Goal: Communication & Community: Answer question/provide support

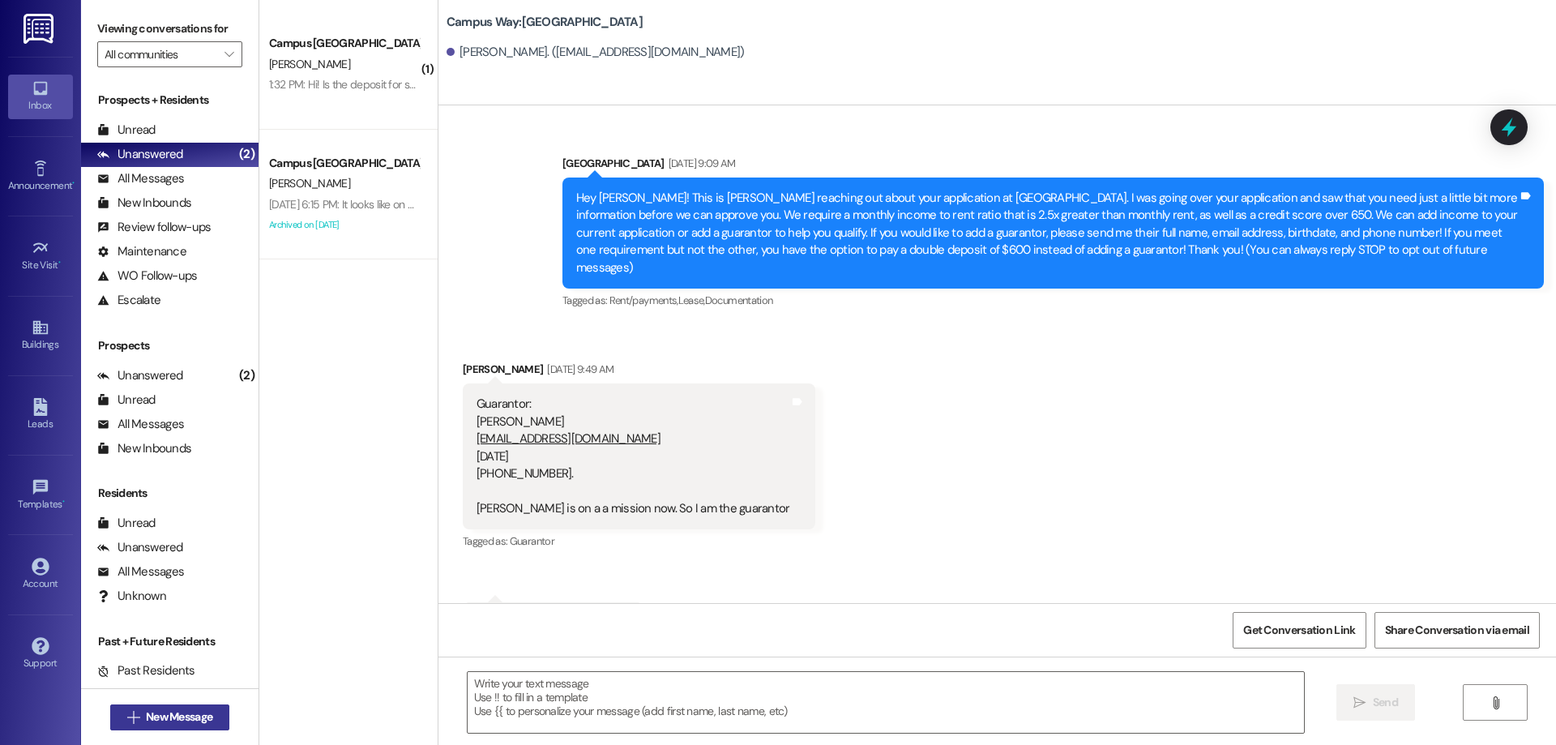
scroll to position [1645, 0]
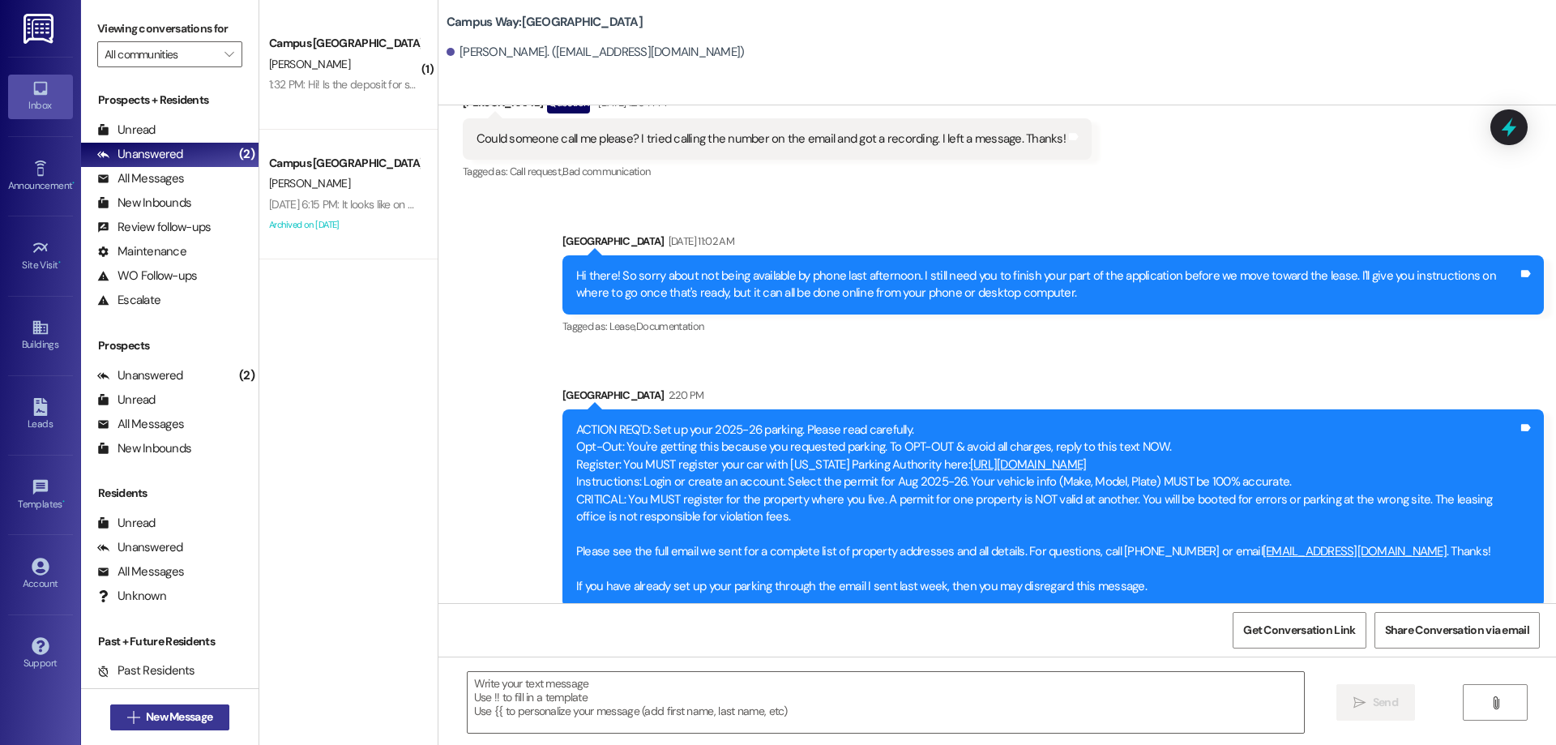
click at [190, 715] on span "New Message" at bounding box center [179, 716] width 66 height 17
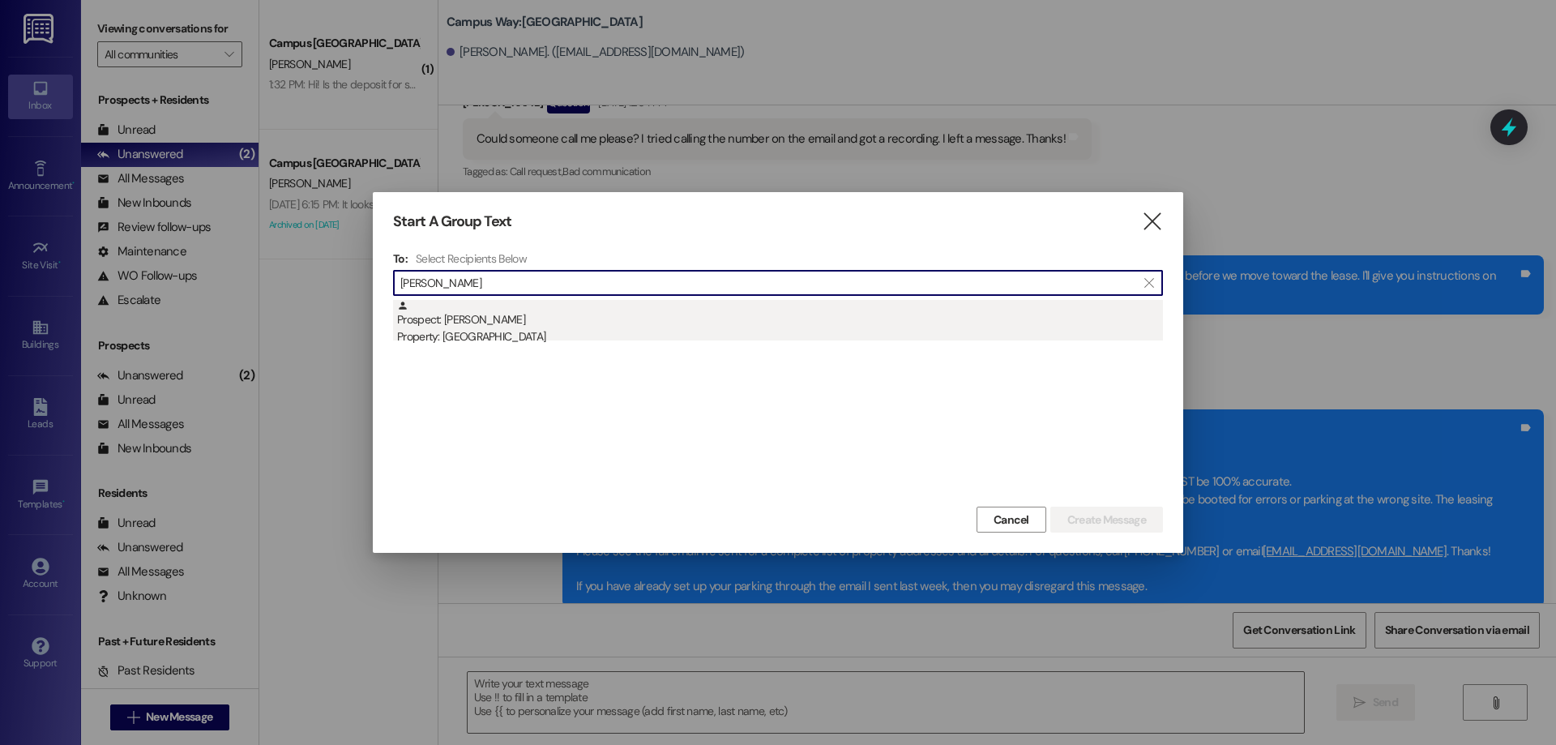
type input "[PERSON_NAME]"
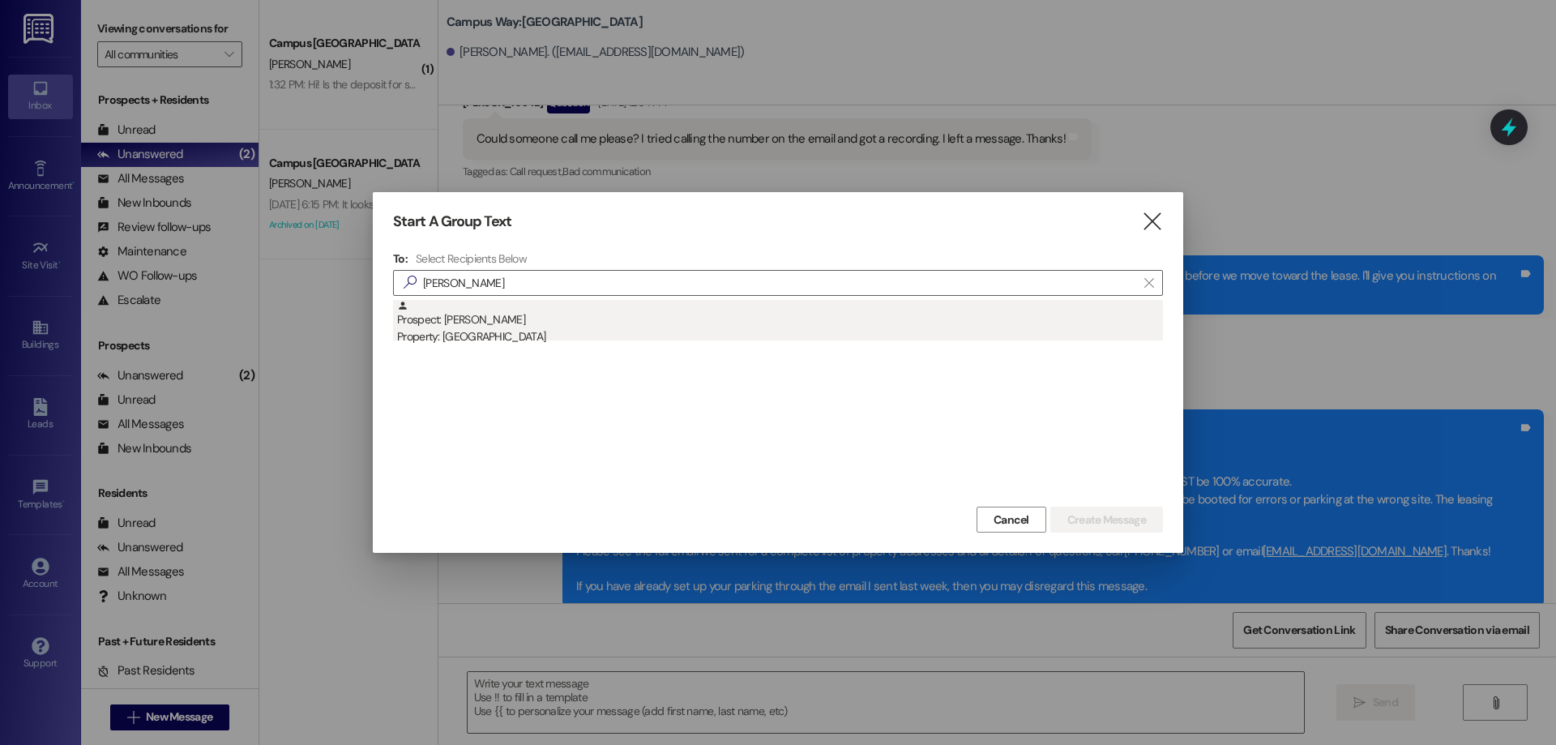
click at [578, 321] on div "Prospect: [PERSON_NAME] Property: Campus Way" at bounding box center [780, 323] width 766 height 46
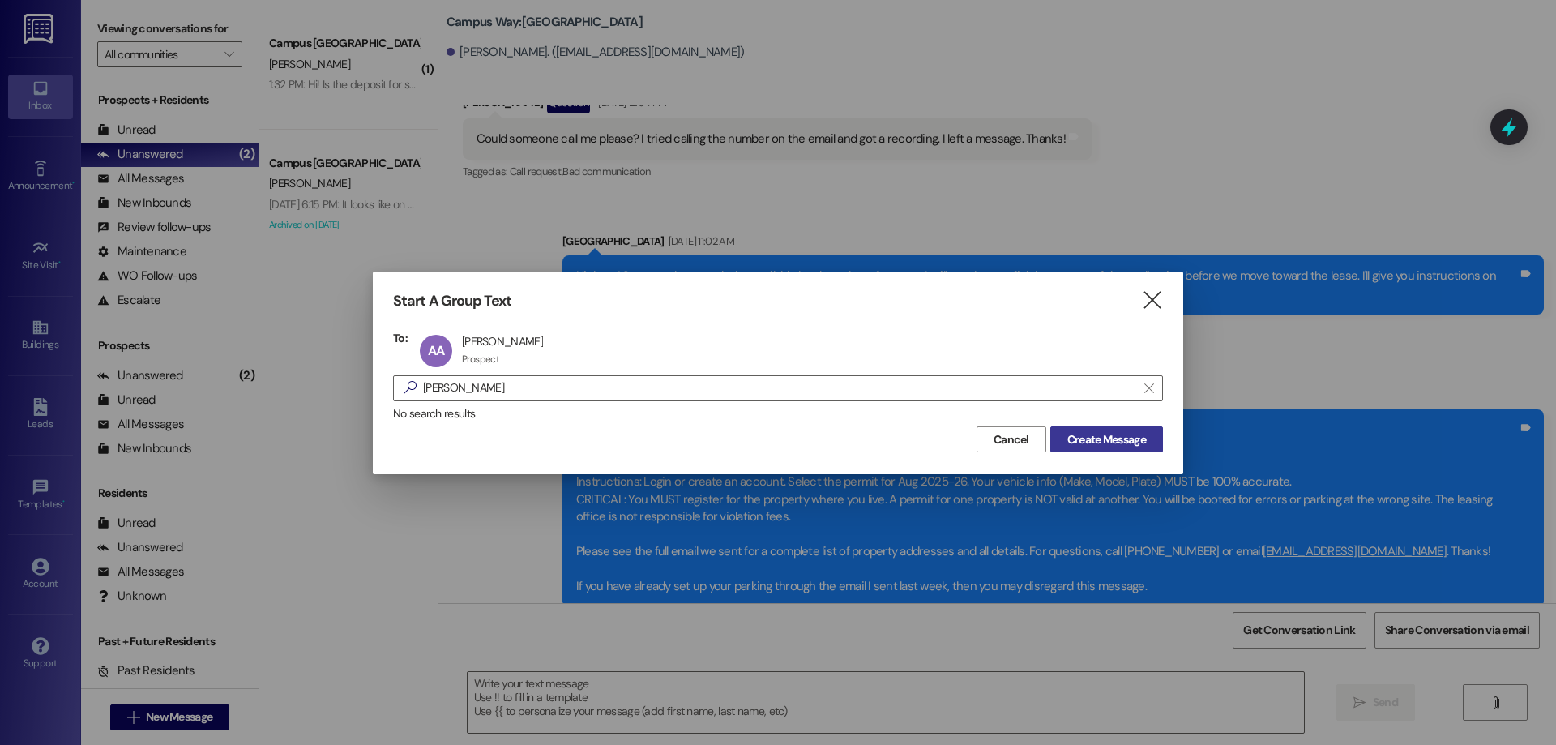
click at [1087, 445] on span "Create Message" at bounding box center [1106, 439] width 79 height 17
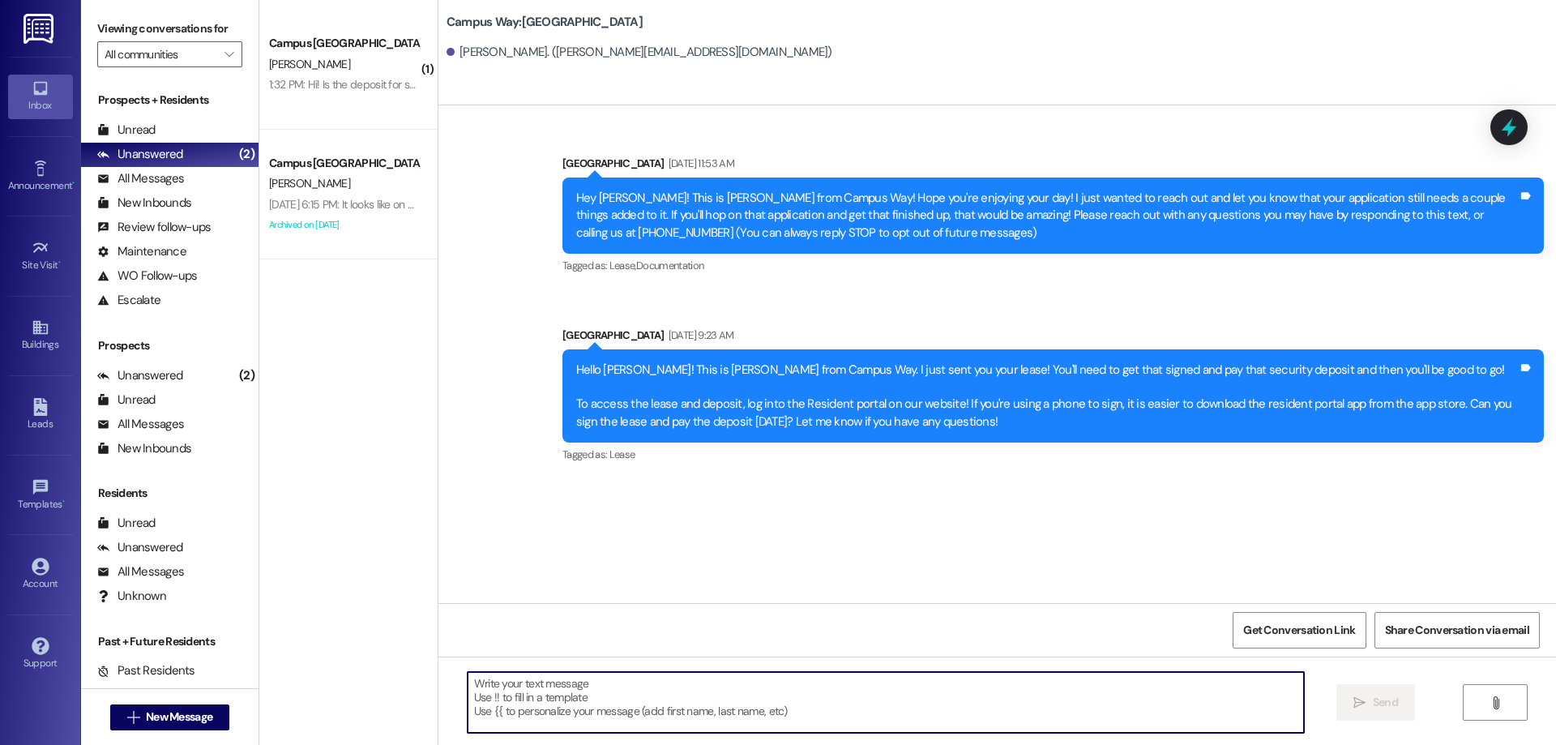
click at [829, 719] on textarea at bounding box center [886, 702] width 836 height 61
paste textarea "ACTION REQ'D: Set up your 2025-26 parking. Please read carefully. Opt-Out: You'…"
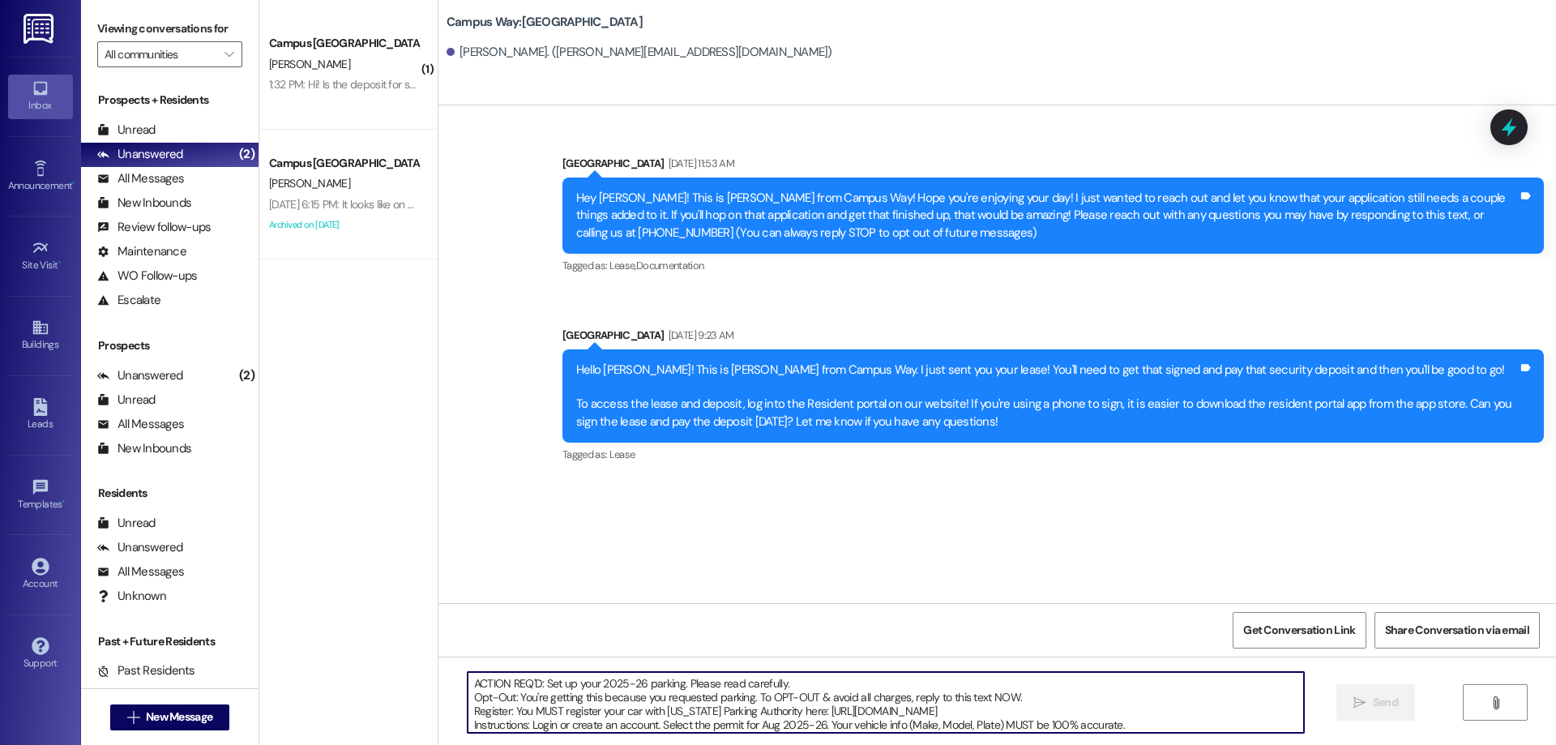
scroll to position [69, 0]
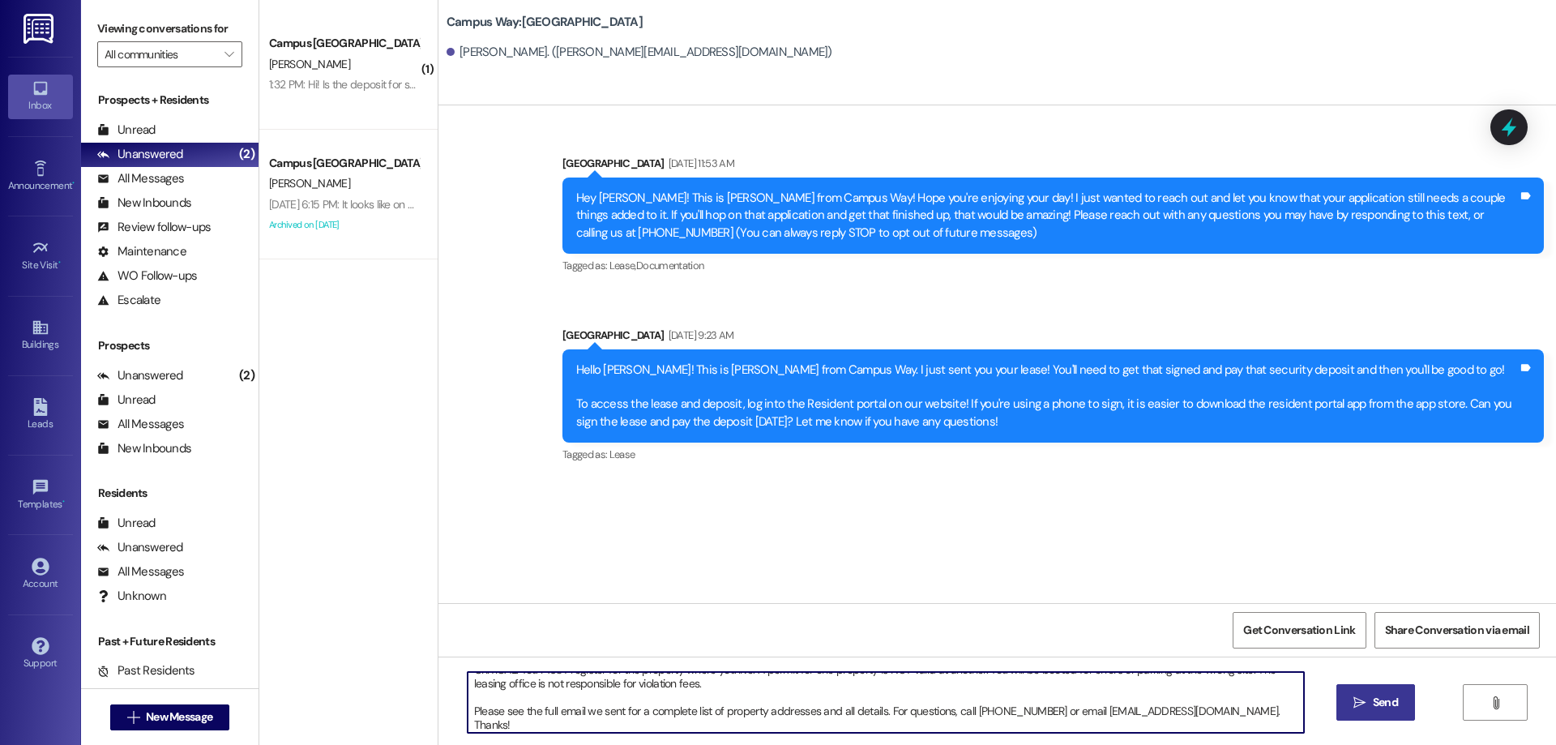
type textarea "ACTION REQ'D: Set up your 2025-26 parking. Please read carefully. Opt-Out: You'…"
click at [1362, 696] on icon "" at bounding box center [1360, 702] width 12 height 13
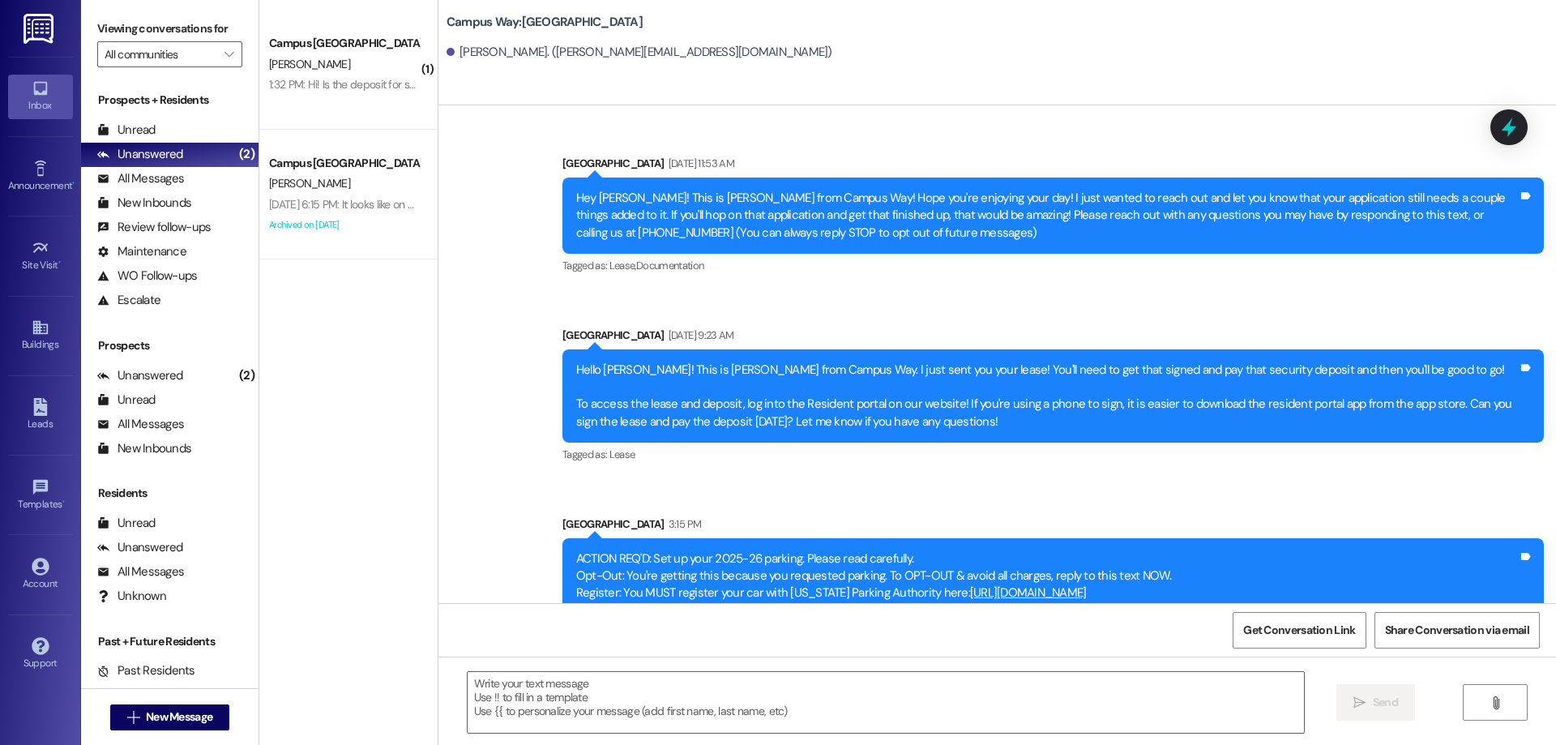
scroll to position [0, 0]
click at [165, 718] on span "New Message" at bounding box center [179, 716] width 66 height 17
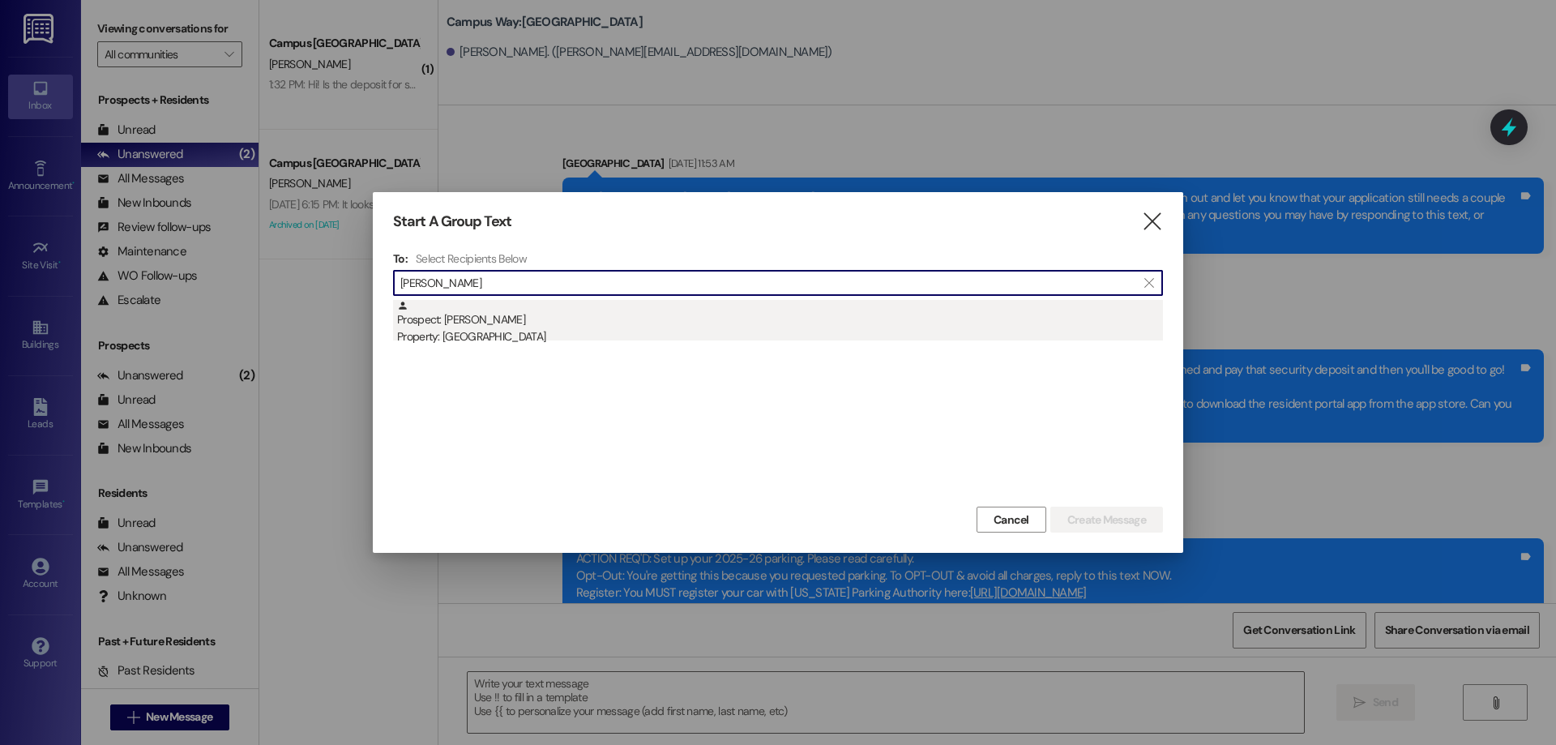
type input "chloe baines"
click at [512, 319] on div "Prospect: Chloe Baines Property: Campus Way" at bounding box center [780, 323] width 766 height 46
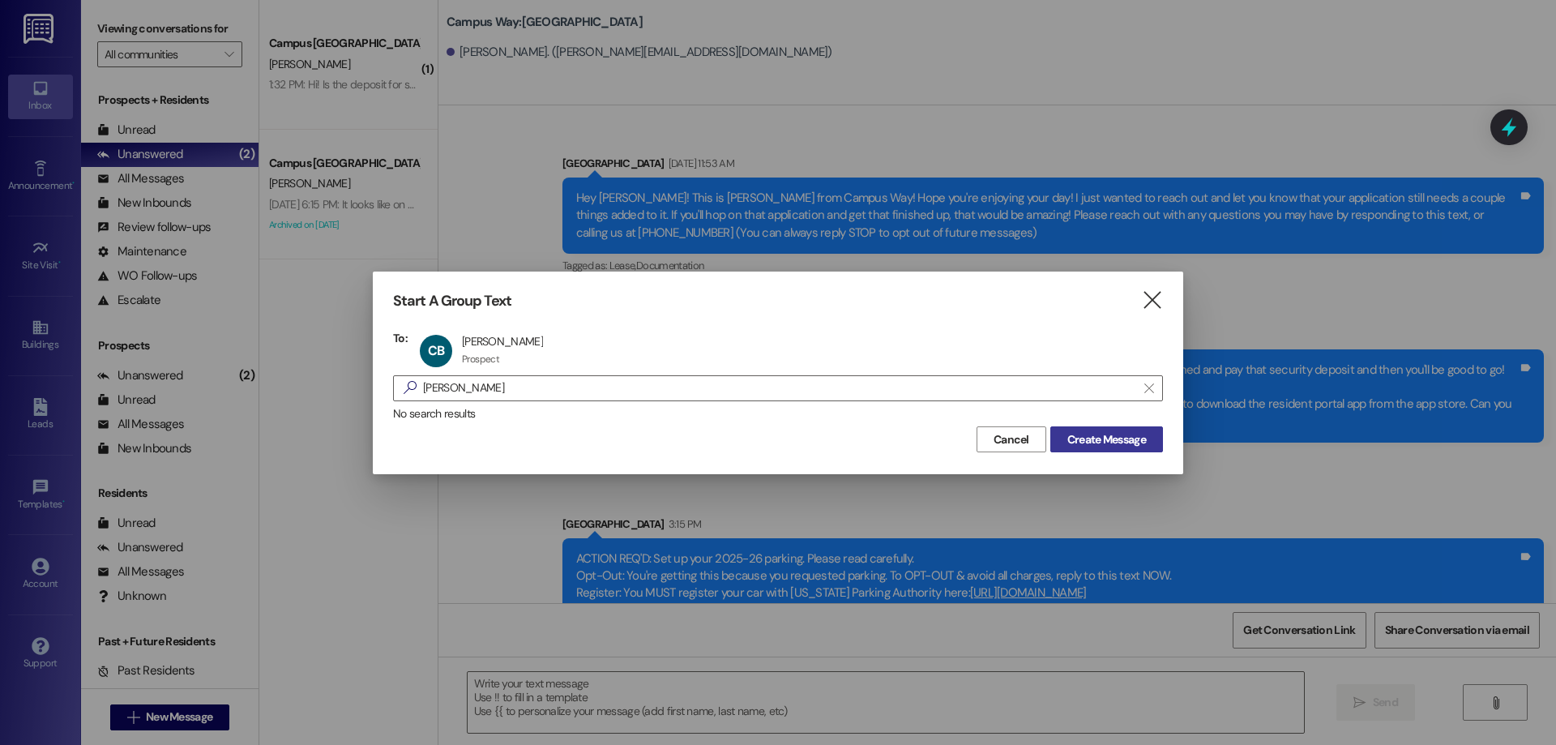
click at [1095, 431] on span "Create Message" at bounding box center [1106, 439] width 79 height 17
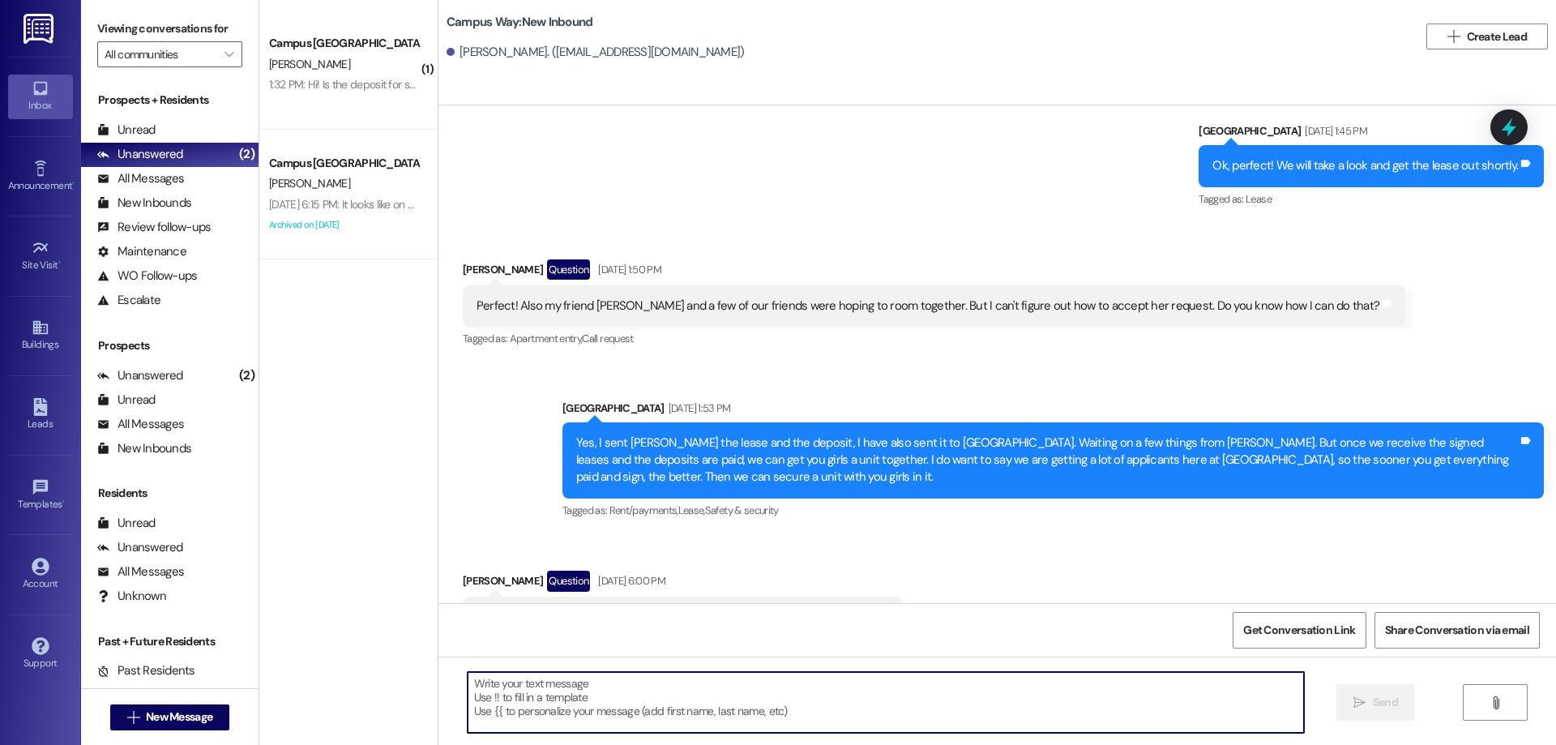
click at [708, 702] on textarea at bounding box center [886, 702] width 836 height 61
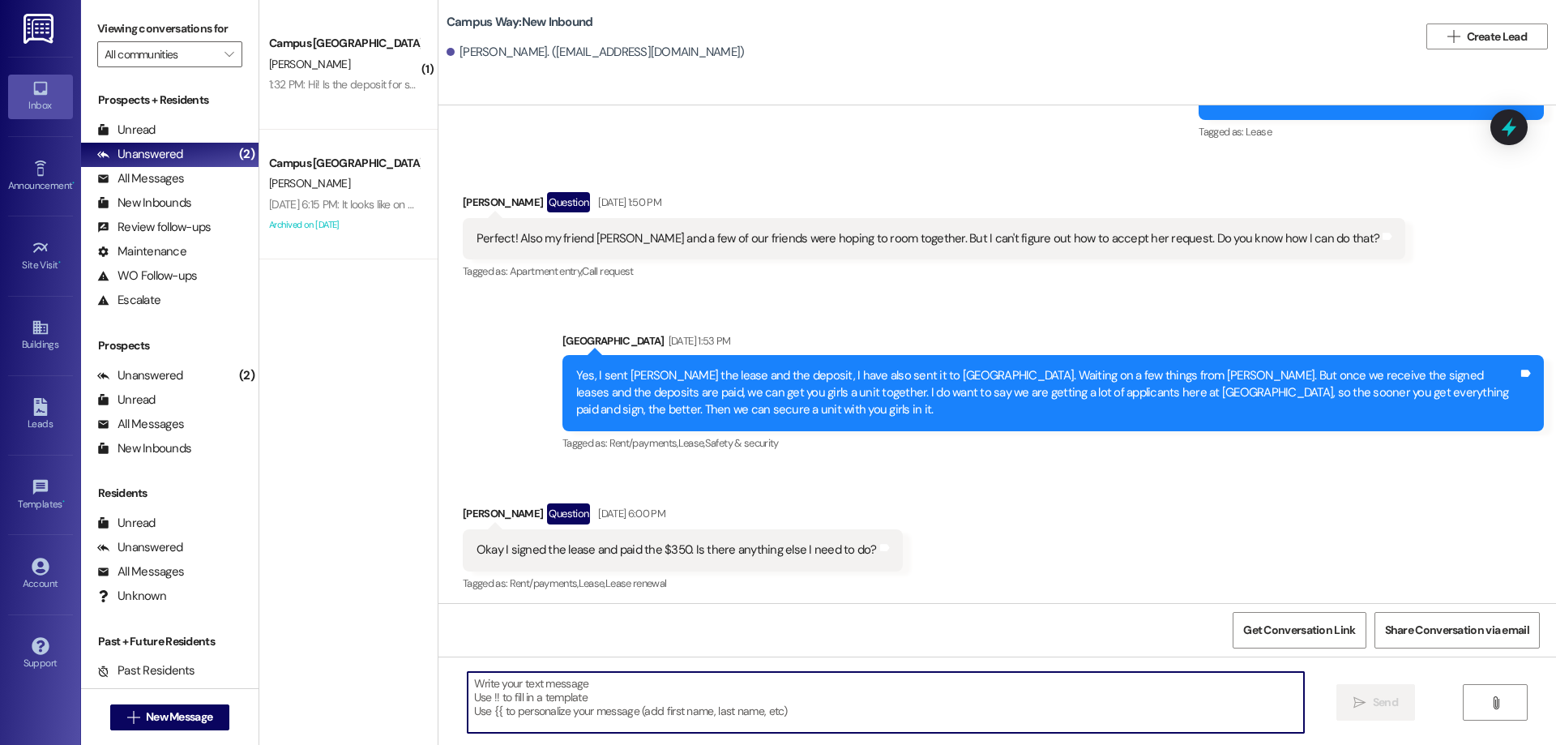
scroll to position [757, 0]
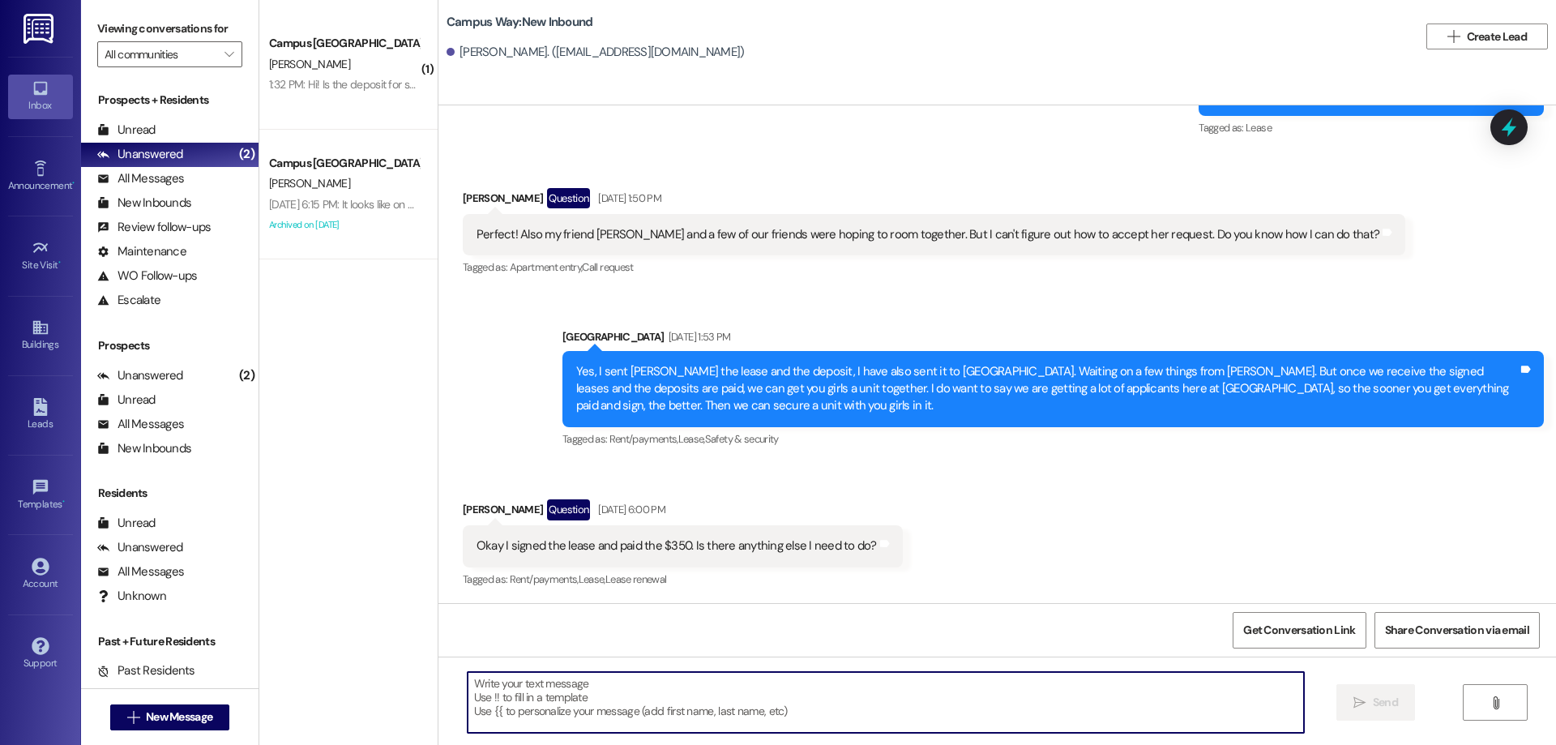
paste textarea "ACTION REQ'D: Set up your 2025-26 parking. Please read carefully. Opt-Out: You'…"
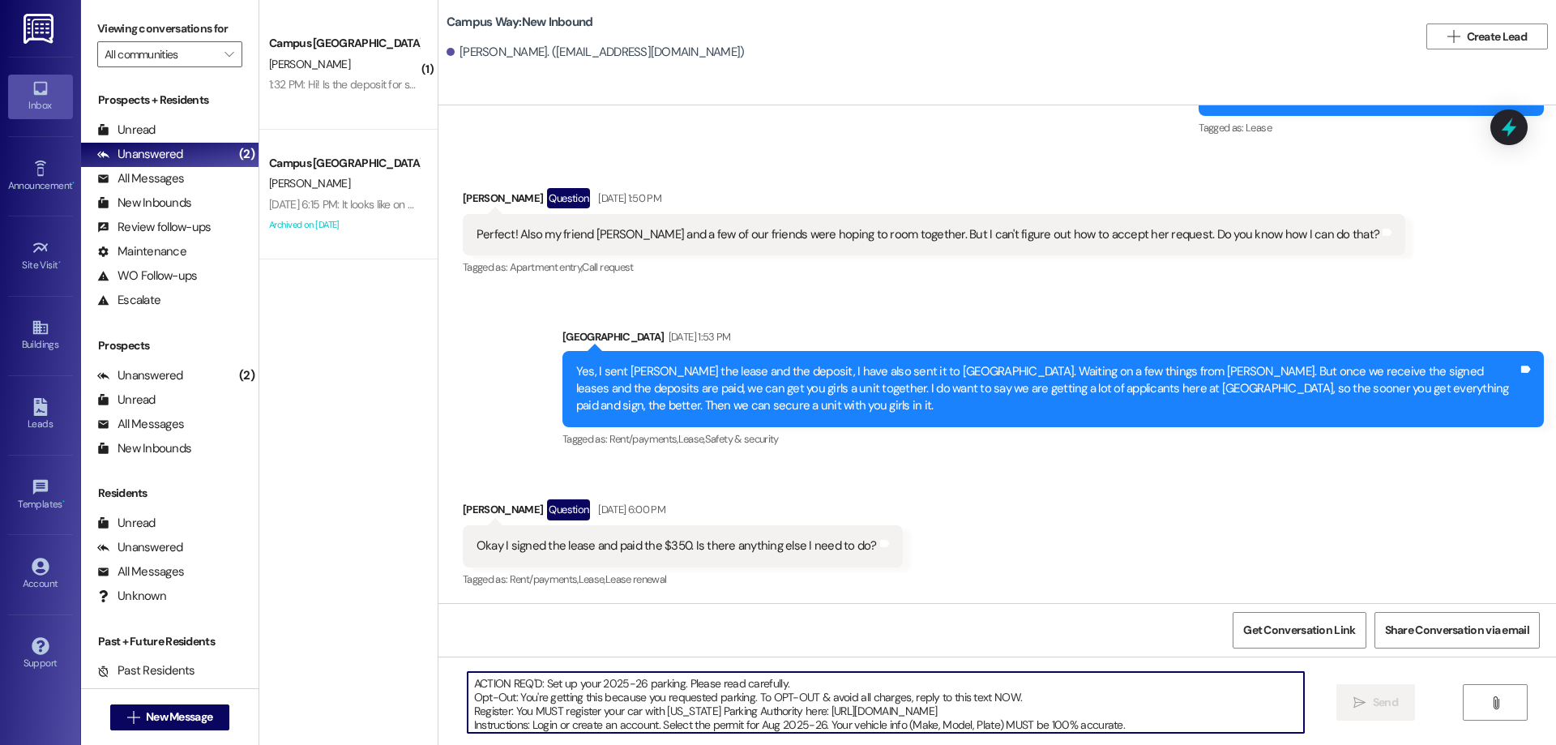
scroll to position [69, 0]
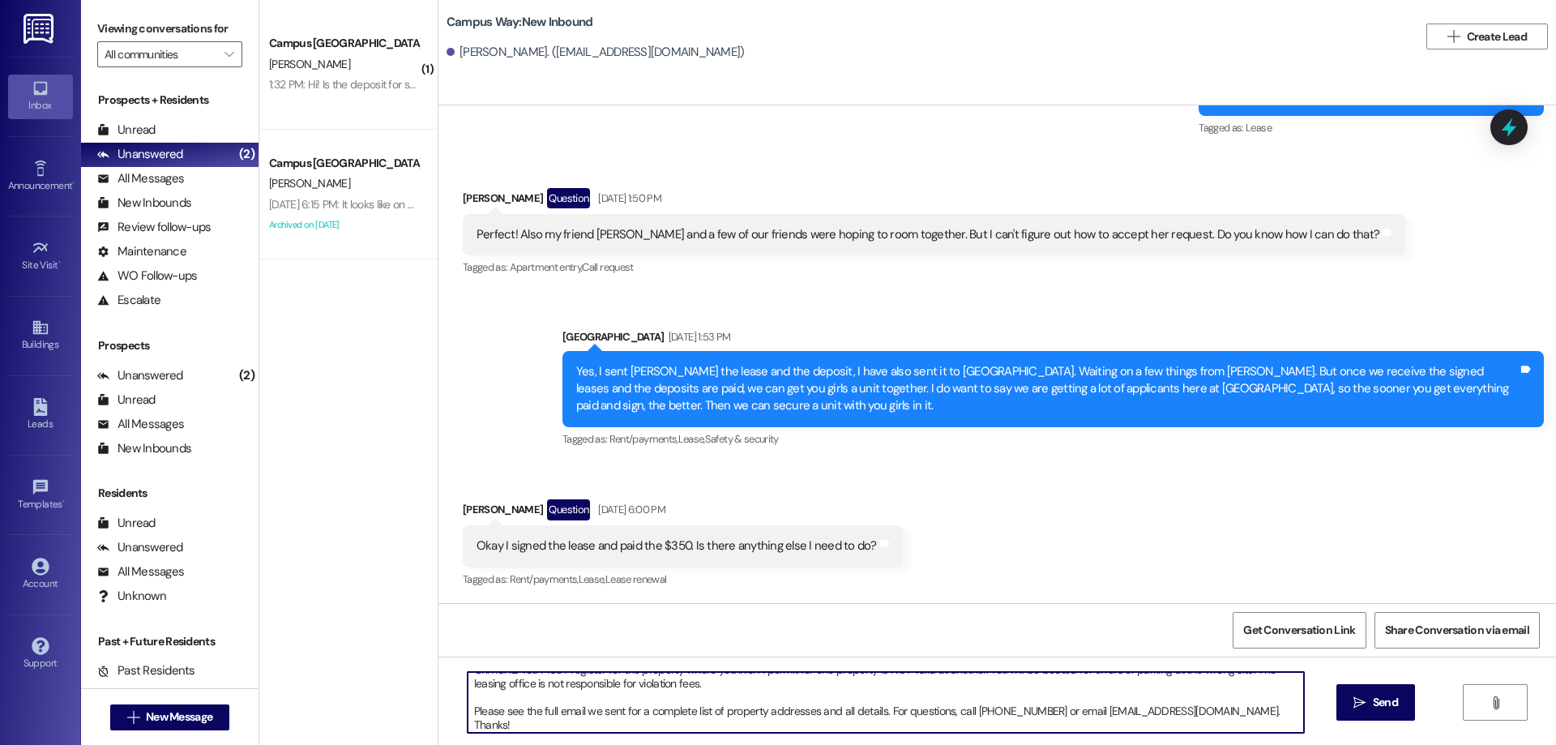
type textarea "ACTION REQ'D: Set up your 2025-26 parking. Please read carefully. Opt-Out: You'…"
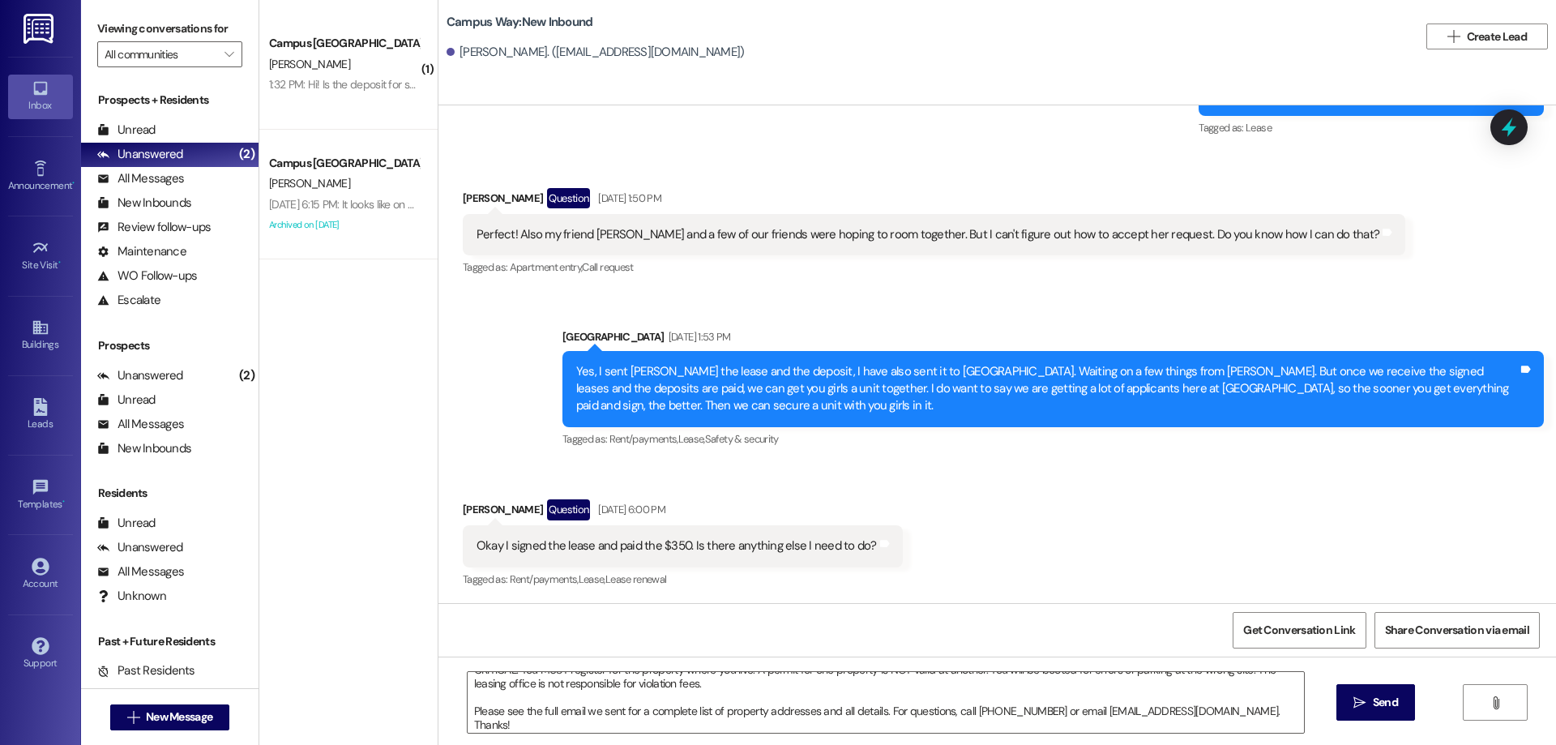
click at [1334, 691] on div "ACTION REQ'D: Set up your 2025-26 parking. Please read carefully. Opt-Out: You'…" at bounding box center [997, 717] width 1118 height 122
click at [1387, 707] on span "Send" at bounding box center [1385, 702] width 25 height 17
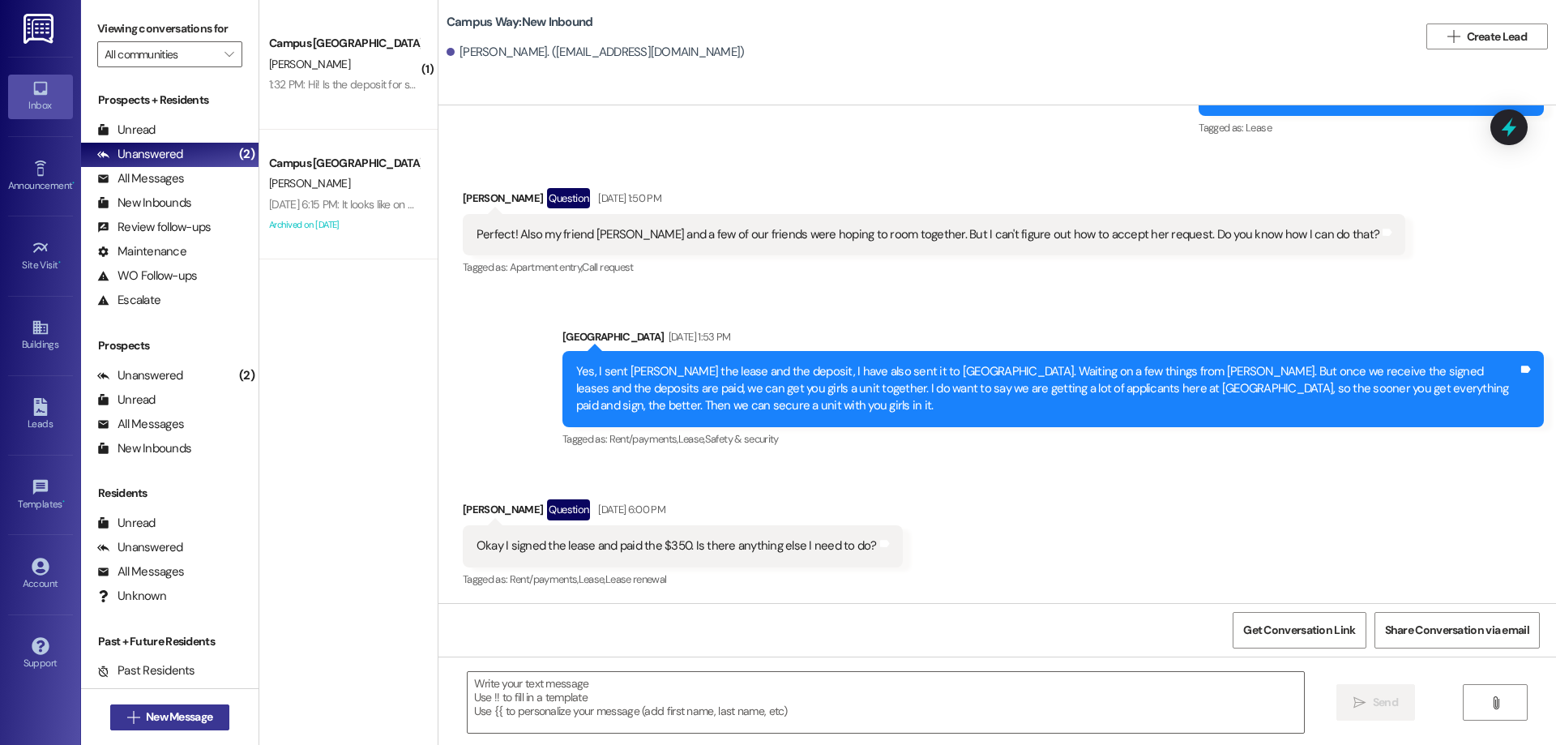
scroll to position [0, 0]
click at [156, 715] on span "New Message" at bounding box center [179, 716] width 66 height 17
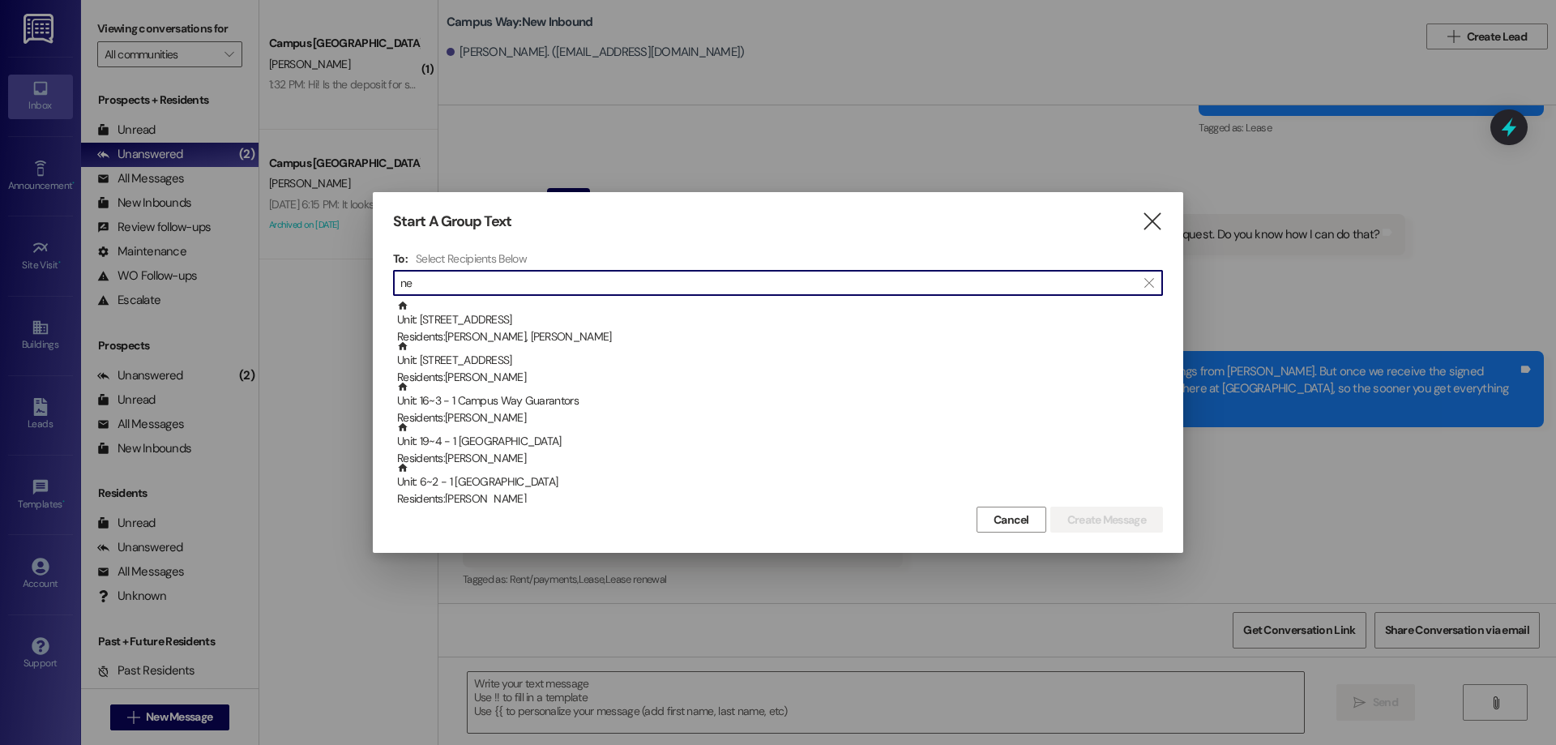
type input "n"
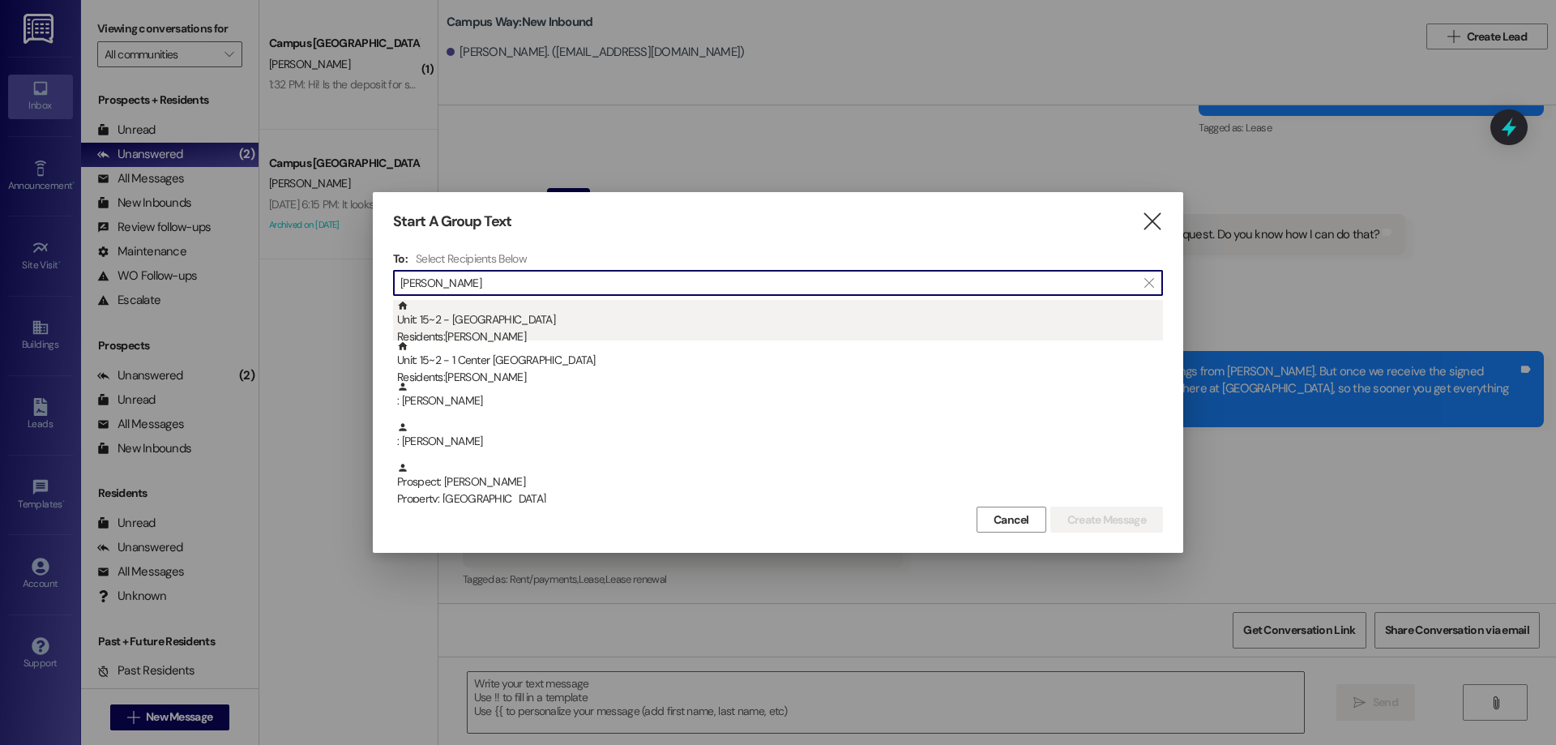
type input "barrett"
click at [651, 334] on div "Residents: Thomas Barrett" at bounding box center [780, 336] width 766 height 17
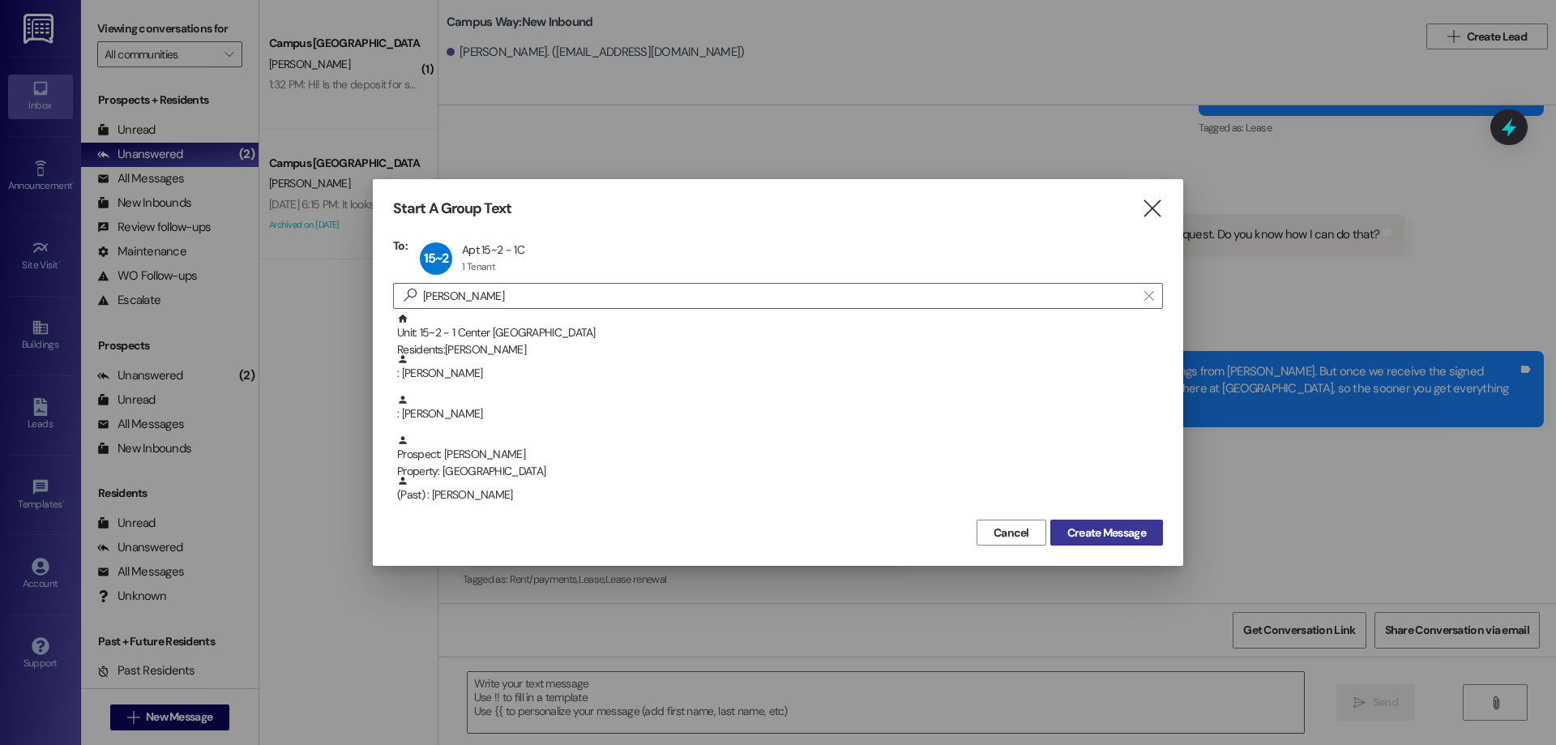
click at [1148, 528] on span "Create Message" at bounding box center [1106, 532] width 85 height 17
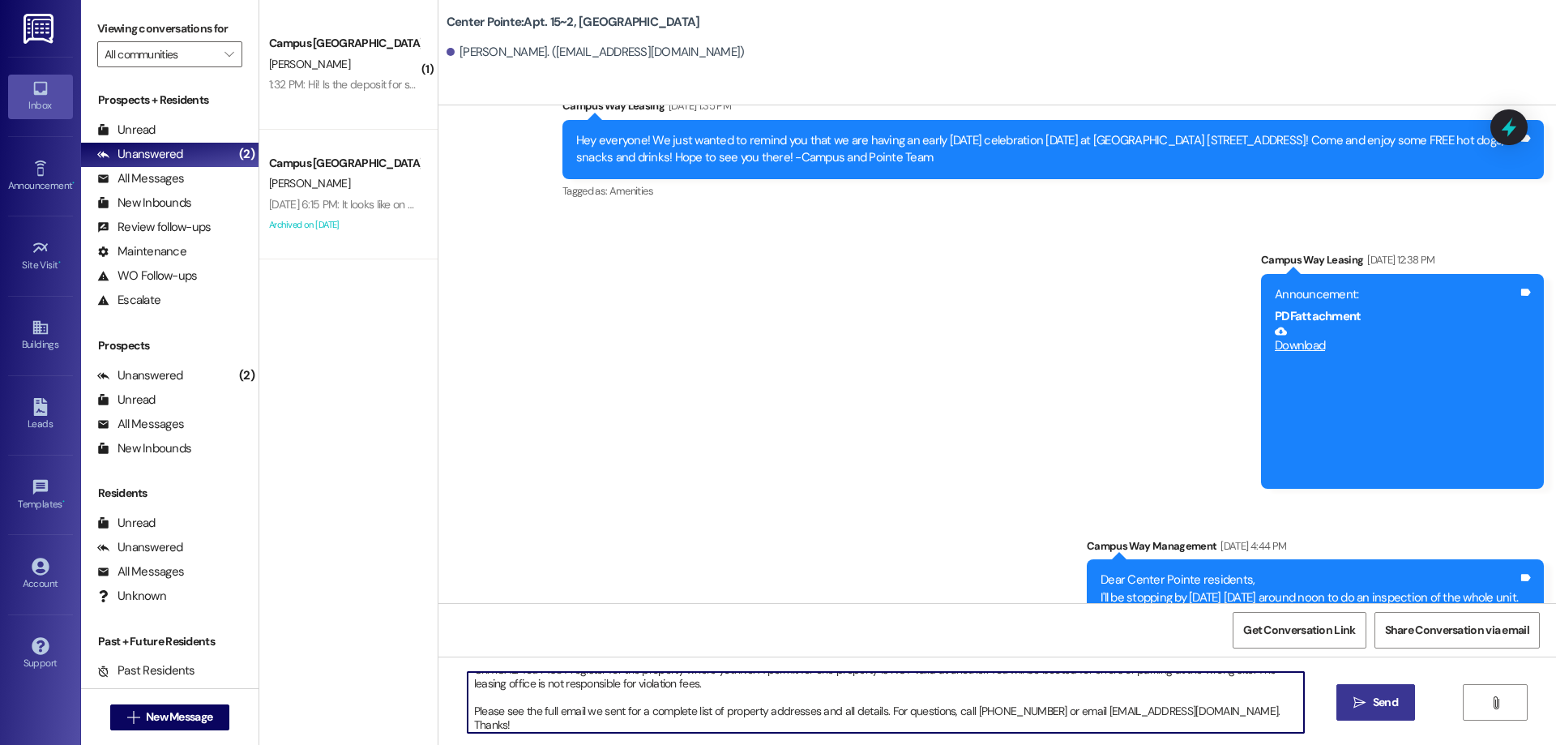
scroll to position [69, 0]
type textarea "ACTION REQ'D: Set up your 2025-26 parking. Please read carefully. Opt-Out: You'…"
click at [1379, 708] on span "Send" at bounding box center [1385, 702] width 25 height 17
click at [1410, 703] on div "ACTION REQ'D: Set up your 2025-26 parking. Please read carefully. Opt-Out: You'…" at bounding box center [997, 717] width 1118 height 122
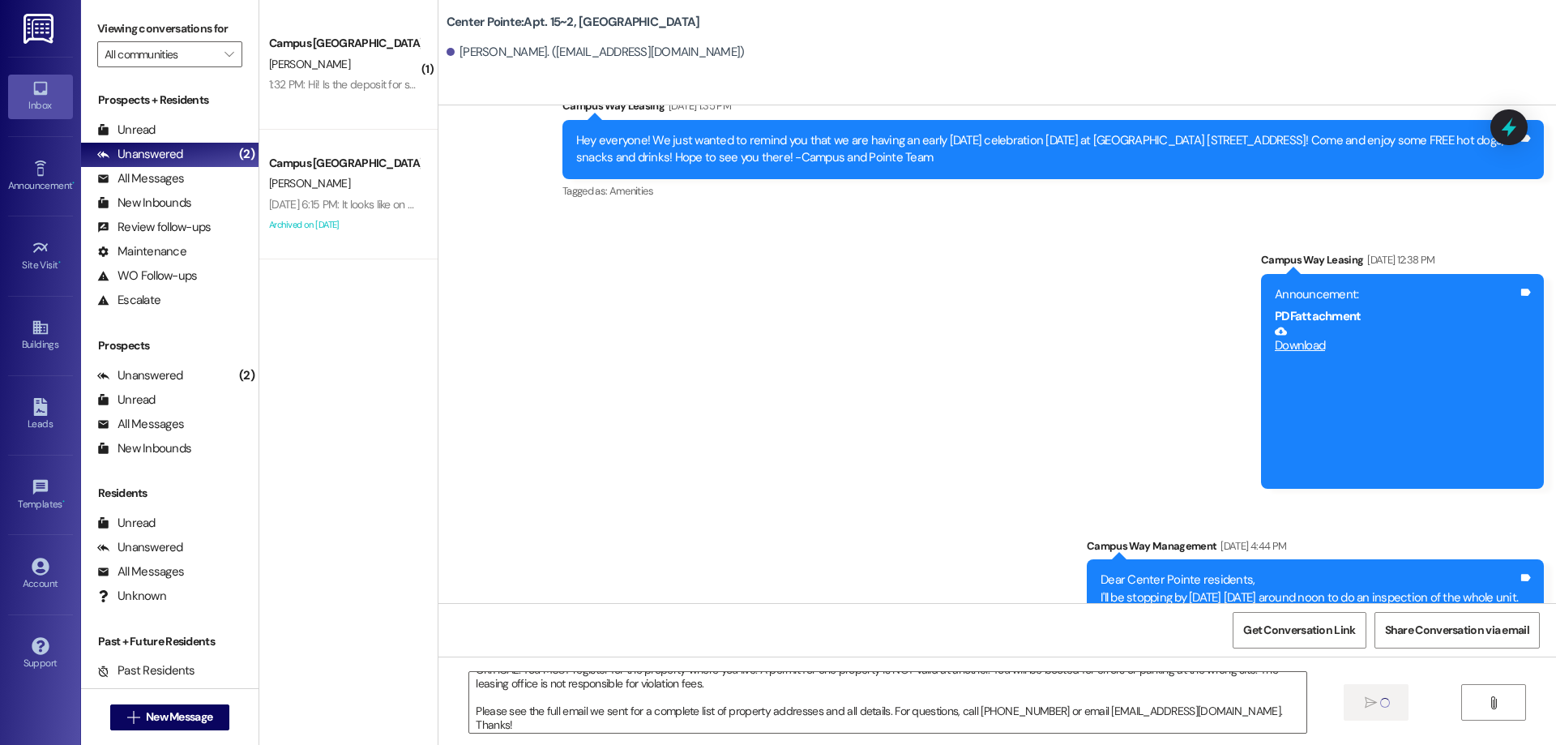
scroll to position [24341, 0]
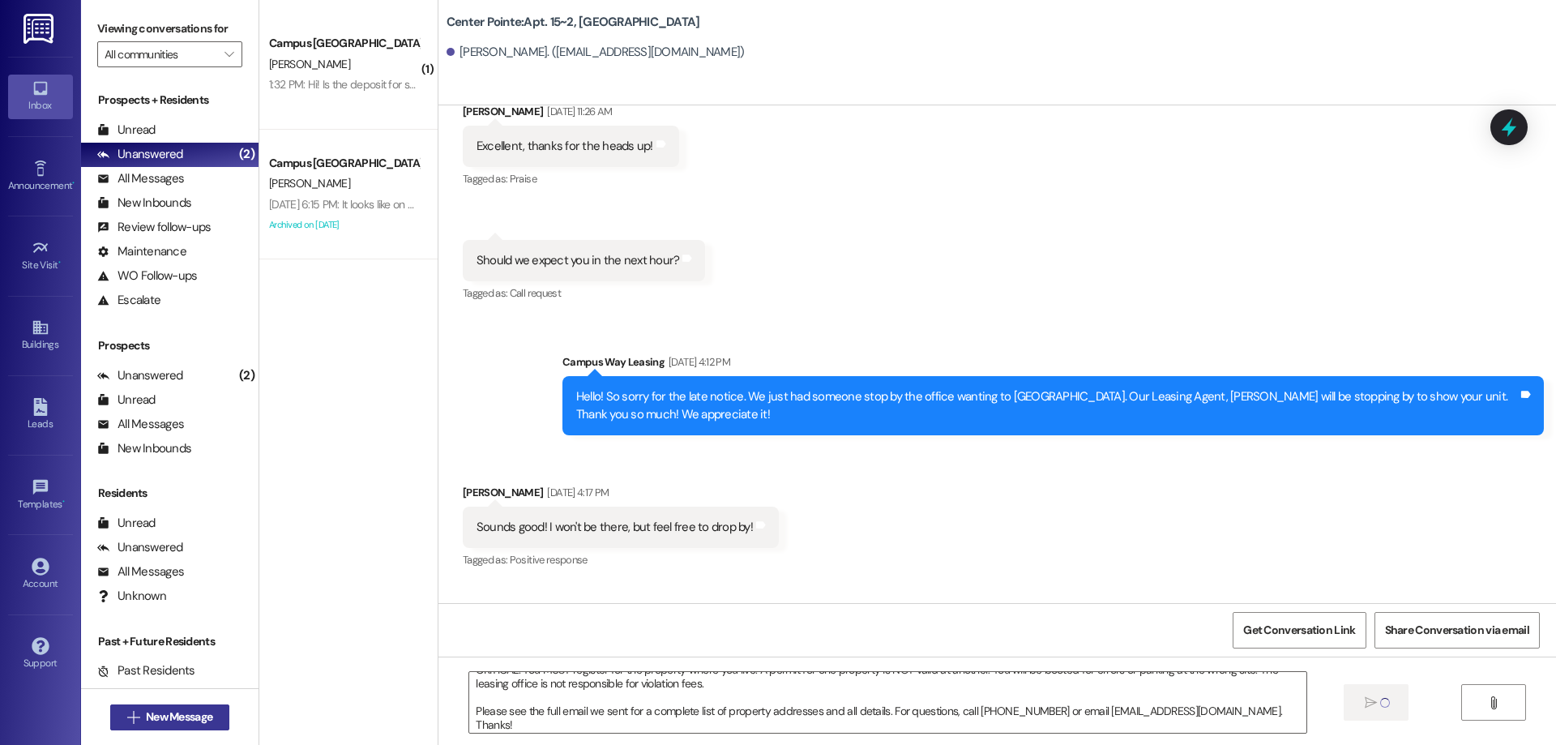
click at [175, 715] on span "New Message" at bounding box center [179, 716] width 66 height 17
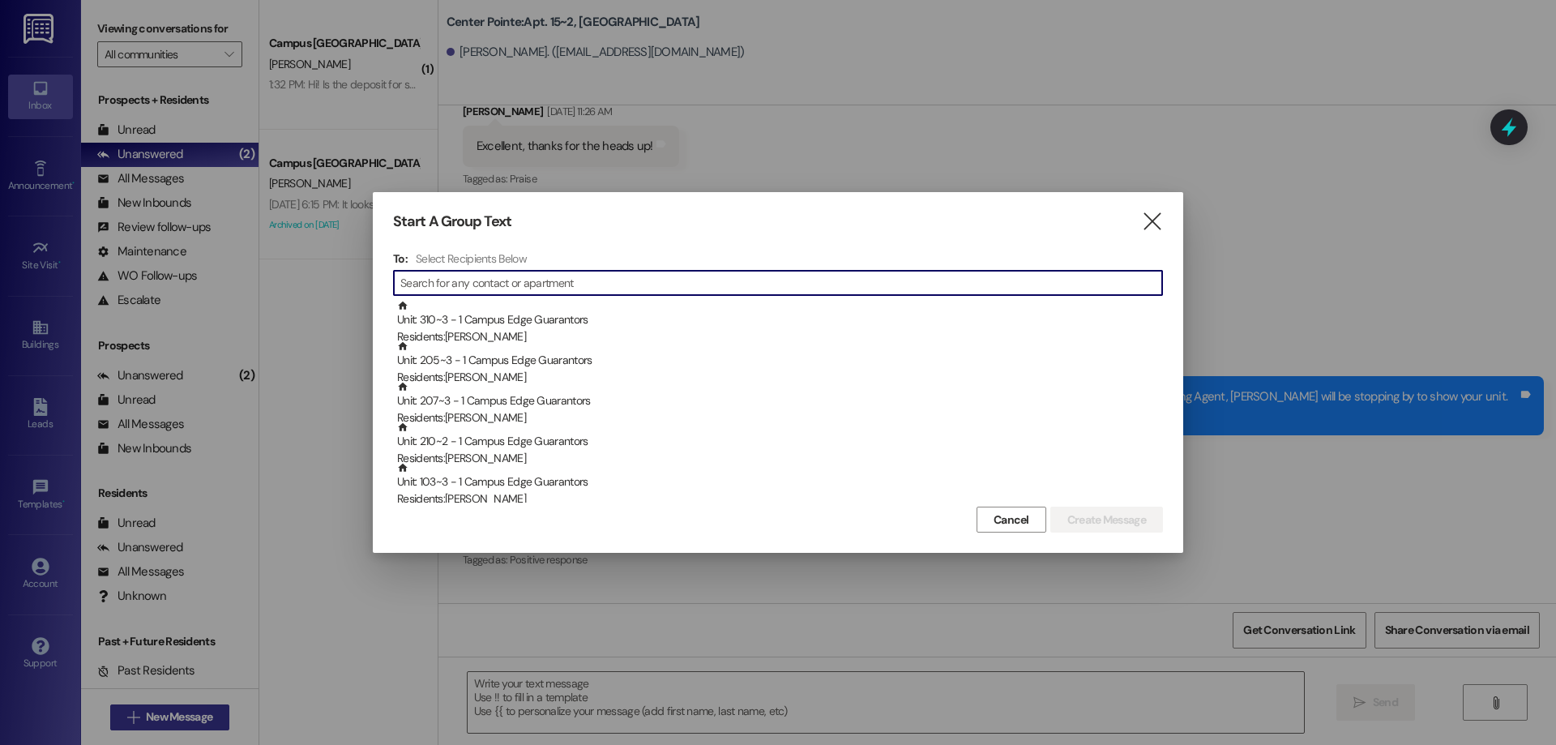
scroll to position [0, 0]
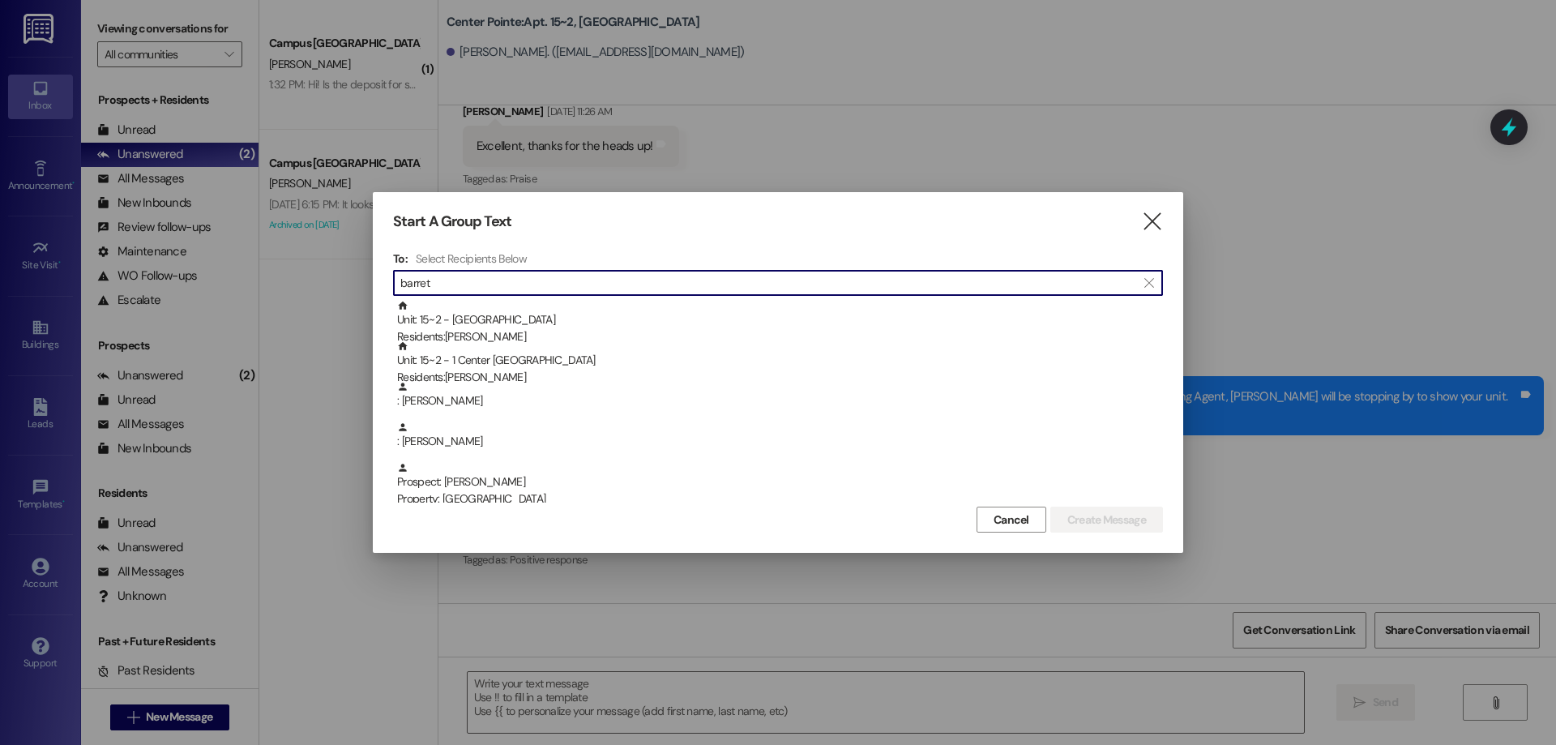
type input "barrett"
drag, startPoint x: 562, startPoint y: 282, endPoint x: 203, endPoint y: 327, distance: 361.8
click at [203, 327] on div "Start A Group Text  To: Select Recipients Below  barrett  Unit: 15~2 - 1 Cen…" at bounding box center [778, 372] width 1556 height 745
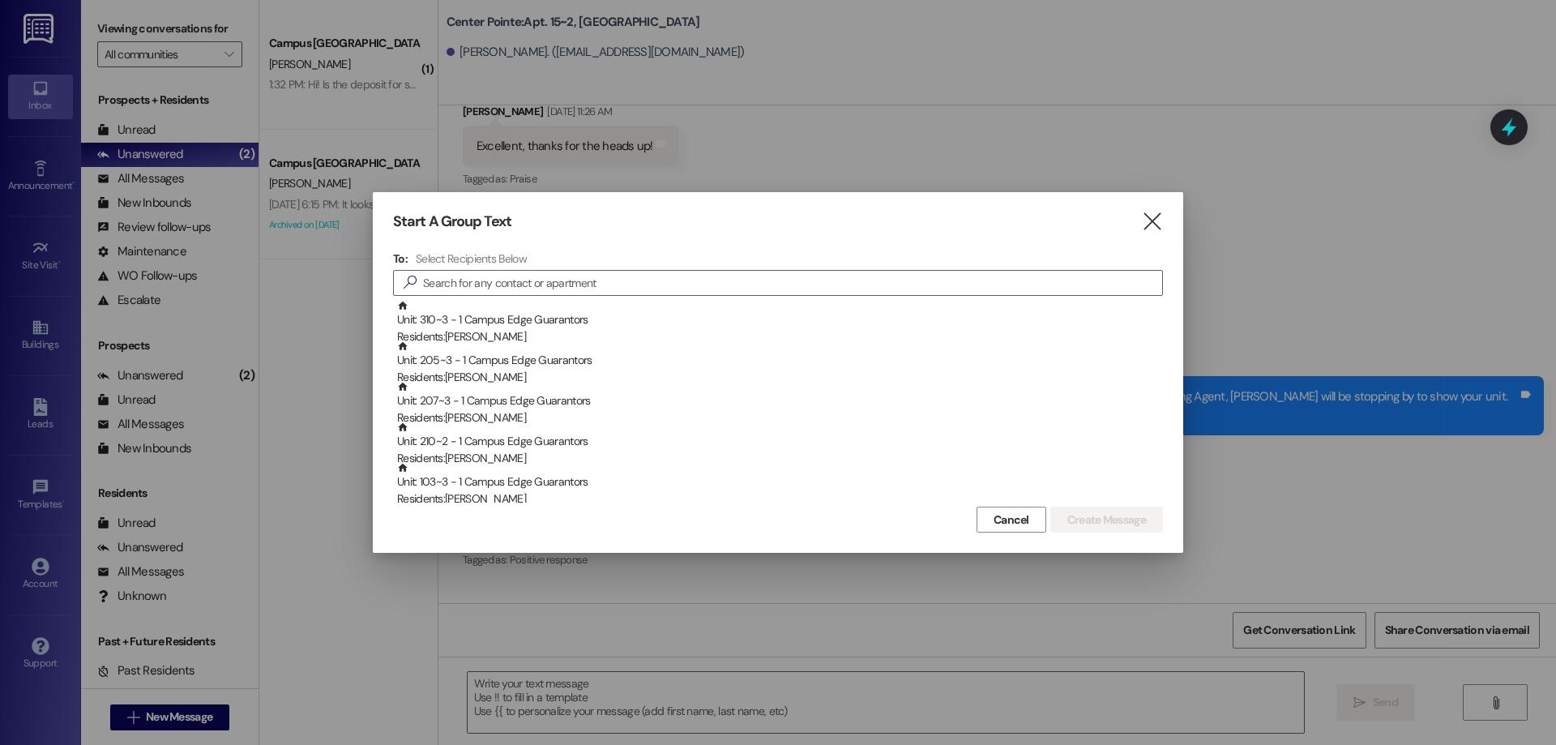
click at [605, 264] on div "Select Recipients Below" at bounding box center [780, 258] width 729 height 15
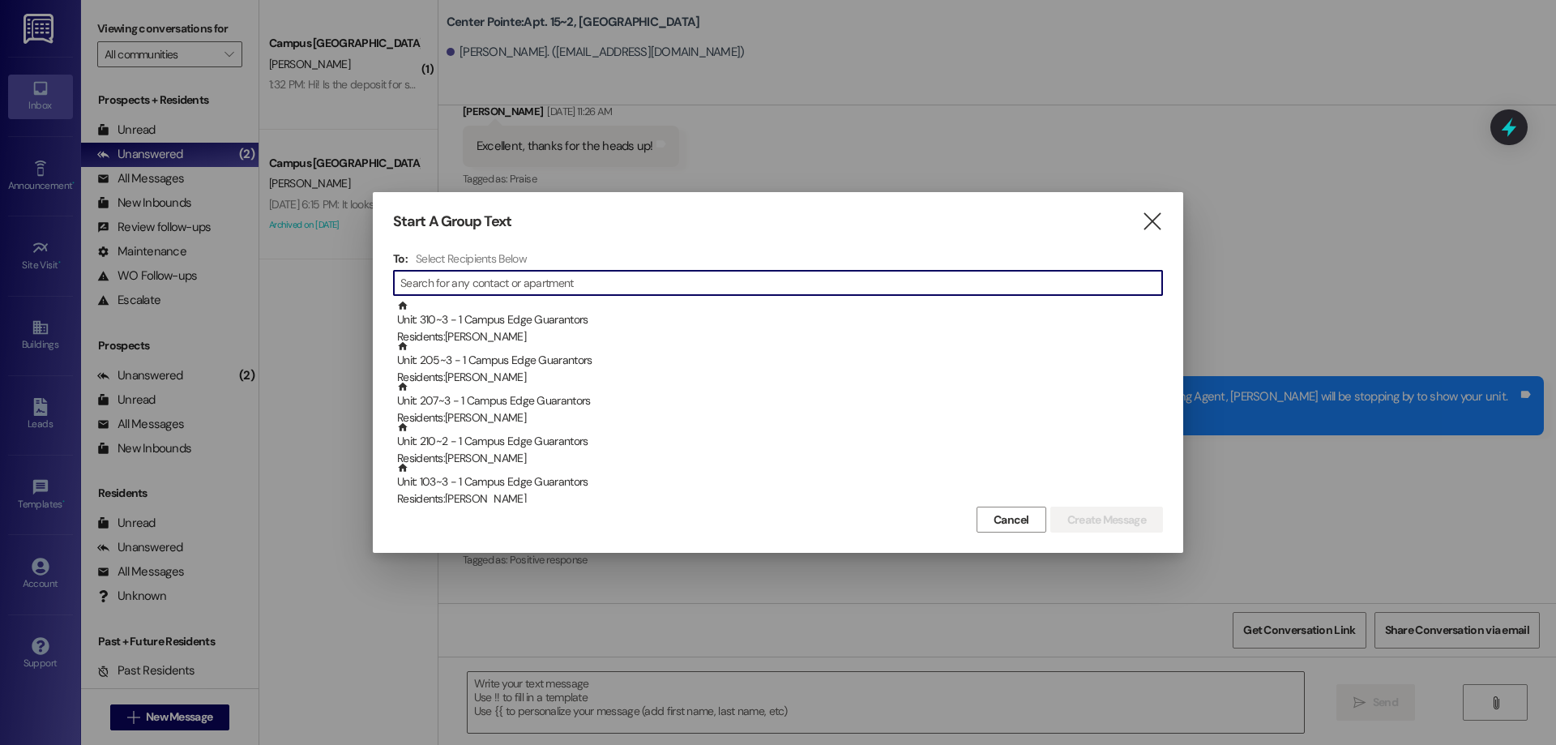
click at [593, 278] on input at bounding box center [781, 283] width 762 height 23
type input "n"
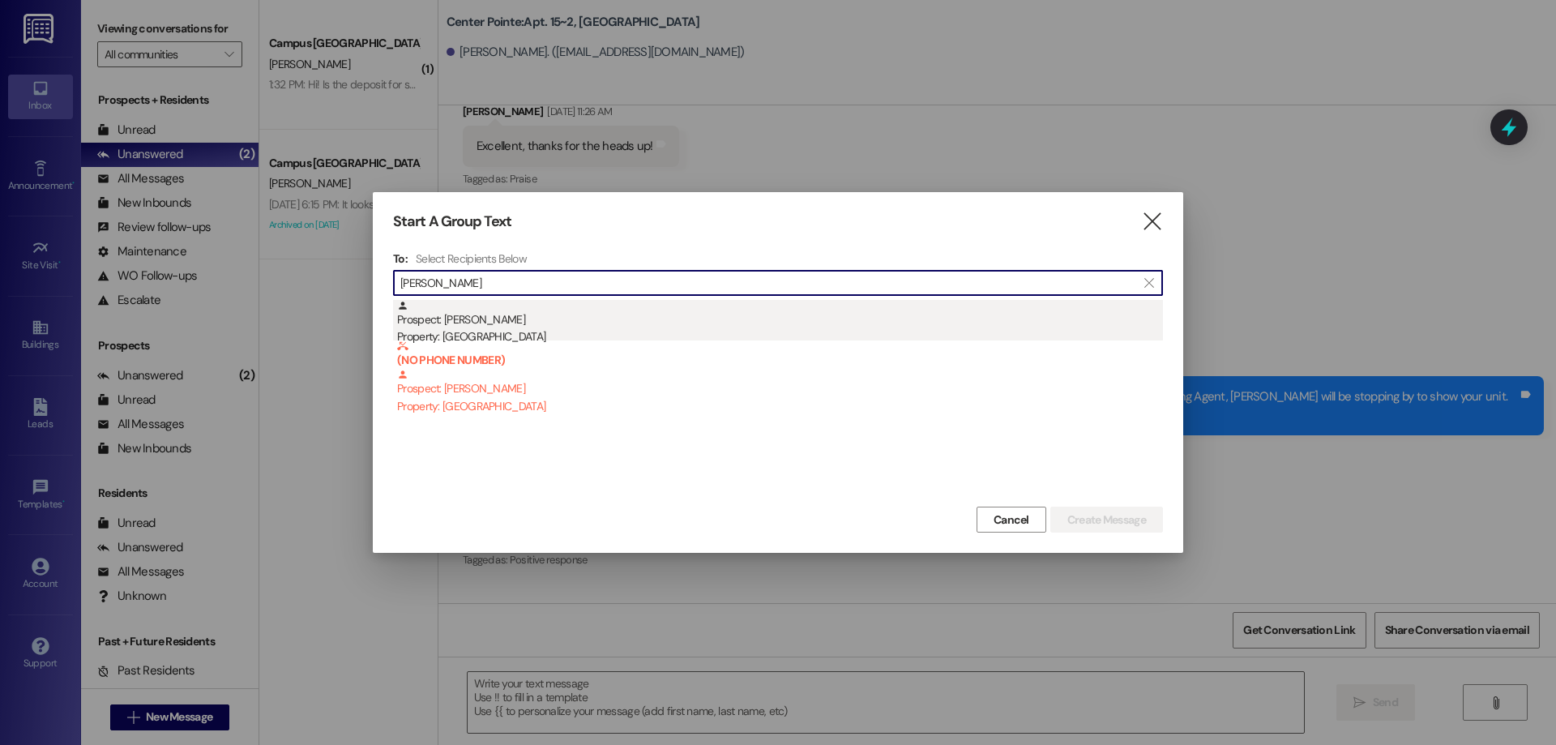
type input "elyse"
click at [571, 317] on div "Prospect: Elyse Beazer Property: Campus Way" at bounding box center [780, 323] width 766 height 46
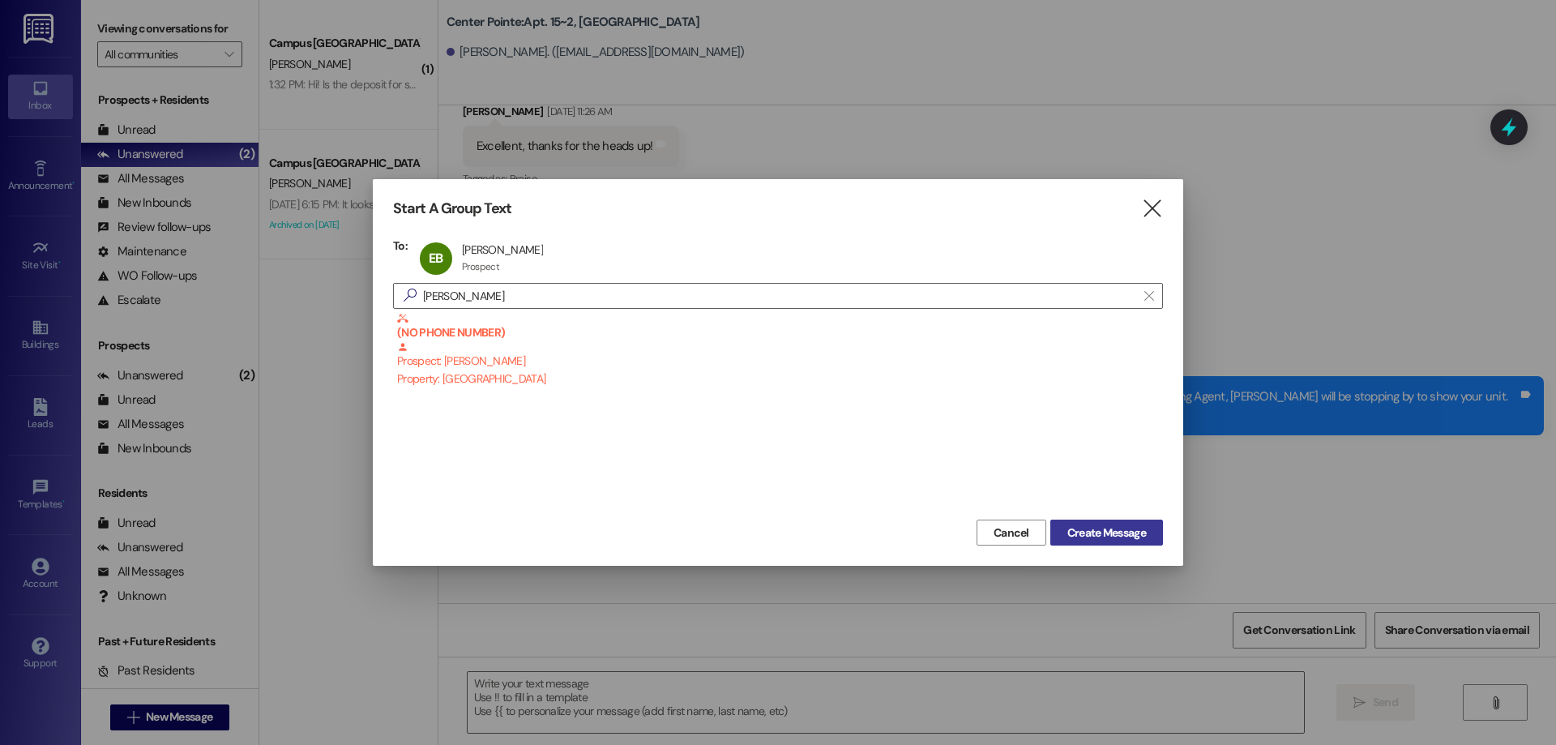
click at [1102, 532] on span "Create Message" at bounding box center [1106, 532] width 79 height 17
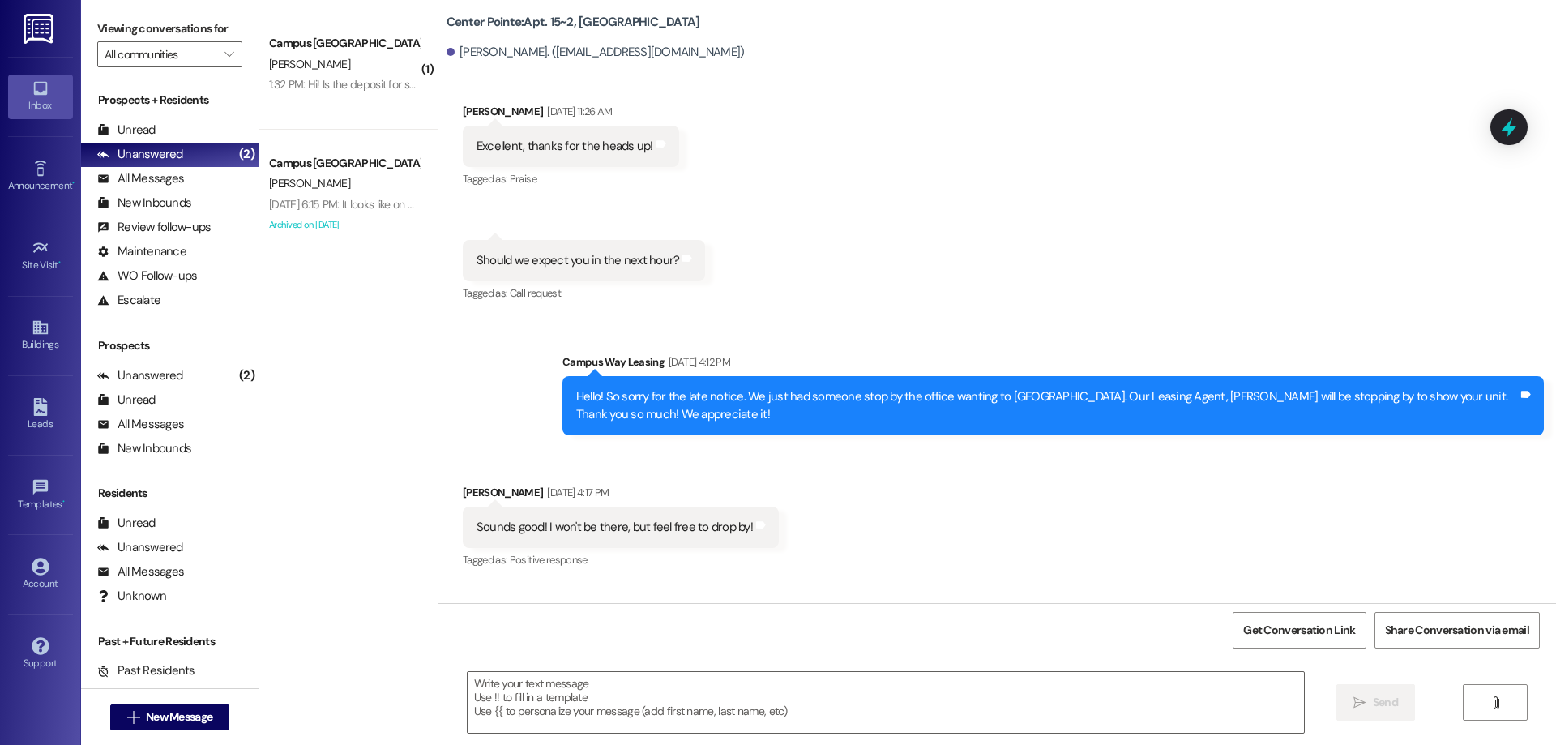
click at [775, 704] on textarea at bounding box center [886, 702] width 836 height 61
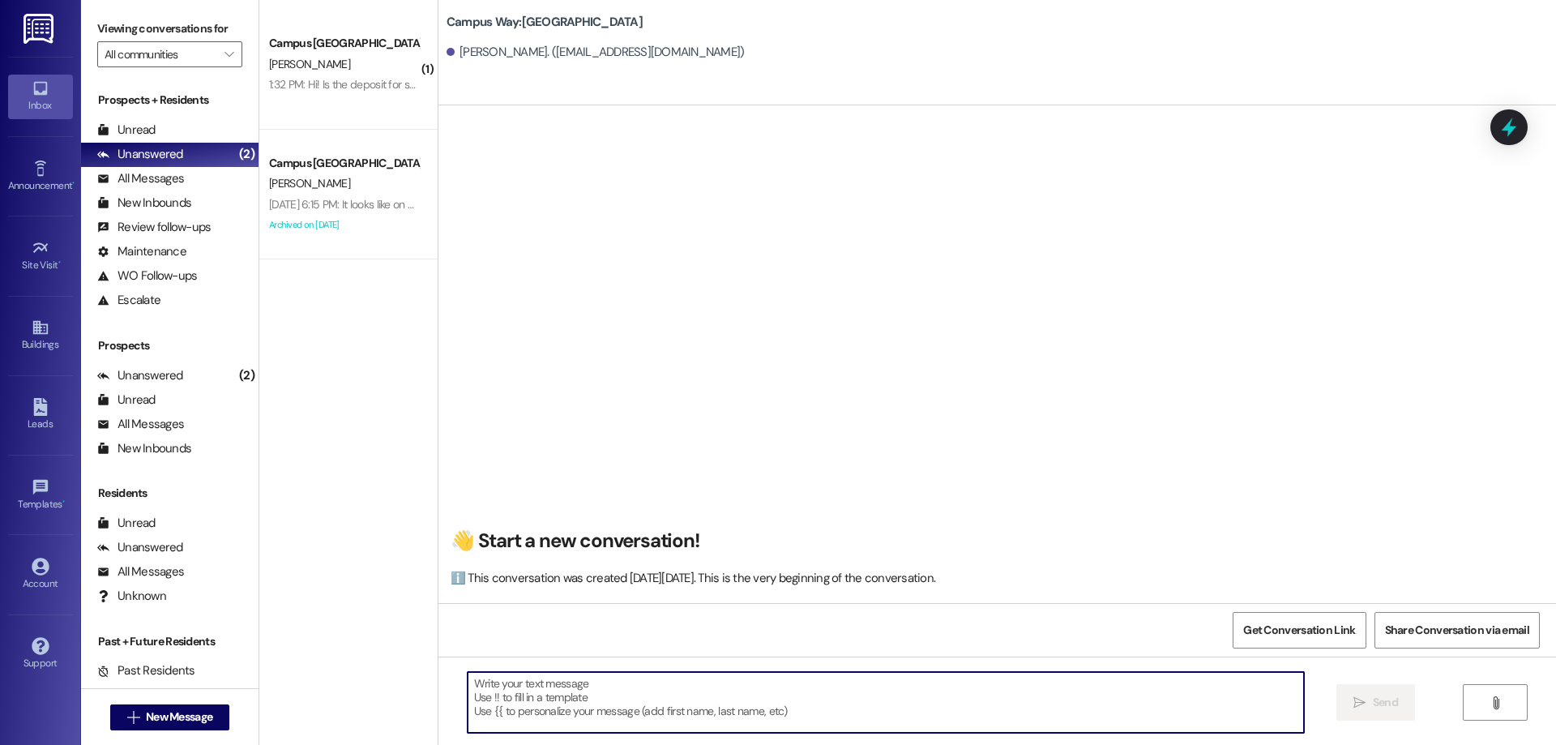
click at [775, 704] on textarea at bounding box center [886, 702] width 836 height 61
paste textarea "ACTION REQ'D: Set up your 2025-26 parking. Please read carefully. Opt-Out: You'…"
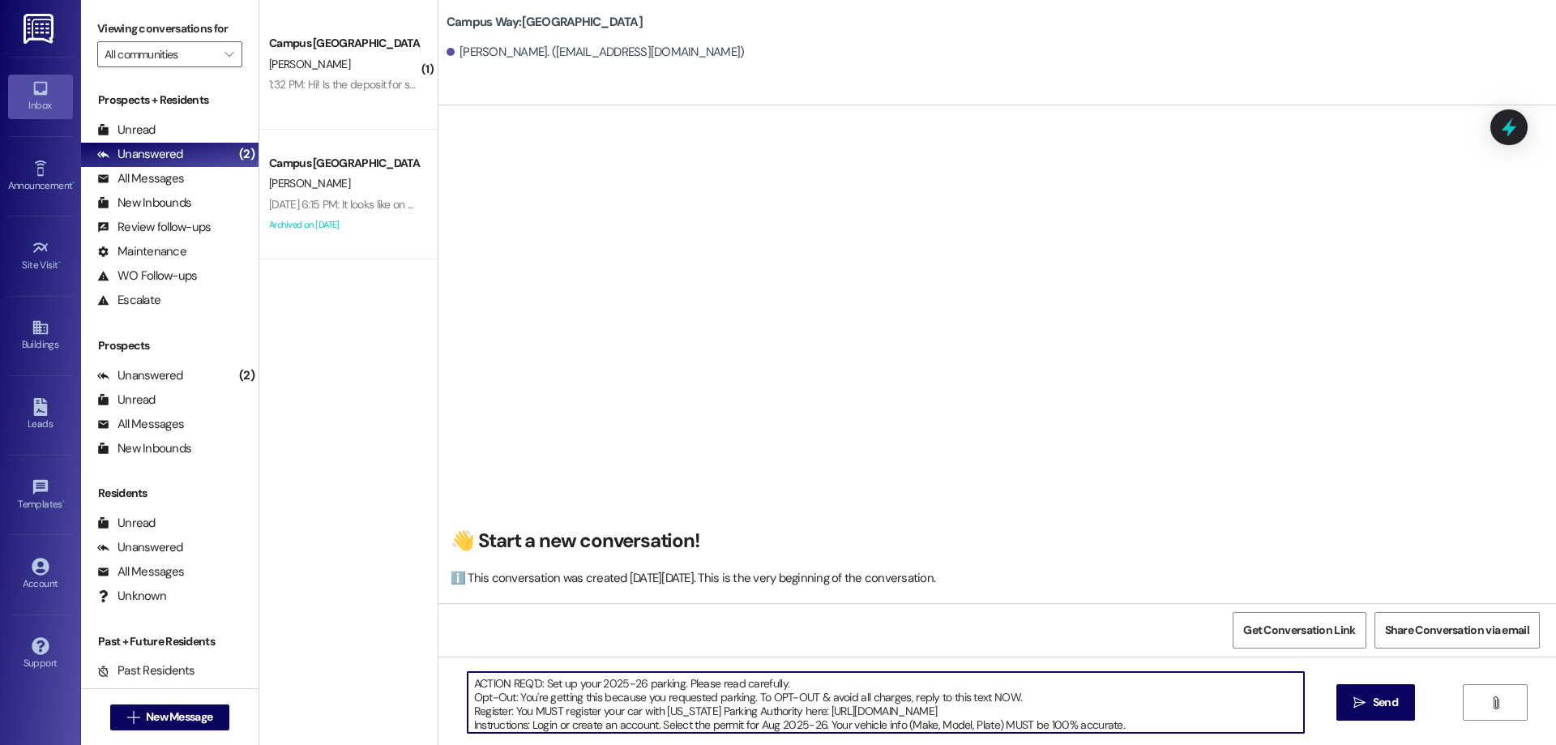
scroll to position [69, 0]
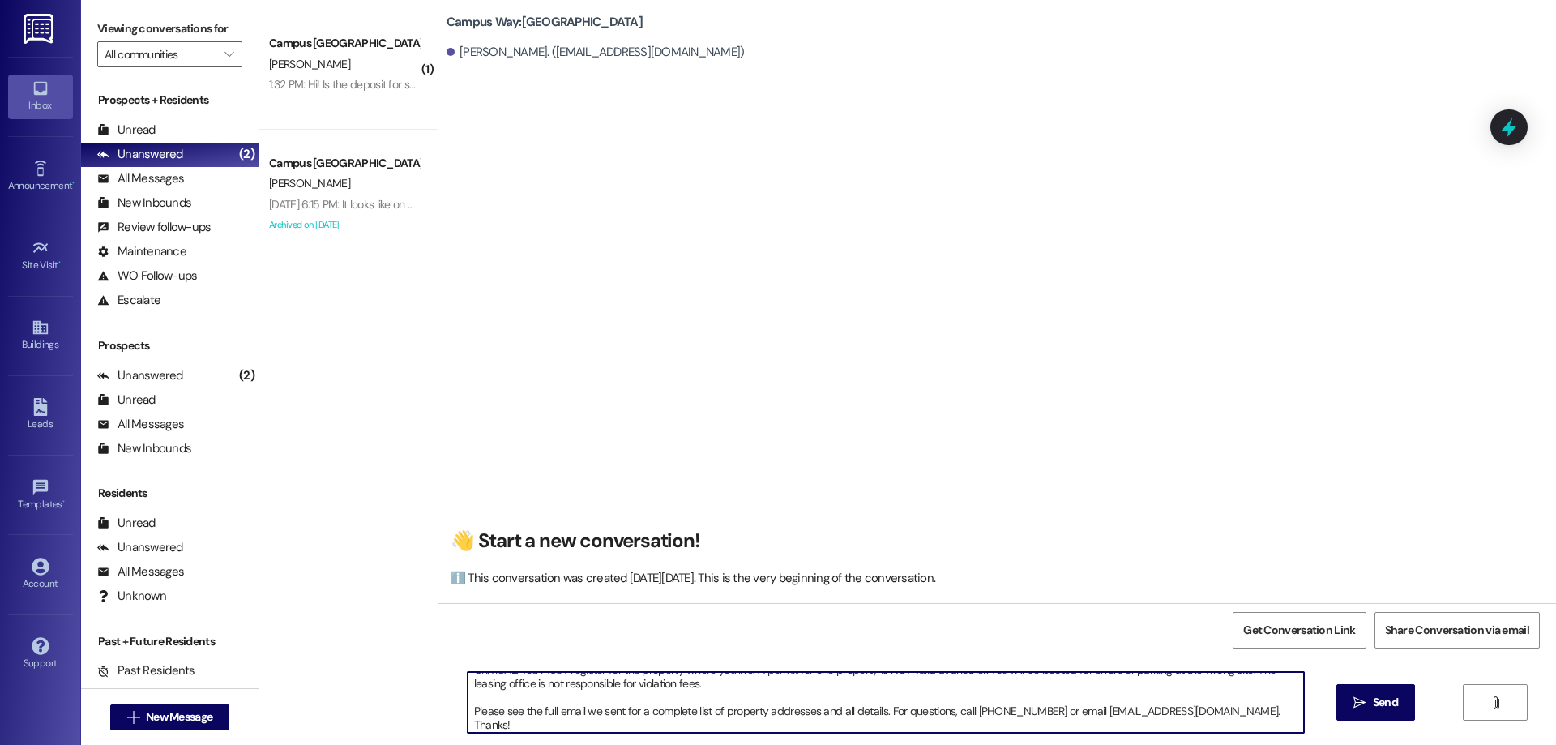
click at [781, 700] on textarea "ACTION REQ'D: Set up your 2025-26 parking. Please read carefully. Opt-Out: You'…" at bounding box center [886, 702] width 836 height 61
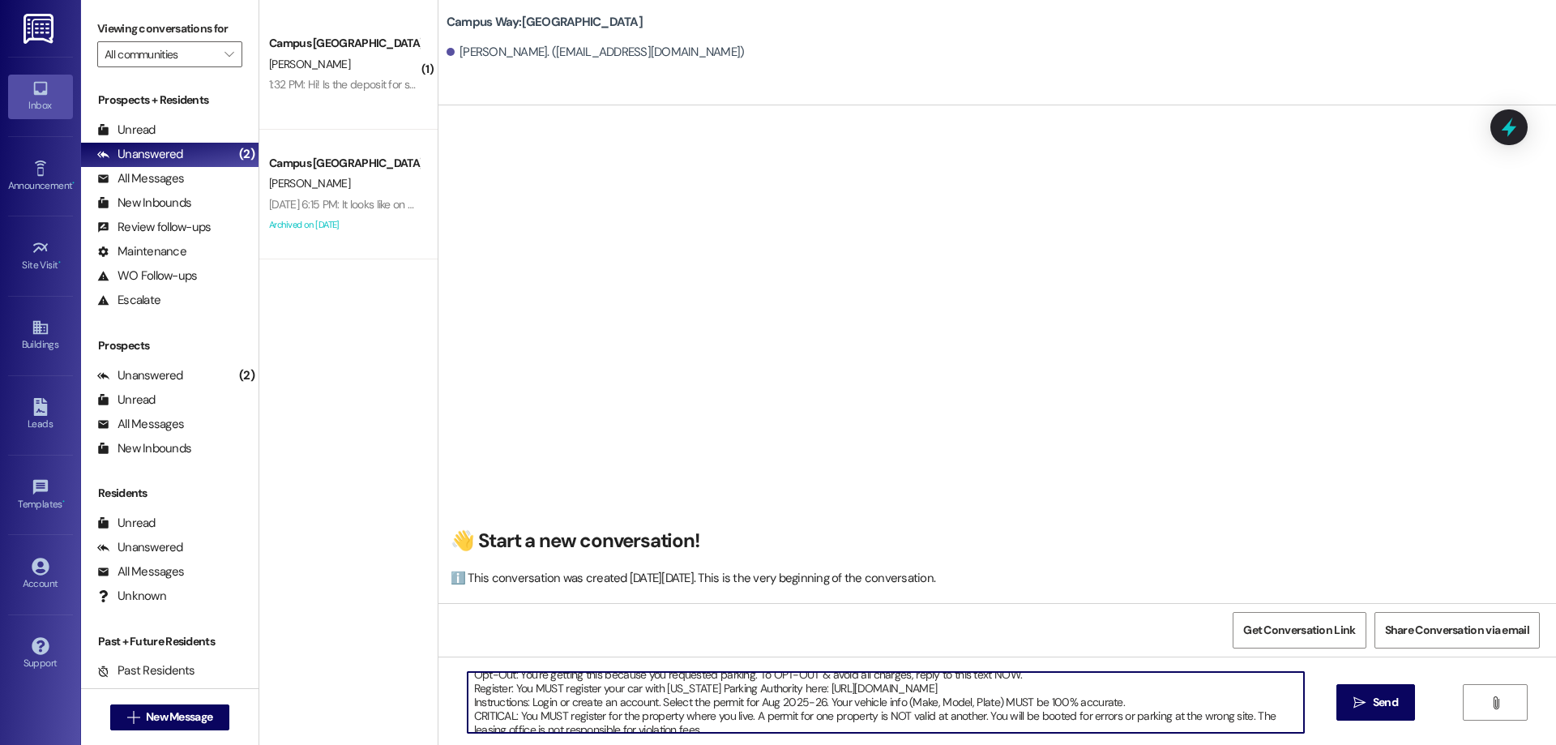
scroll to position [0, 0]
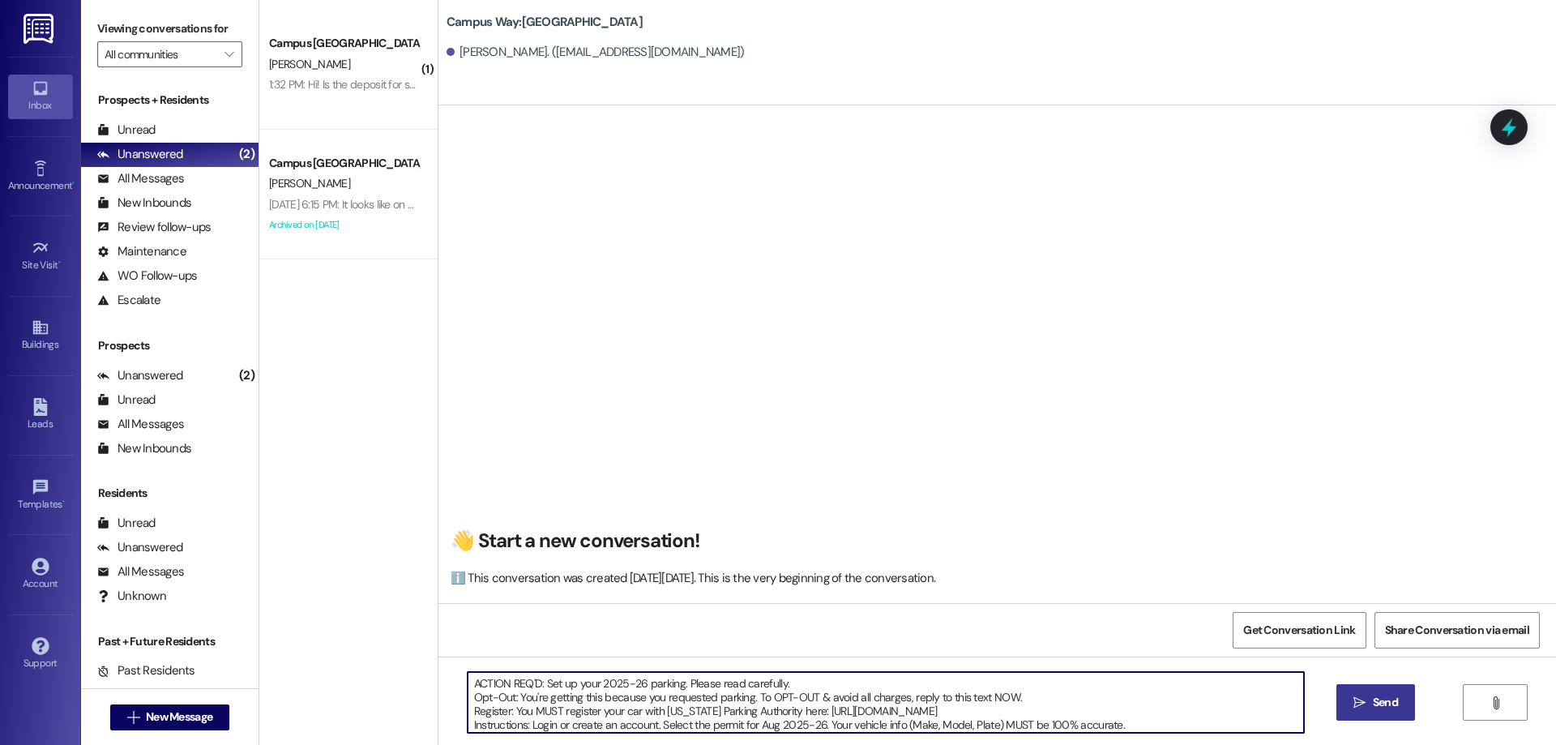
type textarea "ACTION REQ'D: Set up your 2025-26 parking. Please read carefully. Opt-Out: You'…"
click at [1362, 708] on icon "" at bounding box center [1360, 702] width 12 height 13
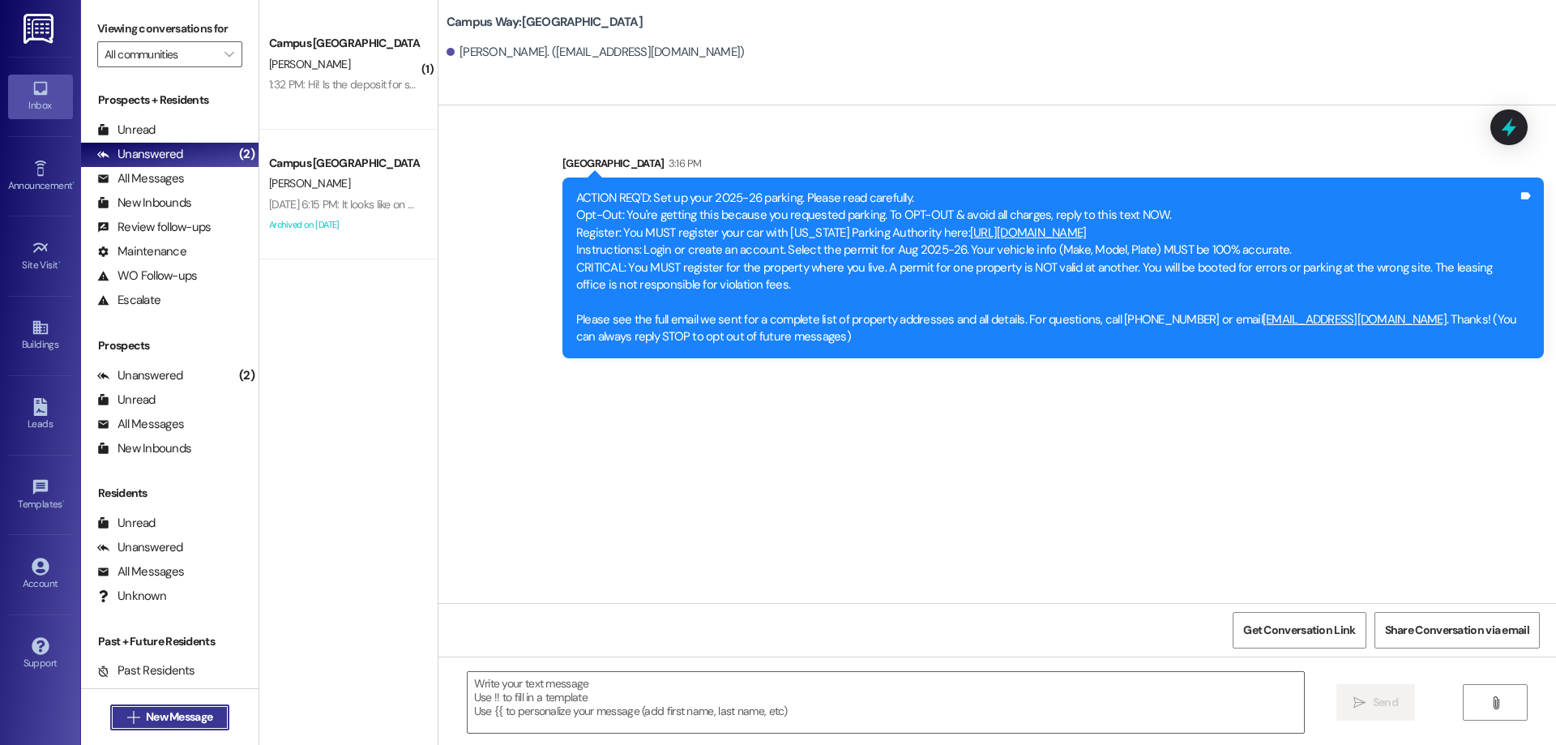
click at [199, 718] on span "New Message" at bounding box center [179, 716] width 66 height 17
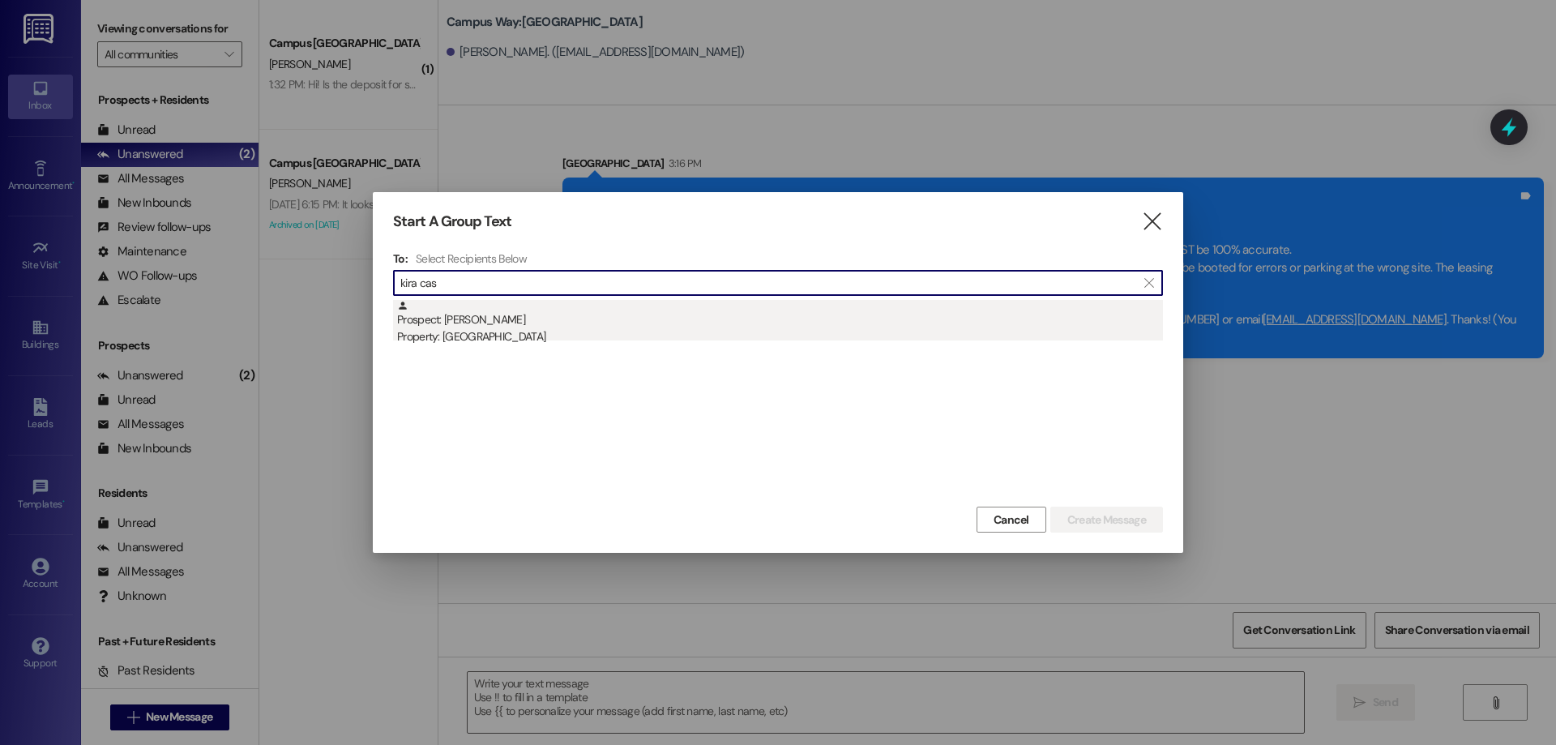
type input "kira cas"
click at [571, 335] on div "Property: Center Pointe" at bounding box center [780, 336] width 766 height 17
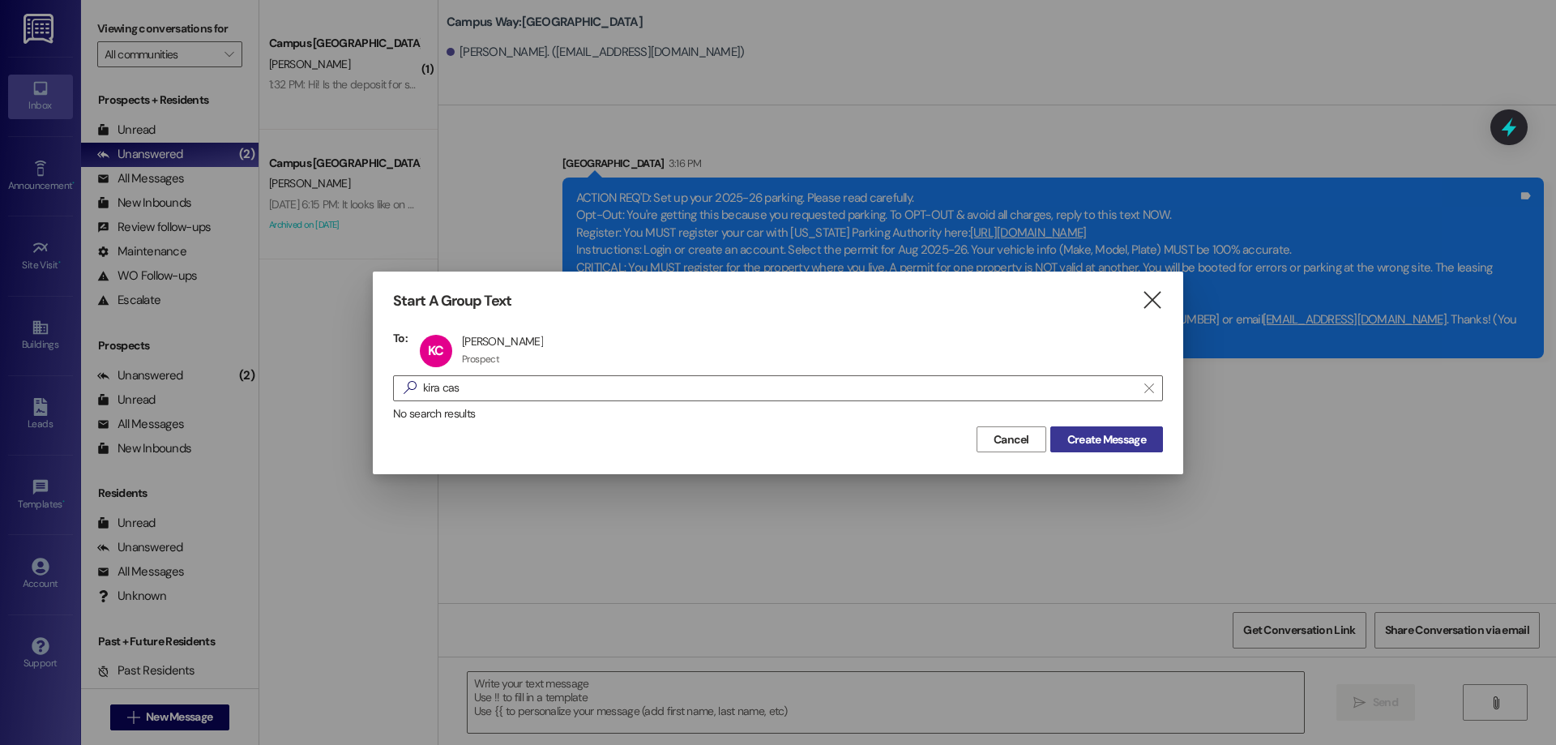
click at [1104, 431] on span "Create Message" at bounding box center [1106, 439] width 79 height 17
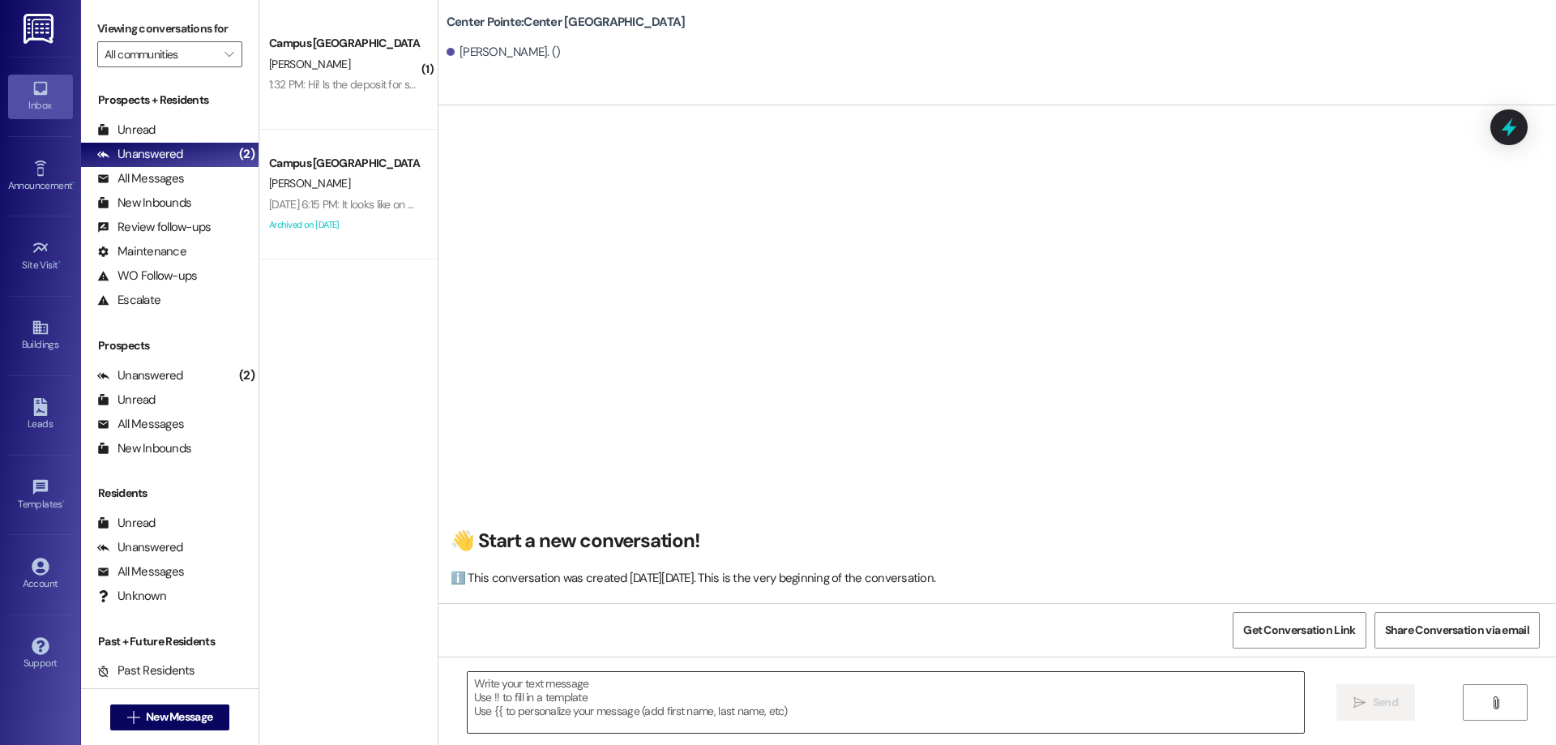
click at [642, 721] on textarea at bounding box center [886, 702] width 836 height 61
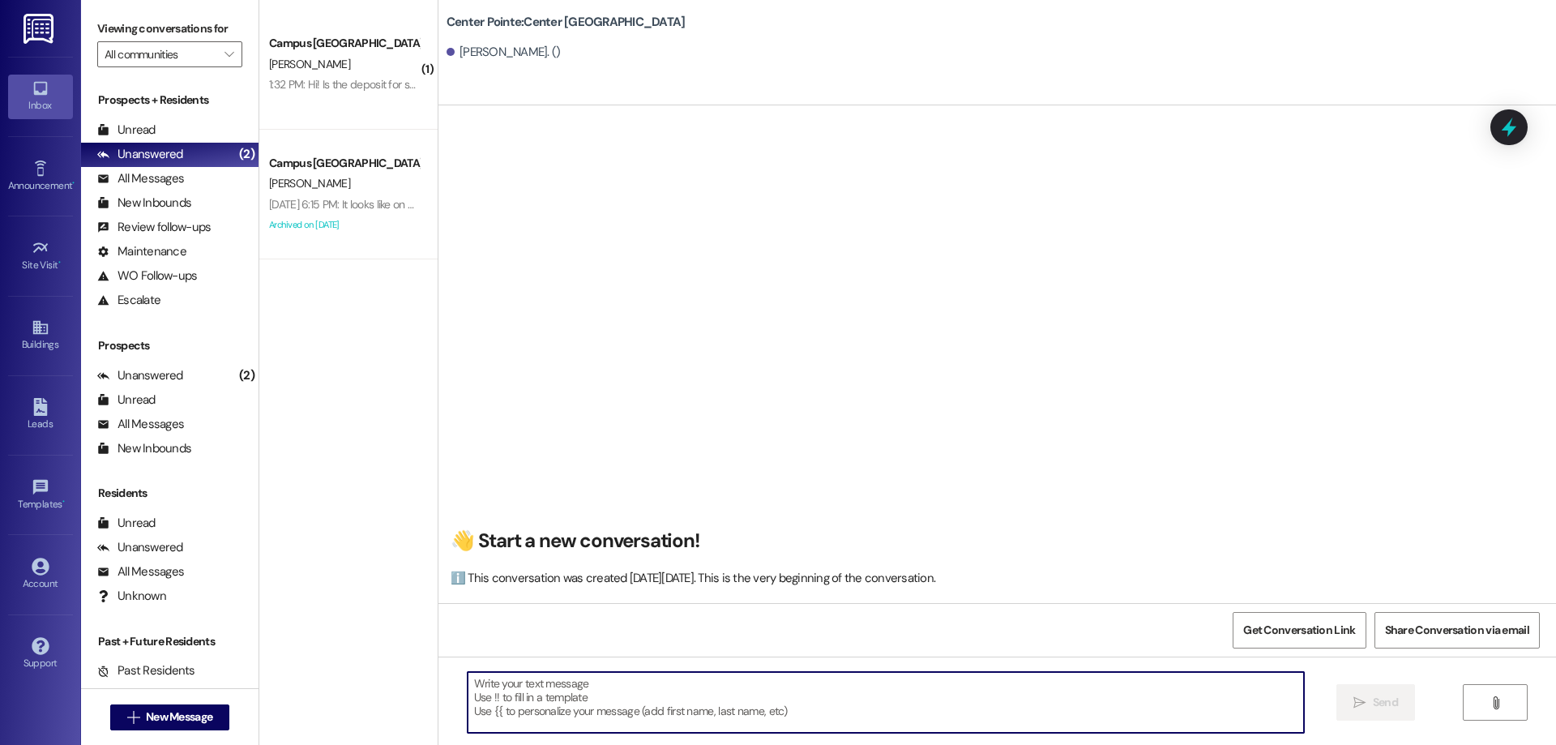
paste textarea "ACTION REQ'D: Set up your 2025-26 parking. Please read carefully. Opt-Out: You'…"
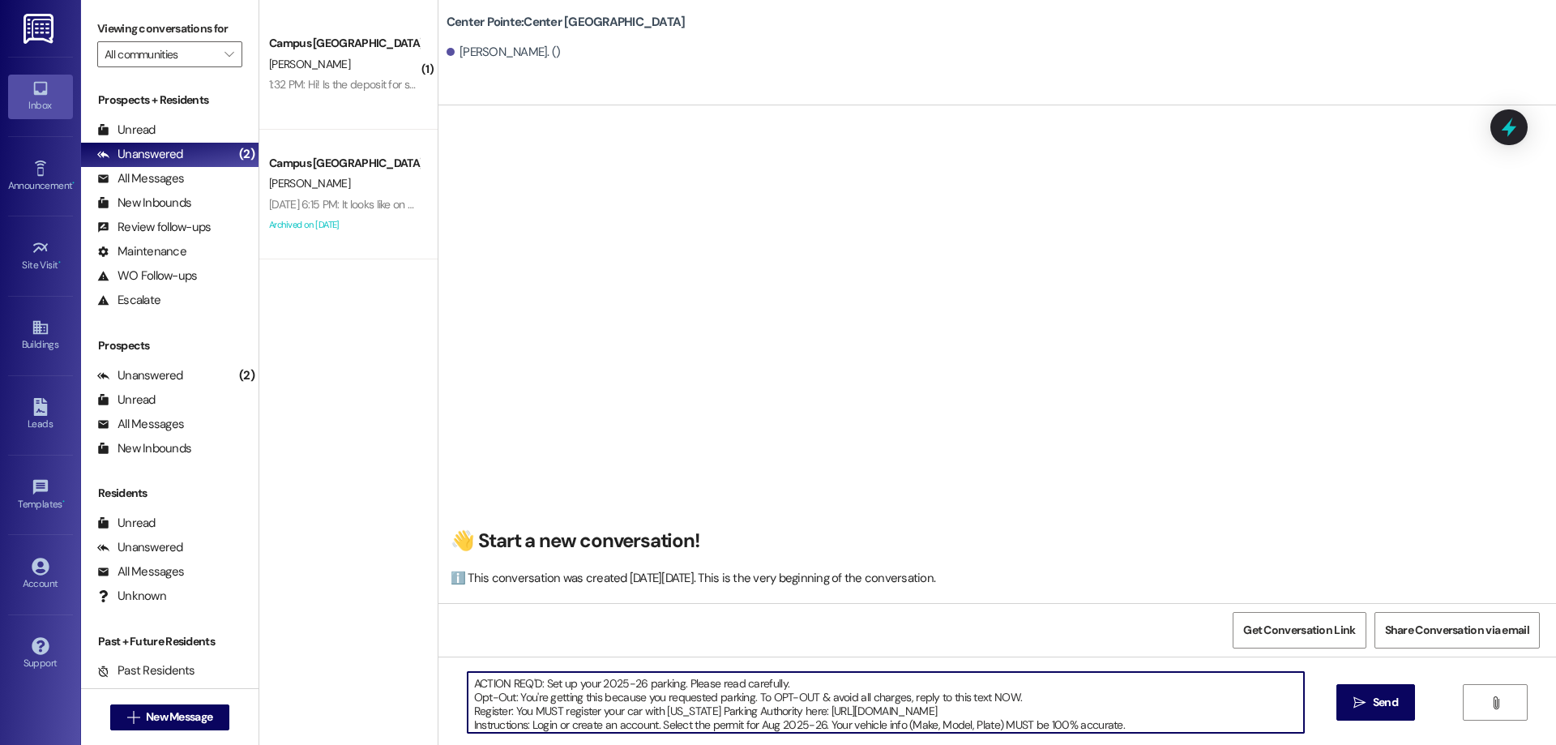
scroll to position [69, 0]
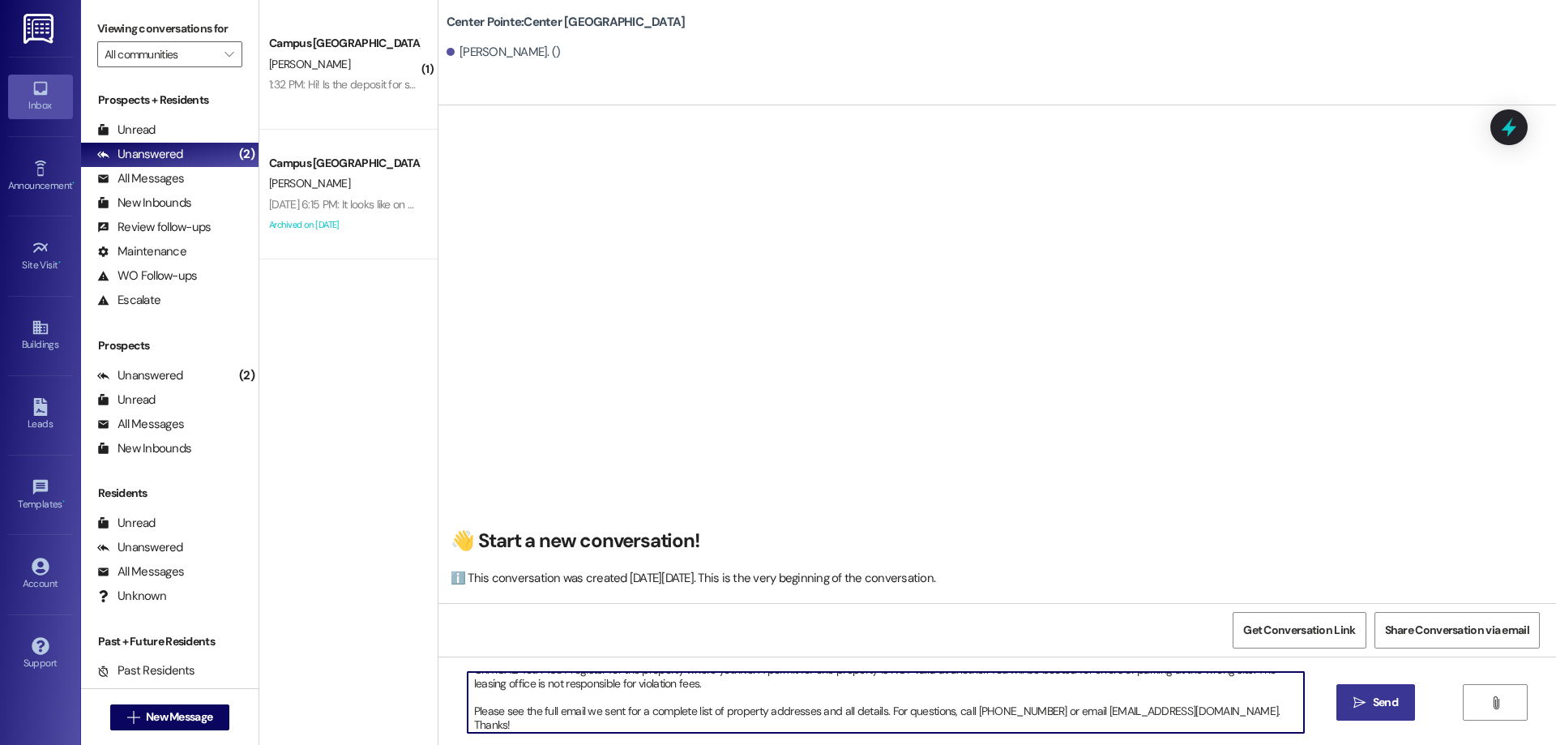
type textarea "ACTION REQ'D: Set up your 2025-26 parking. Please read carefully. Opt-Out: You'…"
click at [1358, 701] on icon "" at bounding box center [1360, 702] width 12 height 13
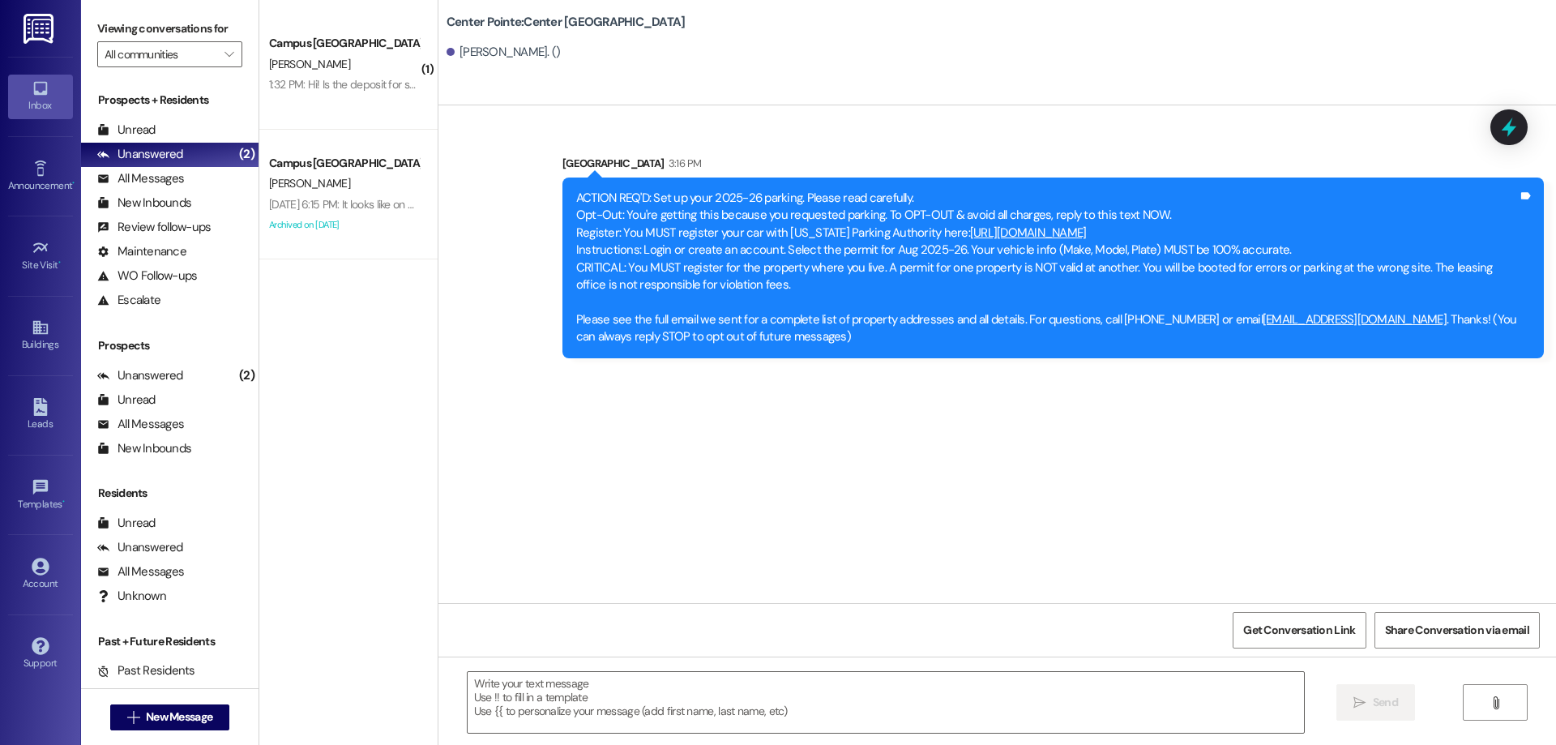
scroll to position [0, 0]
click at [203, 714] on span "New Message" at bounding box center [179, 716] width 66 height 17
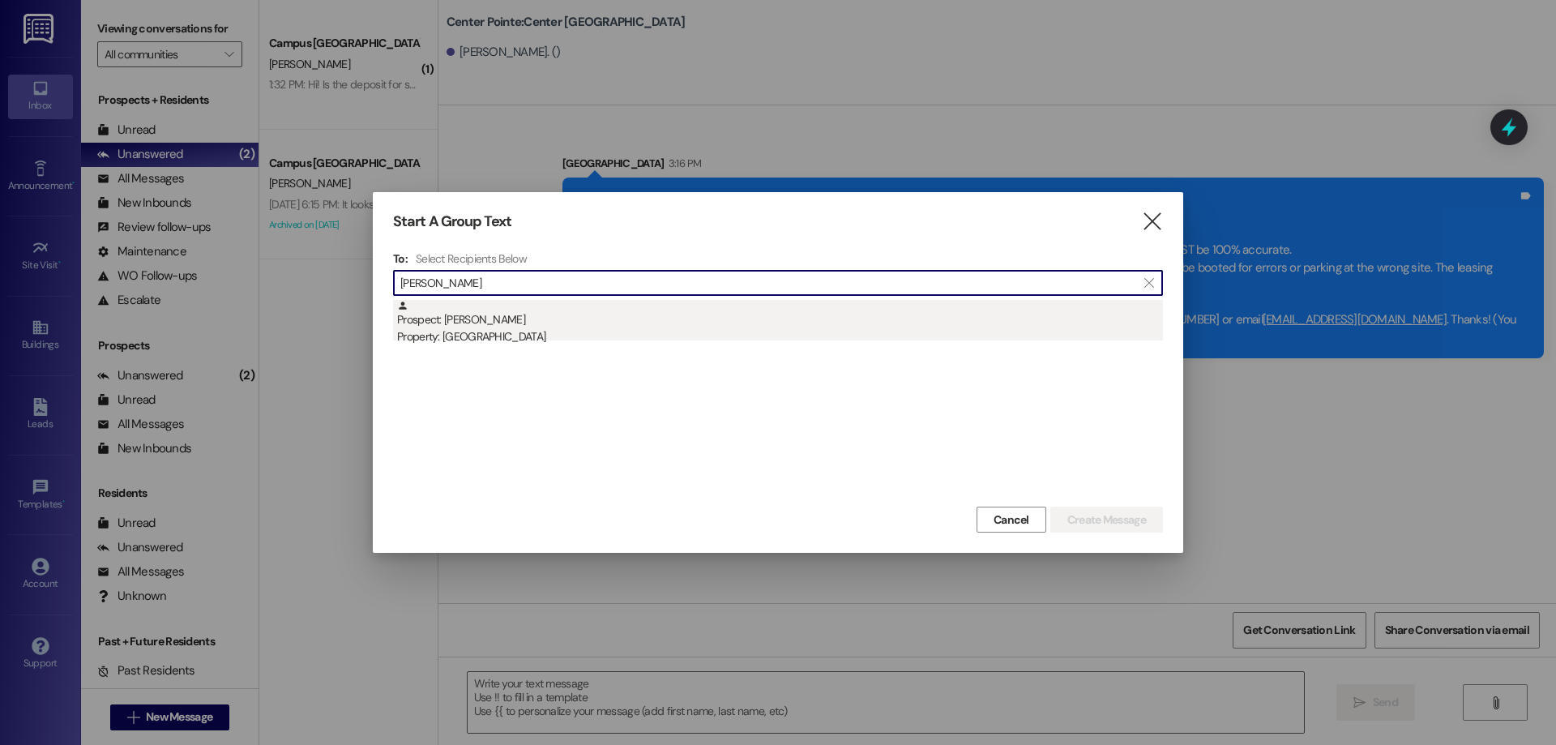
type input "jonathan chri"
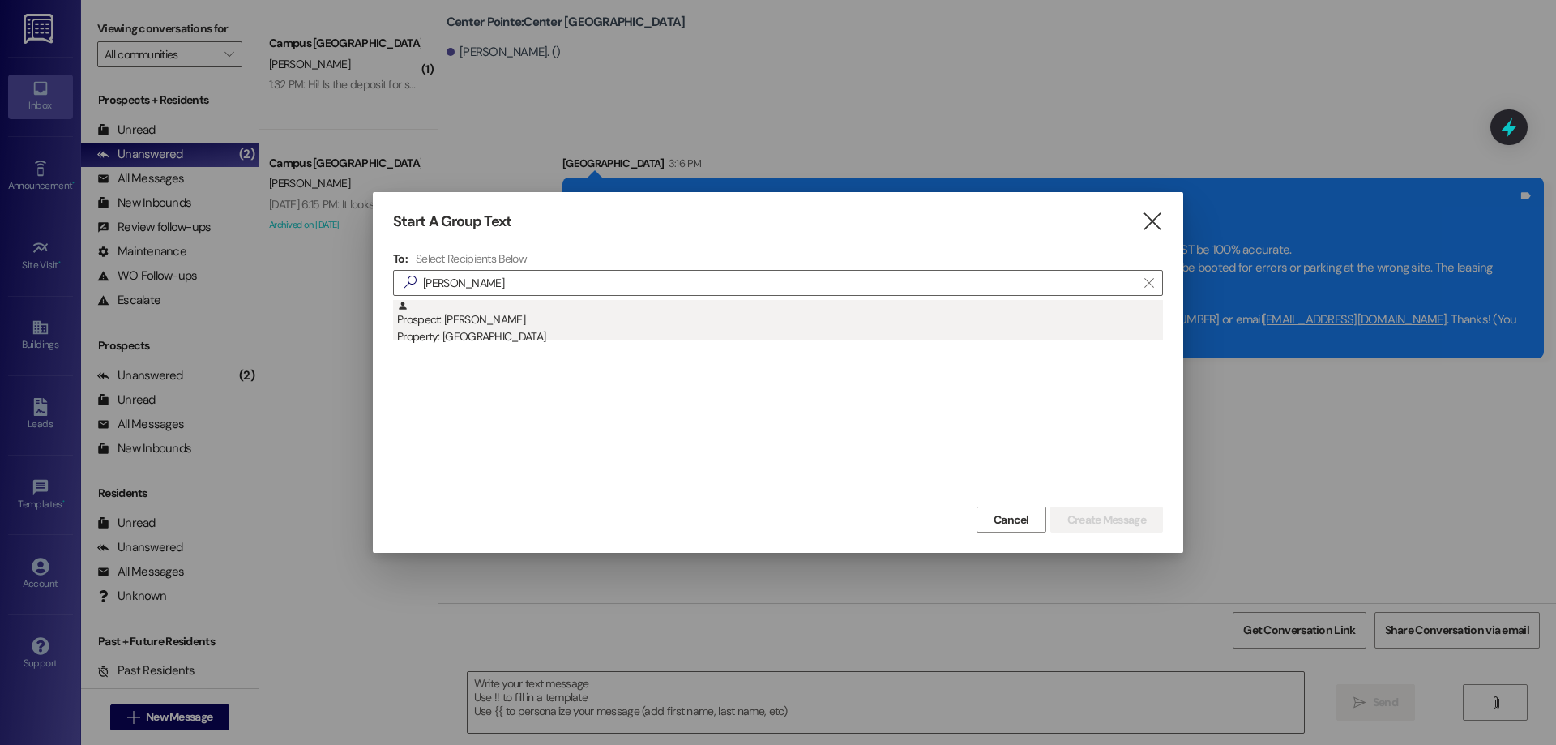
click at [559, 344] on div "Property: Campus Way" at bounding box center [780, 336] width 766 height 17
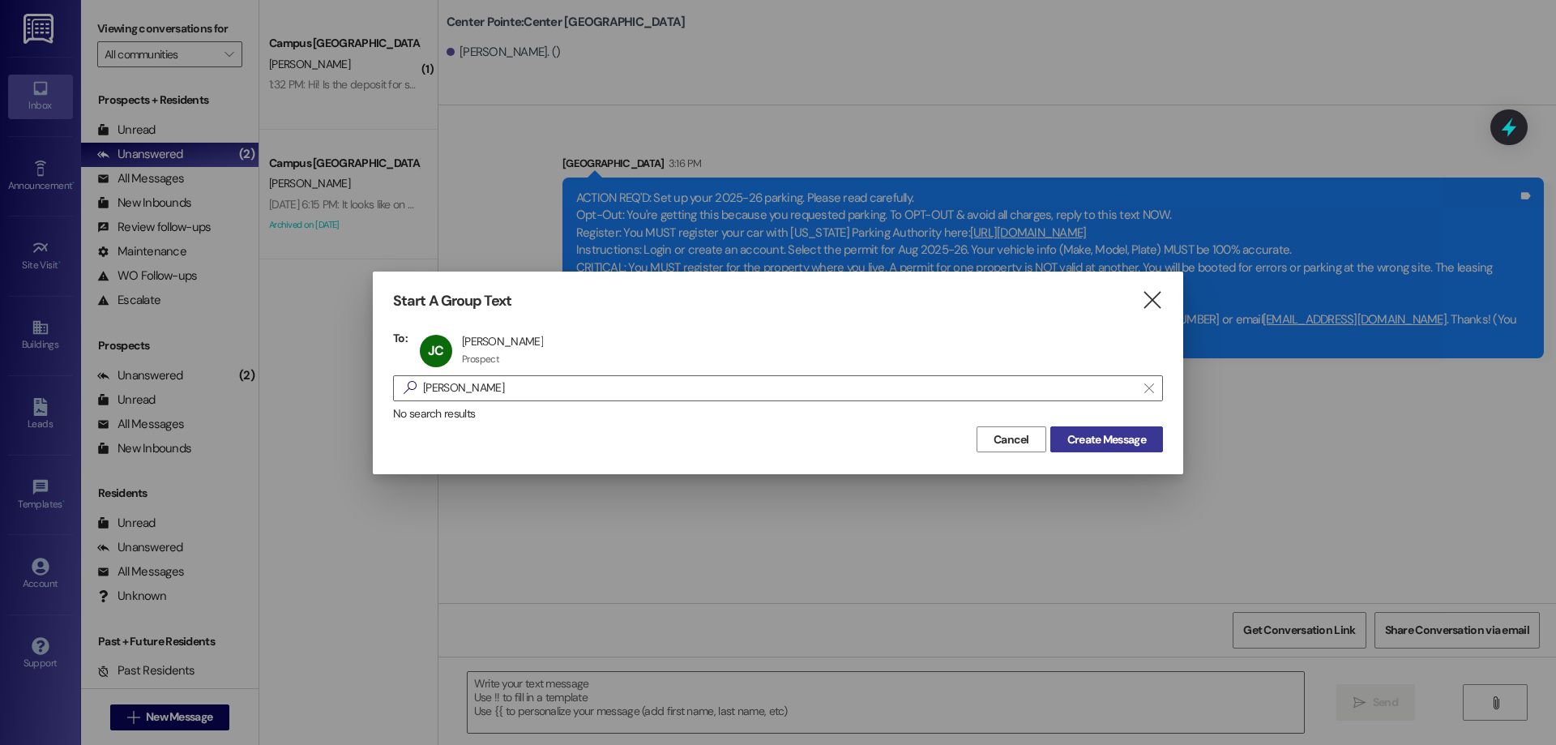
click at [1118, 430] on button "Create Message" at bounding box center [1106, 439] width 113 height 26
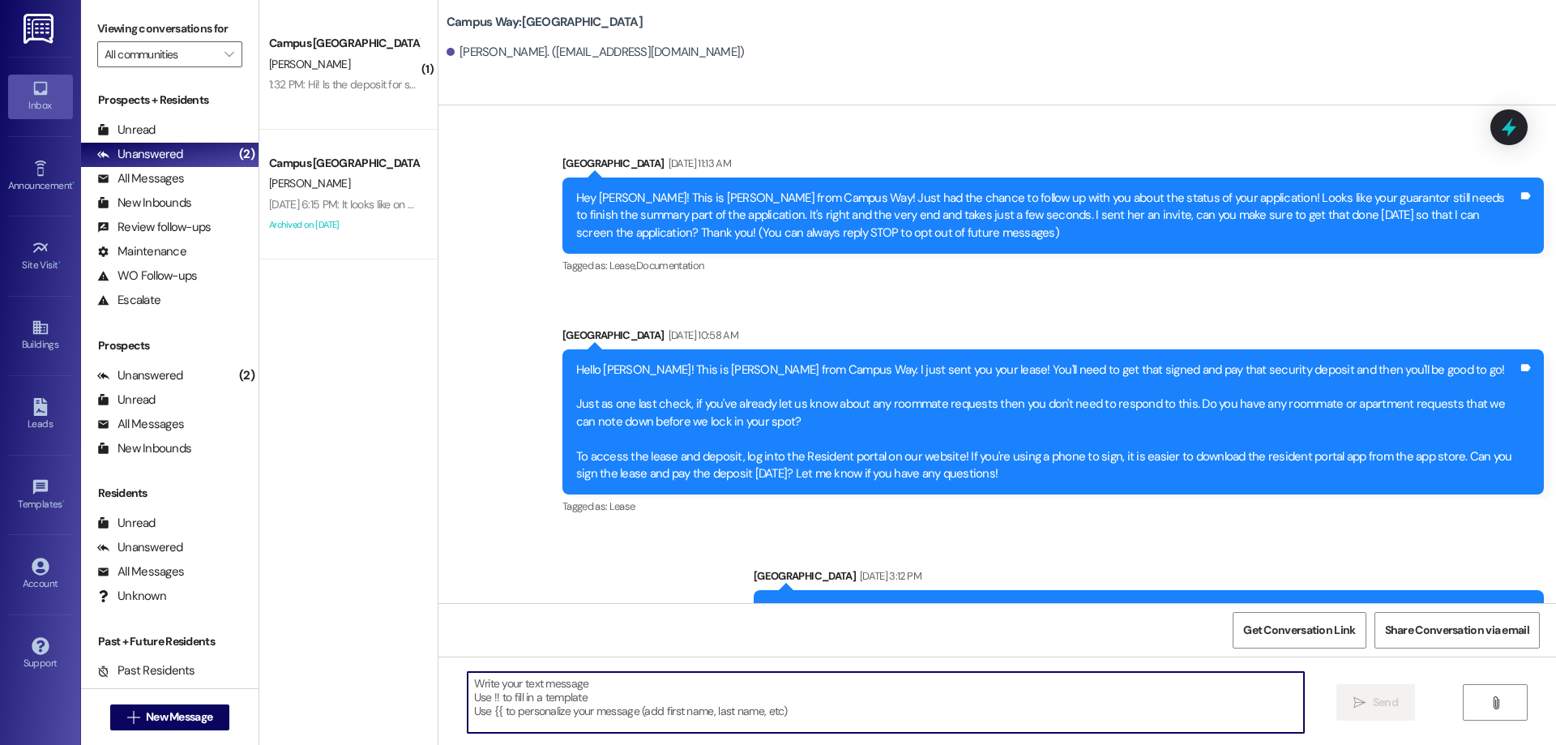
click at [563, 702] on textarea at bounding box center [886, 702] width 836 height 61
paste textarea "ACTION REQ'D: Set up your 2025-26 parking. Please read carefully. Opt-Out: You'…"
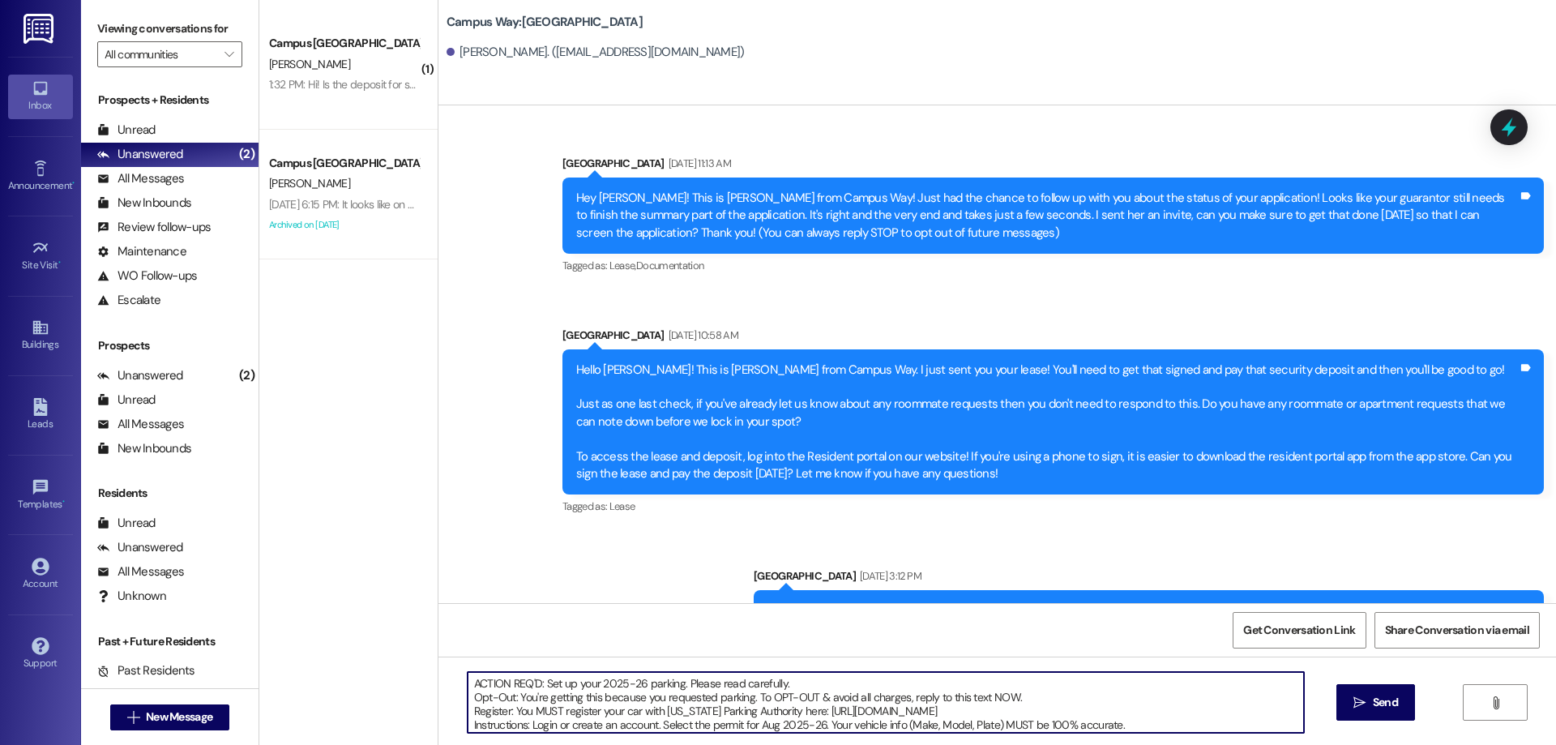
scroll to position [69, 0]
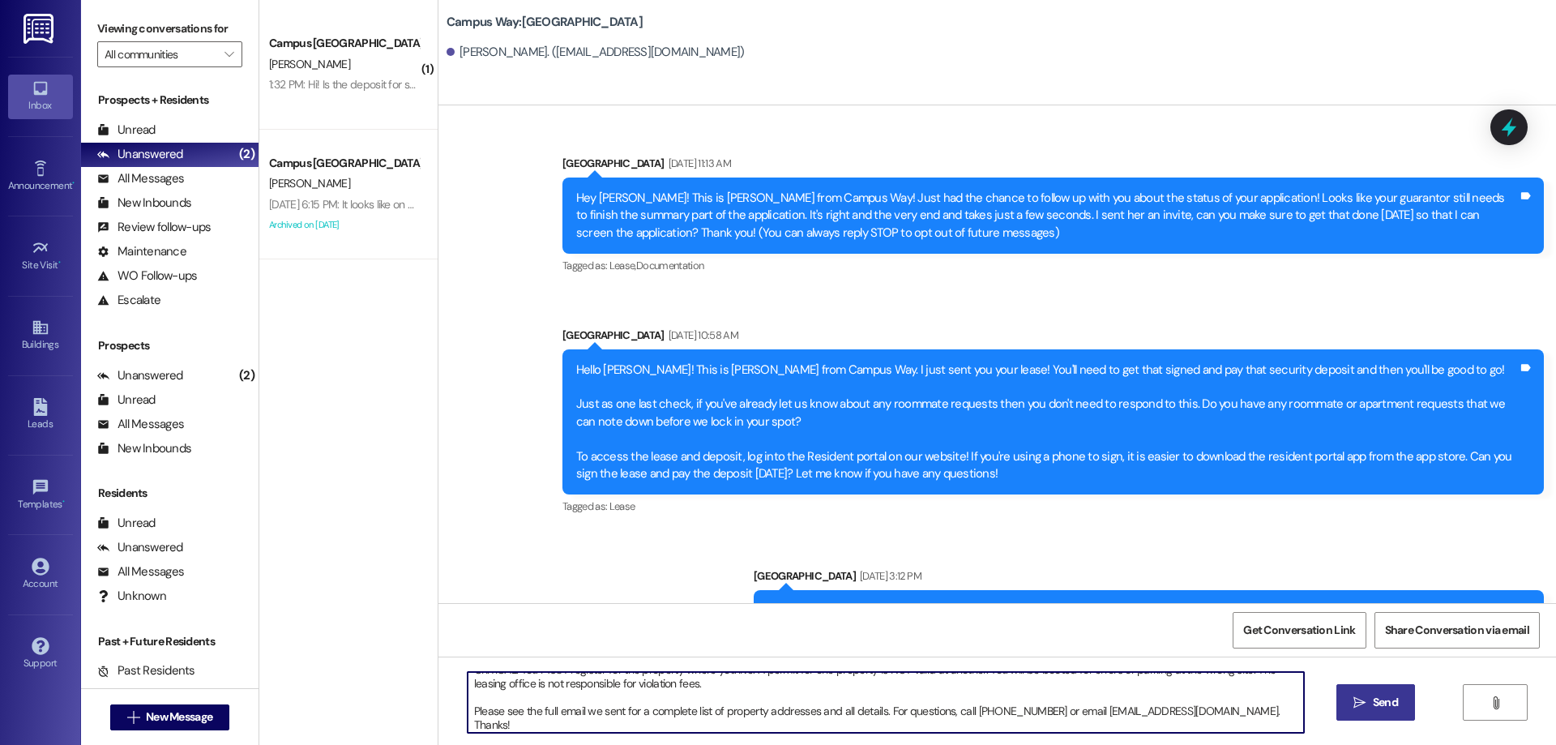
type textarea "ACTION REQ'D: Set up your 2025-26 parking. Please read carefully. Opt-Out: You'…"
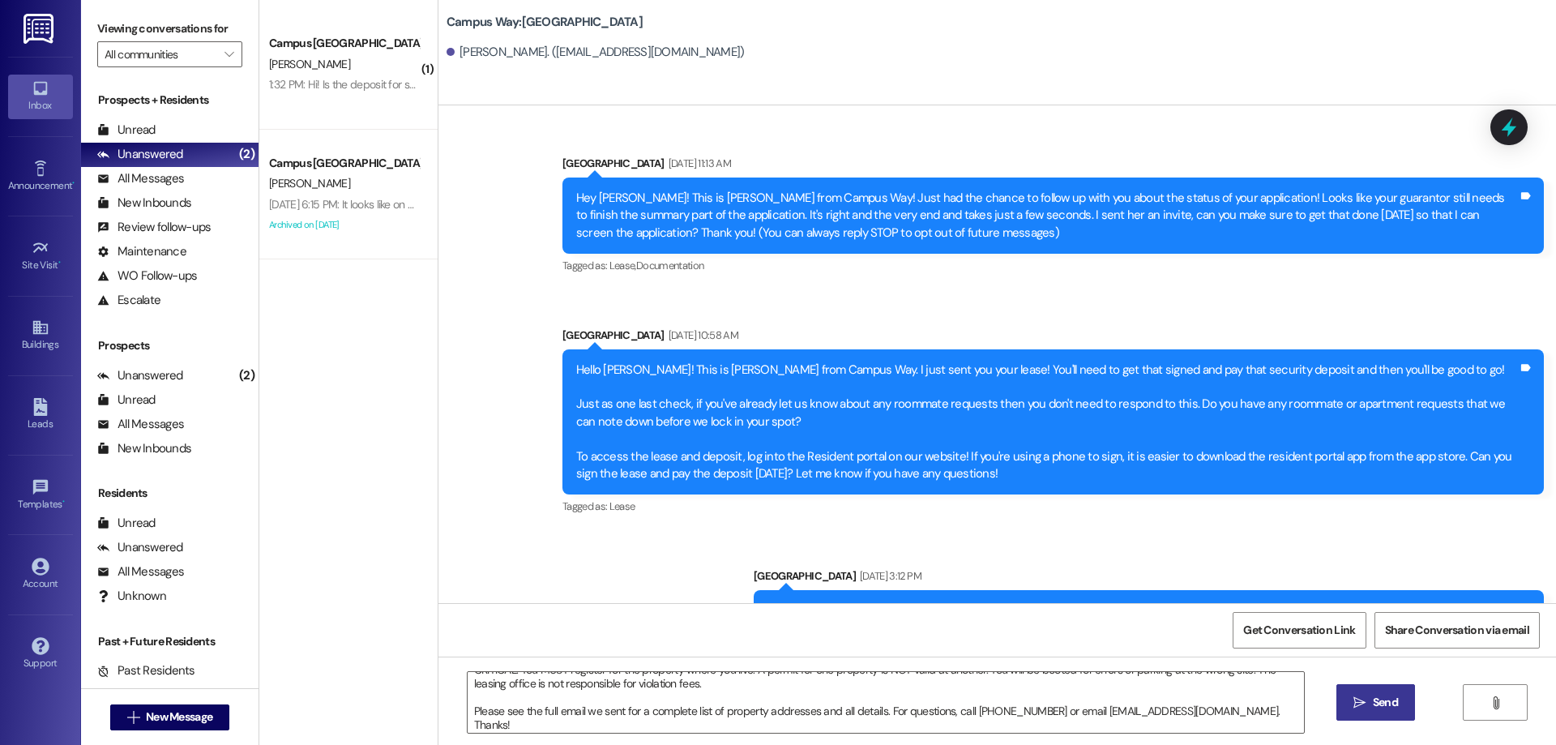
click at [1366, 697] on span " Send" at bounding box center [1375, 702] width 51 height 17
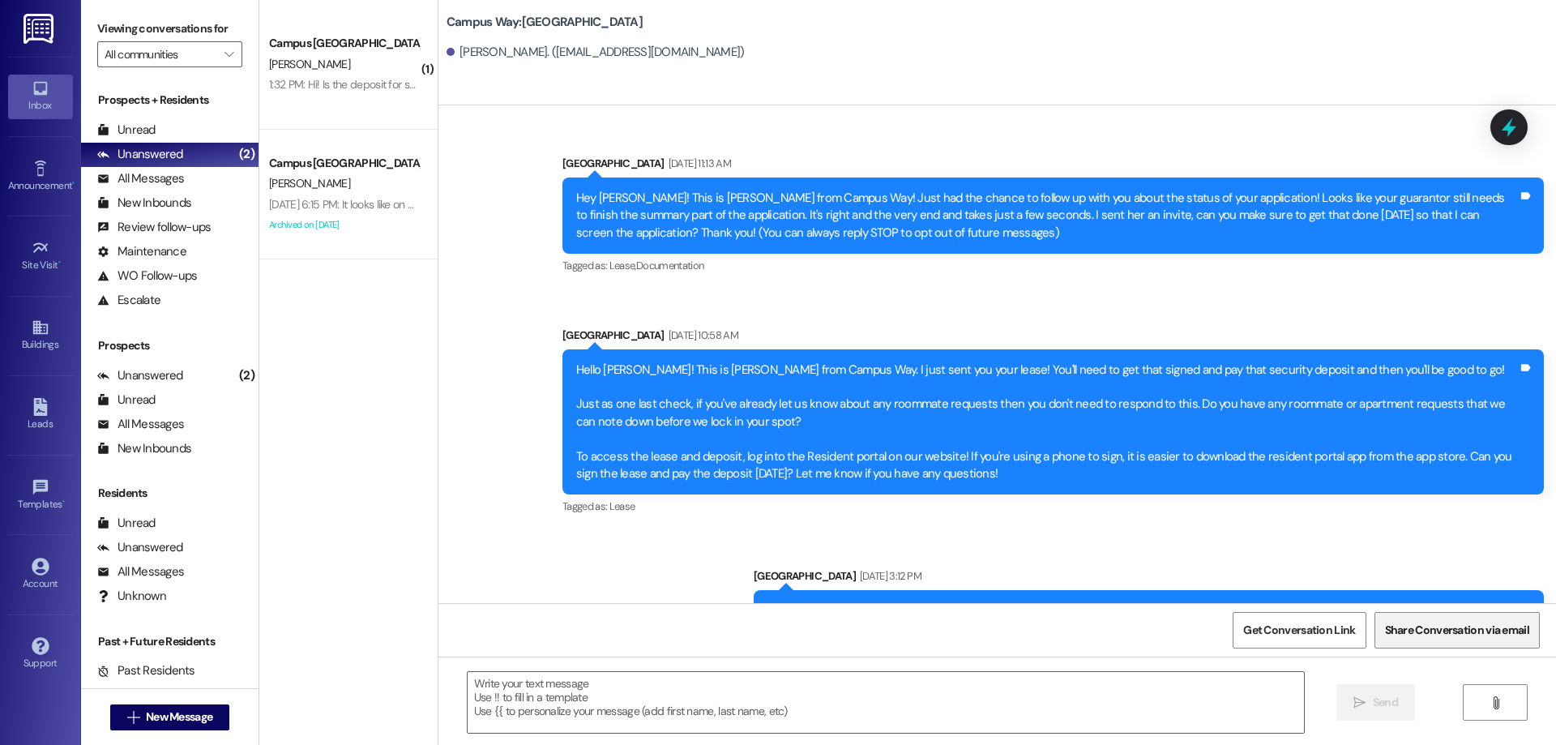
scroll to position [0, 0]
click at [205, 725] on span "New Message" at bounding box center [179, 716] width 66 height 17
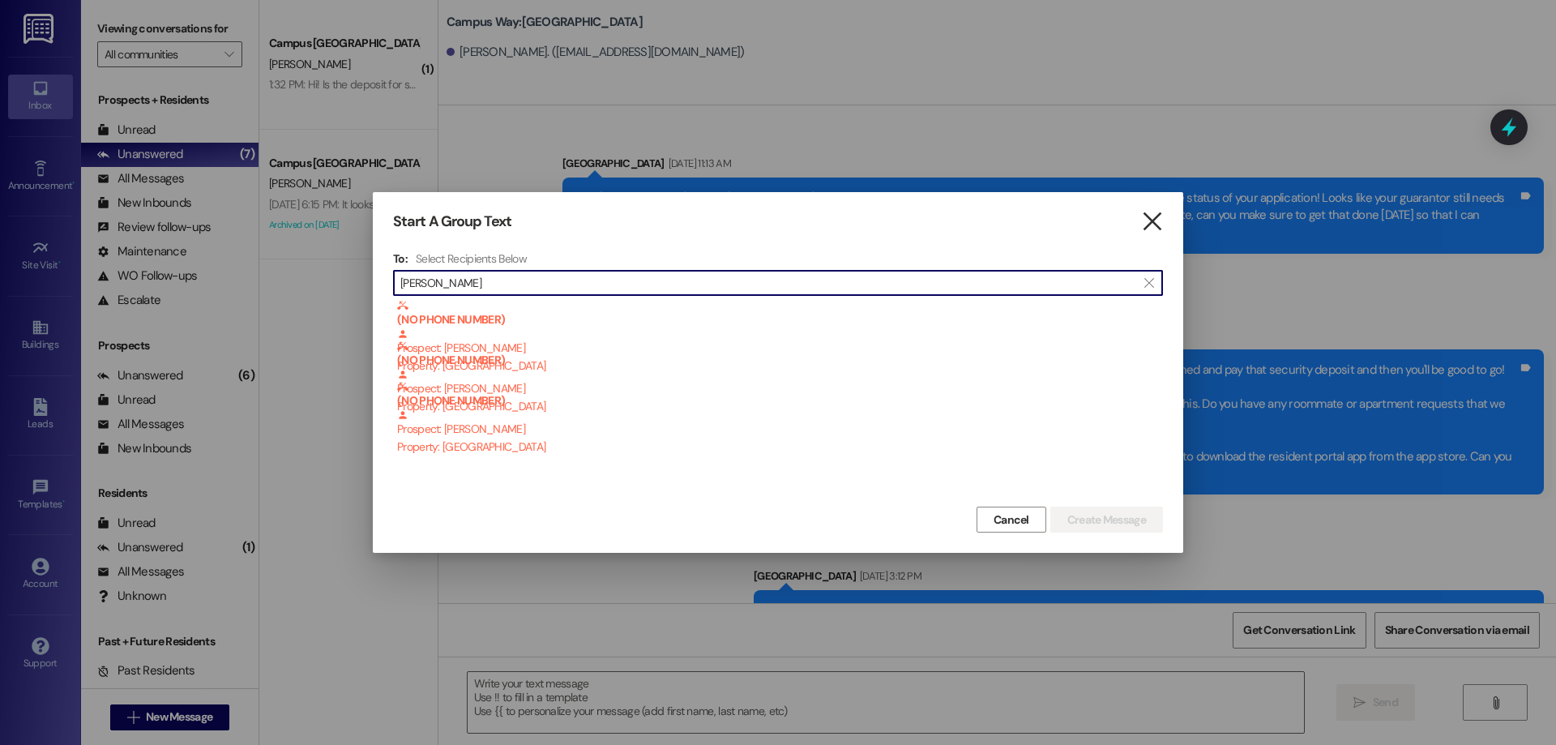
type input "steven curti"
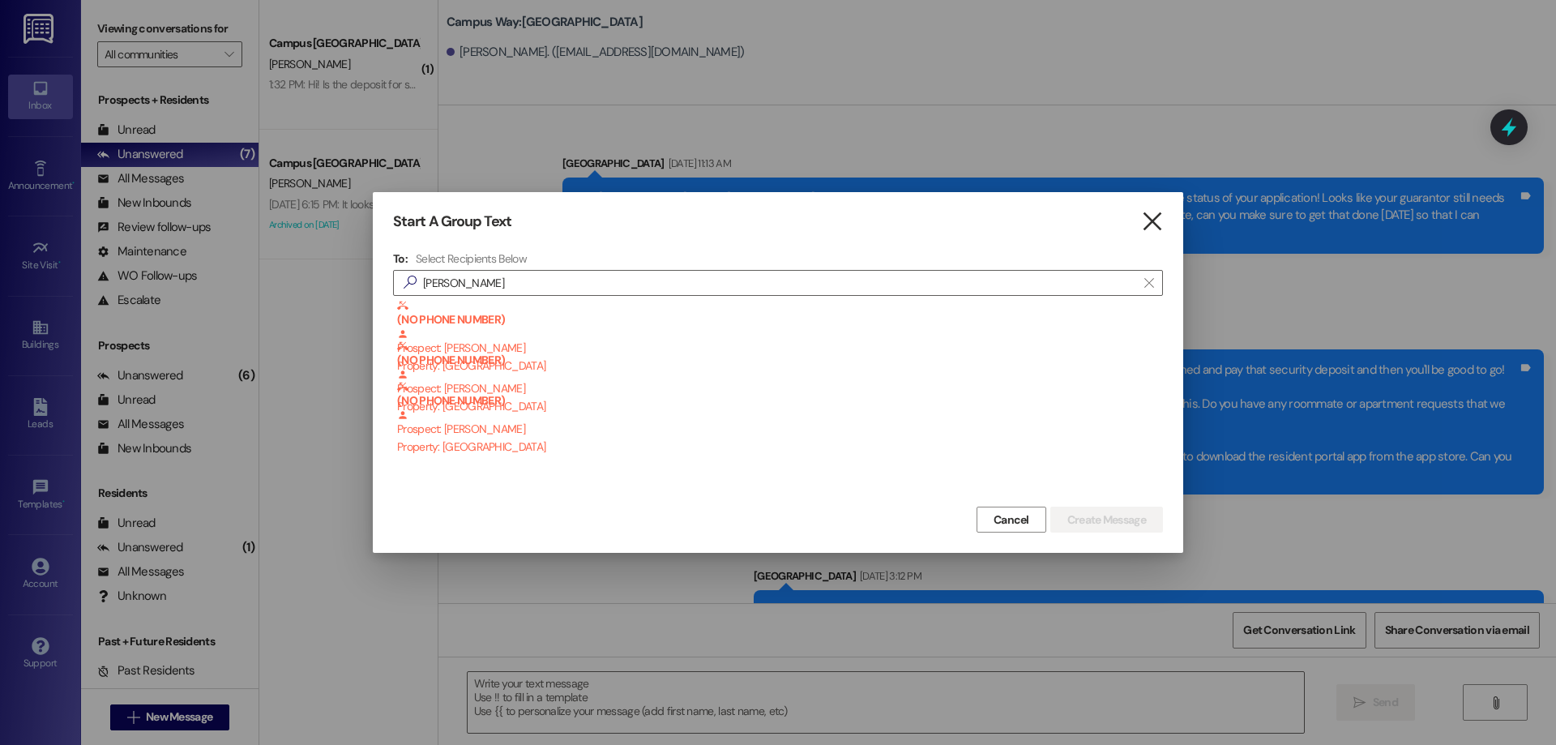
click at [1158, 216] on icon "" at bounding box center [1152, 221] width 22 height 17
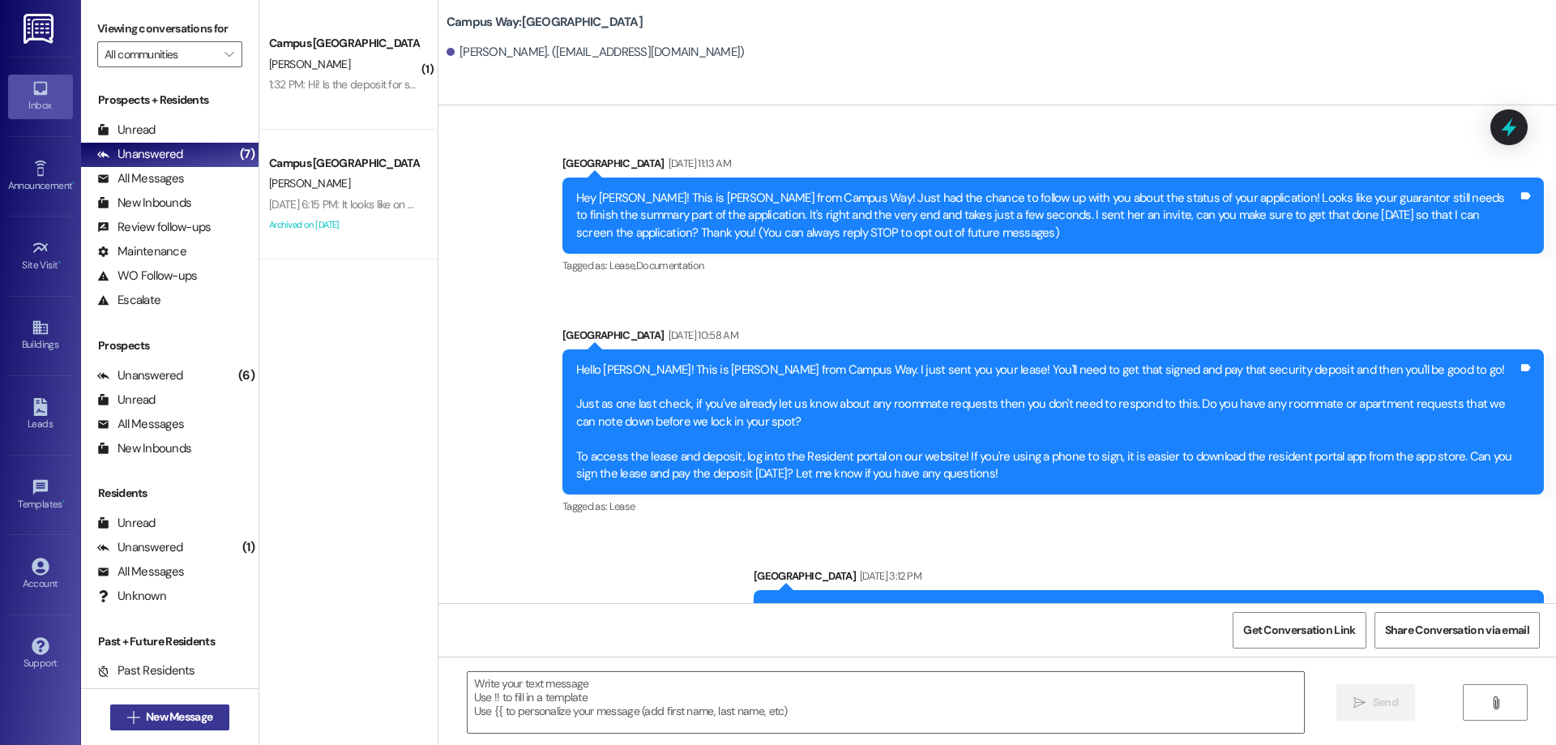
click at [145, 728] on button " New Message" at bounding box center [170, 717] width 120 height 26
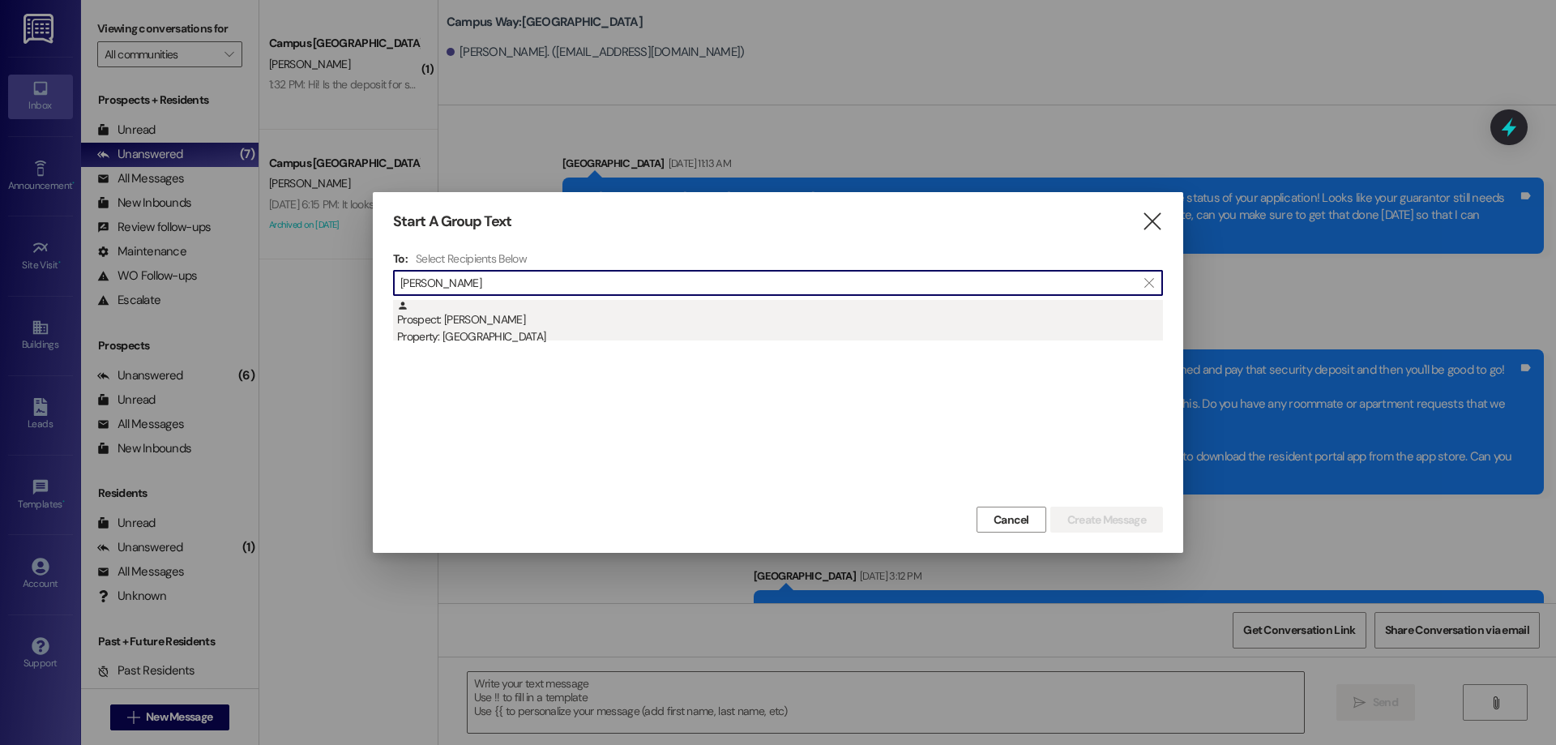
type input "brooke evan"
click at [671, 335] on div "Property: Center Pointe" at bounding box center [780, 336] width 766 height 17
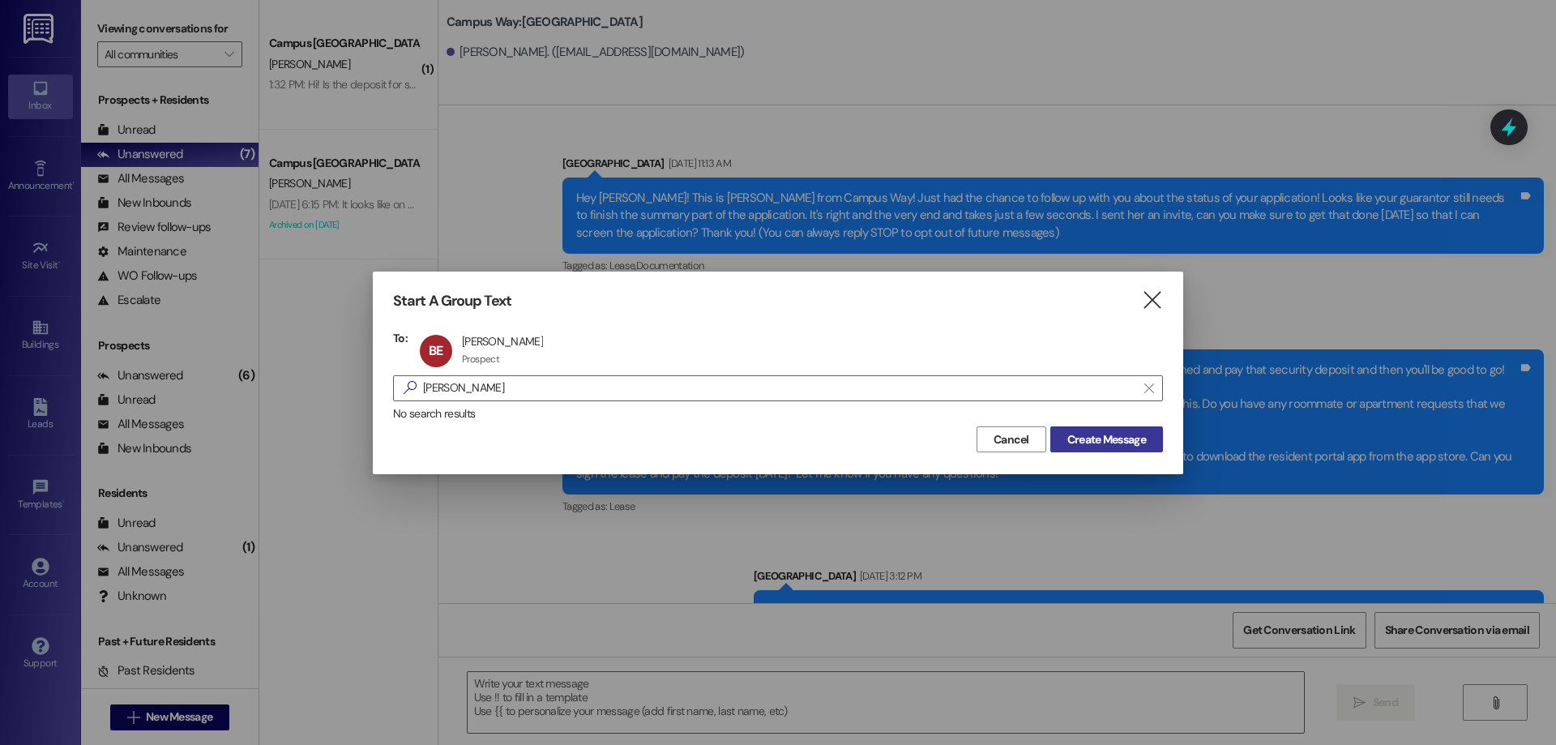
click at [1135, 441] on span "Create Message" at bounding box center [1106, 439] width 79 height 17
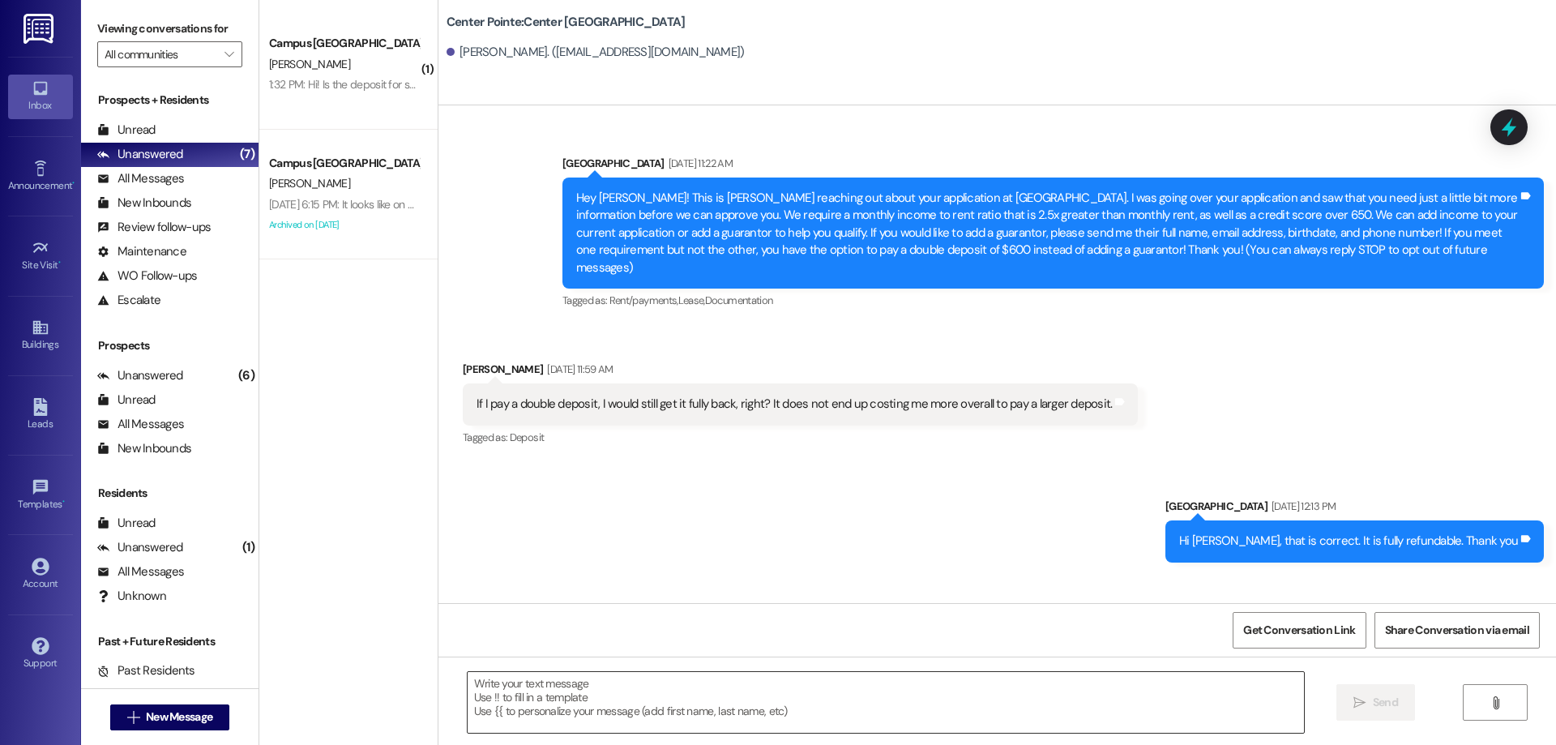
click at [631, 706] on textarea at bounding box center [886, 702] width 836 height 61
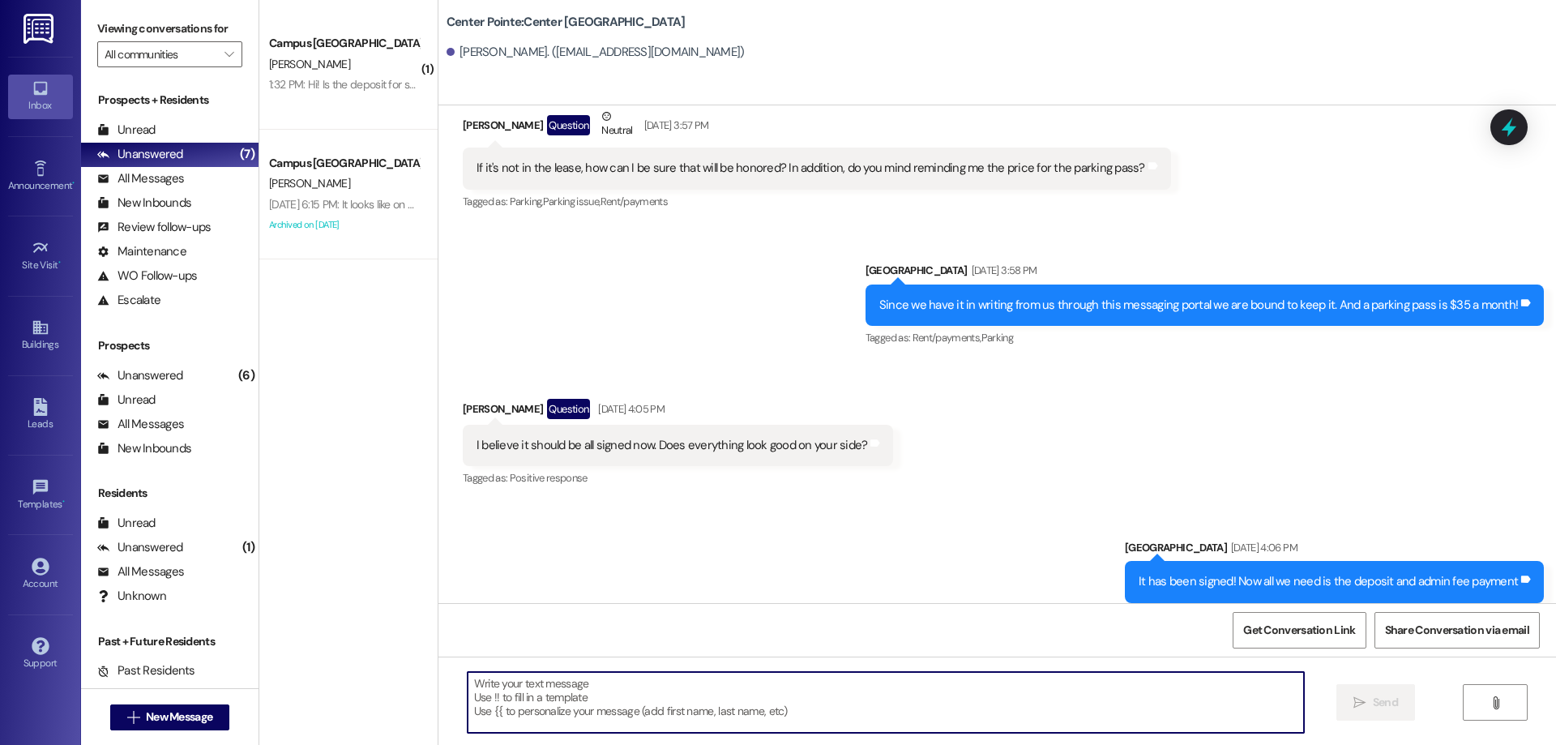
scroll to position [2096, 0]
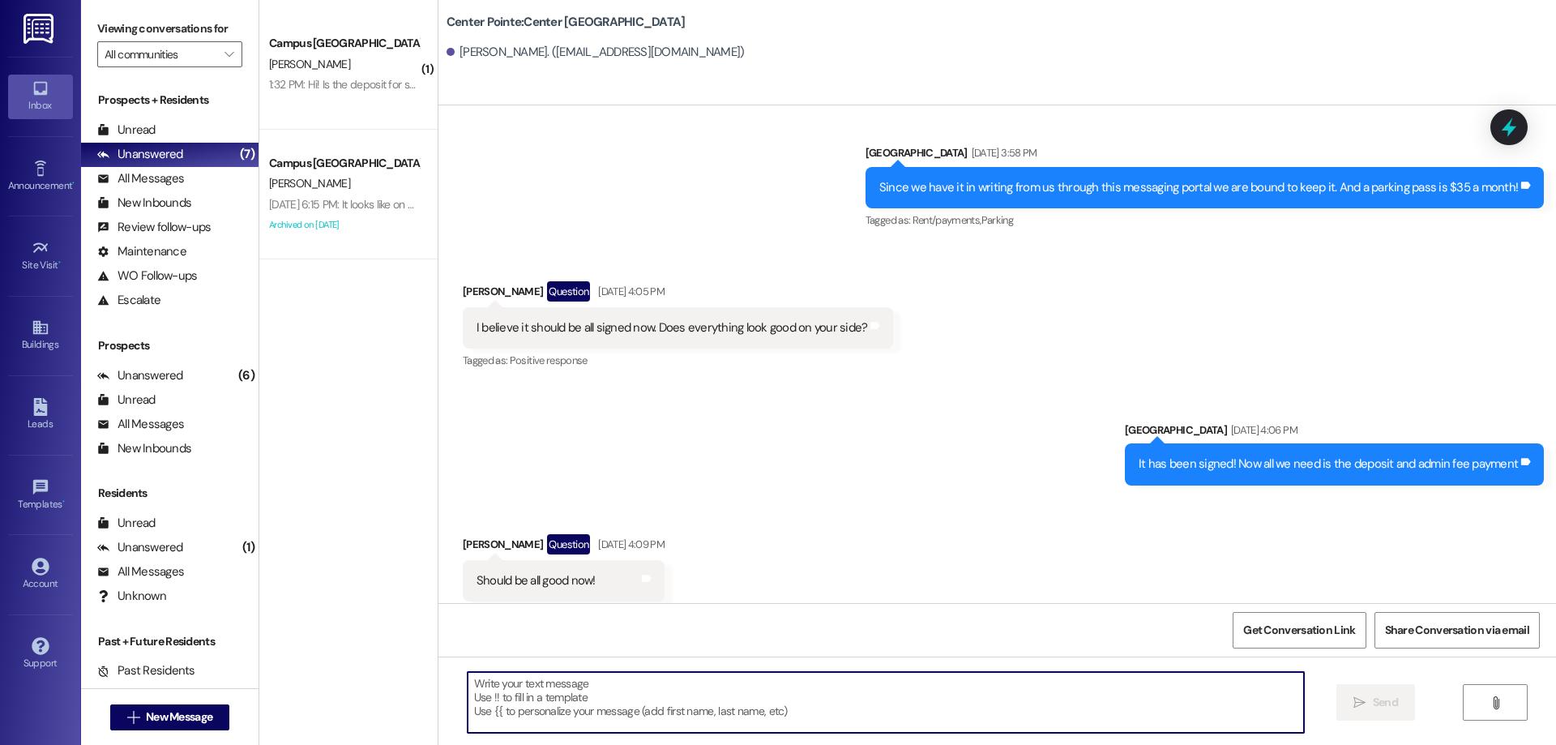
paste textarea "ACTION REQ'D: Set up your 2025-26 parking. Please read carefully. Opt-Out: You'…"
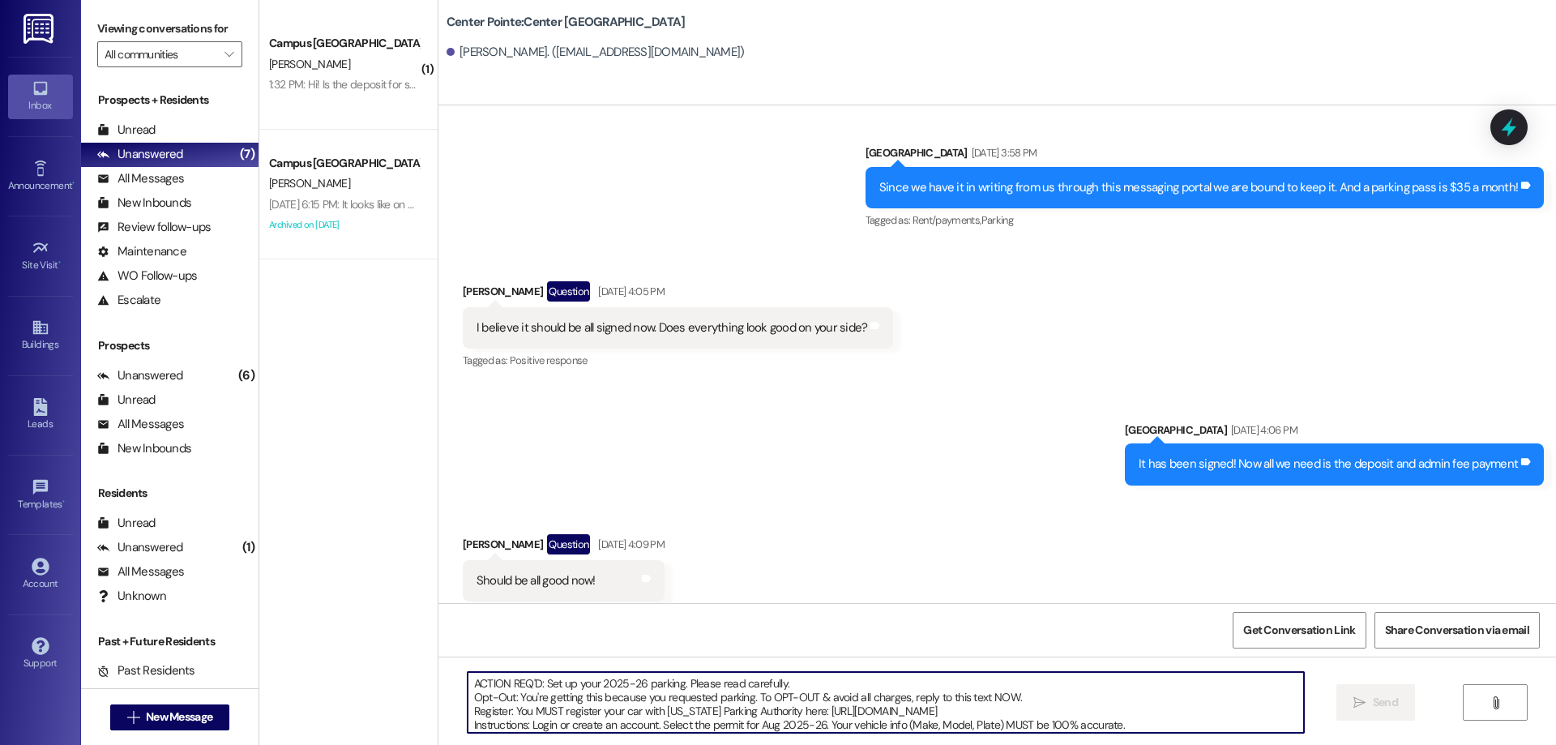
scroll to position [69, 0]
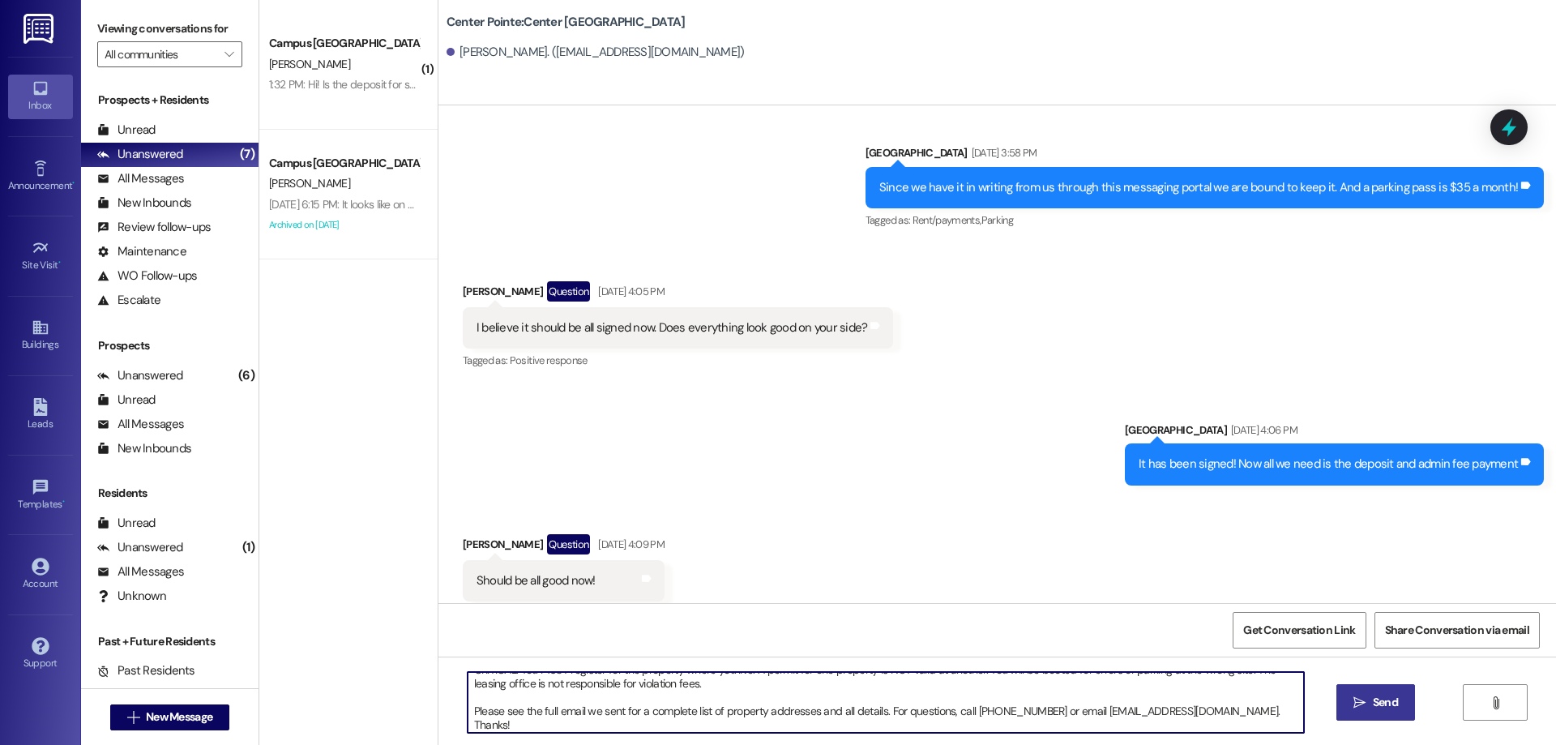
type textarea "ACTION REQ'D: Set up your 2025-26 parking. Please read carefully. Opt-Out: You'…"
click at [1358, 700] on icon "" at bounding box center [1360, 702] width 12 height 13
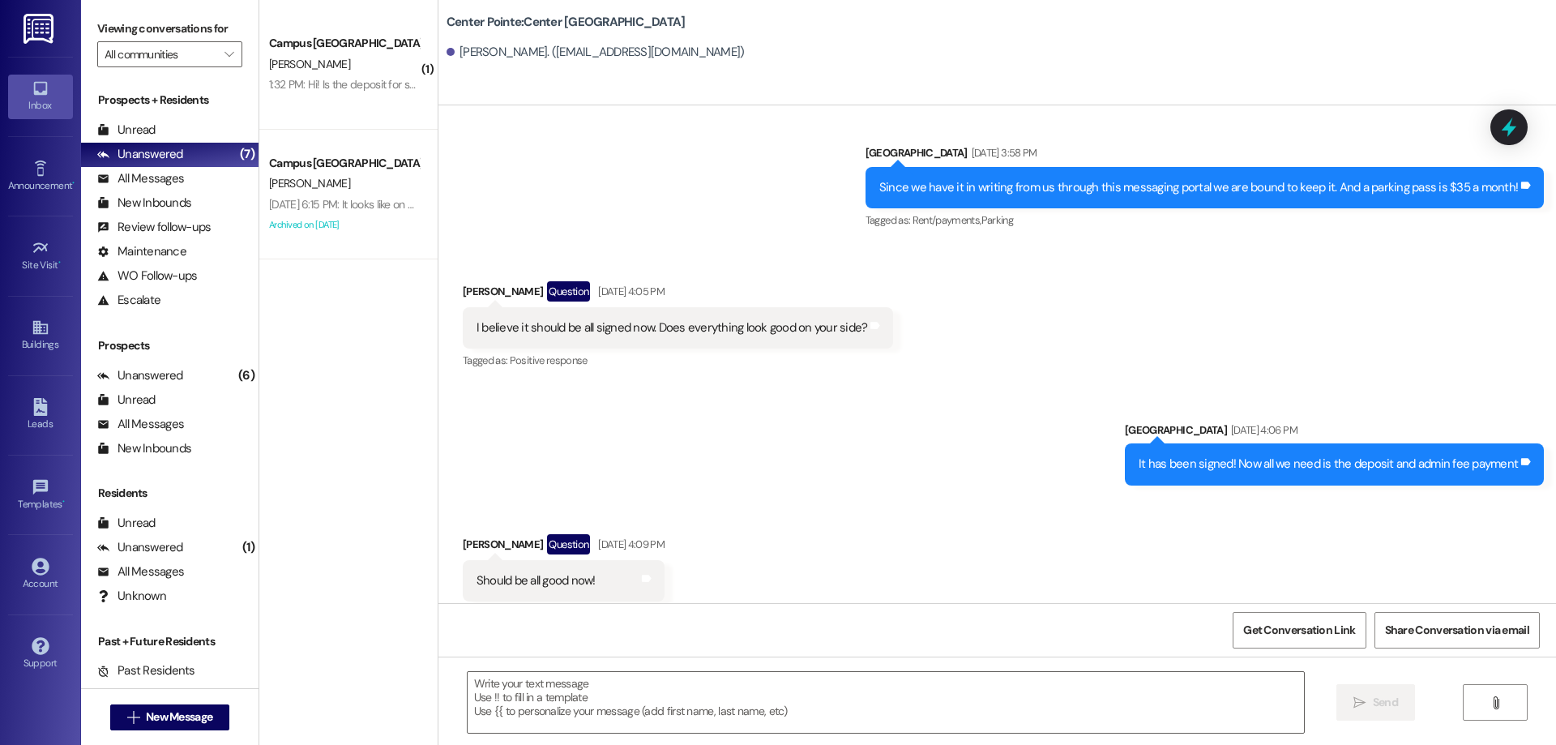
scroll to position [0, 0]
click at [146, 713] on span "New Message" at bounding box center [179, 716] width 66 height 17
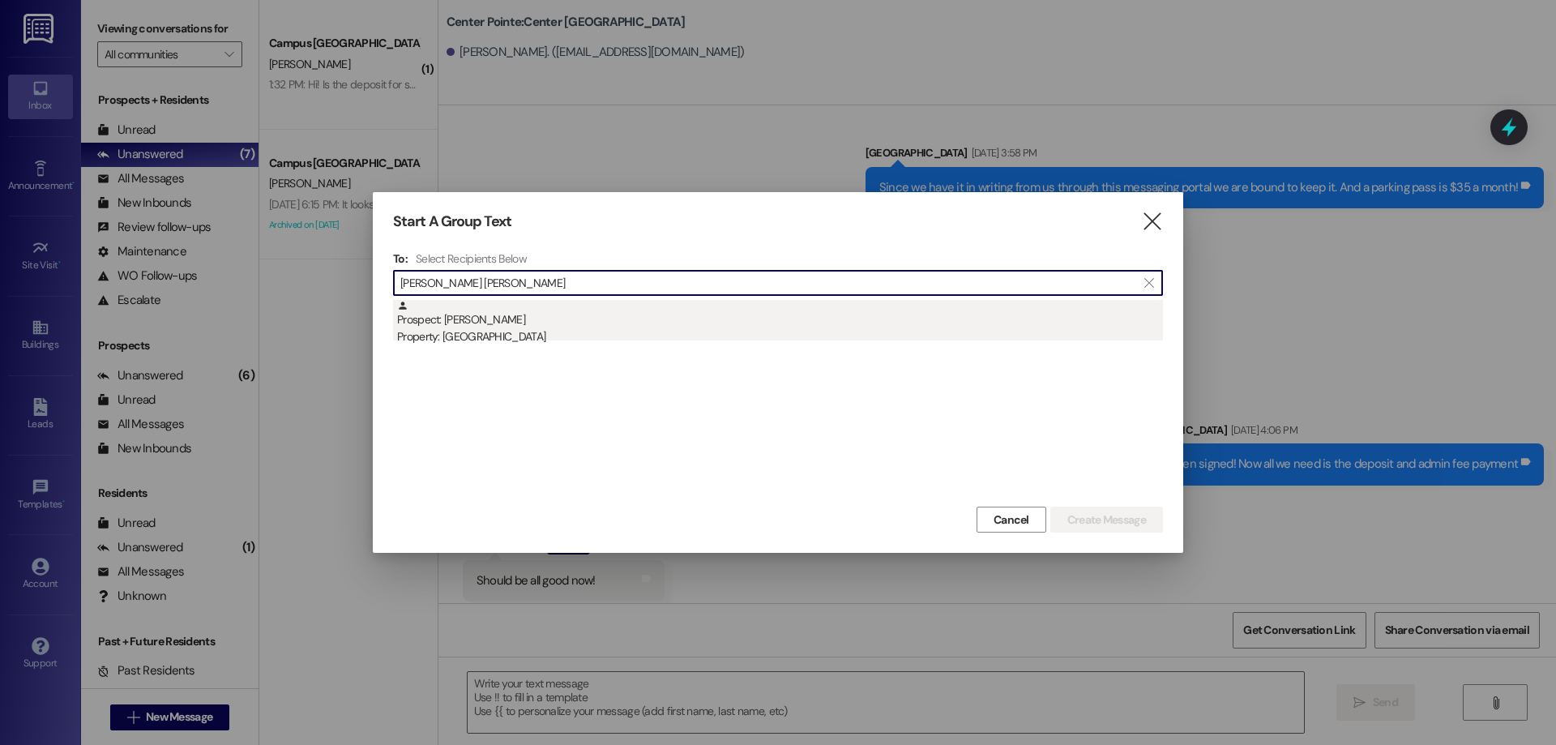
type input "jennifer fred"
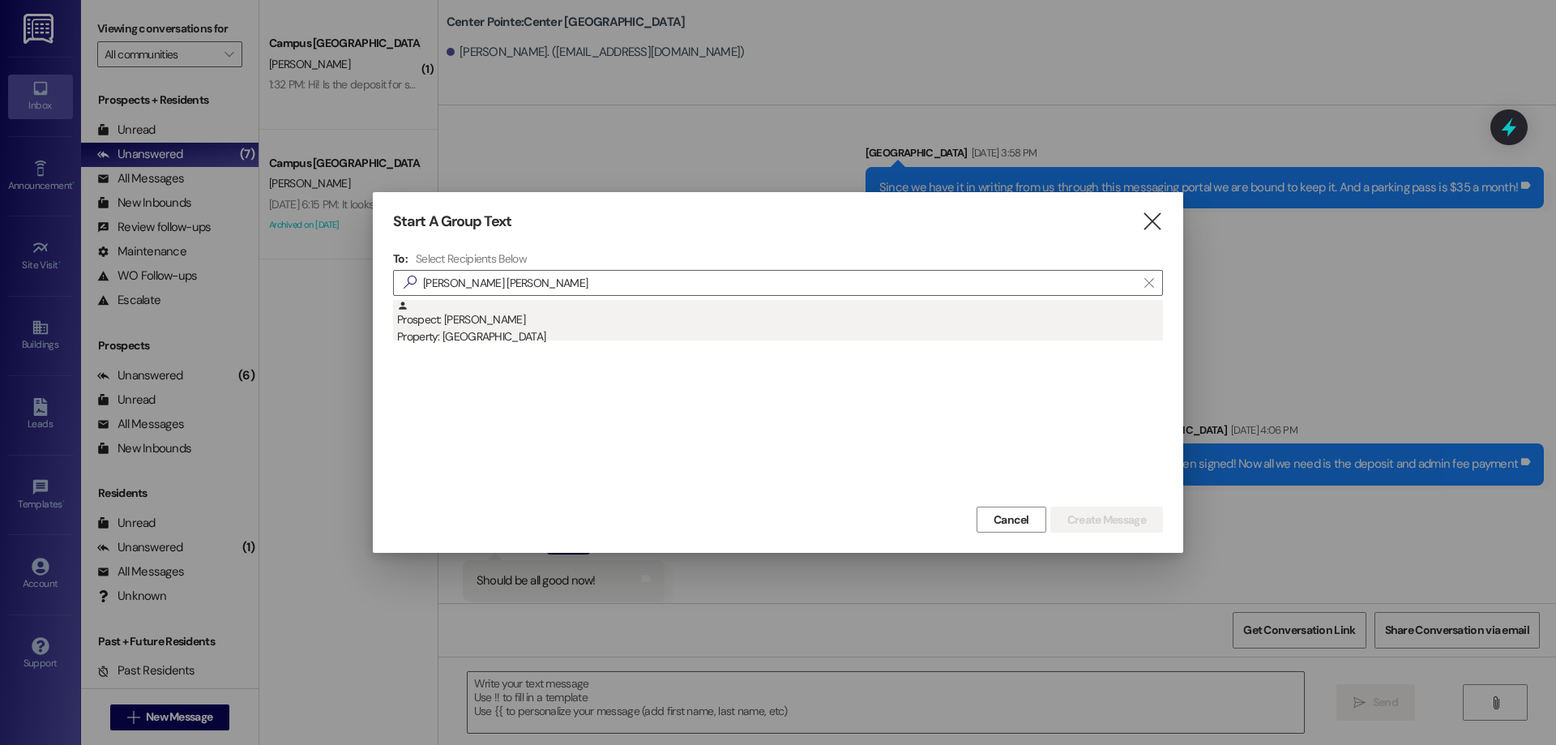
click at [500, 331] on div "Property: Campus Way" at bounding box center [780, 336] width 766 height 17
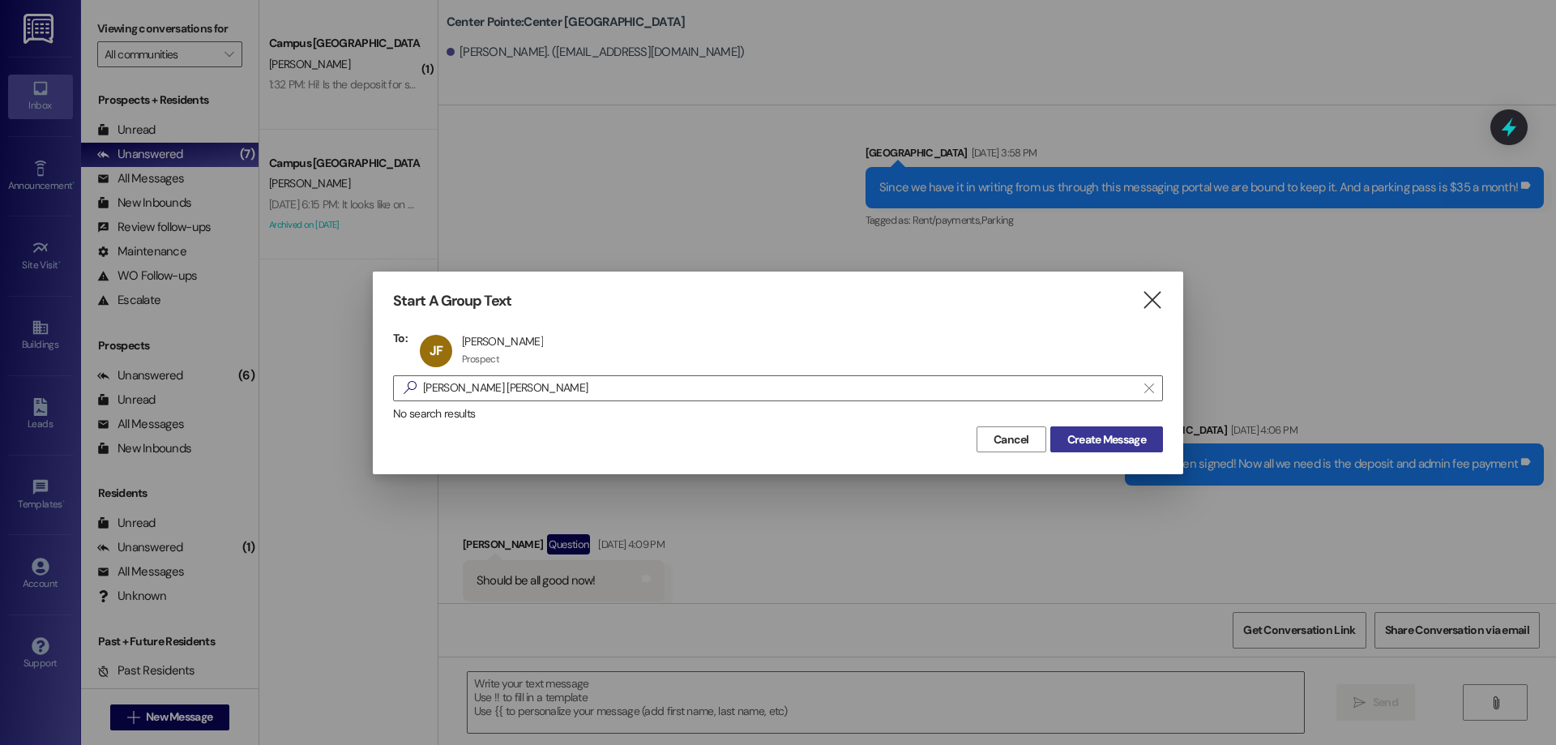
click at [1093, 443] on span "Create Message" at bounding box center [1106, 439] width 79 height 17
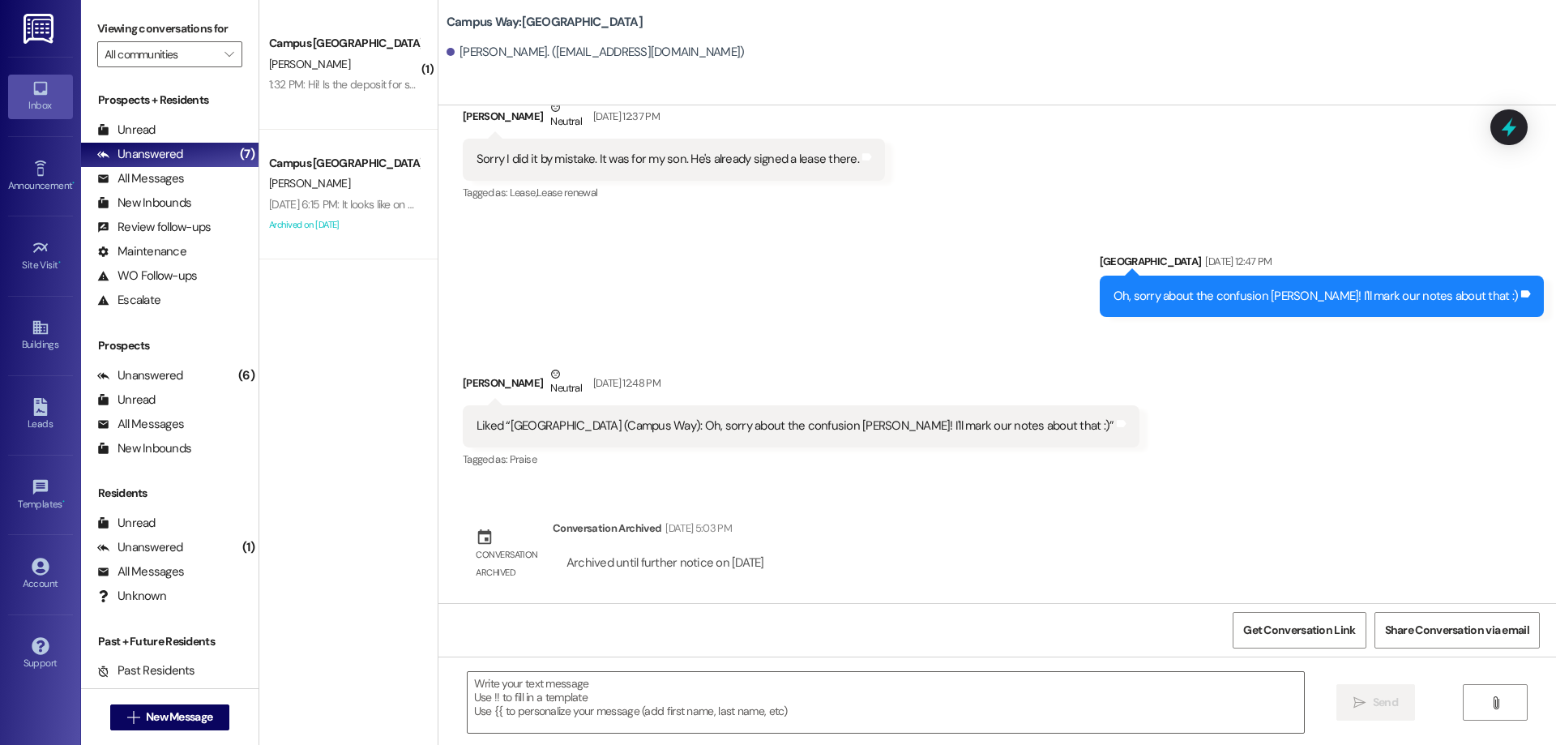
scroll to position [485, 0]
click at [124, 709] on span " New Message" at bounding box center [170, 716] width 92 height 17
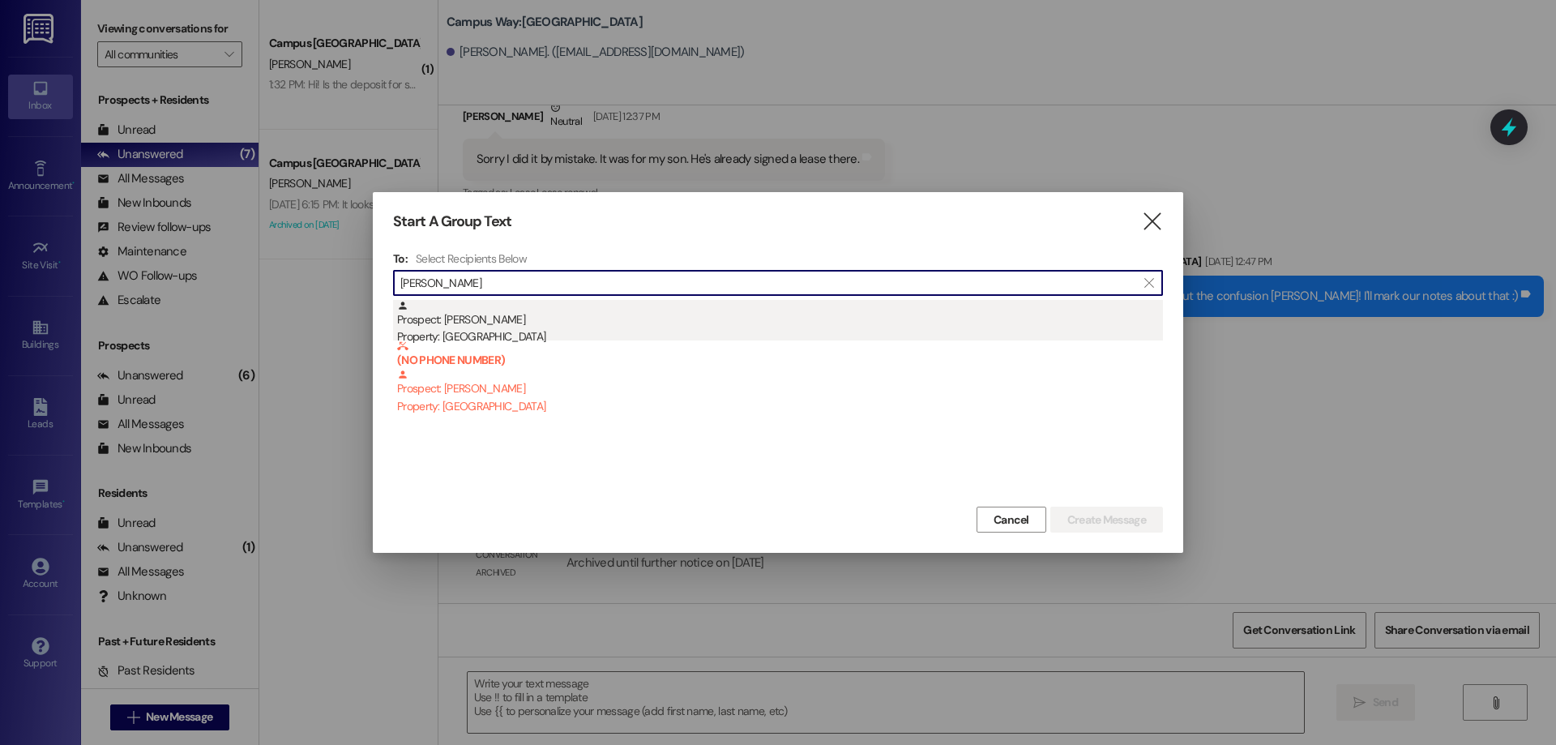
type input "alexis heslo"
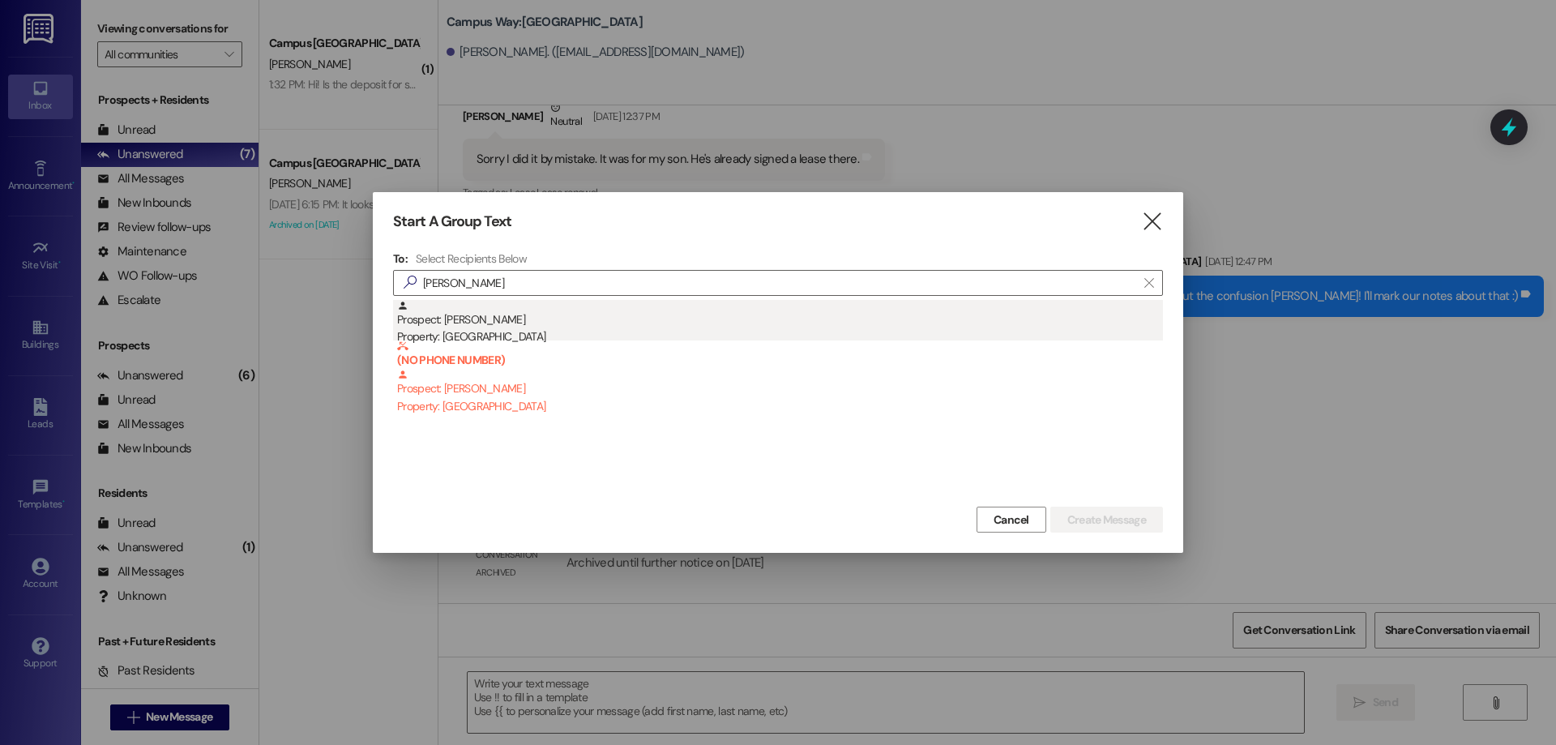
click at [652, 314] on div "Prospect: Alexis Heslop Property: Campus Way" at bounding box center [780, 323] width 766 height 46
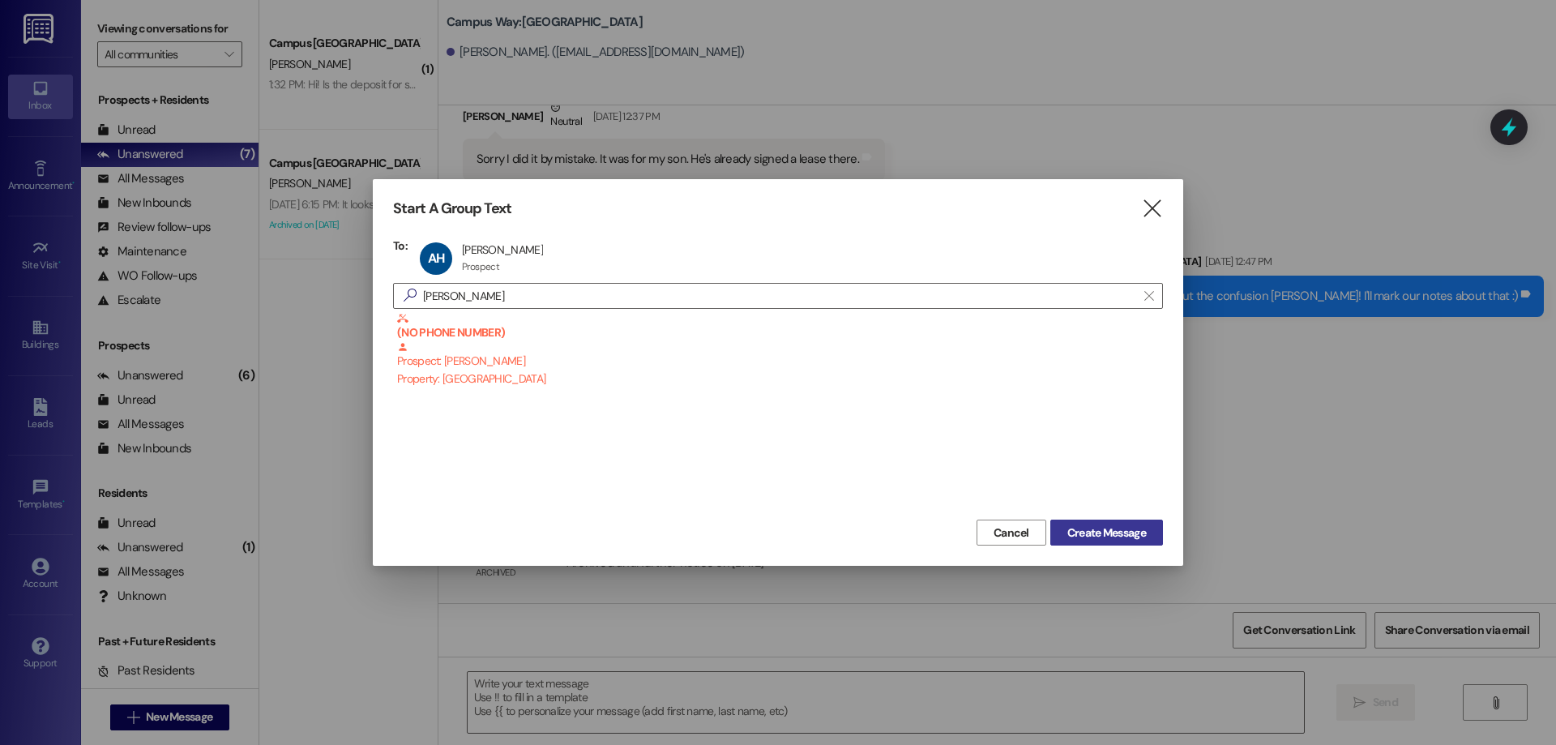
click at [1135, 532] on span "Create Message" at bounding box center [1106, 532] width 79 height 17
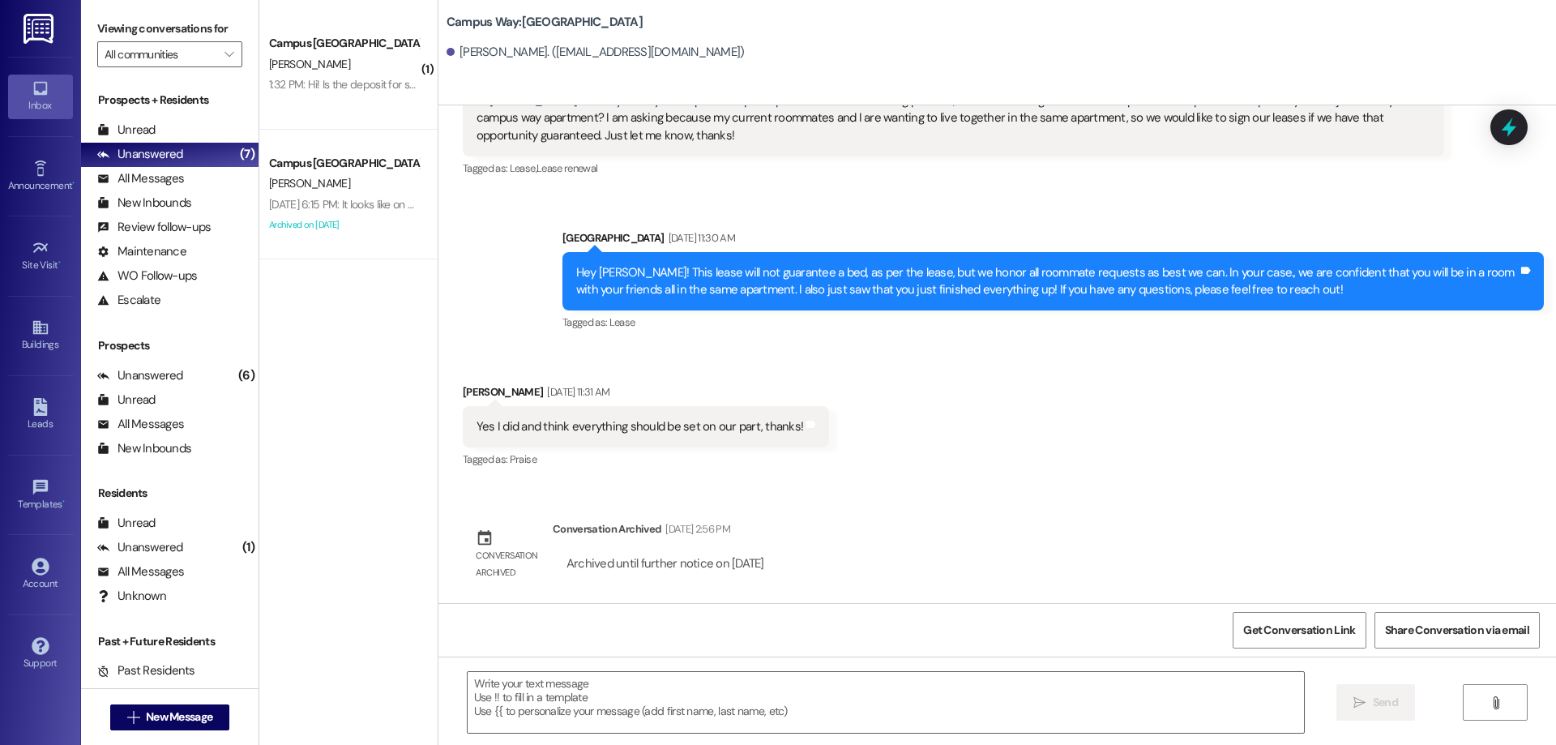
scroll to position [286, 0]
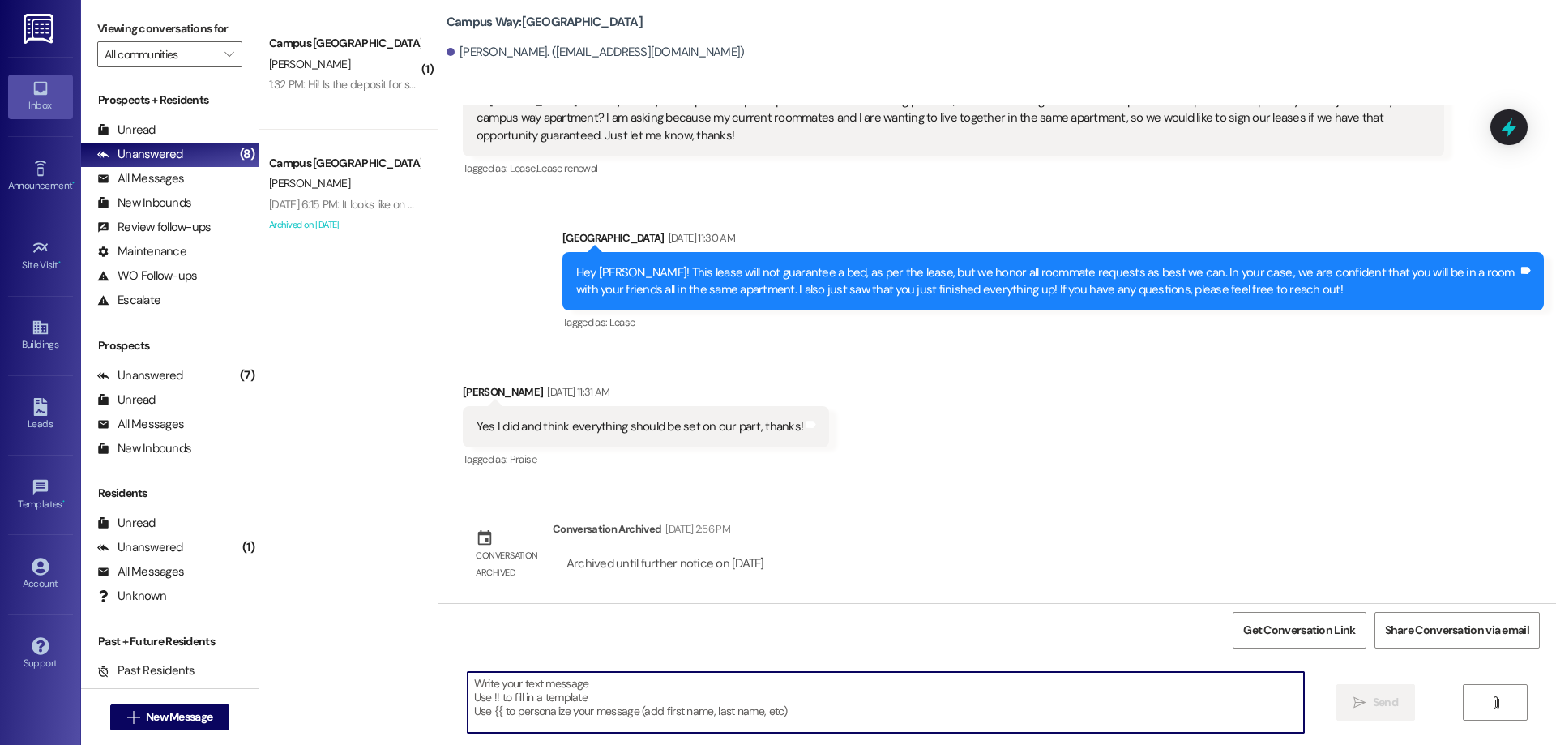
click at [575, 729] on textarea at bounding box center [886, 702] width 836 height 61
paste textarea "ACTION REQ'D: Set up your 2025-26 parking. Please read carefully. Opt-Out: You'…"
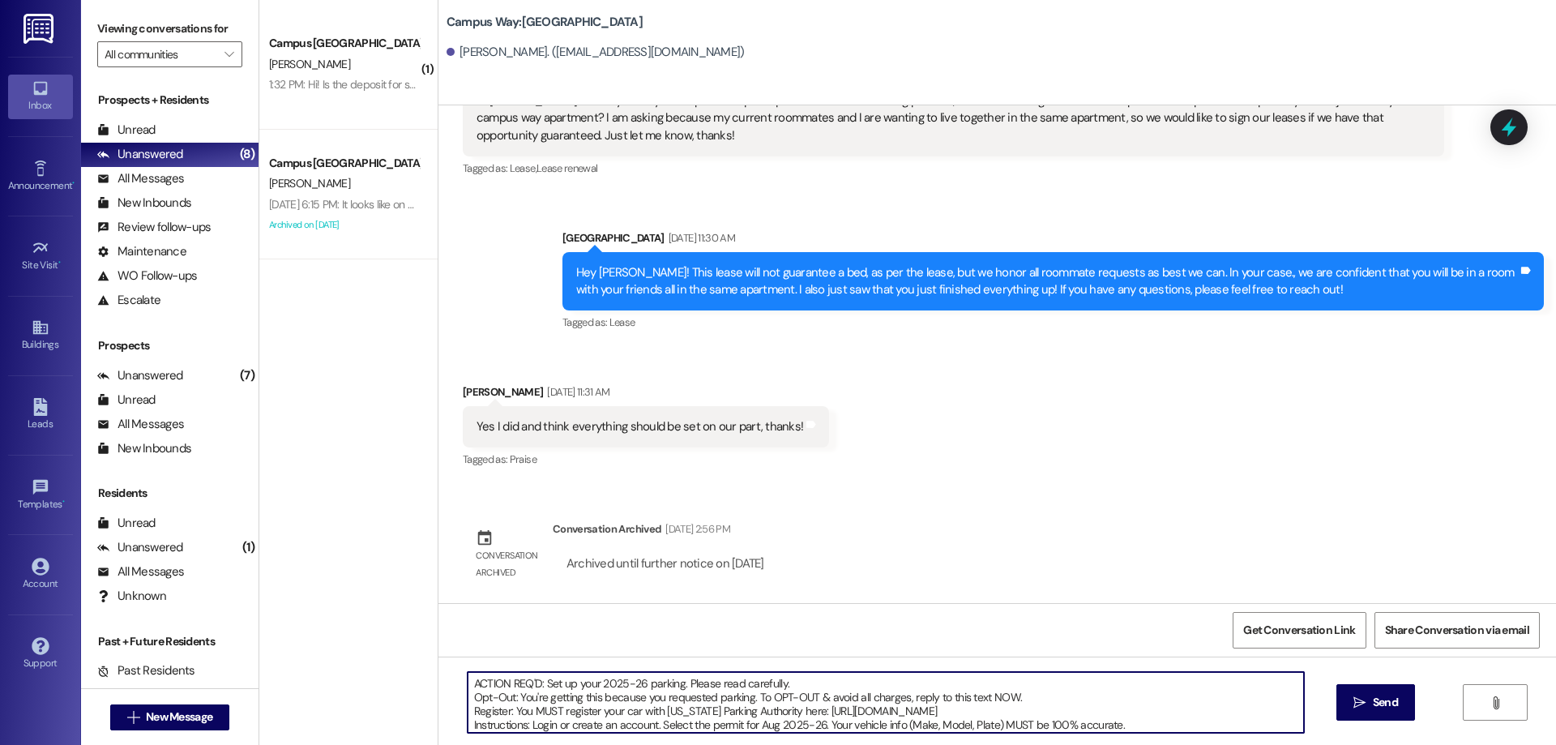
scroll to position [69, 0]
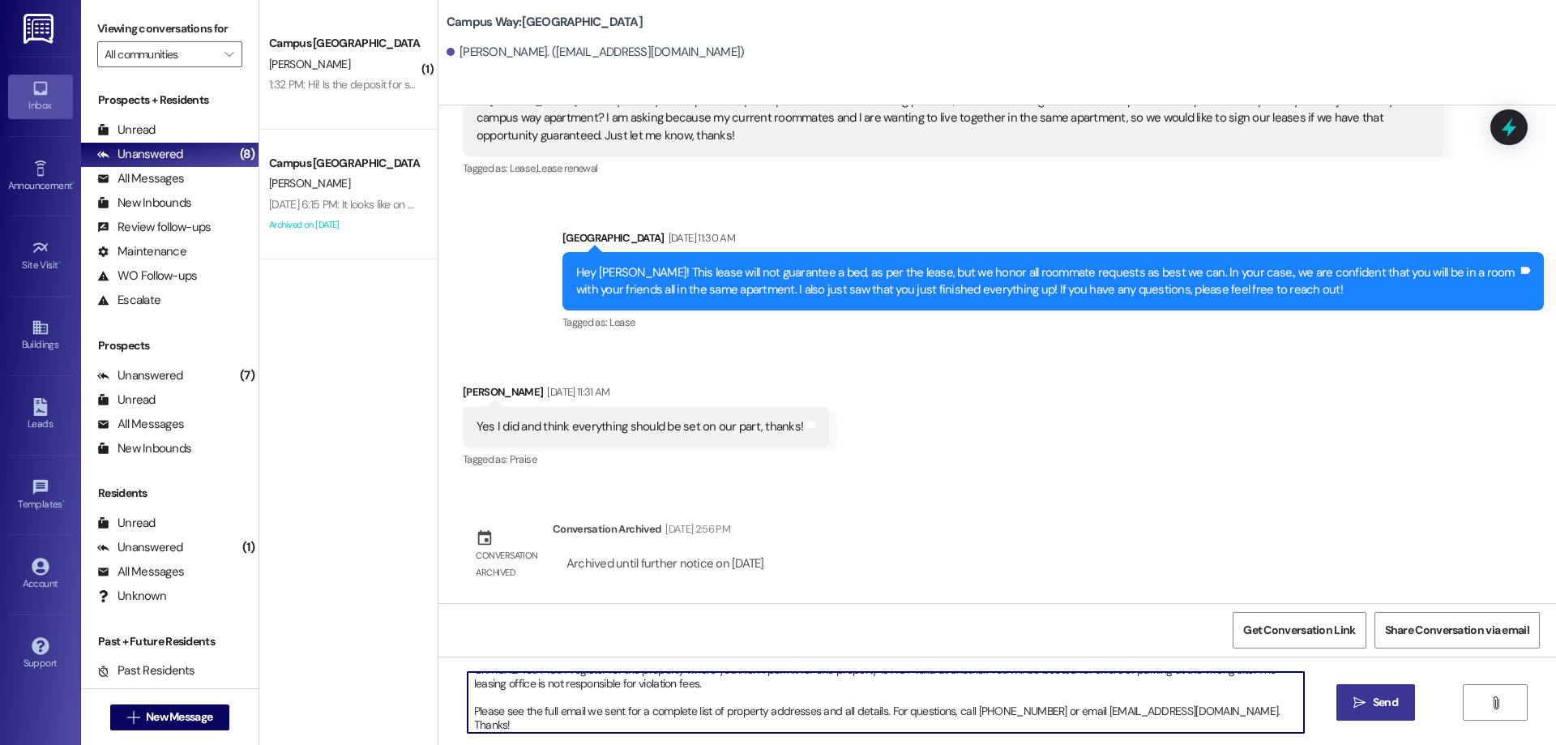
type textarea "ACTION REQ'D: Set up your 2025-26 parking. Please read carefully. Opt-Out: You'…"
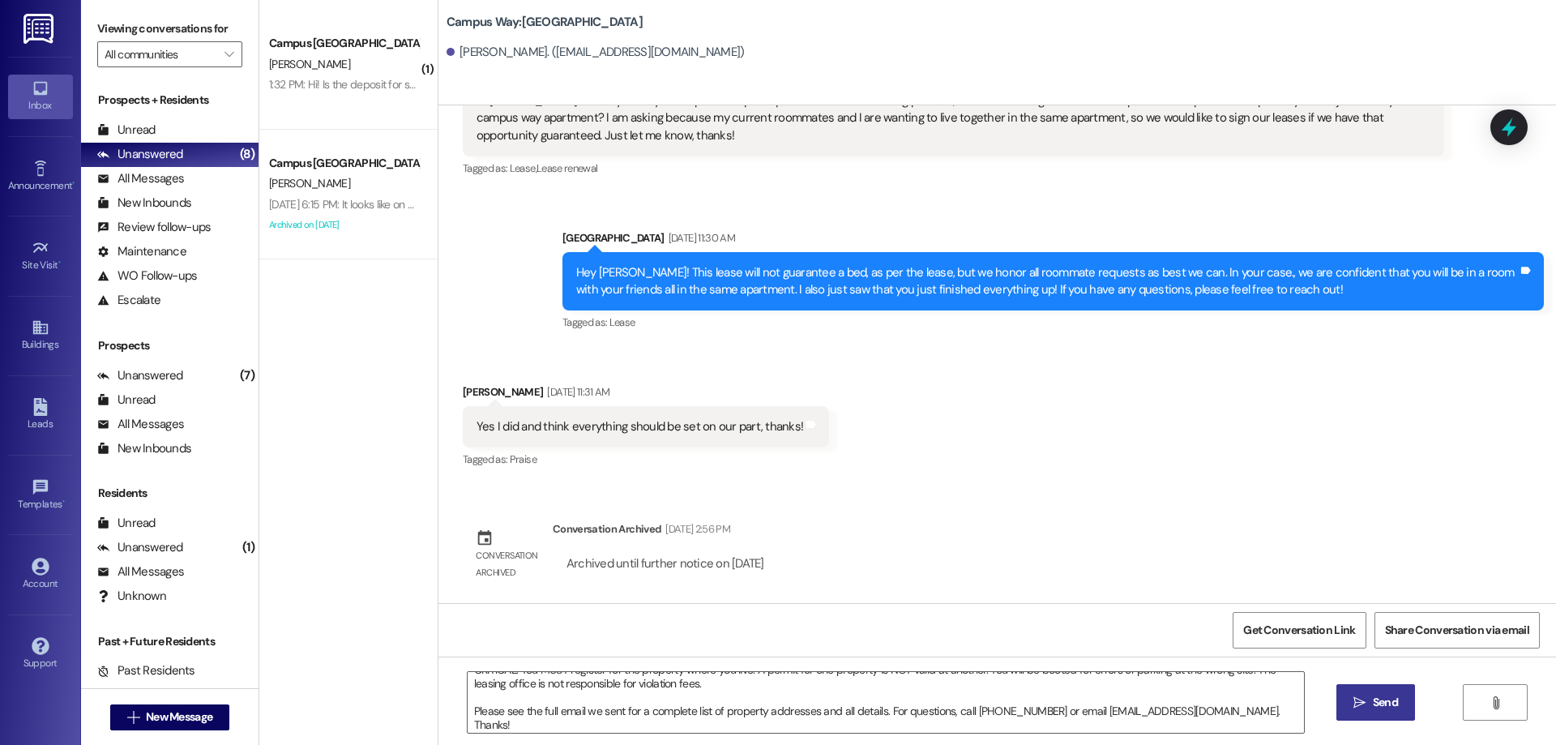
click at [1378, 690] on button " Send" at bounding box center [1375, 702] width 79 height 36
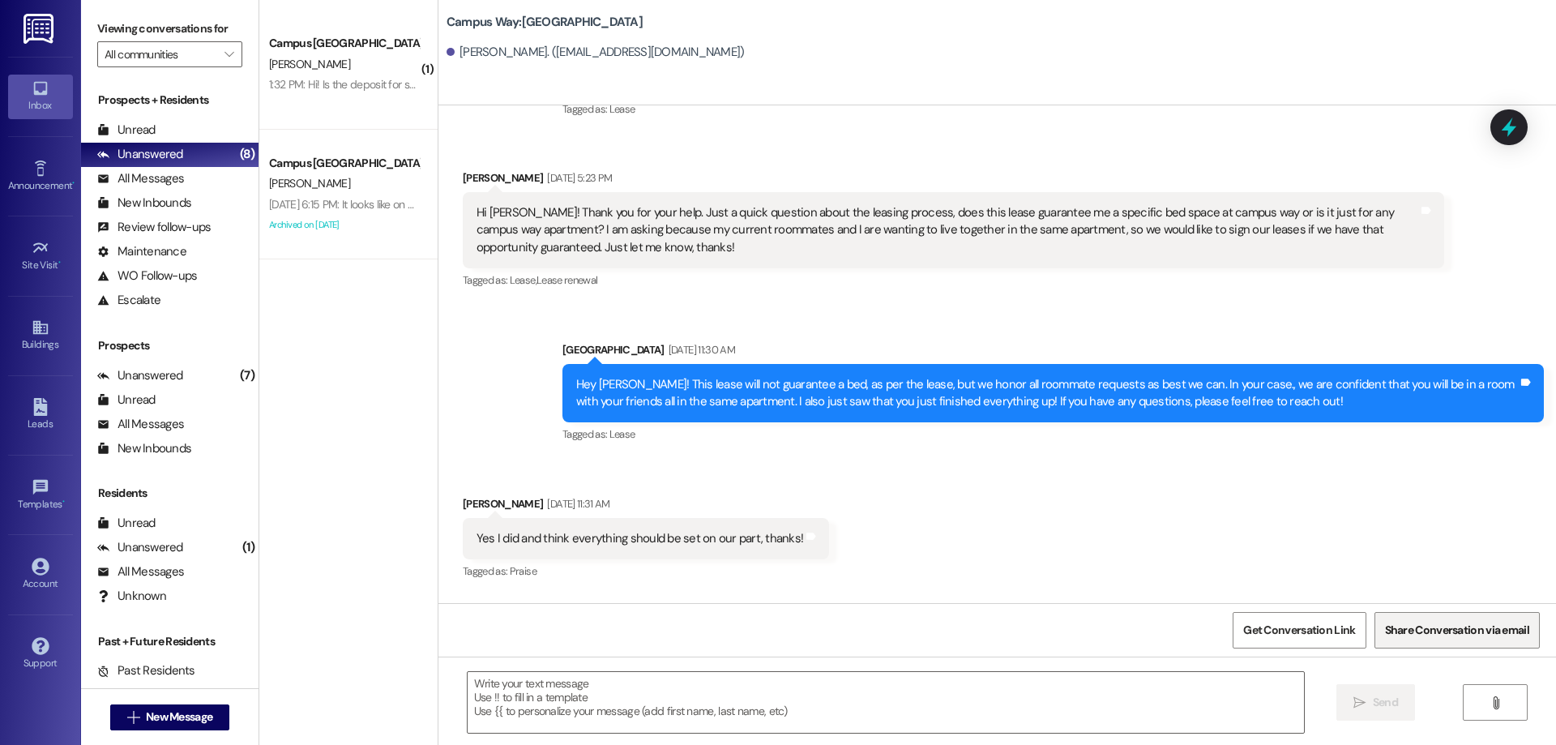
scroll to position [0, 0]
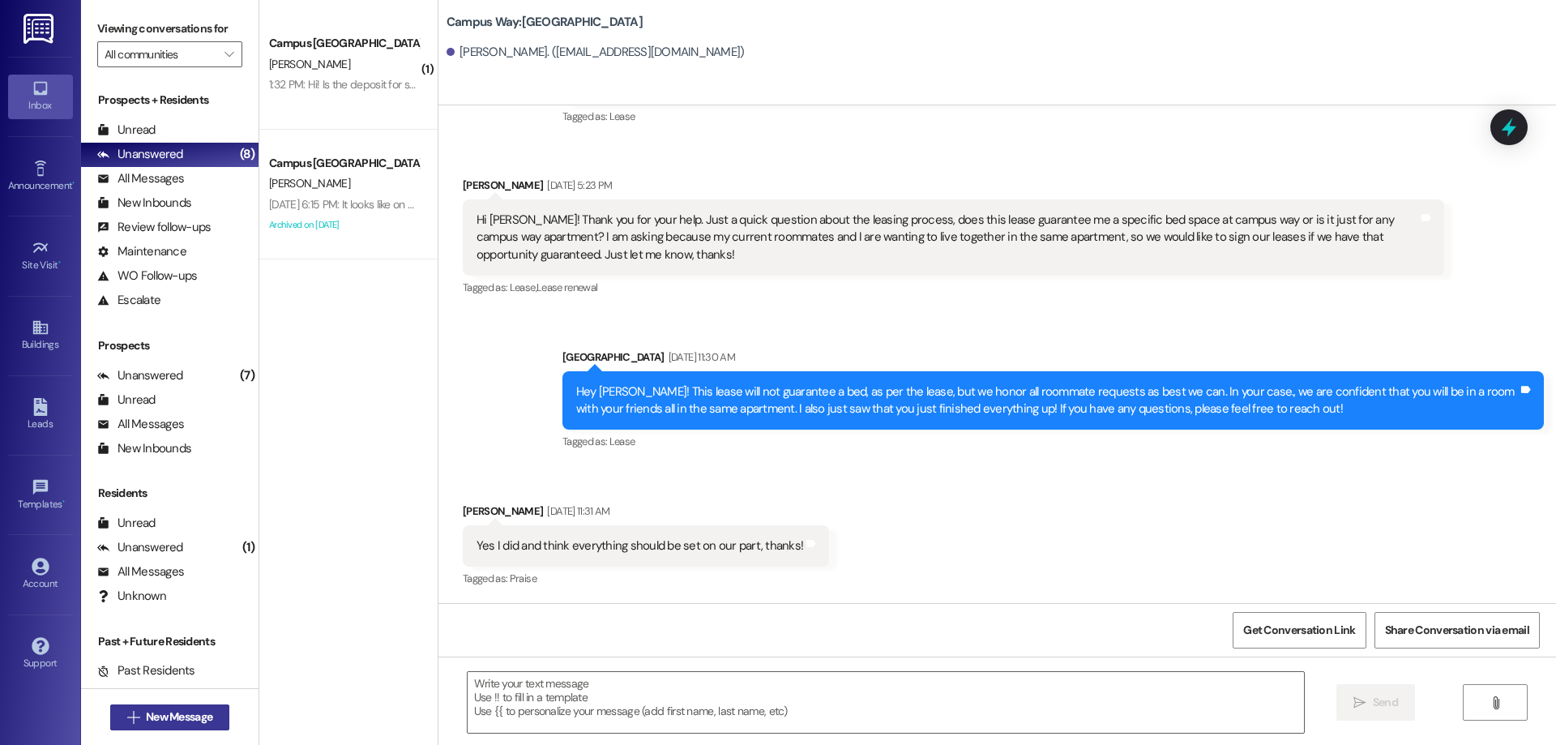
click at [206, 718] on span "New Message" at bounding box center [179, 716] width 66 height 17
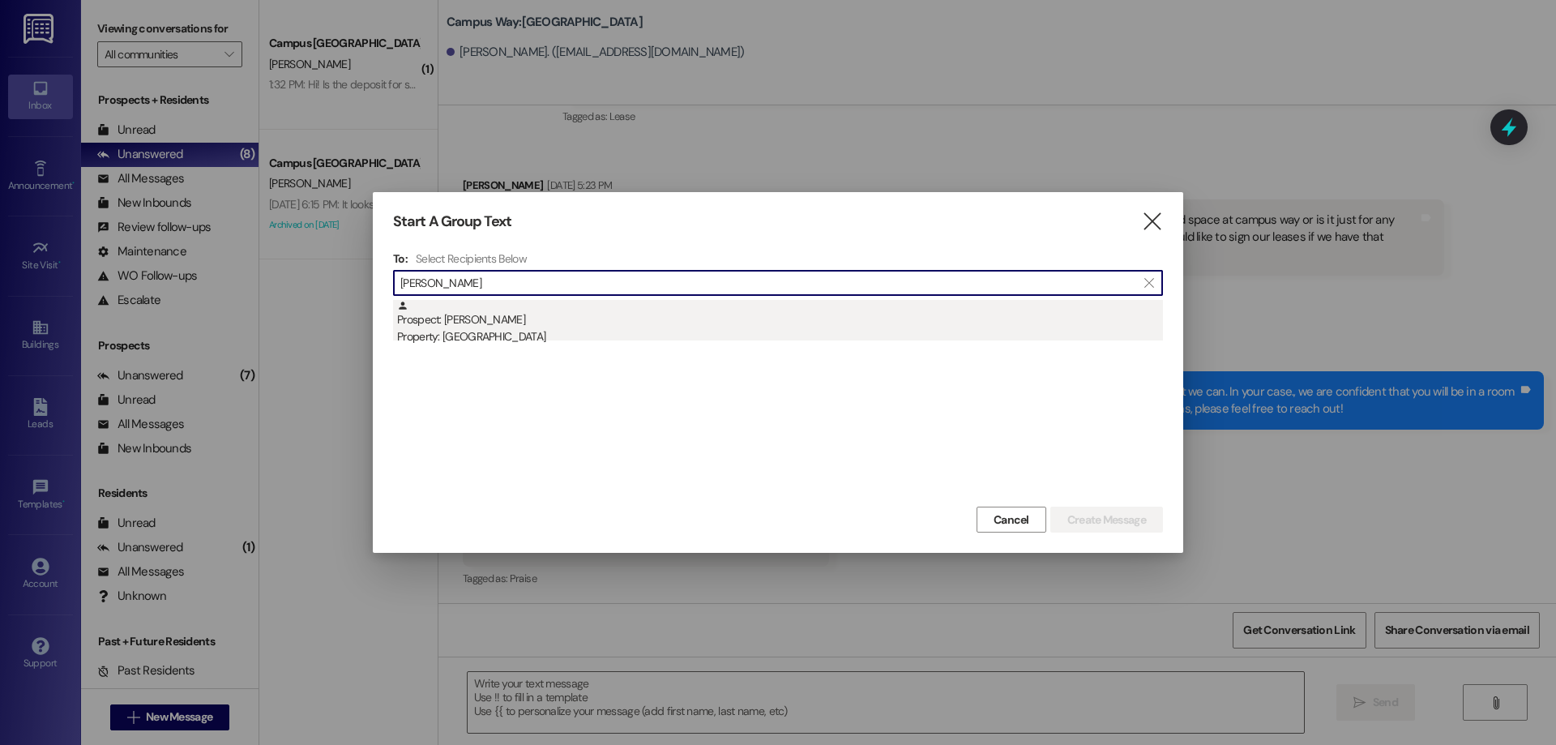
type input "quade"
click at [513, 334] on div "Property: Center Pointe" at bounding box center [780, 336] width 766 height 17
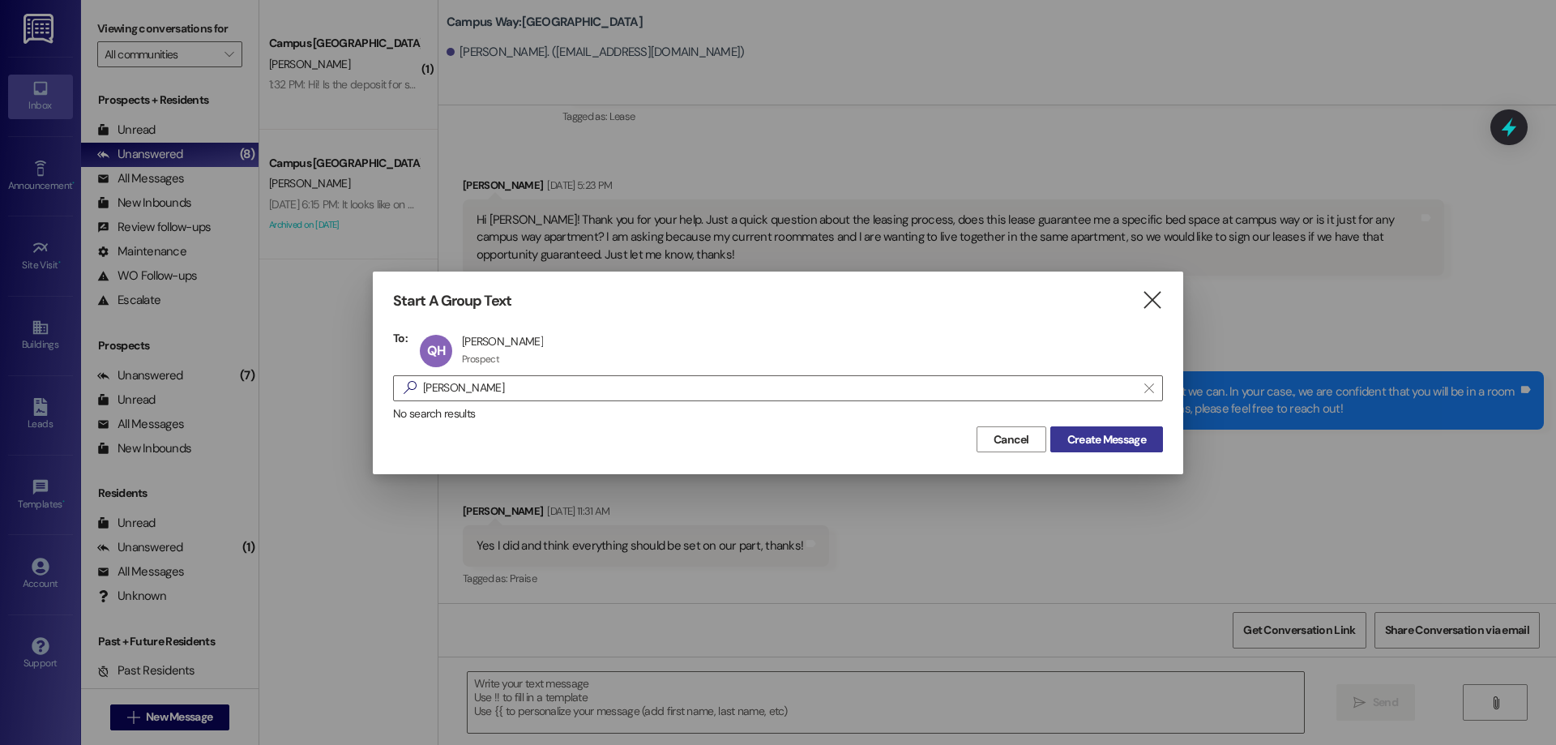
click at [1111, 441] on span "Create Message" at bounding box center [1106, 439] width 79 height 17
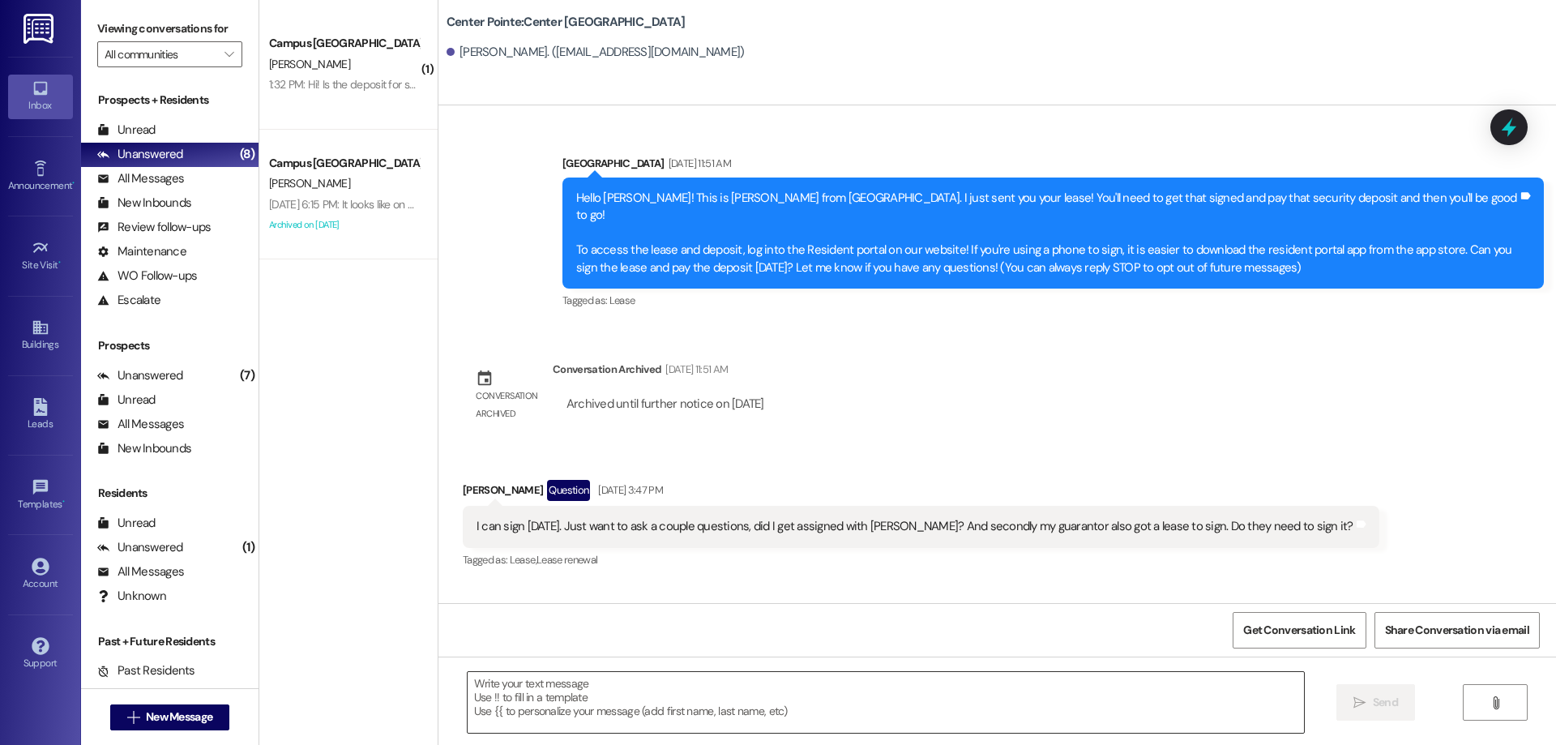
click at [656, 690] on textarea at bounding box center [886, 702] width 836 height 61
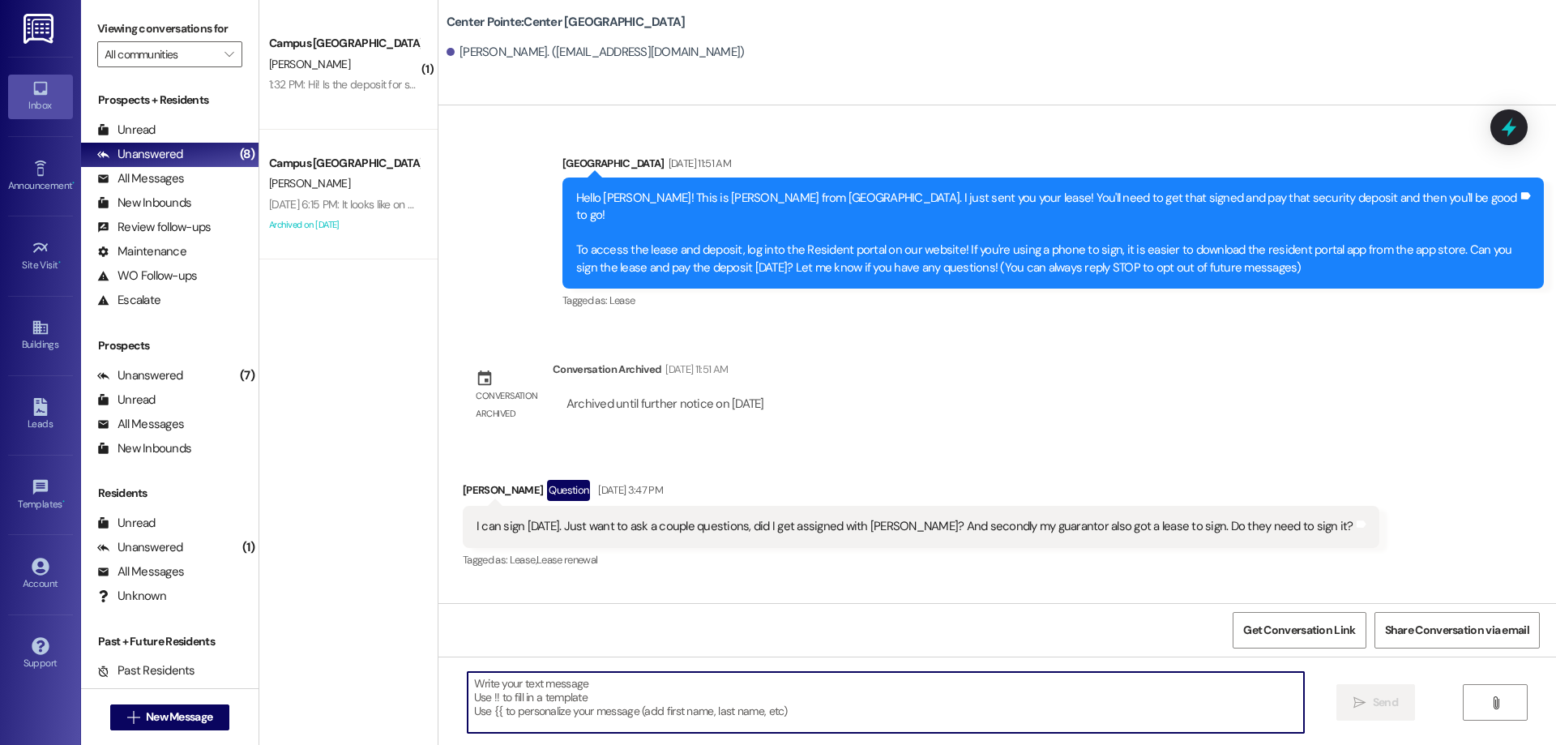
paste textarea "ACTION REQ'D: Set up your 2025-26 parking. Please read carefully. Opt-Out: You'…"
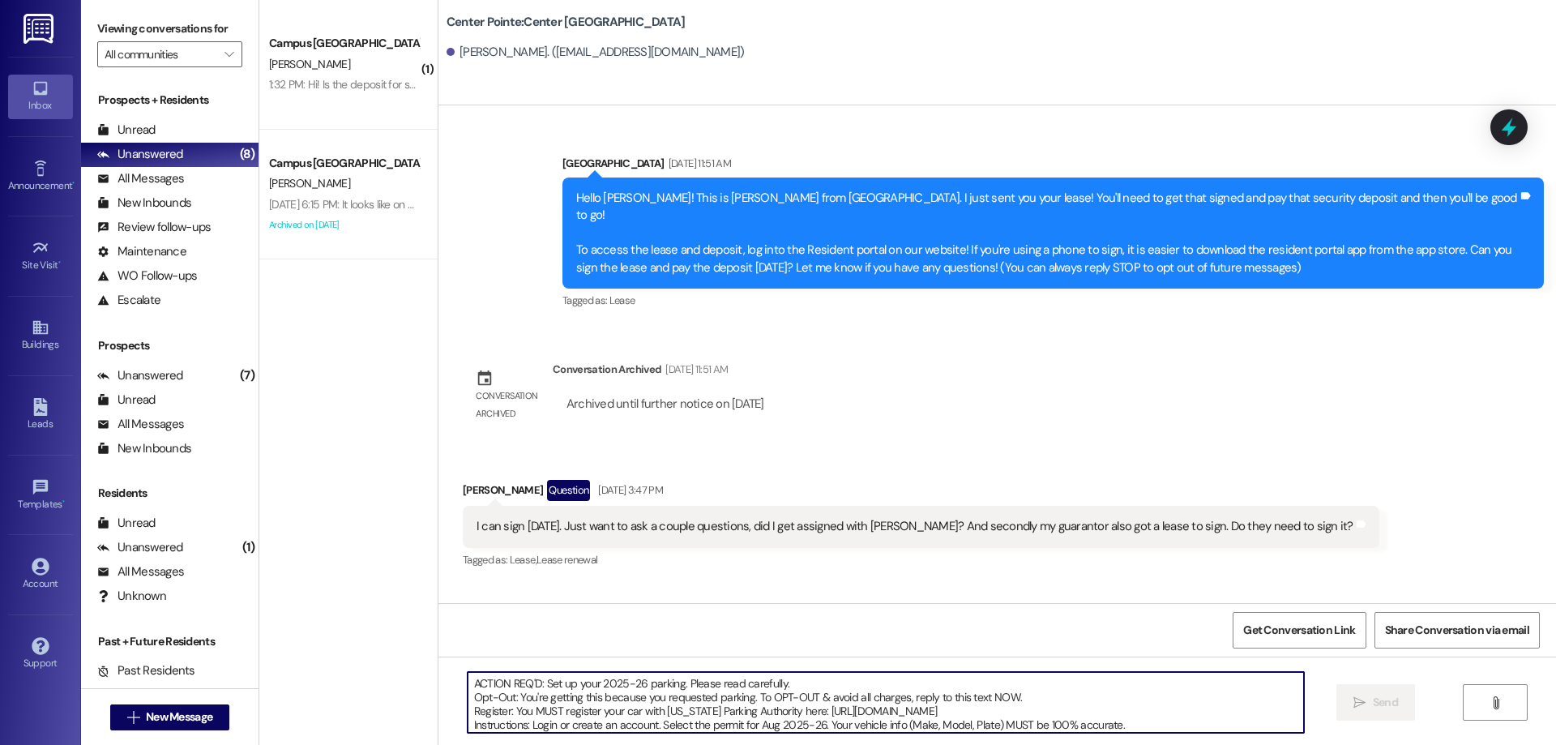
scroll to position [69, 0]
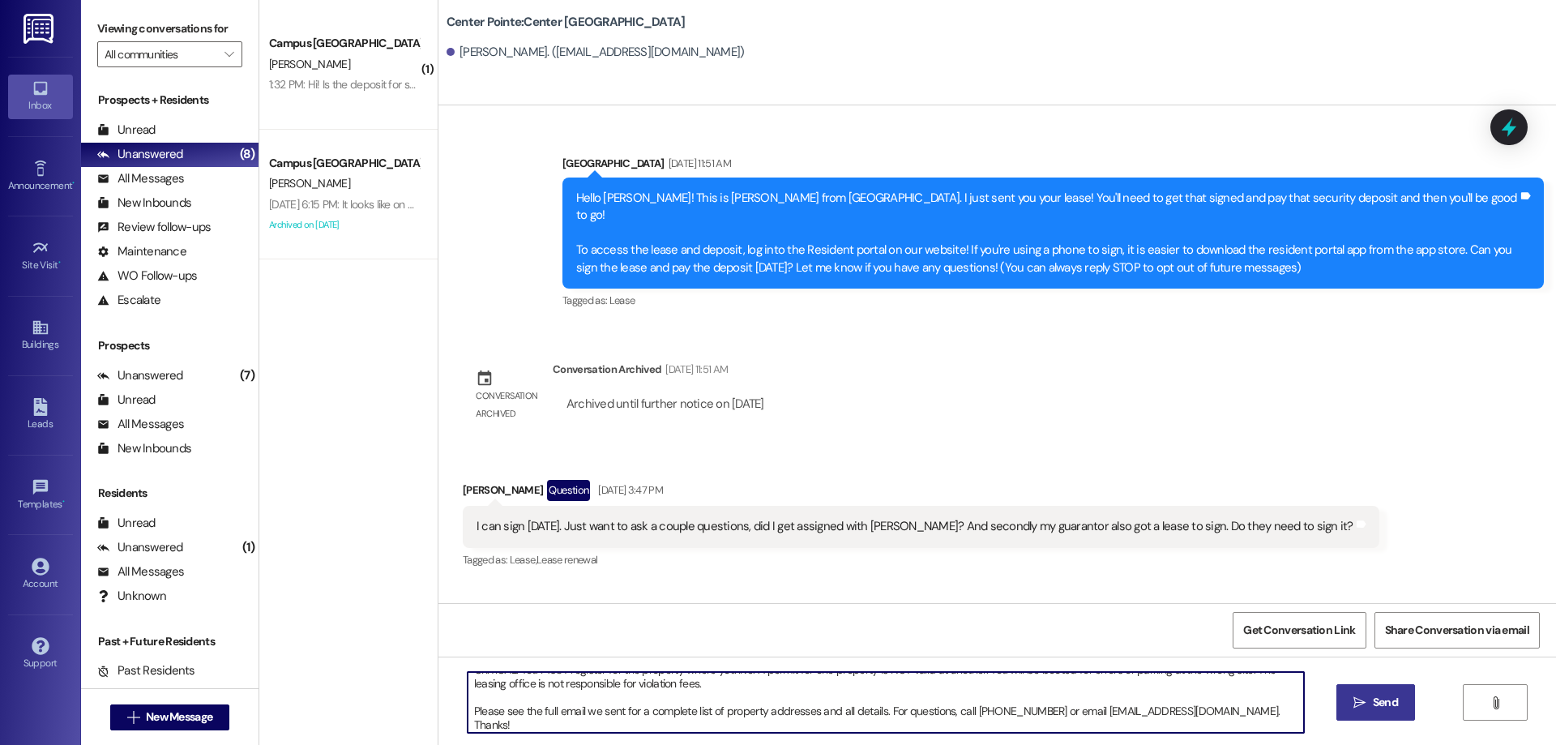
type textarea "ACTION REQ'D: Set up your 2025-26 parking. Please read carefully. Opt-Out: You'…"
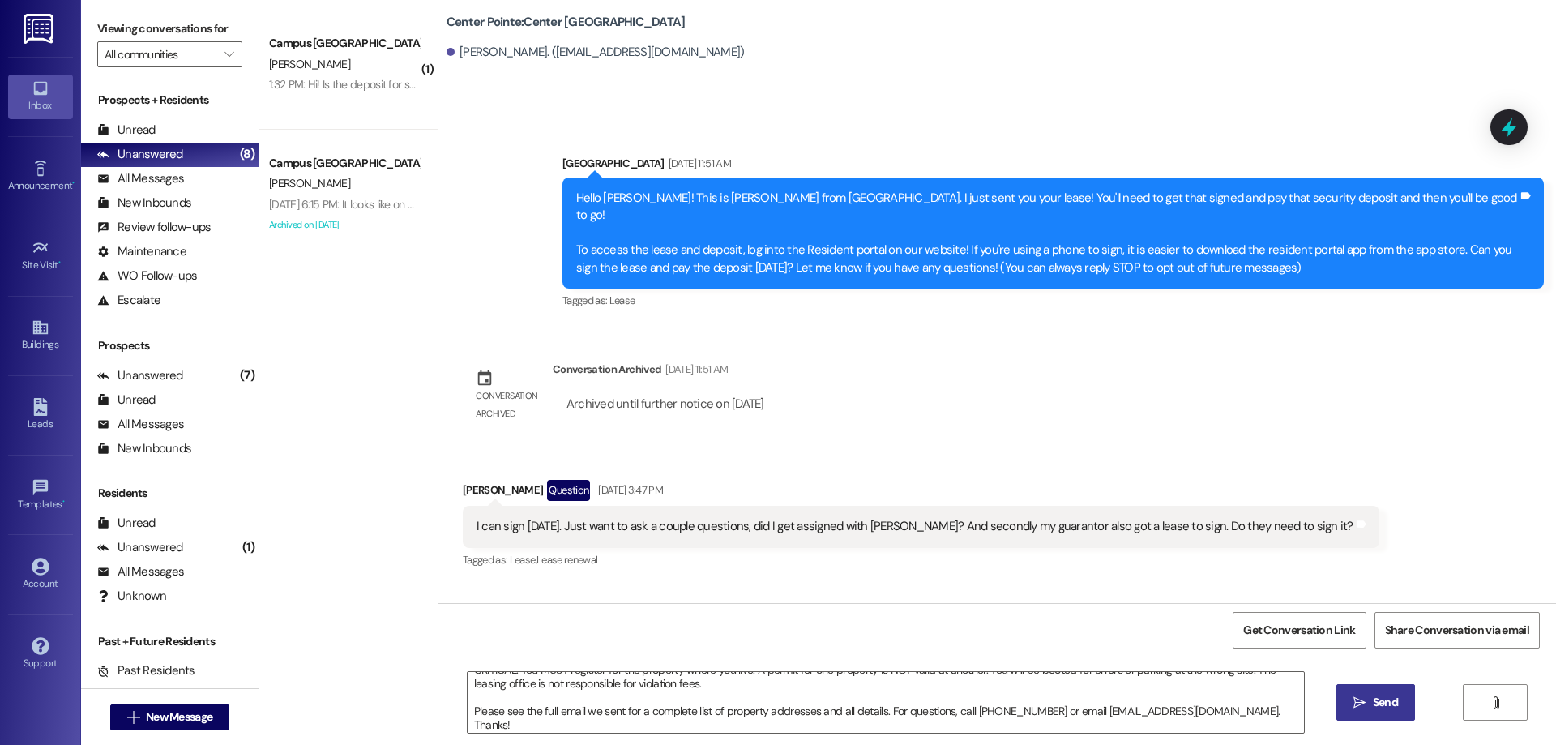
click at [1378, 700] on span "Send" at bounding box center [1385, 702] width 25 height 17
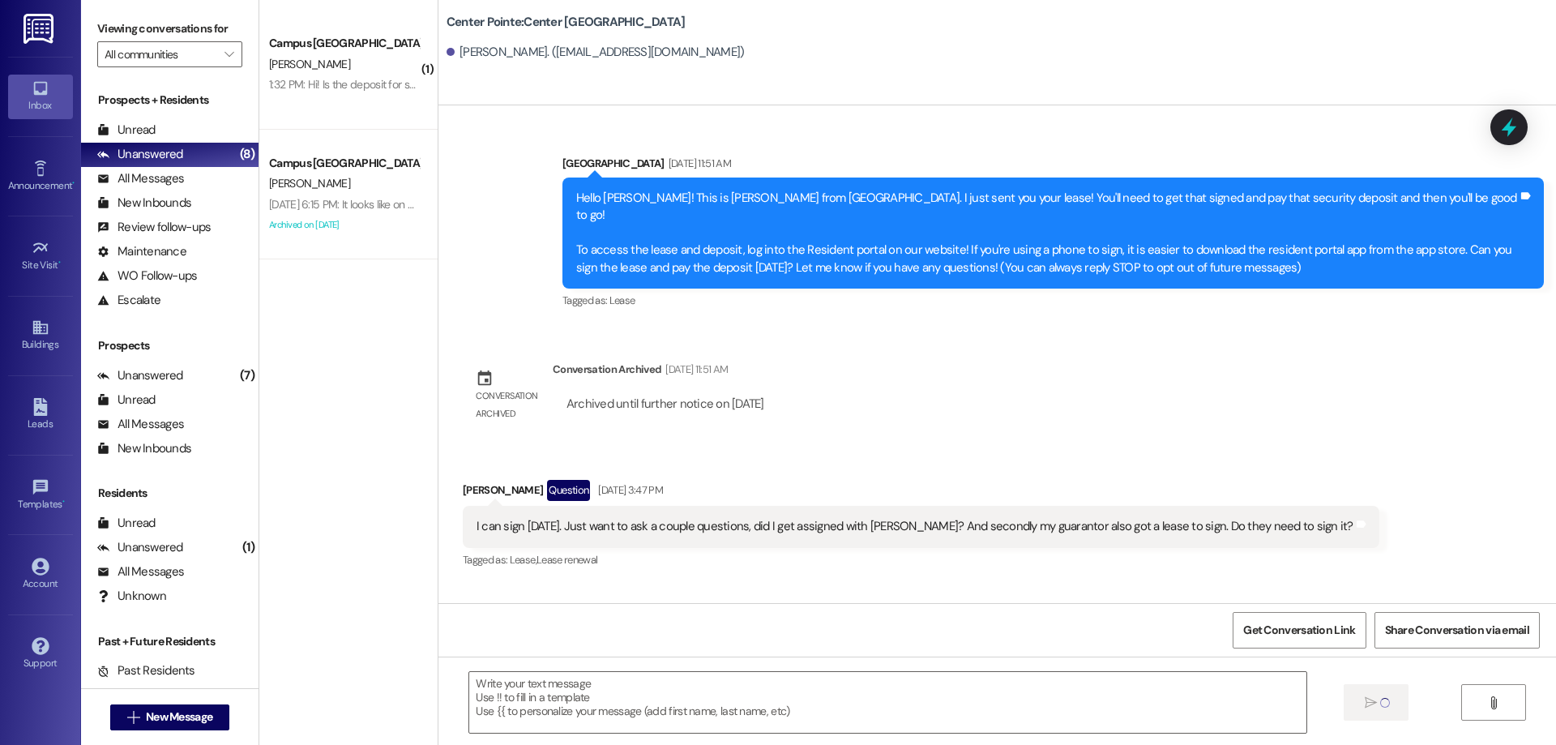
scroll to position [0, 0]
click at [186, 716] on span "New Message" at bounding box center [179, 716] width 66 height 17
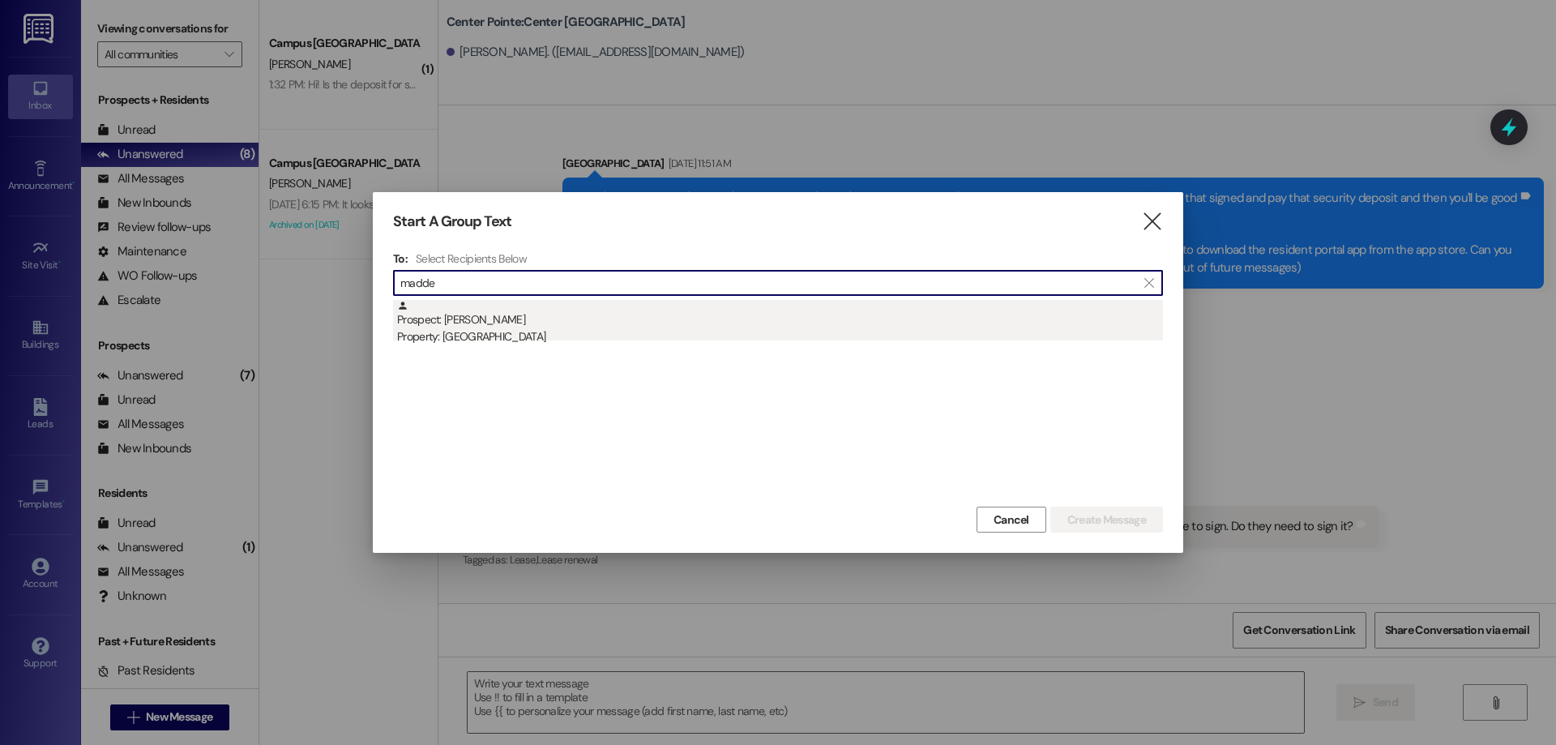
type input "madde"
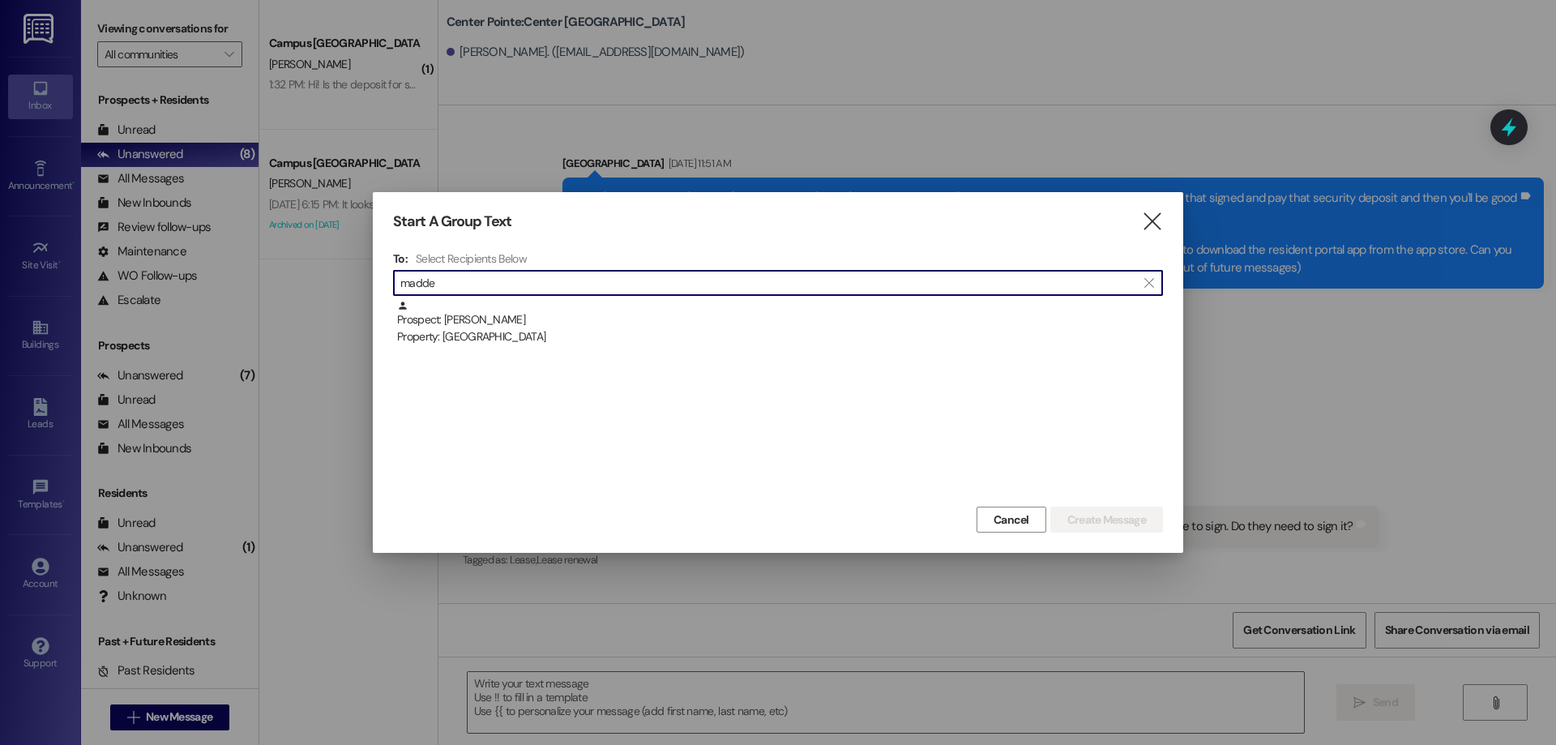
click at [510, 308] on div "Prospect: MaddeeLyn Howick Property: Campus Way" at bounding box center [780, 323] width 766 height 46
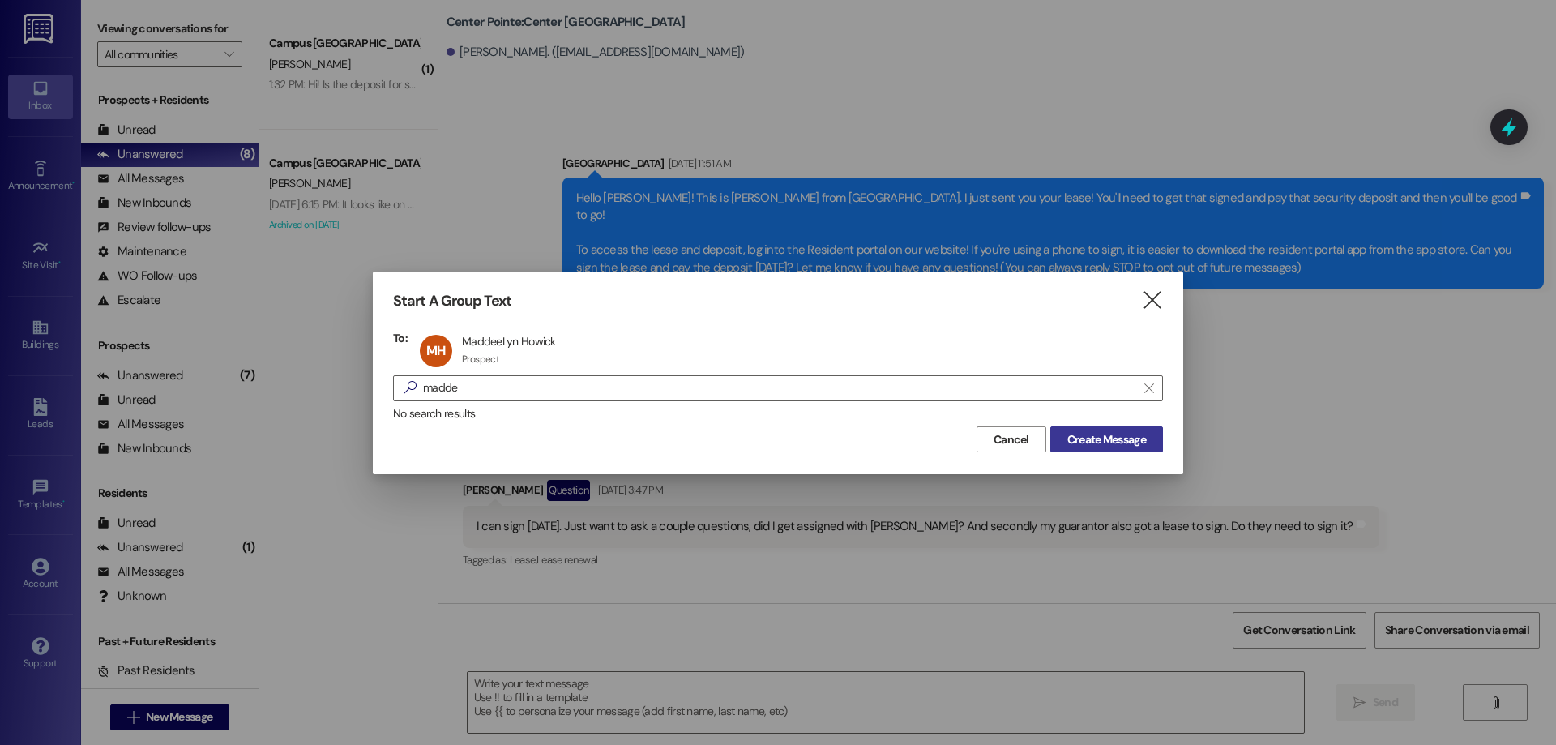
click at [1151, 447] on button "Create Message" at bounding box center [1106, 439] width 113 height 26
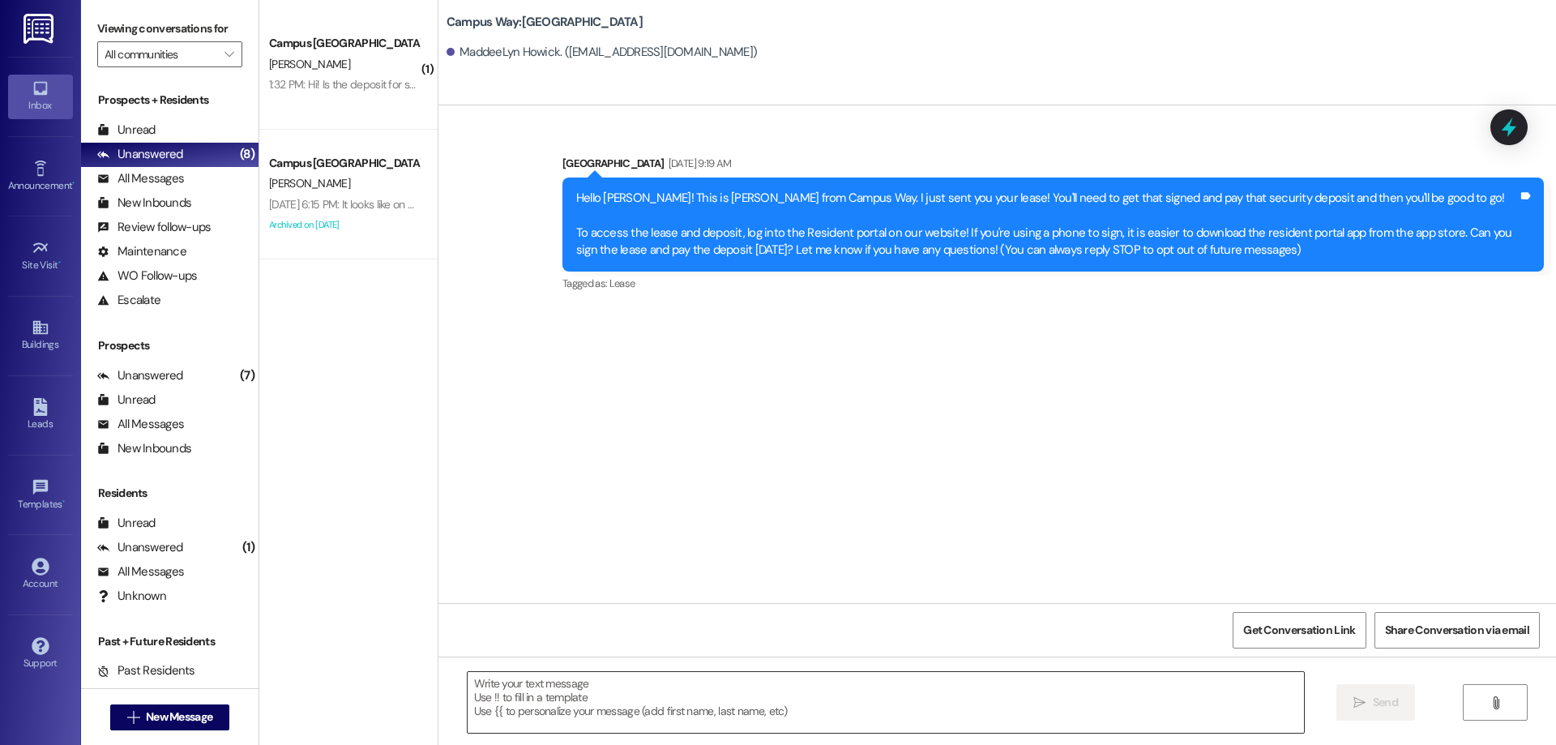
click at [581, 704] on textarea at bounding box center [886, 702] width 836 height 61
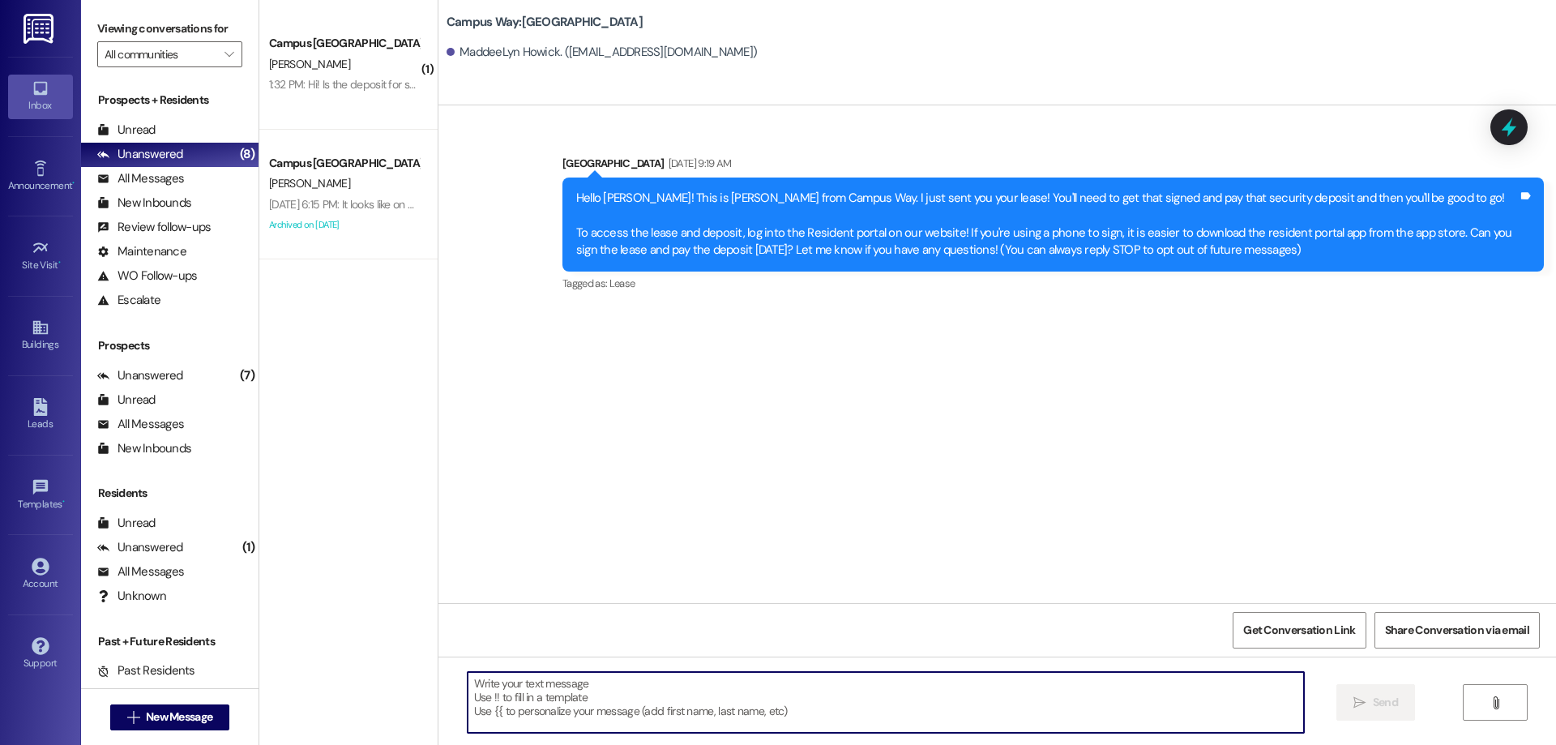
paste textarea "ACTION REQ'D: Set up your 2025-26 parking. Please read carefully. Opt-Out: You'…"
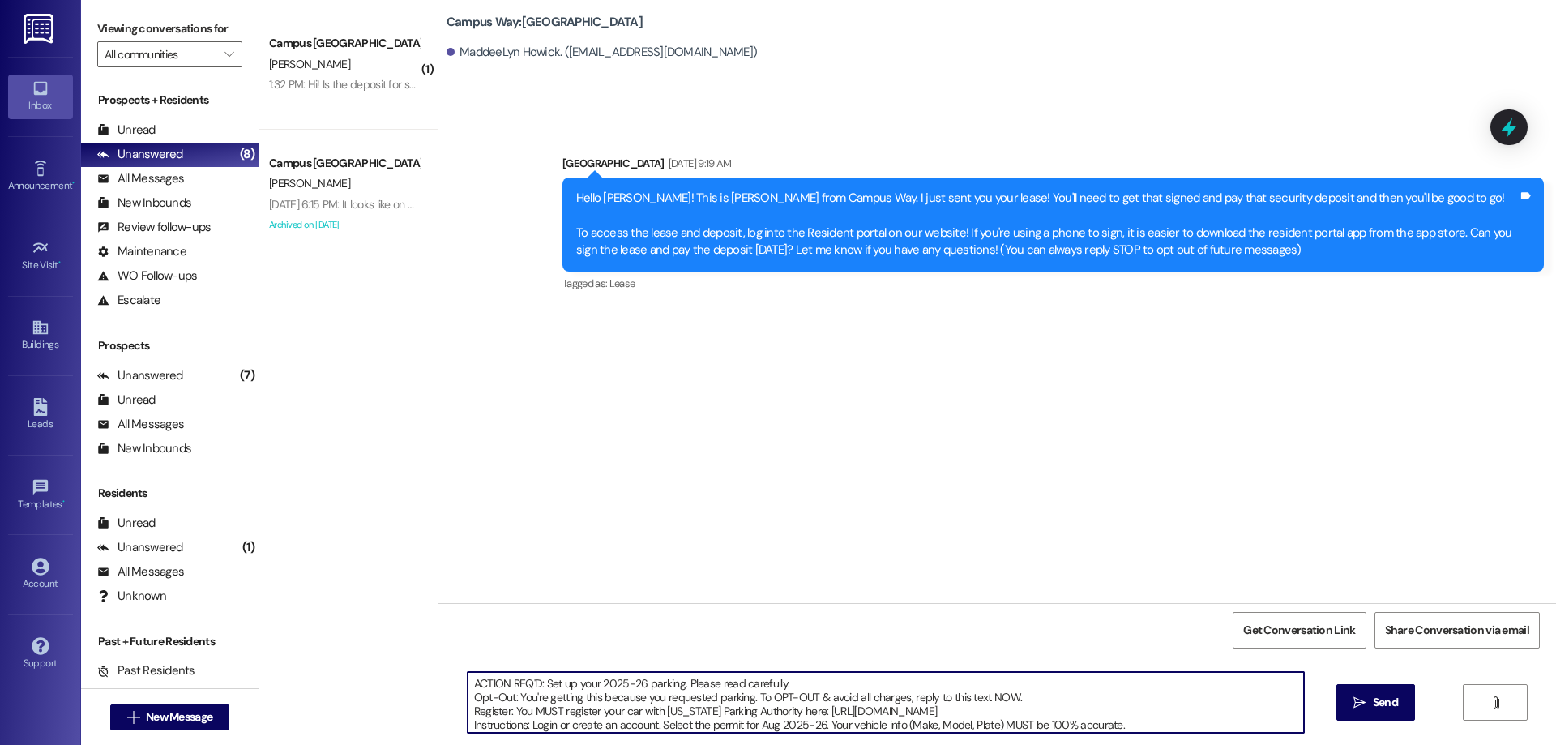
scroll to position [69, 0]
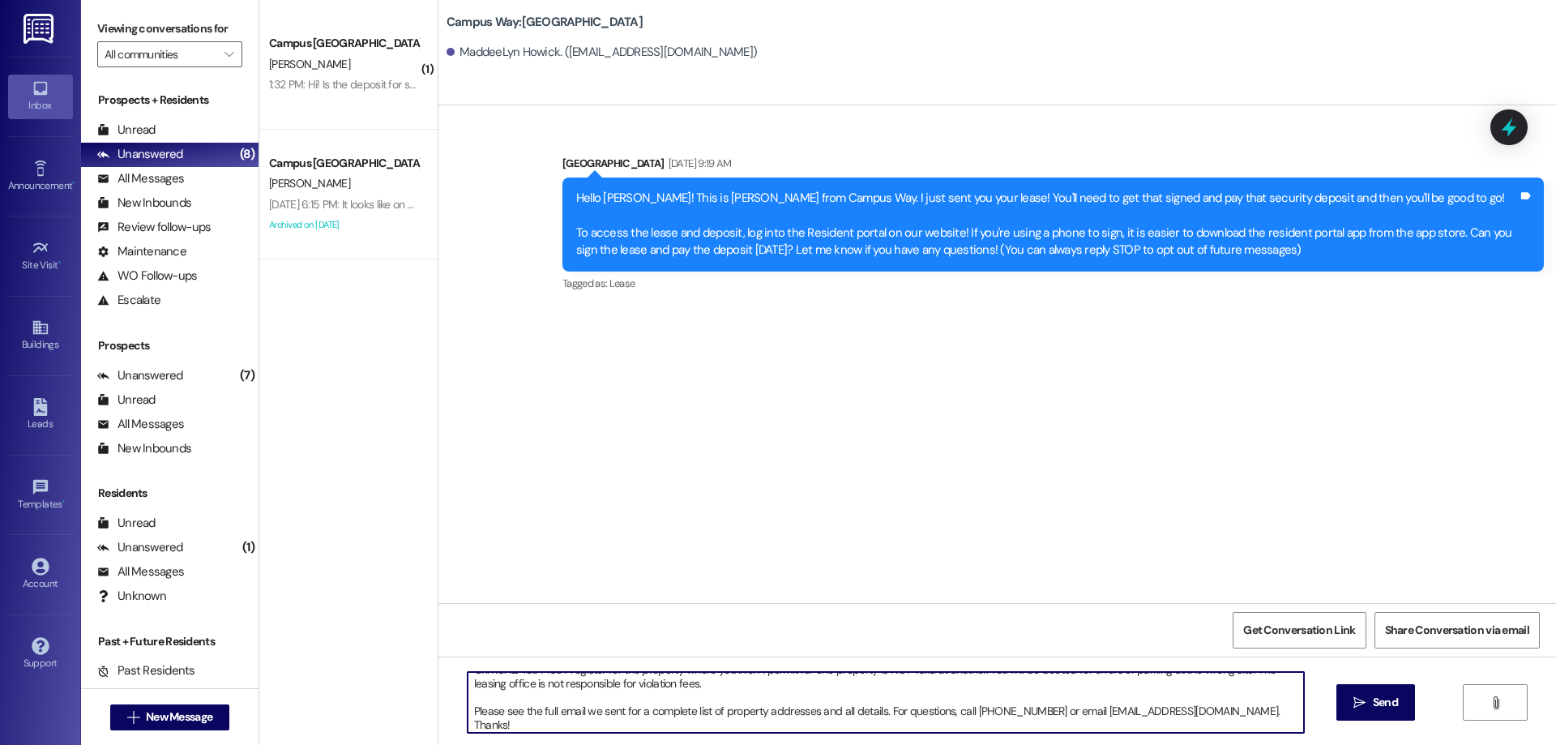
type textarea "ACTION REQ'D: Set up your 2025-26 parking. Please read carefully. Opt-Out: You'…"
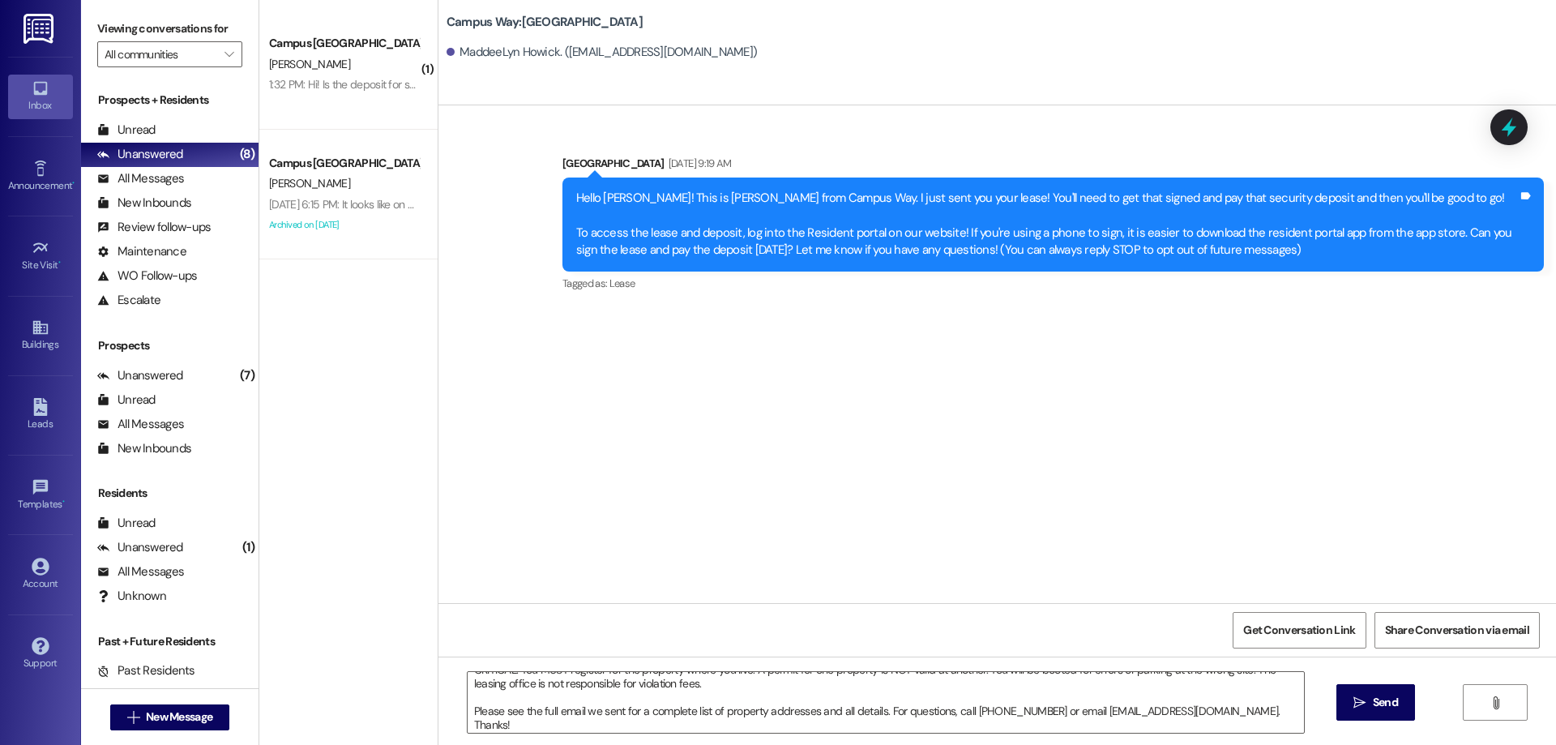
click at [1366, 695] on span " Send" at bounding box center [1375, 702] width 51 height 17
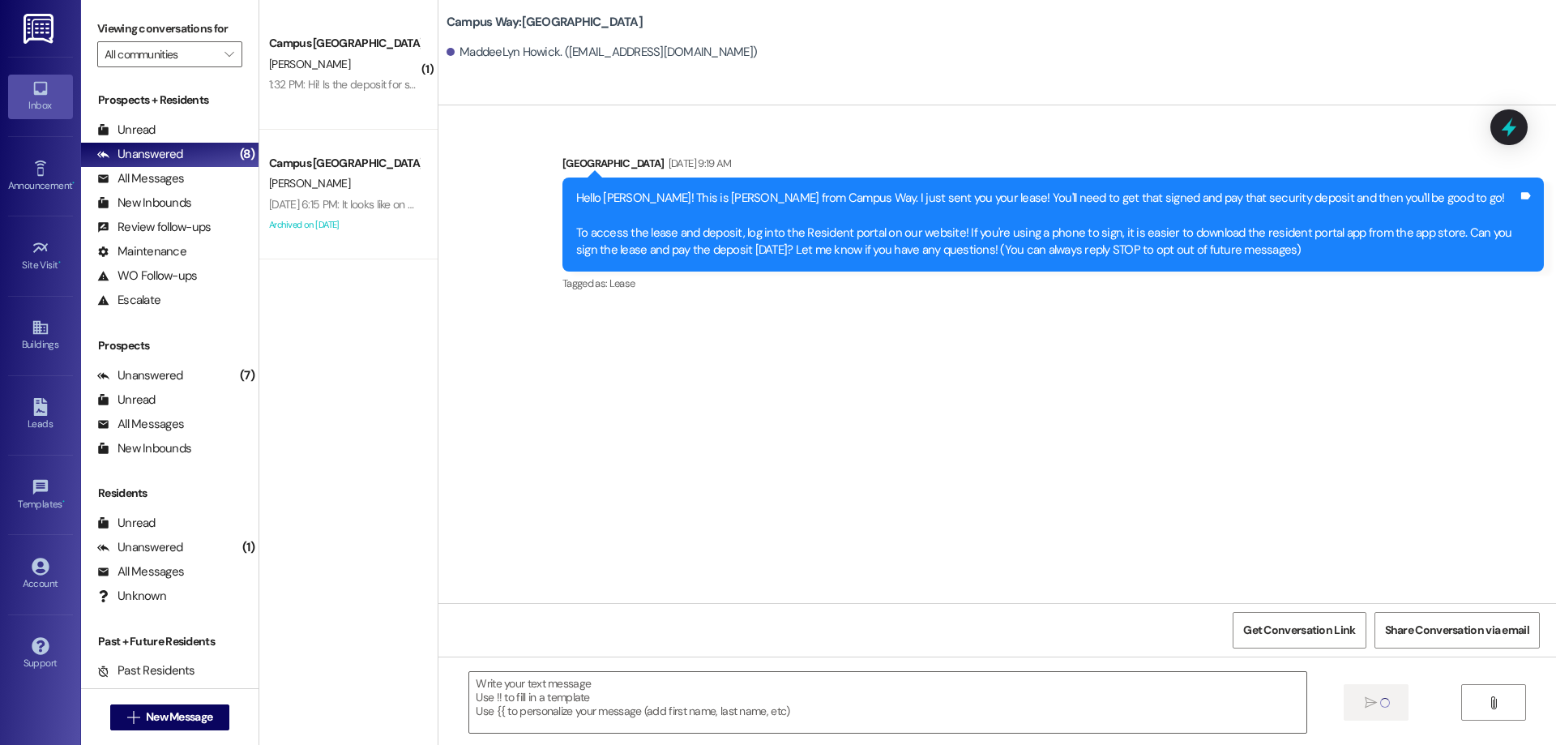
scroll to position [0, 0]
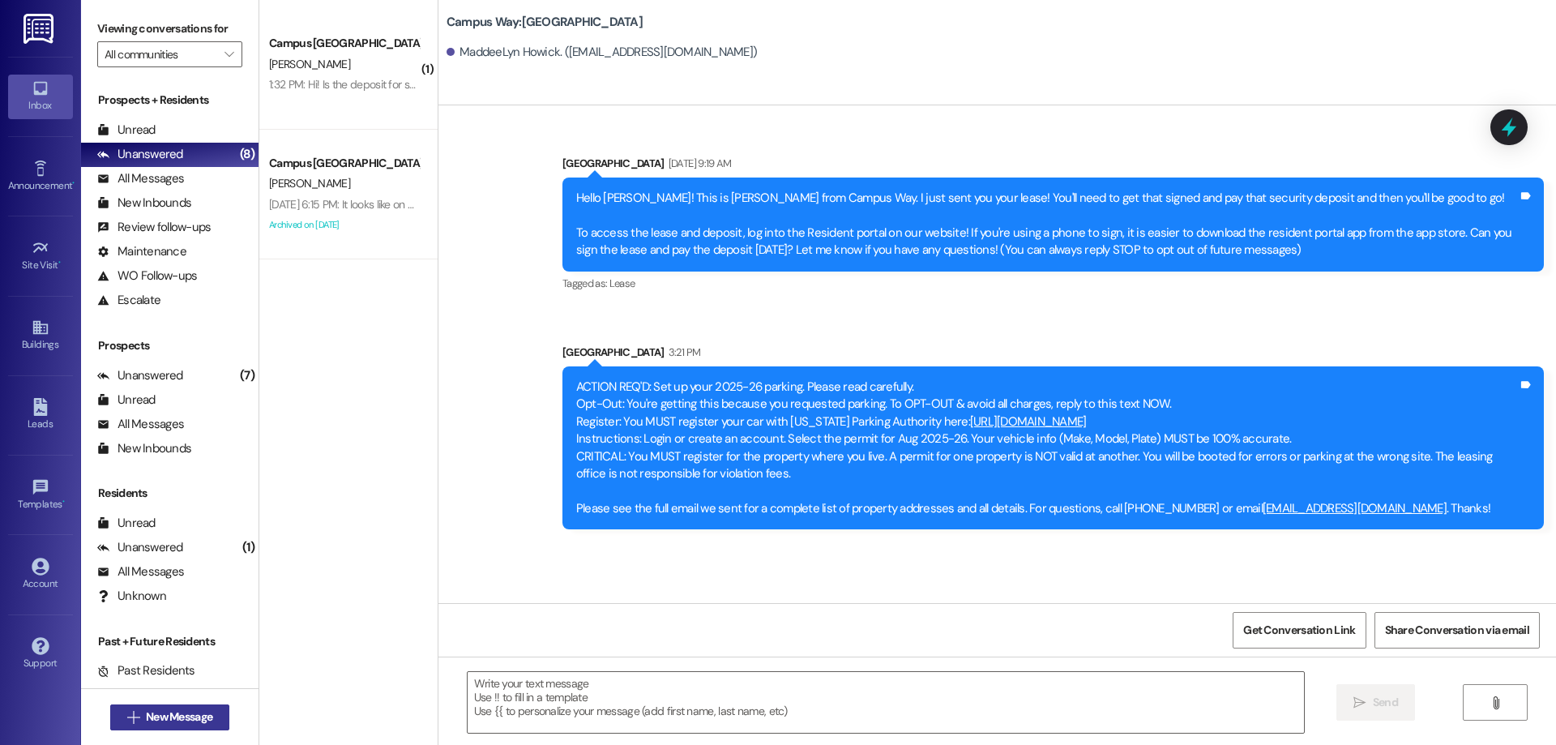
click at [148, 706] on button " New Message" at bounding box center [170, 717] width 120 height 26
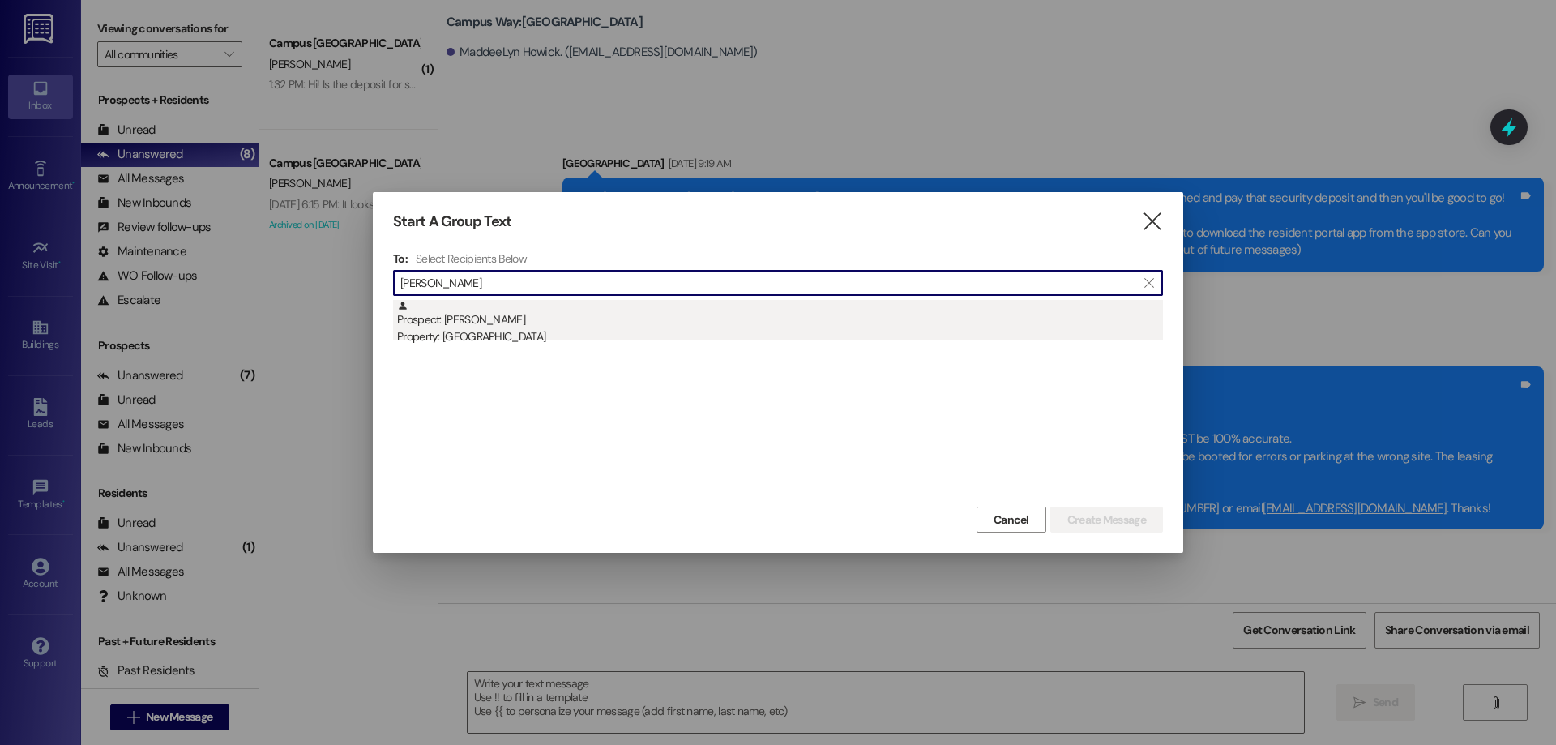
type input "maren jorgen"
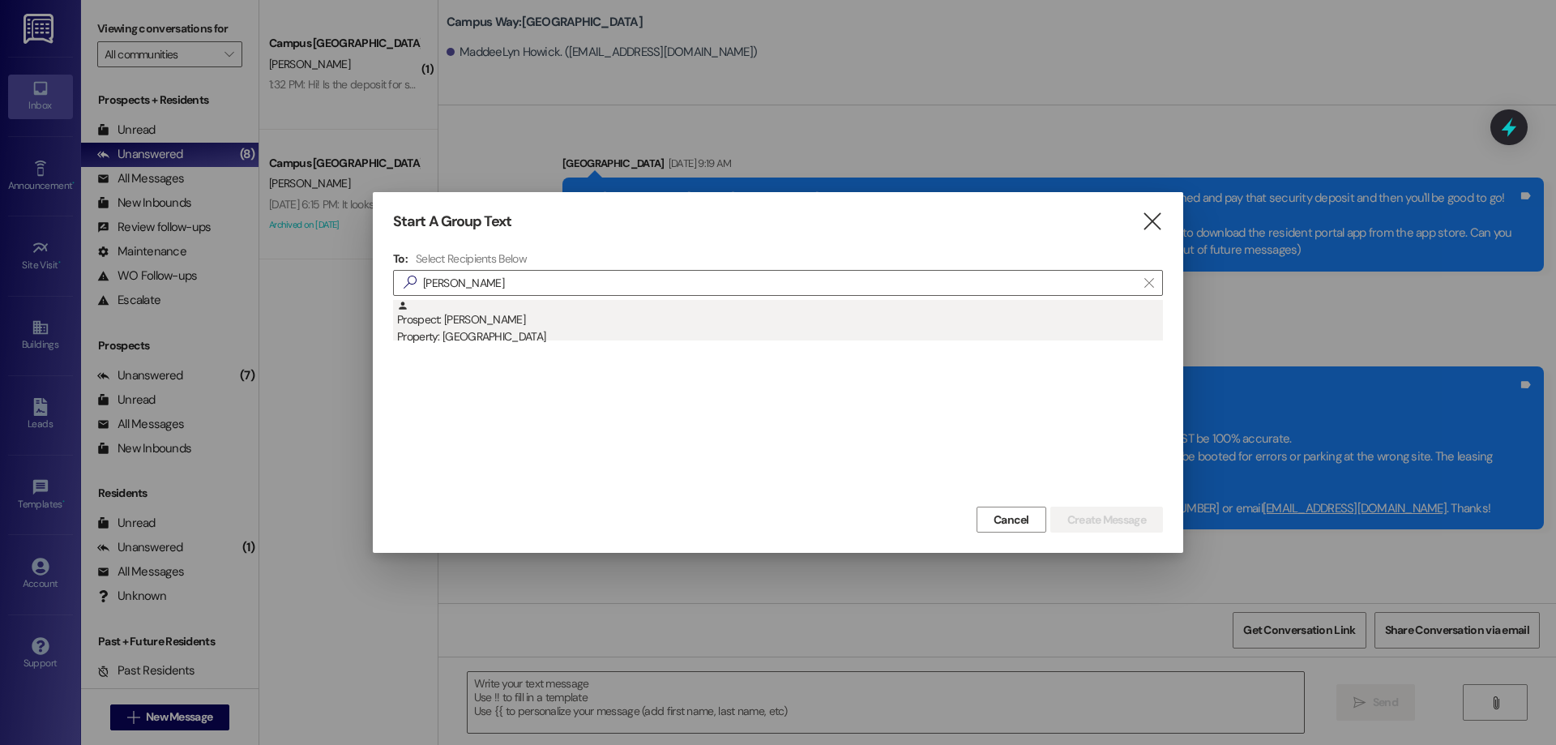
click at [597, 309] on div "Prospect: Maren Jorgensen Property: Center Pointe" at bounding box center [780, 323] width 766 height 46
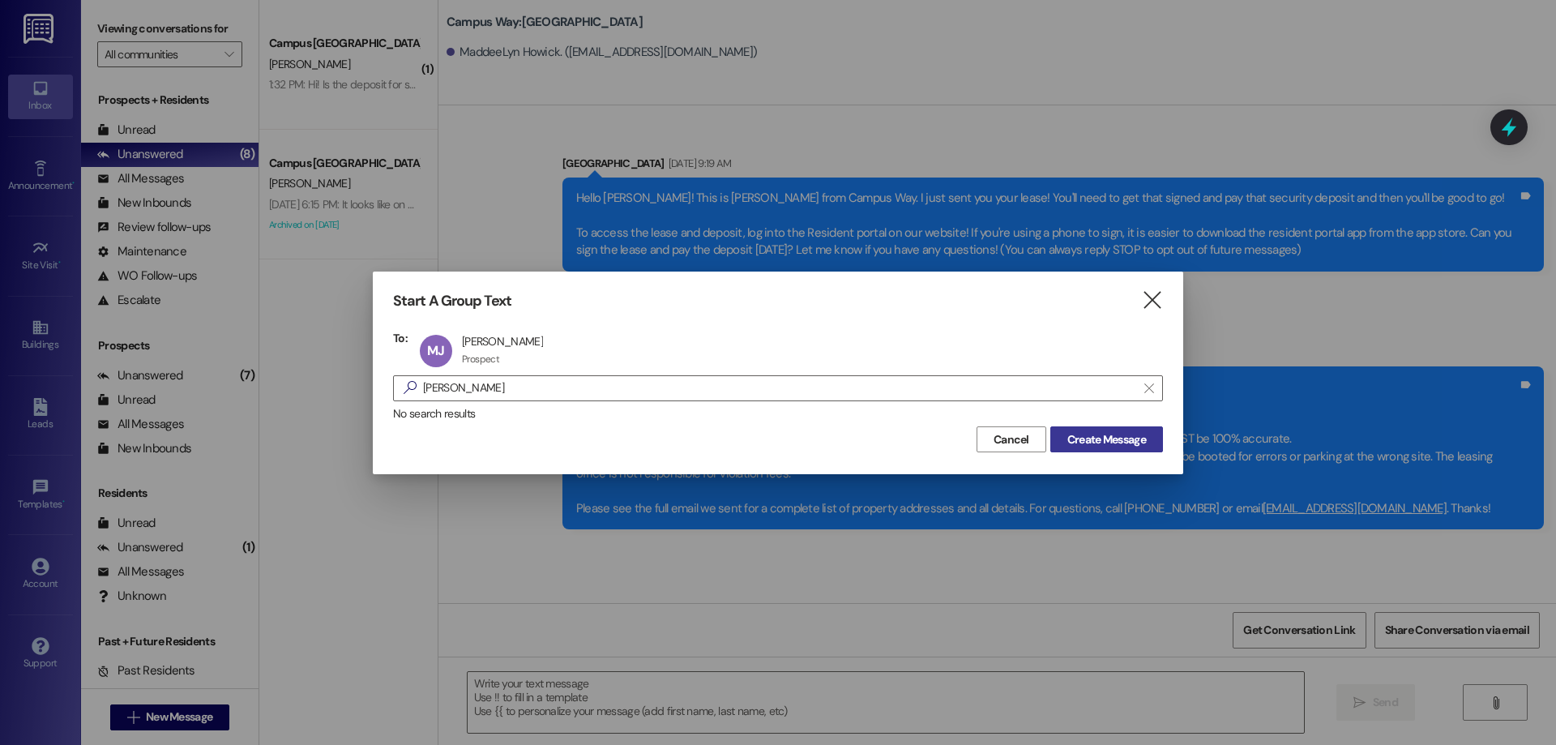
click at [1157, 450] on button "Create Message" at bounding box center [1106, 439] width 113 height 26
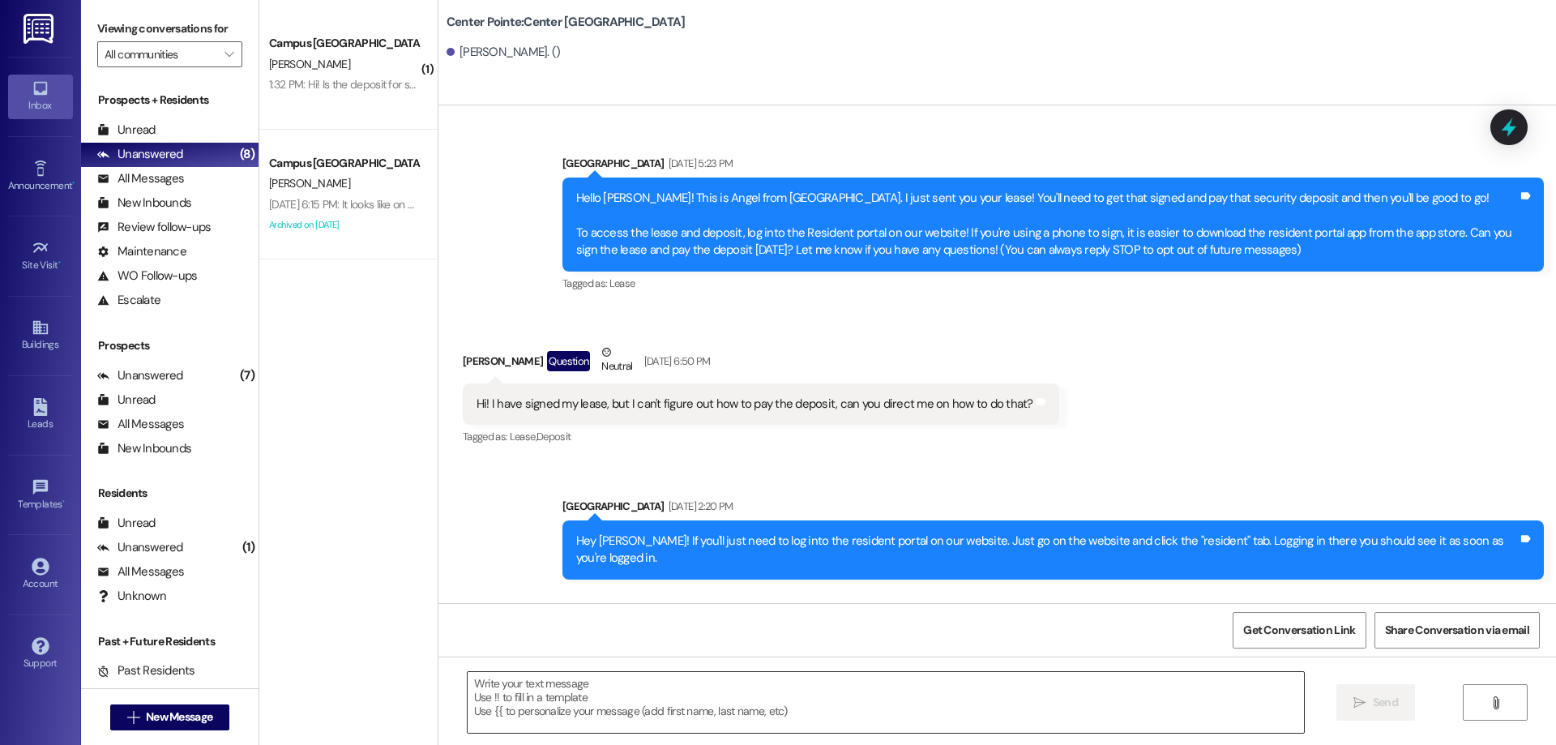
click at [628, 704] on textarea at bounding box center [886, 702] width 836 height 61
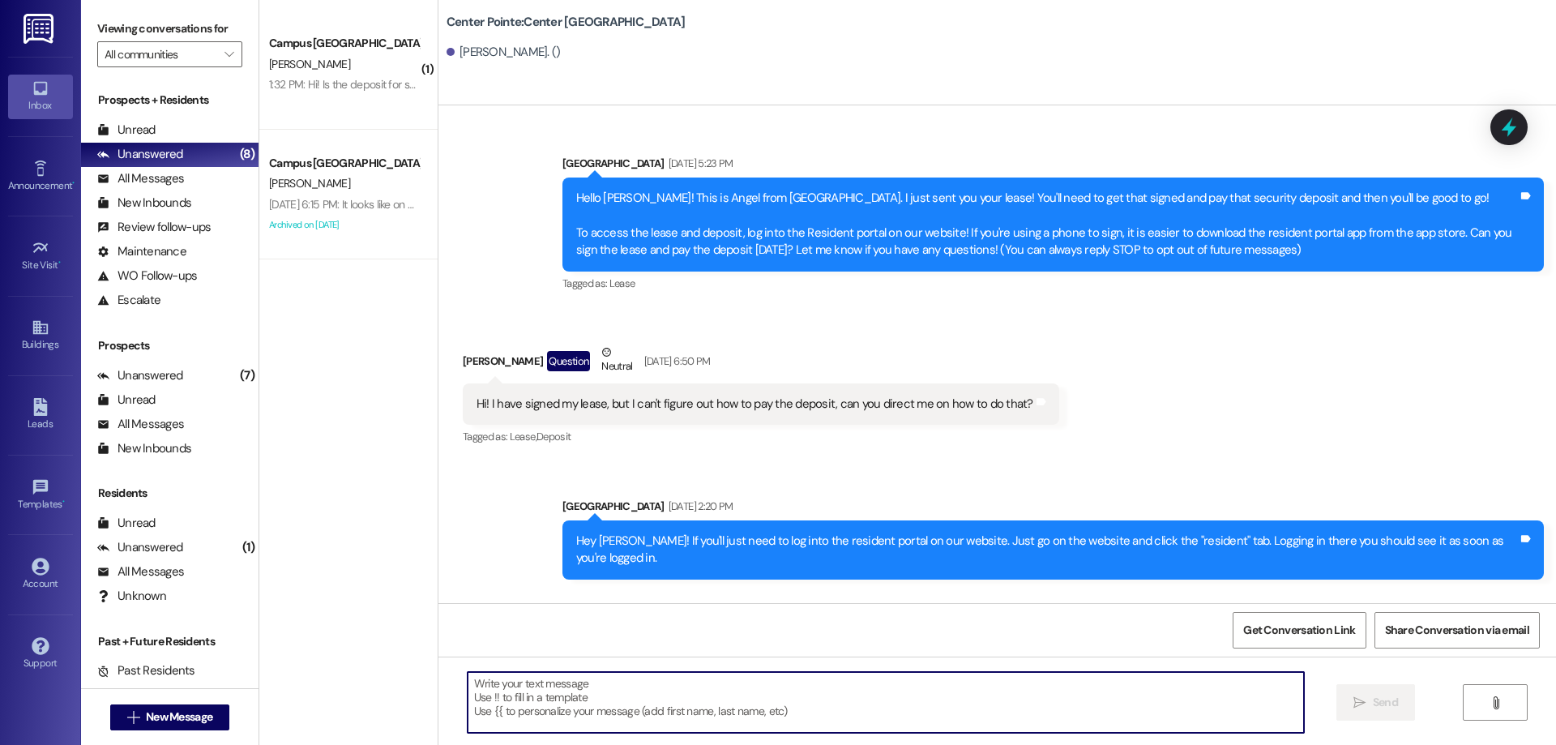
paste textarea "ACTION REQ'D: Set up your 2025-26 parking. Please read carefully. Opt-Out: You'…"
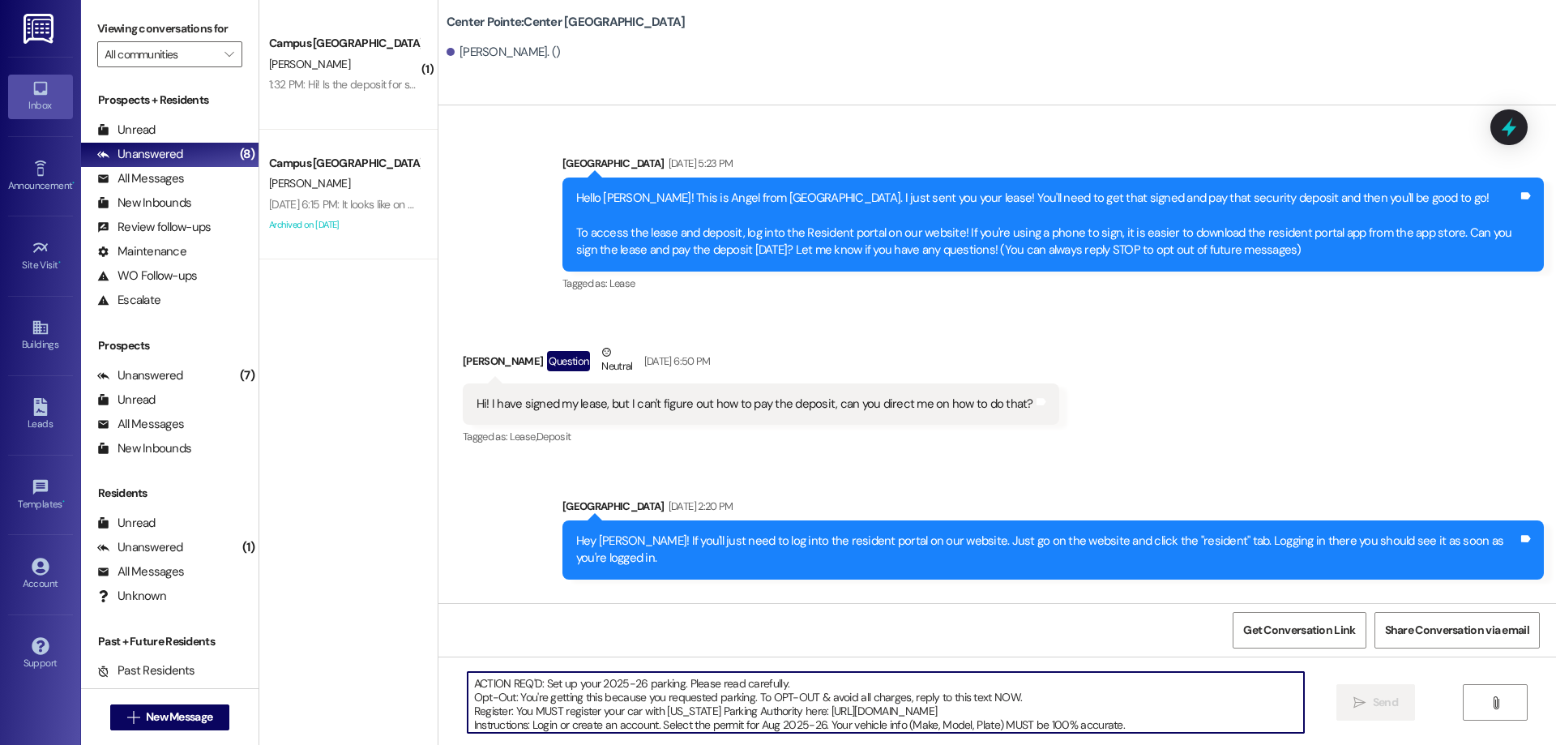
scroll to position [69, 0]
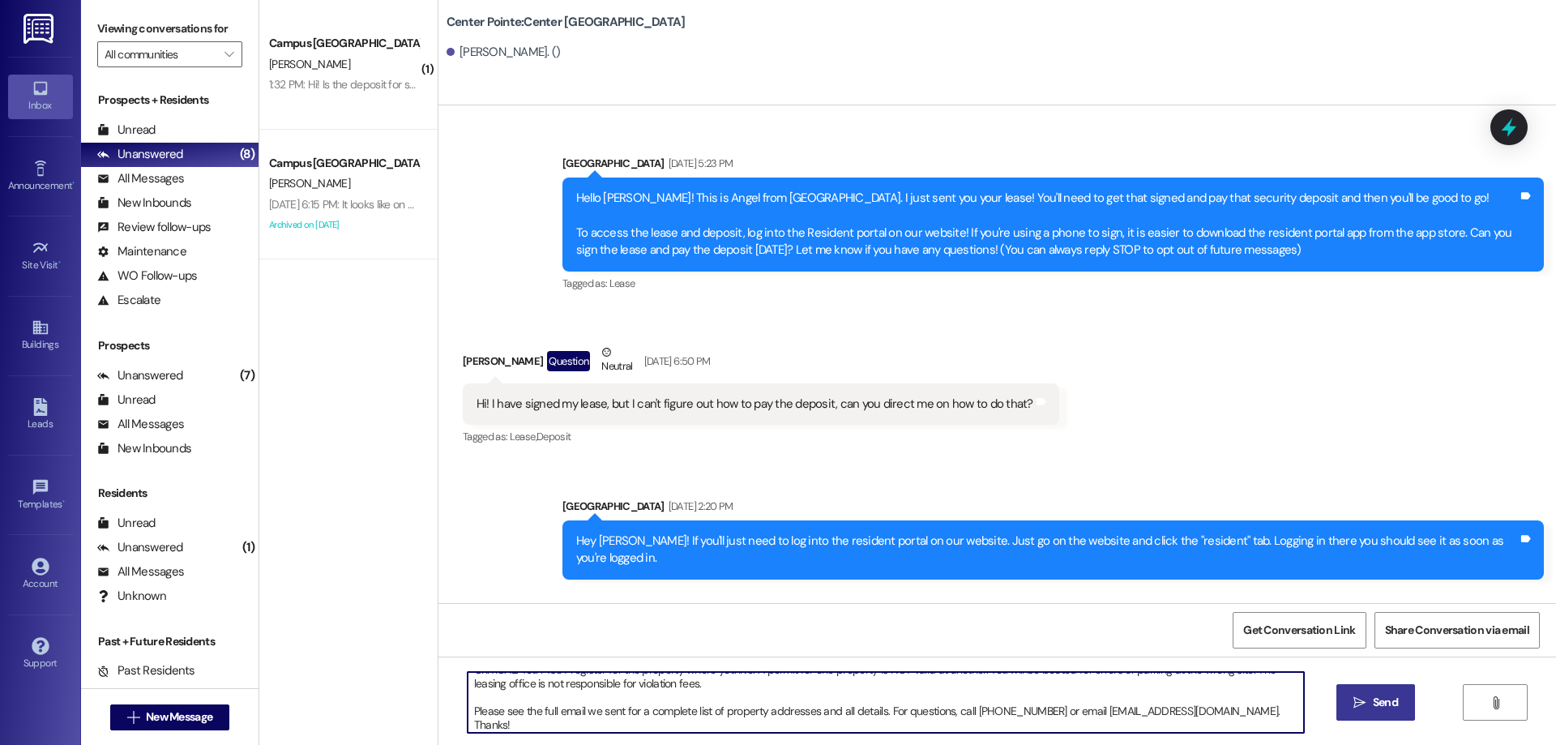
type textarea "ACTION REQ'D: Set up your 2025-26 parking. Please read carefully. Opt-Out: You'…"
click at [1373, 698] on span "Send" at bounding box center [1385, 702] width 25 height 17
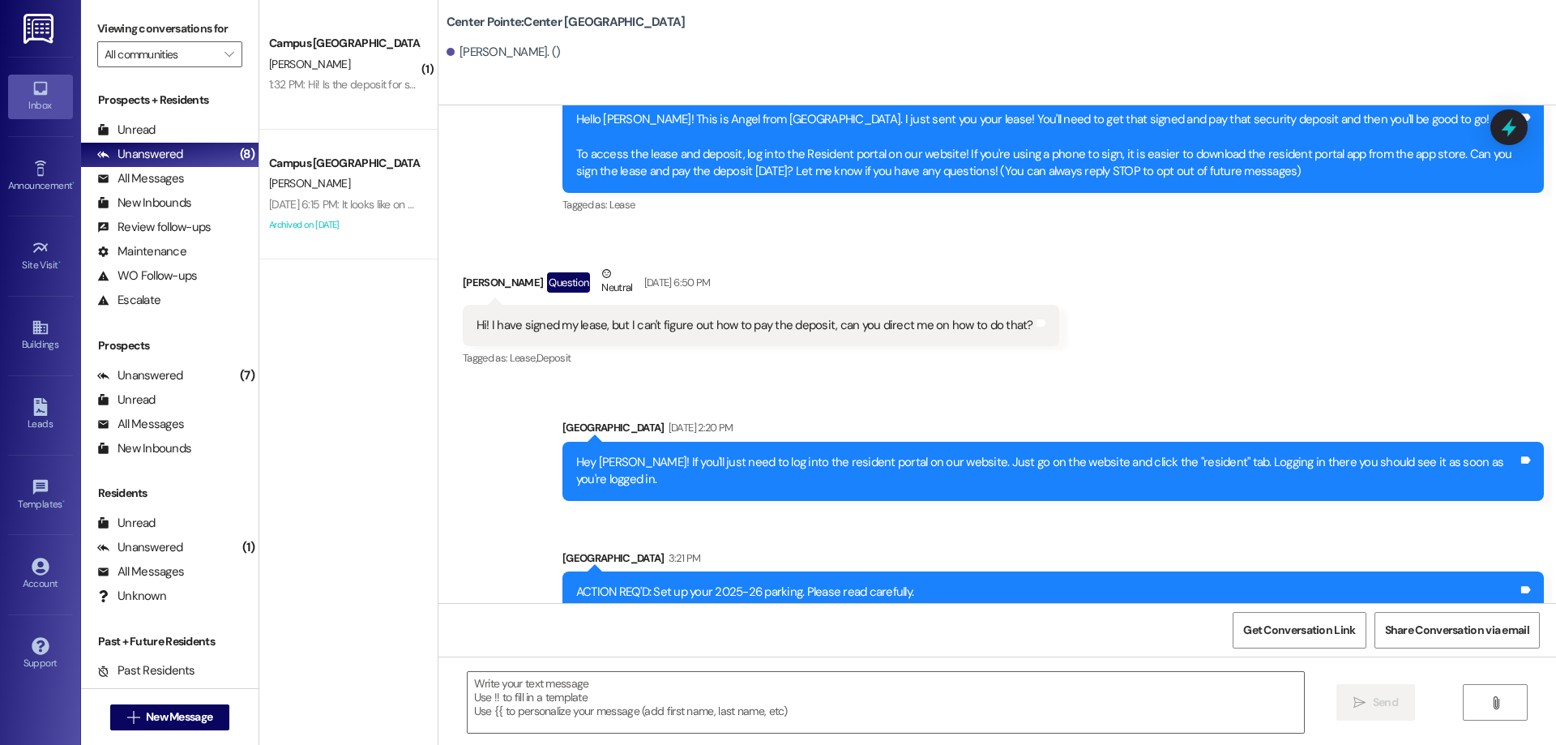
scroll to position [206, 0]
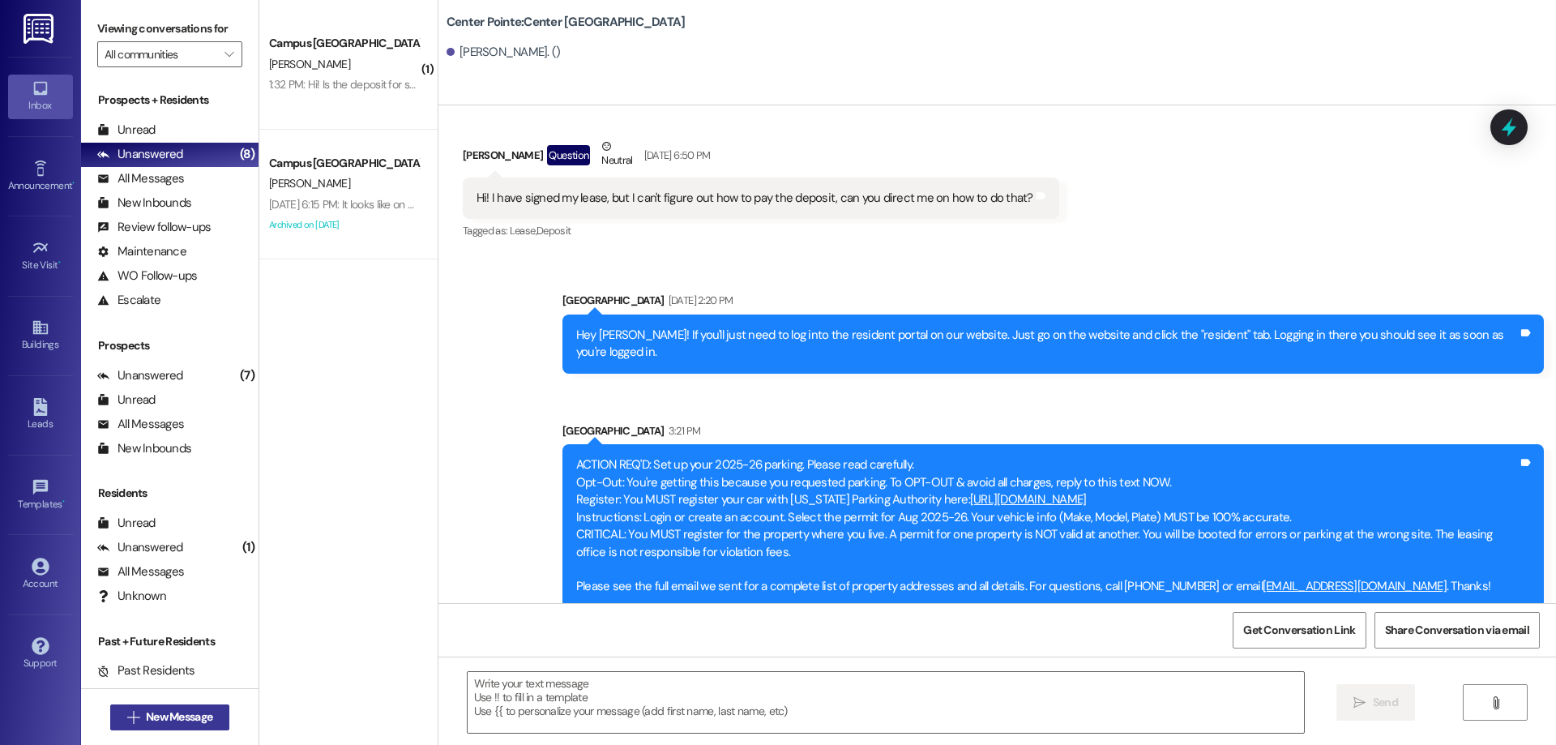
click at [134, 722] on span " New Message" at bounding box center [170, 716] width 92 height 17
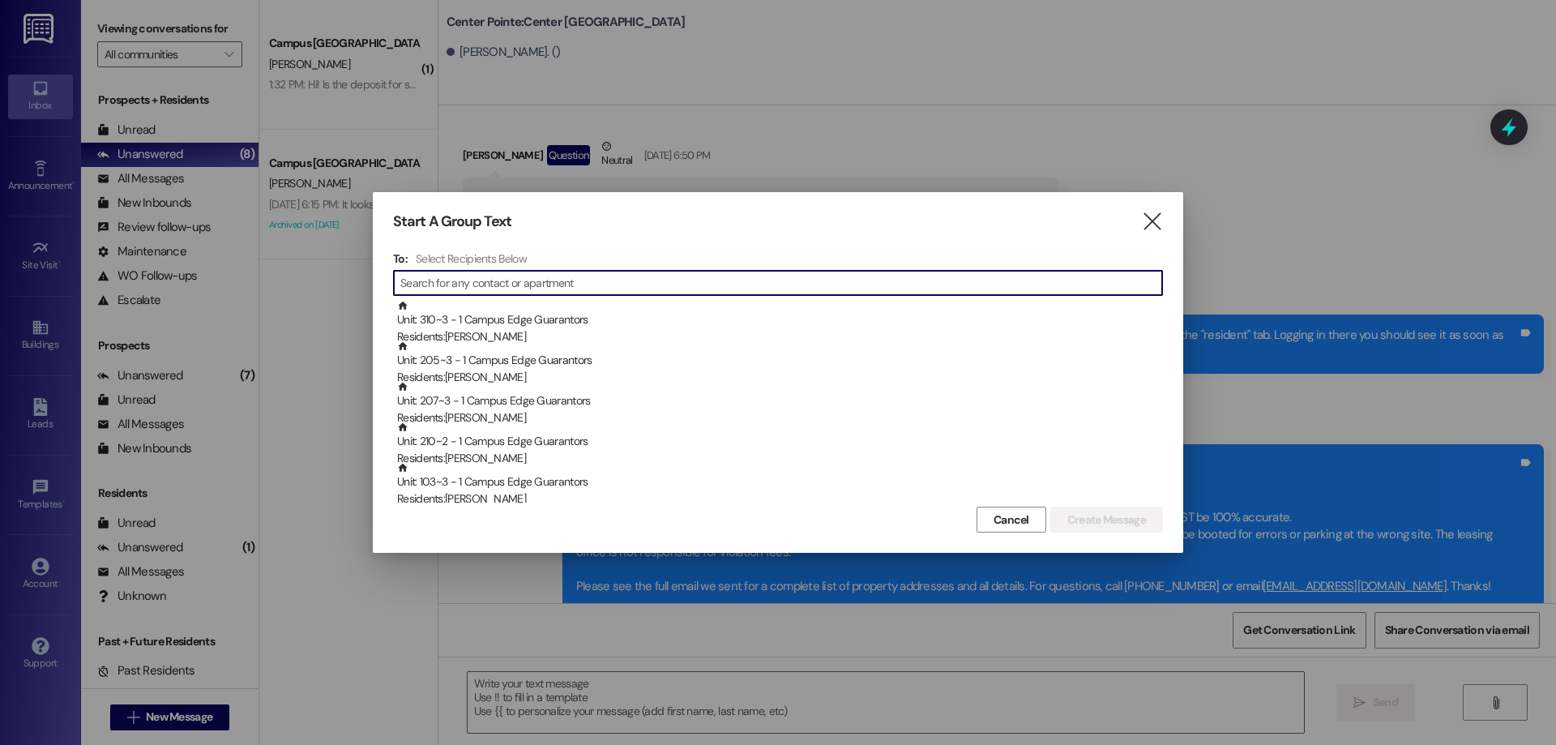
drag, startPoint x: 657, startPoint y: 274, endPoint x: 646, endPoint y: 285, distance: 16.0
click at [649, 283] on input at bounding box center [781, 283] width 762 height 23
click at [646, 285] on input at bounding box center [781, 283] width 762 height 23
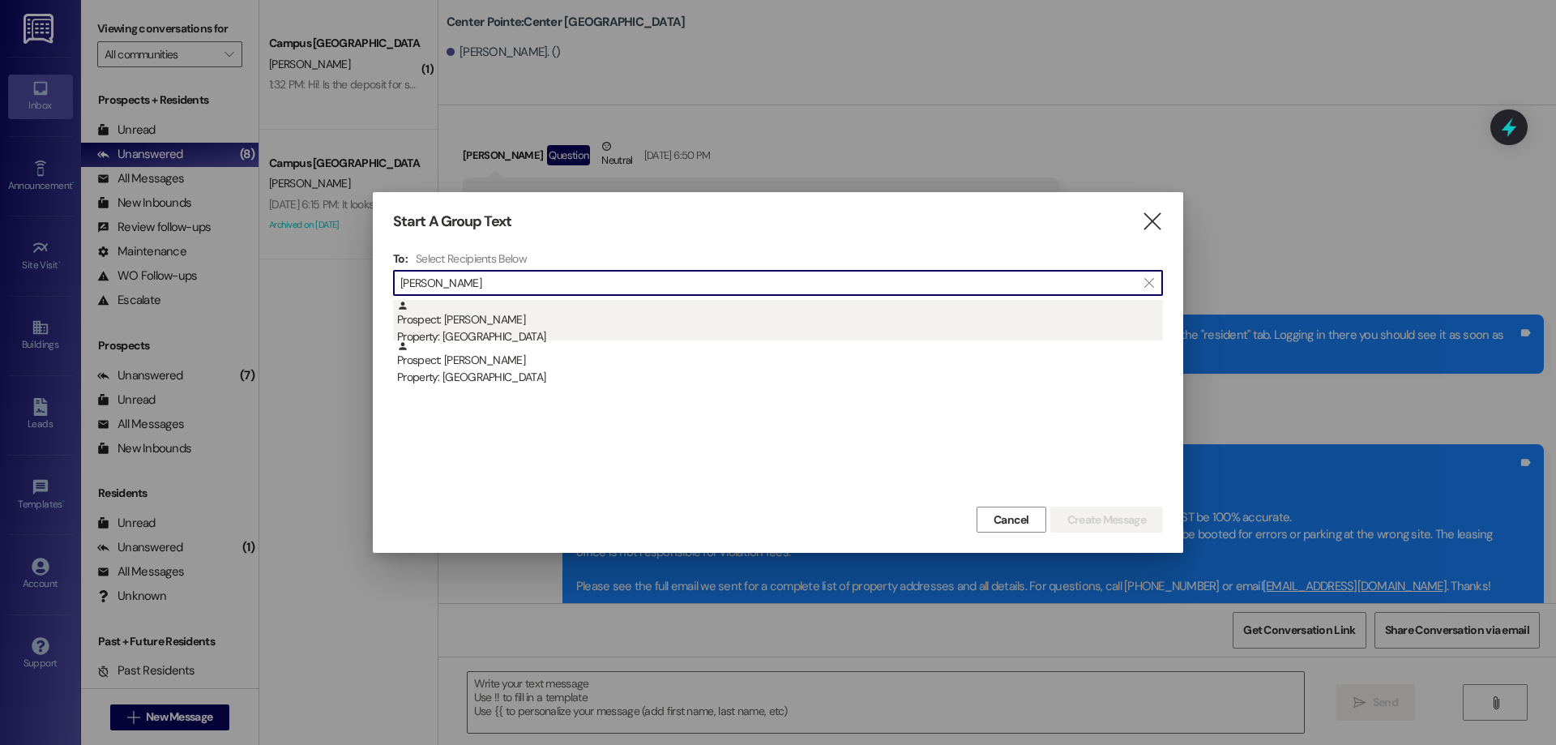
type input "daniela juare"
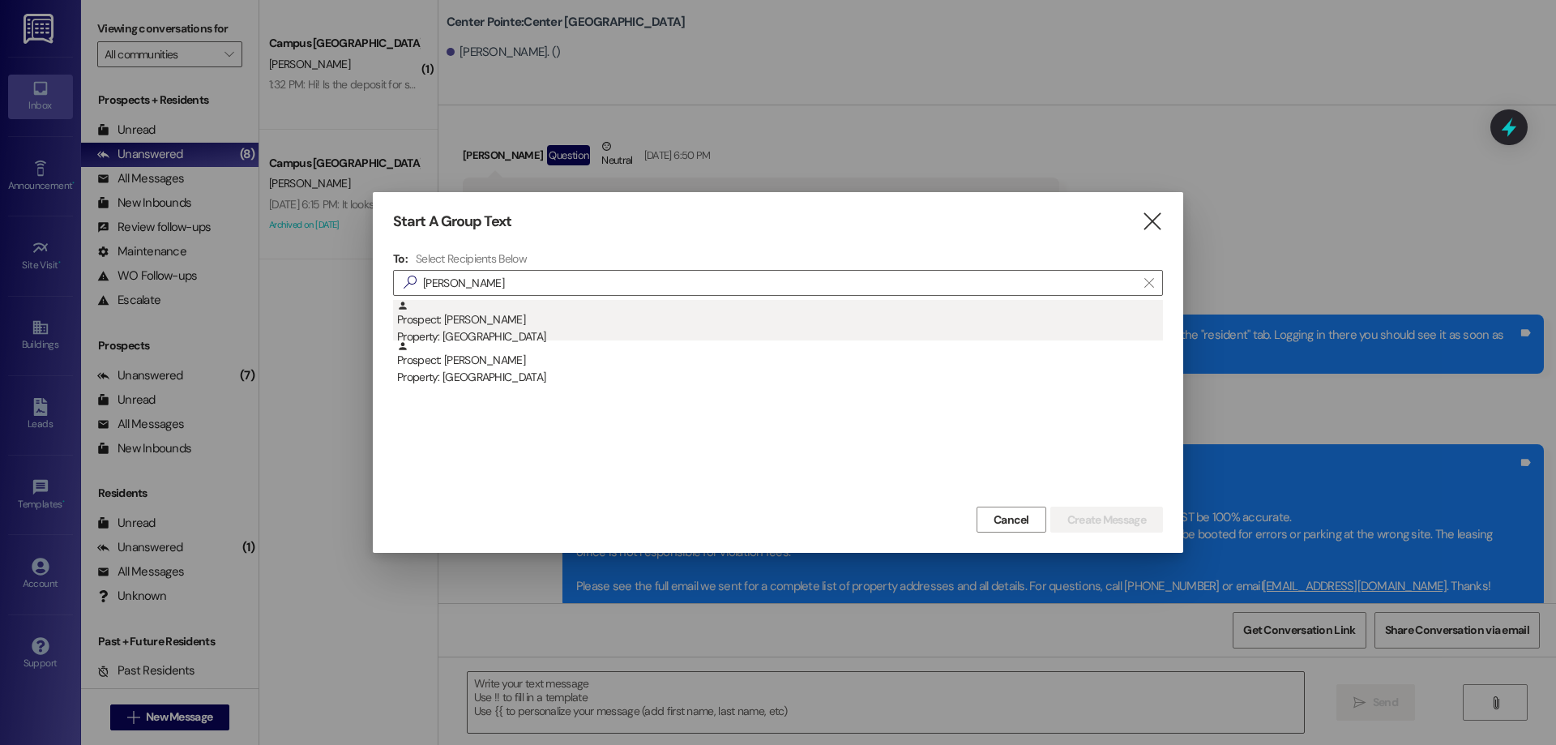
click at [470, 331] on div "Property: Campus Way" at bounding box center [780, 336] width 766 height 17
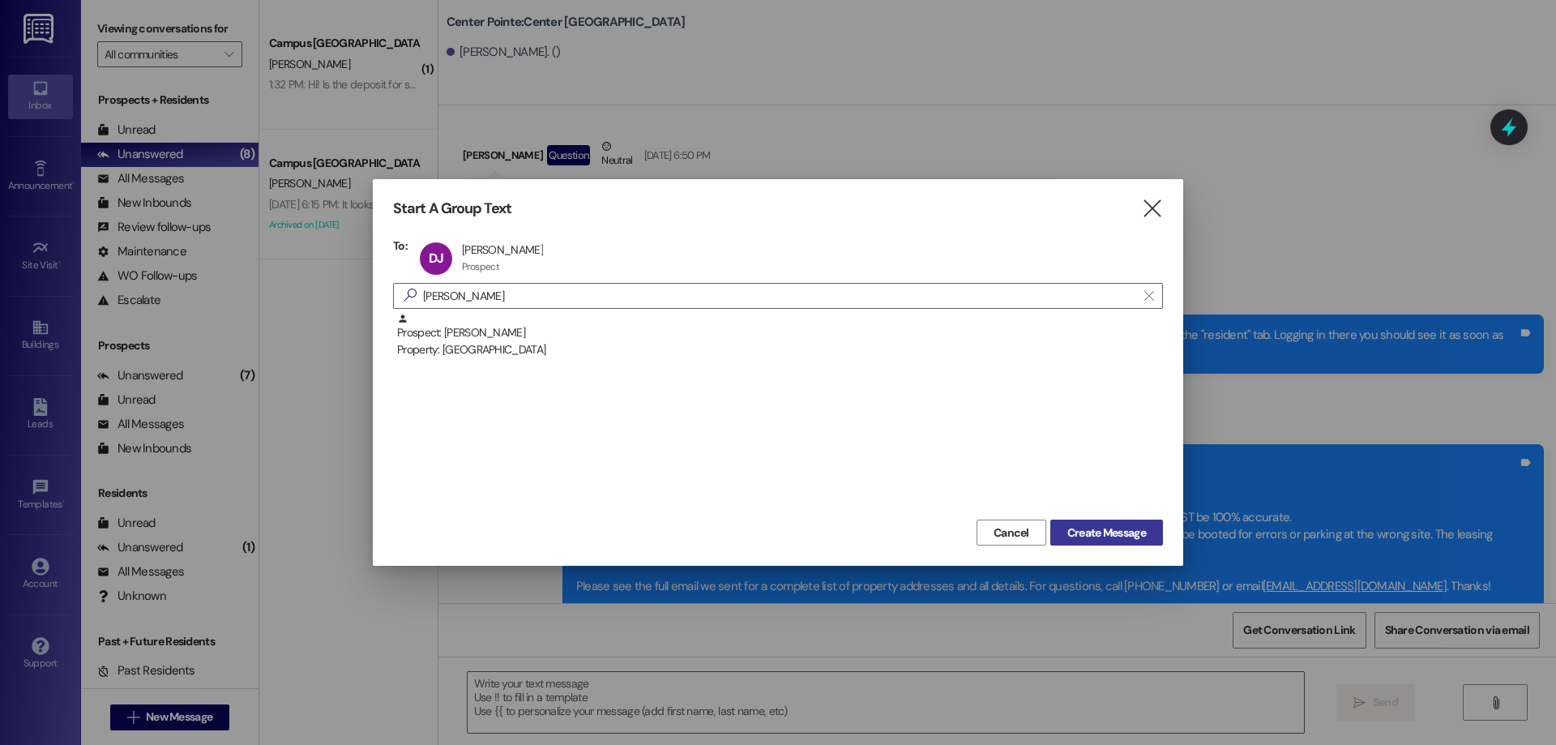
click at [1115, 532] on span "Create Message" at bounding box center [1106, 532] width 79 height 17
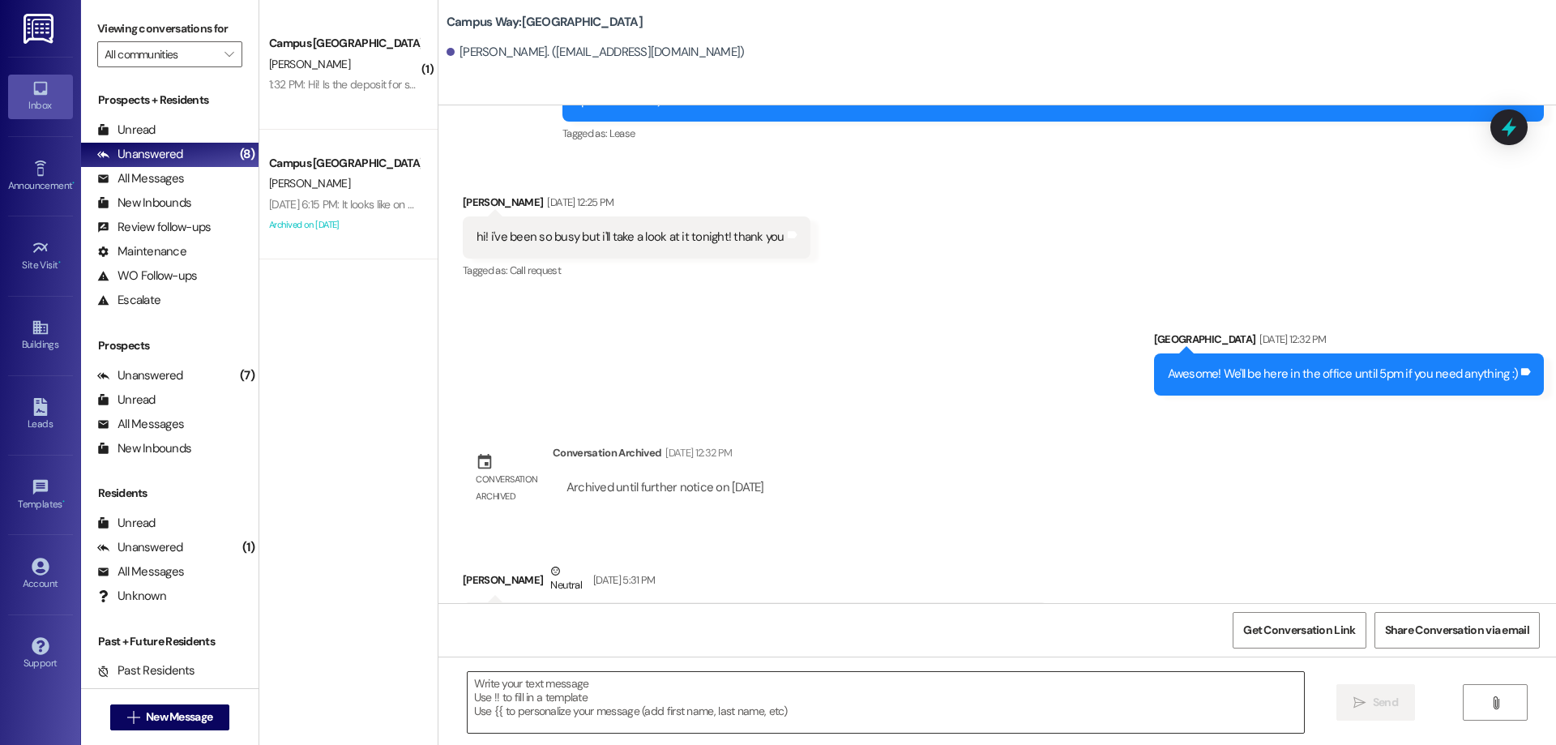
scroll to position [2513, 0]
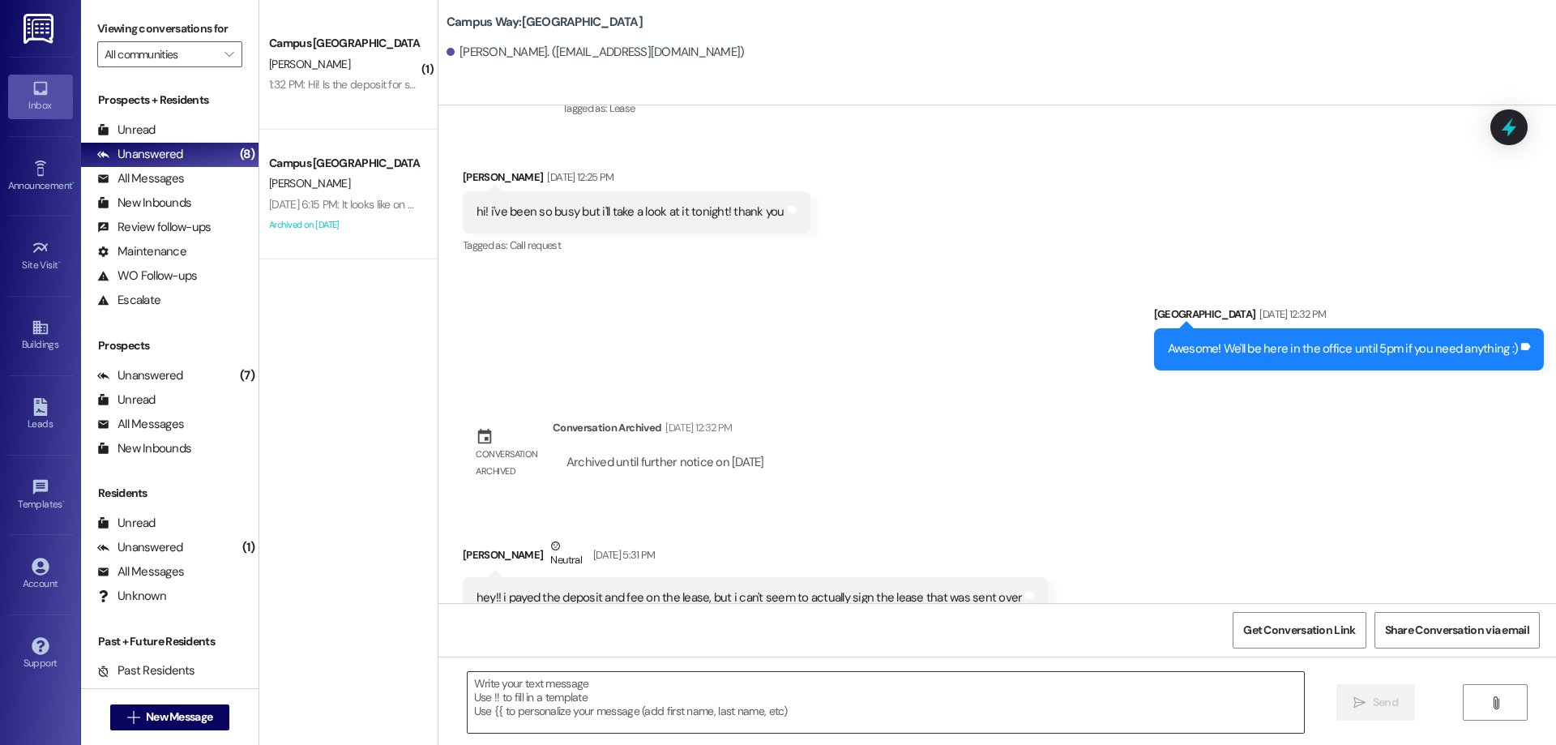
click at [712, 712] on textarea at bounding box center [886, 702] width 836 height 61
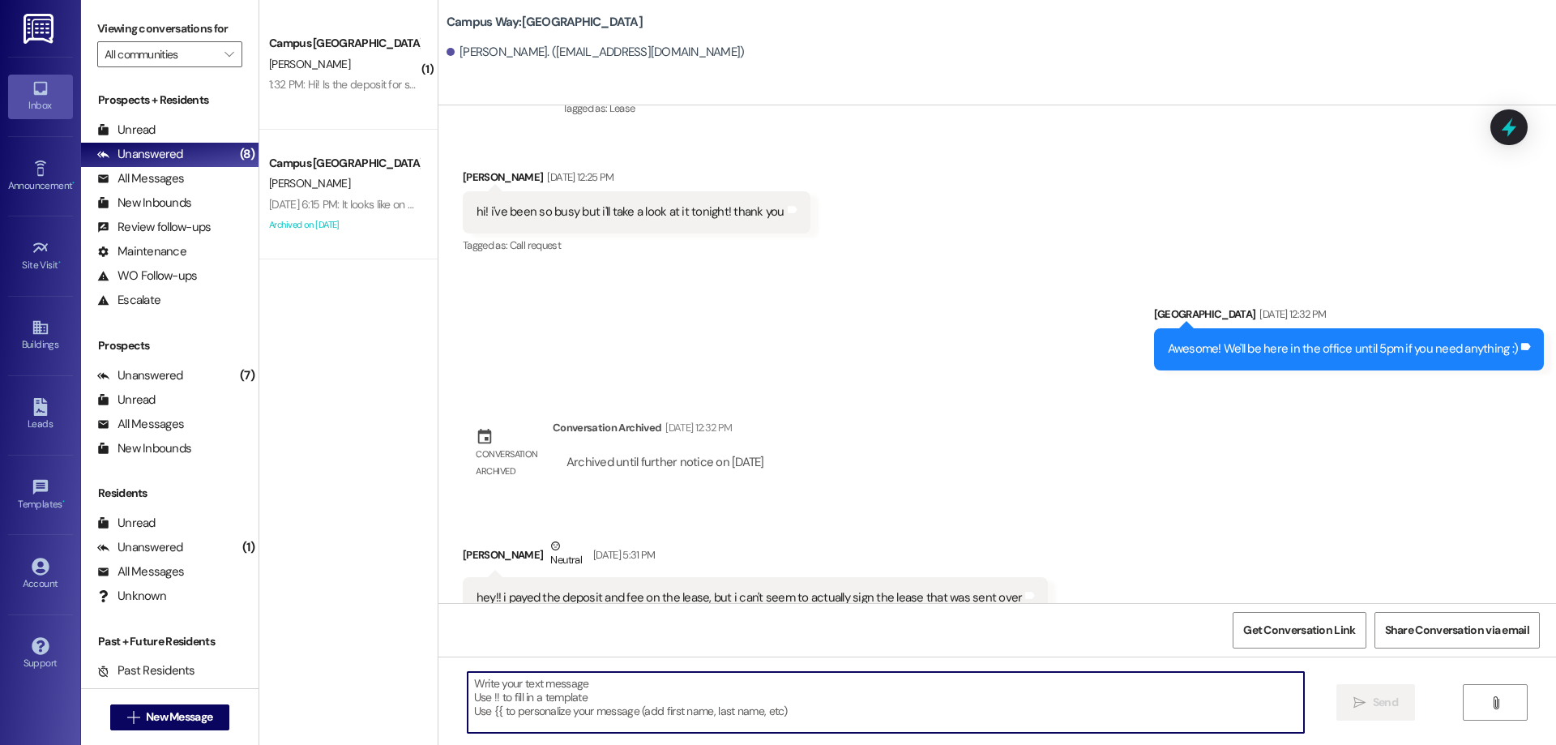
paste textarea "ACTION REQ'D: Set up your 2025-26 parking. Please read carefully. Opt-Out: You'…"
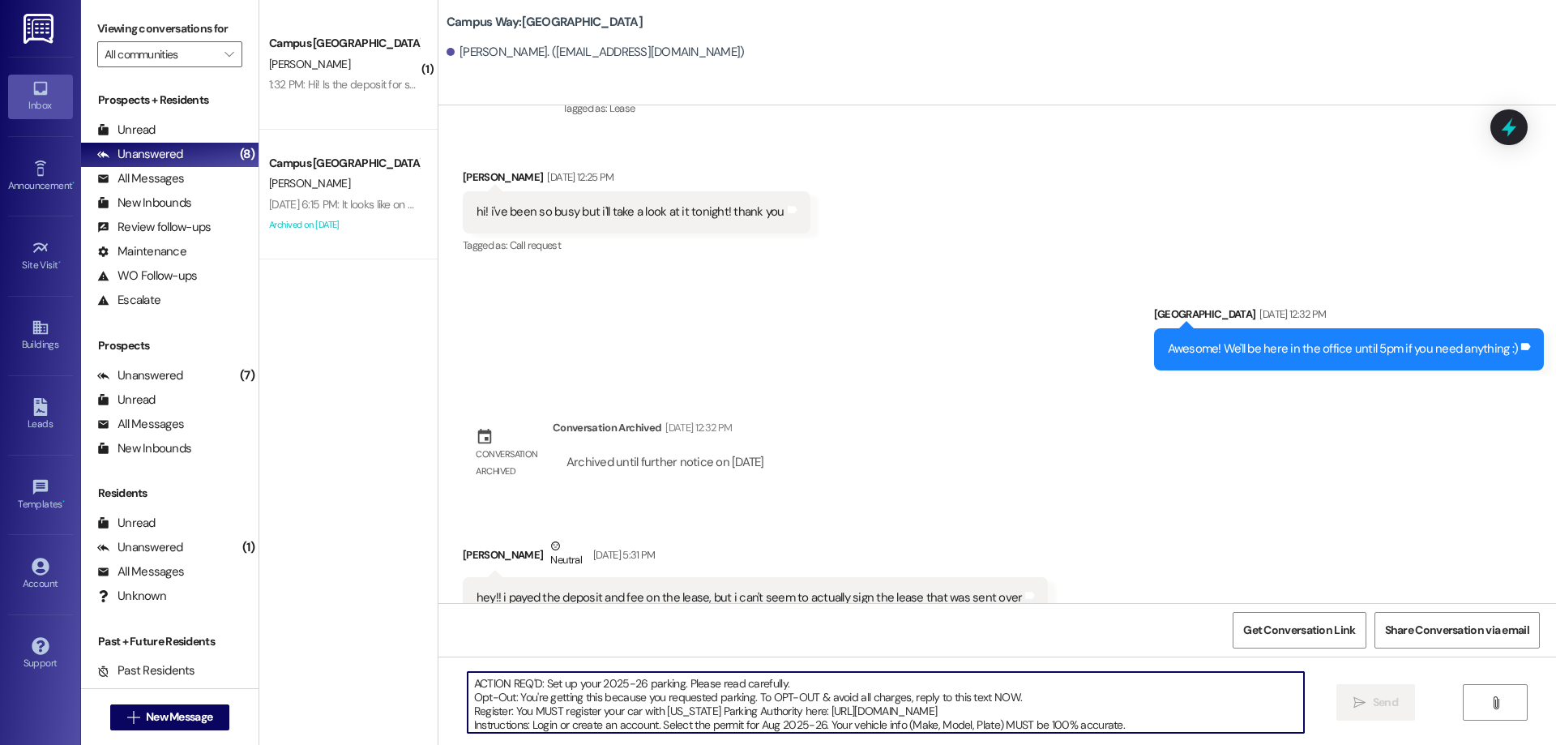
scroll to position [69, 0]
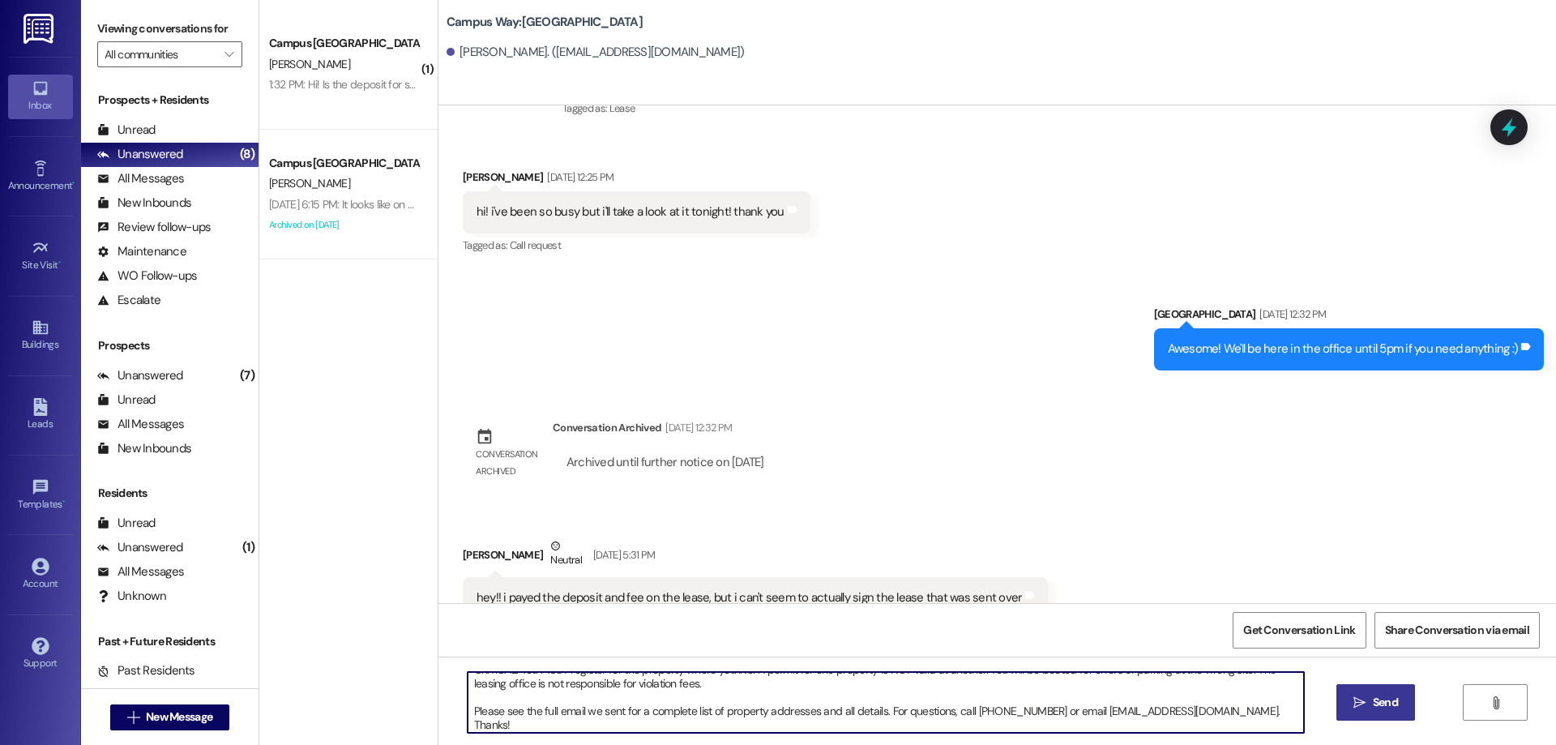
type textarea "ACTION REQ'D: Set up your 2025-26 parking. Please read carefully. Opt-Out: You'…"
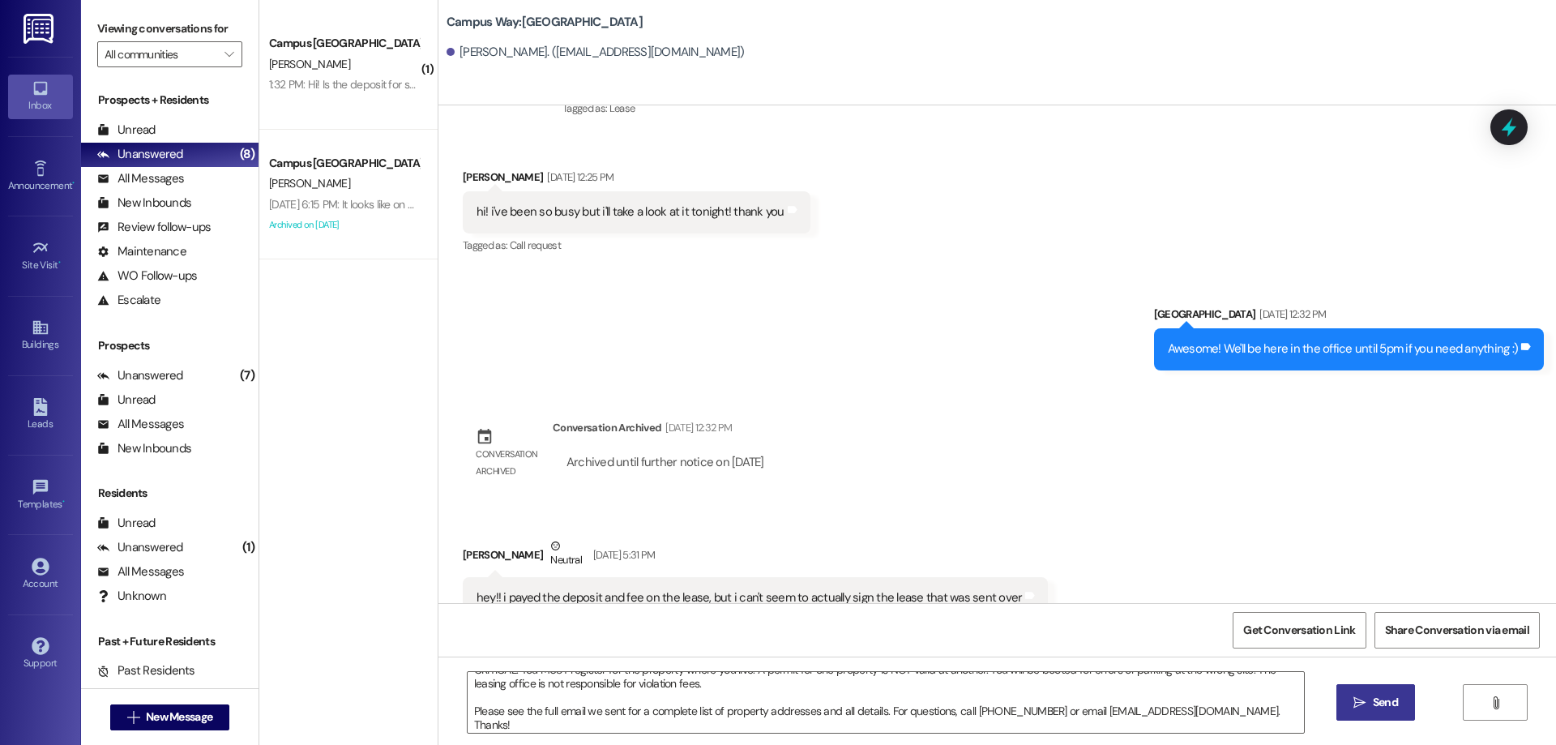
click at [1373, 688] on button " Send" at bounding box center [1375, 702] width 79 height 36
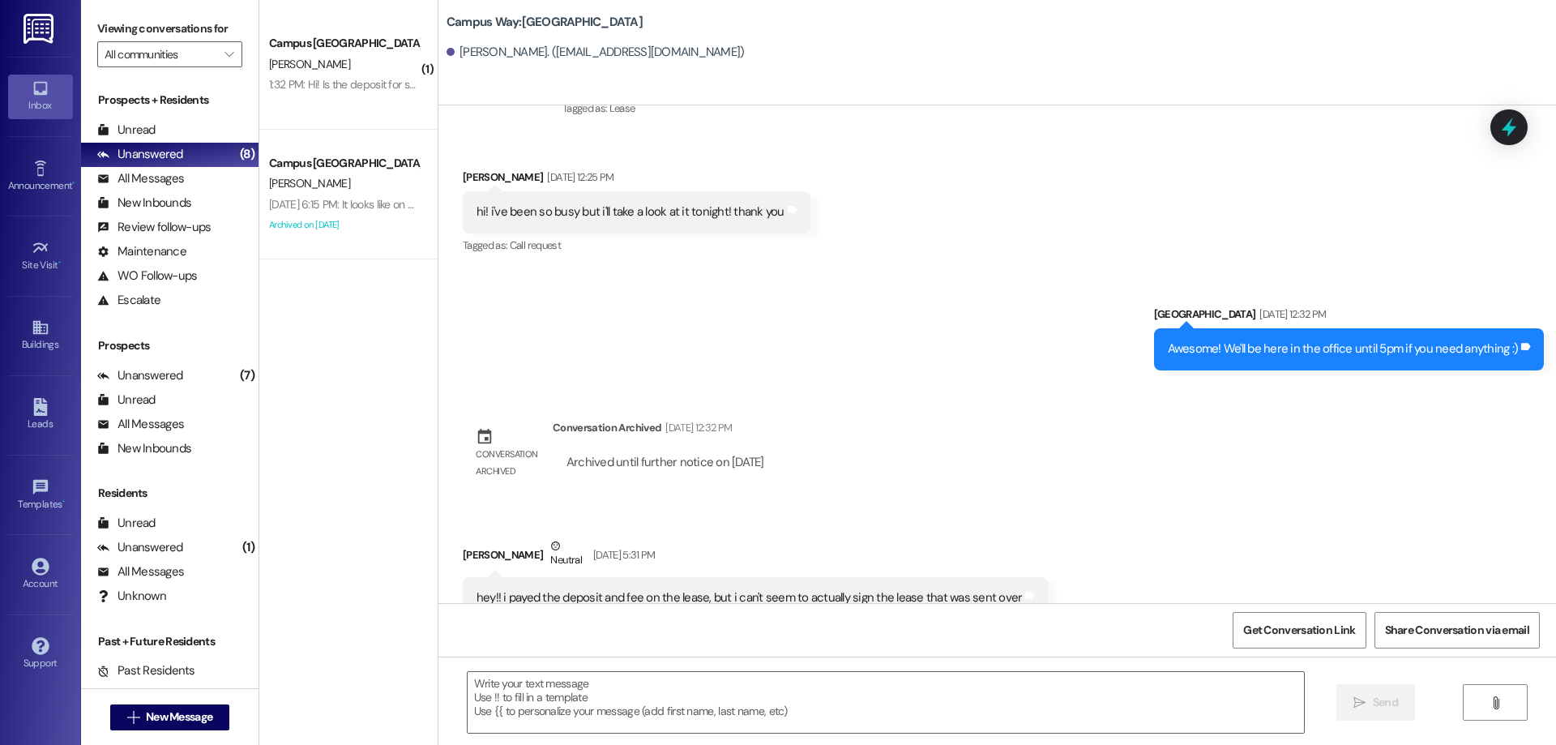
scroll to position [0, 0]
click at [173, 722] on span "New Message" at bounding box center [179, 716] width 66 height 17
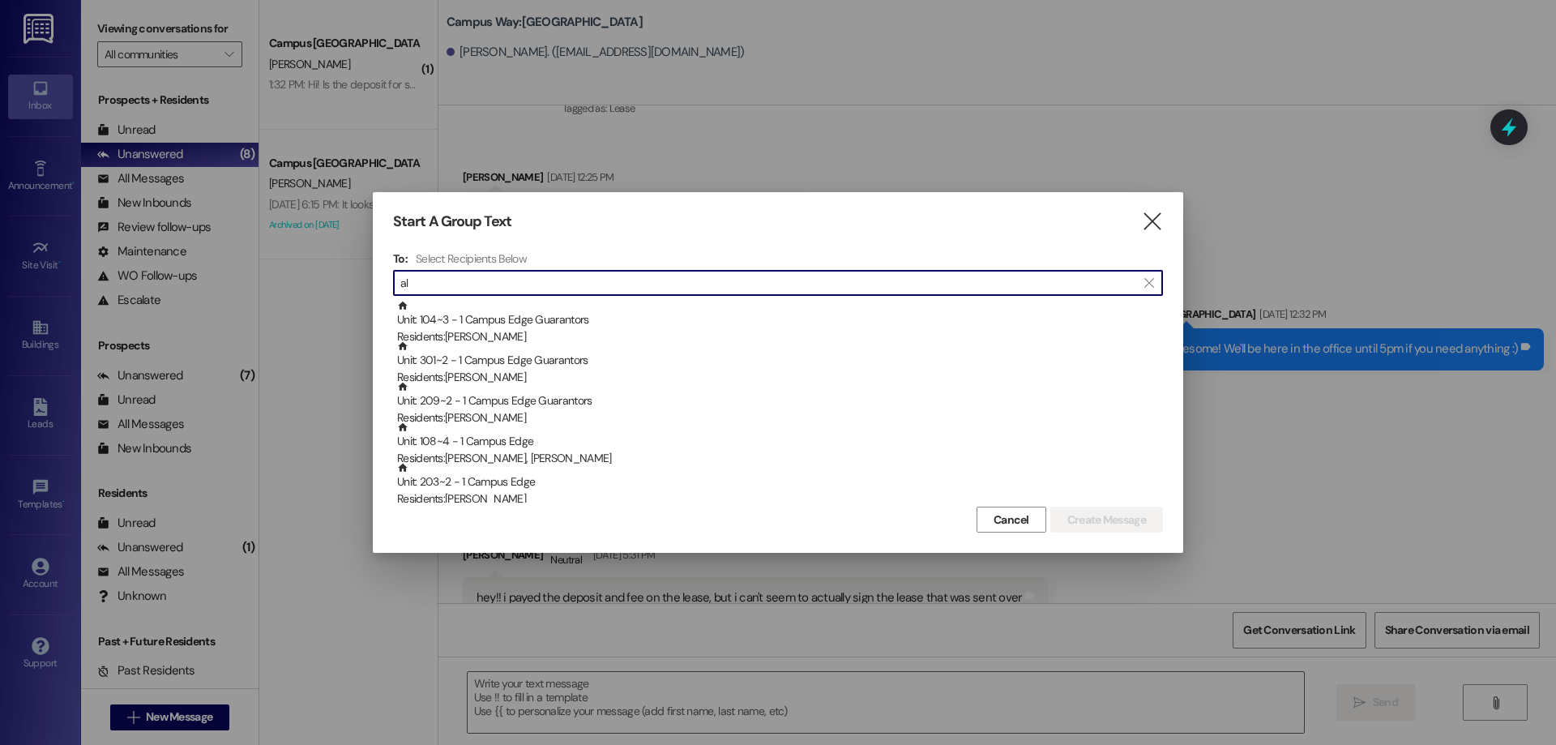
type input "a"
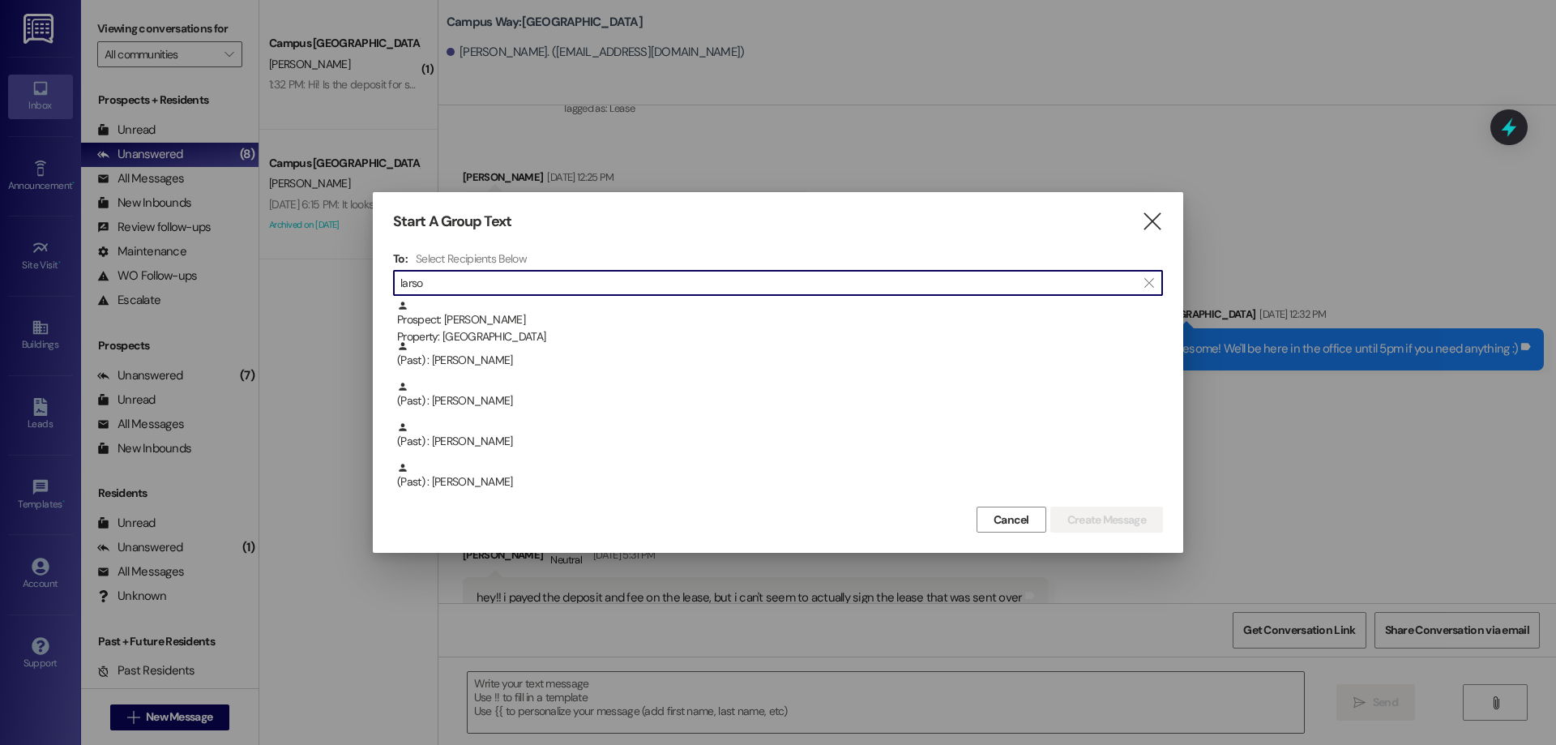
type input "larson"
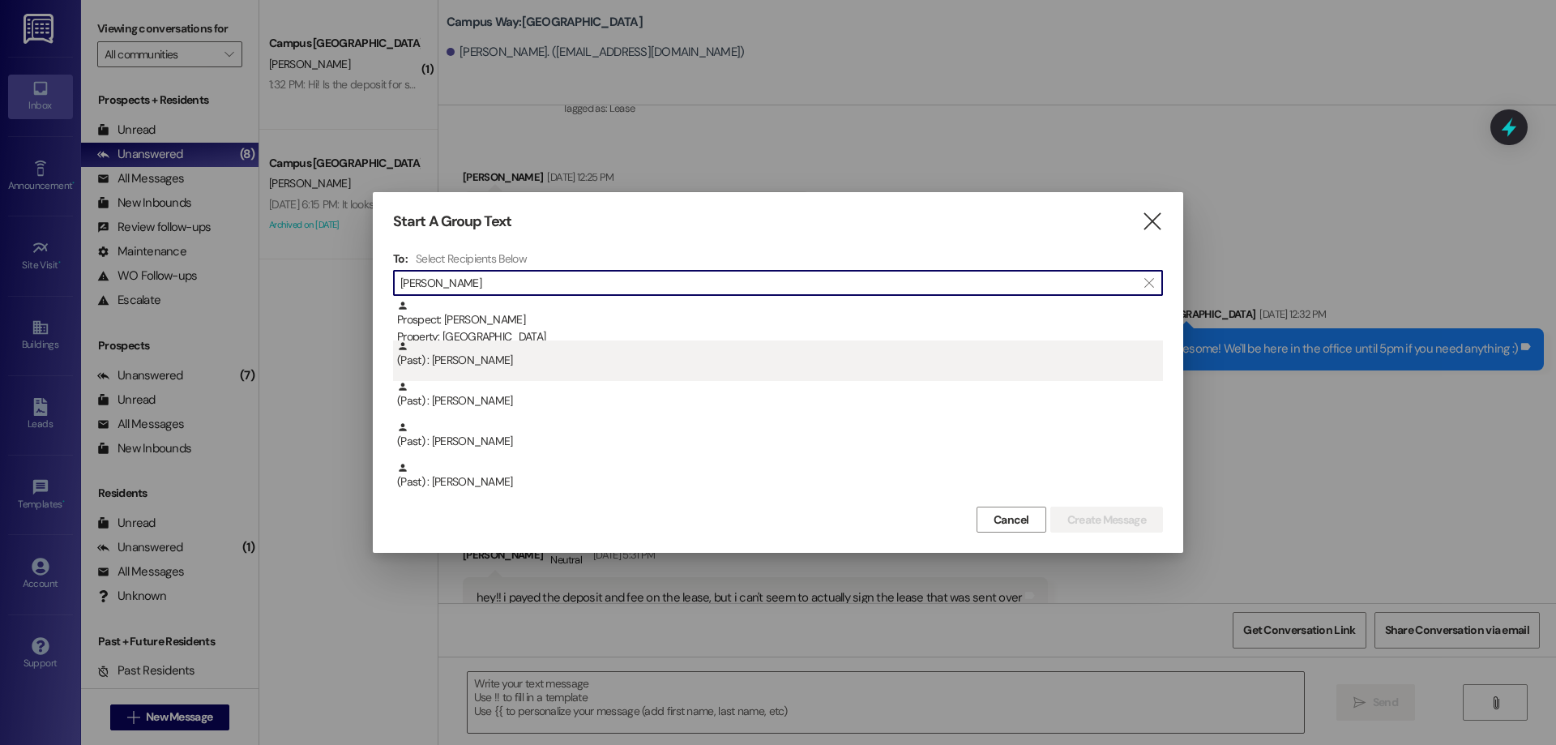
scroll to position [81, 0]
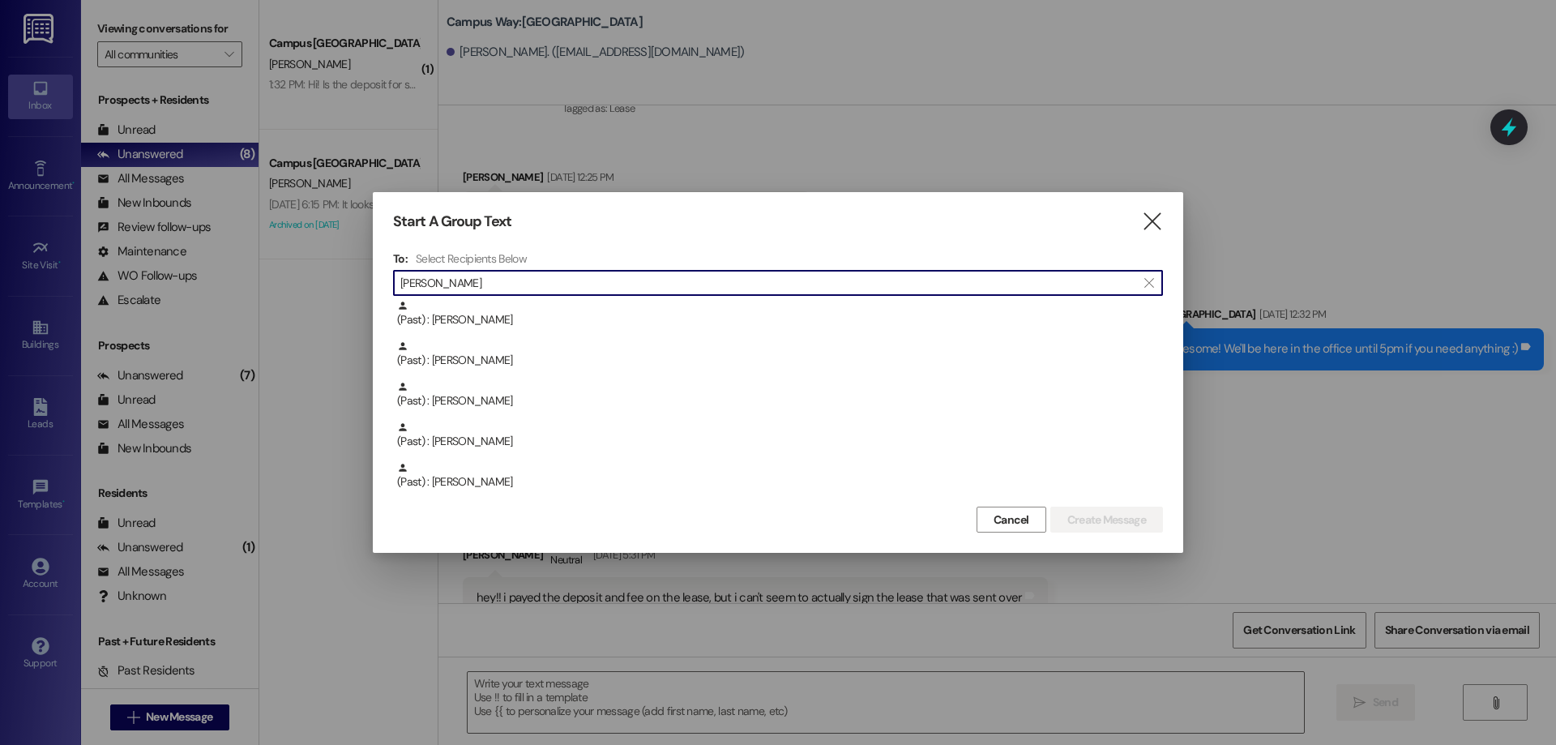
drag, startPoint x: 421, startPoint y: 288, endPoint x: 262, endPoint y: 286, distance: 159.7
click at [265, 286] on div "Start A Group Text  To: Select Recipients Below  larson  Prospect: Lisa Lars…" at bounding box center [778, 372] width 1556 height 745
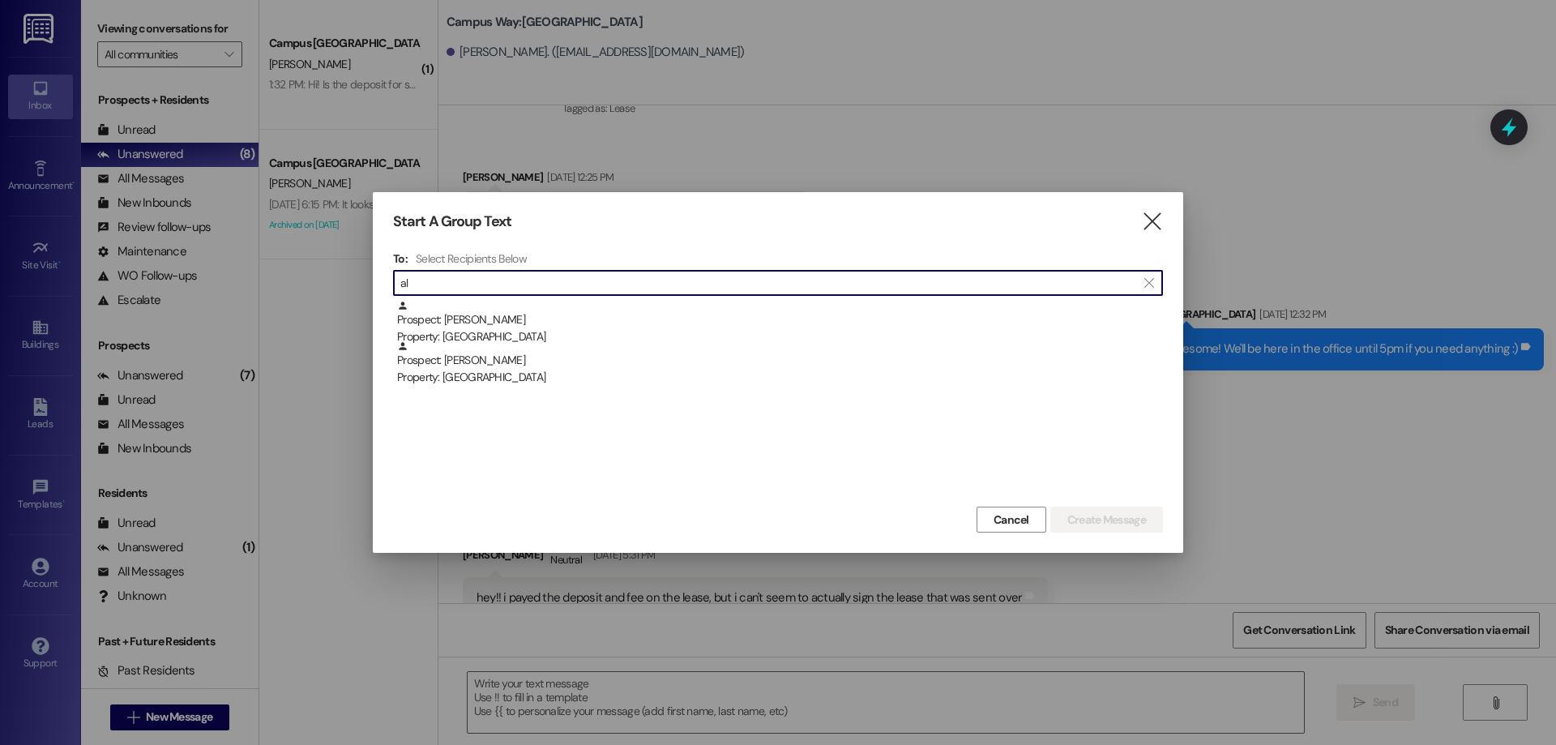
type input "a"
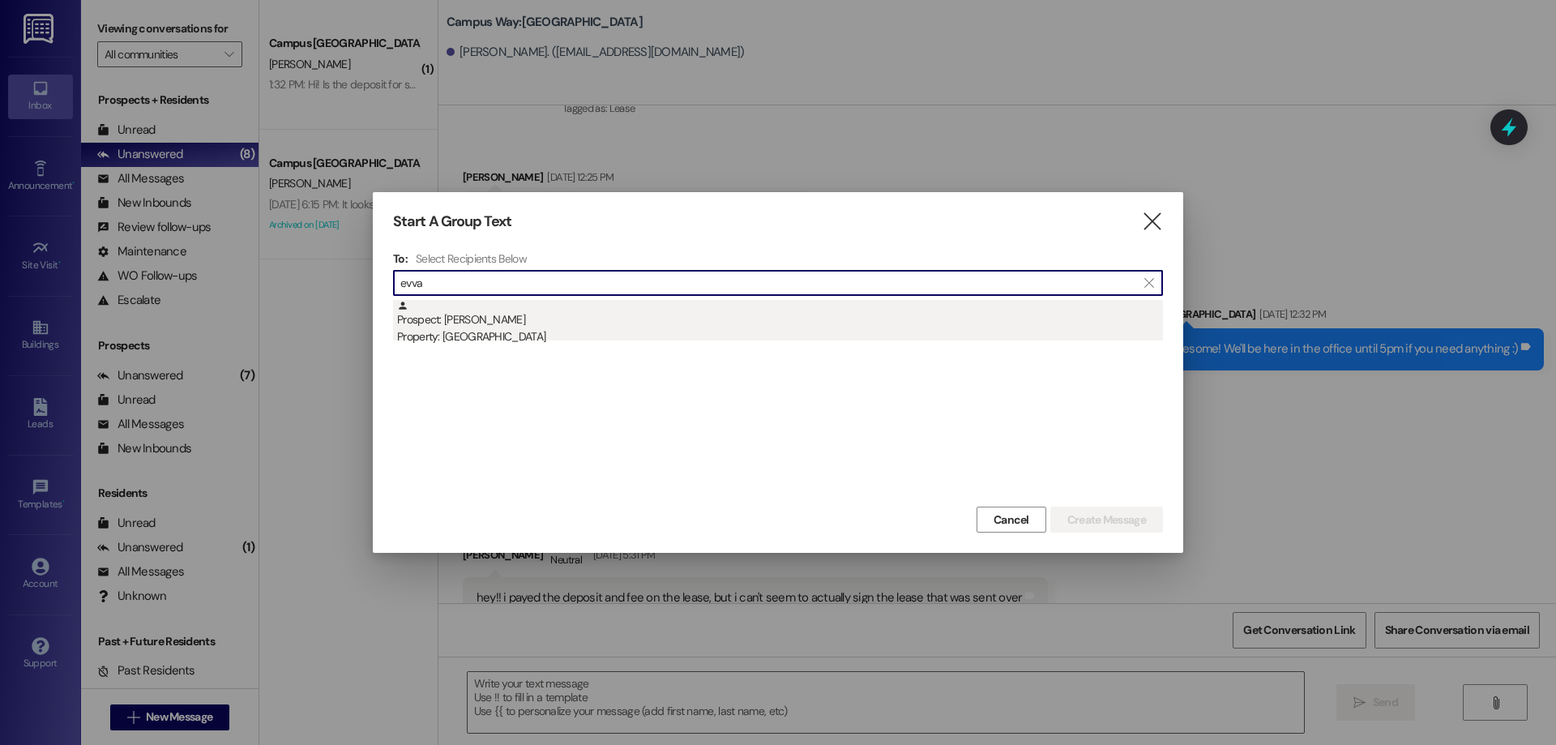
type input "evva"
click at [863, 306] on div "Prospect: Evva Kreitlein Property: Campus Way" at bounding box center [780, 323] width 766 height 46
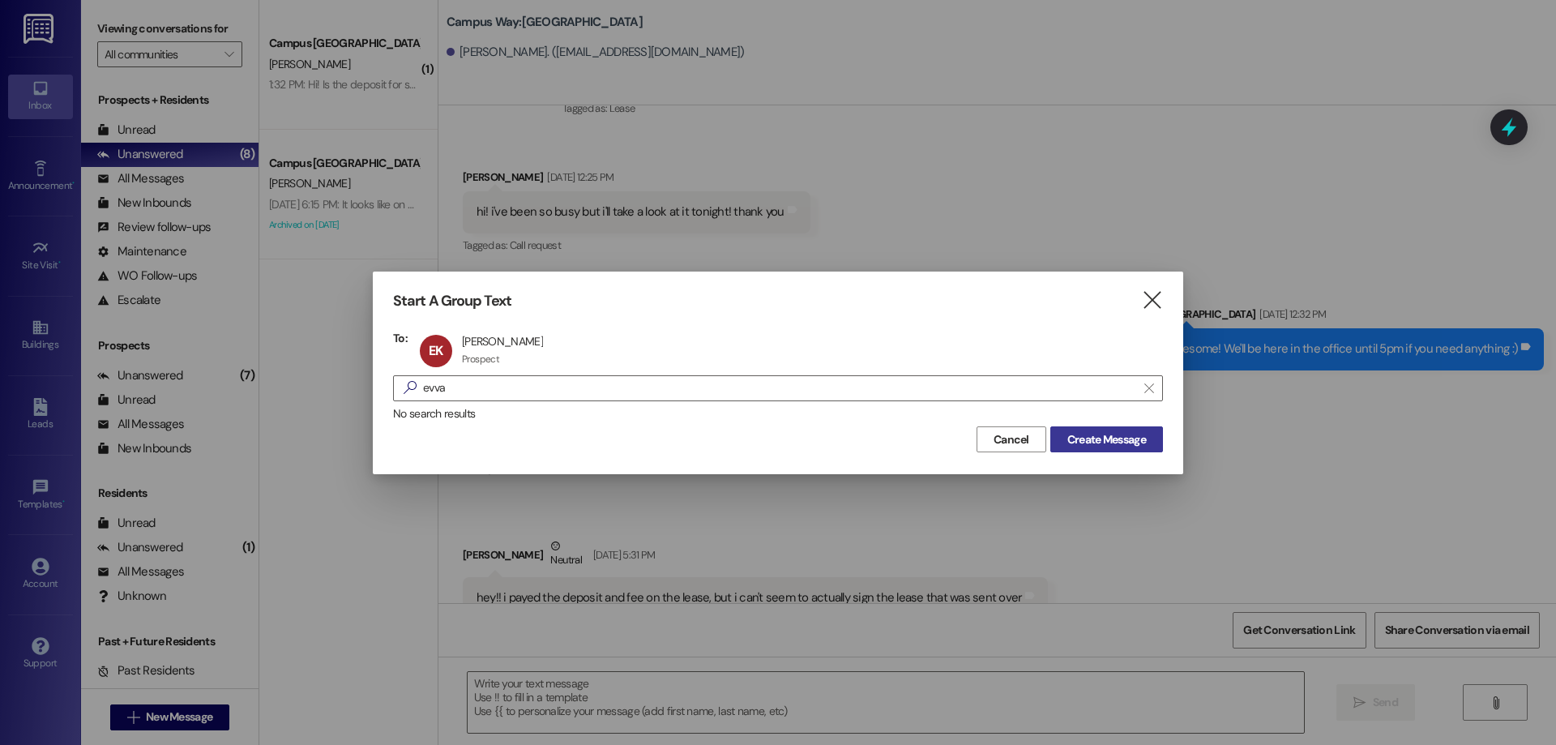
click at [1094, 436] on span "Create Message" at bounding box center [1106, 439] width 79 height 17
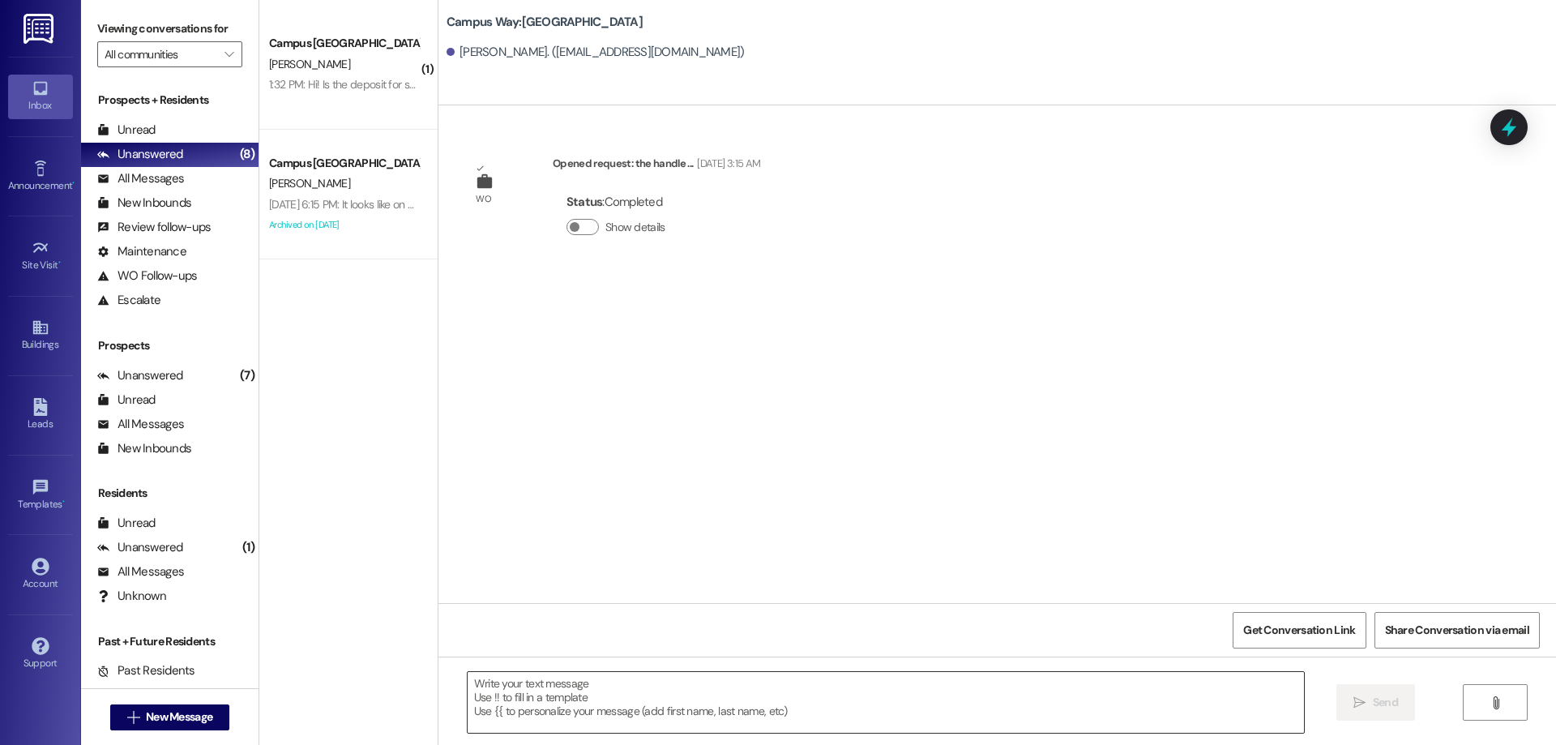
click at [663, 693] on textarea at bounding box center [886, 702] width 836 height 61
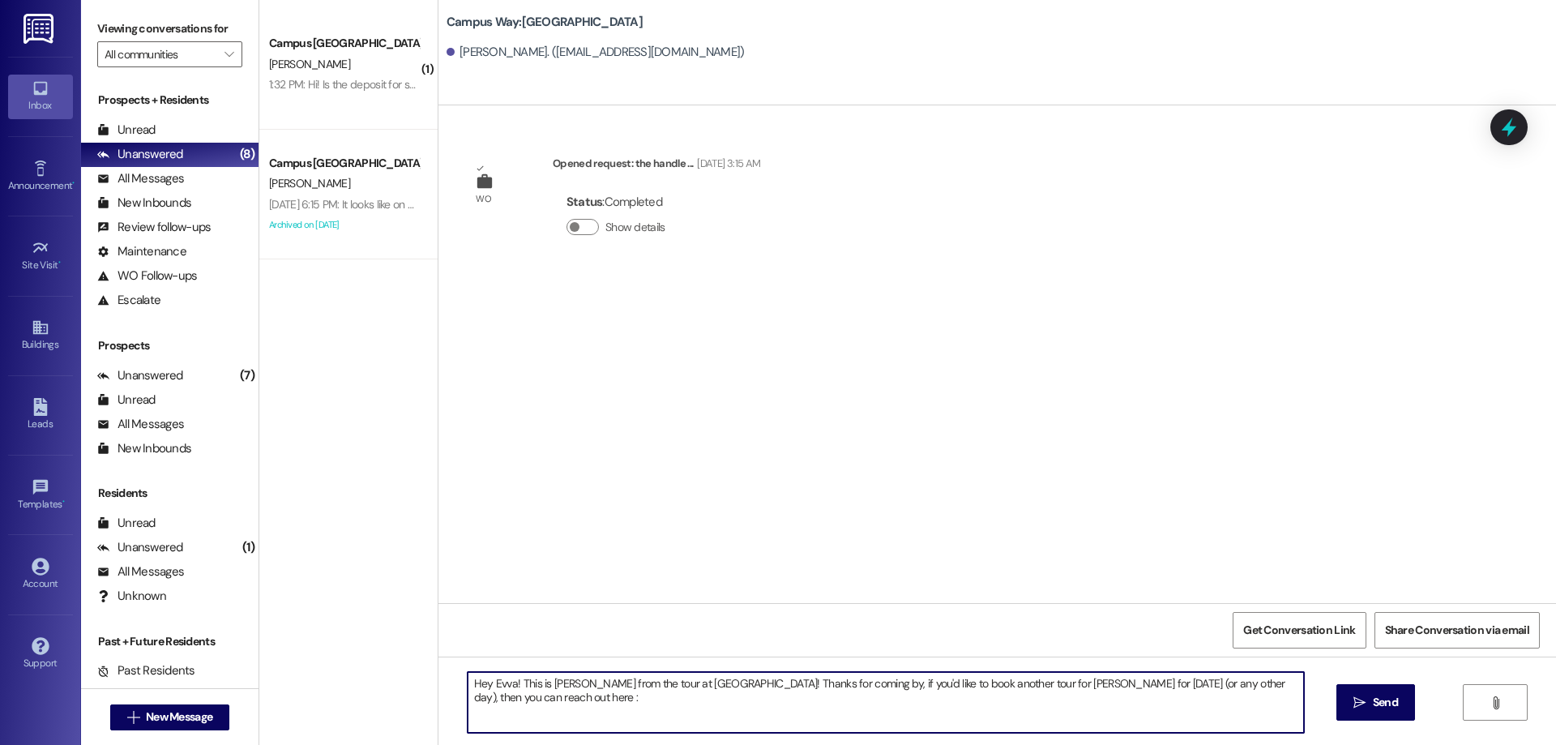
type textarea "Hey Evva! This is Andrea from the tour at Campus Way! Thanks for coming by, if …"
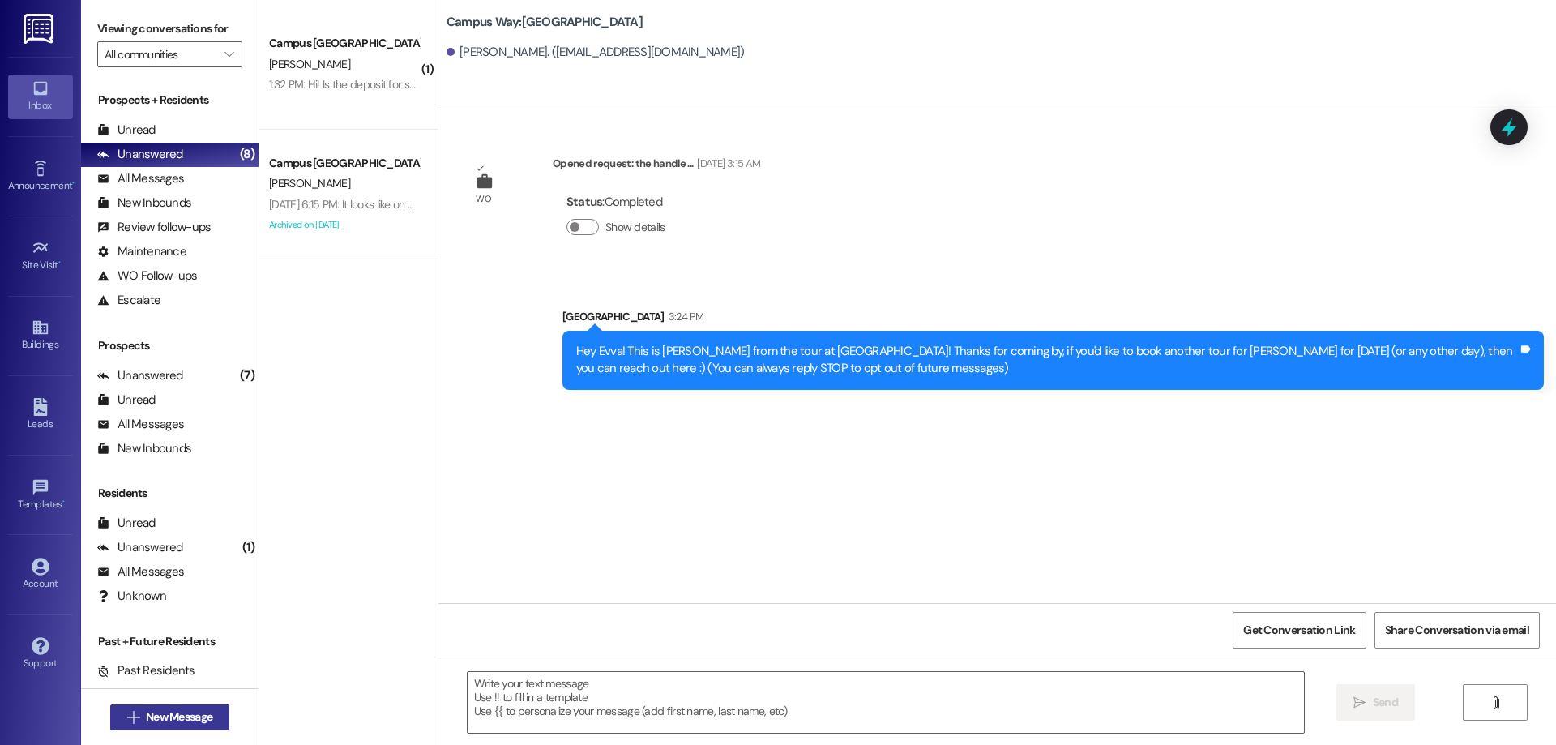
click at [195, 712] on span "New Message" at bounding box center [179, 716] width 66 height 17
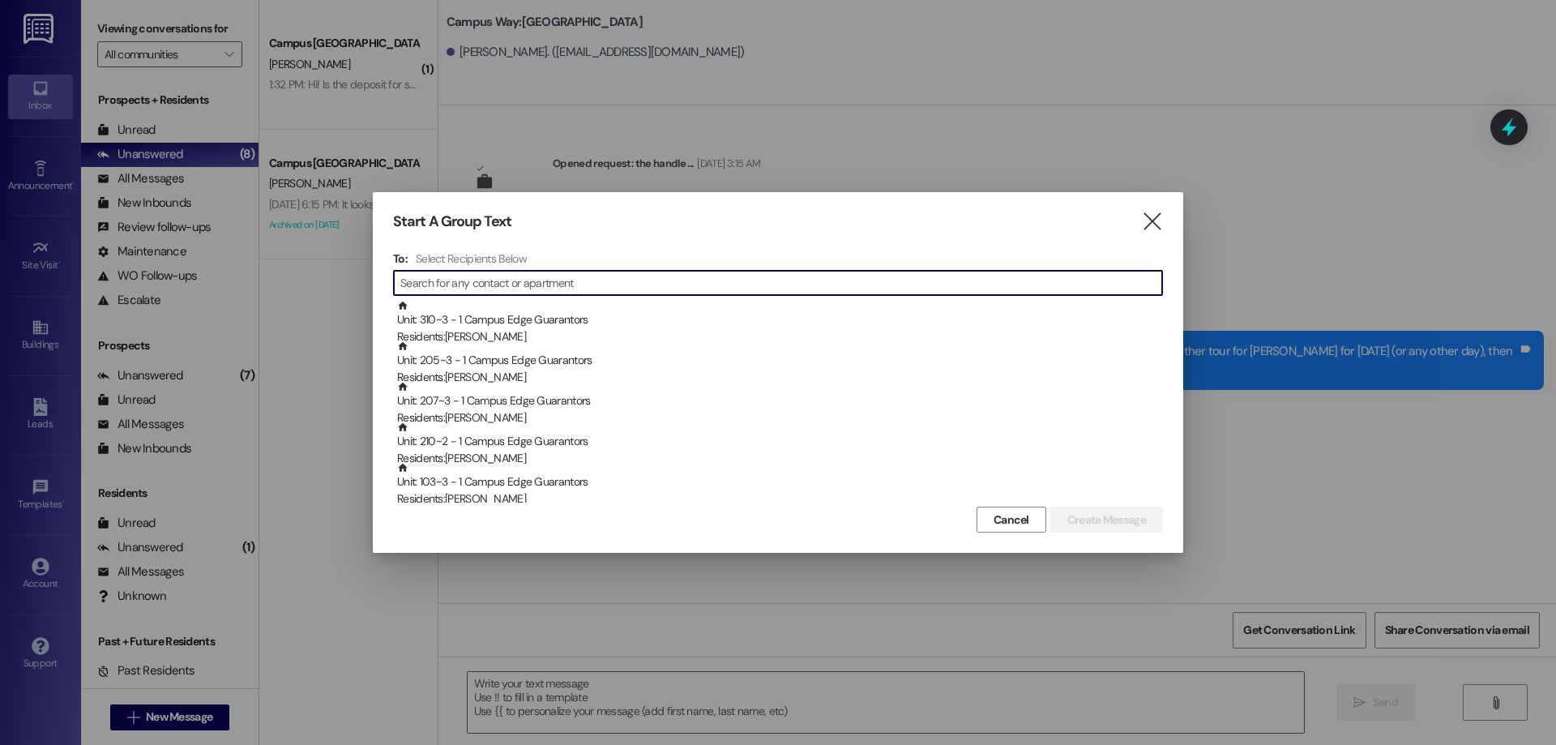
click at [481, 280] on input at bounding box center [781, 283] width 762 height 23
type input "a"
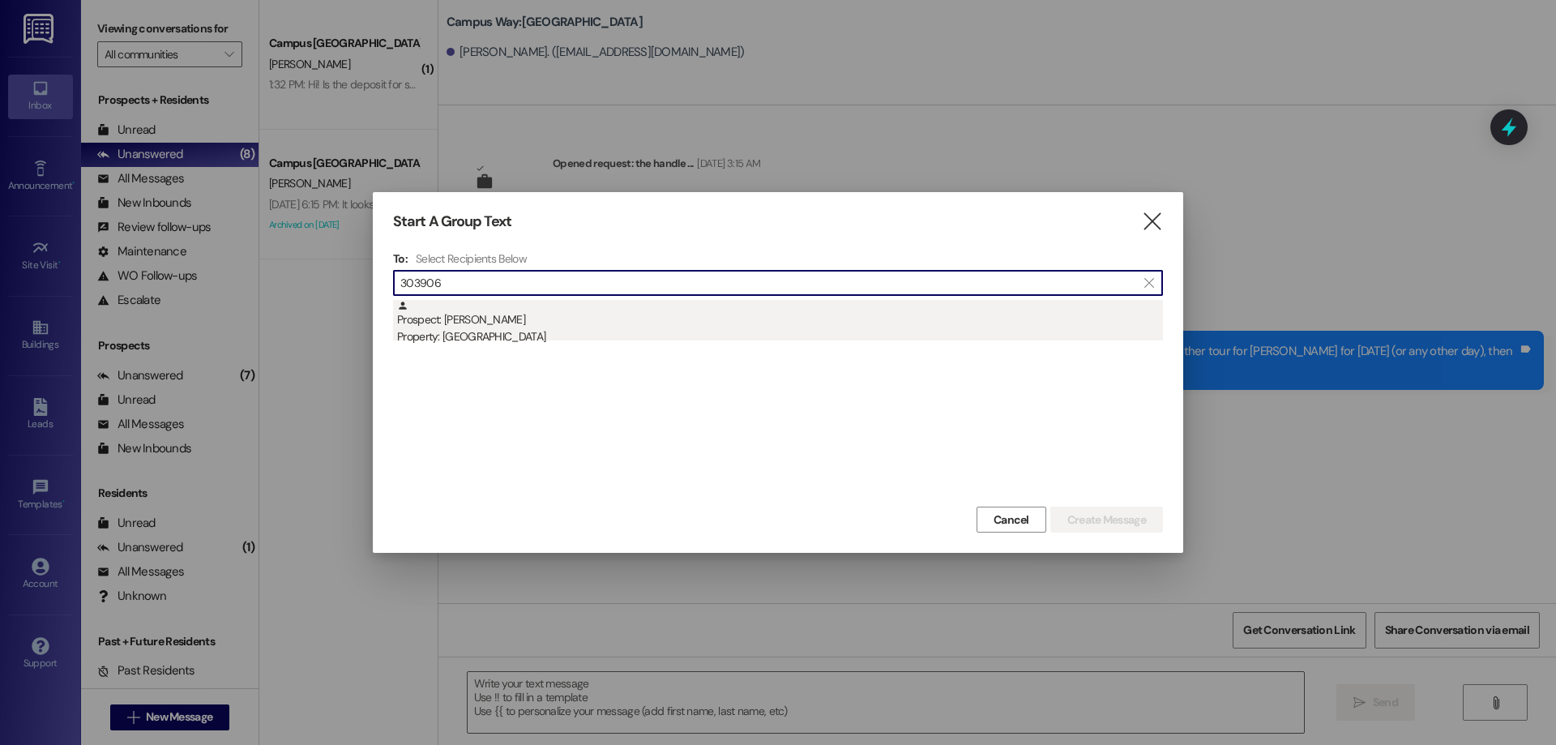
type input "303906"
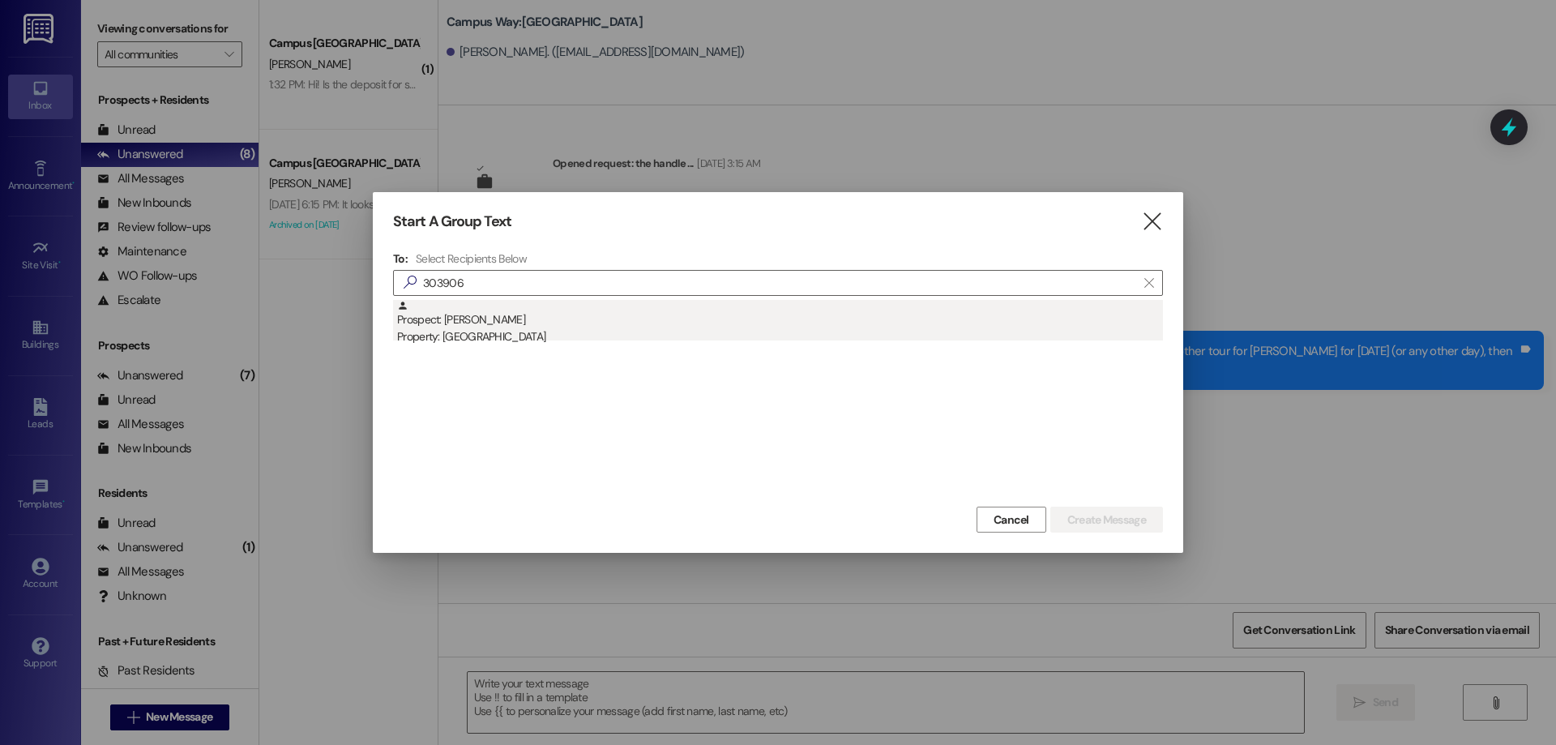
click at [689, 304] on div "Prospect: Lisa Larson Property: Campus Way" at bounding box center [780, 323] width 766 height 46
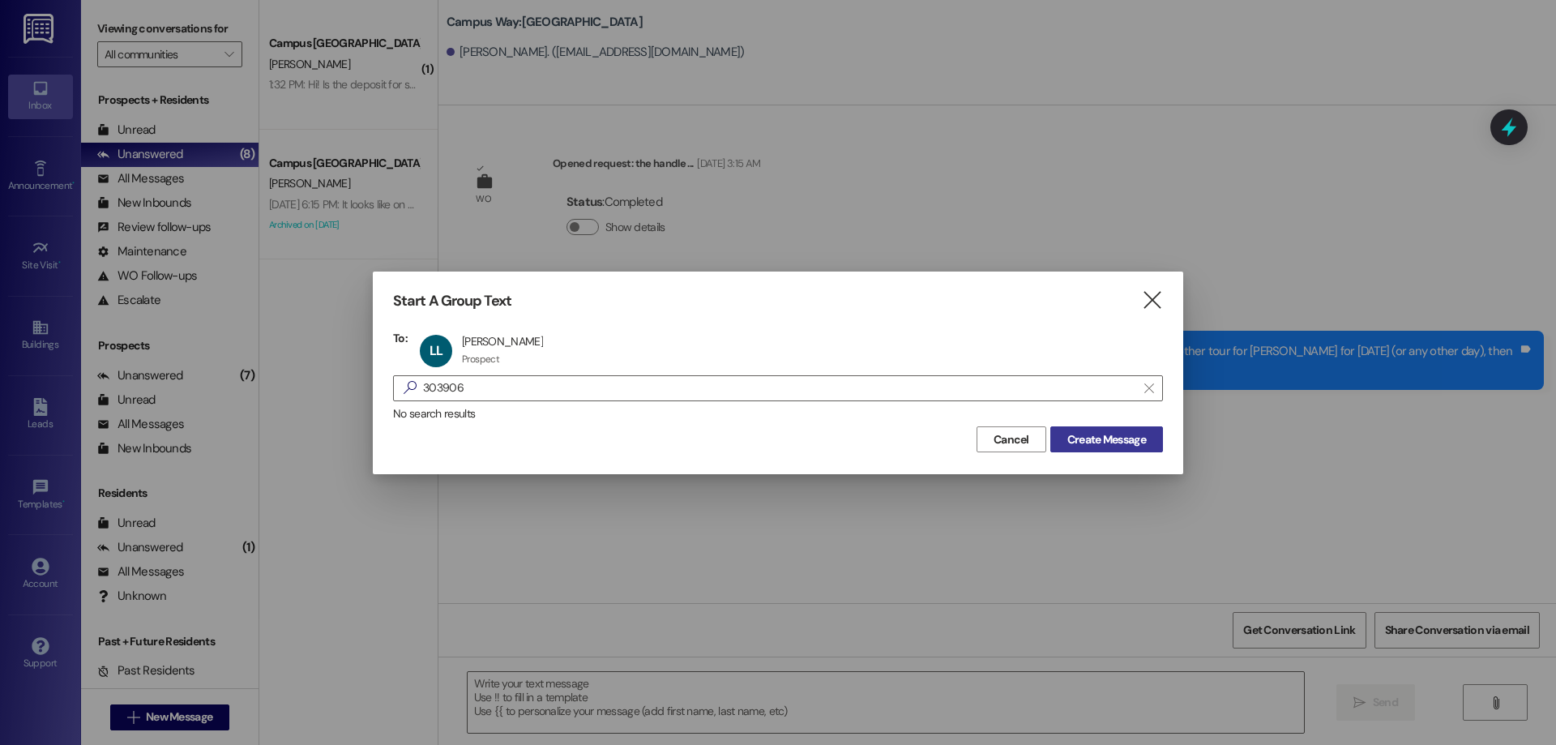
click at [1128, 442] on span "Create Message" at bounding box center [1106, 439] width 79 height 17
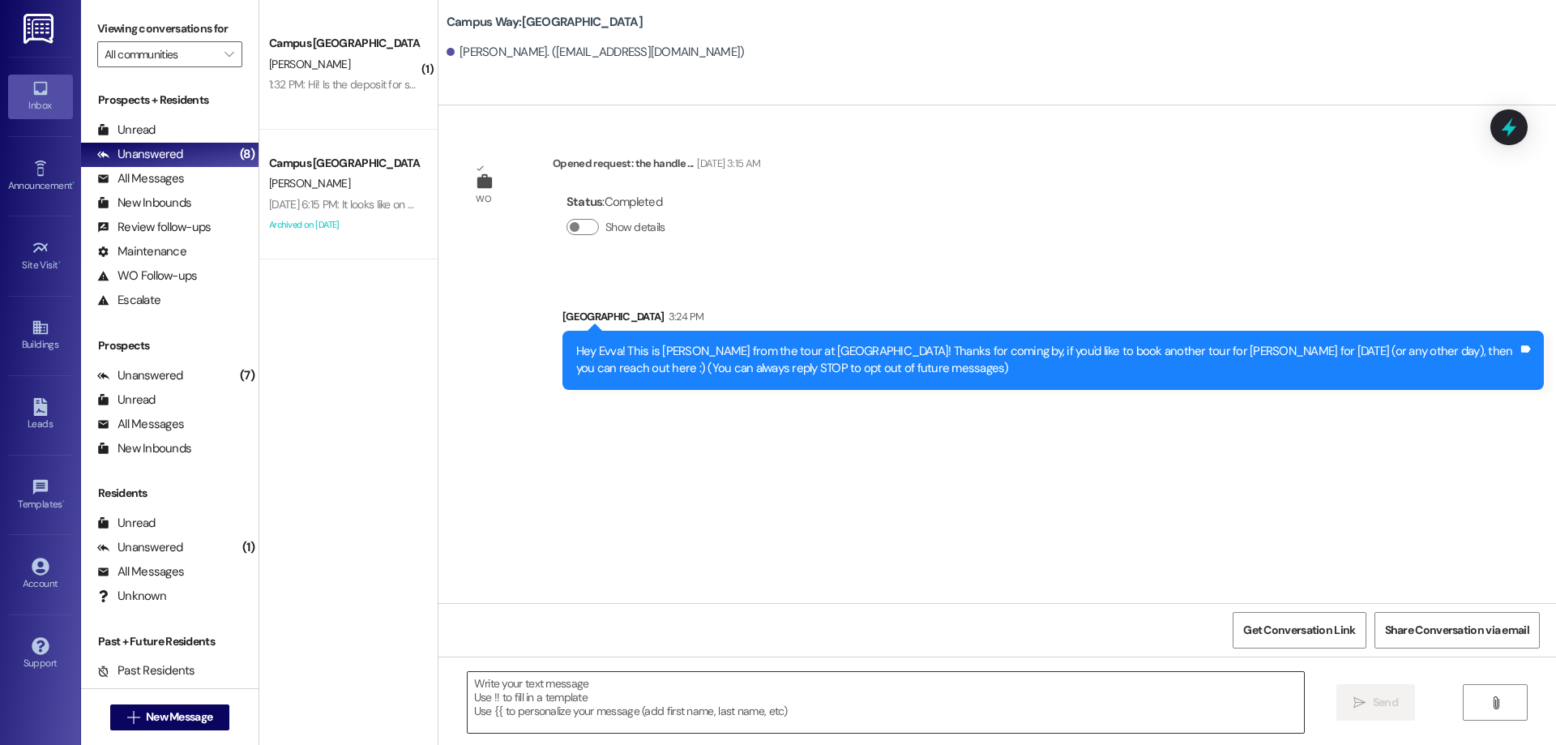
click at [611, 712] on textarea at bounding box center [886, 702] width 836 height 61
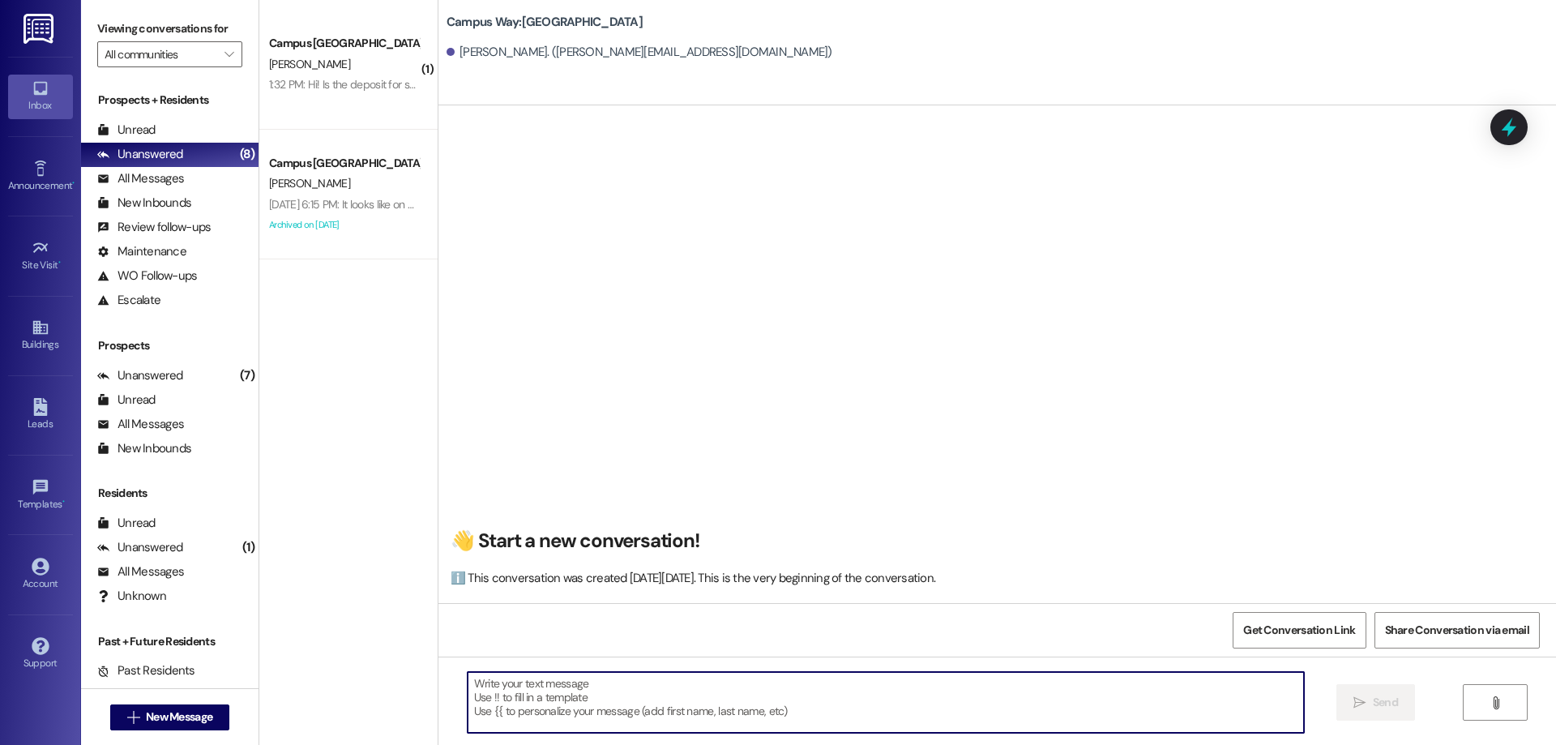
click at [611, 712] on textarea at bounding box center [886, 702] width 836 height 61
paste textarea "ACTION REQ'D: Set up your 2025-26 parking. Please read carefully. Opt-Out: You'…"
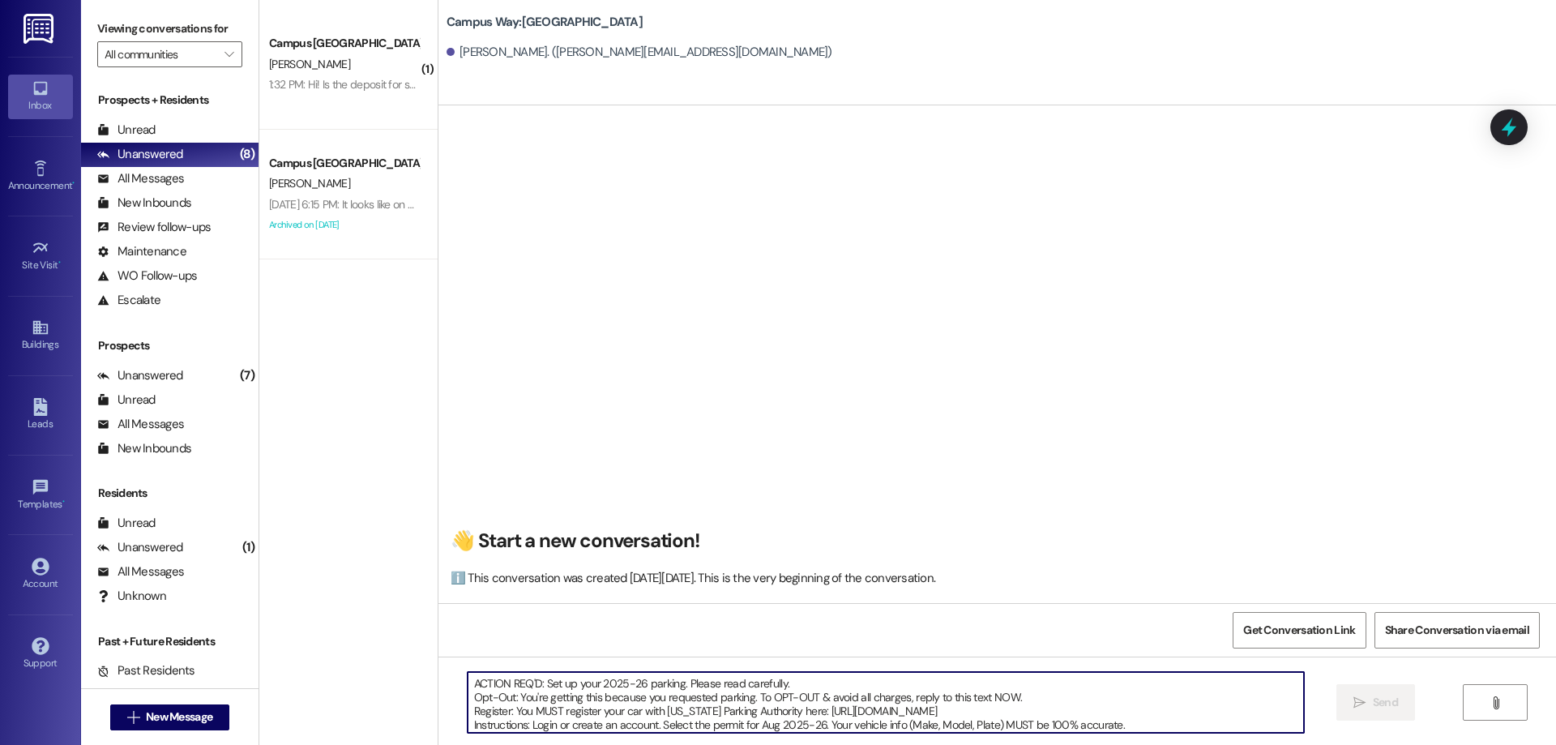
scroll to position [69, 0]
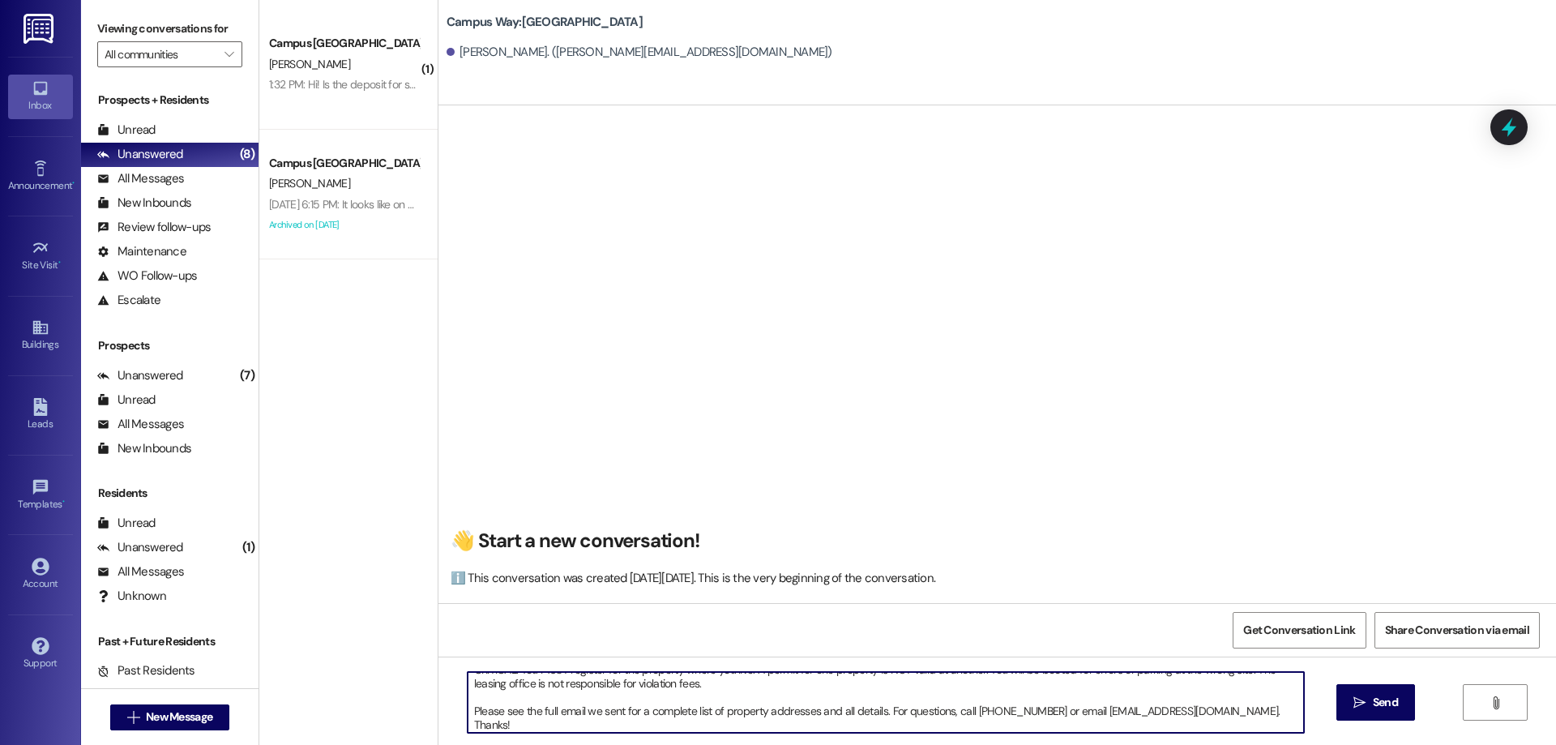
type textarea "ACTION REQ'D: Set up your 2025-26 parking. Please read carefully. Opt-Out: You'…"
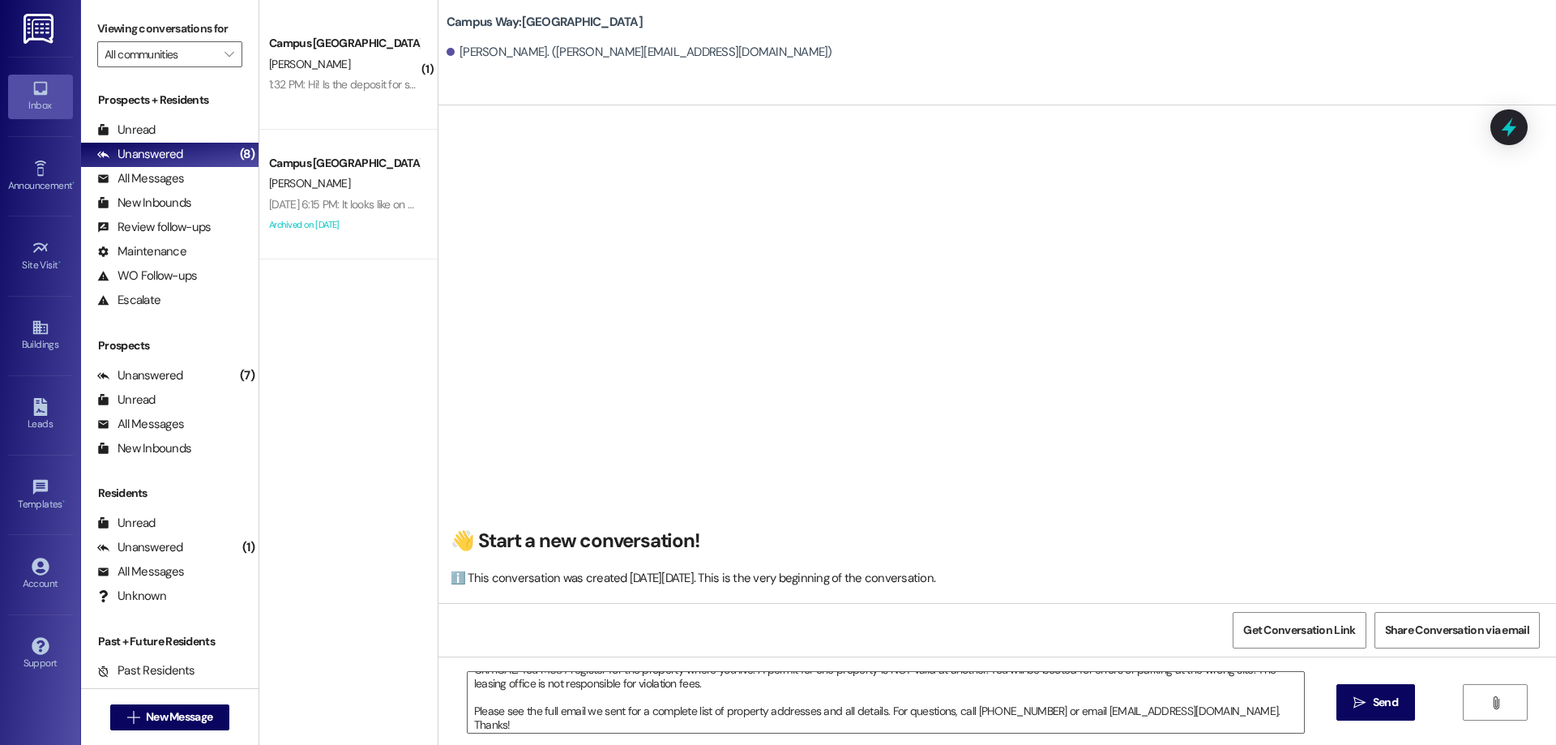
click at [1327, 708] on div "ACTION REQ'D: Set up your 2025-26 parking. Please read carefully. Opt-Out: You'…" at bounding box center [997, 717] width 1118 height 122
click at [1350, 699] on span " Send" at bounding box center [1375, 702] width 51 height 17
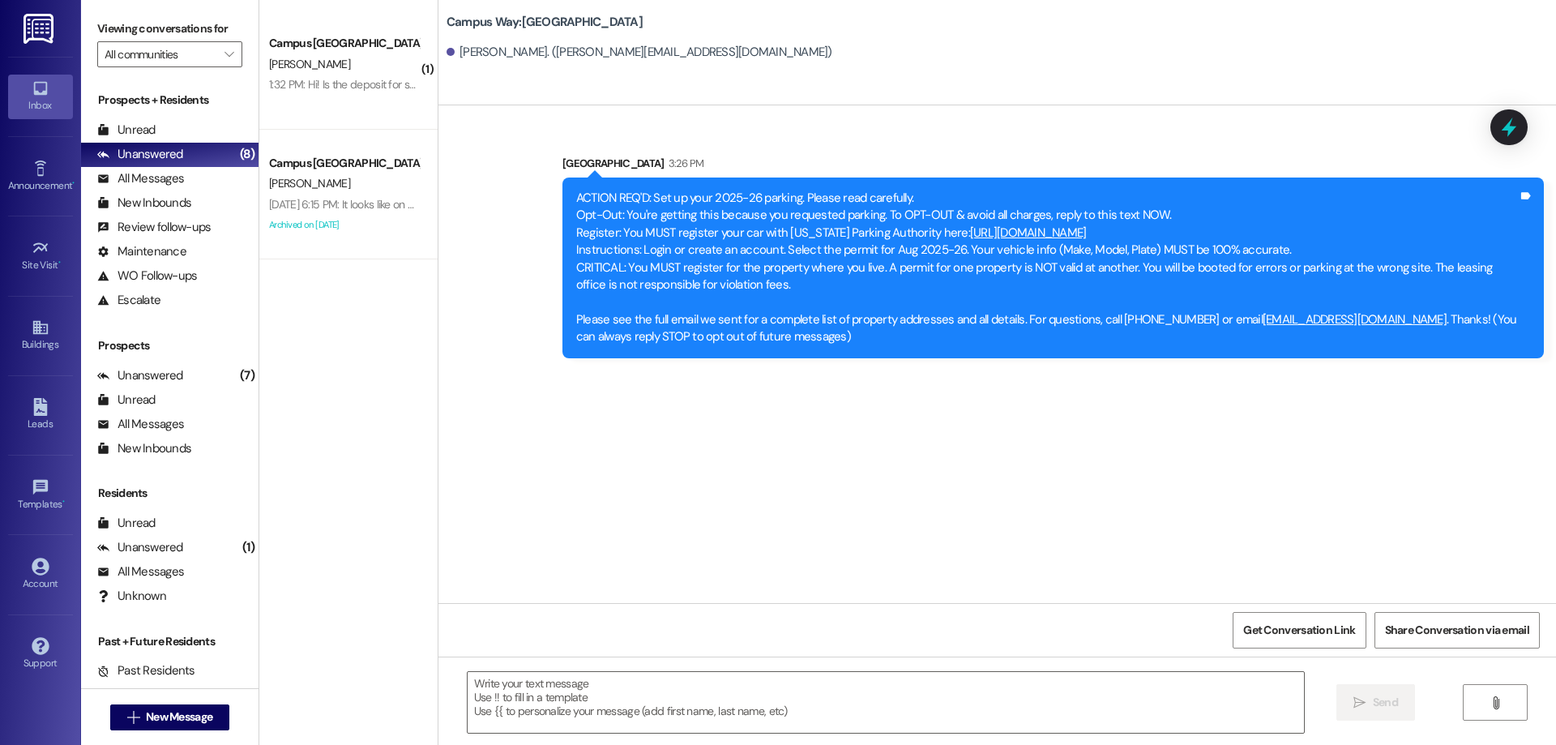
scroll to position [0, 0]
click at [191, 711] on span "New Message" at bounding box center [179, 716] width 66 height 17
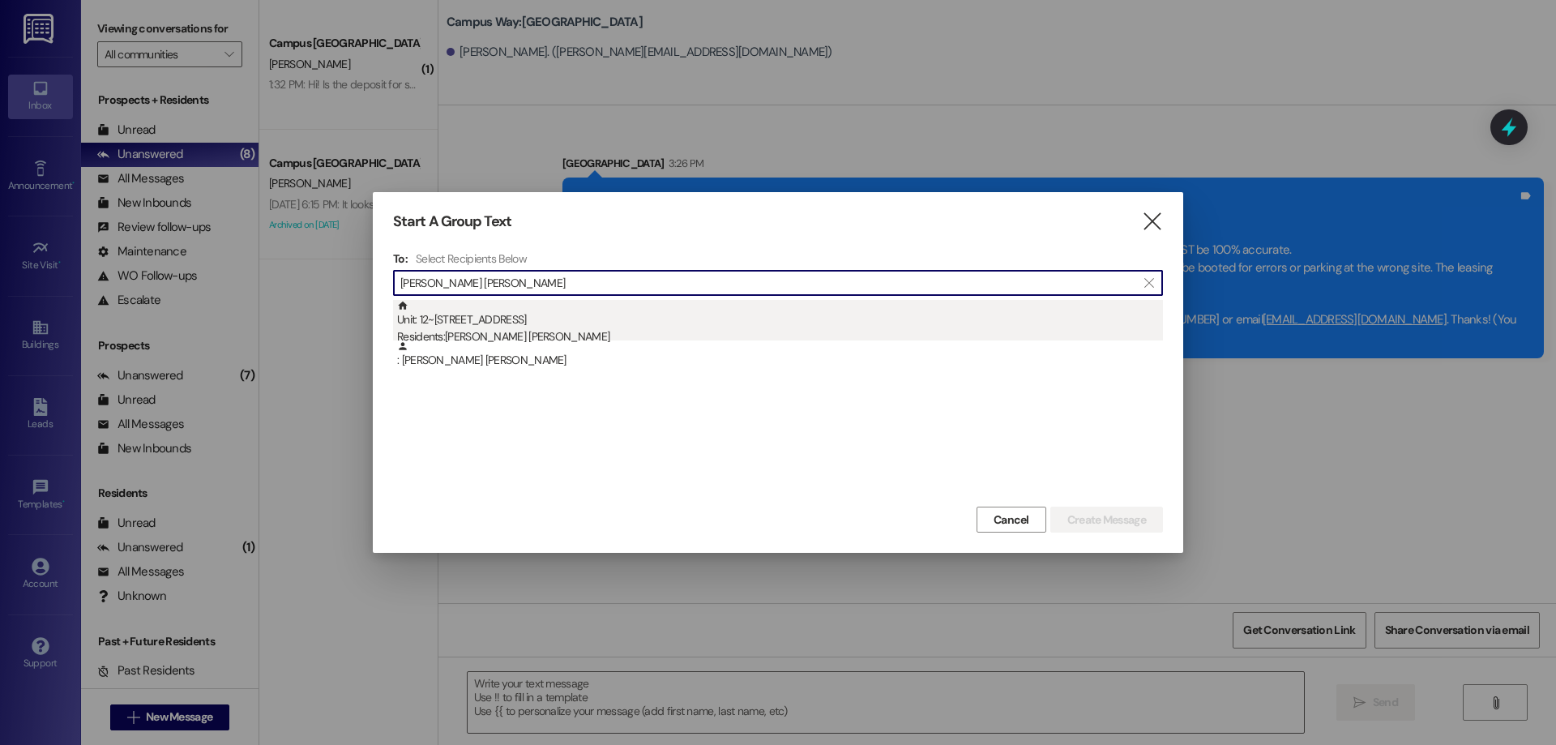
type input "connor lyon"
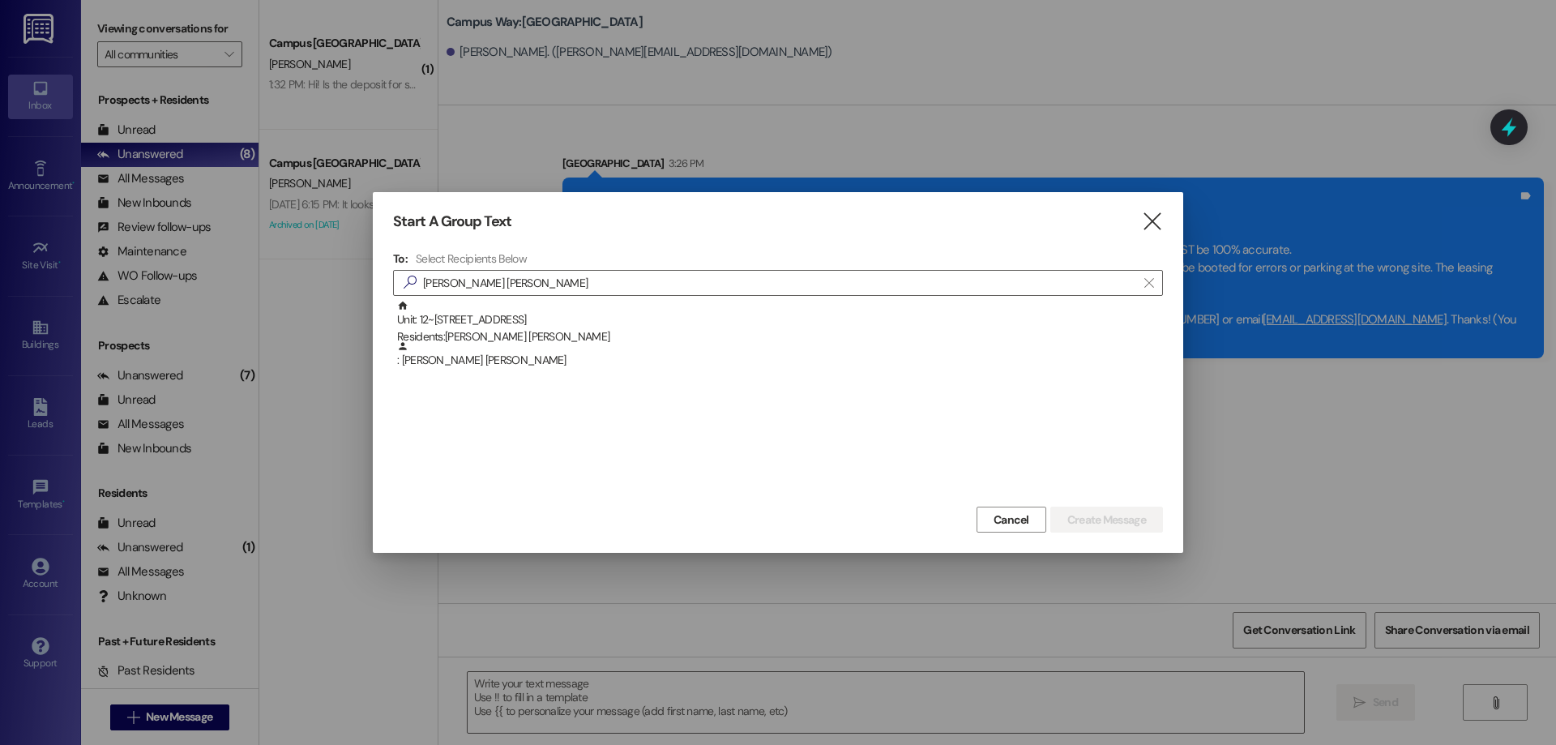
click at [509, 316] on div "Unit: 12~3 - 1 Campus Way Residents: Connor Lyon" at bounding box center [780, 323] width 766 height 46
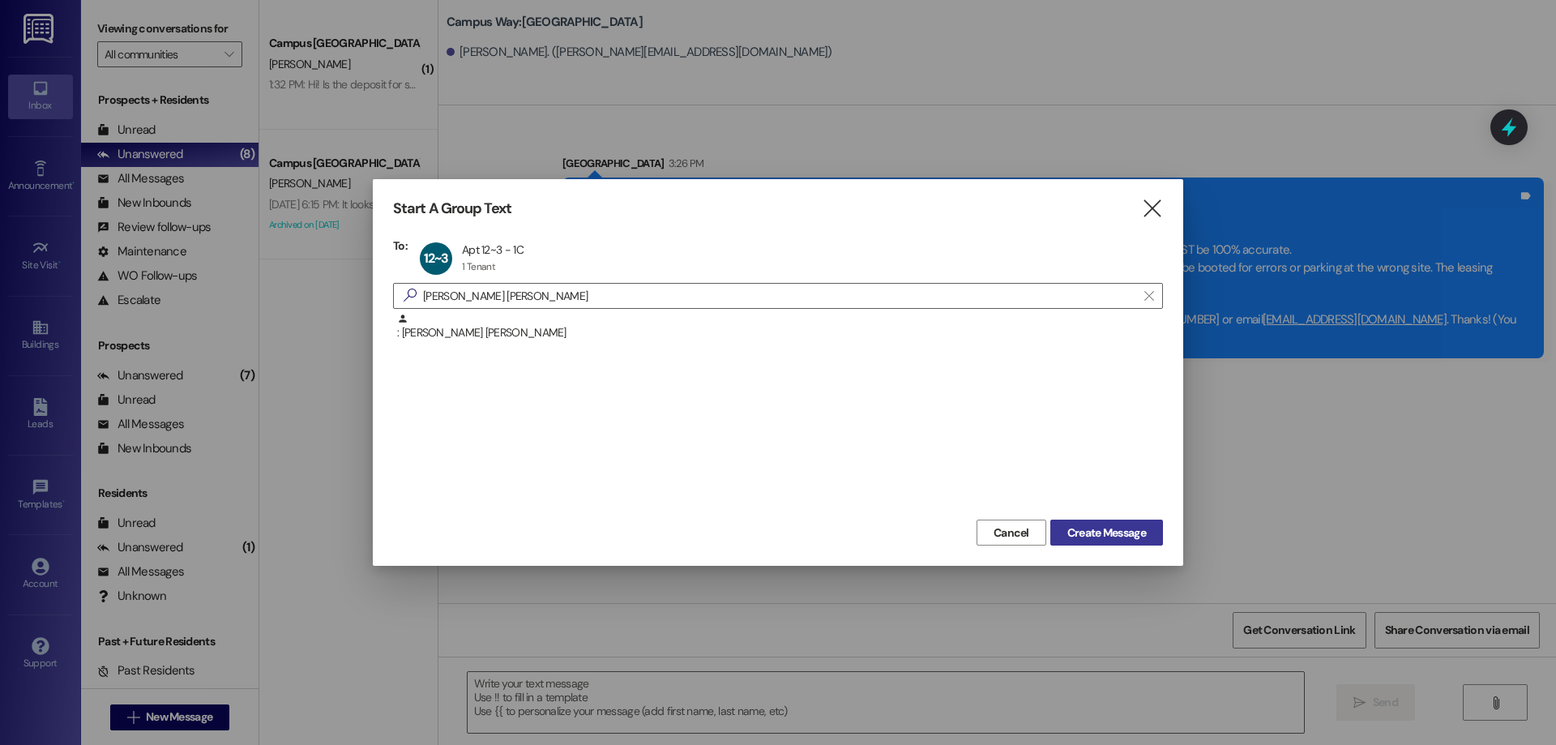
click at [1099, 545] on button "Create Message" at bounding box center [1106, 533] width 113 height 26
click at [1109, 532] on span "Create Message" at bounding box center [1106, 532] width 79 height 17
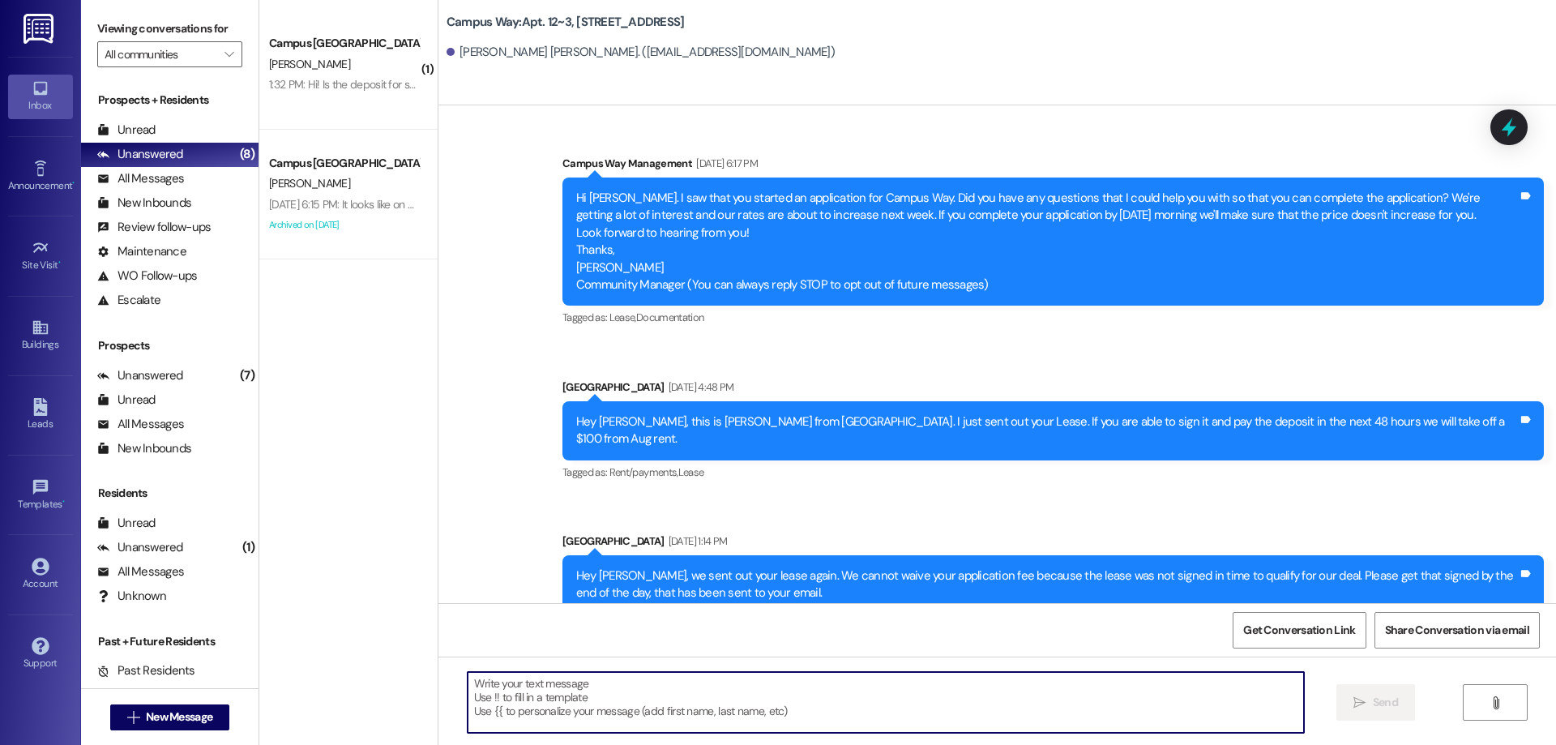
click at [858, 701] on textarea at bounding box center [886, 702] width 836 height 61
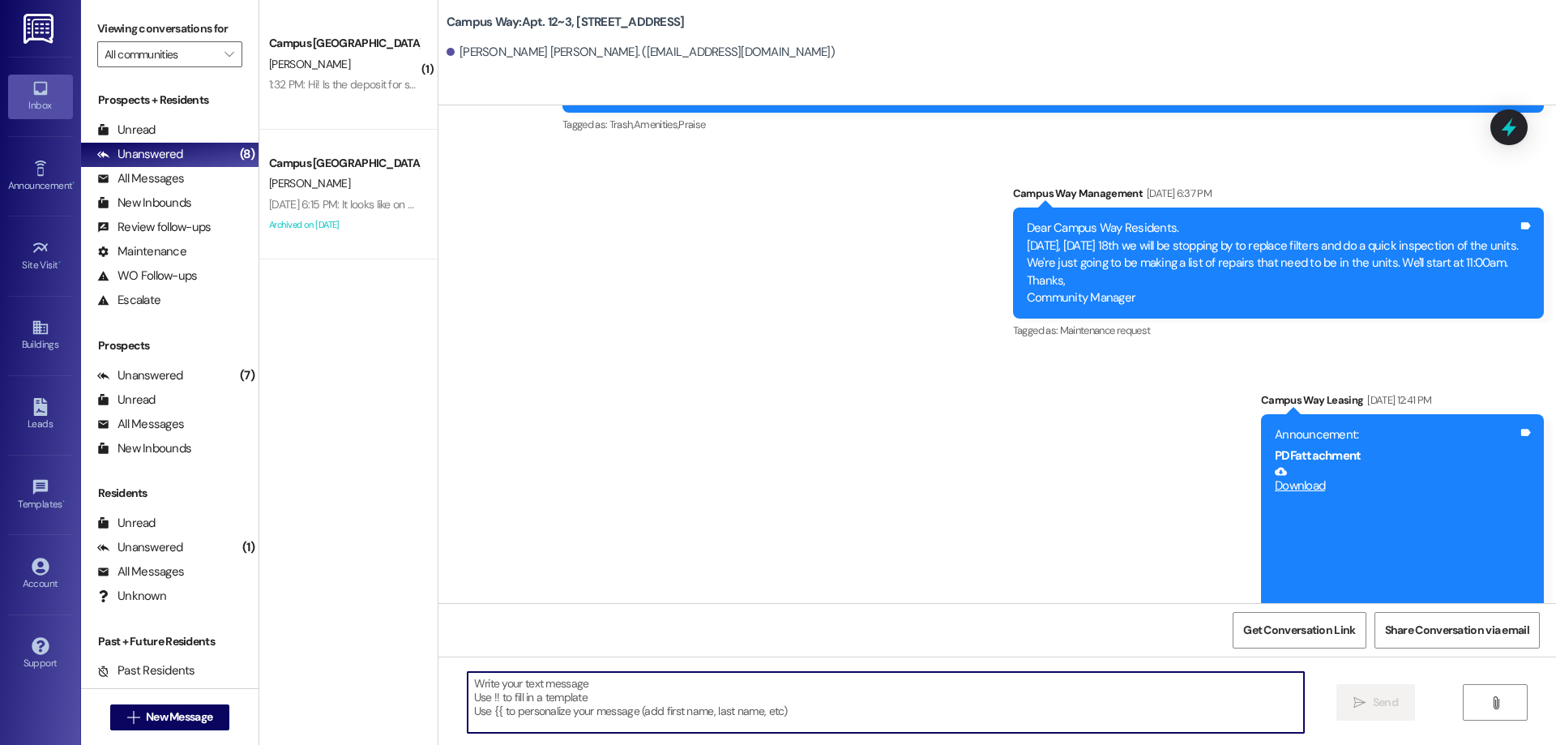
scroll to position [5494, 0]
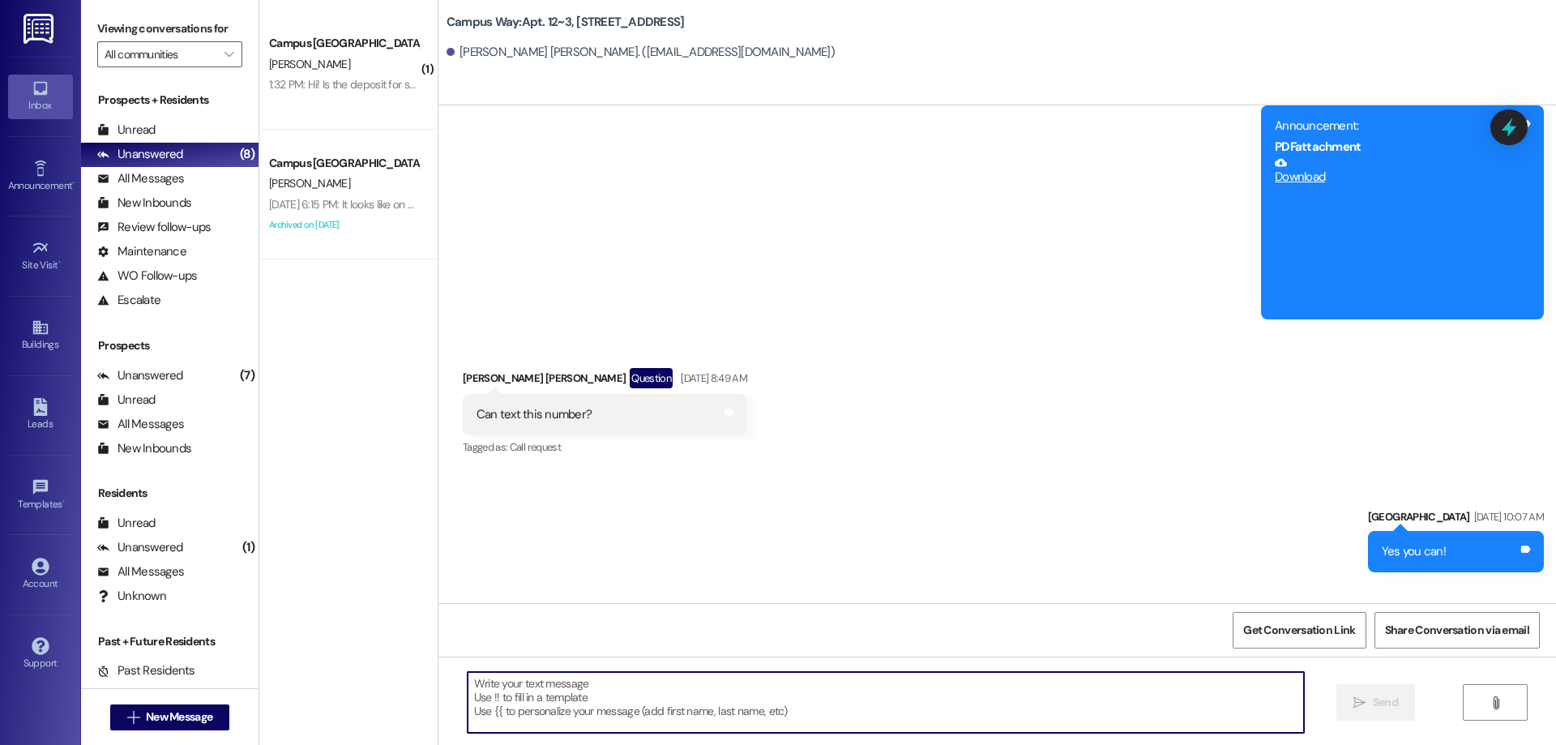
click at [837, 707] on textarea at bounding box center [886, 702] width 836 height 61
drag, startPoint x: 837, startPoint y: 707, endPoint x: 785, endPoint y: 713, distance: 53.1
click at [785, 713] on textarea at bounding box center [886, 702] width 836 height 61
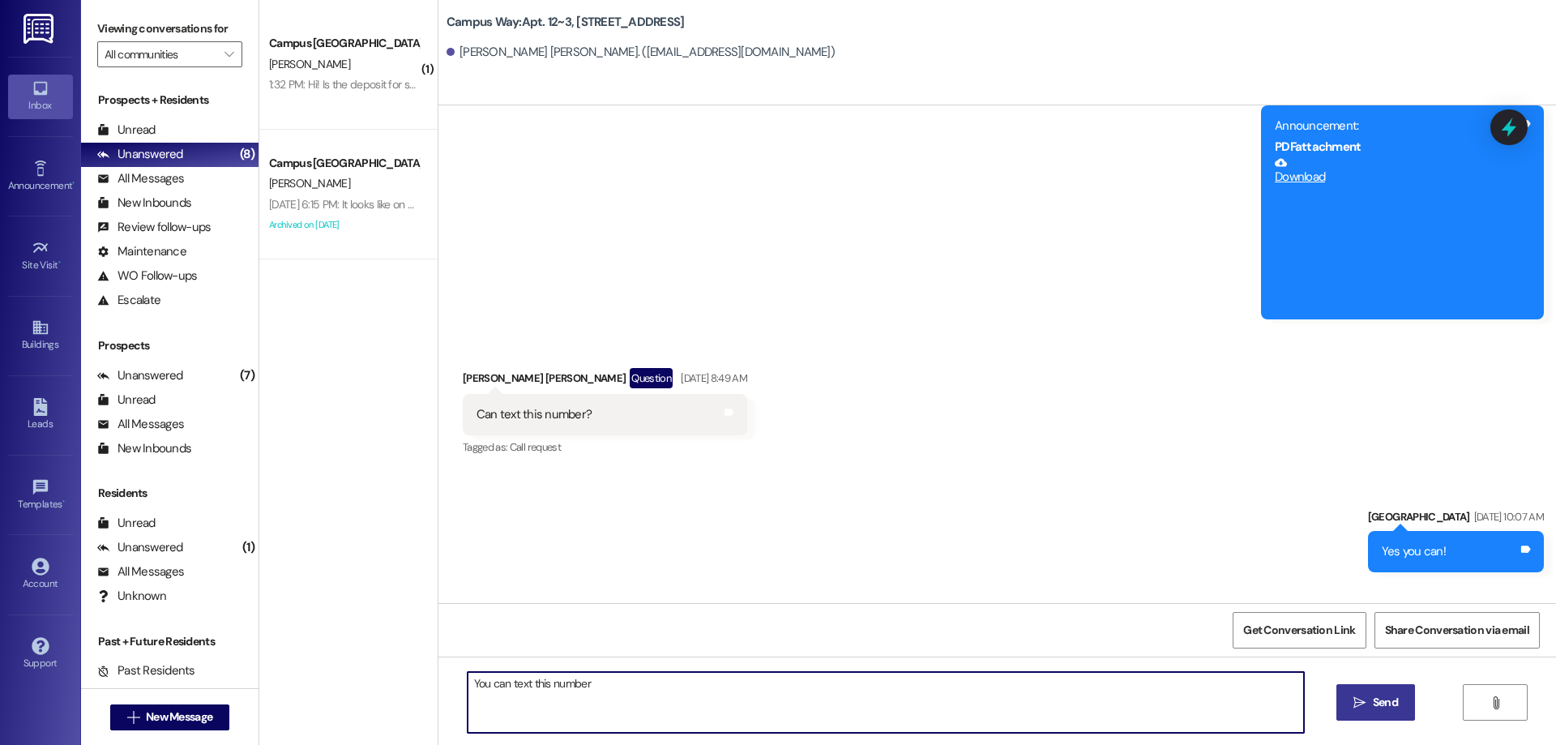
type textarea "You can text this number"
click at [1362, 699] on icon "" at bounding box center [1360, 702] width 12 height 13
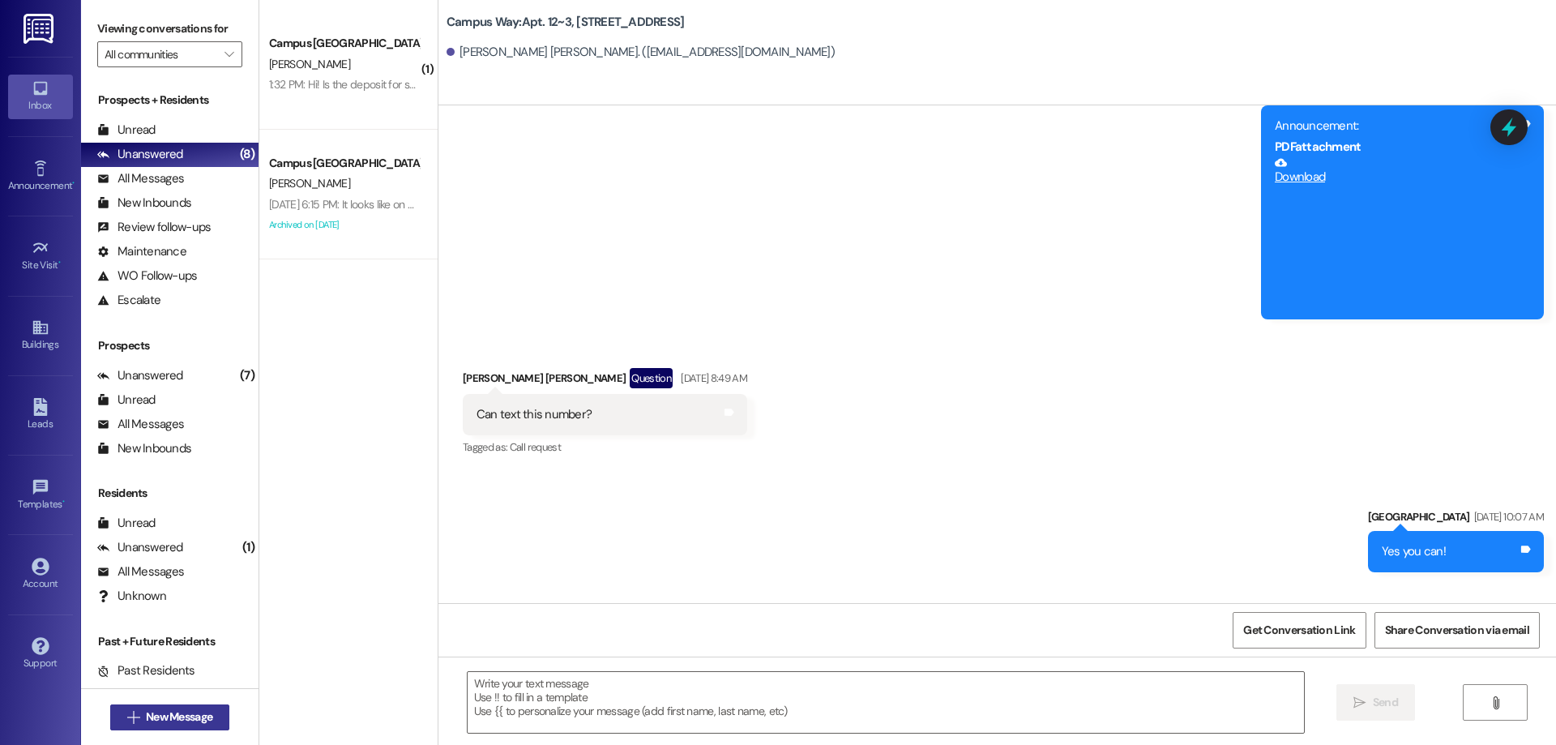
click at [184, 709] on span "New Message" at bounding box center [179, 716] width 66 height 17
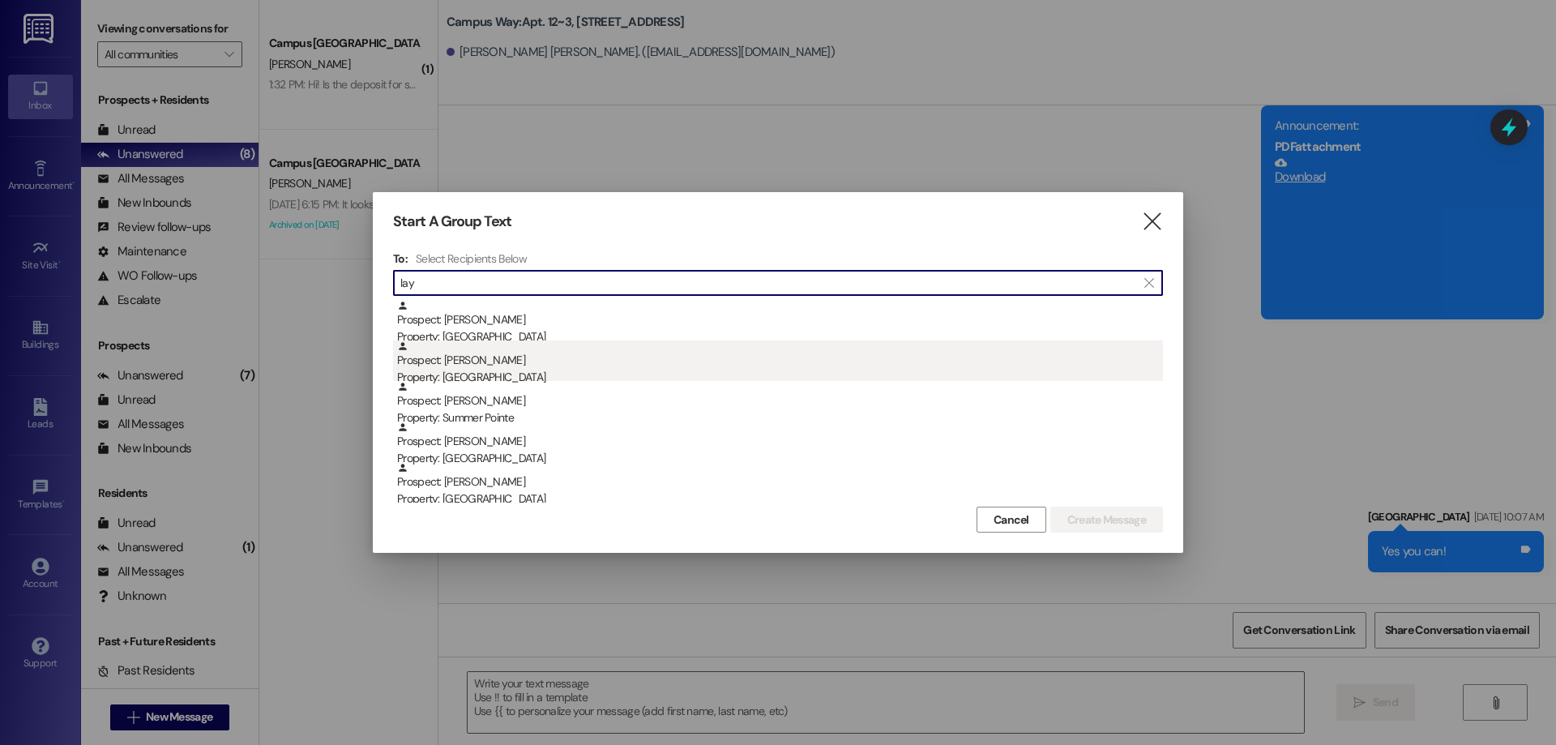
scroll to position [162, 0]
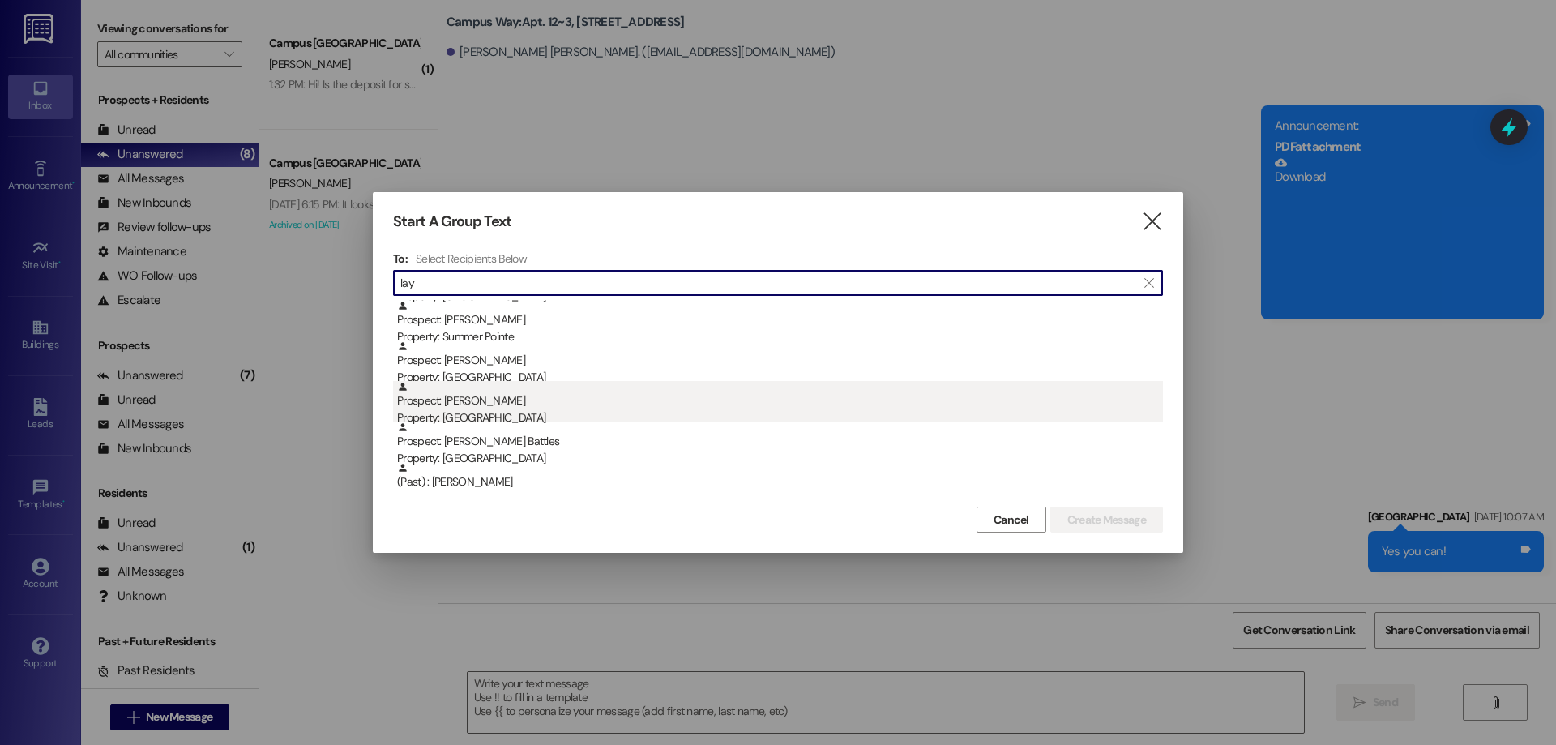
type input "lay"
click at [600, 413] on div "Property: Campus Way" at bounding box center [780, 417] width 766 height 17
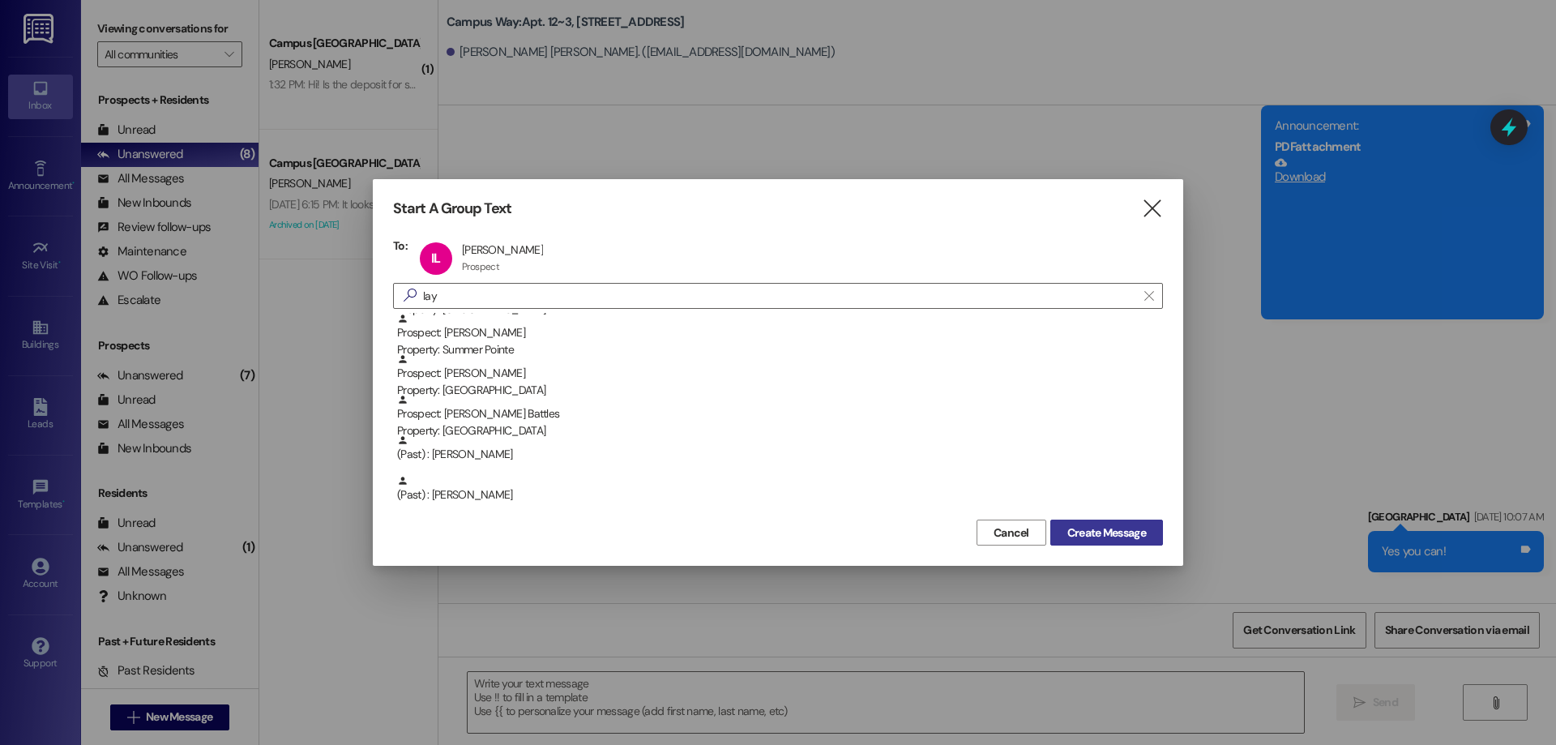
click at [1092, 524] on span "Create Message" at bounding box center [1106, 532] width 79 height 17
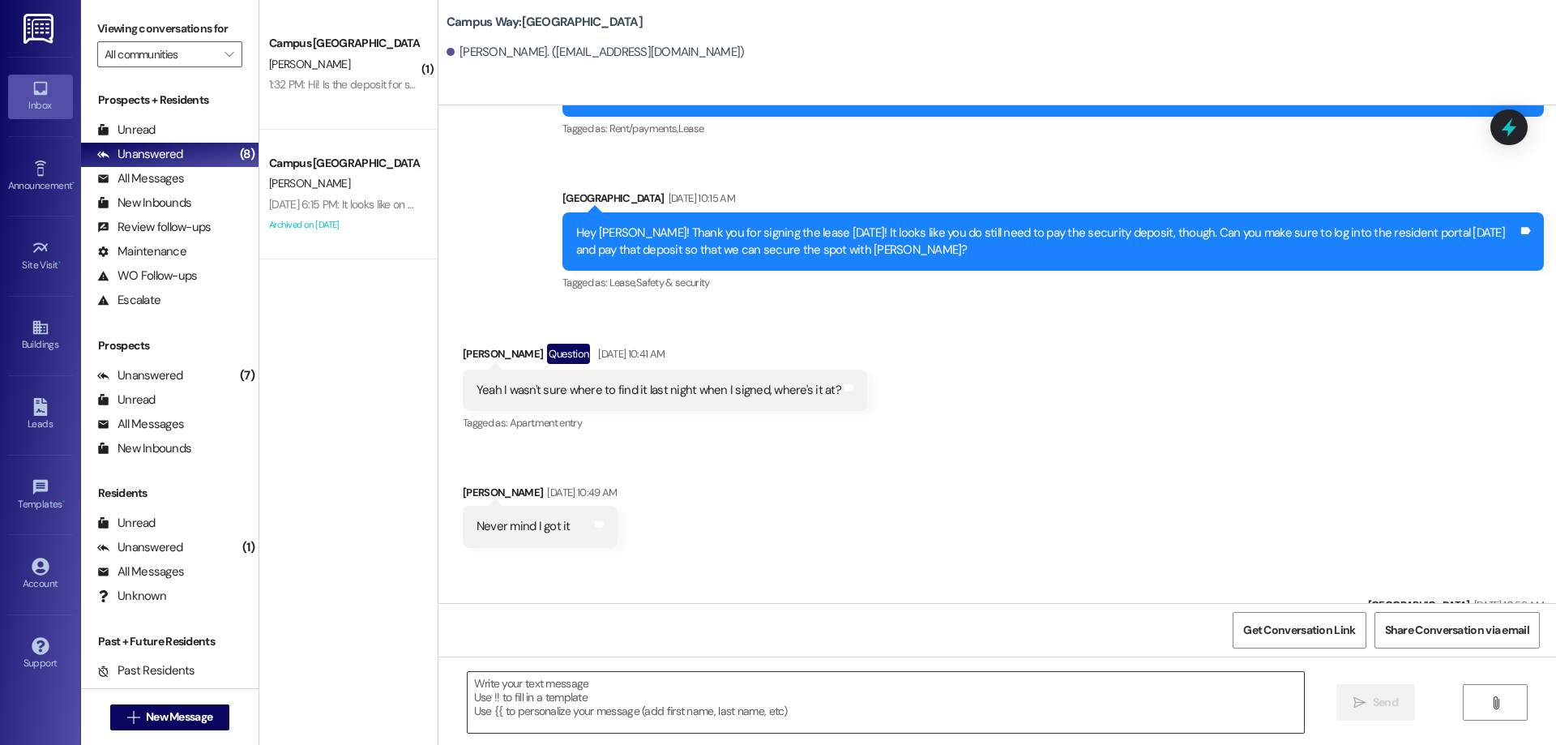
scroll to position [456, 0]
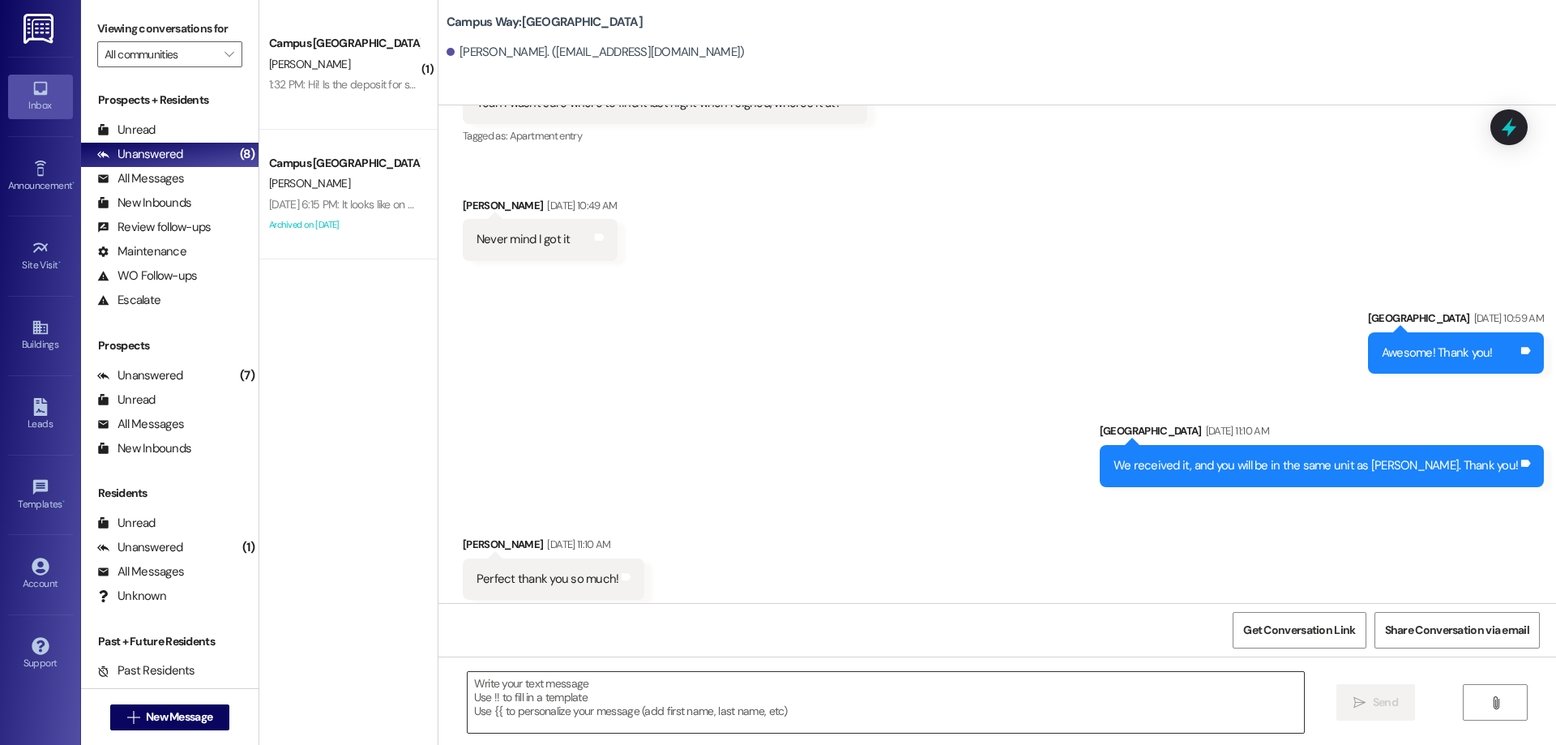
click at [620, 717] on textarea at bounding box center [886, 702] width 836 height 61
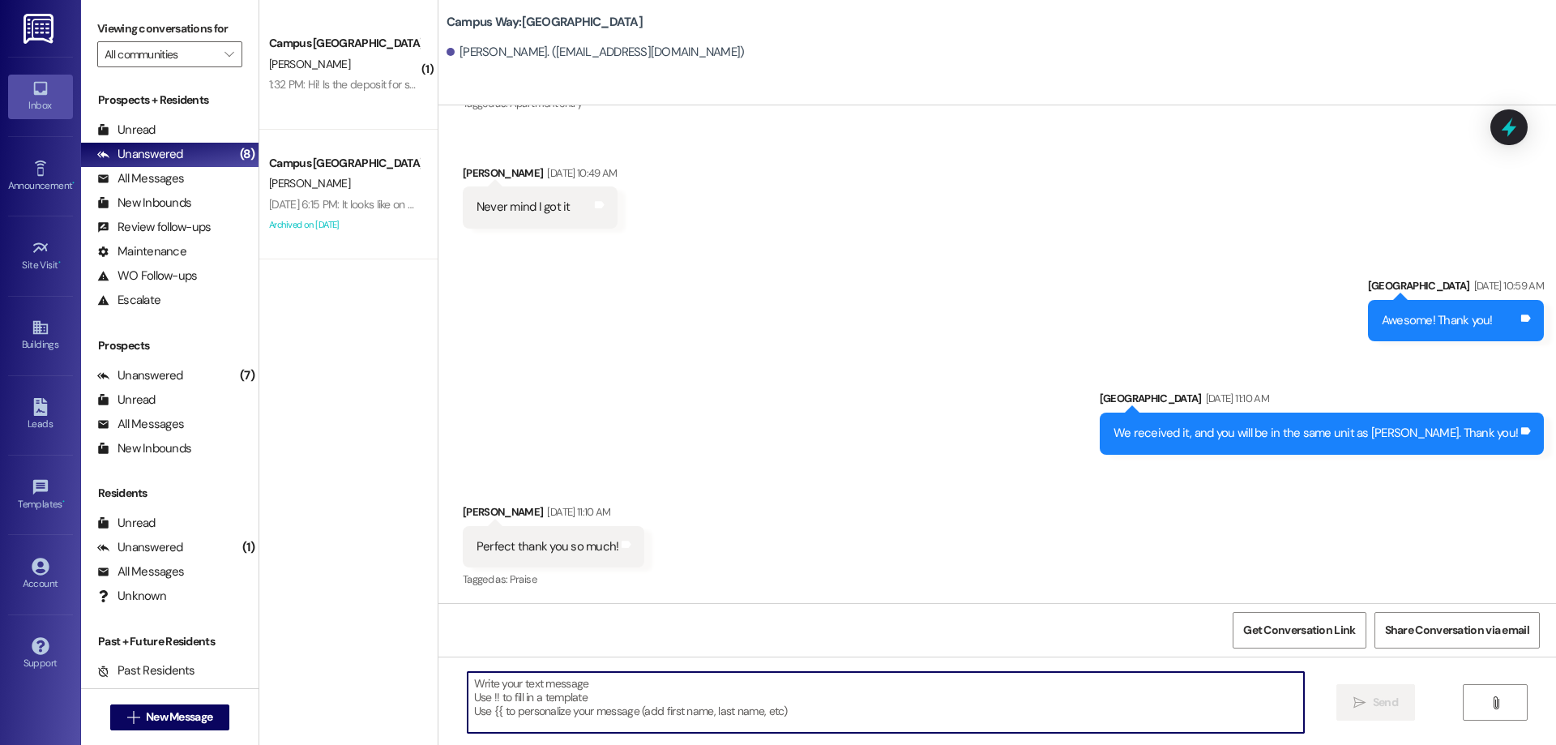
paste textarea "ACTION REQ'D: Set up your 2025-26 parking. Please read carefully. Opt-Out: You'…"
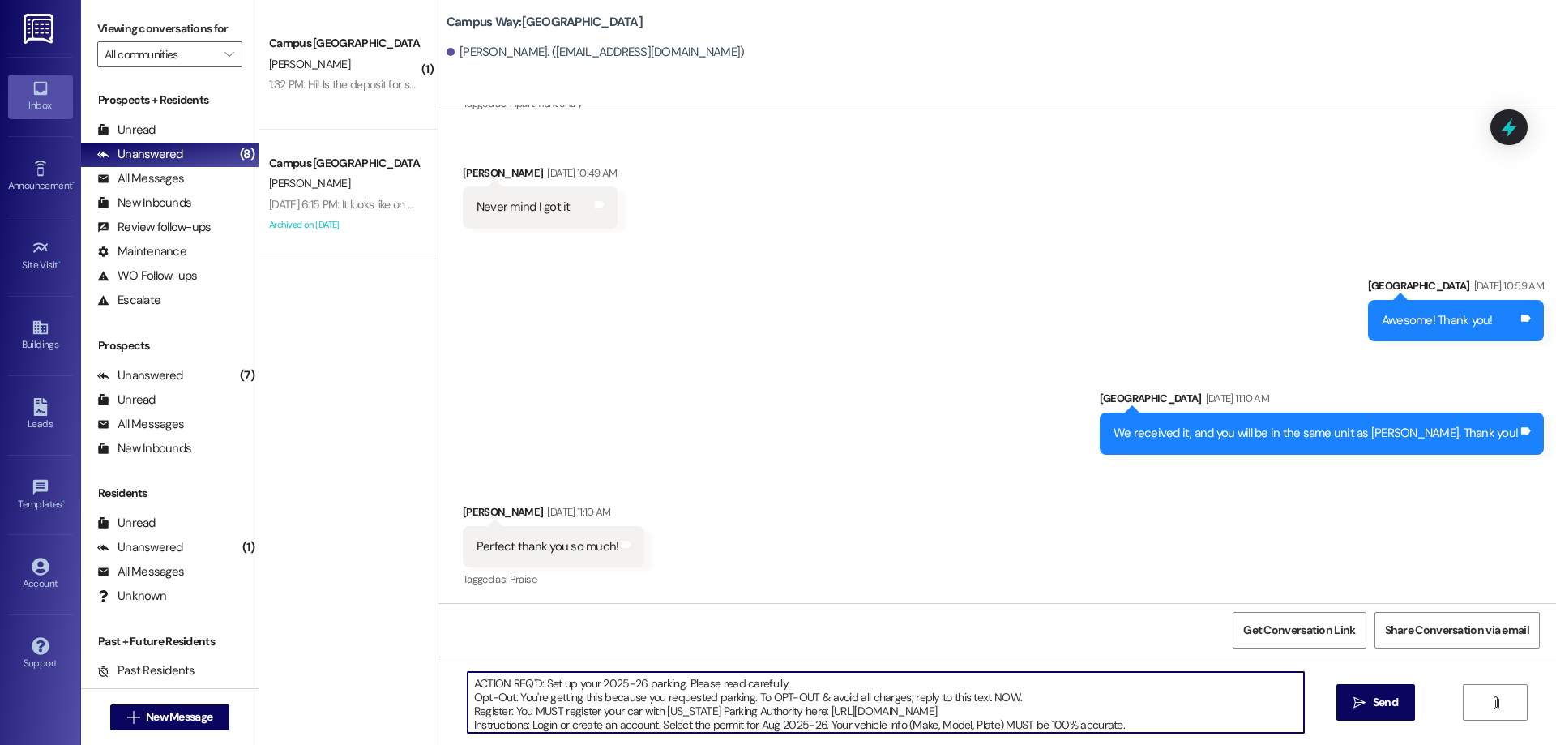
scroll to position [69, 0]
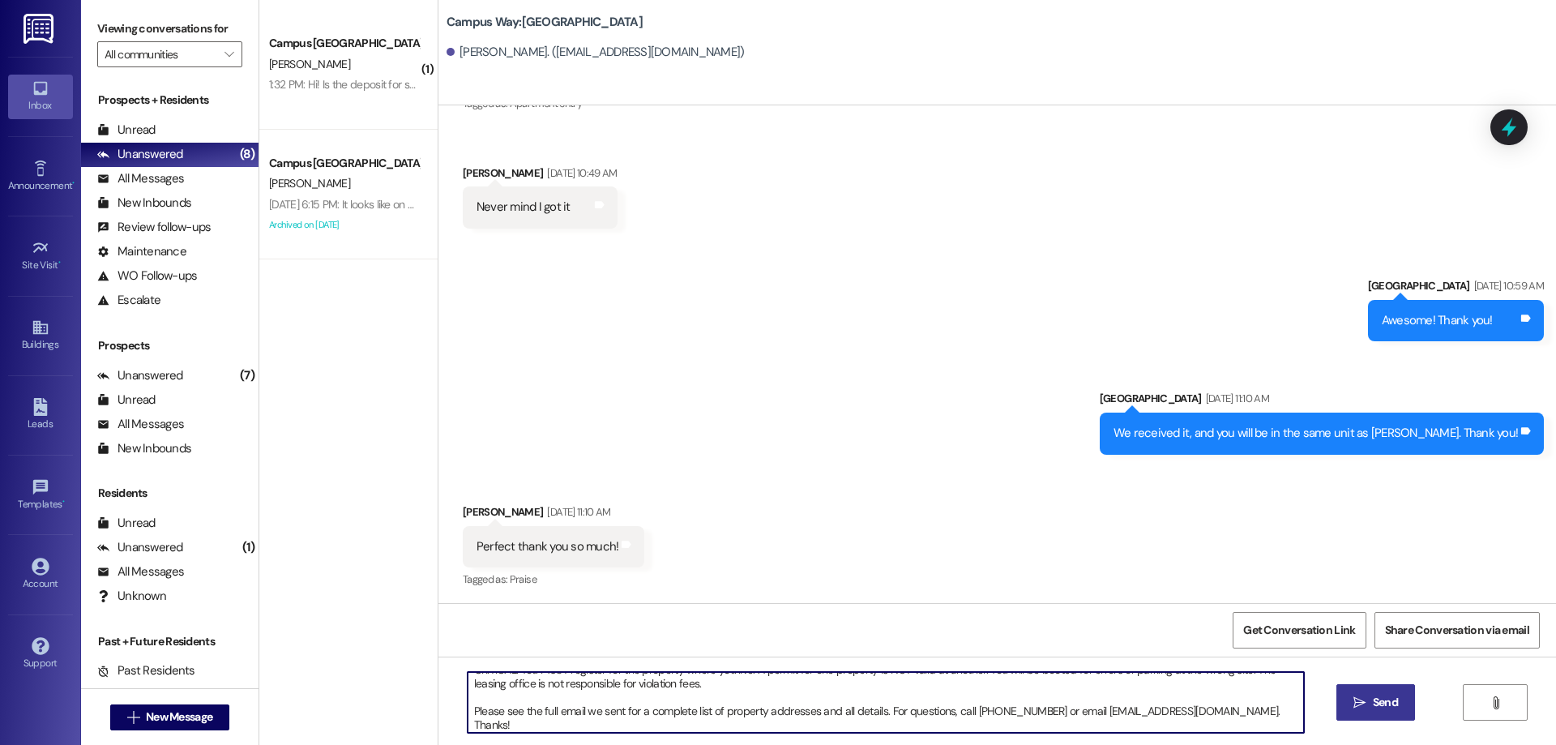
type textarea "ACTION REQ'D: Set up your 2025-26 parking. Please read carefully. Opt-Out: You'…"
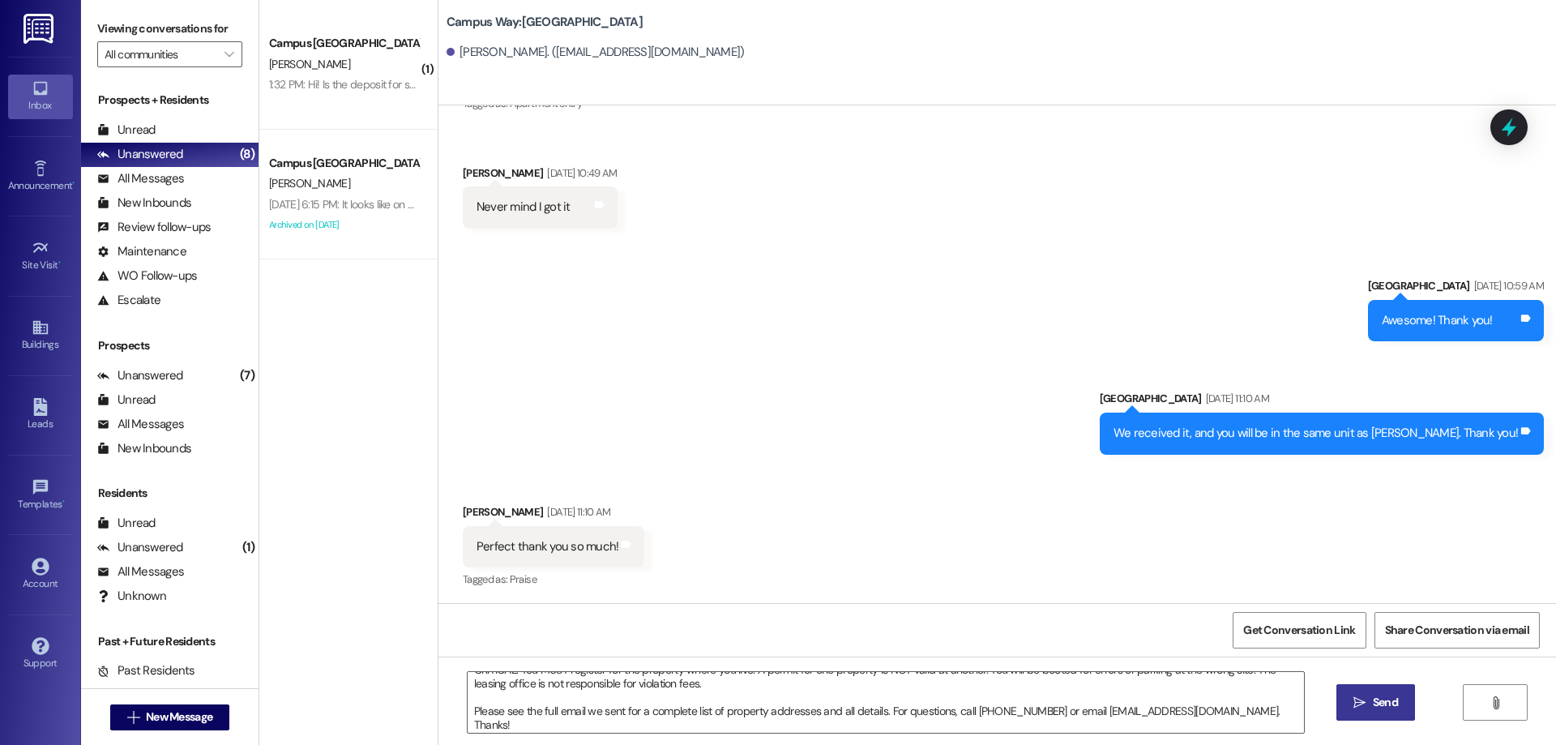
click at [1399, 709] on span "Send" at bounding box center [1386, 702] width 32 height 17
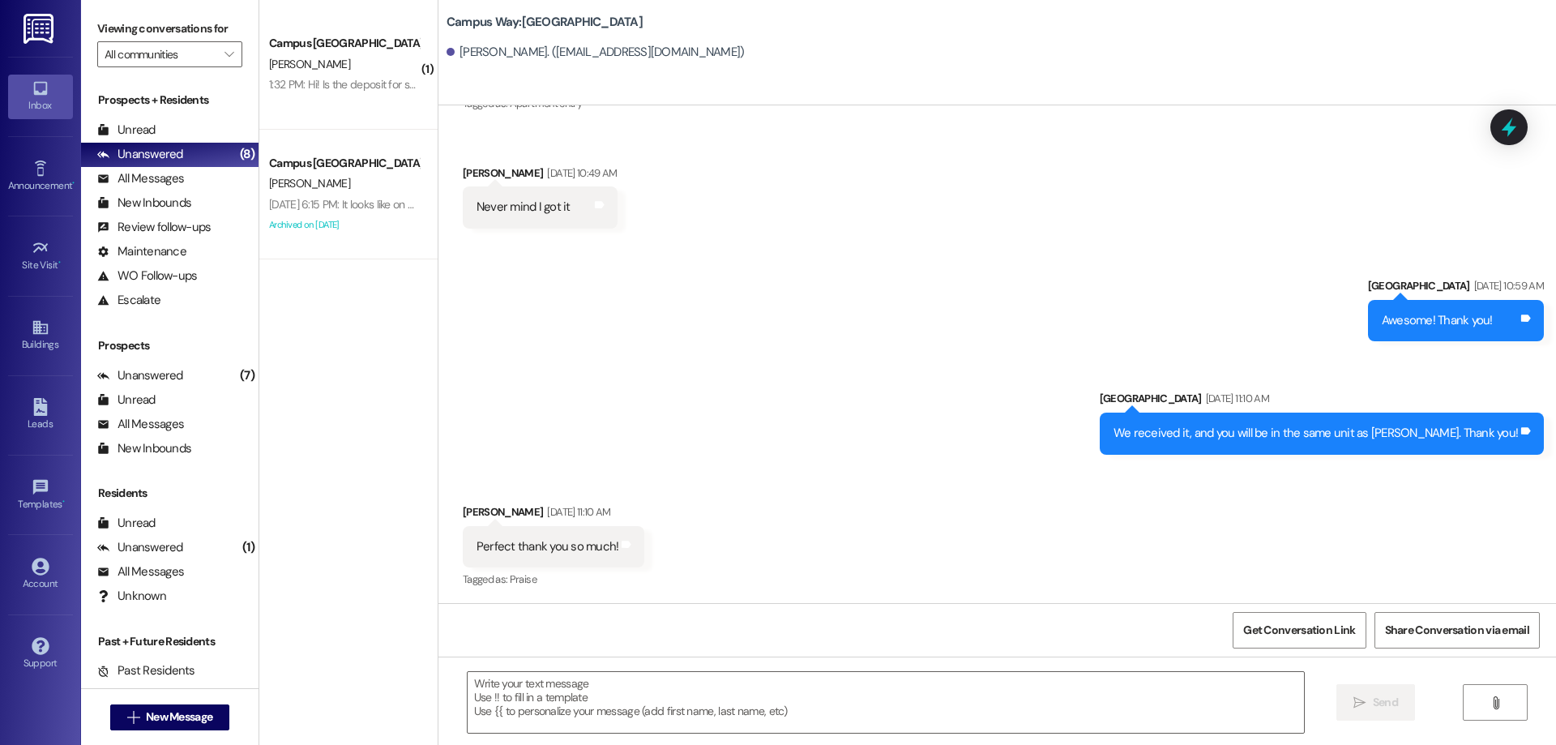
scroll to position [0, 0]
click at [203, 724] on span "New Message" at bounding box center [179, 716] width 66 height 17
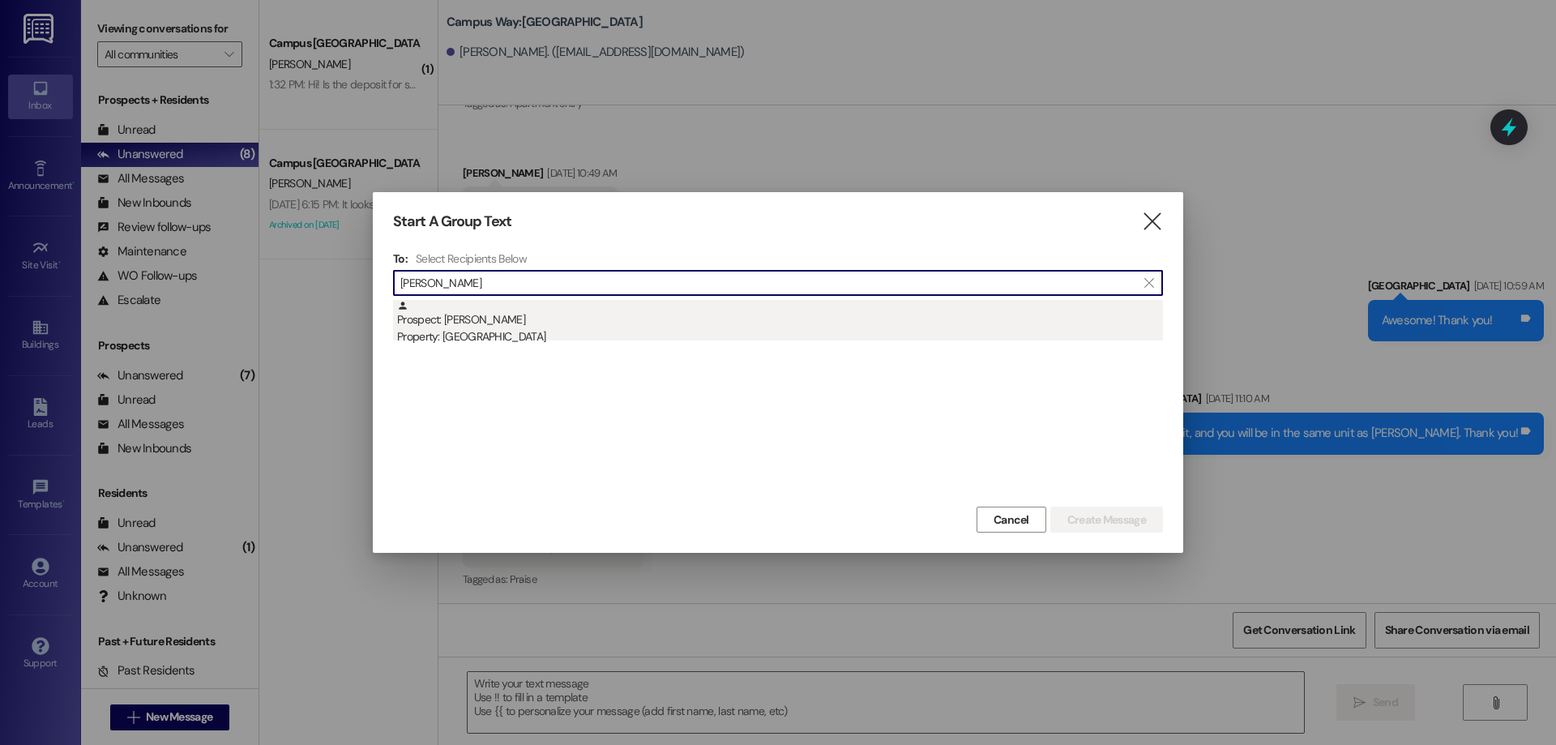
type input "mia lee"
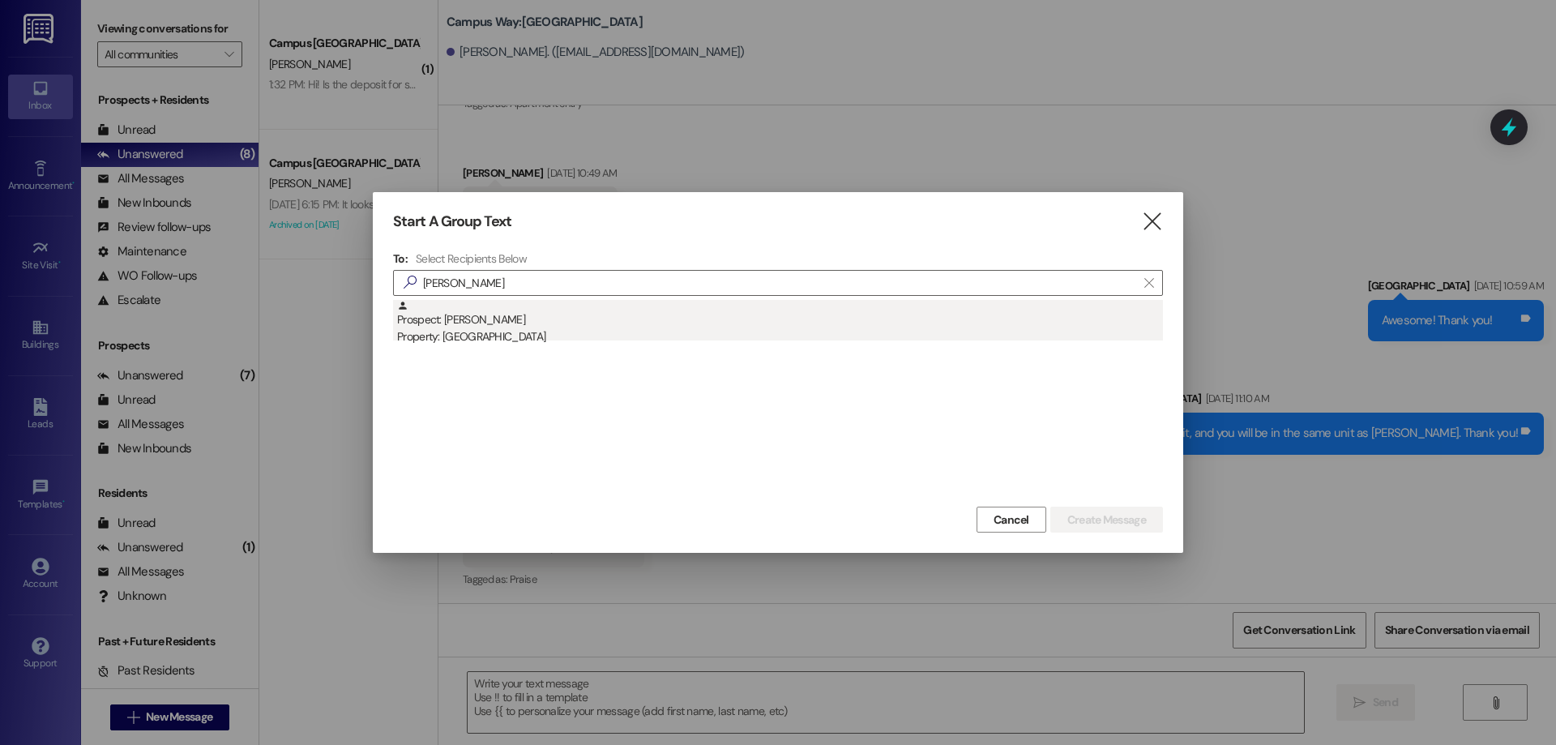
click at [564, 344] on div "Property: Center Pointe" at bounding box center [780, 336] width 766 height 17
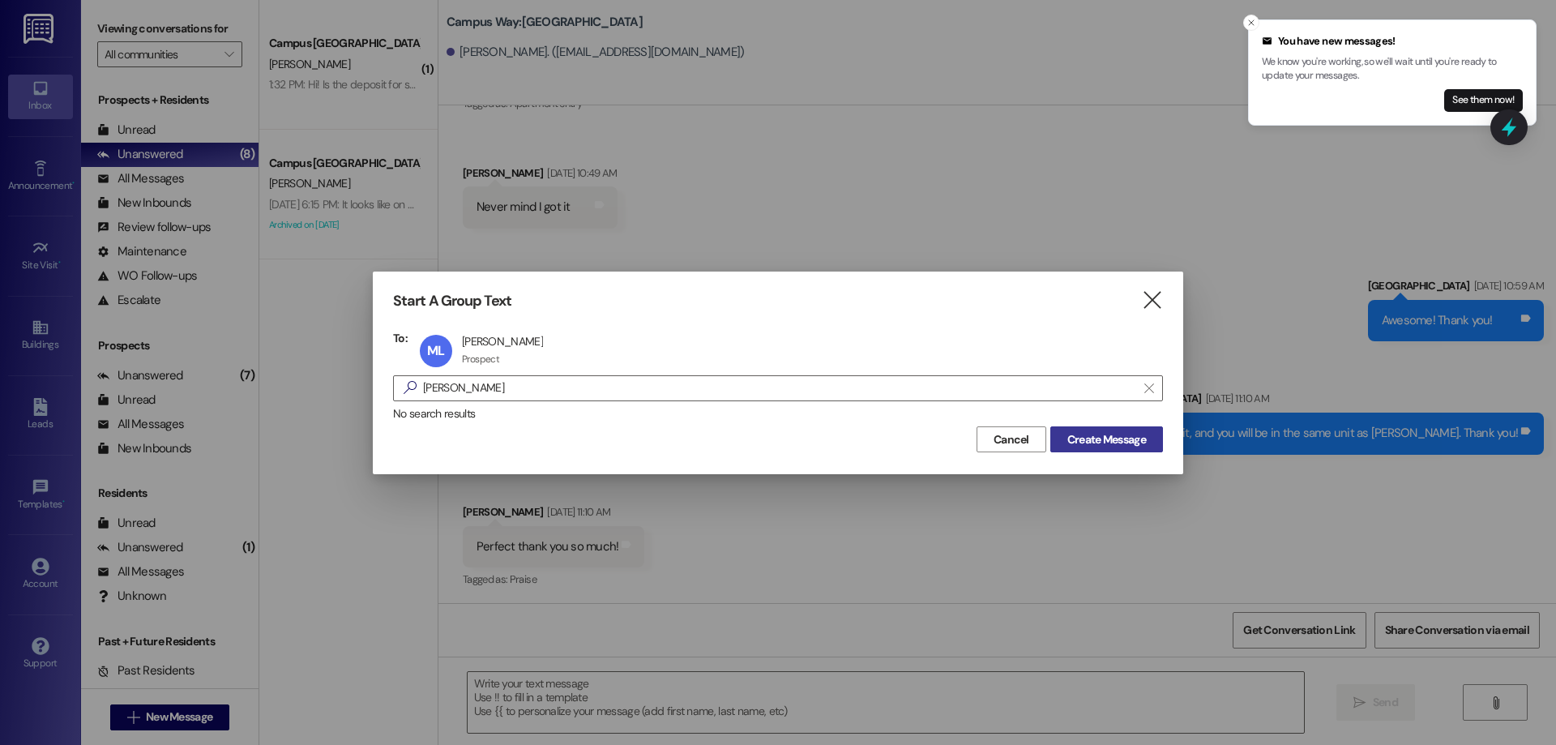
click at [1142, 443] on span "Create Message" at bounding box center [1106, 439] width 79 height 17
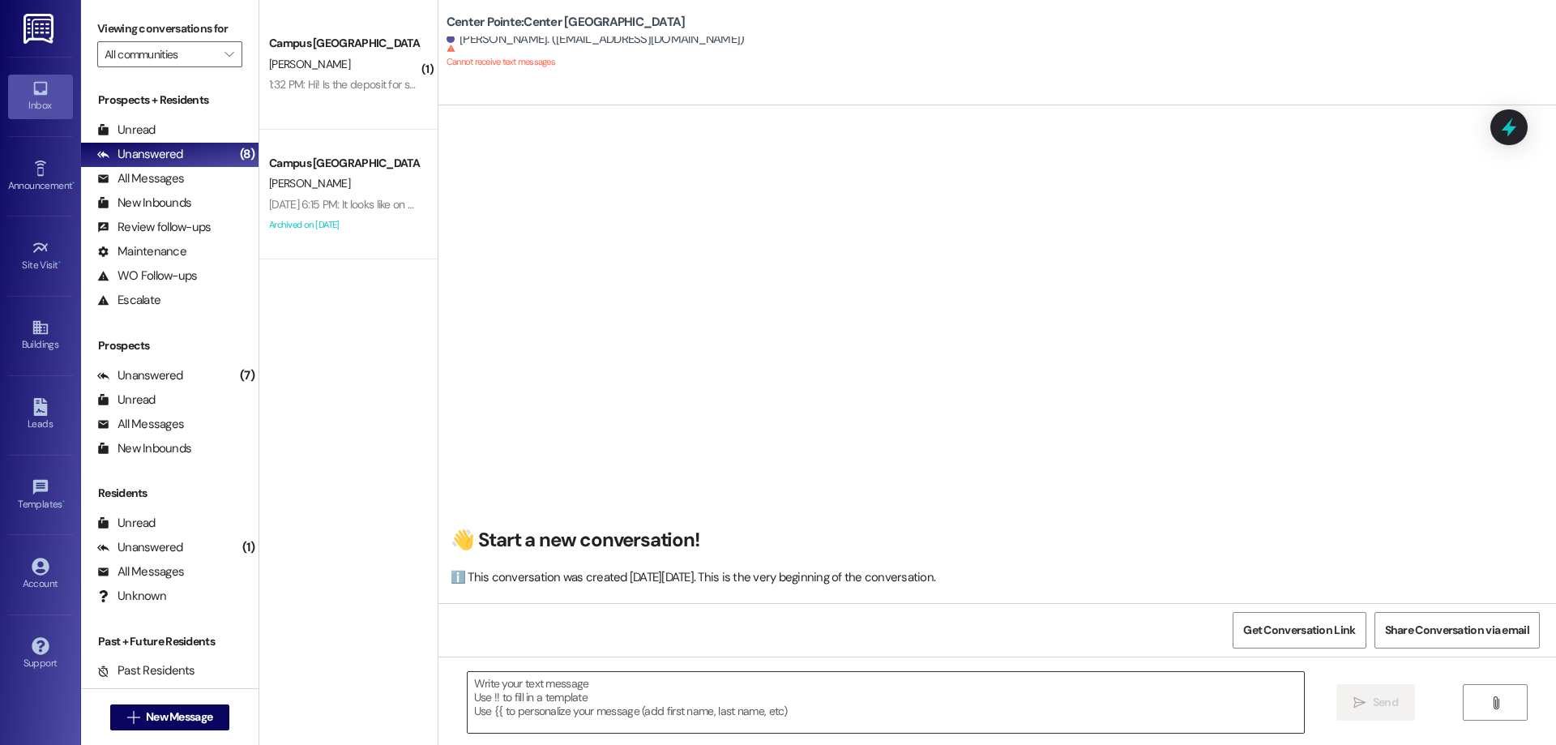
scroll to position [1, 0]
click at [614, 656] on div "Get Conversation Link Share Conversation via email" at bounding box center [997, 629] width 1118 height 53
click at [541, 704] on textarea at bounding box center [886, 702] width 836 height 61
click at [162, 718] on span "New Message" at bounding box center [179, 716] width 66 height 17
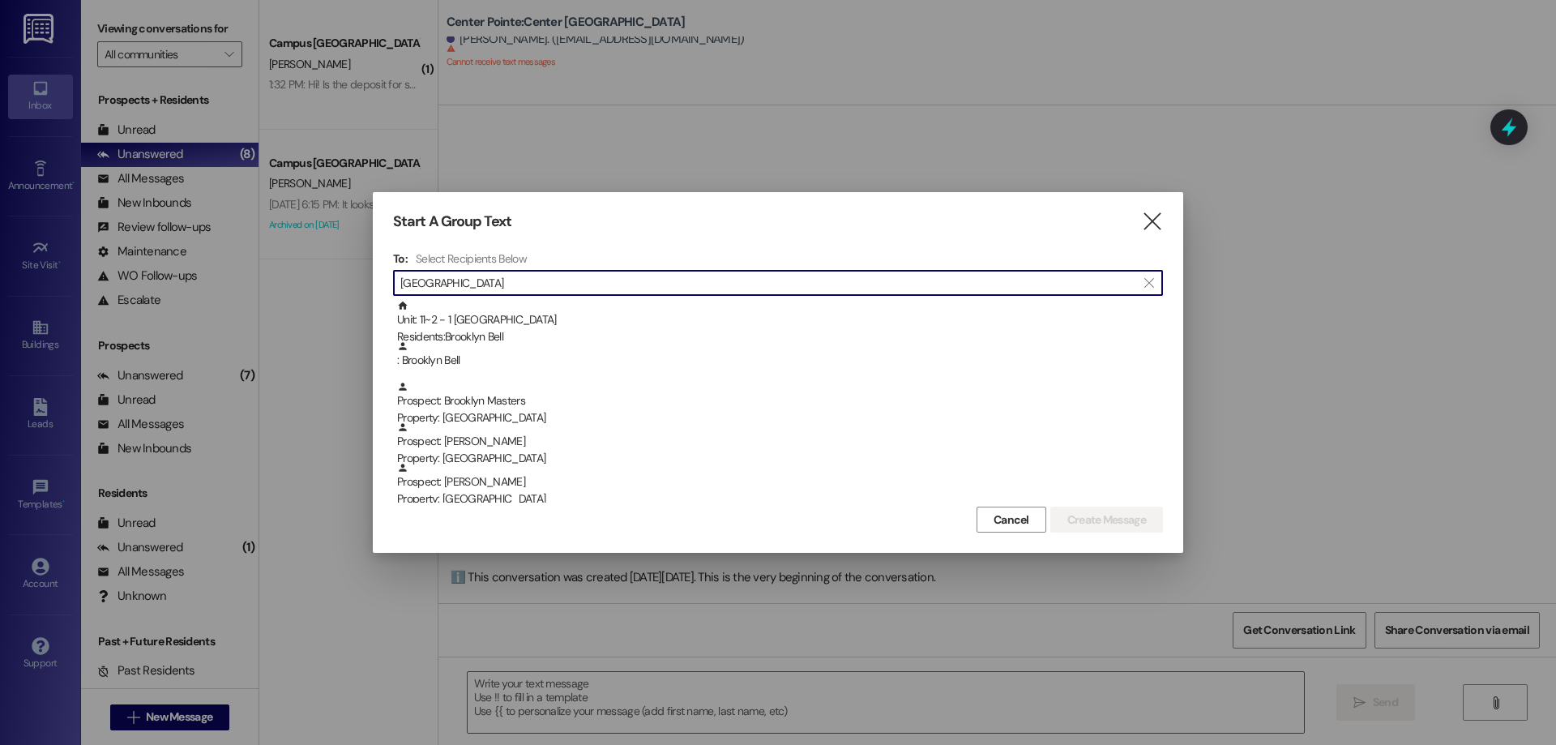
type input "brooklyn"
drag, startPoint x: 532, startPoint y: 281, endPoint x: 156, endPoint y: 276, distance: 376.1
click at [160, 282] on div "Start A Group Text  To: Select Recipients Below  brooklyn  Unit: 11~2 - 1 Ce…" at bounding box center [778, 372] width 1556 height 745
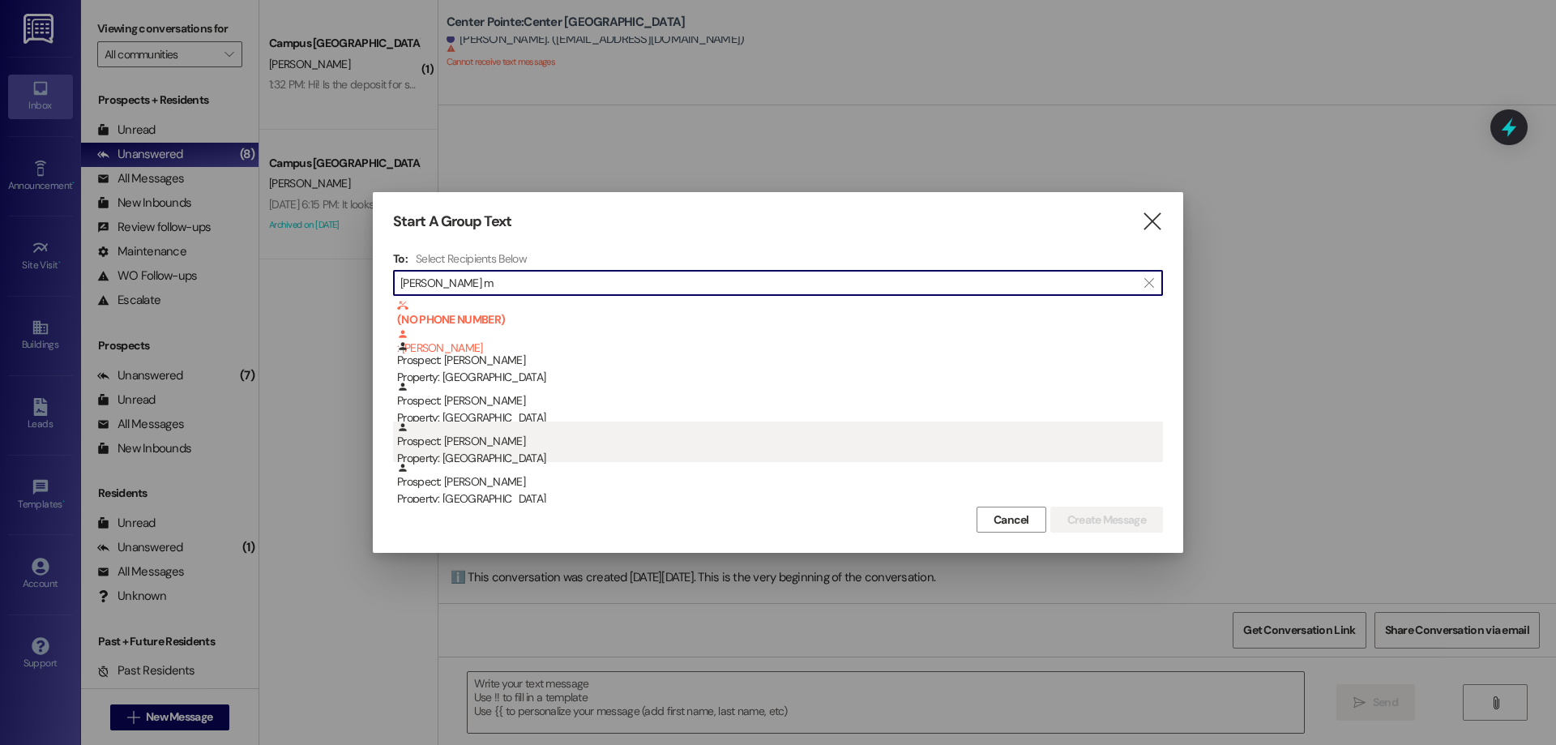
type input "leah m"
click at [591, 436] on div "Prospect: Leah Mangum Property: Center Pointe" at bounding box center [780, 444] width 766 height 46
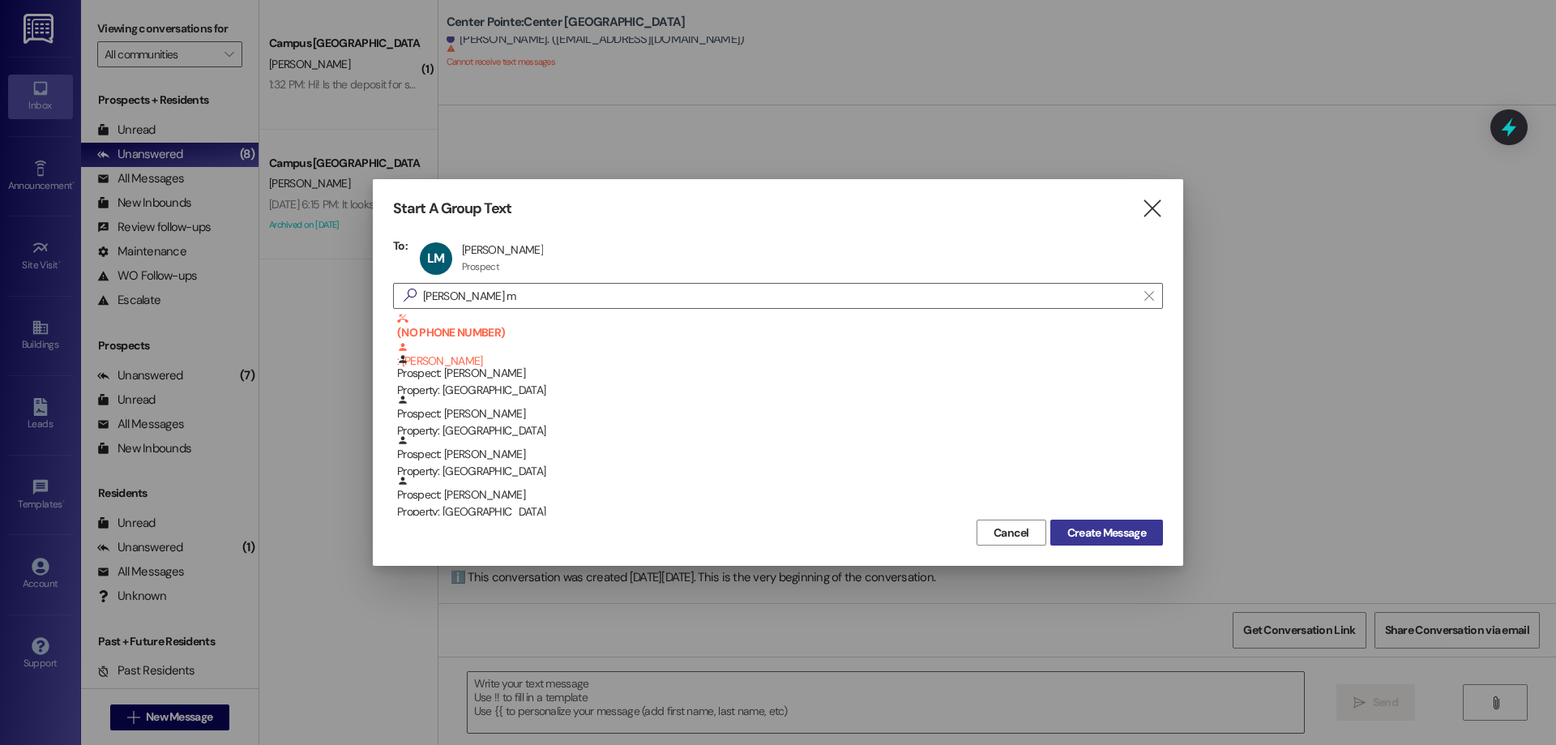
click at [1076, 533] on span "Create Message" at bounding box center [1106, 532] width 79 height 17
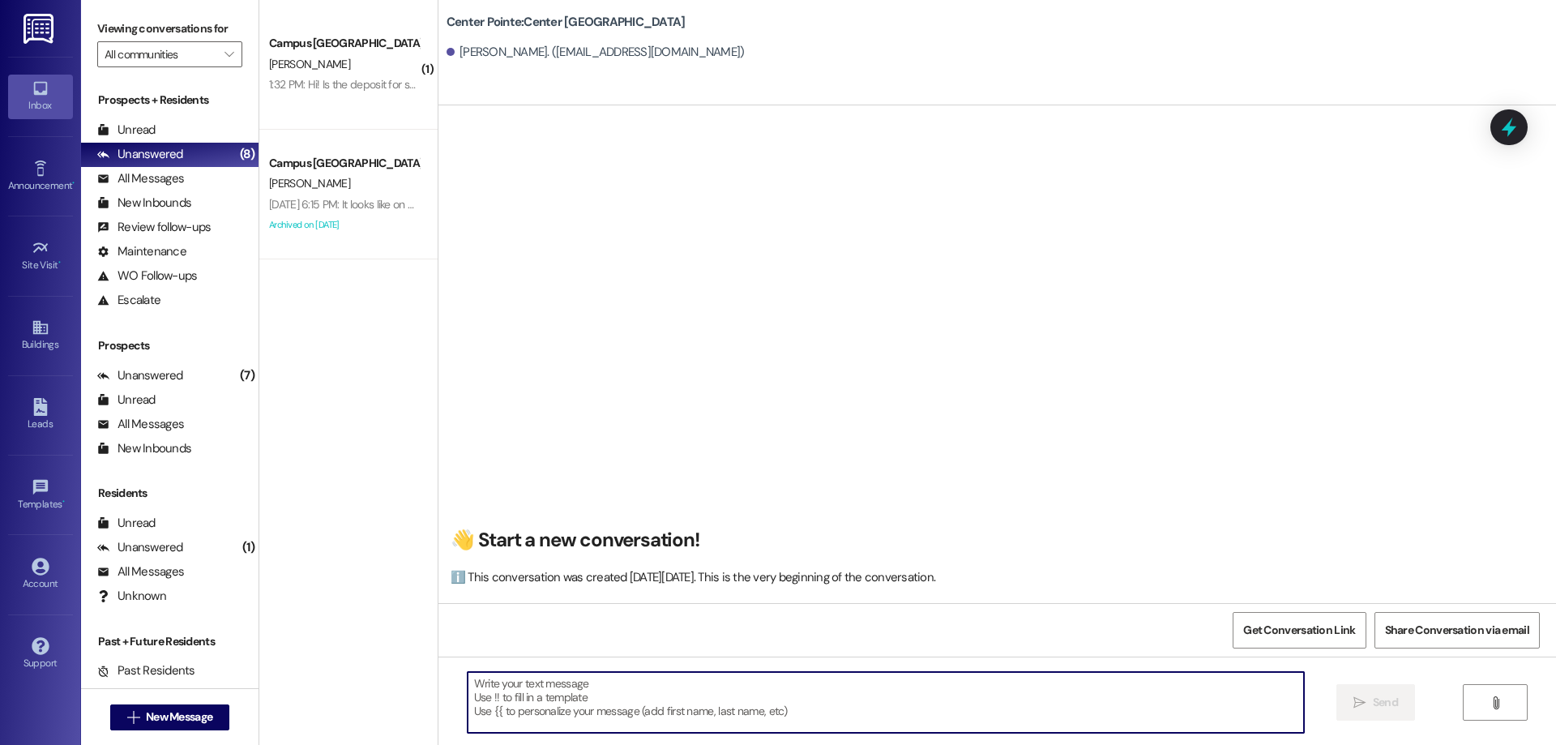
click at [551, 696] on textarea at bounding box center [886, 702] width 836 height 61
click at [627, 712] on textarea at bounding box center [886, 702] width 836 height 61
paste textarea "ACTION REQ'D: Set up your 2025-26 parking. Please read carefully. Opt-Out: You'…"
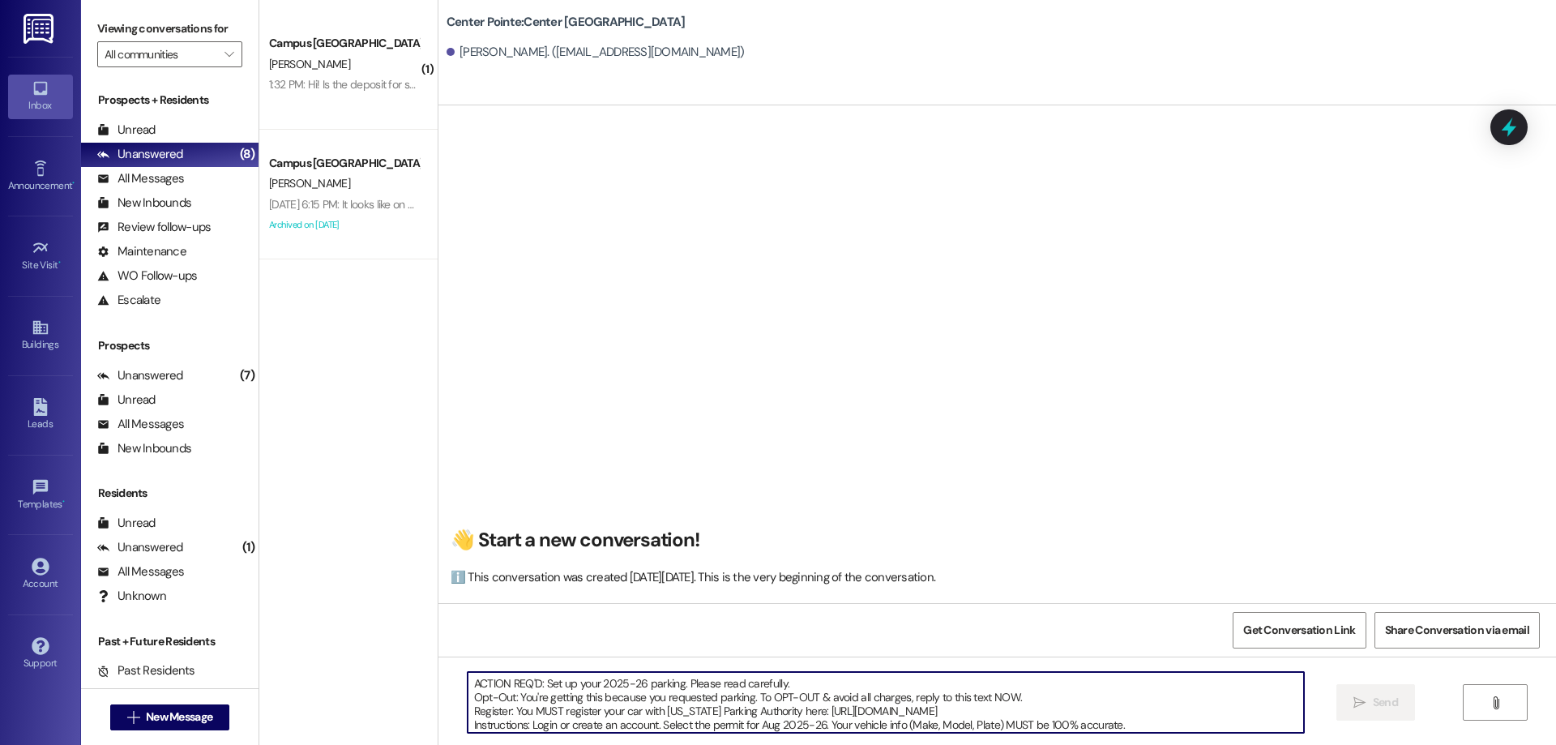
scroll to position [69, 0]
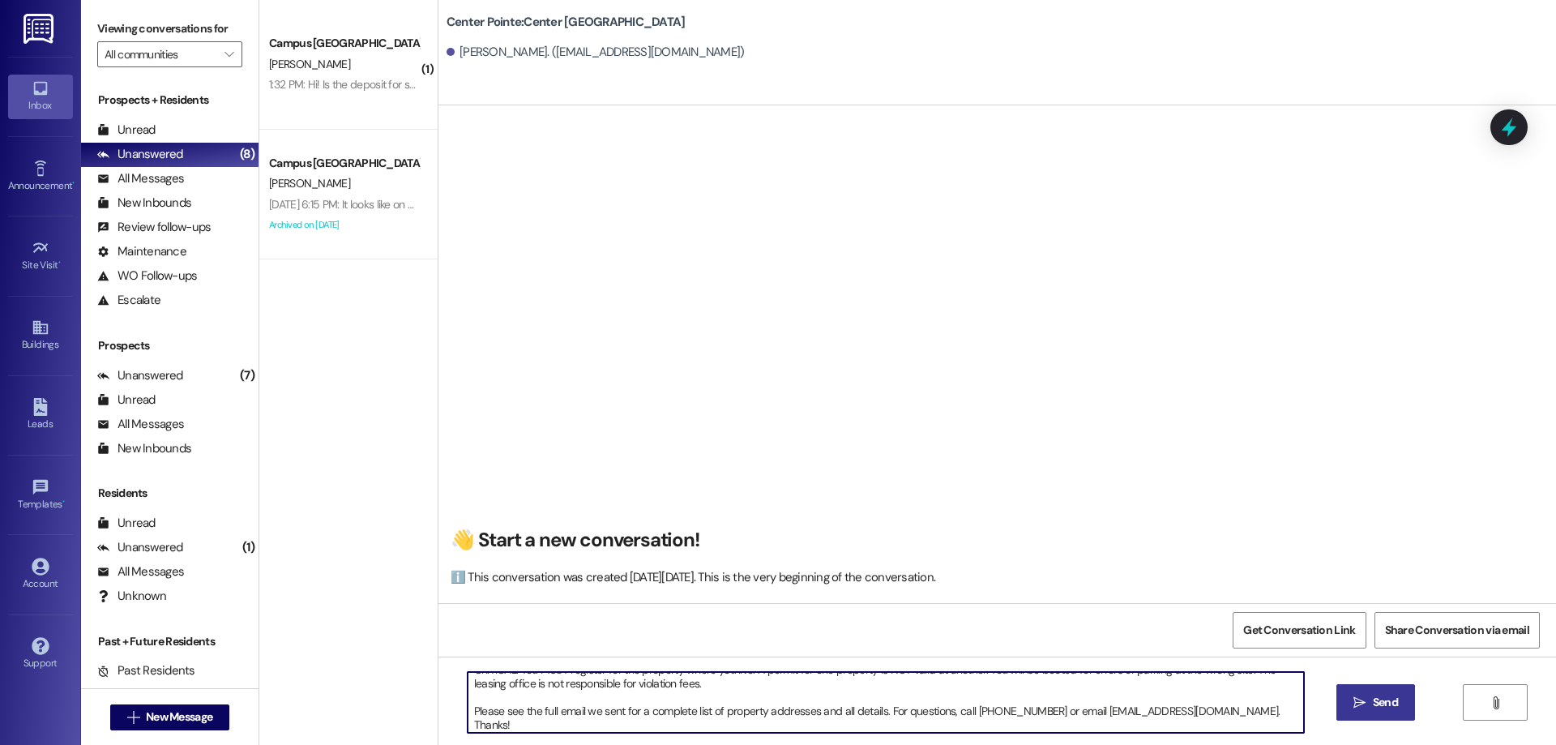
type textarea "ACTION REQ'D: Set up your 2025-26 parking. Please read carefully. Opt-Out: You'…"
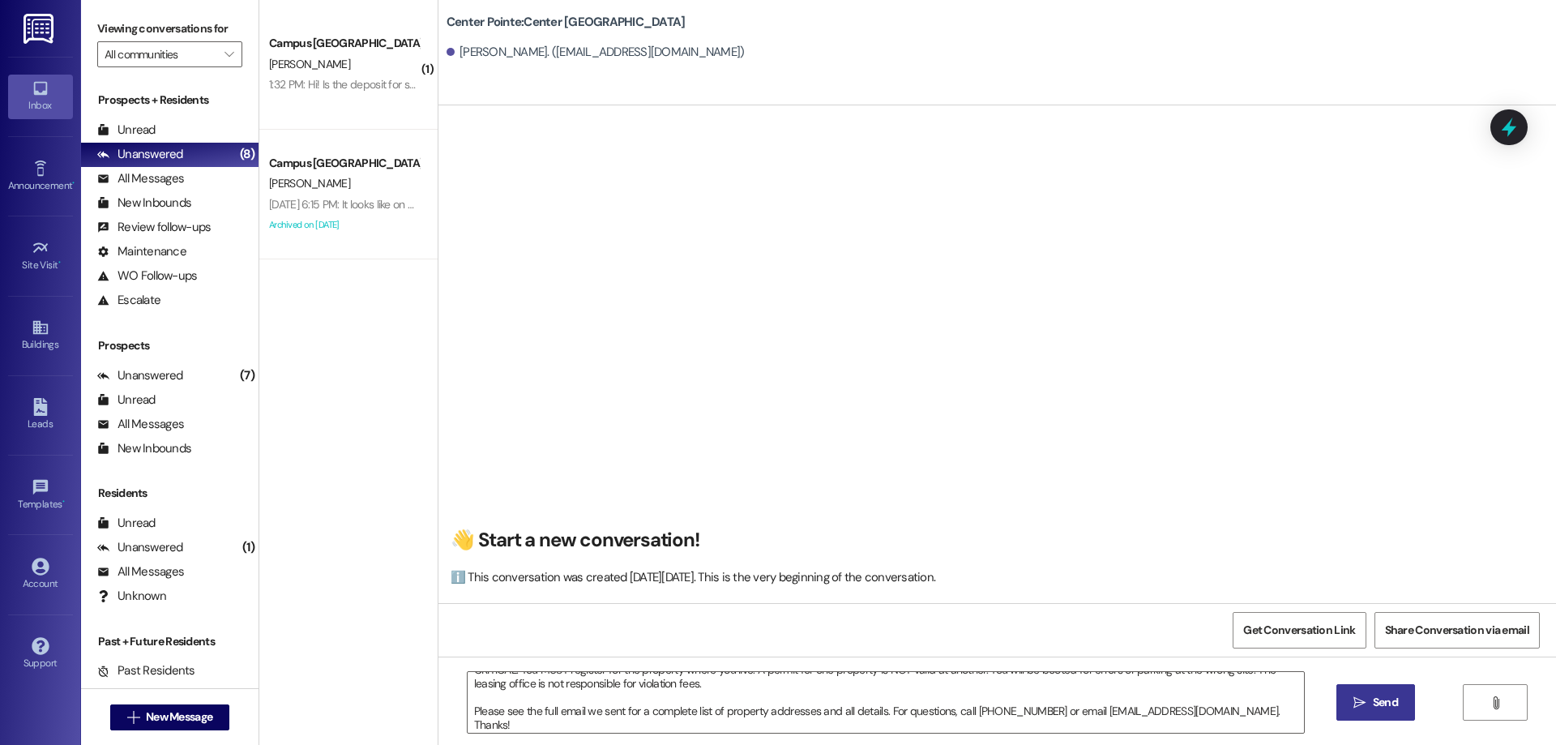
click at [1388, 694] on span "Send" at bounding box center [1385, 702] width 25 height 17
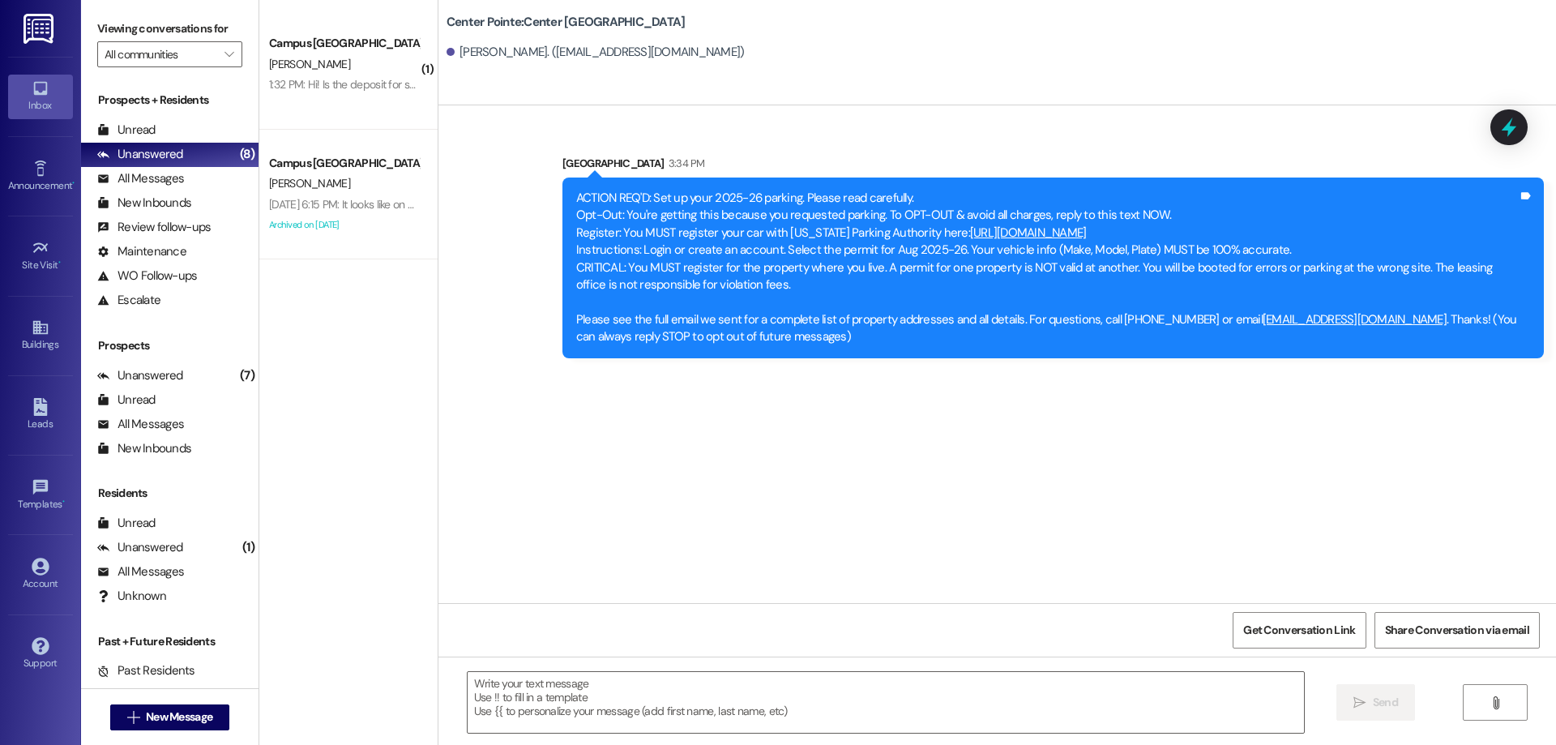
scroll to position [0, 0]
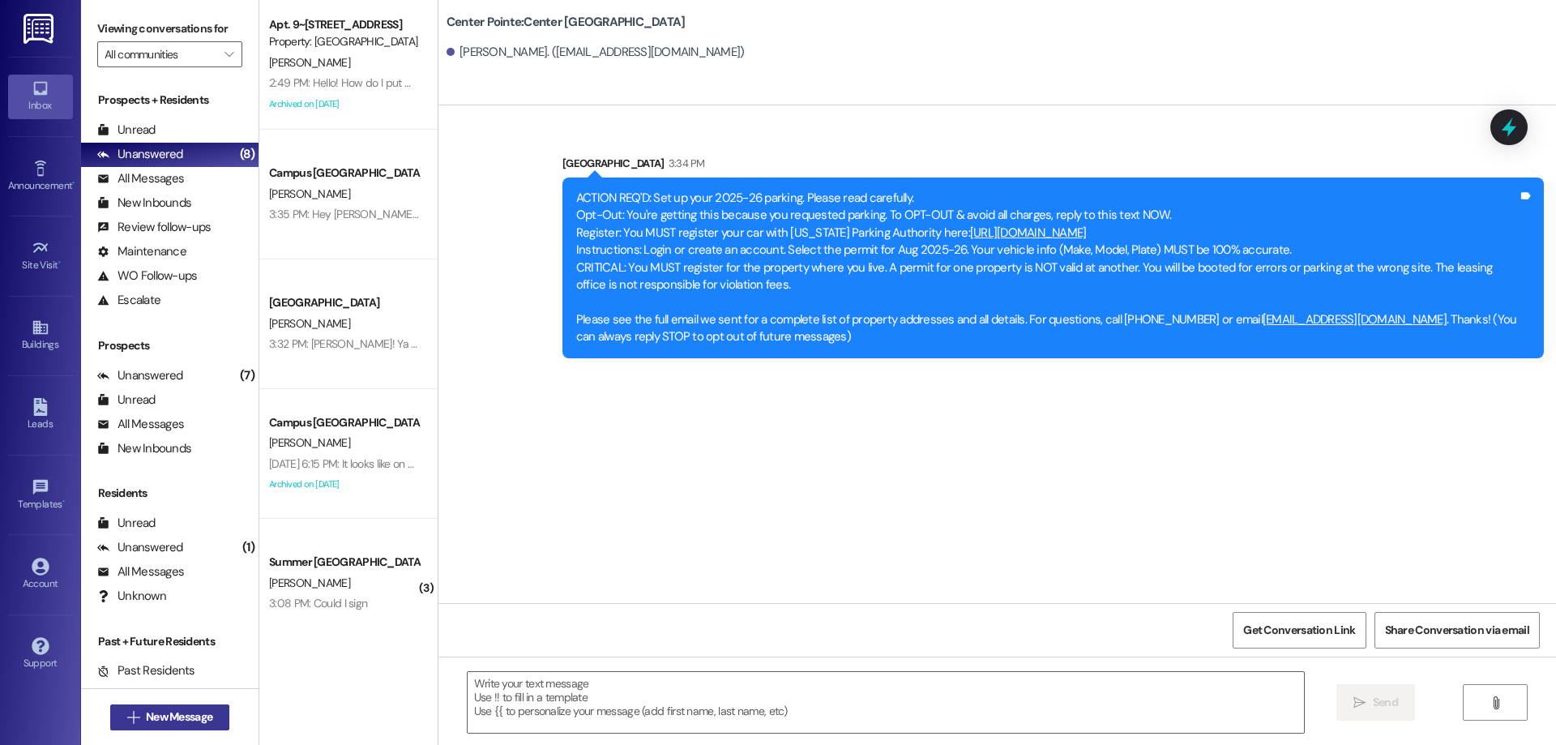
click at [195, 707] on button " New Message" at bounding box center [170, 717] width 120 height 26
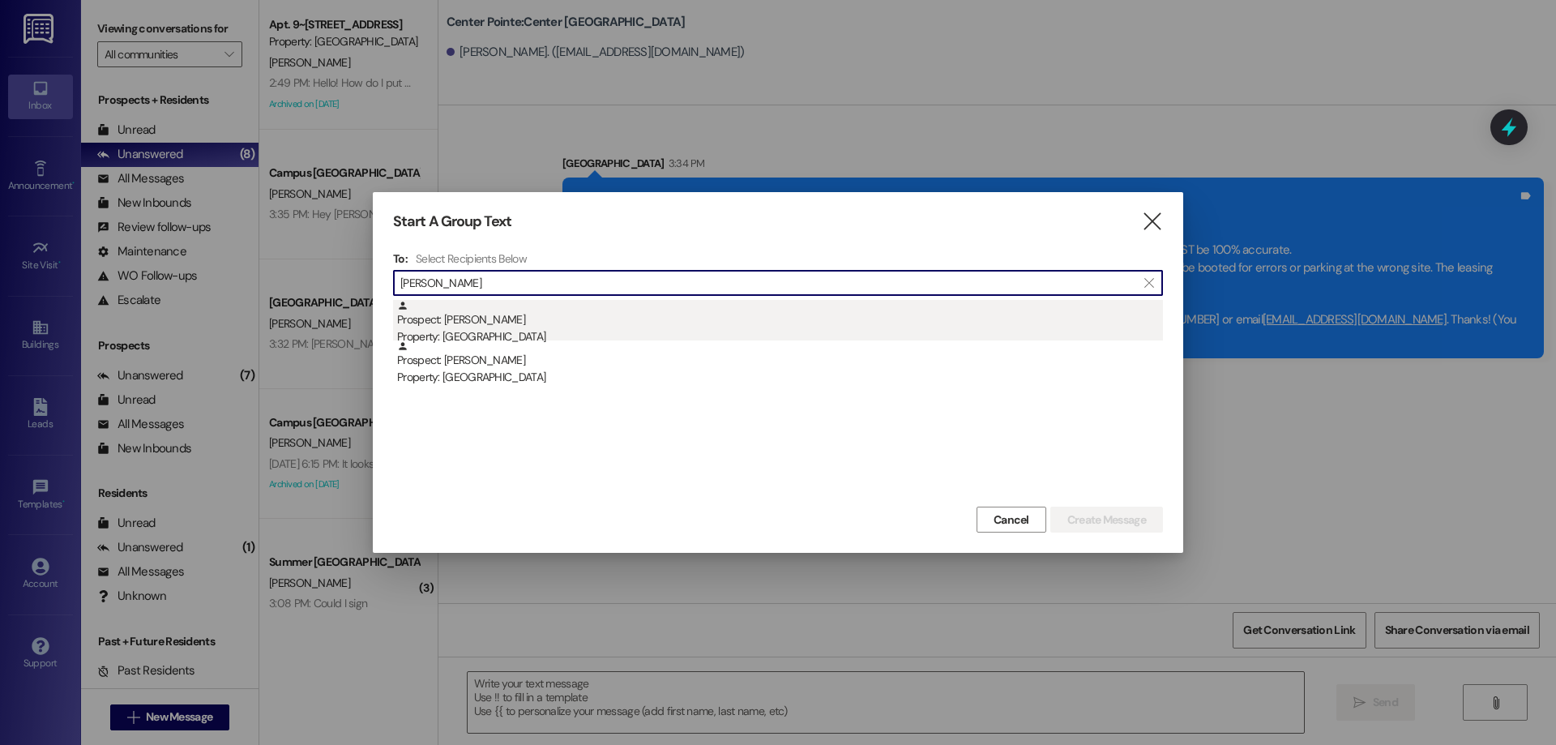
type input "emma mann"
click at [733, 311] on div "Prospect: Emma Manning Property: Center Pointe" at bounding box center [780, 323] width 766 height 46
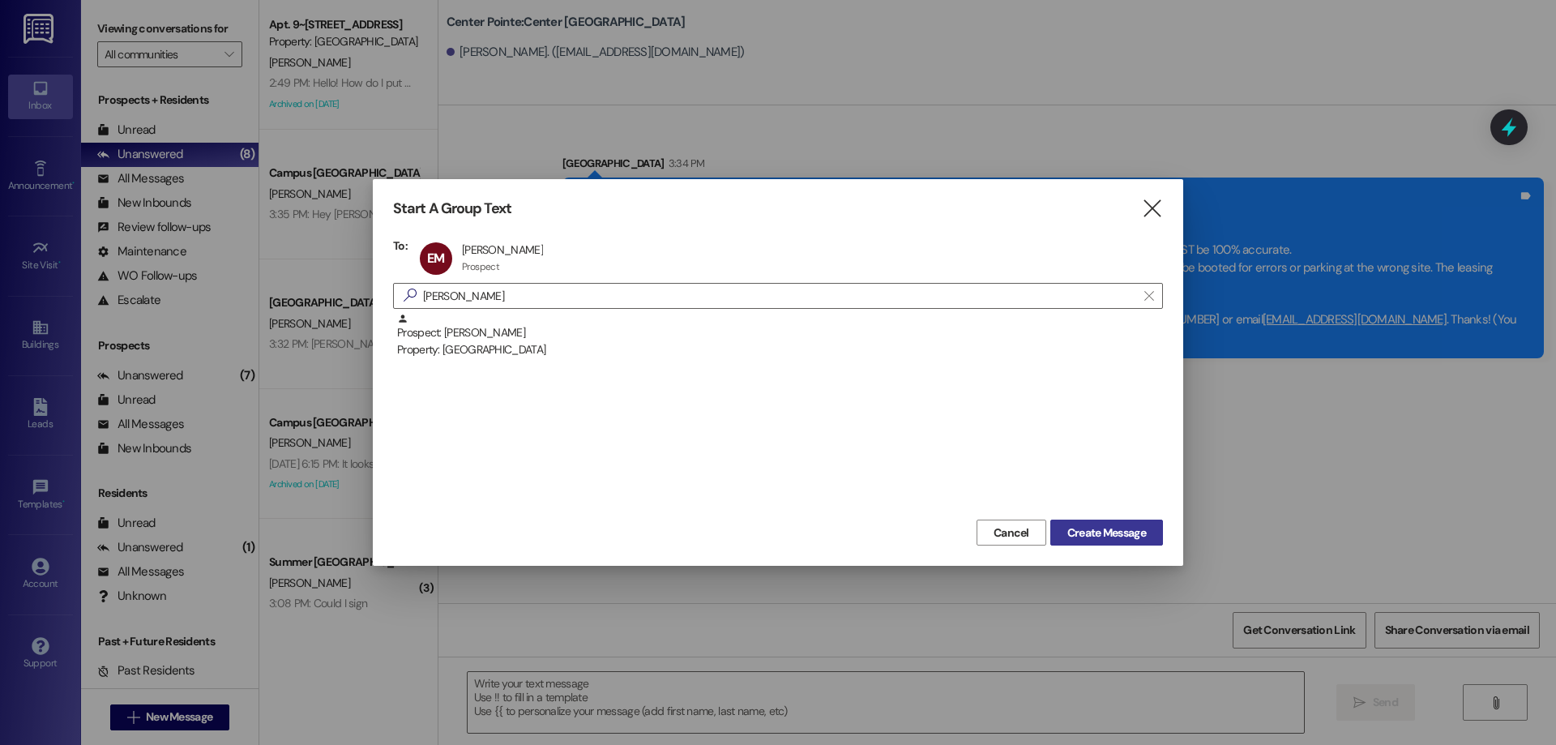
click at [1141, 540] on span "Create Message" at bounding box center [1106, 532] width 79 height 17
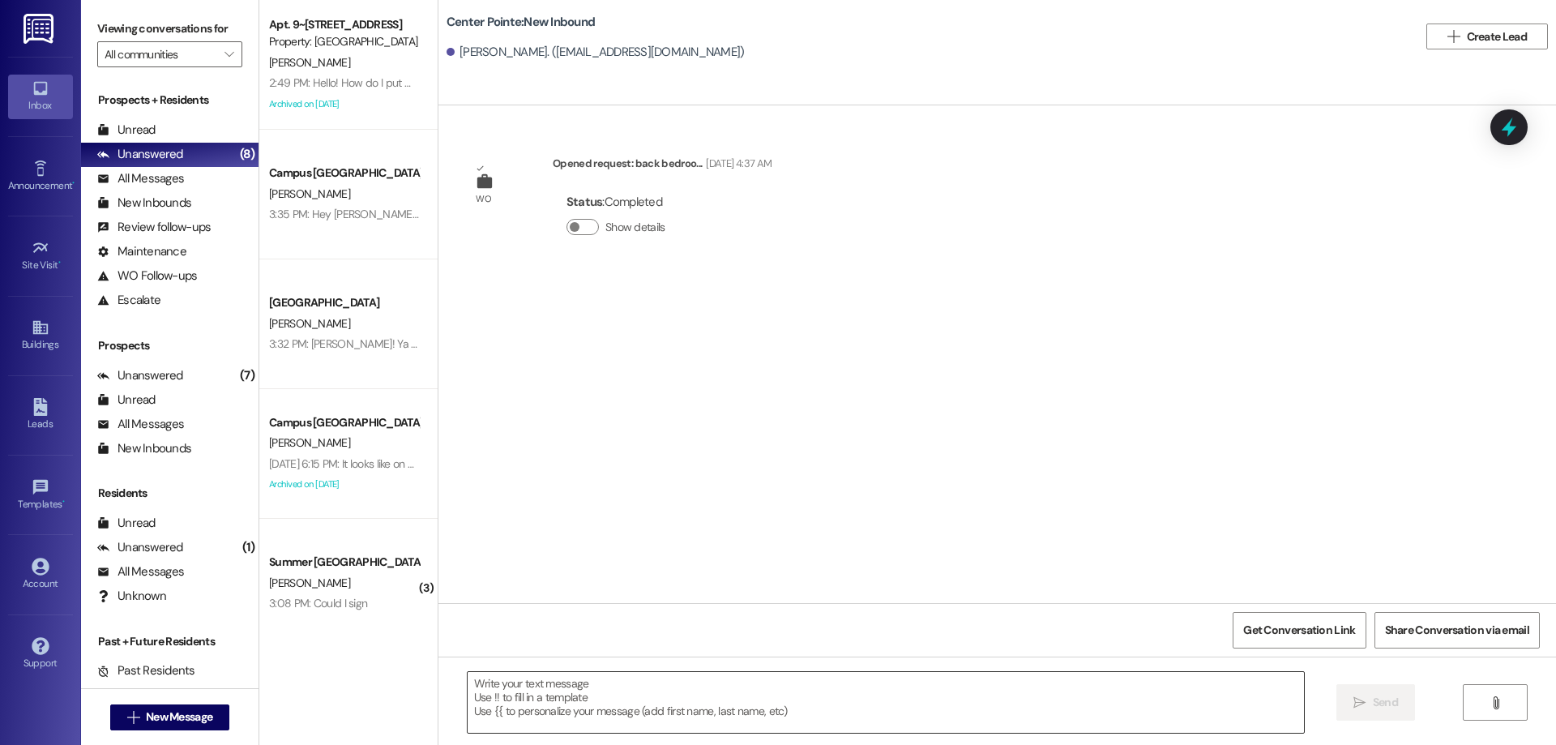
click at [829, 692] on textarea at bounding box center [886, 702] width 836 height 61
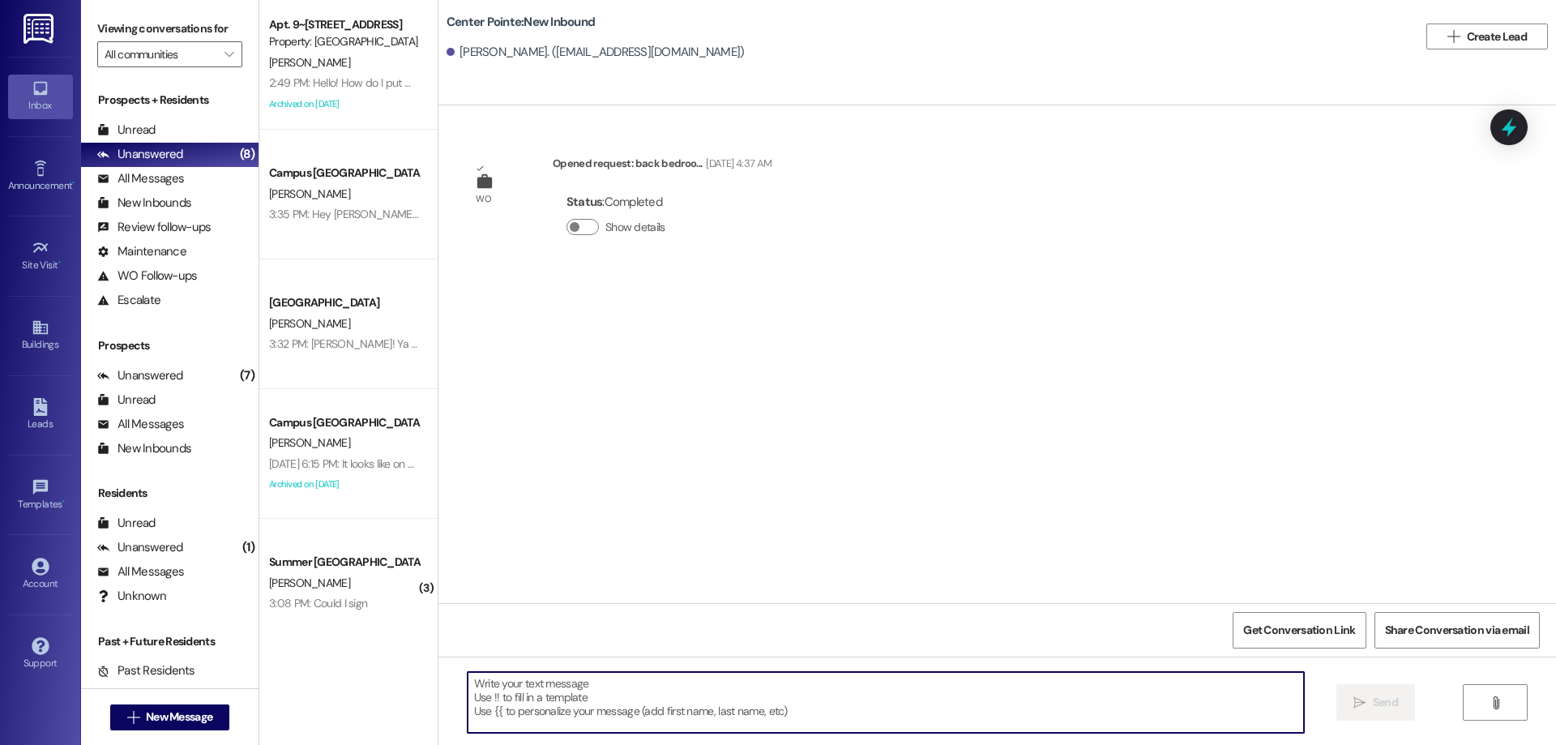
paste textarea "ACTION REQ'D: Set up your 2025-26 parking. Please read carefully. Opt-Out: You'…"
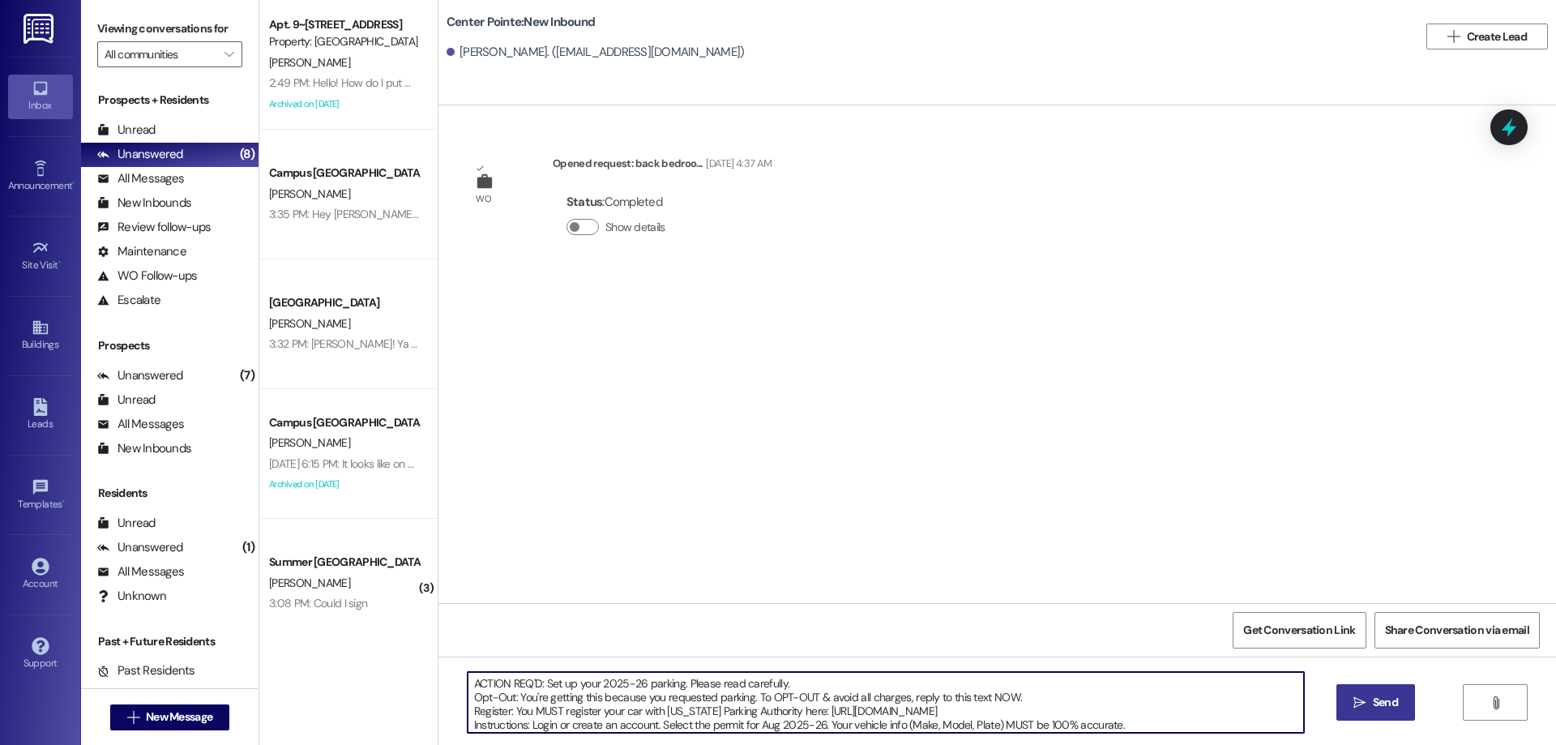
scroll to position [69, 0]
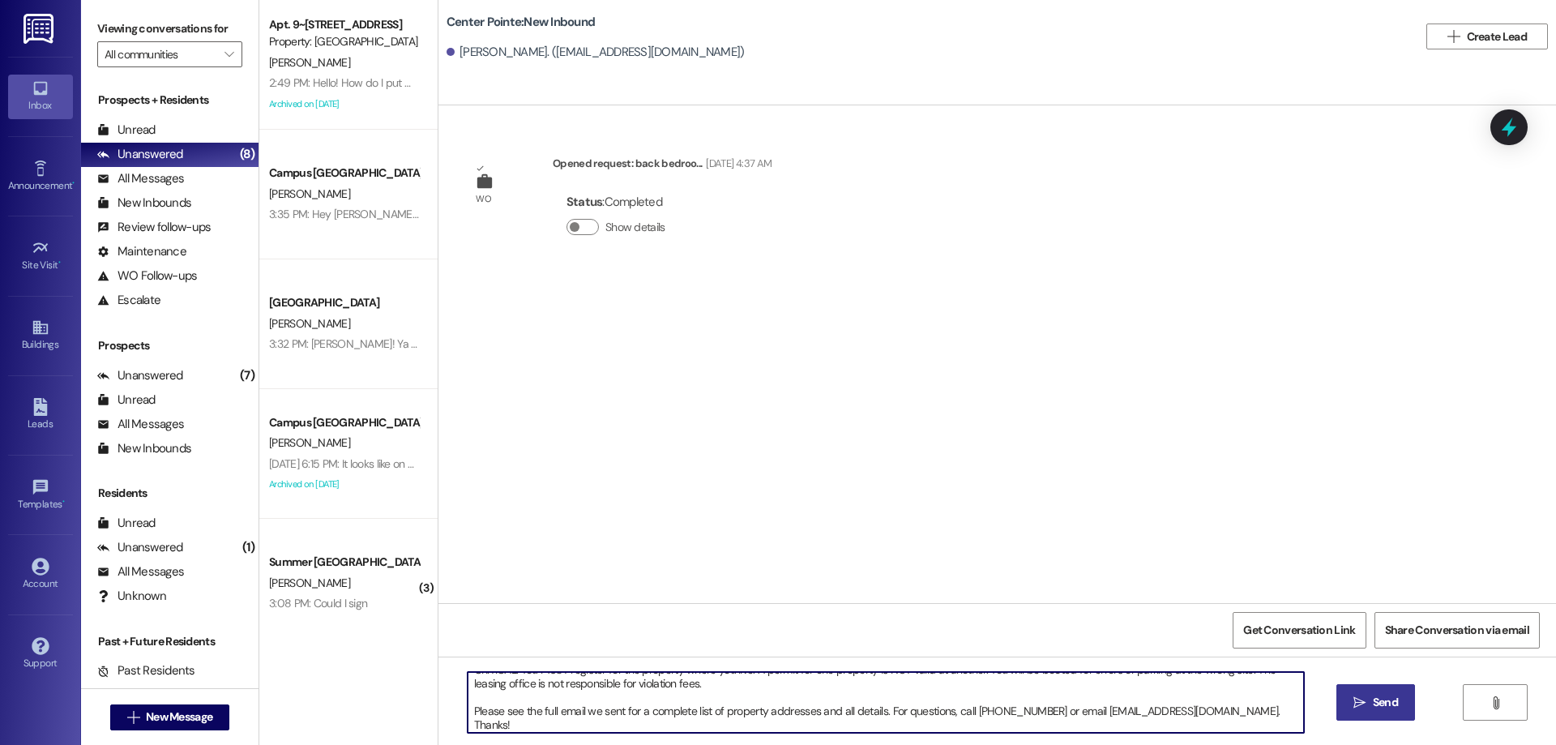
type textarea "ACTION REQ'D: Set up your 2025-26 parking. Please read carefully. Opt-Out: You'…"
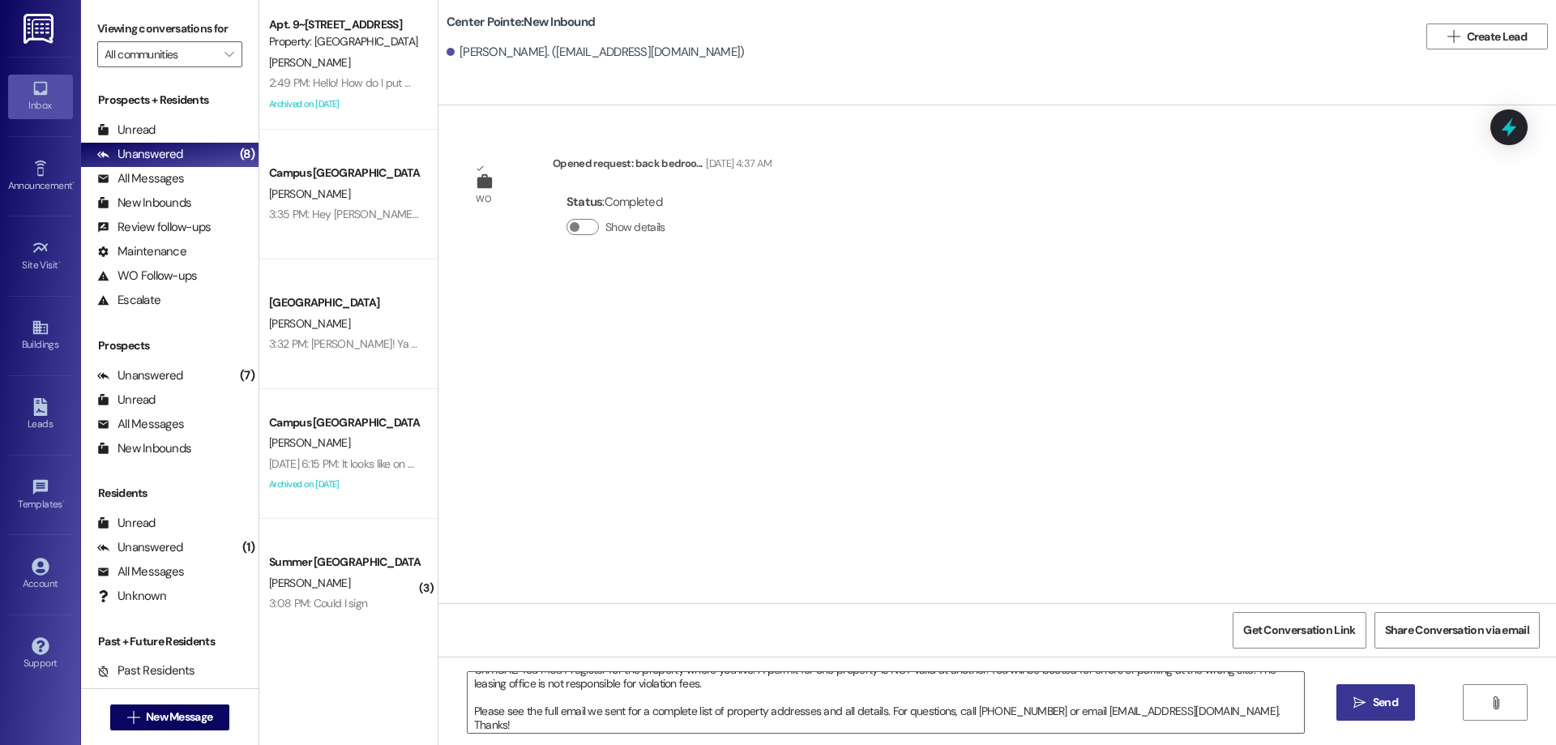
click at [1387, 704] on span "Send" at bounding box center [1385, 702] width 25 height 17
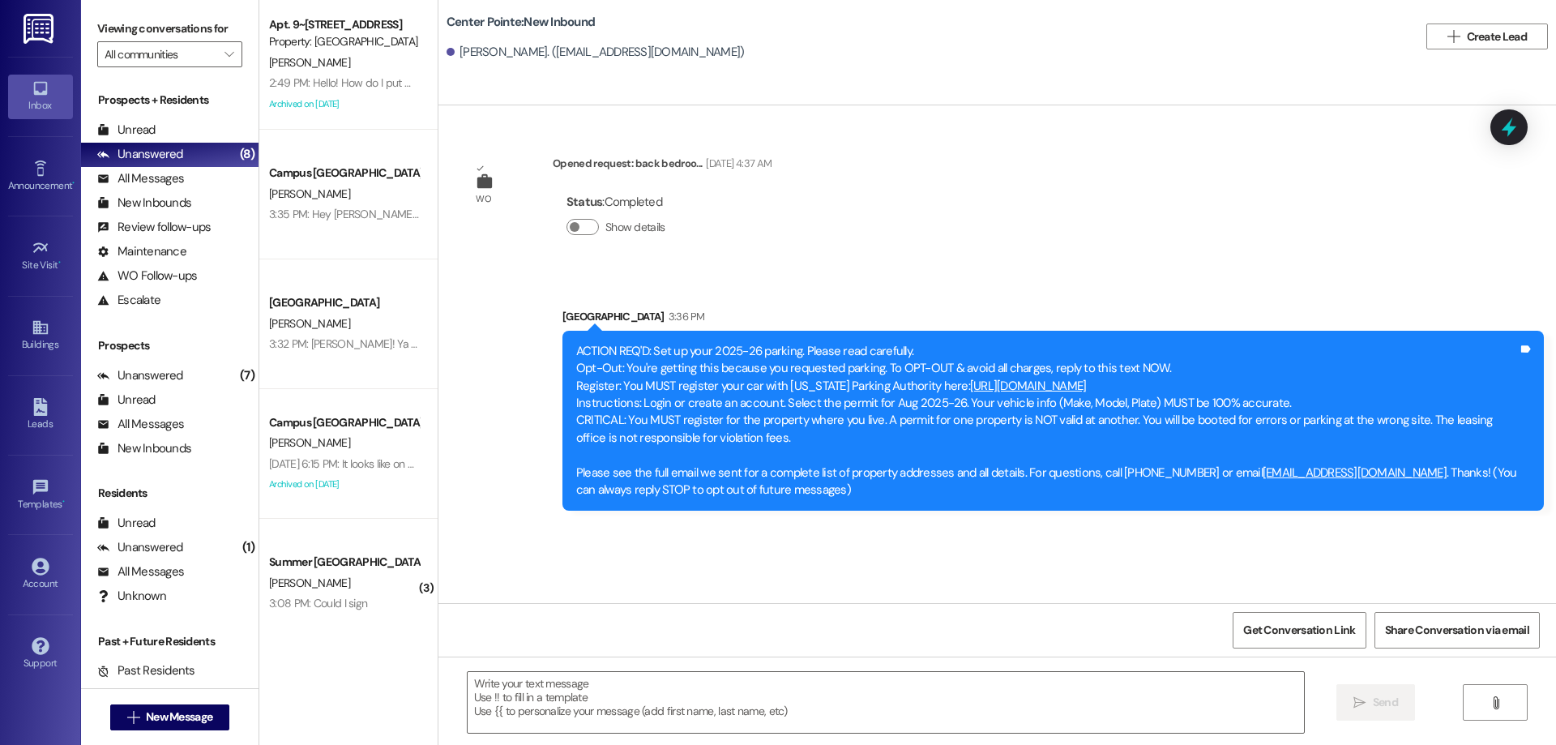
scroll to position [0, 0]
click at [166, 723] on span "New Message" at bounding box center [179, 716] width 66 height 17
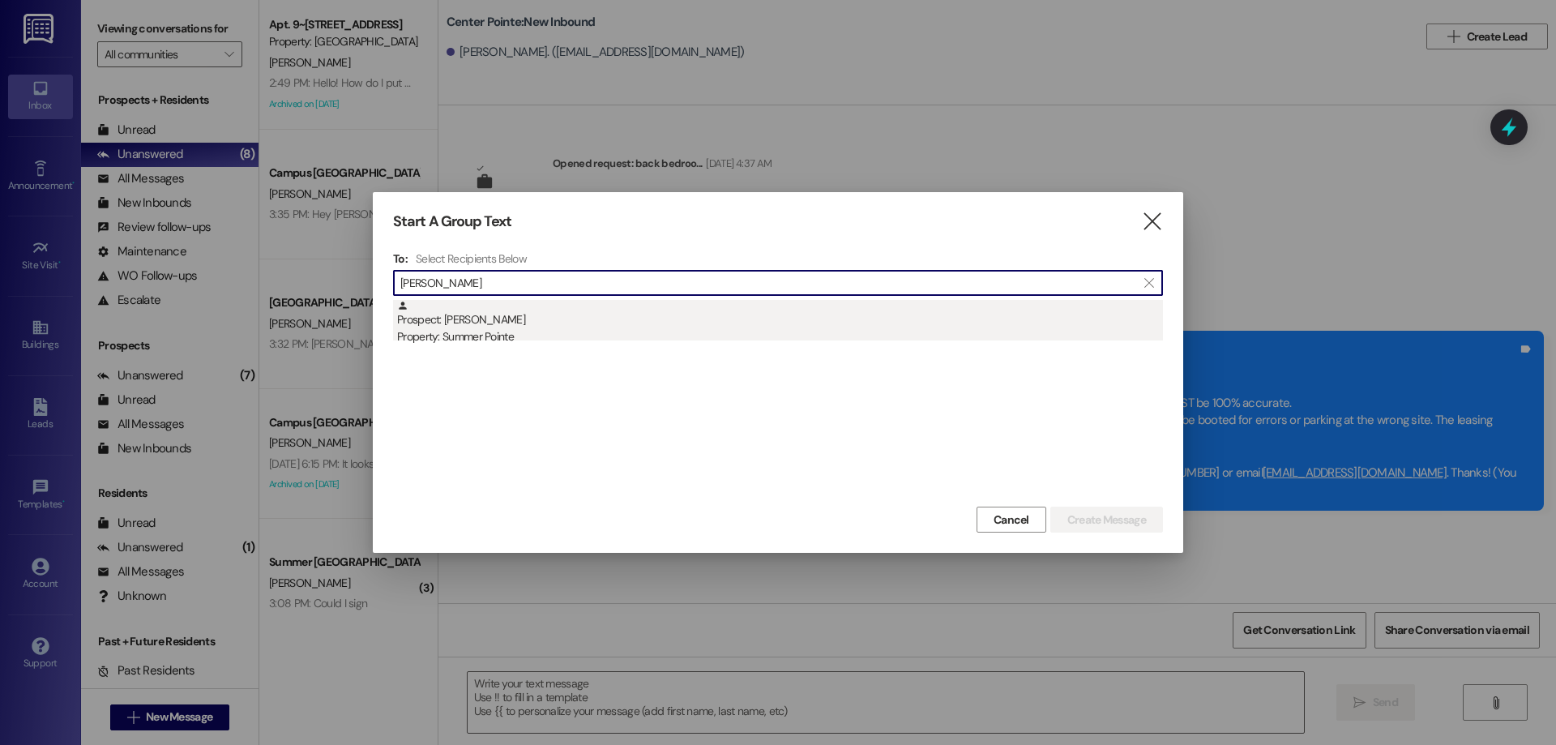
type input "grace mckee"
click at [602, 314] on div "Prospect: Grace McKee Property: Summer Pointe" at bounding box center [780, 323] width 766 height 46
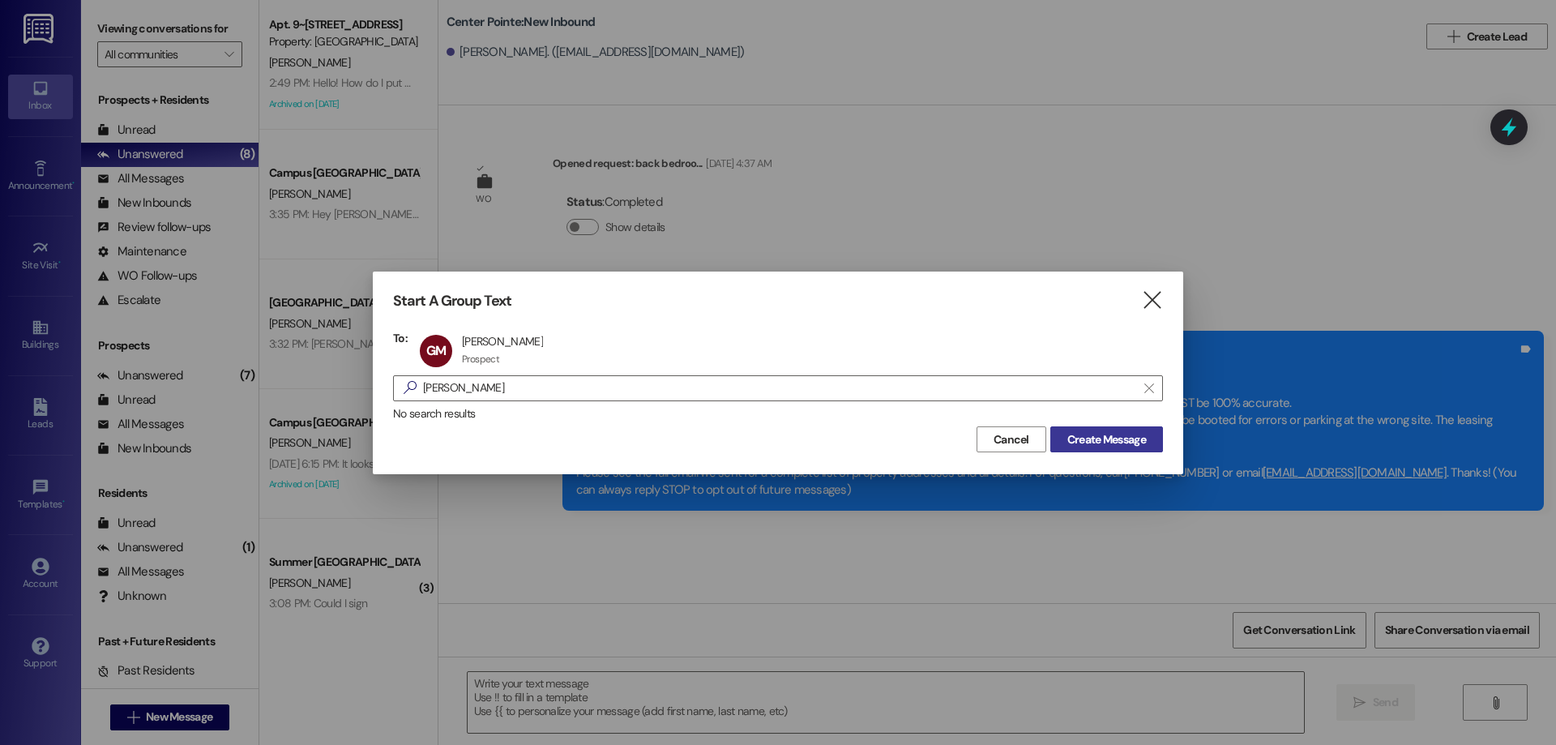
click at [1132, 442] on span "Create Message" at bounding box center [1106, 439] width 79 height 17
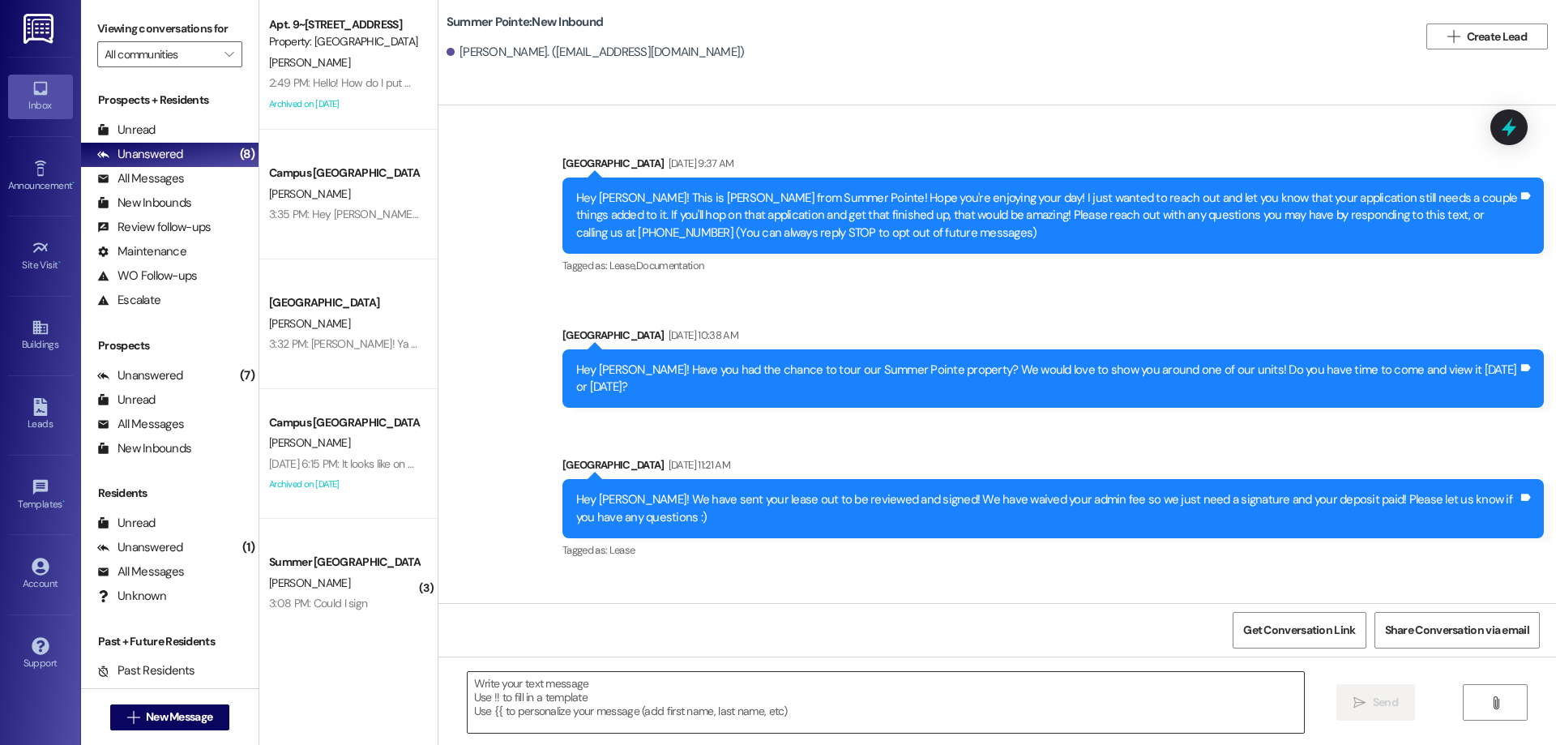
click at [882, 706] on textarea at bounding box center [886, 702] width 836 height 61
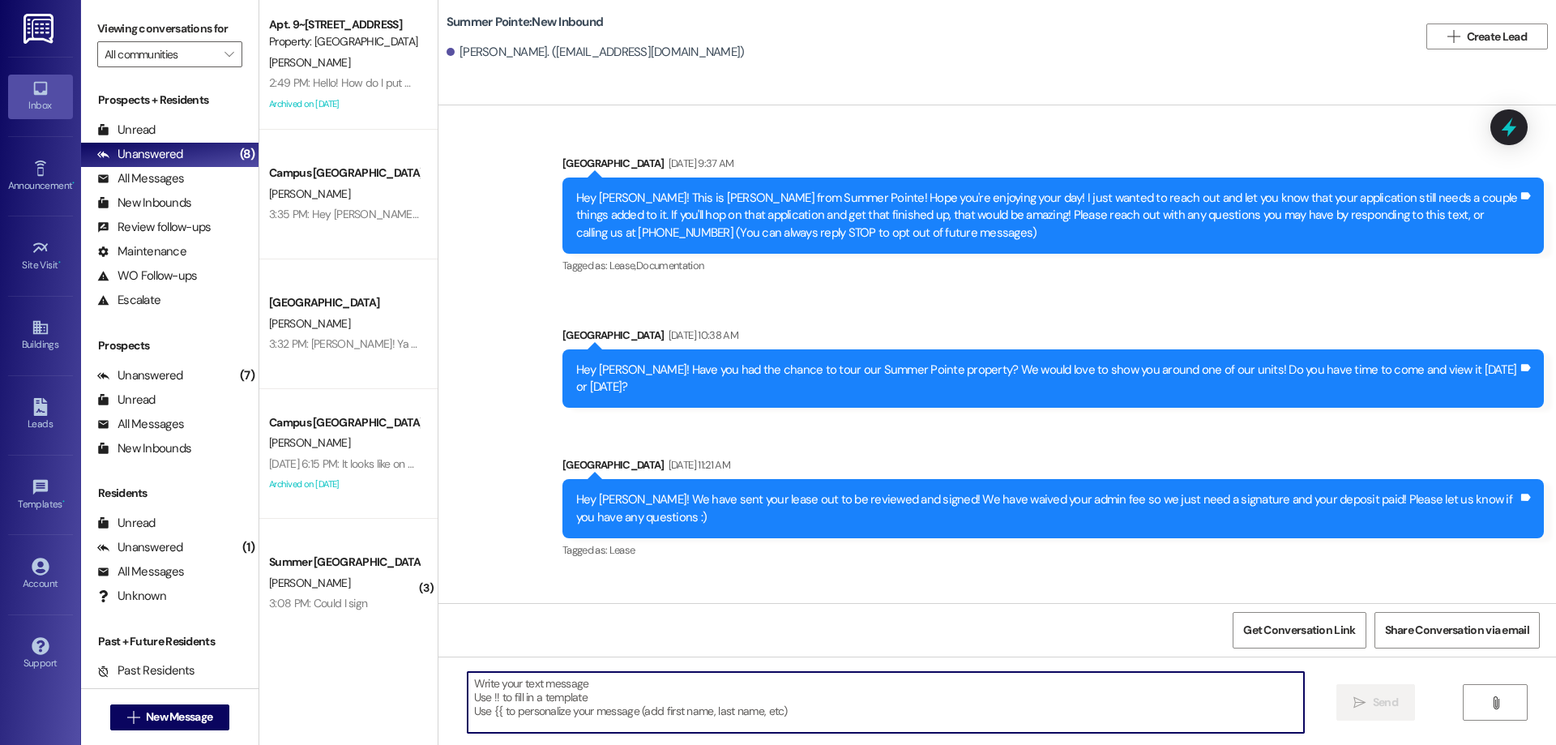
paste textarea "ACTION REQ'D: Set up your 2025-26 parking. Please read carefully. Opt-Out: You'…"
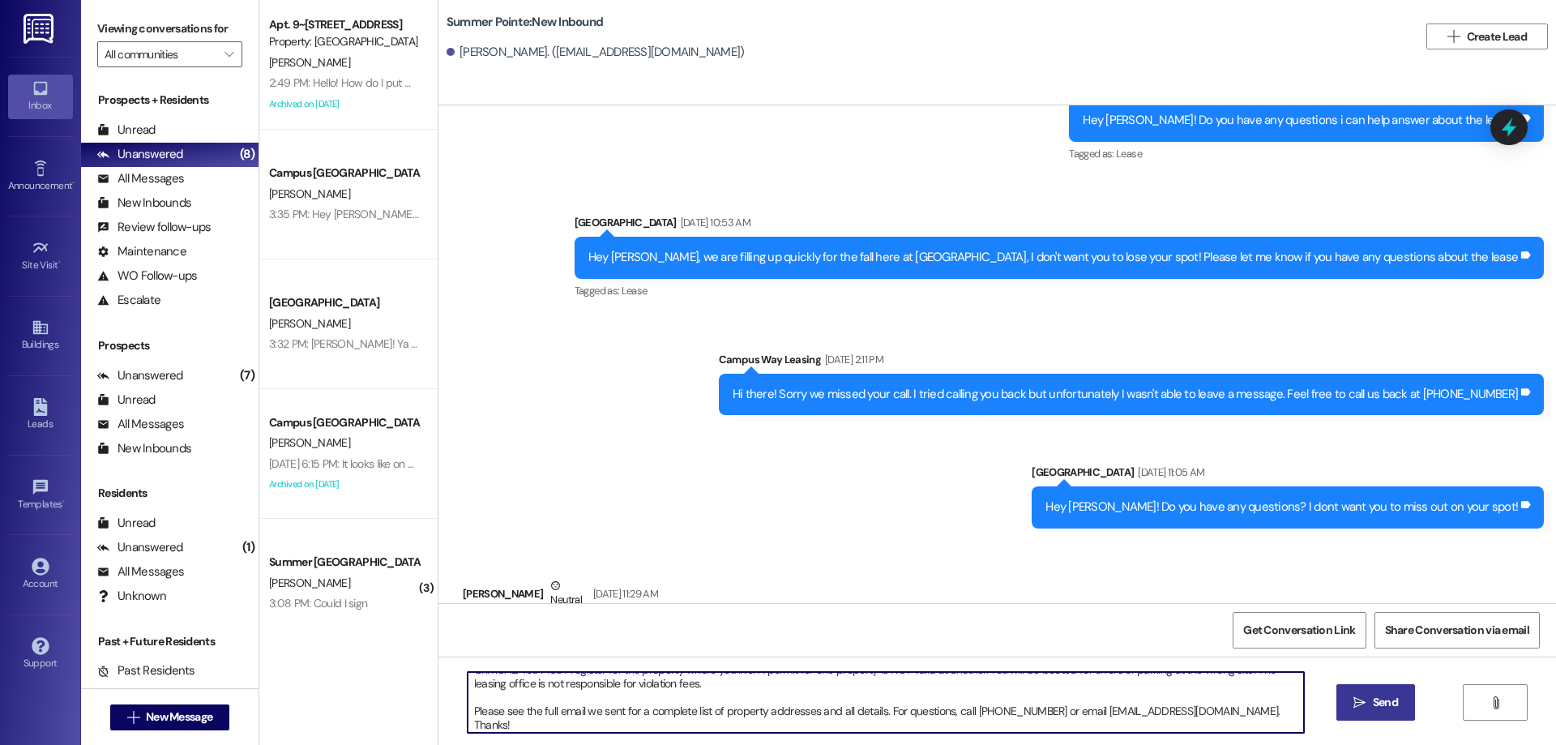
scroll to position [567, 0]
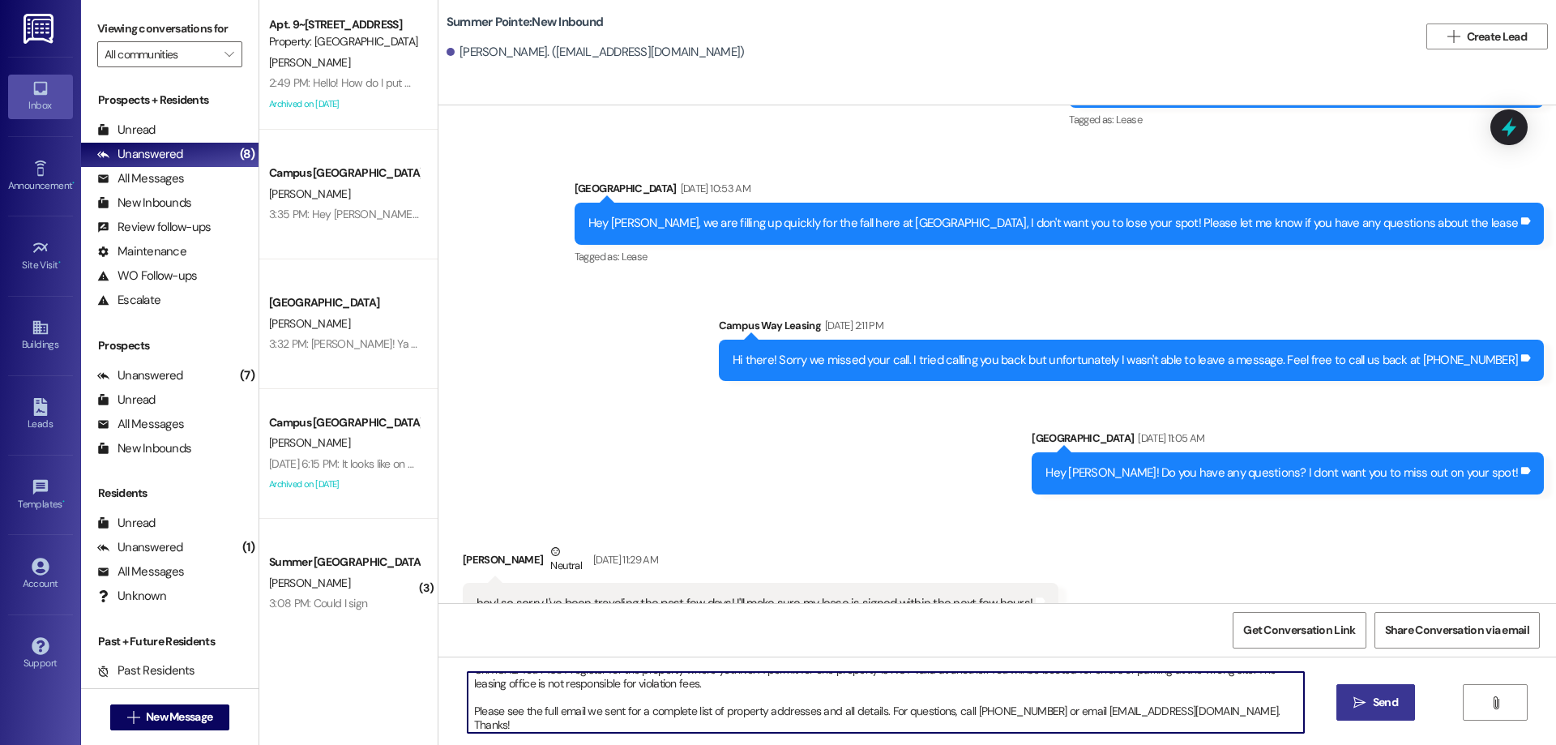
type textarea "ACTION REQ'D: Set up your 2025-26 parking. Please read carefully. Opt-Out: You'…"
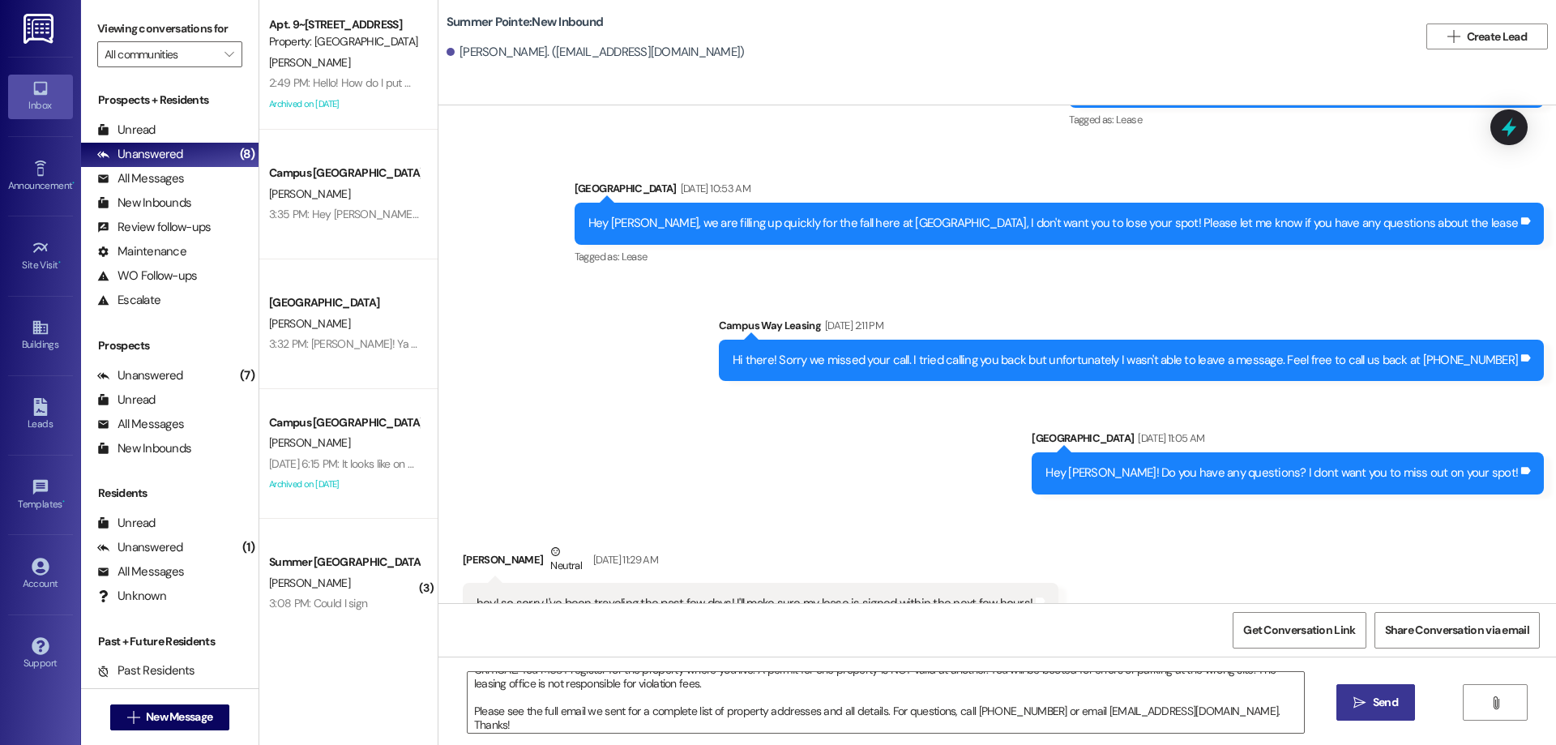
click at [1354, 696] on icon "" at bounding box center [1360, 702] width 12 height 13
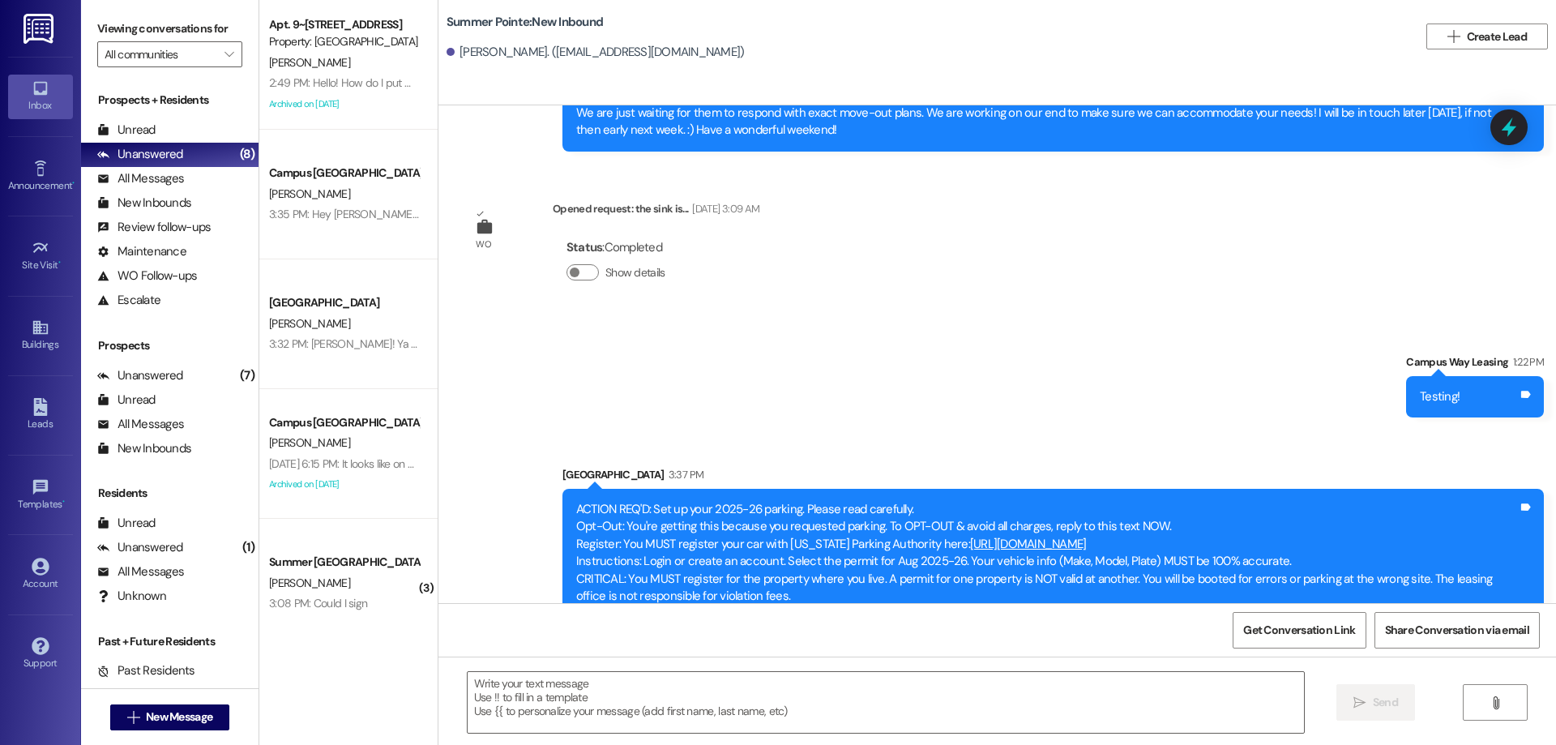
scroll to position [1974, 0]
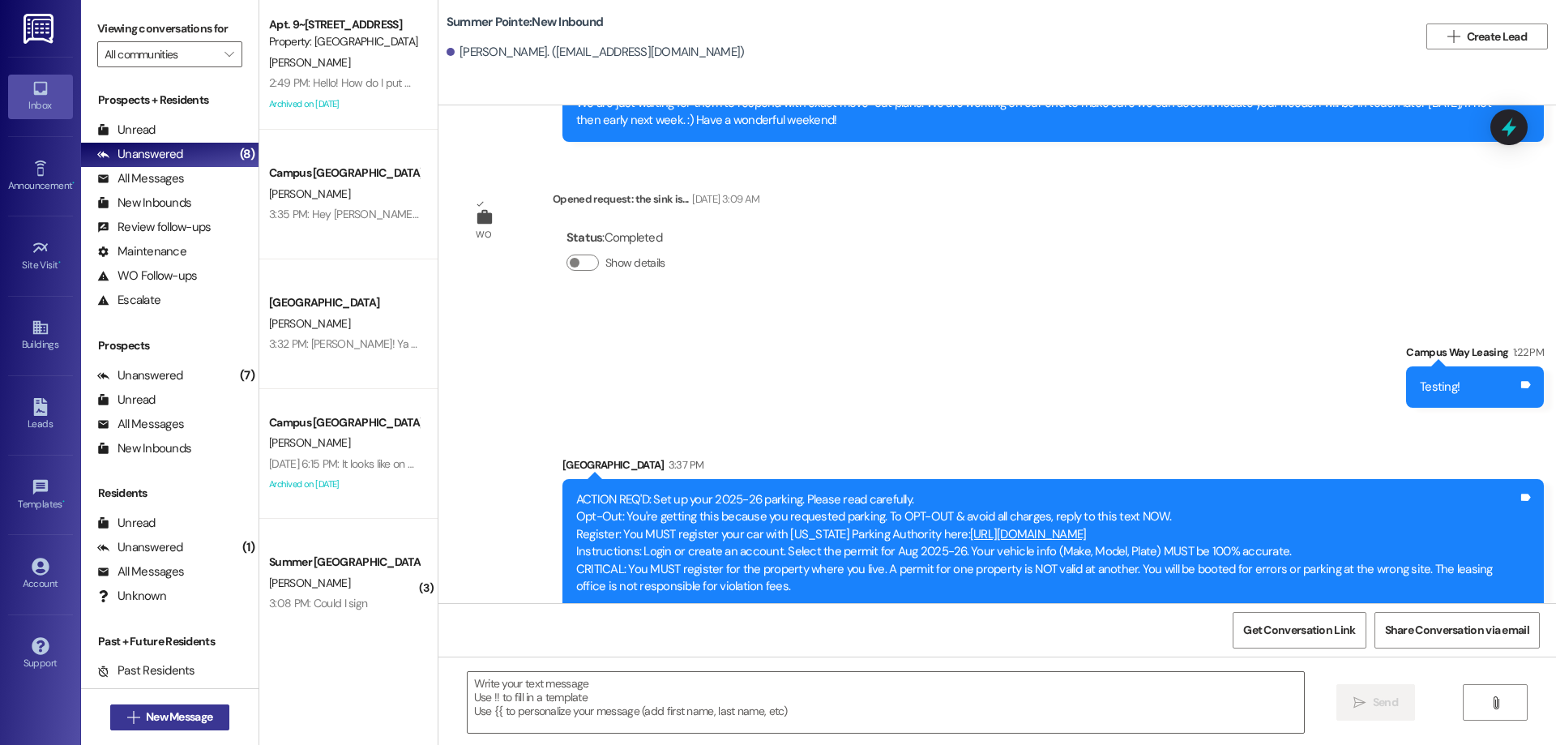
click at [111, 708] on button " New Message" at bounding box center [170, 717] width 120 height 26
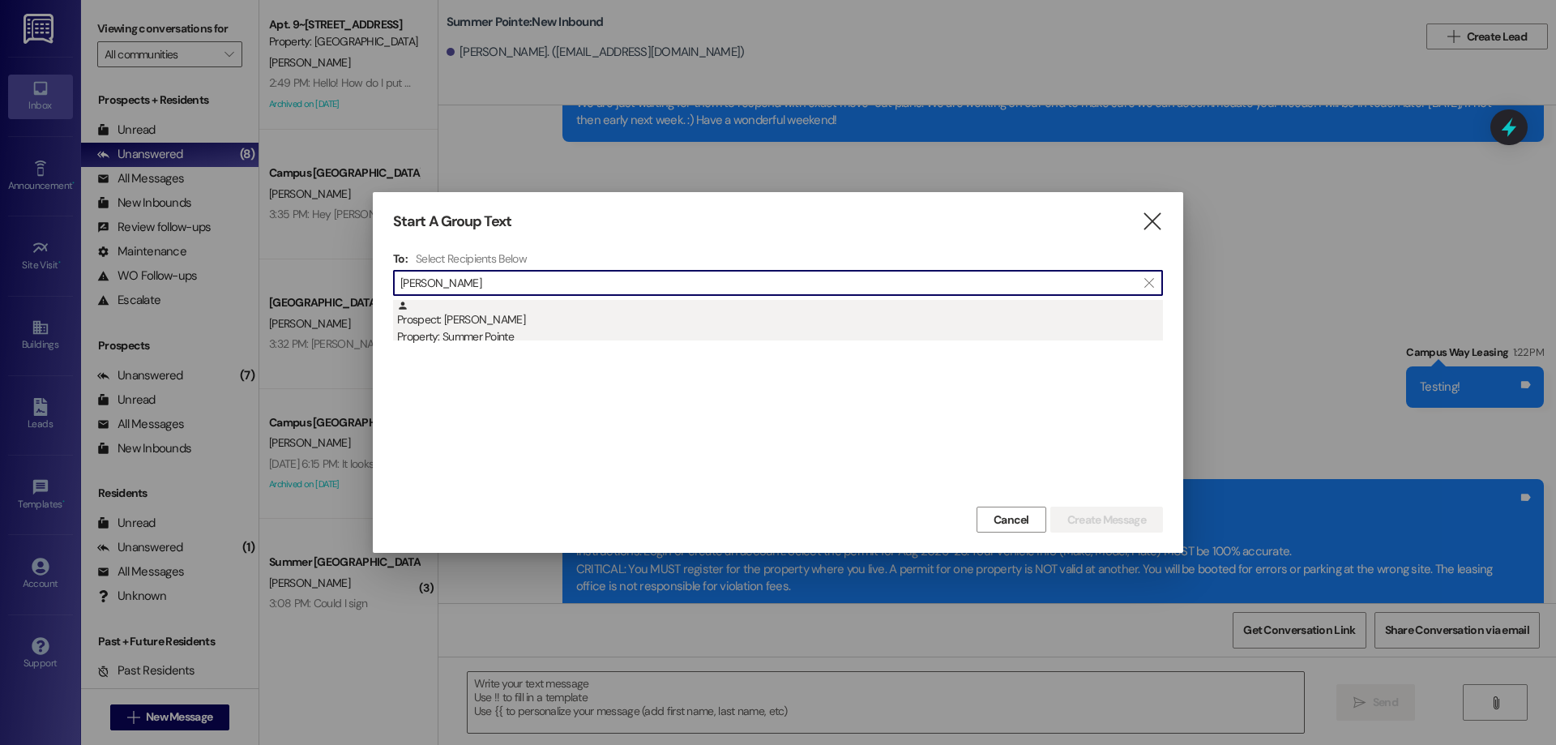
type input "annie meek"
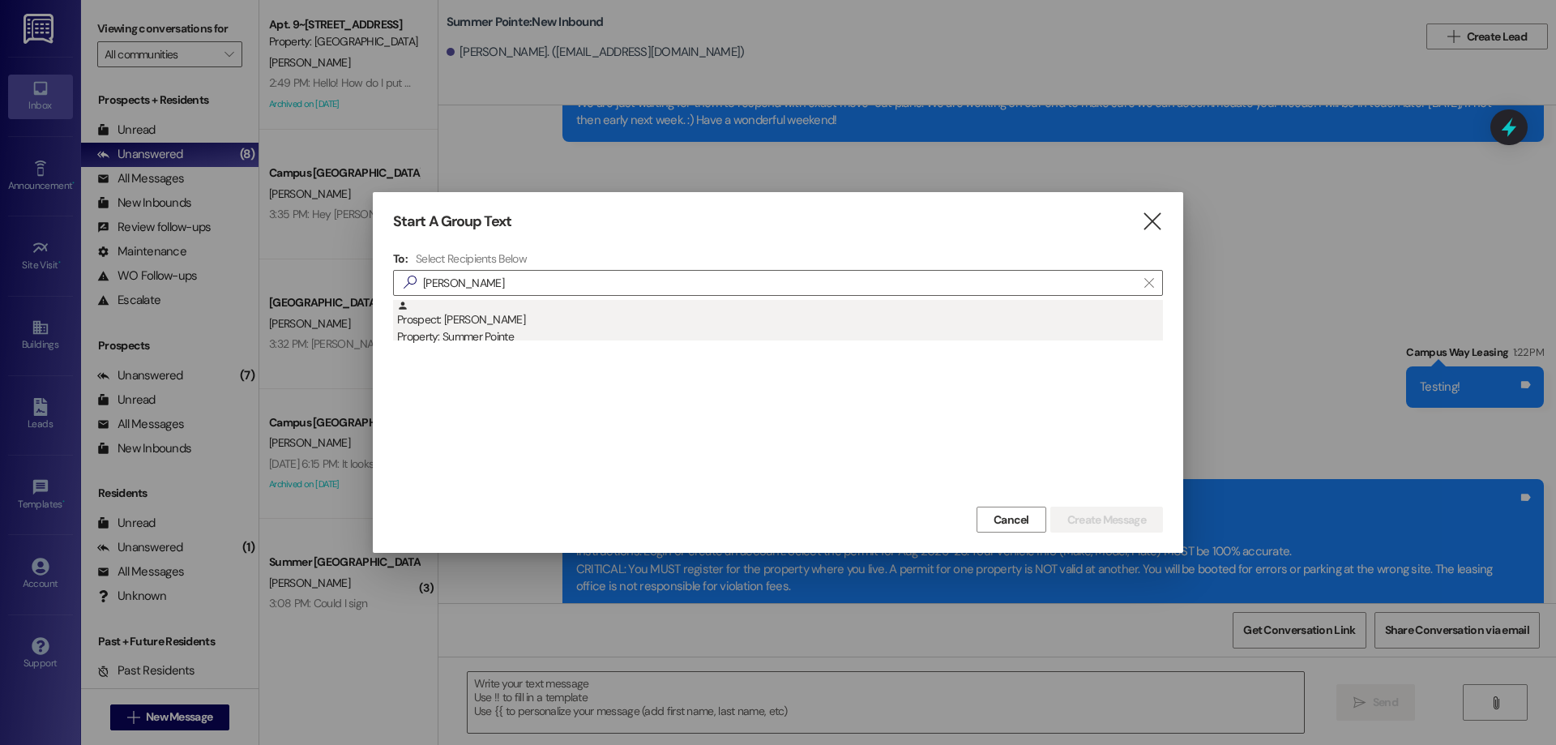
click at [605, 344] on div "Property: Summer Pointe" at bounding box center [780, 336] width 766 height 17
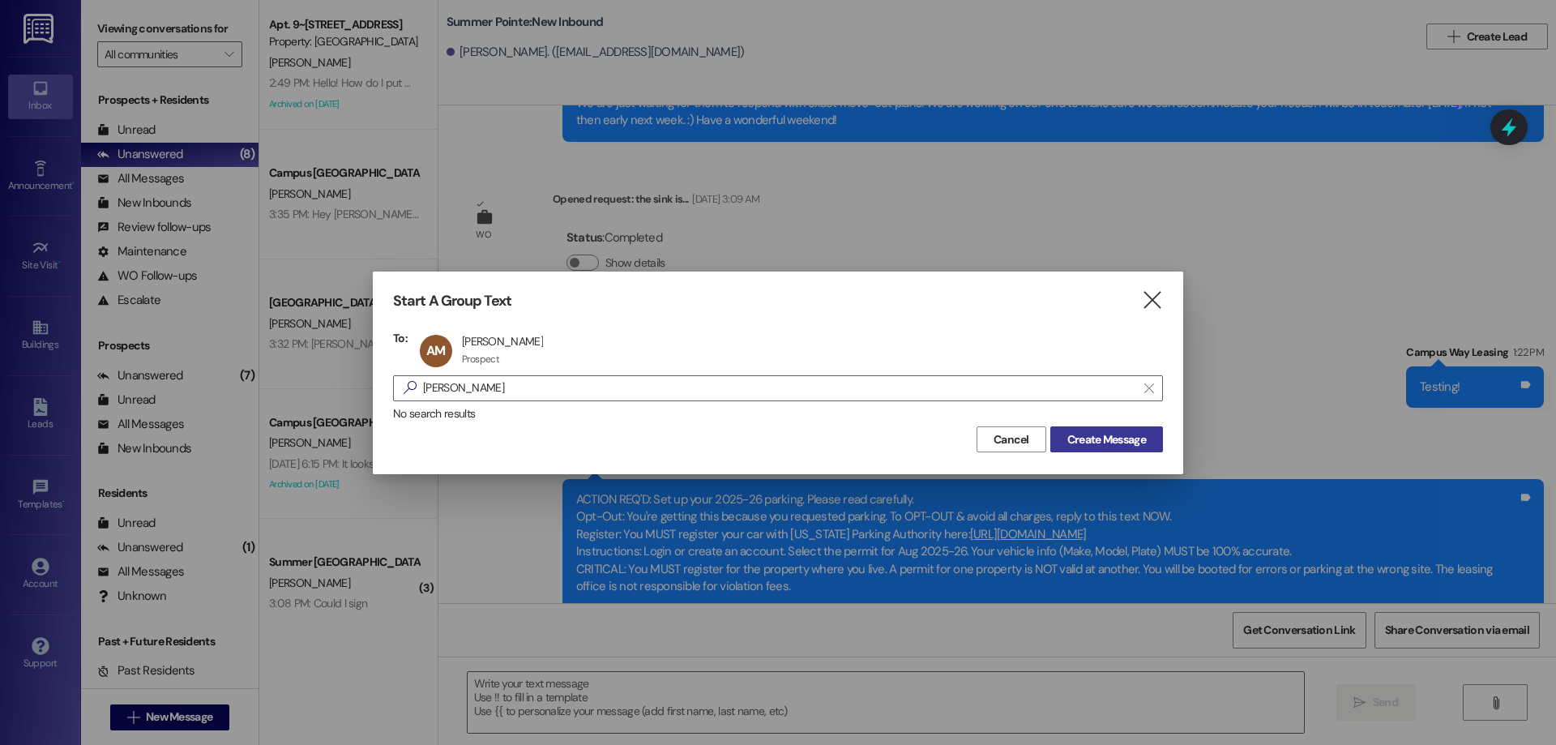
click at [1114, 446] on span "Create Message" at bounding box center [1106, 439] width 79 height 17
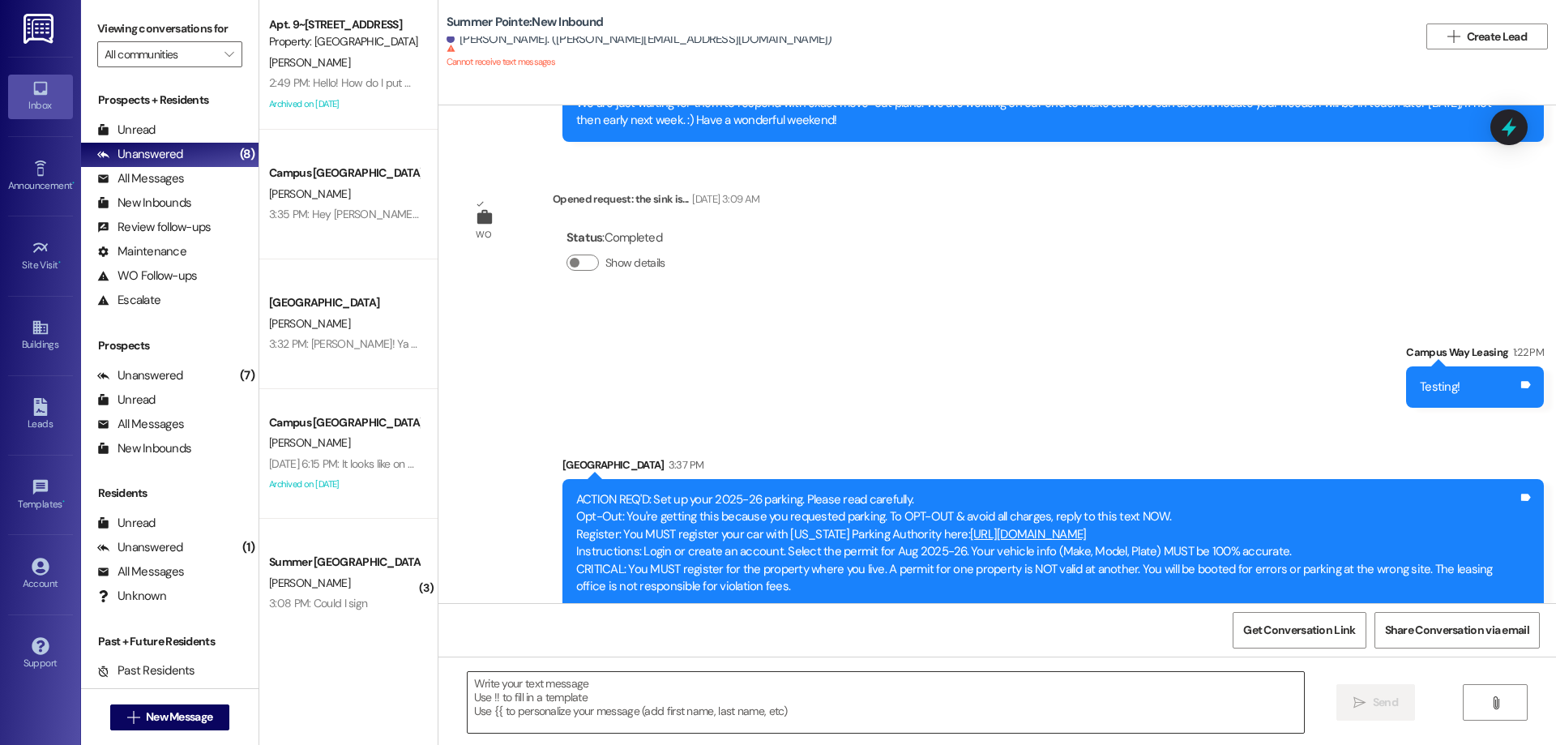
scroll to position [0, 0]
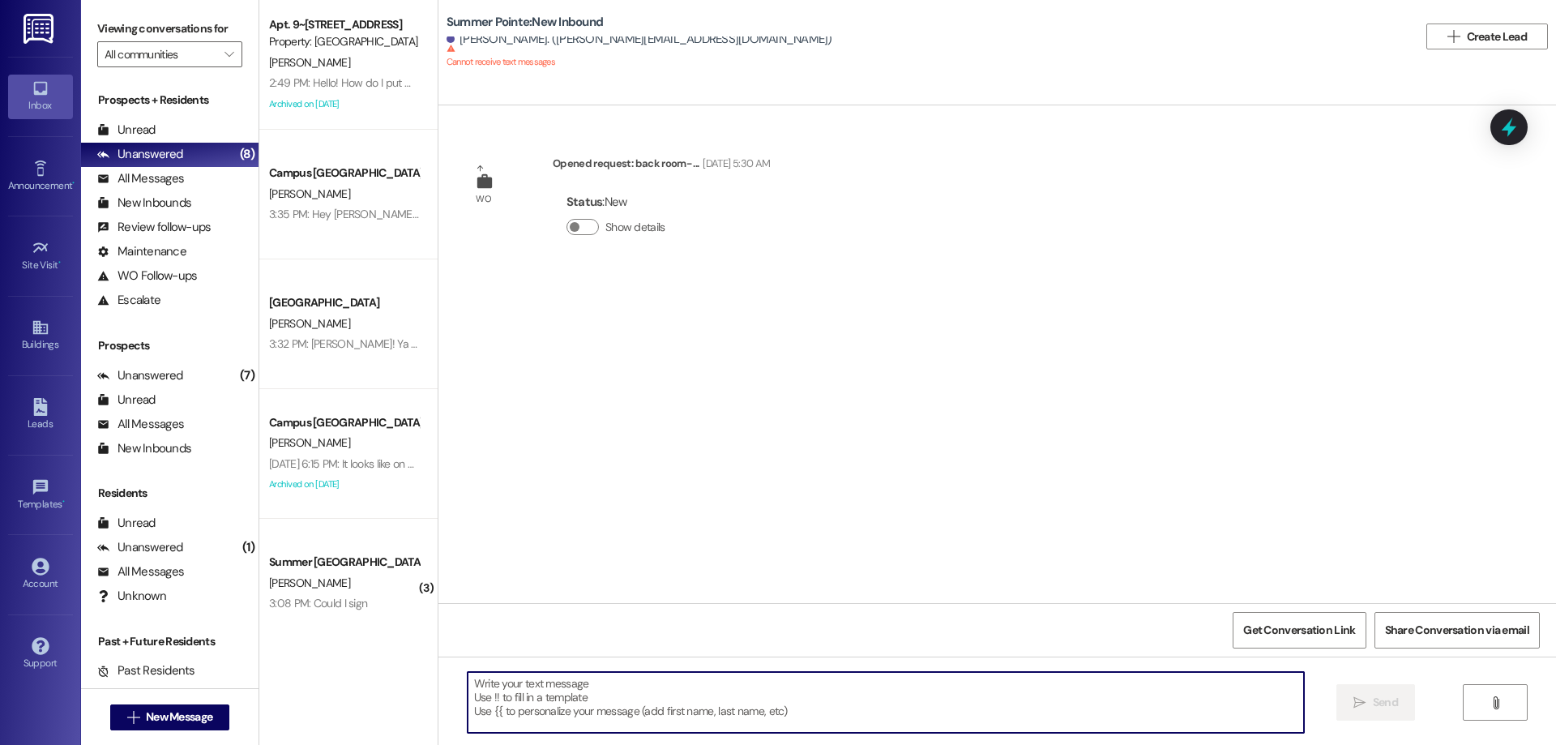
click at [809, 716] on textarea at bounding box center [886, 702] width 836 height 61
paste textarea "ACTION REQ'D: Set up your 2025-26 parking. Please read carefully. Opt-Out: You'…"
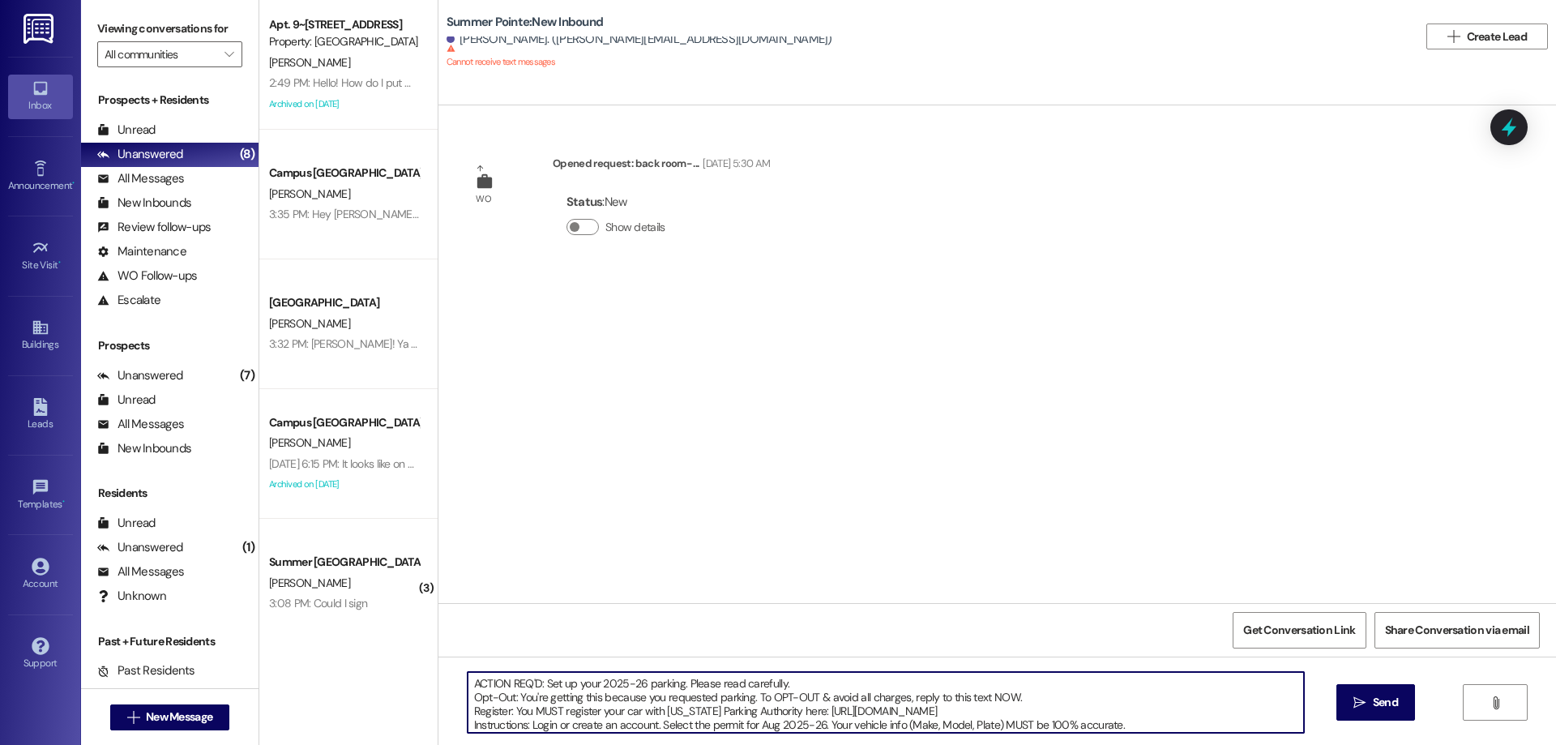
scroll to position [69, 0]
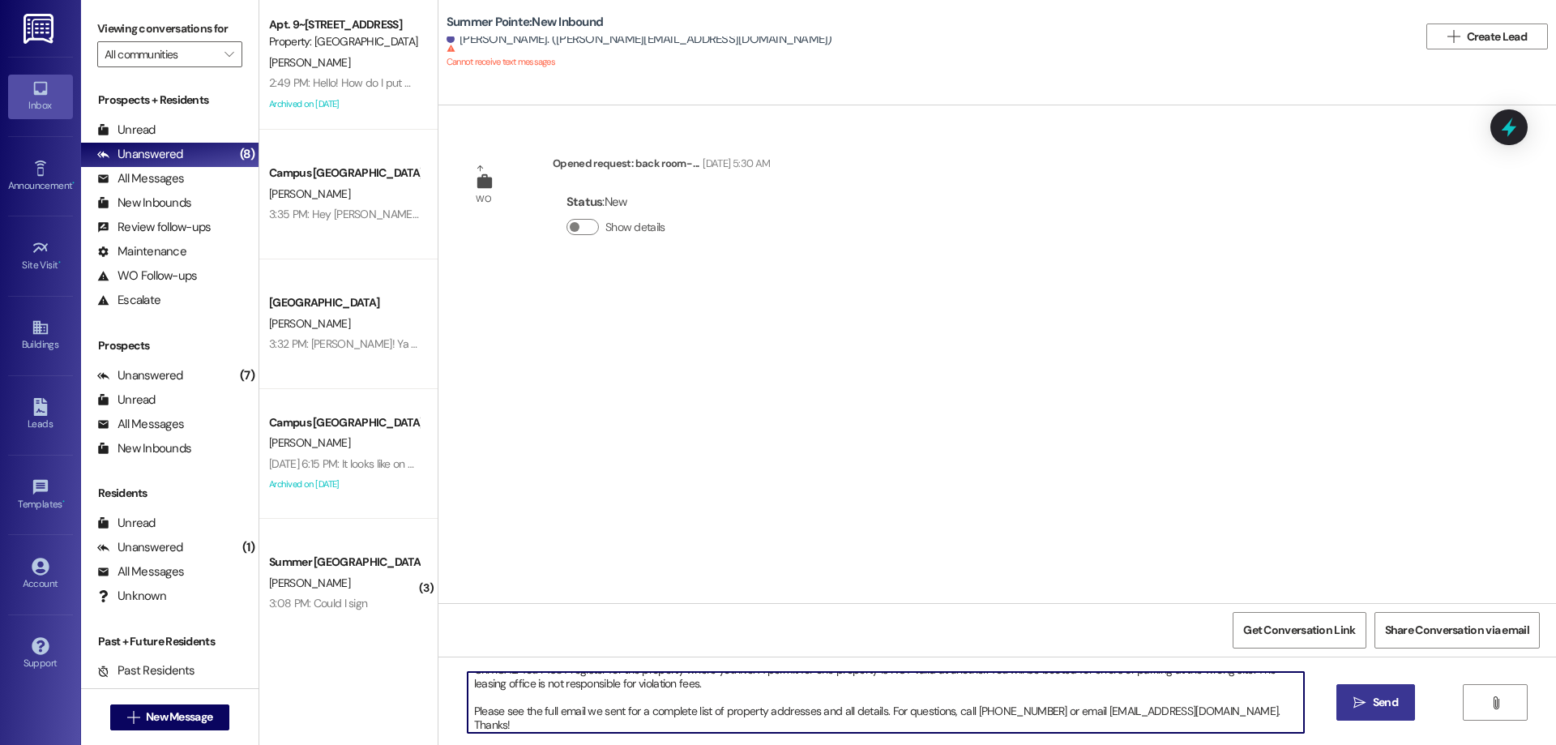
type textarea "ACTION REQ'D: Set up your 2025-26 parking. Please read carefully. Opt-Out: You'…"
click at [1368, 689] on button " Send" at bounding box center [1375, 702] width 79 height 36
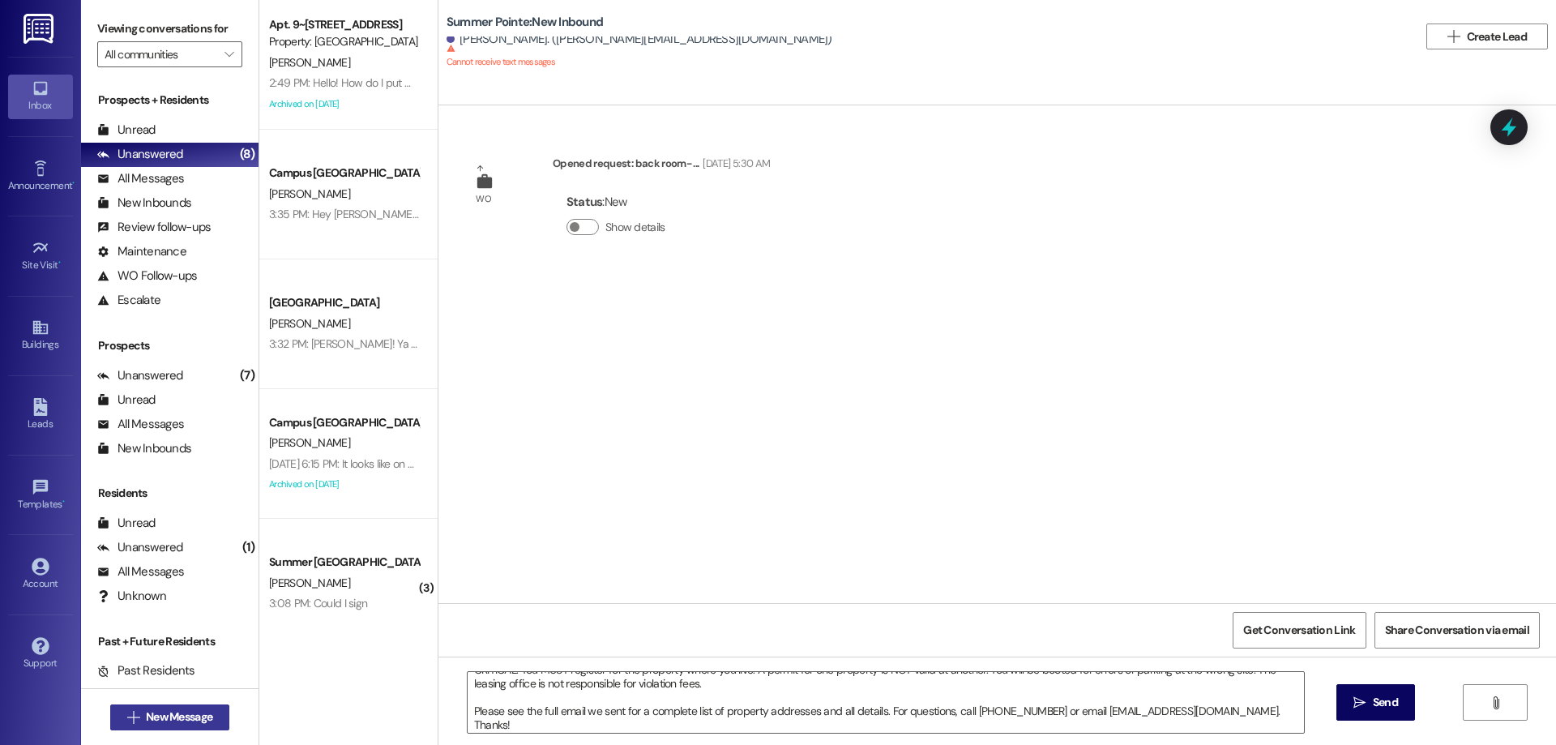
click at [173, 714] on span "New Message" at bounding box center [179, 716] width 66 height 17
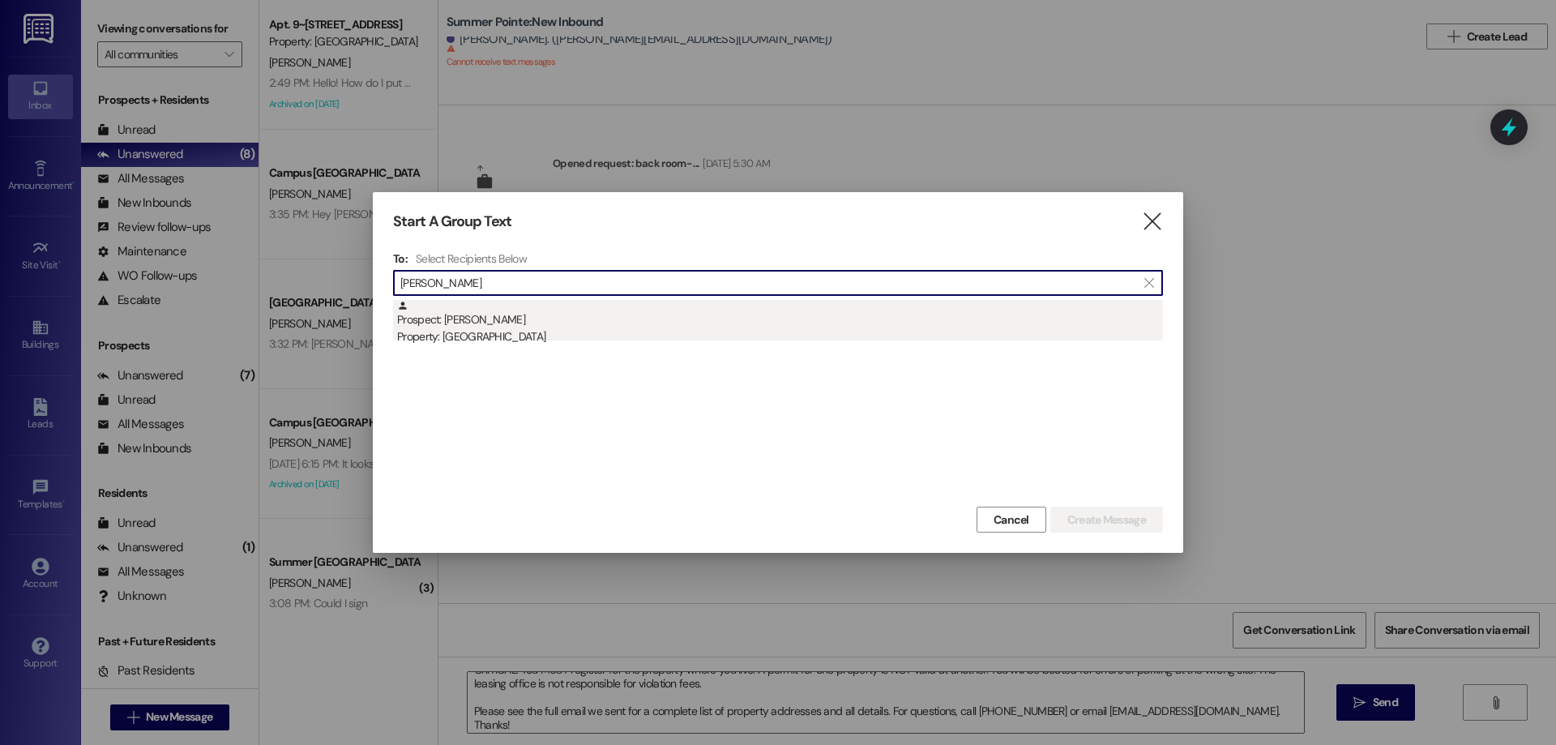
type input "eden newman"
click at [704, 313] on div "Prospect: Eden Newman Property: Campus Way" at bounding box center [780, 323] width 766 height 46
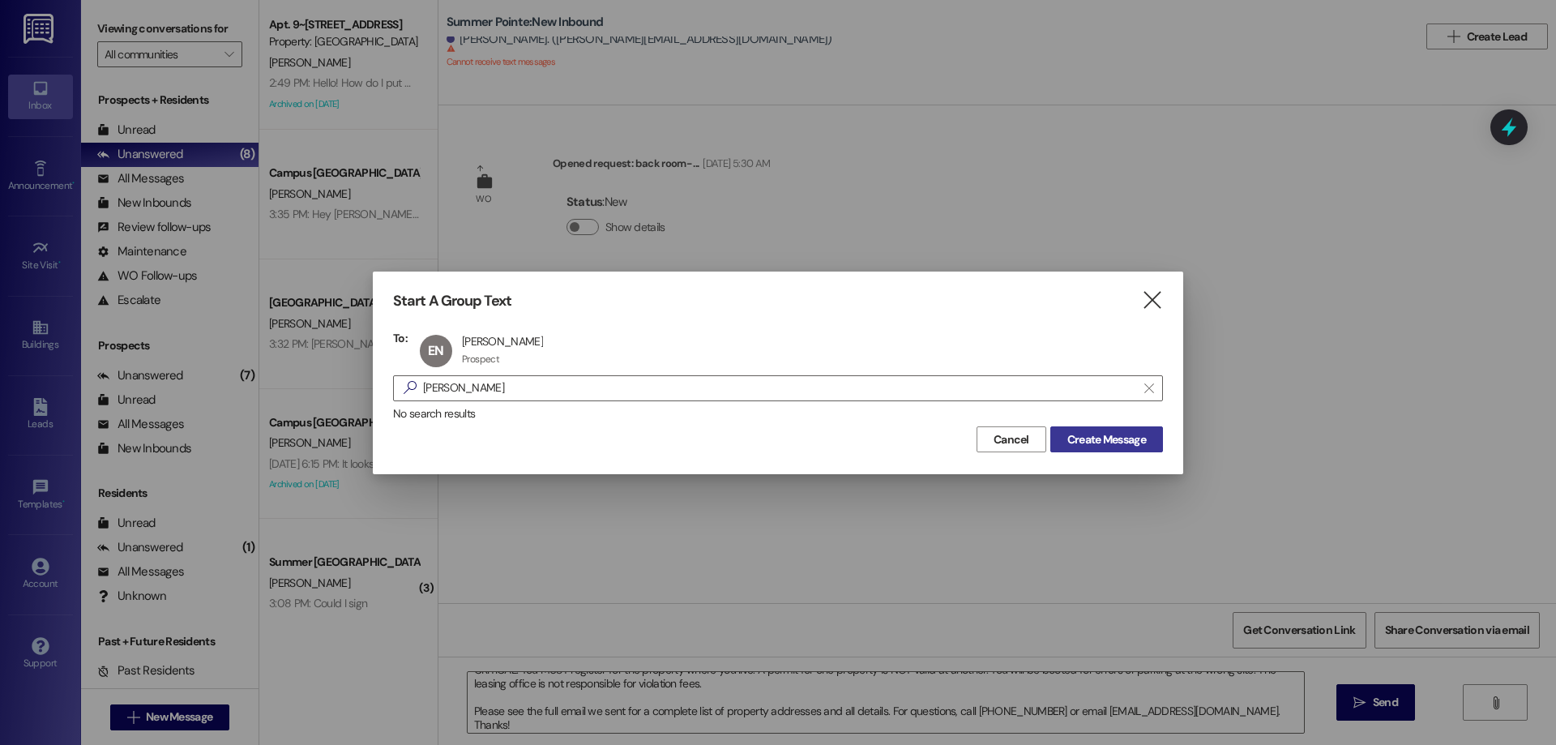
click at [1113, 434] on span "Create Message" at bounding box center [1106, 439] width 79 height 17
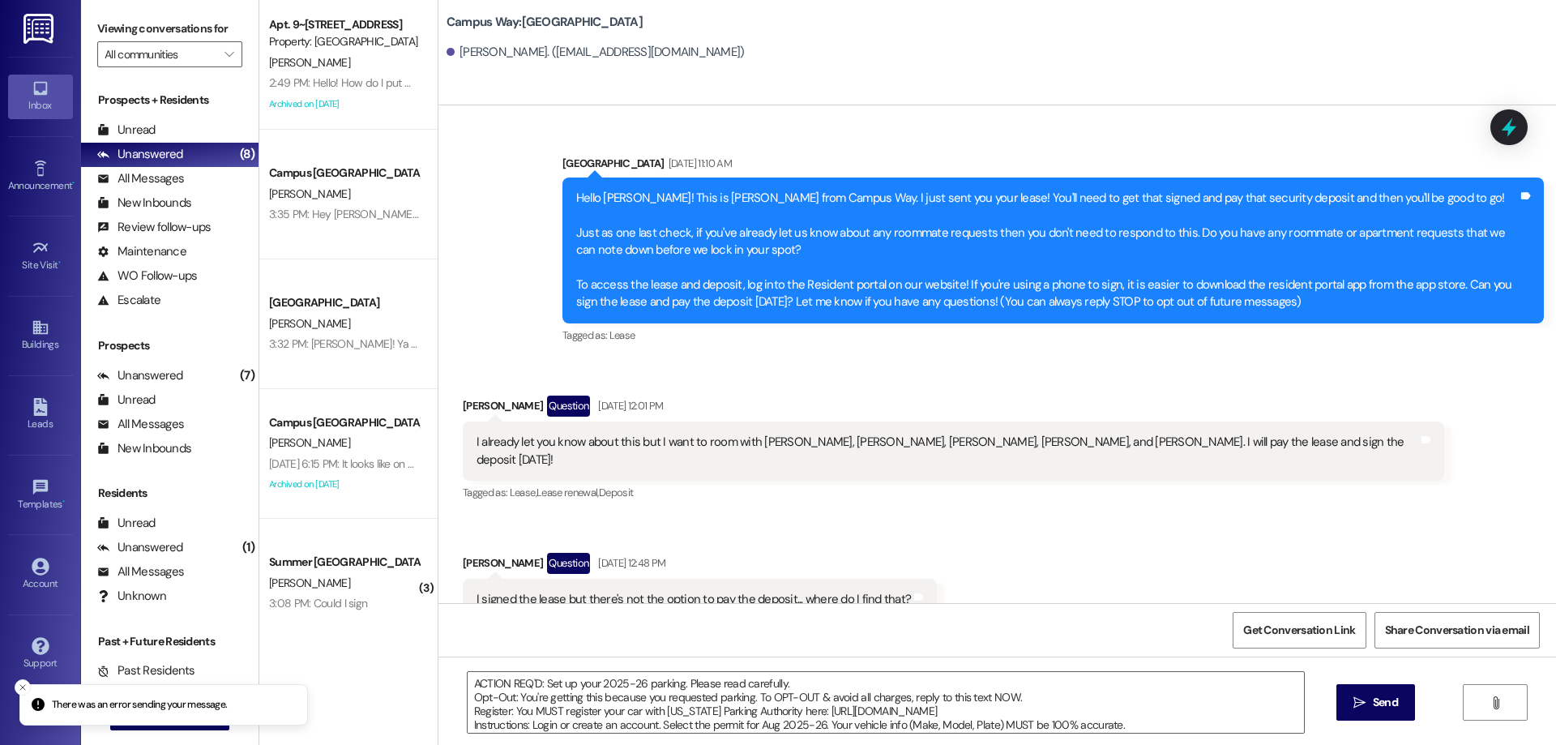
scroll to position [36, 0]
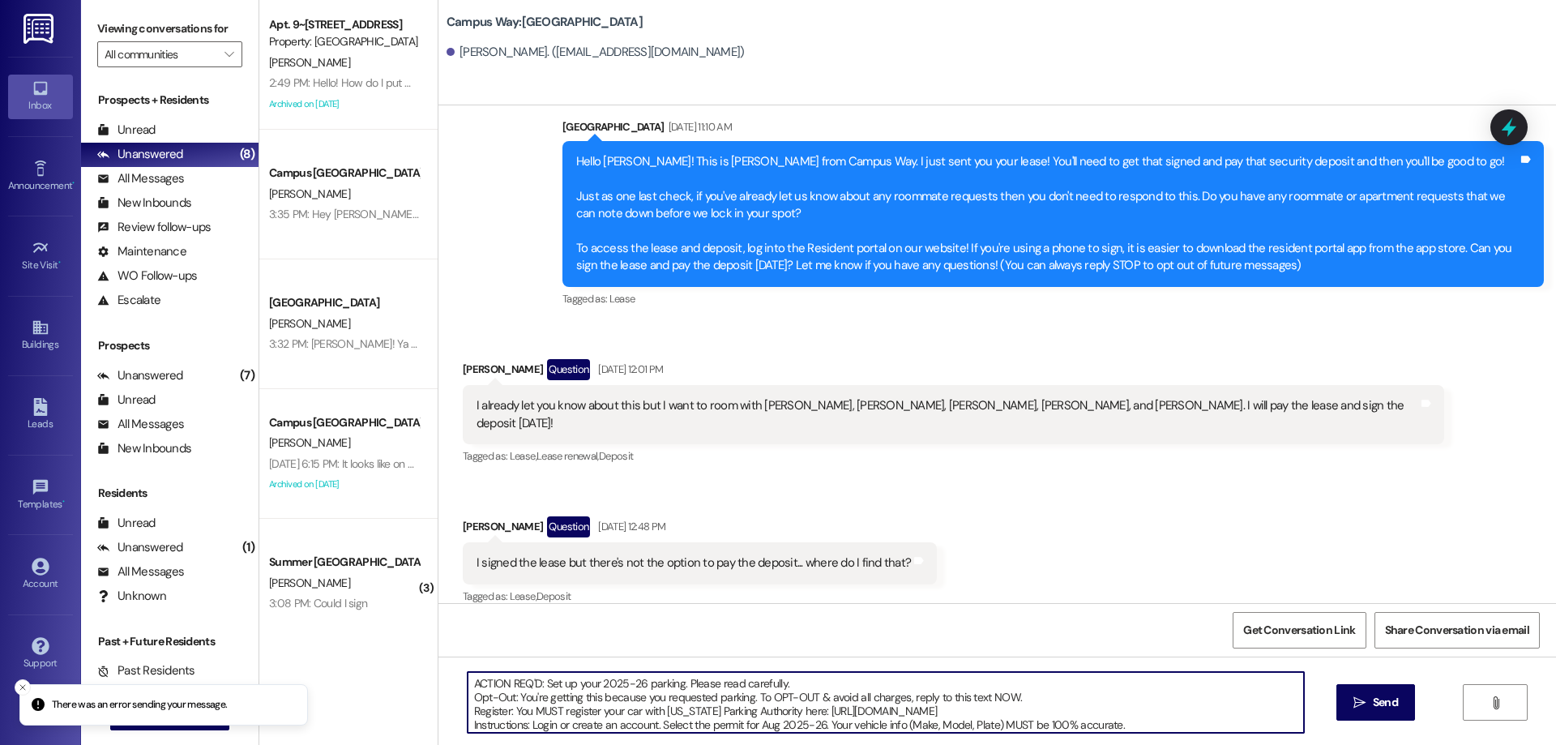
click at [1174, 699] on textarea "ACTION REQ'D: Set up your 2025-26 parking. Please read carefully. Opt-Out: You'…" at bounding box center [886, 702] width 836 height 61
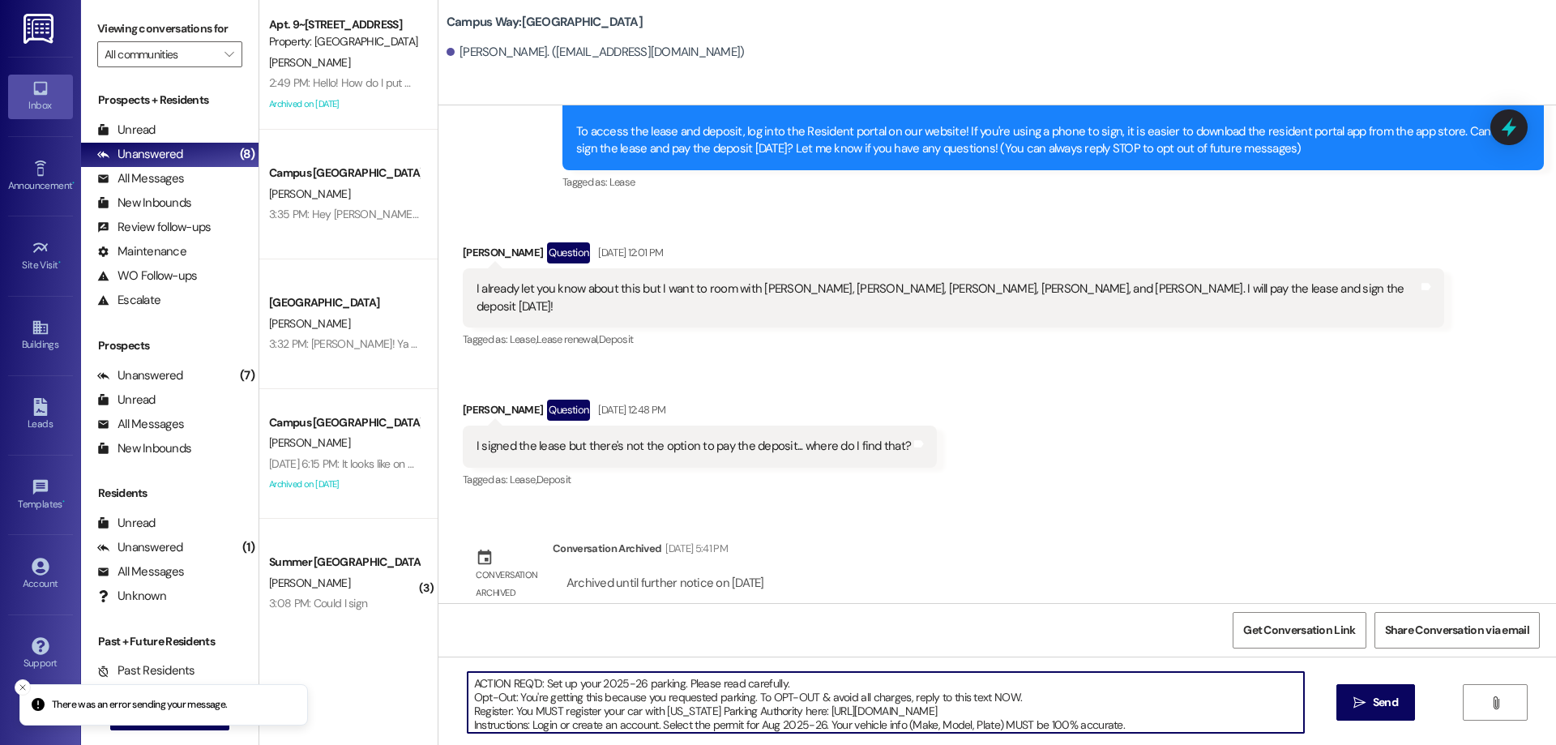
scroll to position [156, 0]
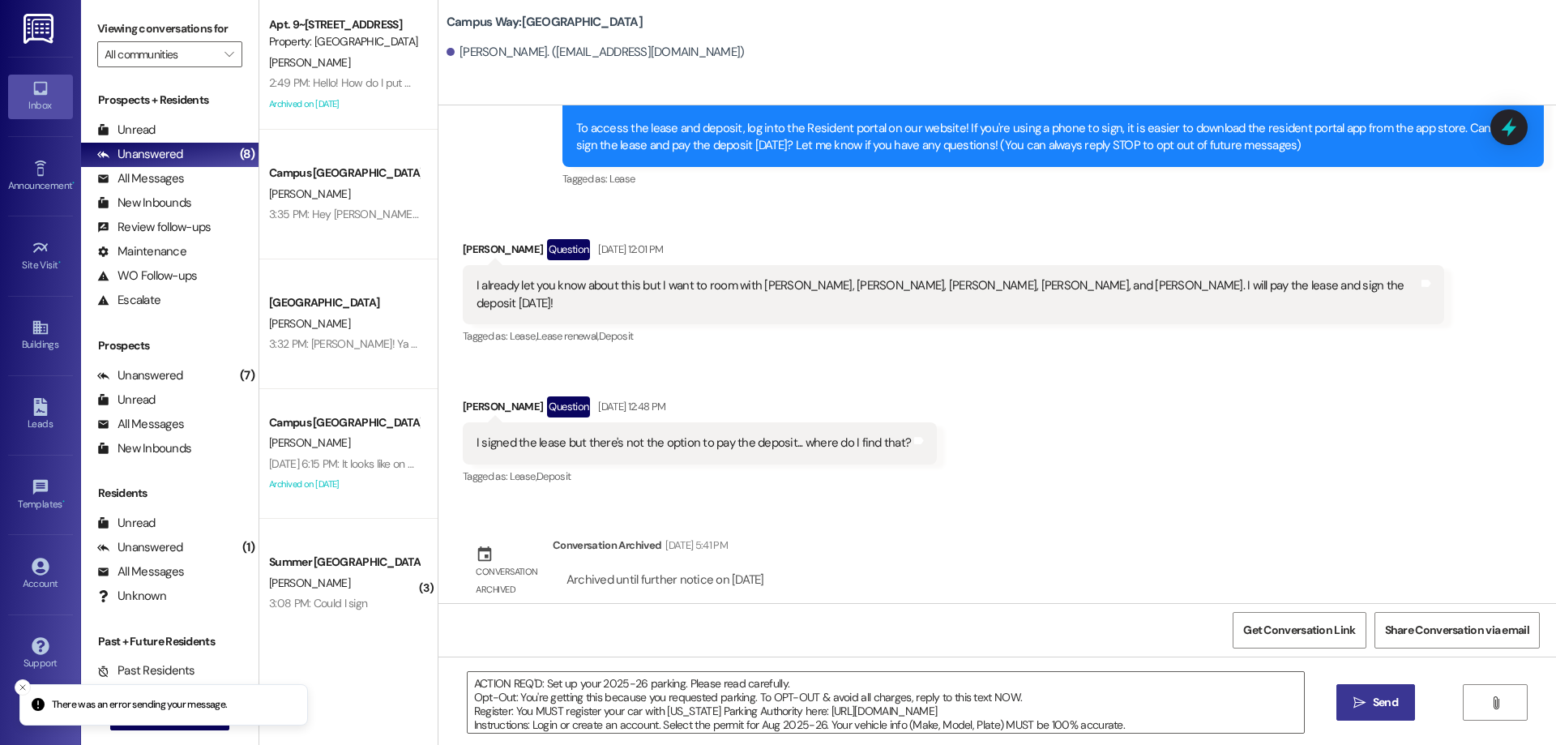
click at [1361, 692] on button " Send" at bounding box center [1375, 702] width 79 height 36
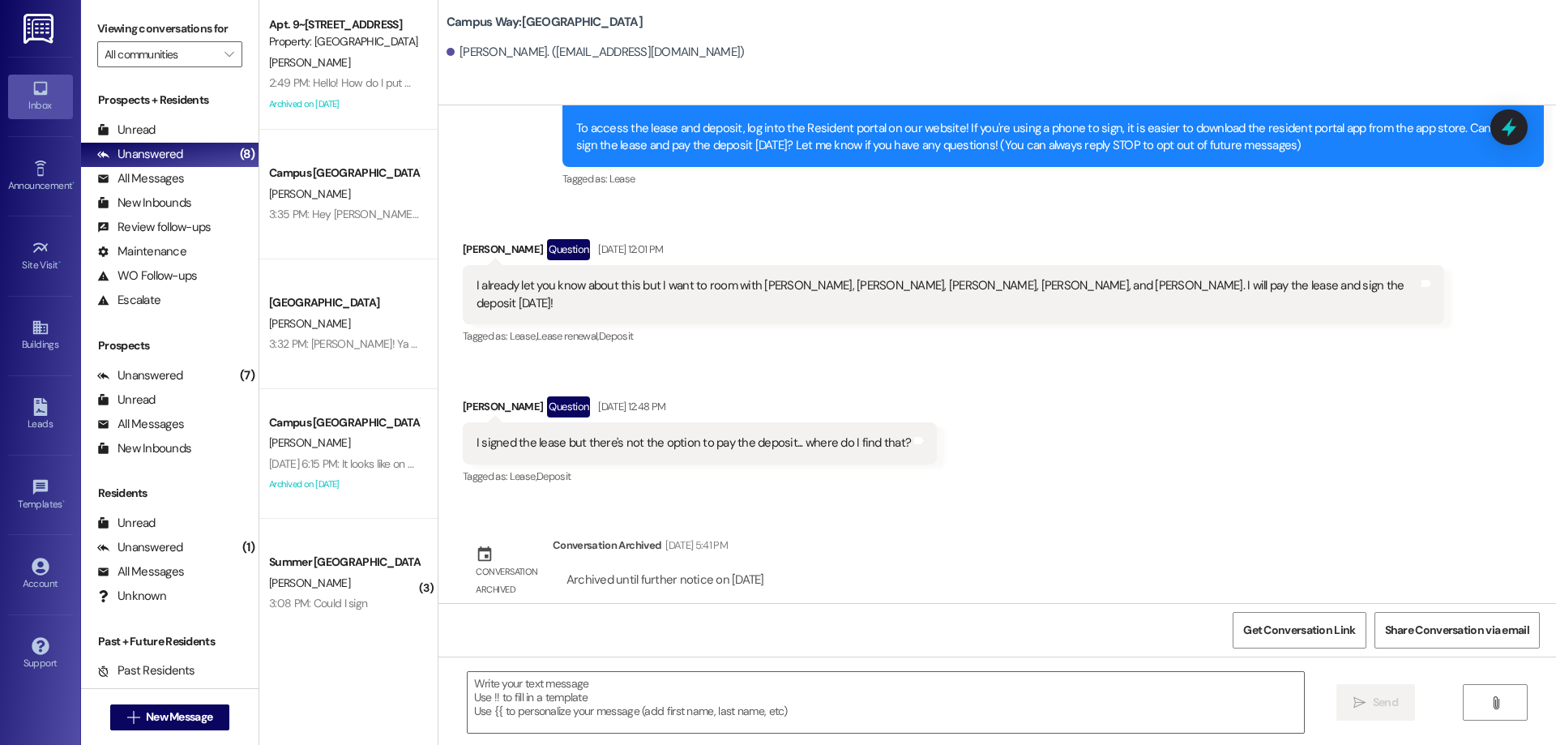
scroll to position [36, 0]
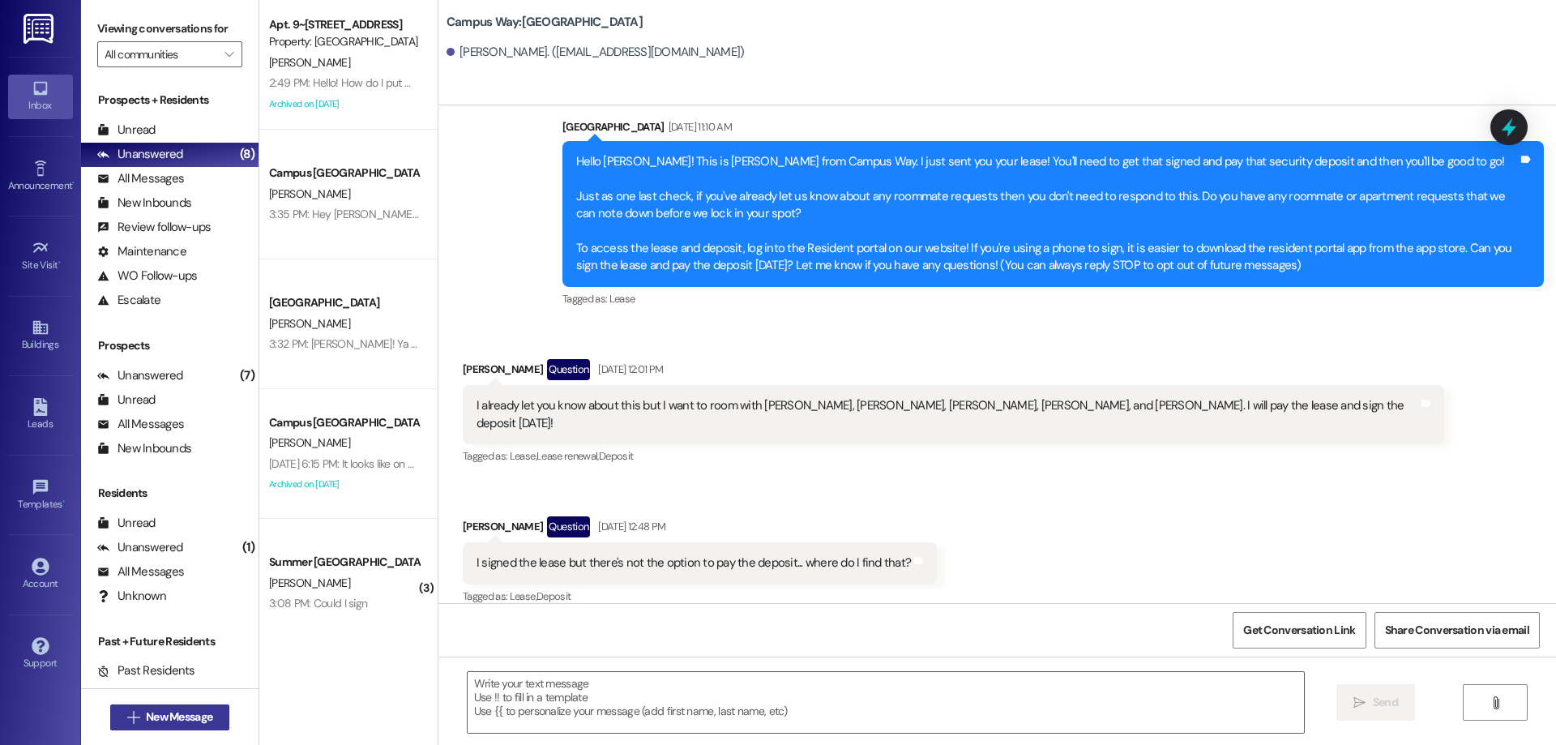
click at [174, 721] on span "New Message" at bounding box center [179, 716] width 66 height 17
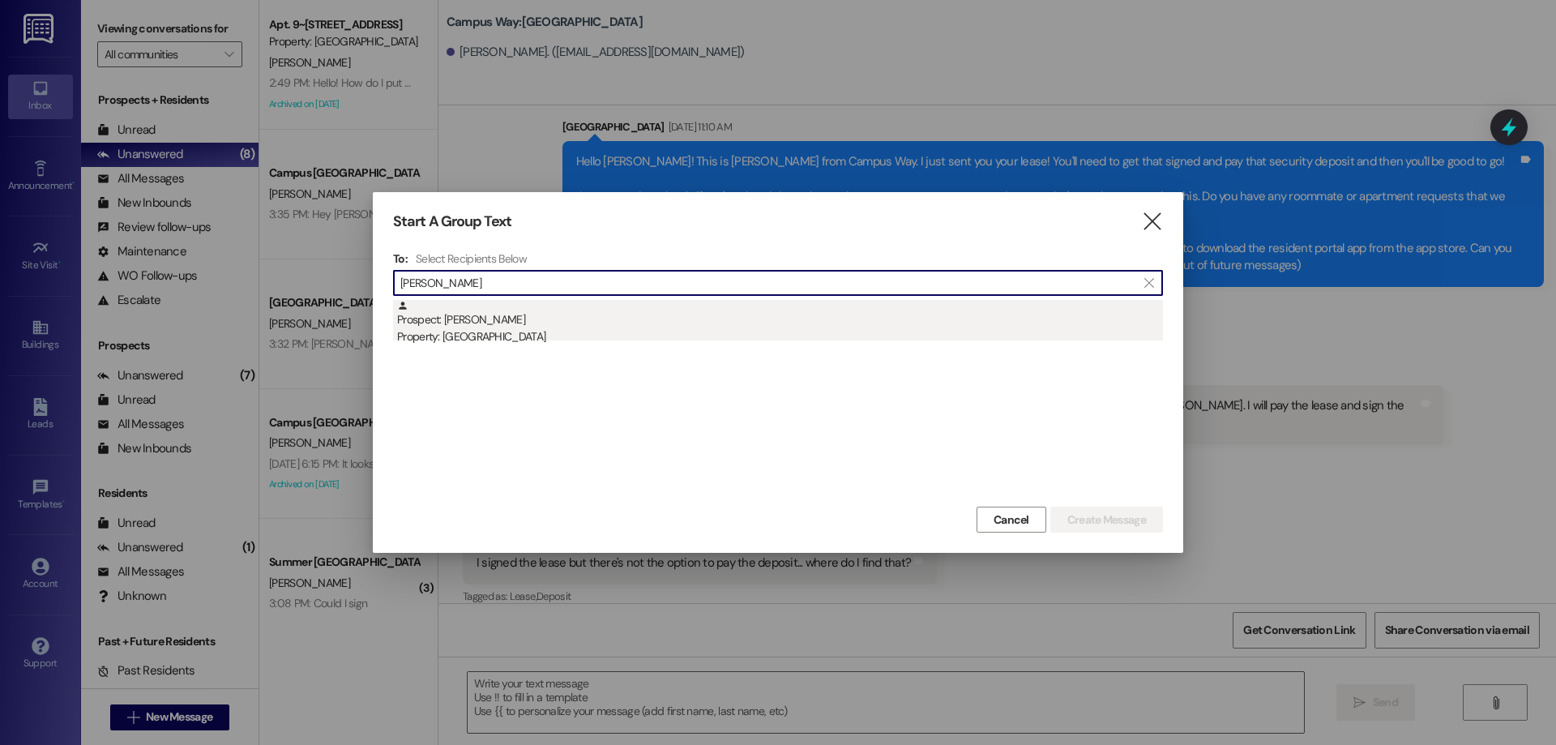
type input "eliza powell"
click at [691, 329] on div "Property: Campus Way" at bounding box center [780, 336] width 766 height 17
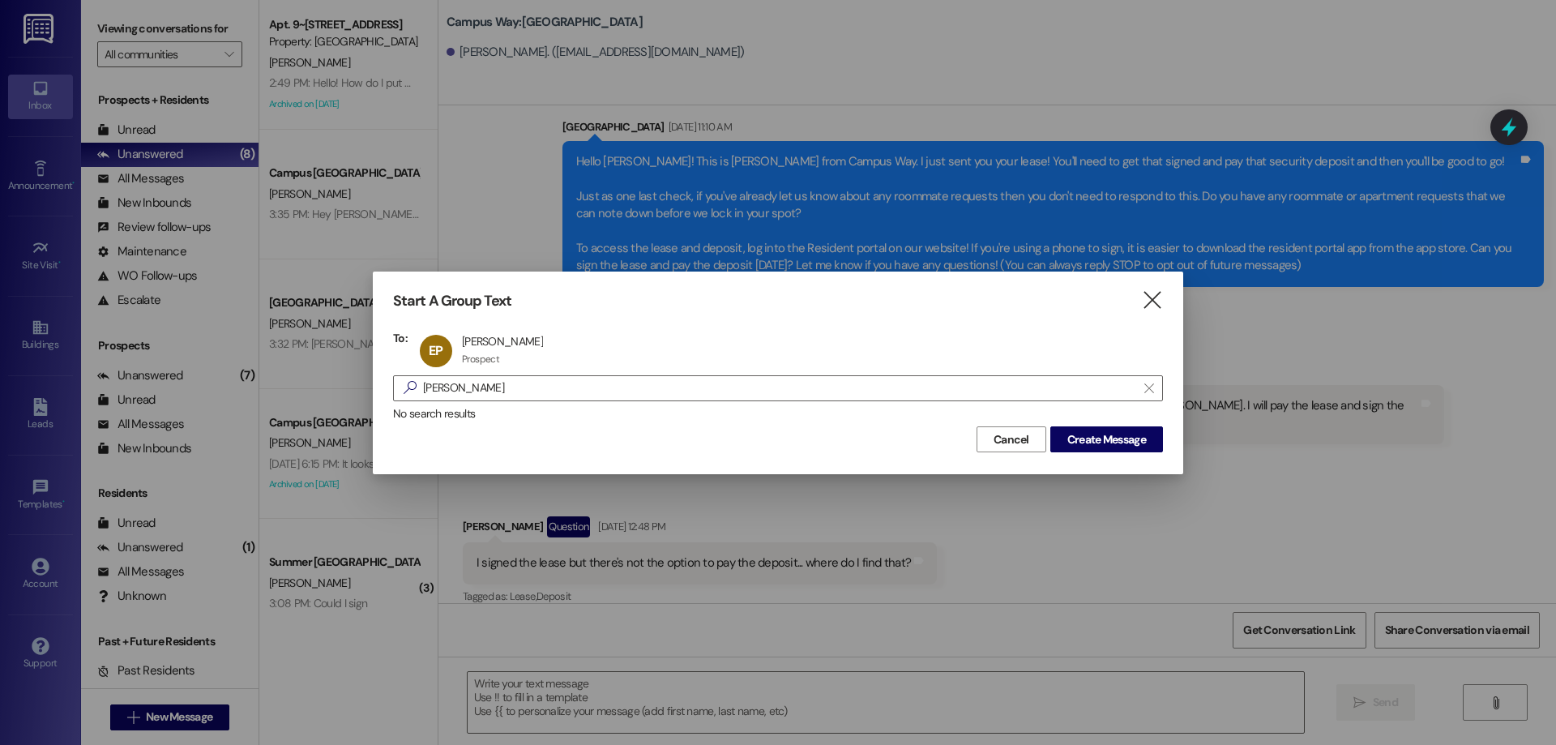
click at [1118, 454] on div "Start A Group Text  To: EP Eliza Powell Eliza Powell Prospect Prospect click t…" at bounding box center [778, 373] width 810 height 202
click at [1123, 436] on span "Create Message" at bounding box center [1106, 439] width 79 height 17
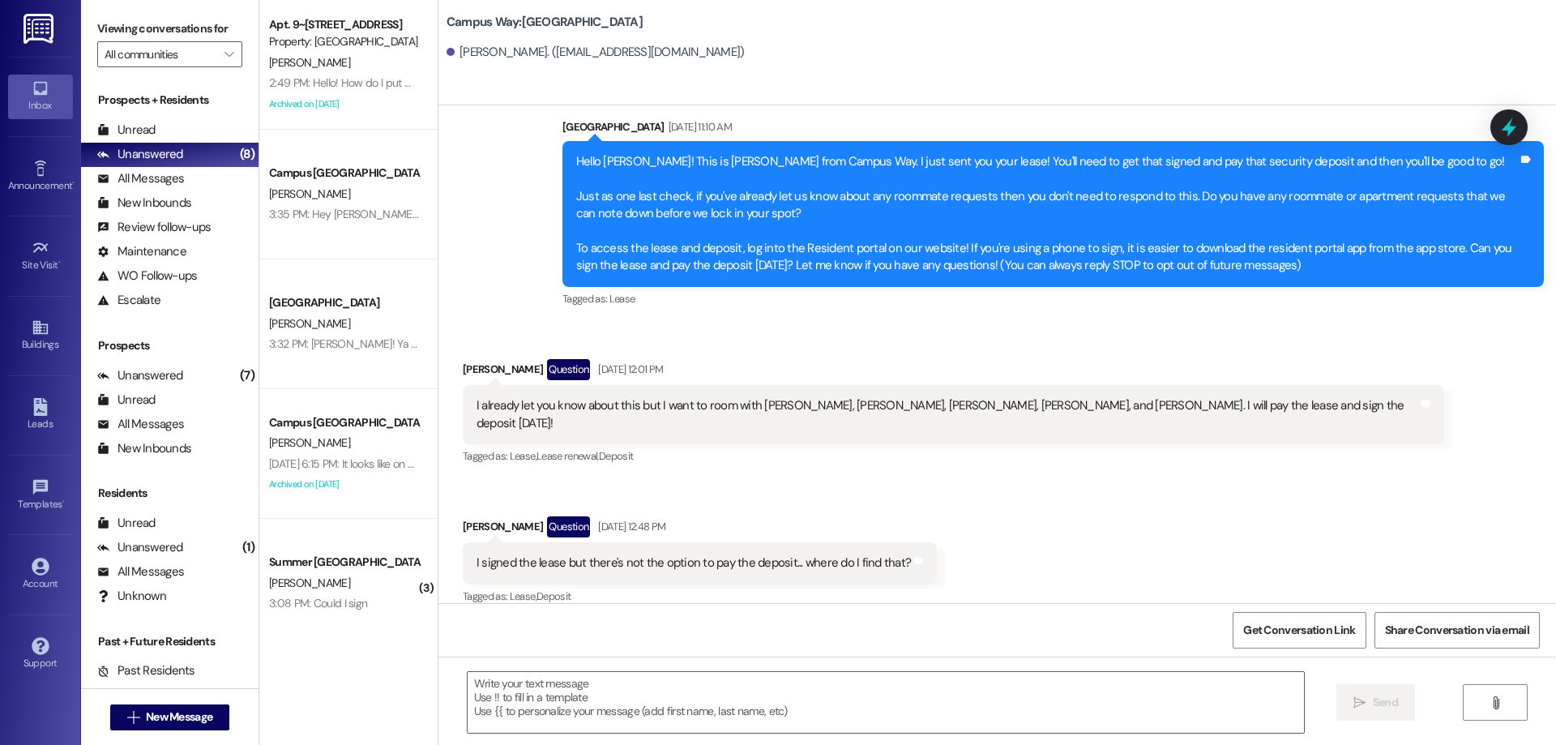
scroll to position [1, 0]
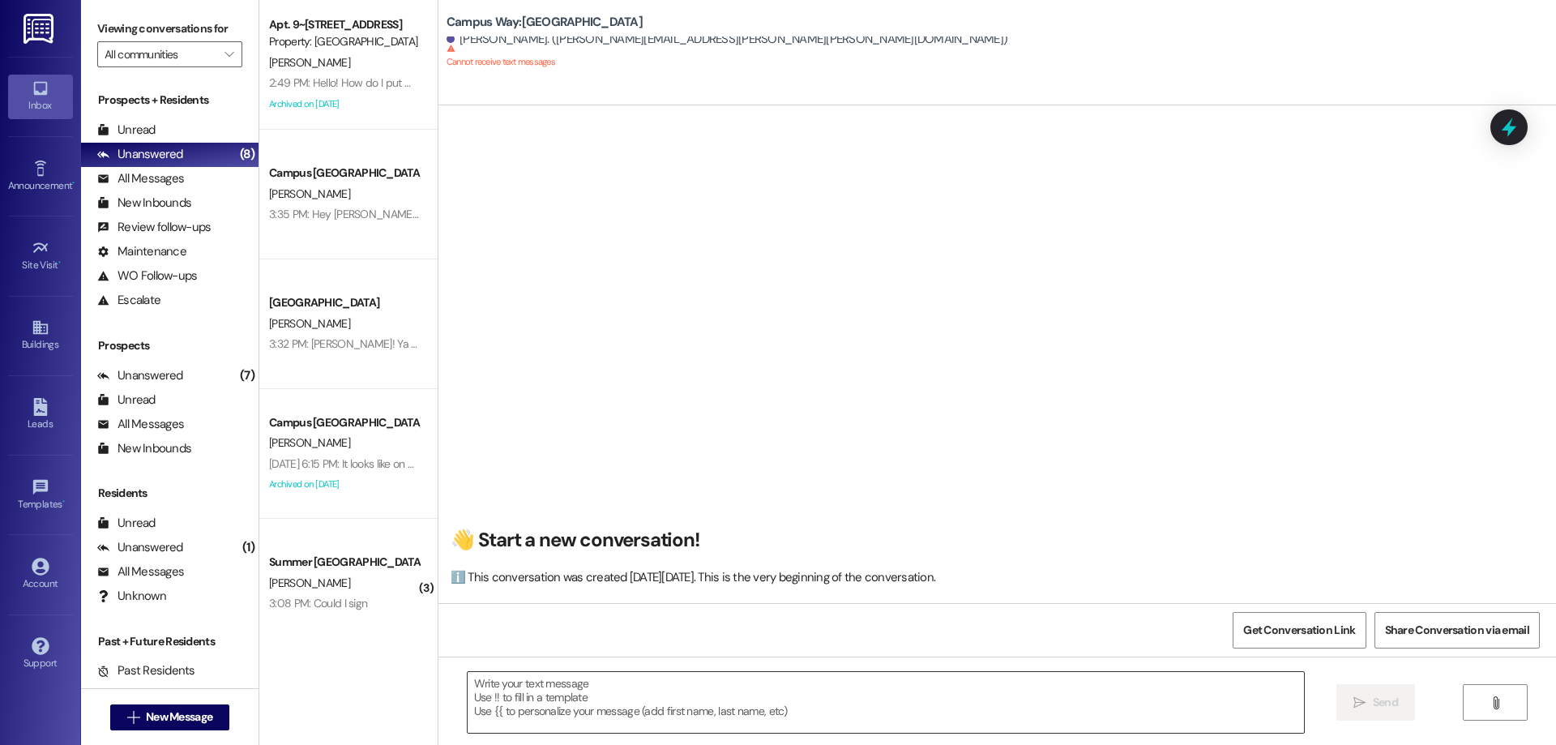
click at [785, 712] on textarea at bounding box center [886, 702] width 836 height 61
click at [220, 721] on button " New Message" at bounding box center [170, 717] width 120 height 26
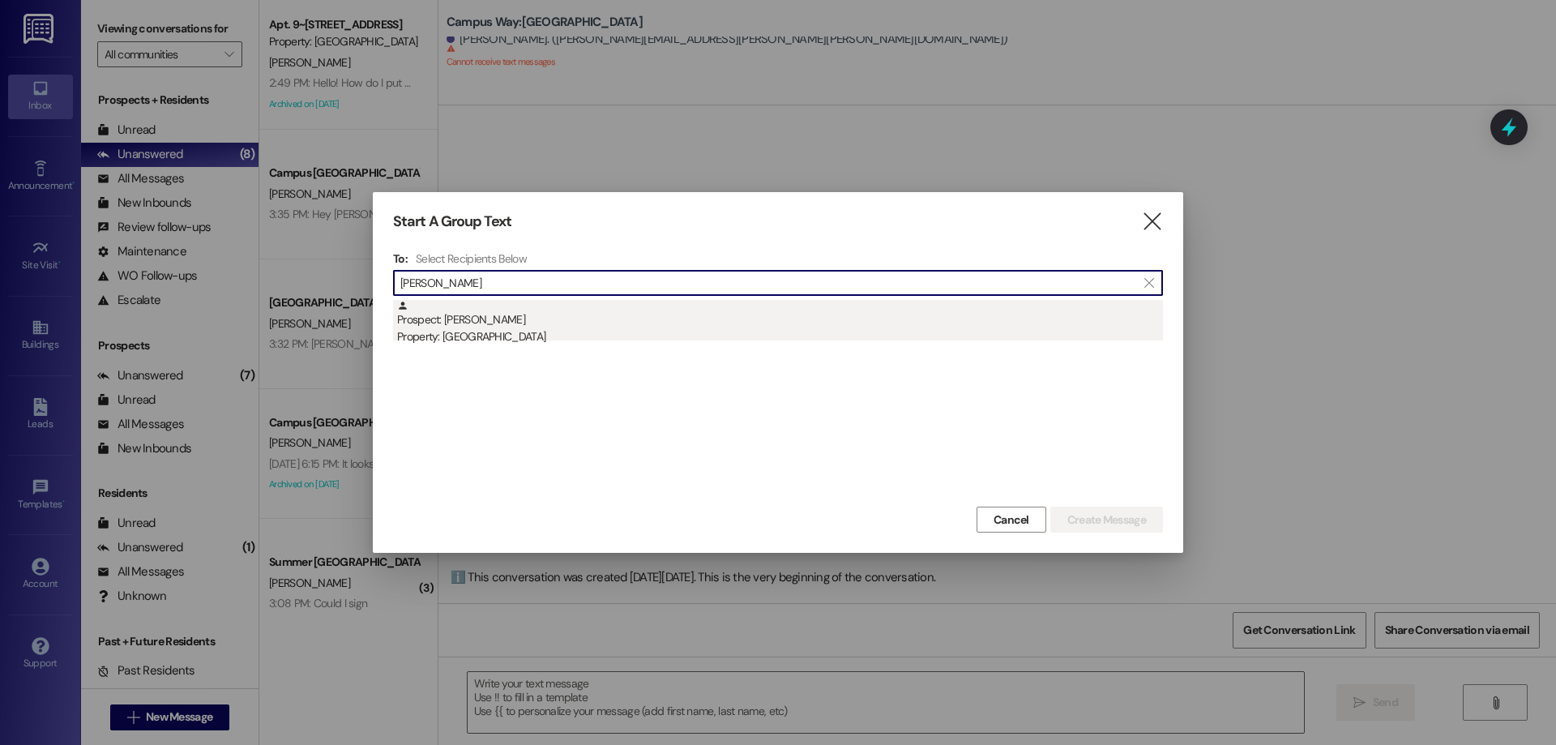
type input "jeffrey rich"
click at [610, 313] on div "Prospect: Jeffrey Richter Property: Campus Way" at bounding box center [780, 323] width 766 height 46
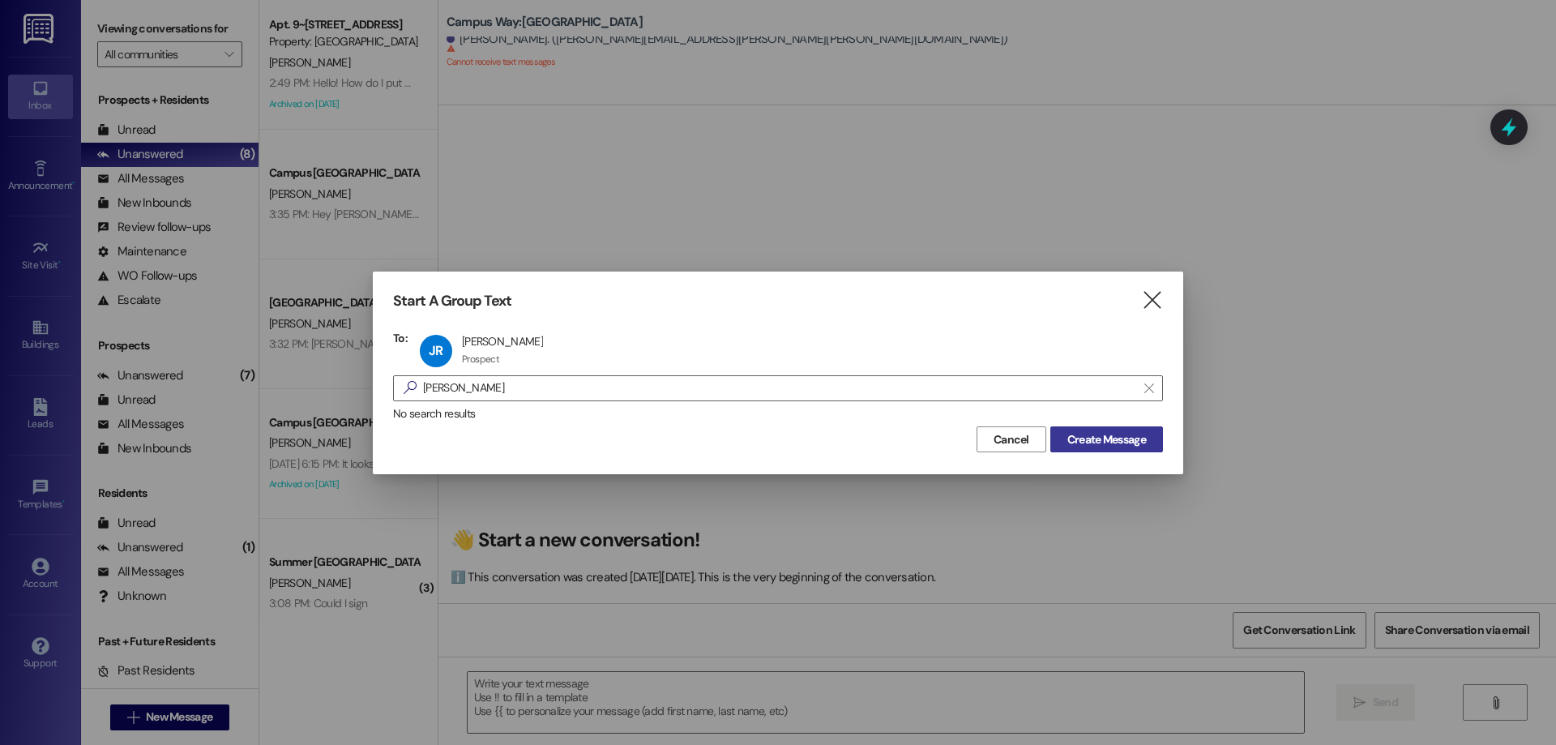
click at [1098, 429] on button "Create Message" at bounding box center [1106, 439] width 113 height 26
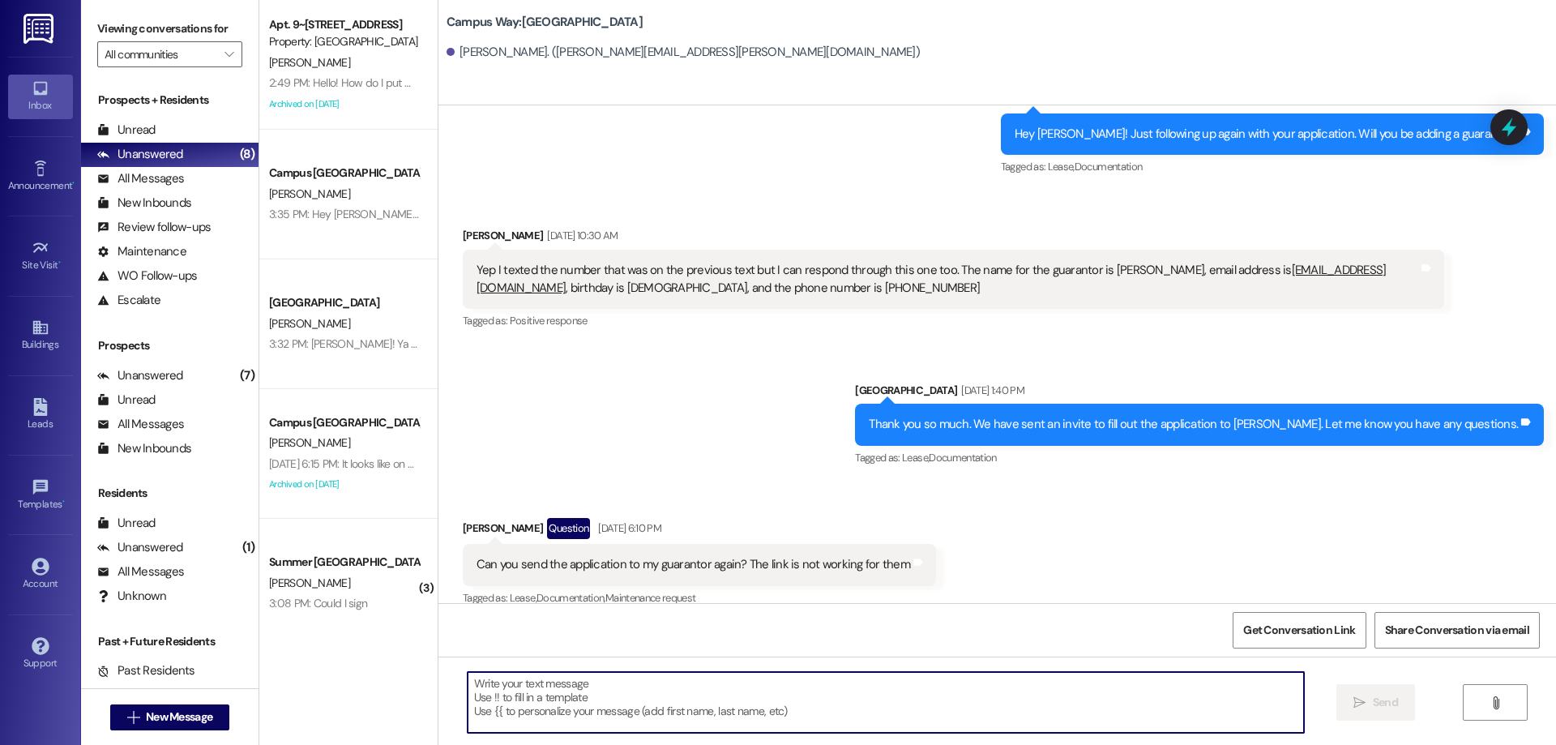
click at [584, 719] on textarea at bounding box center [886, 702] width 836 height 61
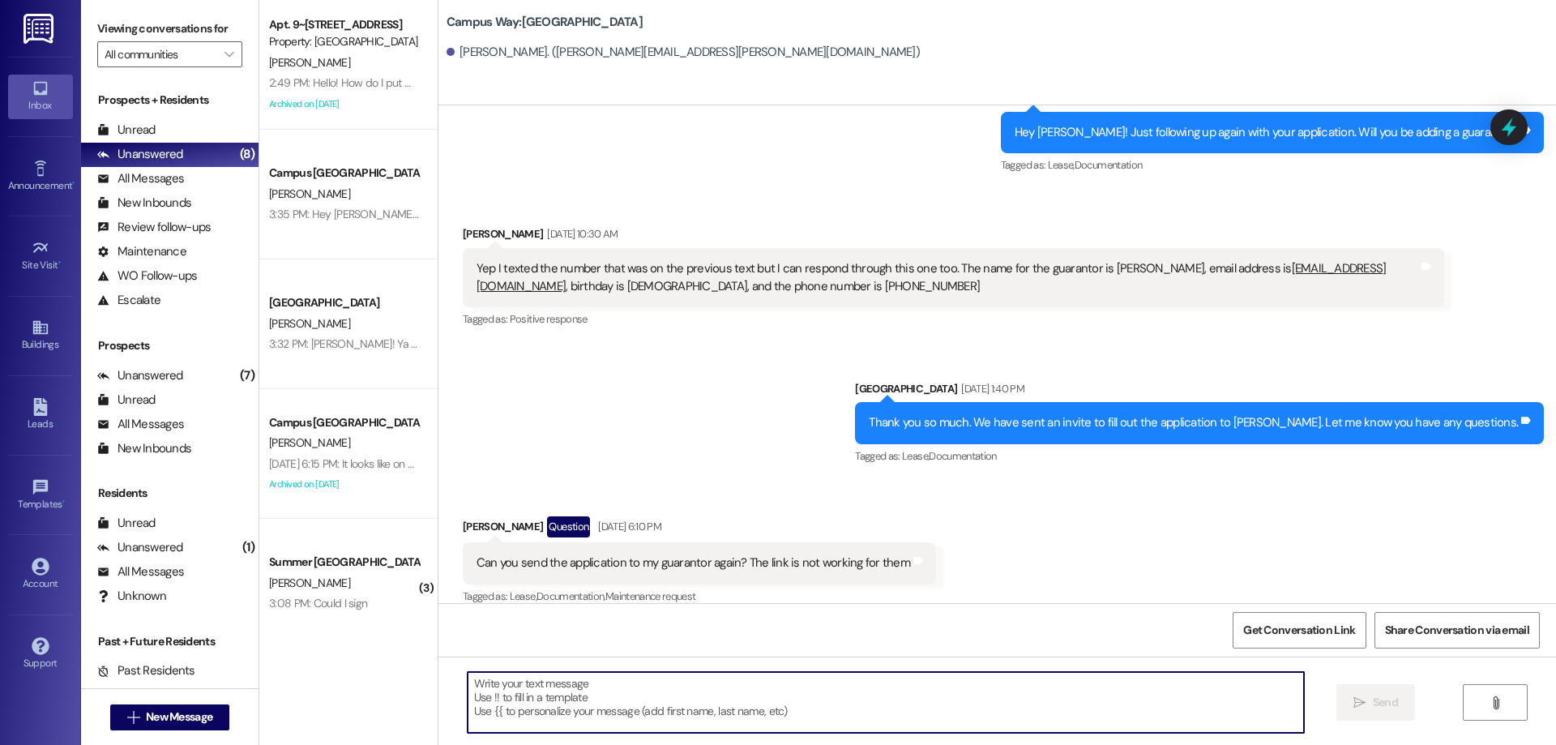
paste textarea "ACTION REQ'D: Set up your 2025-26 parking. Please read carefully. Opt-Out: You'…"
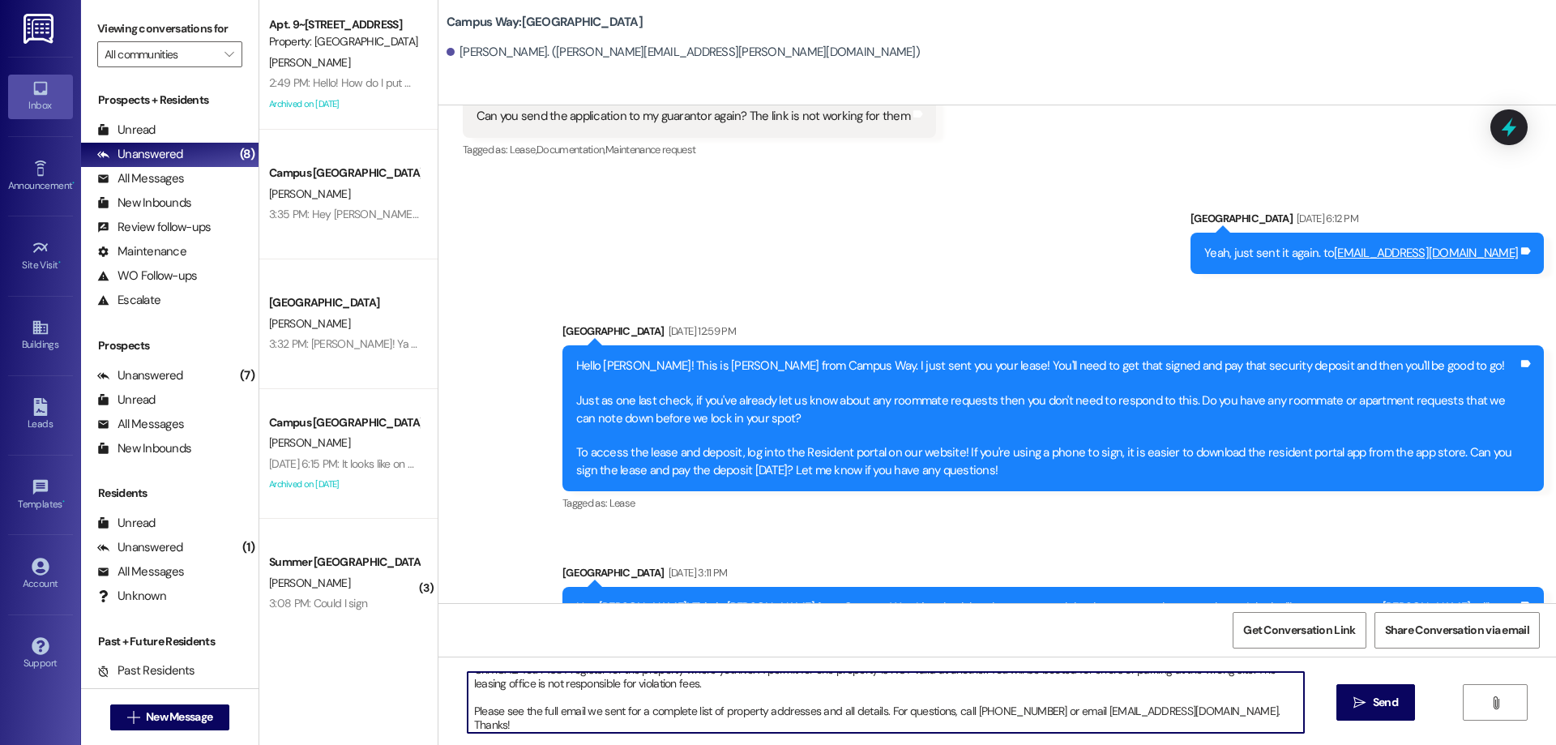
scroll to position [746, 0]
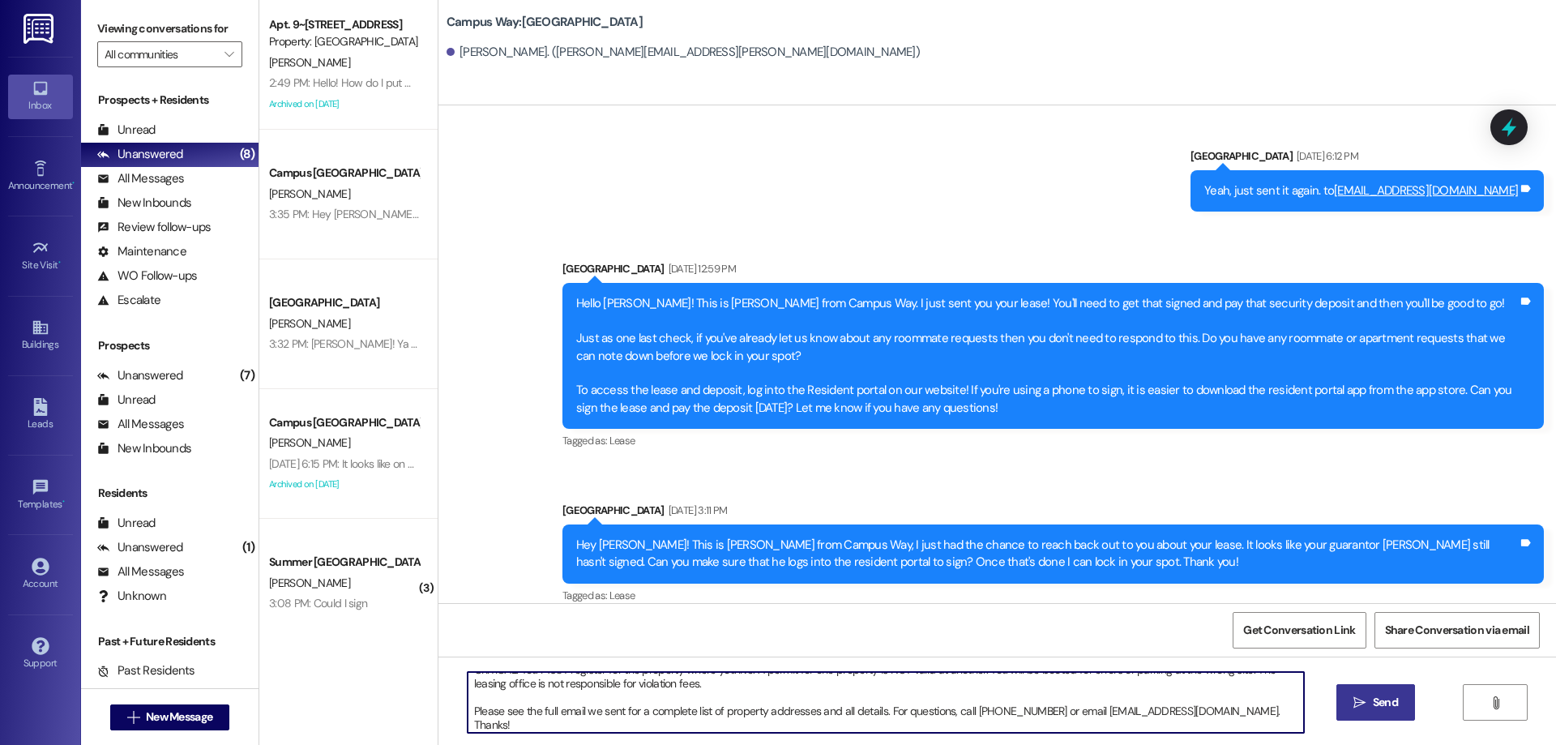
type textarea "ACTION REQ'D: Set up your 2025-26 parking. Please read carefully. Opt-Out: You'…"
click at [1357, 689] on button " Send" at bounding box center [1375, 702] width 79 height 36
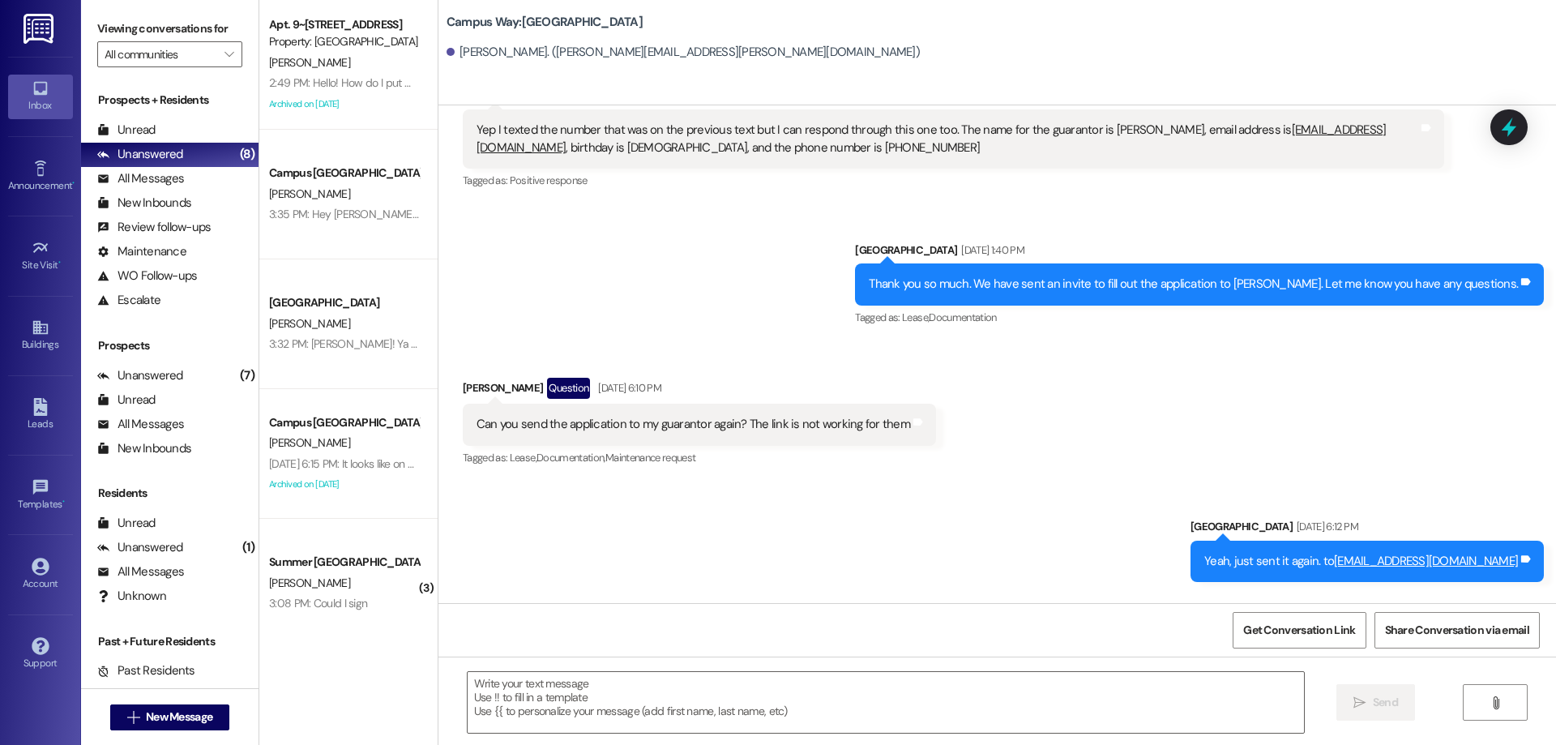
scroll to position [237, 0]
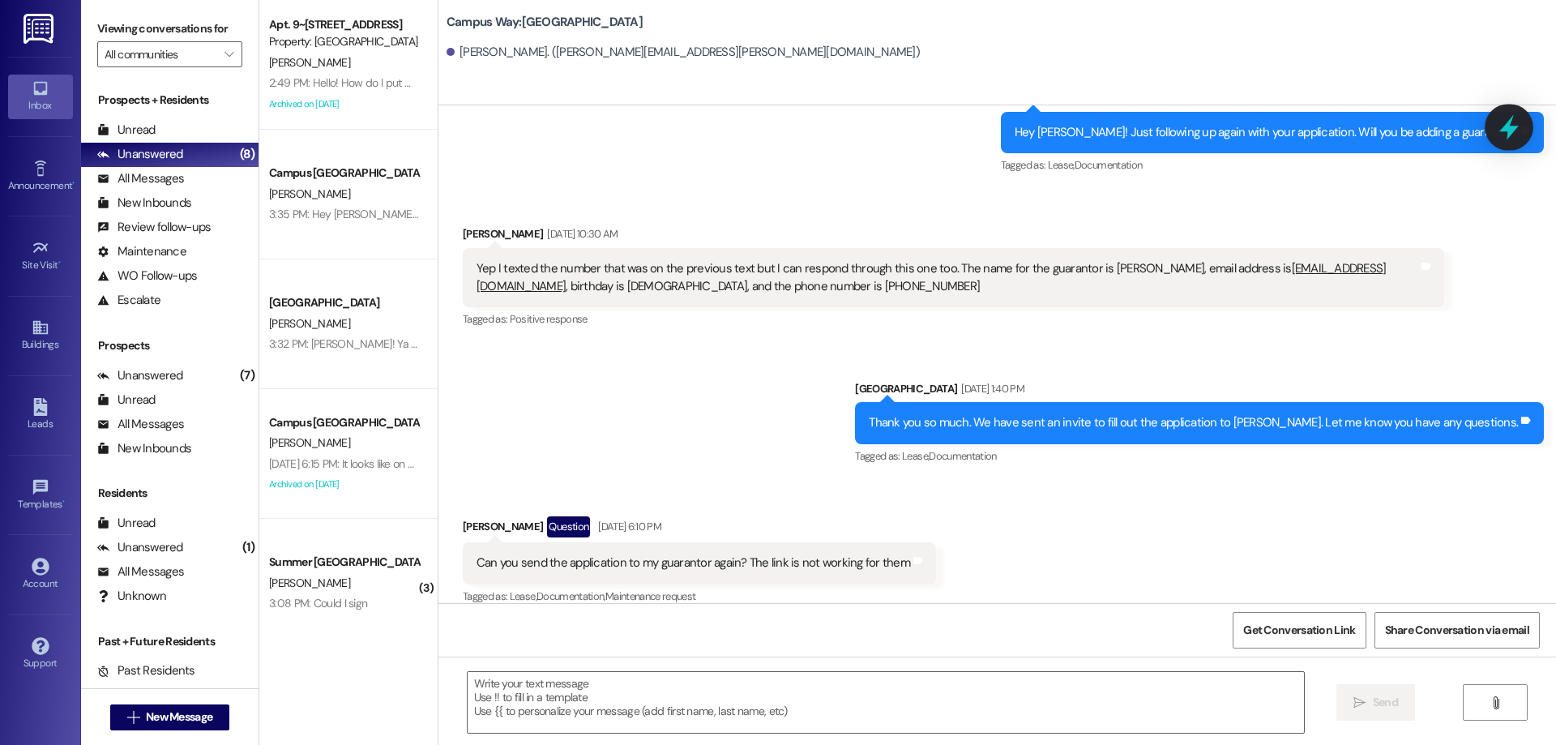
click at [1512, 120] on icon at bounding box center [1509, 127] width 28 height 28
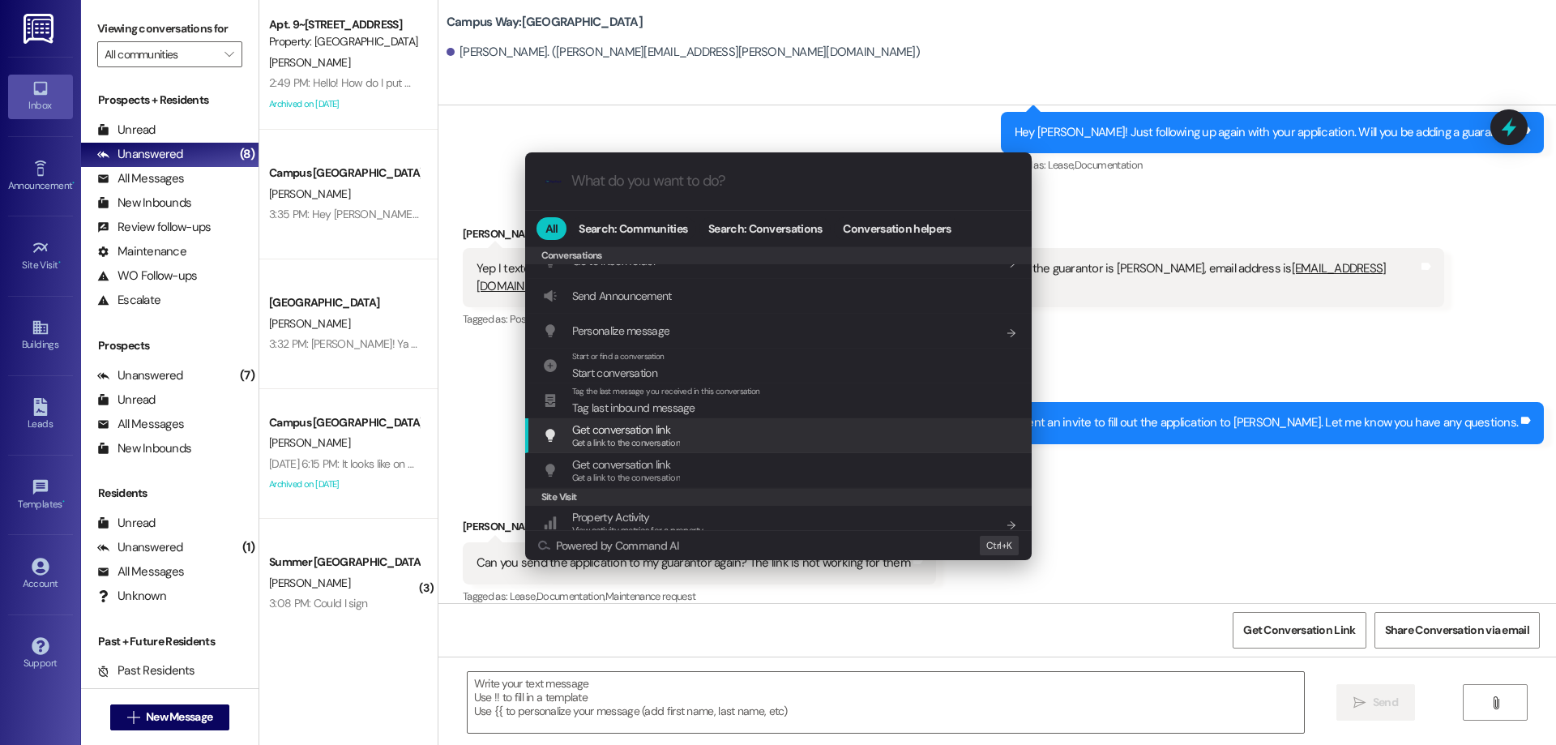
scroll to position [707, 0]
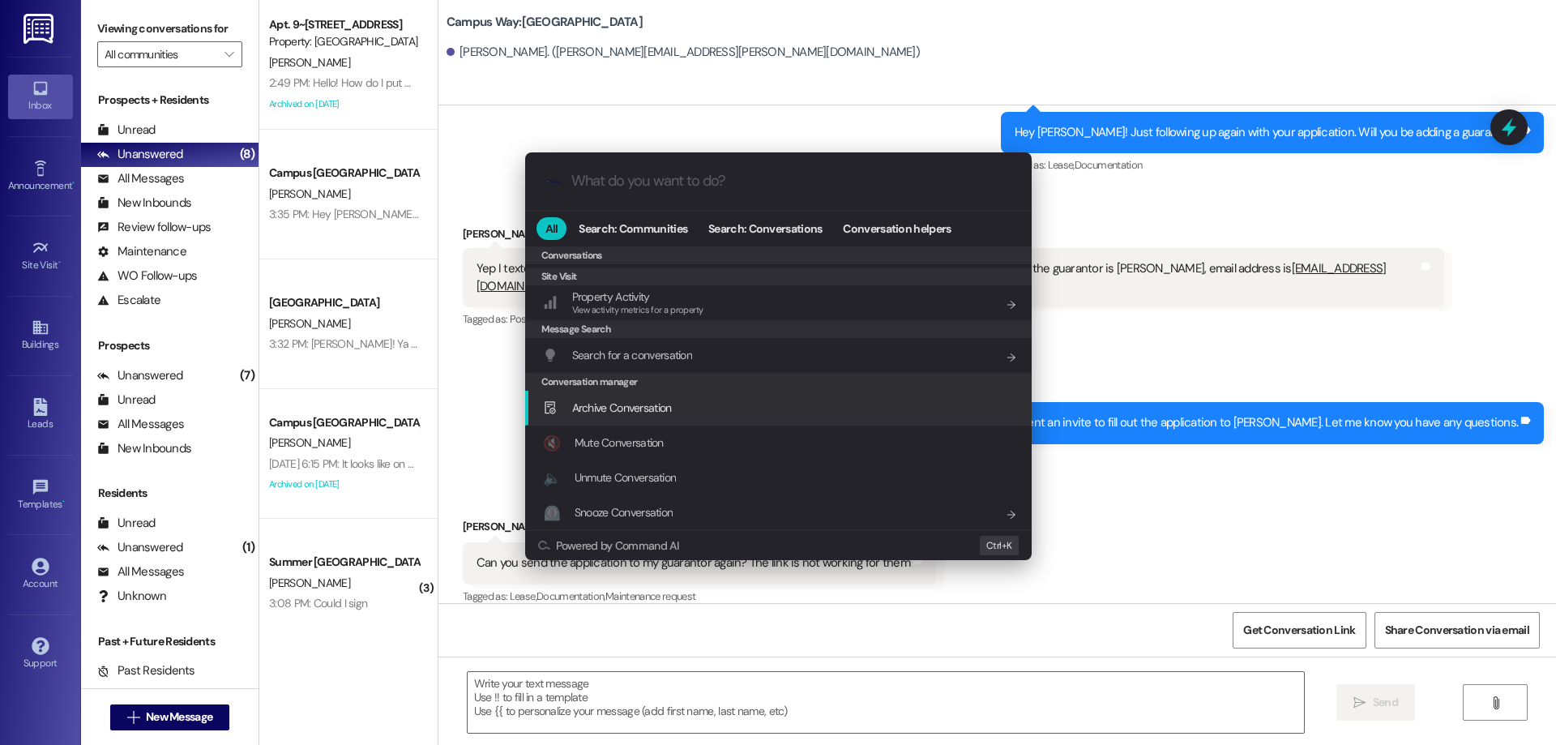
click at [724, 405] on div "Archive Conversation Add shortcut" at bounding box center [780, 408] width 474 height 18
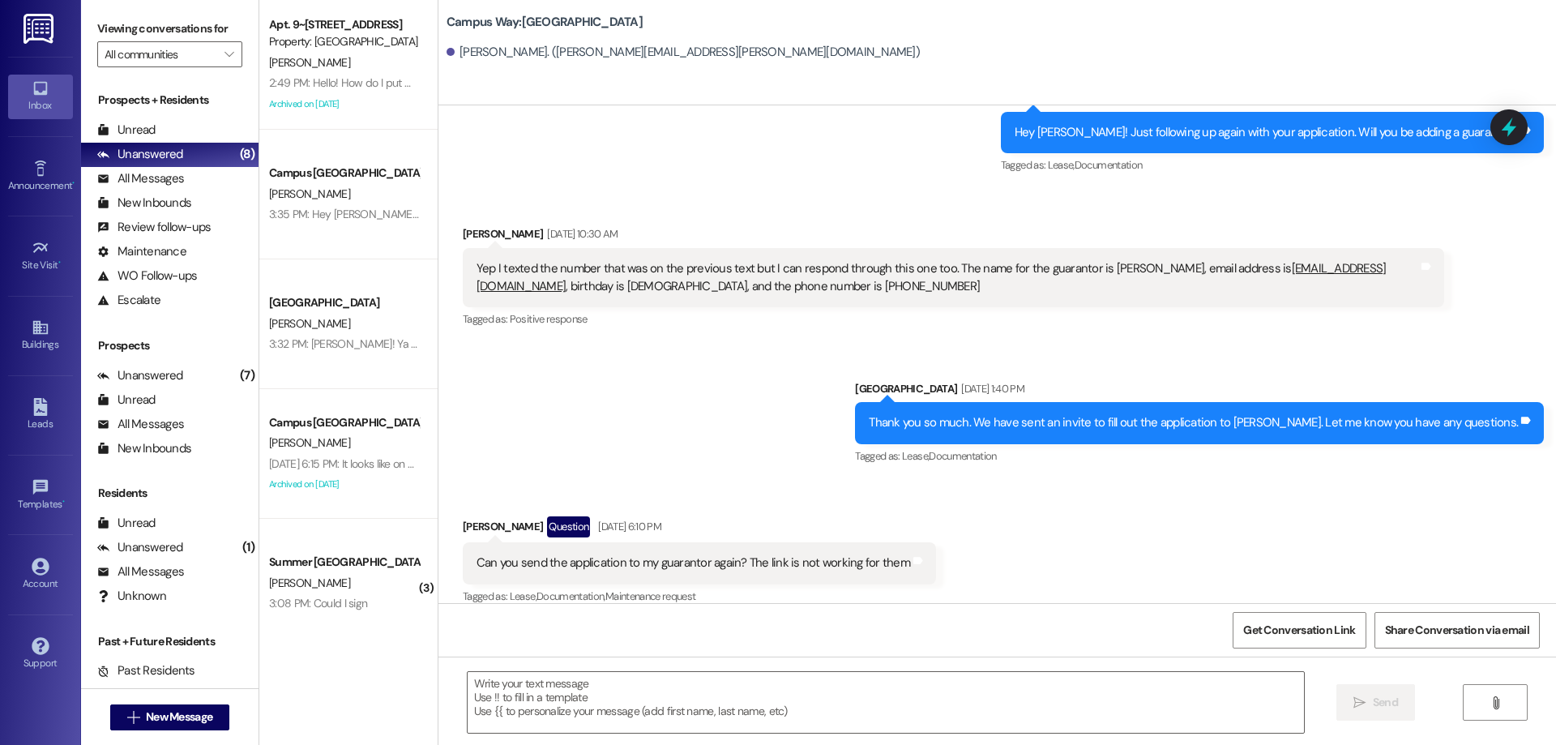
click at [136, 730] on div " New Message" at bounding box center [170, 717] width 120 height 41
click at [160, 692] on div " New Message" at bounding box center [169, 716] width 177 height 57
click at [156, 704] on div " New Message" at bounding box center [170, 717] width 120 height 41
click at [156, 704] on button " New Message" at bounding box center [170, 717] width 120 height 26
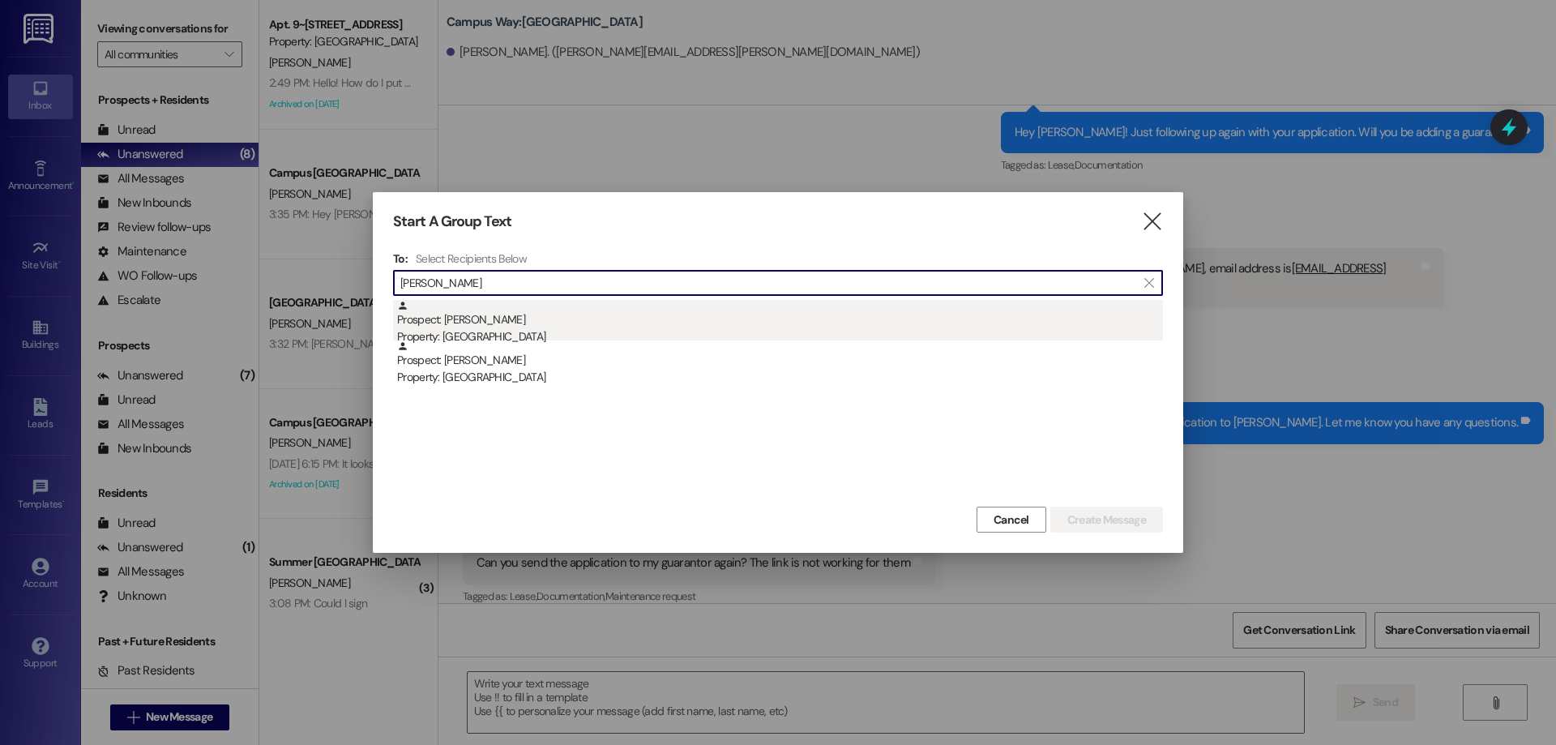
type input "ruby sann"
click at [562, 319] on div "Prospect: Ruby Sannar Property: Campus Edge" at bounding box center [780, 323] width 766 height 46
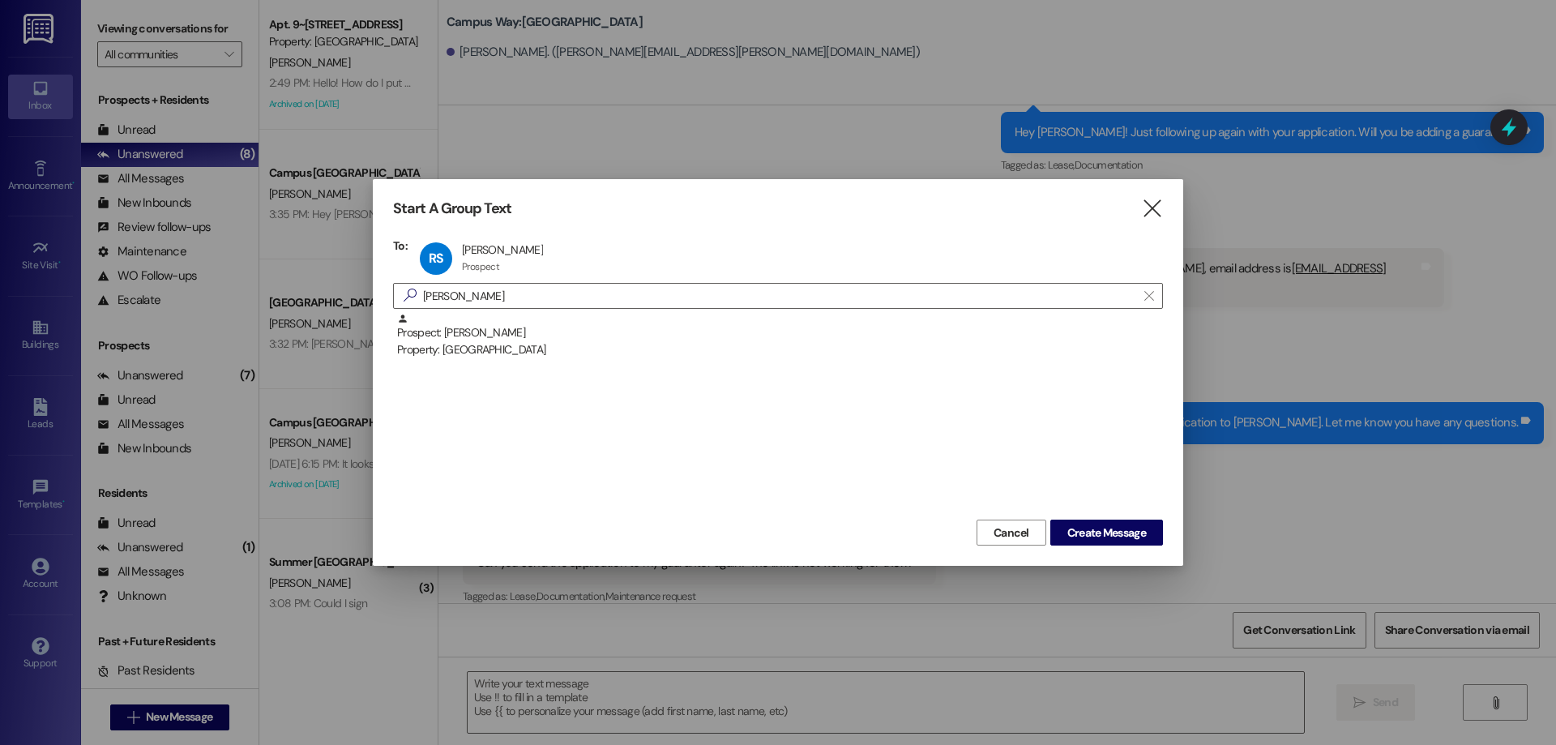
click at [585, 241] on div "RS Ruby Sannar Ruby Sannar Prospect Prospect click to remove" at bounding box center [780, 258] width 729 height 41
click at [515, 253] on div "RS Ruby Sannar Ruby Sannar Prospect Prospect click to remove" at bounding box center [486, 258] width 141 height 41
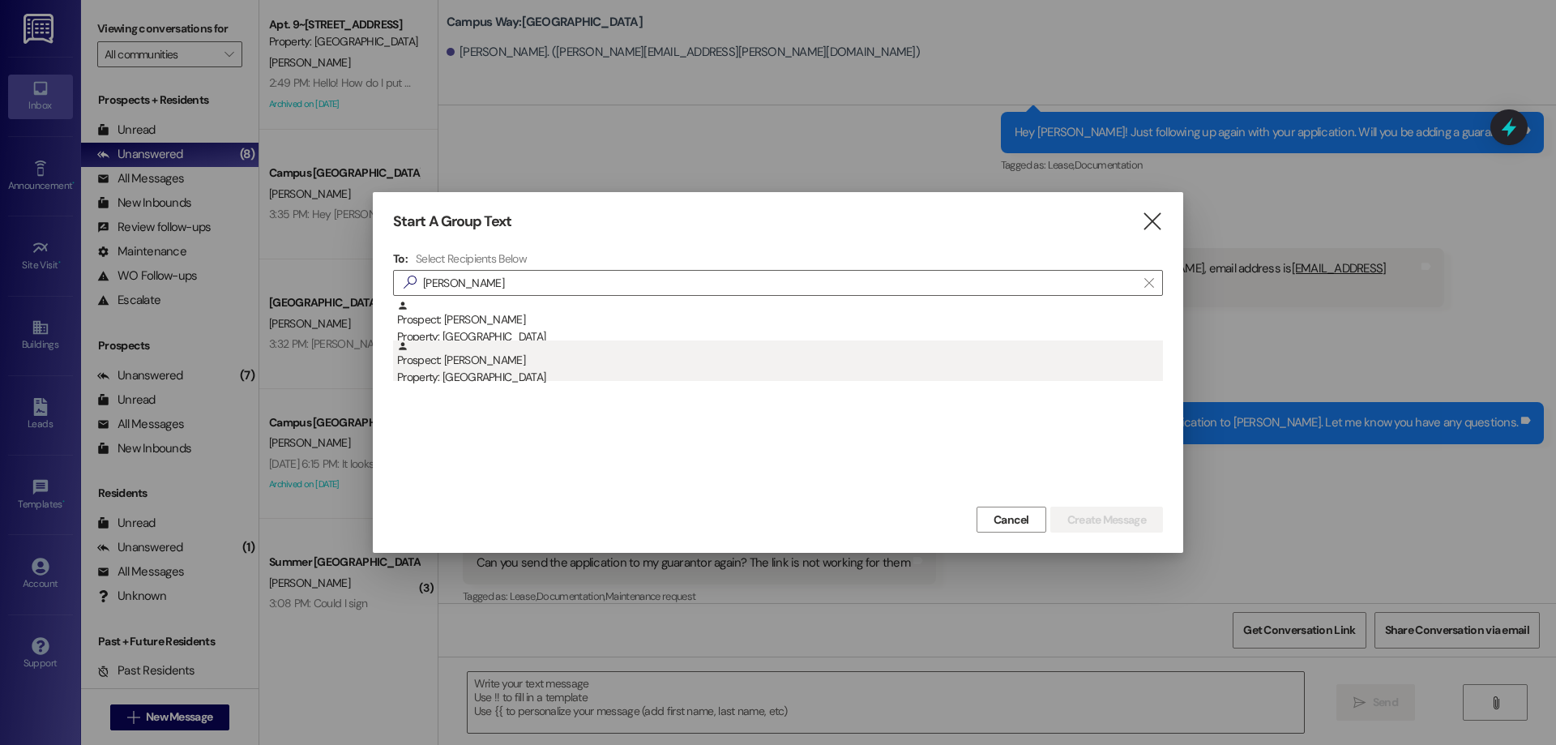
click at [493, 363] on div "Prospect: Ruby Sannar Property: Campus Way" at bounding box center [780, 363] width 766 height 46
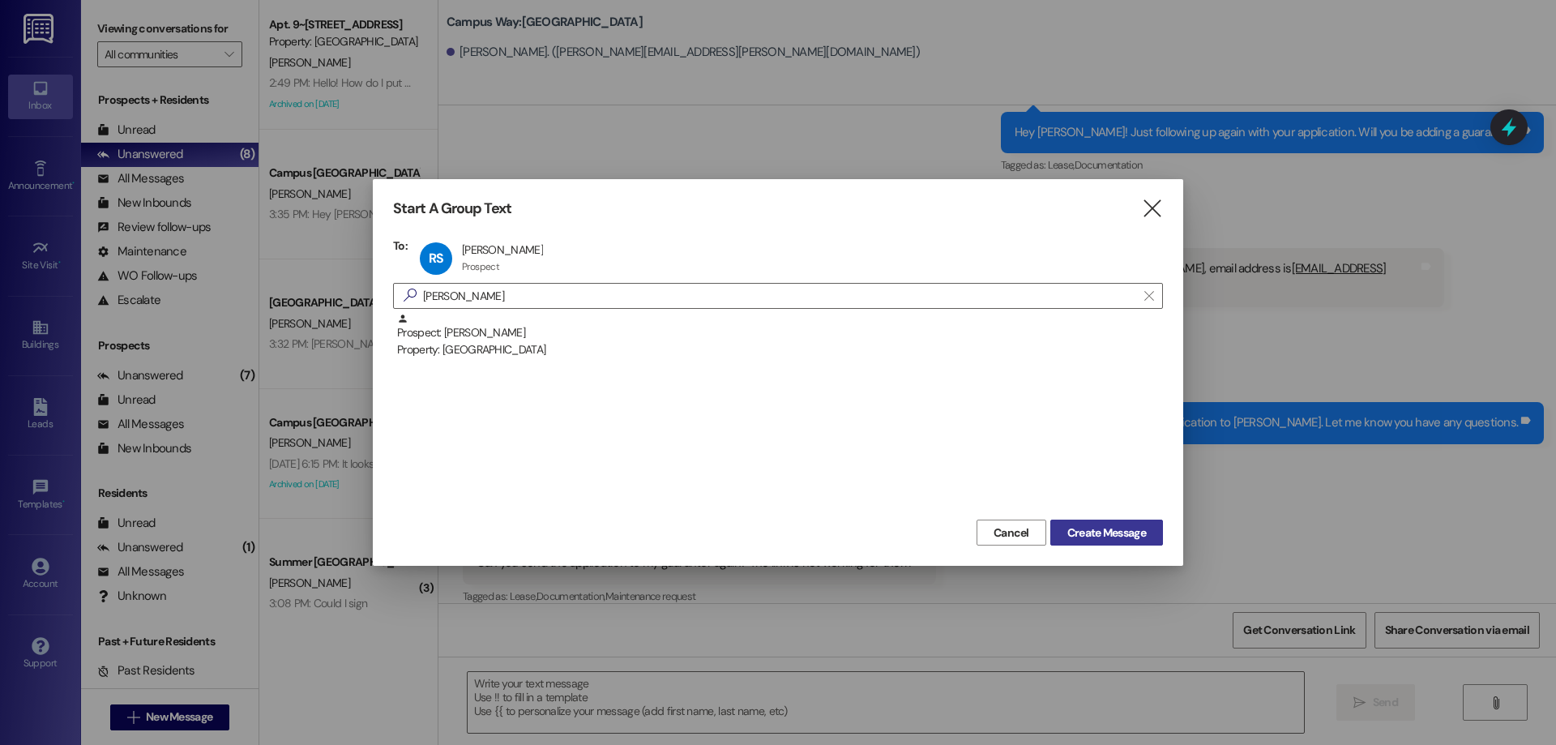
click at [1078, 542] on button "Create Message" at bounding box center [1106, 533] width 113 height 26
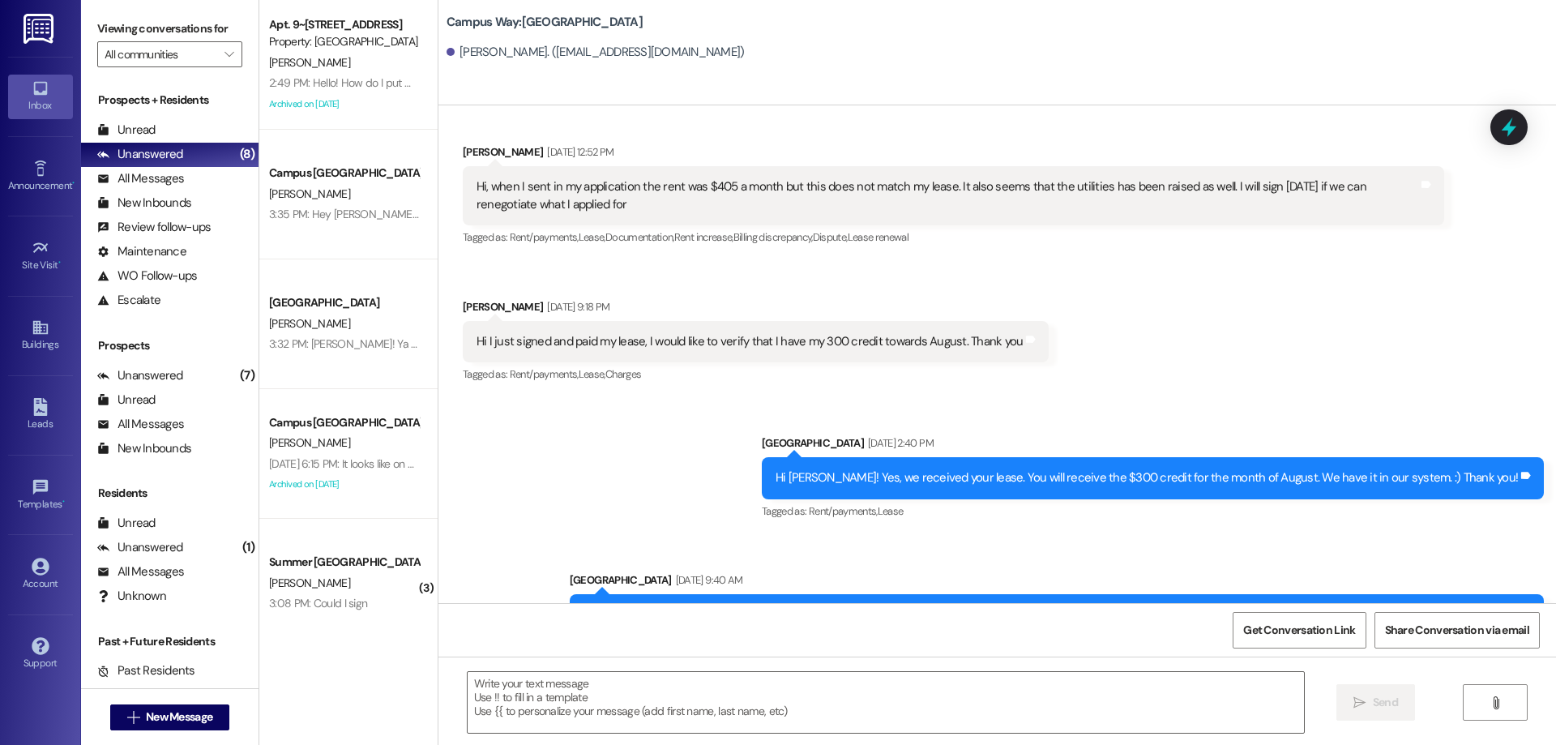
scroll to position [1023, 0]
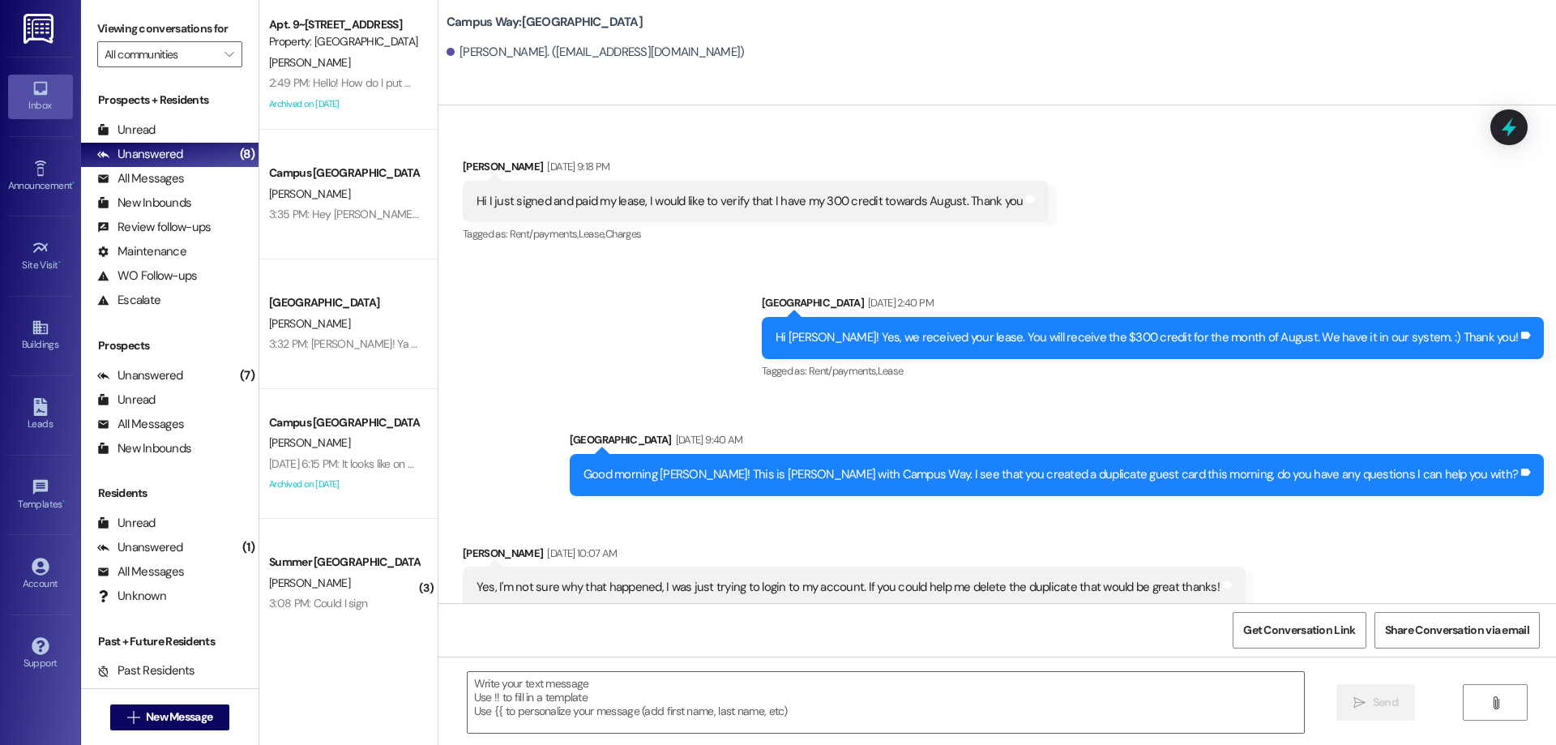
click at [522, 670] on div " Send " at bounding box center [997, 717] width 1118 height 122
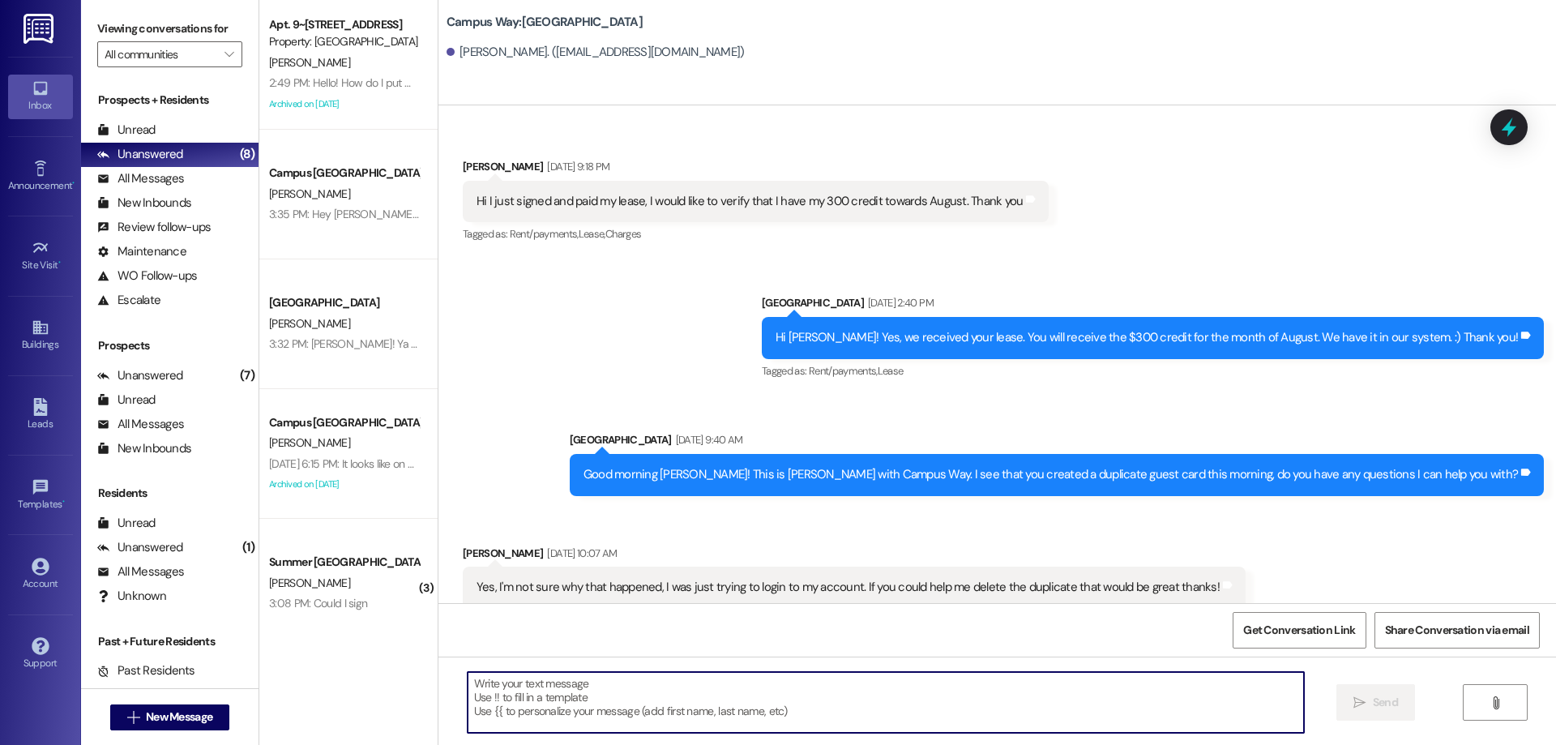
click at [513, 708] on textarea at bounding box center [886, 702] width 836 height 61
paste textarea "ACTION REQ'D: Set up your 2025-26 parking. Please read carefully. Opt-Out: You'…"
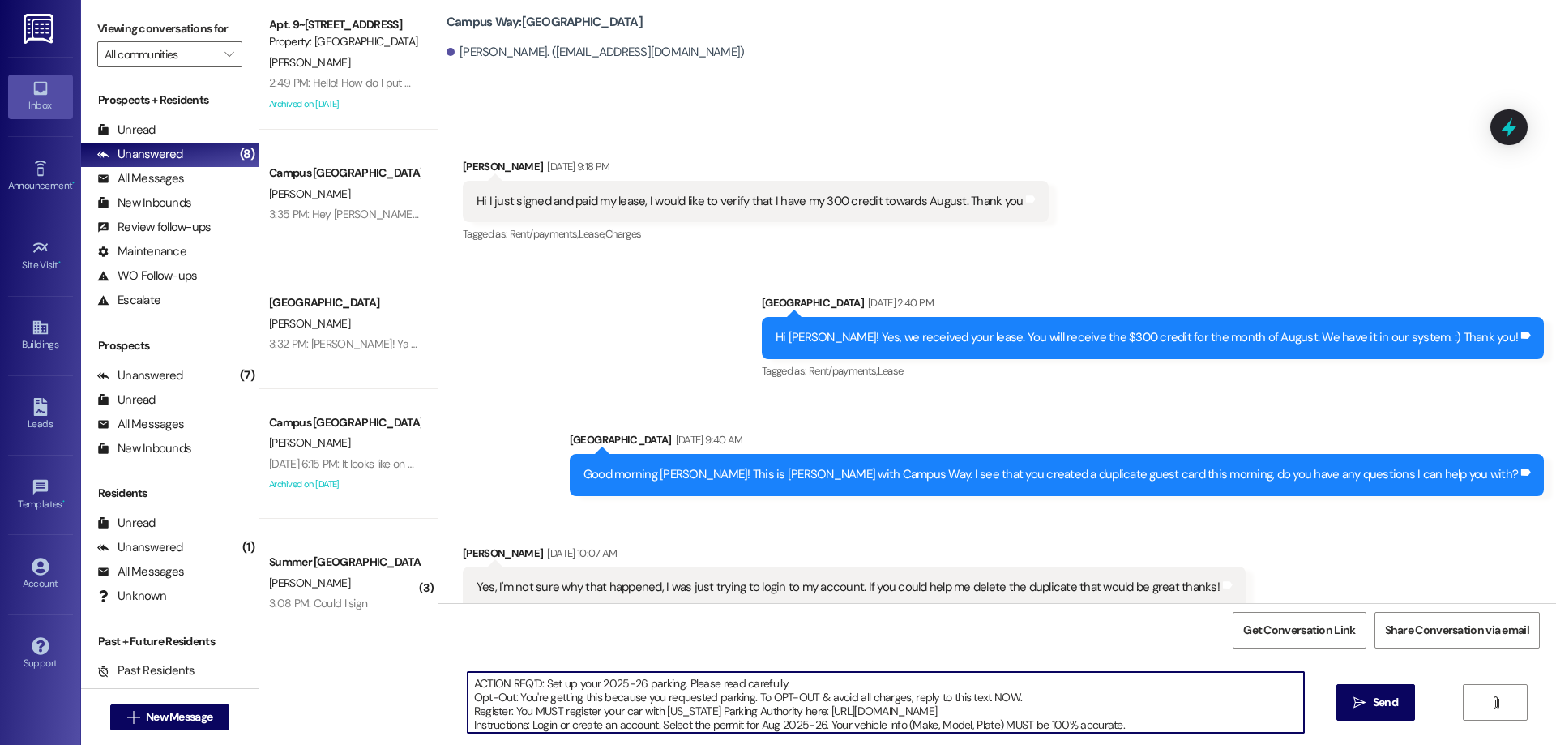
scroll to position [69, 0]
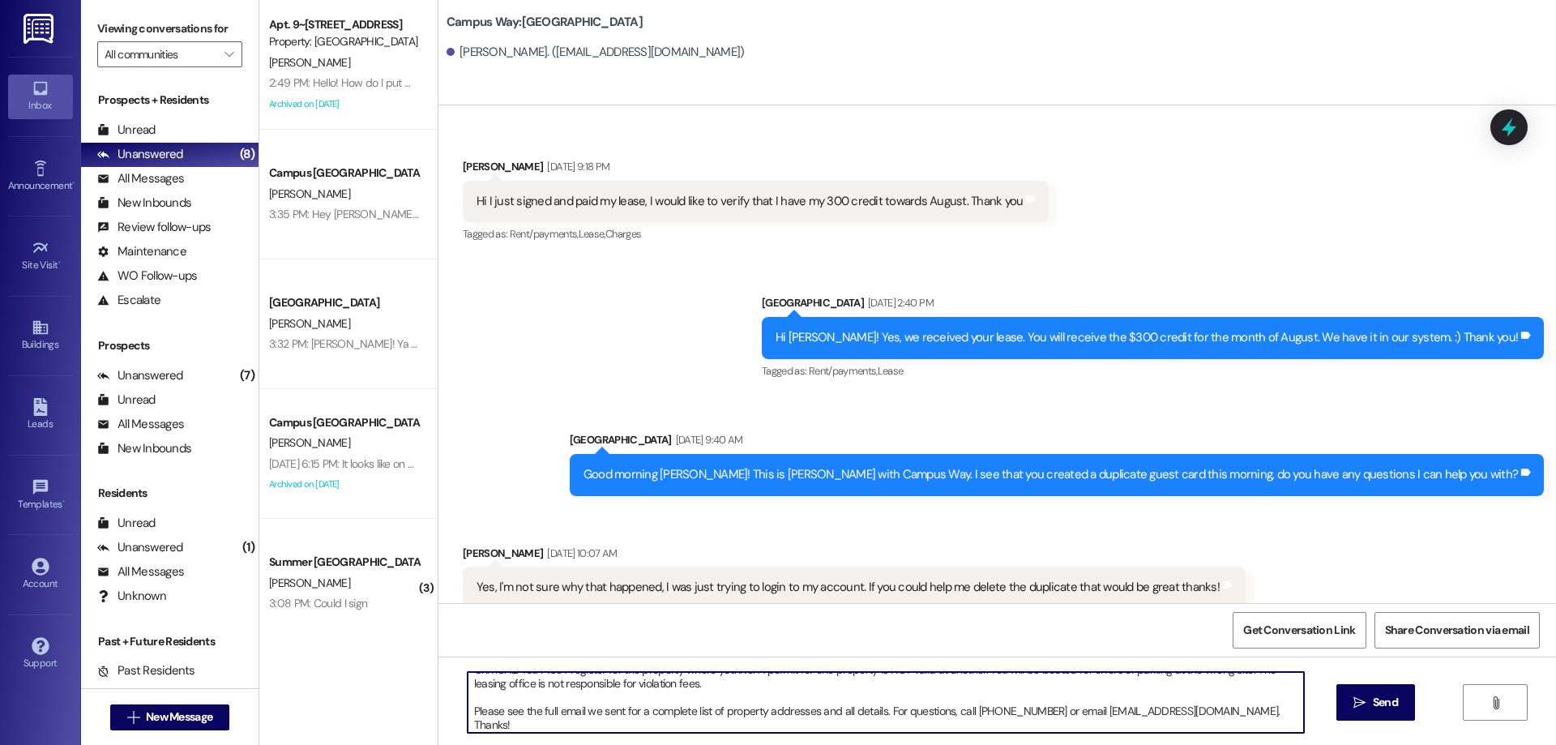
type textarea "ACTION REQ'D: Set up your 2025-26 parking. Please read carefully. Opt-Out: You'…"
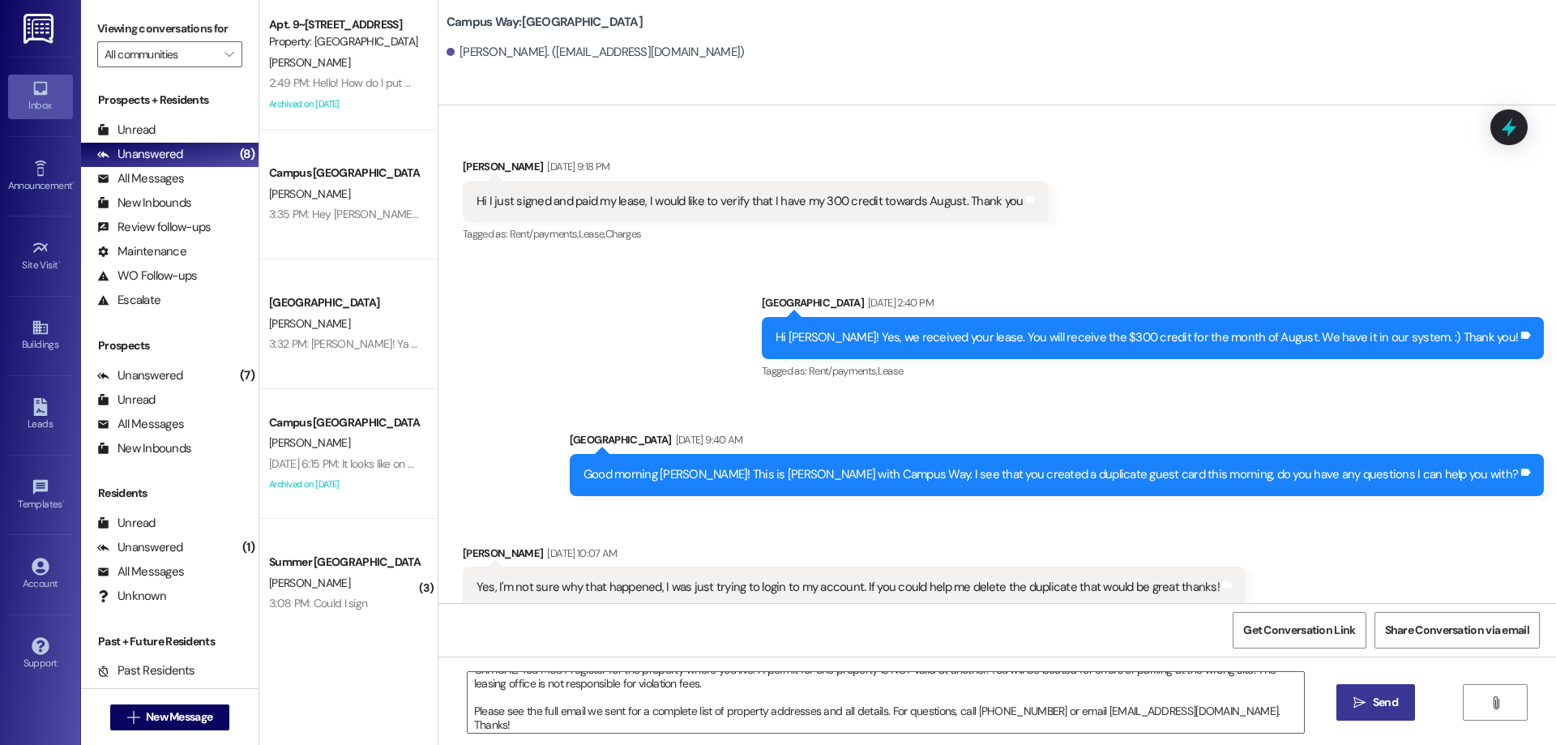
drag, startPoint x: 1359, startPoint y: 674, endPoint x: 1368, endPoint y: 688, distance: 16.4
click at [1361, 677] on div "ACTION REQ'D: Set up your 2025-26 parking. Please read carefully. Opt-Out: You'…" at bounding box center [997, 717] width 1118 height 122
click at [1368, 688] on button " Send" at bounding box center [1375, 702] width 79 height 36
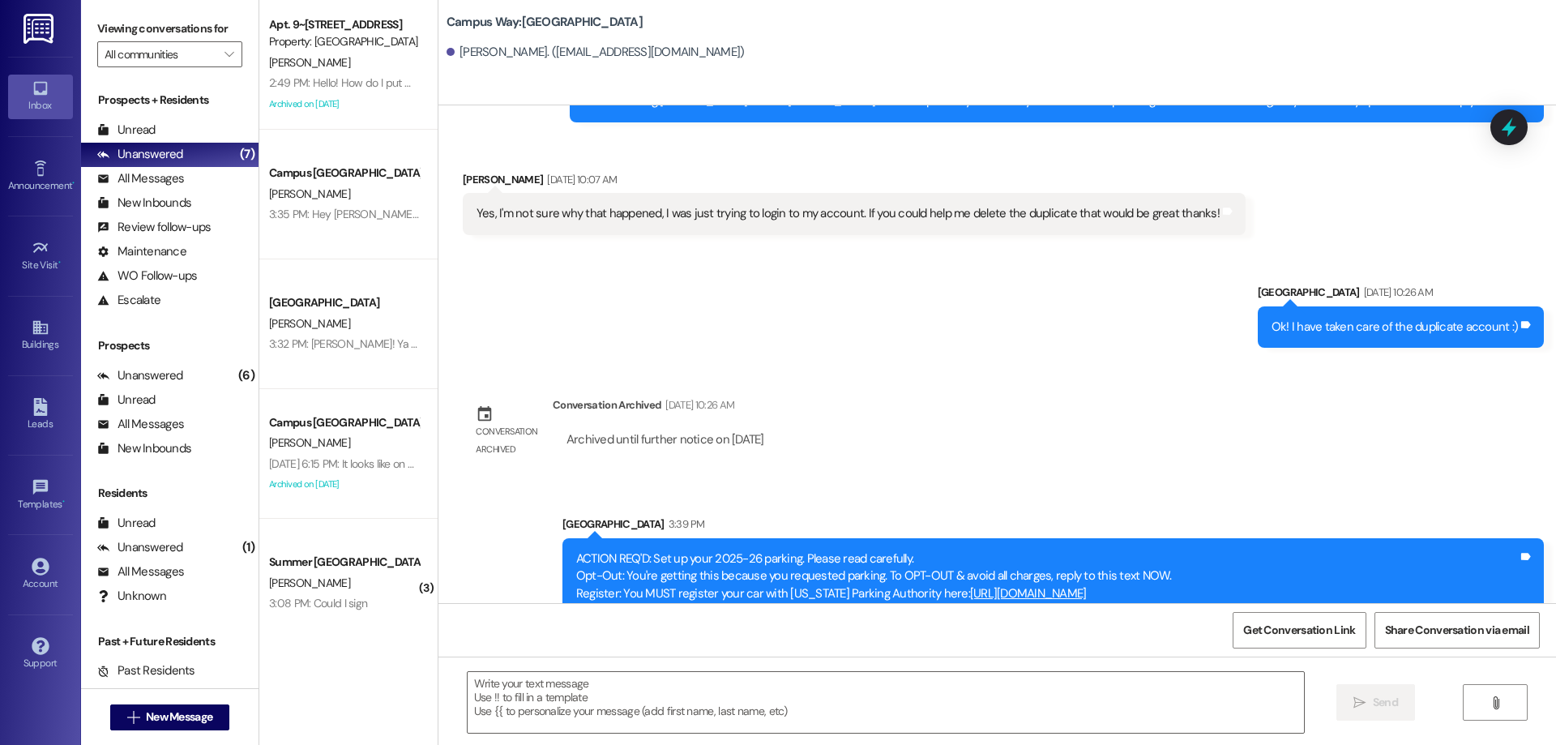
scroll to position [1490, 0]
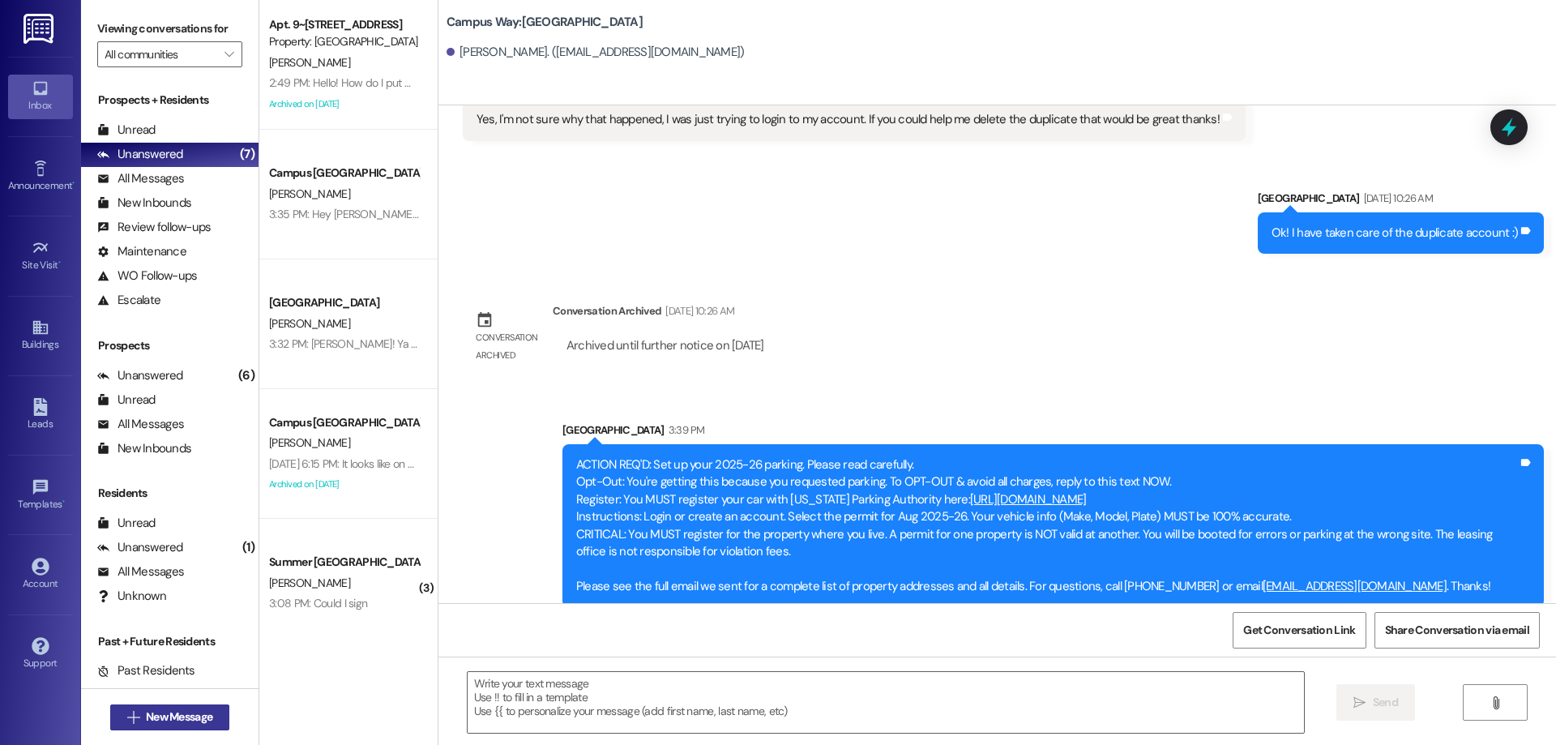
click at [171, 719] on span "New Message" at bounding box center [179, 716] width 66 height 17
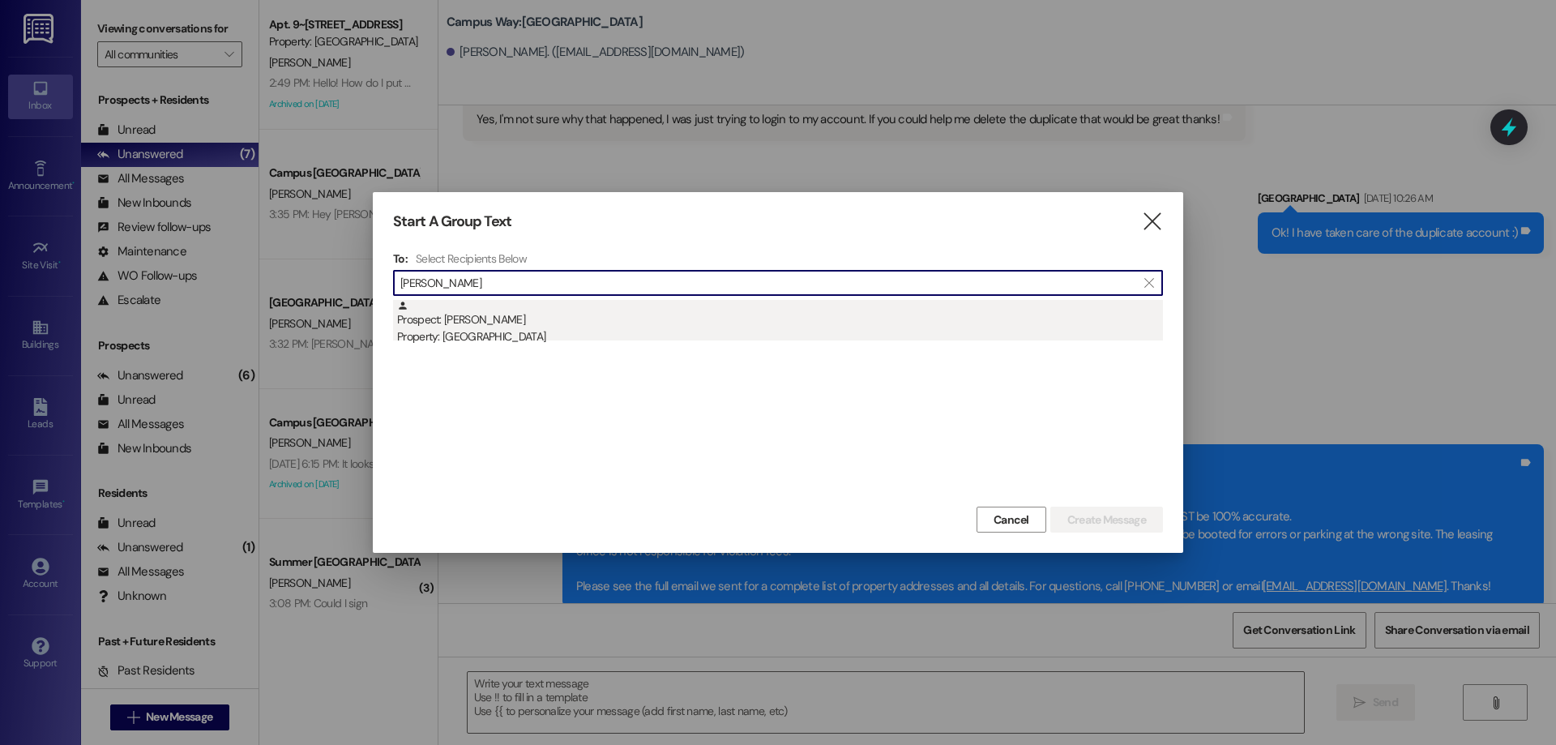
type input "leah tay"
click at [640, 307] on div "Prospect: Leah Taylor Property: Campus Way" at bounding box center [780, 323] width 766 height 46
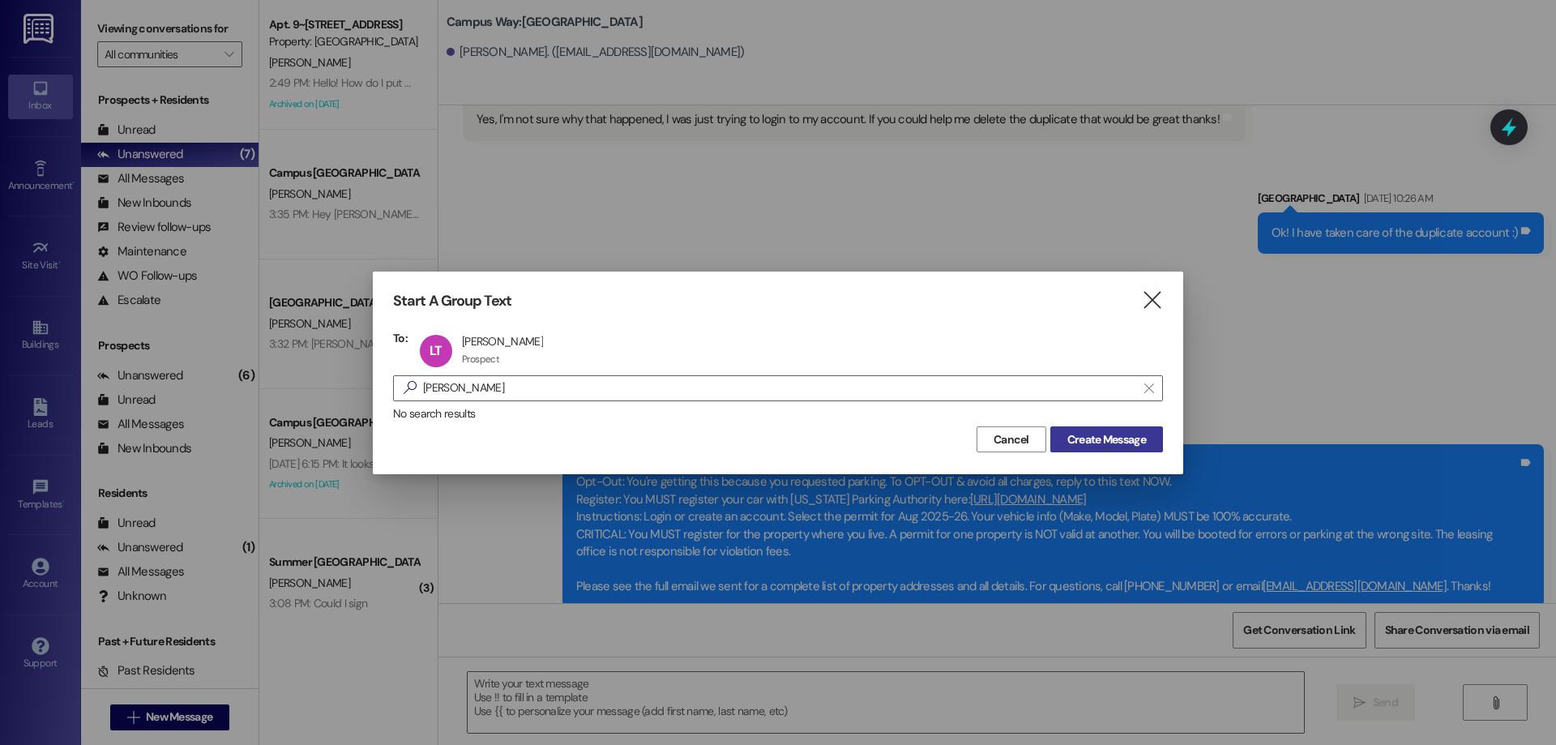
click at [1101, 426] on button "Create Message" at bounding box center [1106, 439] width 113 height 26
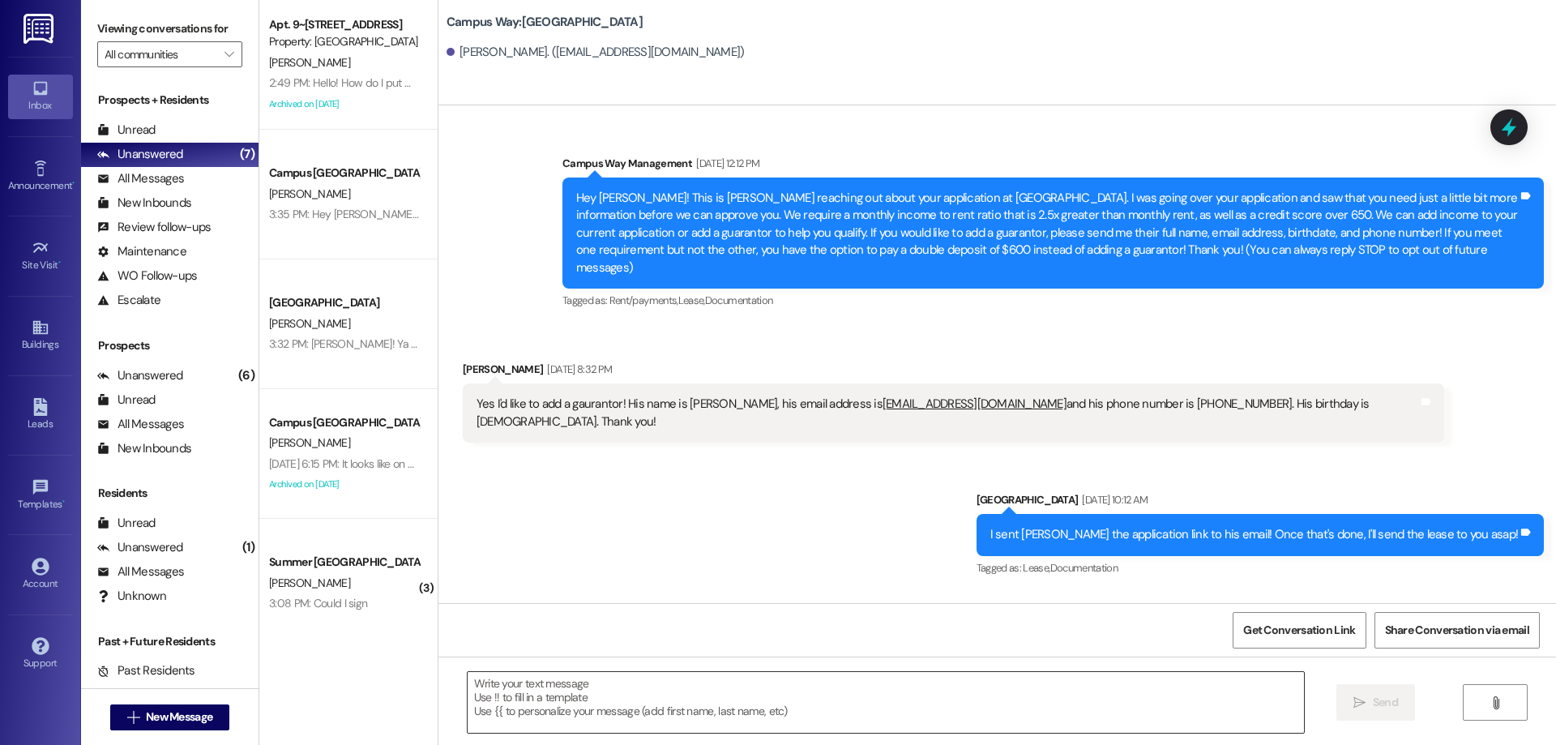
click at [603, 702] on textarea at bounding box center [886, 702] width 836 height 61
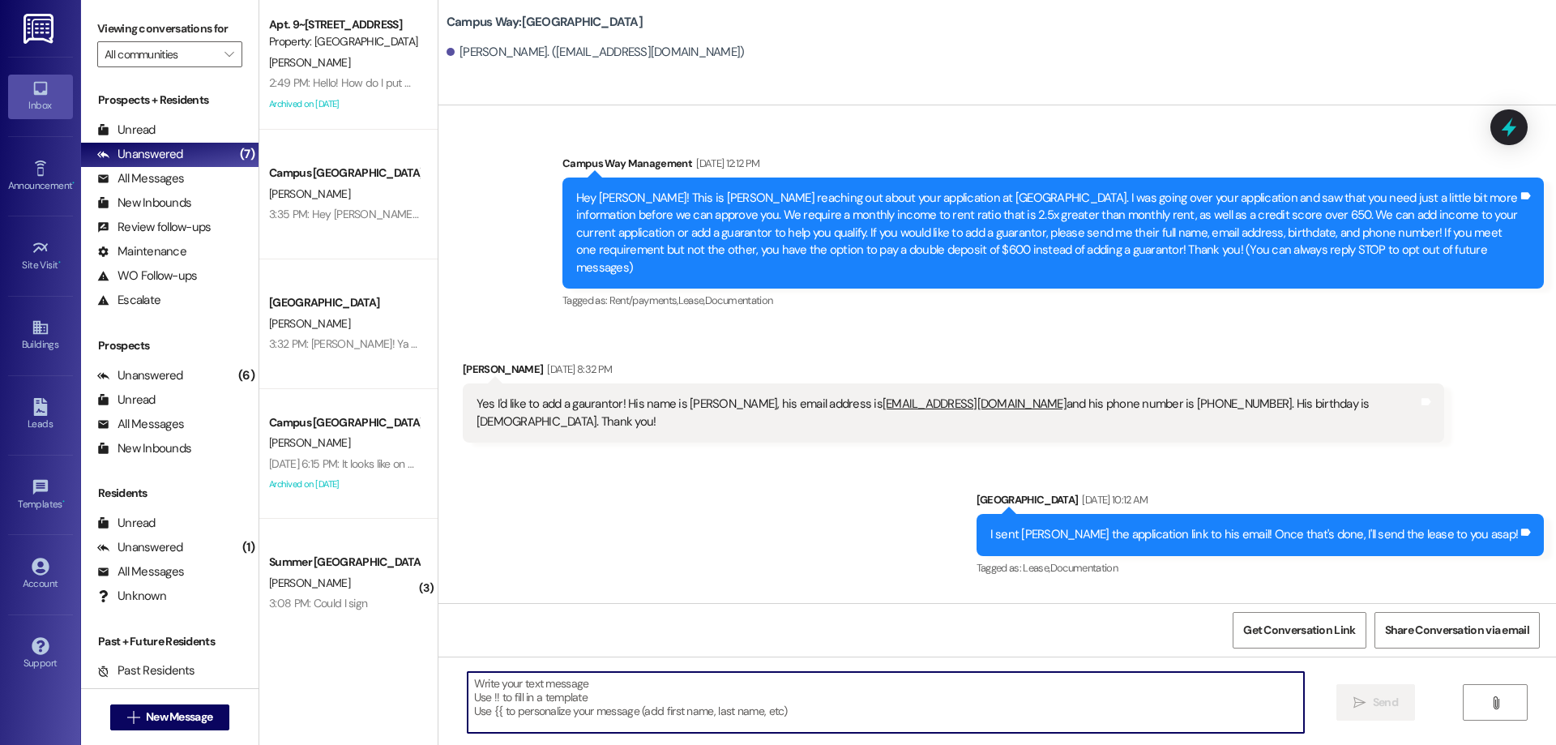
paste textarea "ACTION REQ'D: Set up your 2025-26 parking. Please read carefully. Opt-Out: You'…"
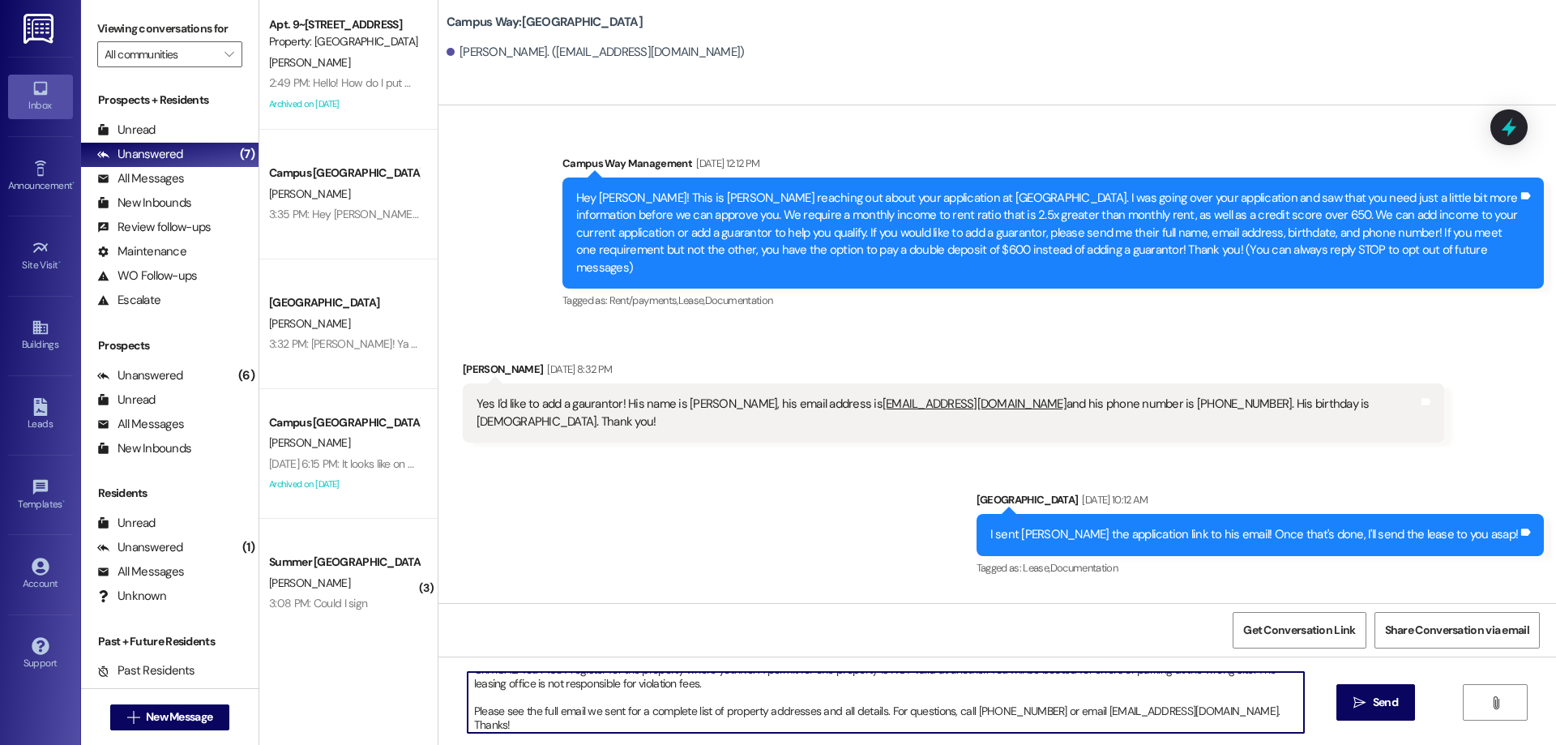
scroll to position [104, 0]
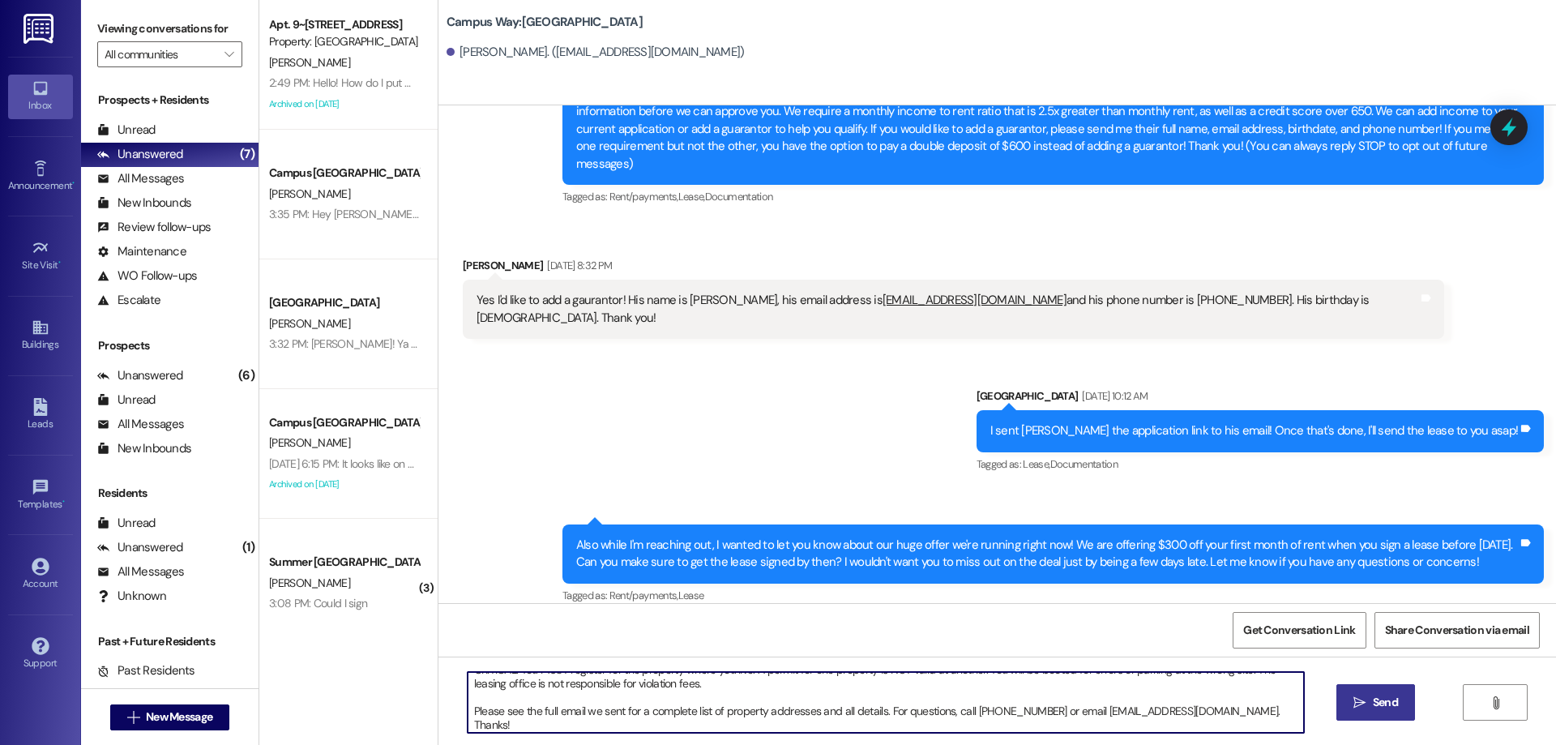
type textarea "ACTION REQ'D: Set up your 2025-26 parking. Please read carefully. Opt-Out: You'…"
click at [1365, 695] on span " Send" at bounding box center [1375, 702] width 51 height 17
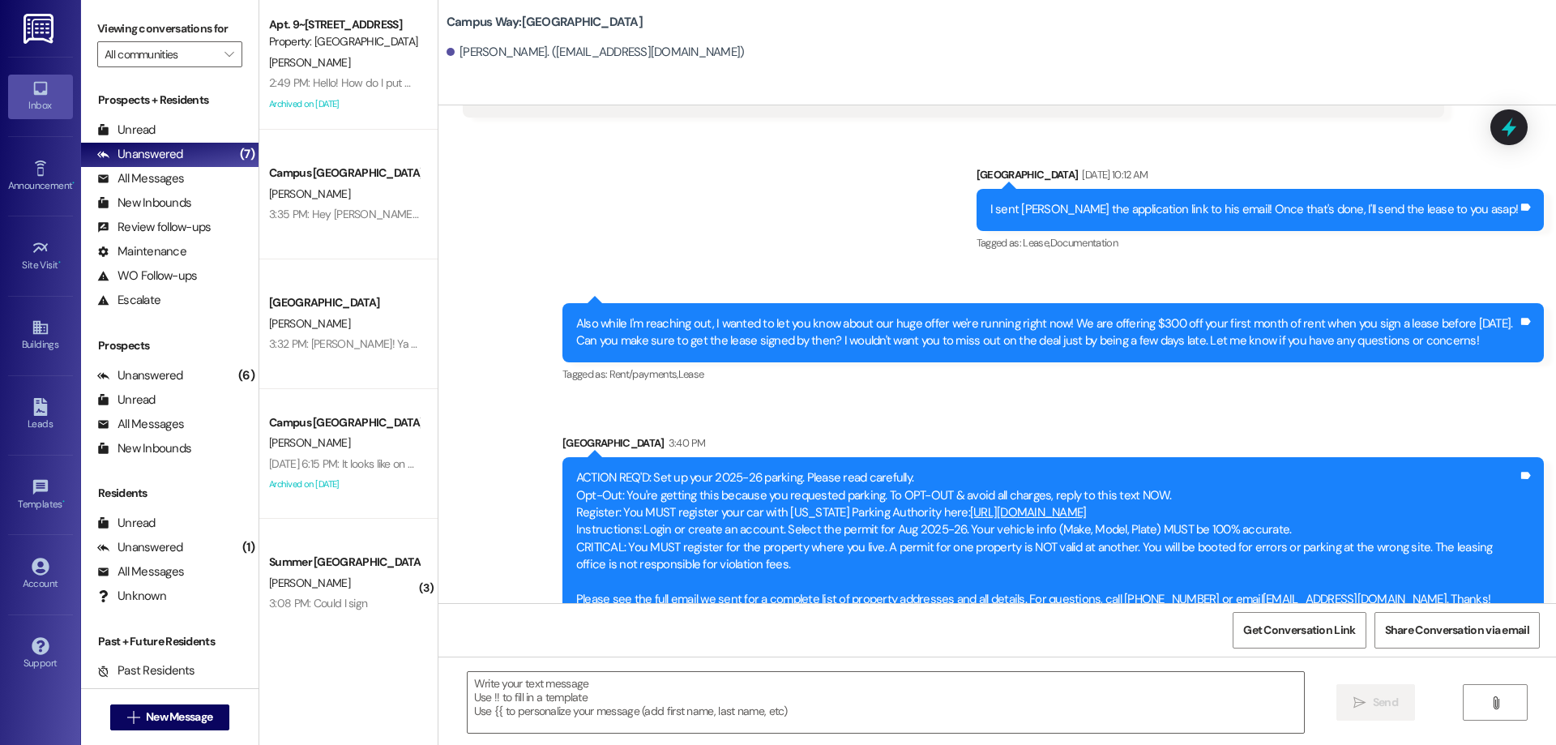
scroll to position [338, 0]
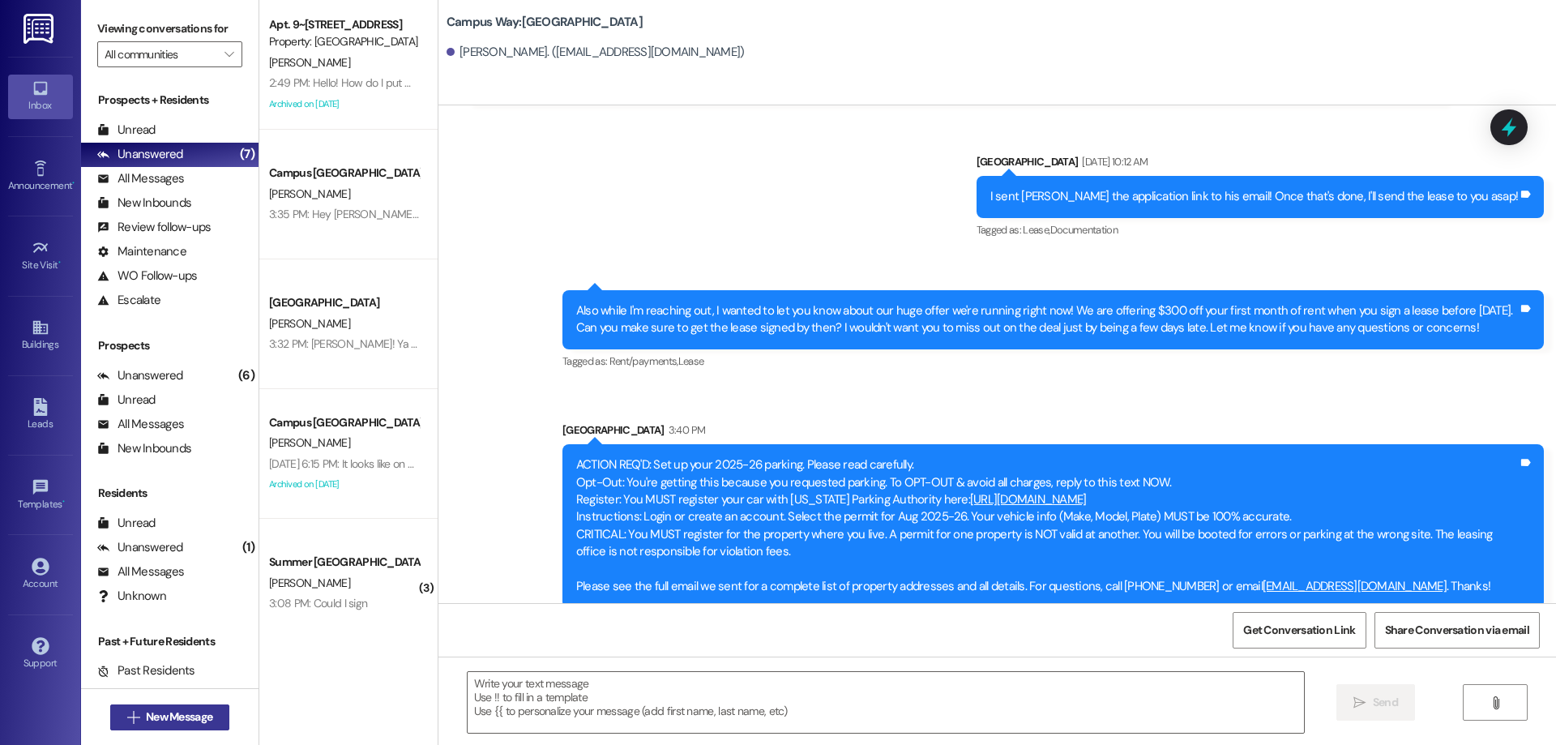
click at [178, 718] on span "New Message" at bounding box center [179, 716] width 66 height 17
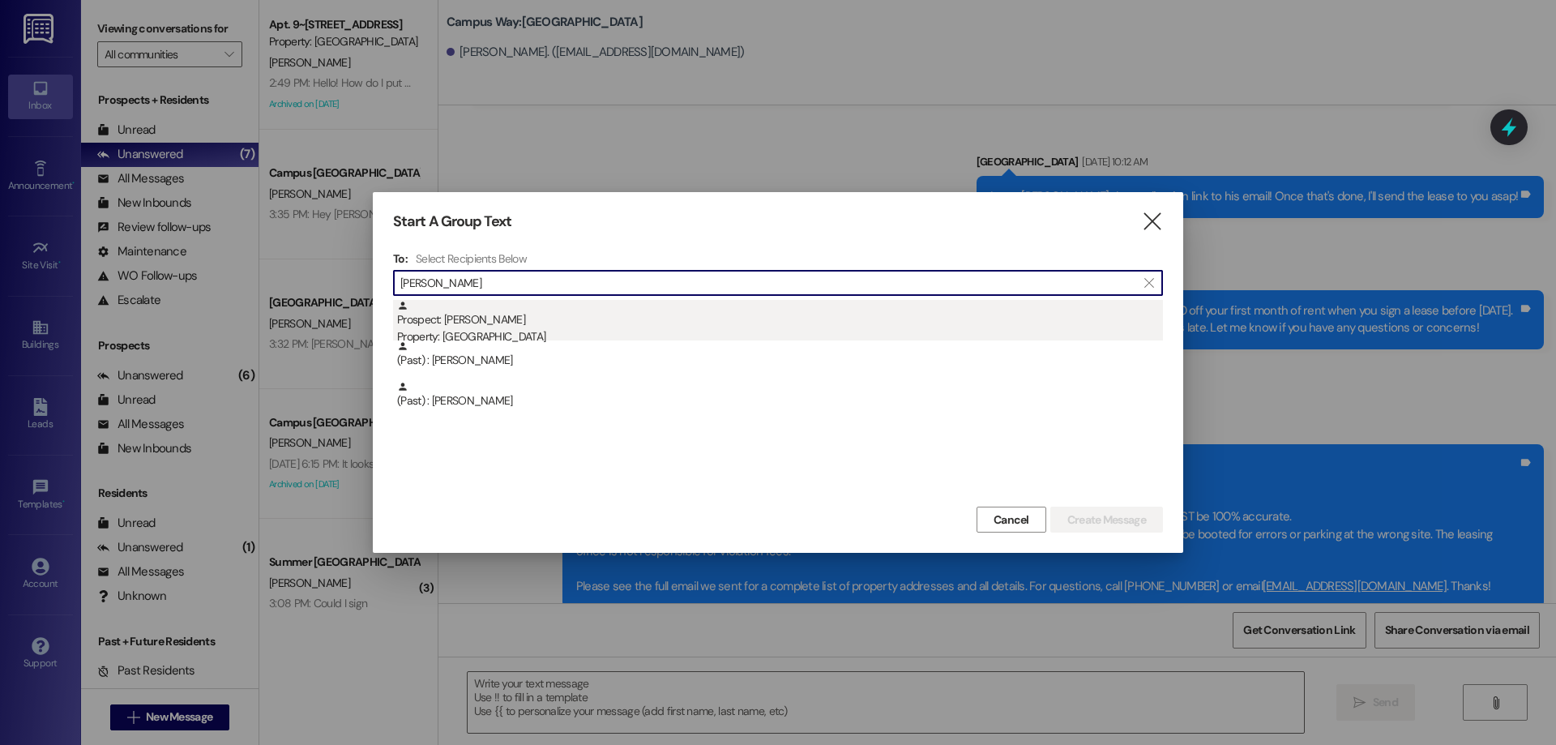
type input "michael ta"
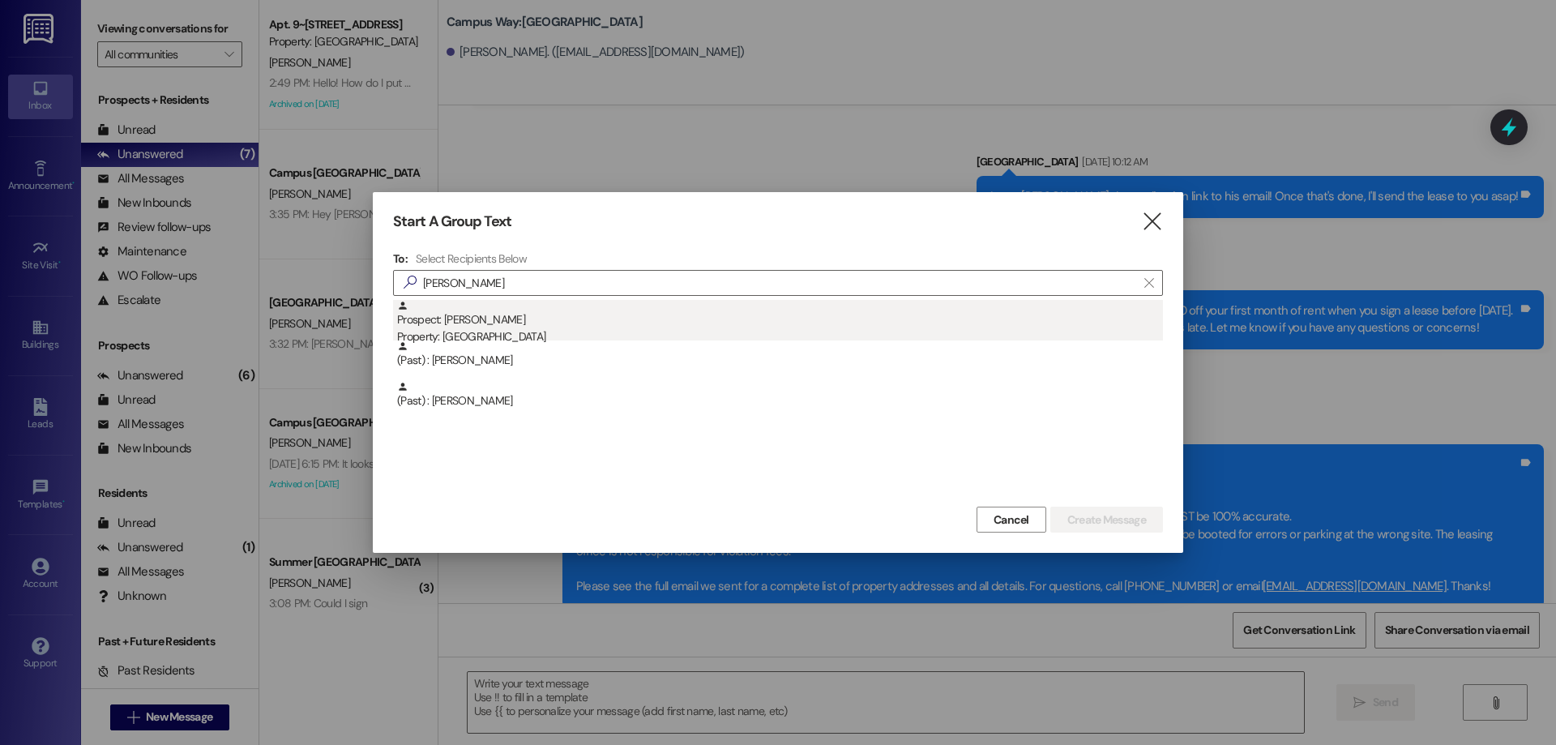
click at [576, 325] on div "Prospect: Michael Taylor Property: Campus Way" at bounding box center [780, 323] width 766 height 46
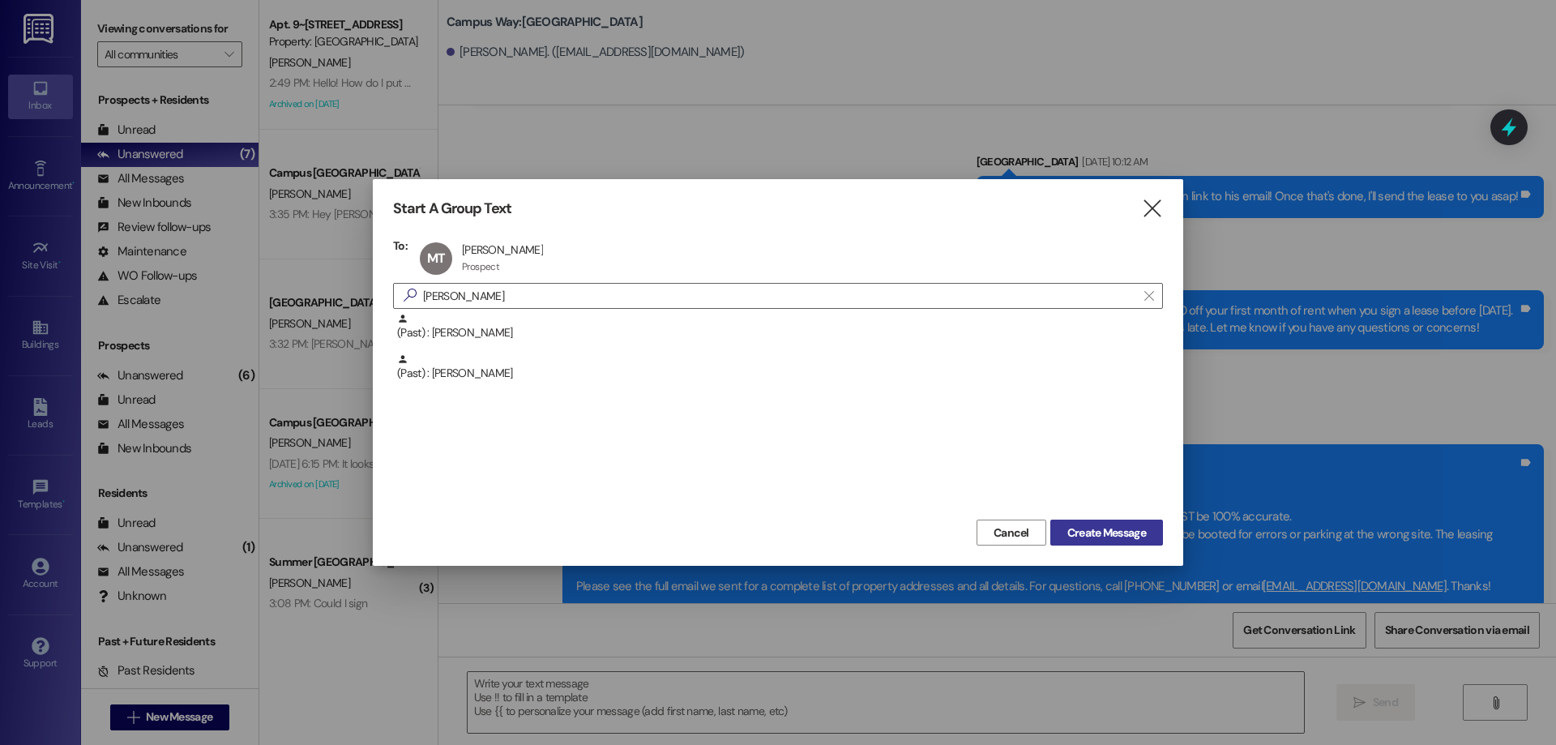
click at [1093, 525] on span "Create Message" at bounding box center [1106, 532] width 79 height 17
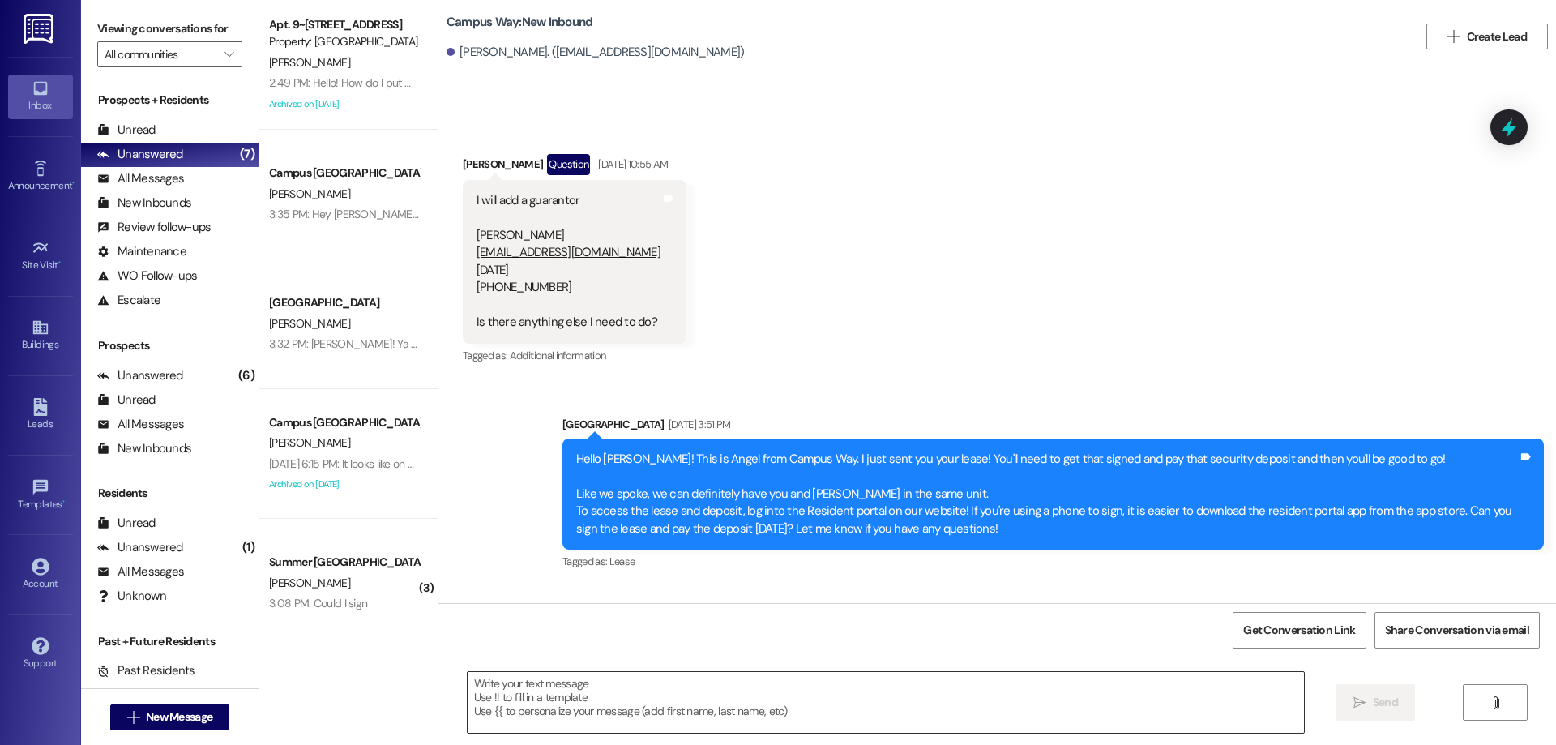
click at [771, 698] on textarea at bounding box center [886, 702] width 836 height 61
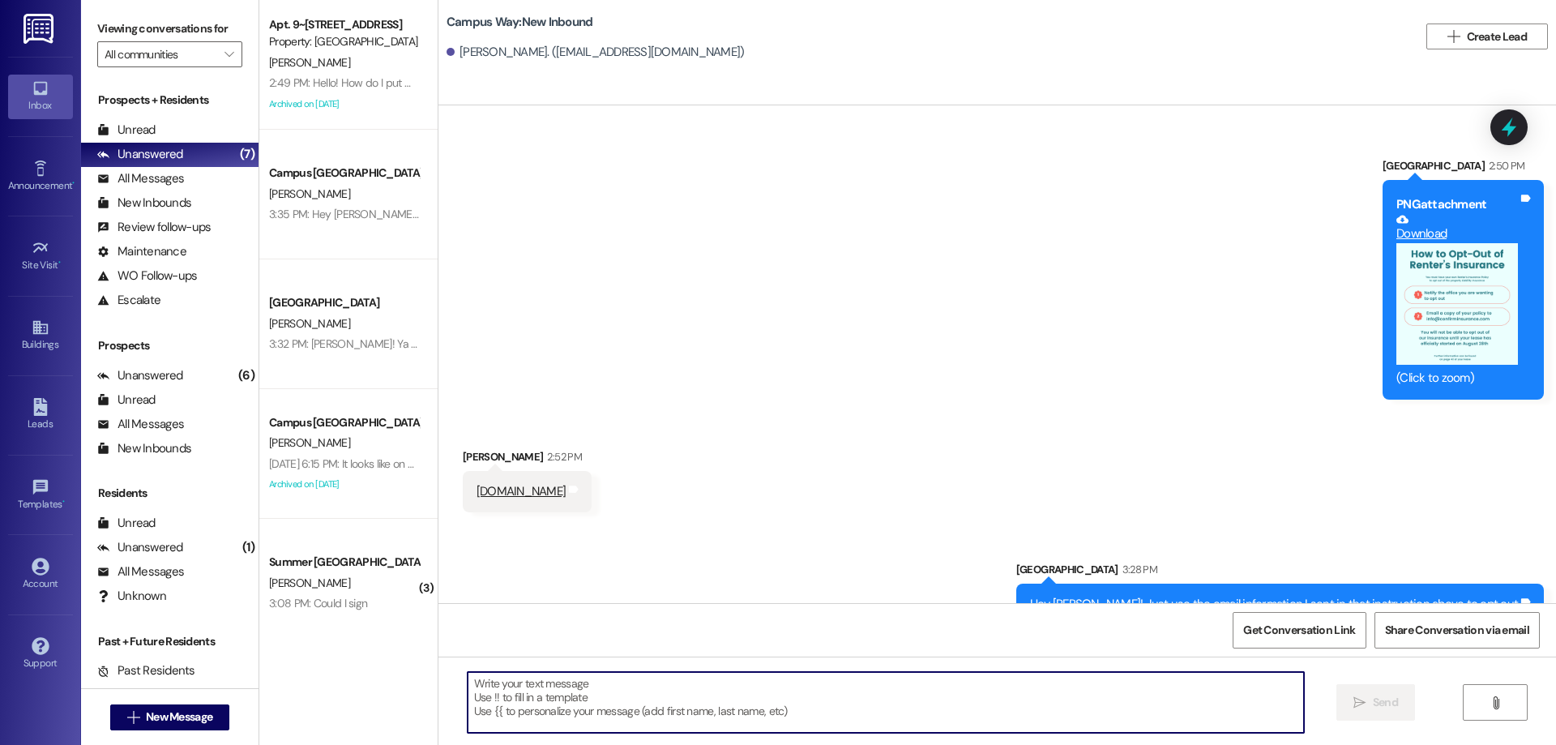
paste textarea "ACTION REQ'D: Set up your 2025-26 parking. Please read carefully. Opt-Out: You'…"
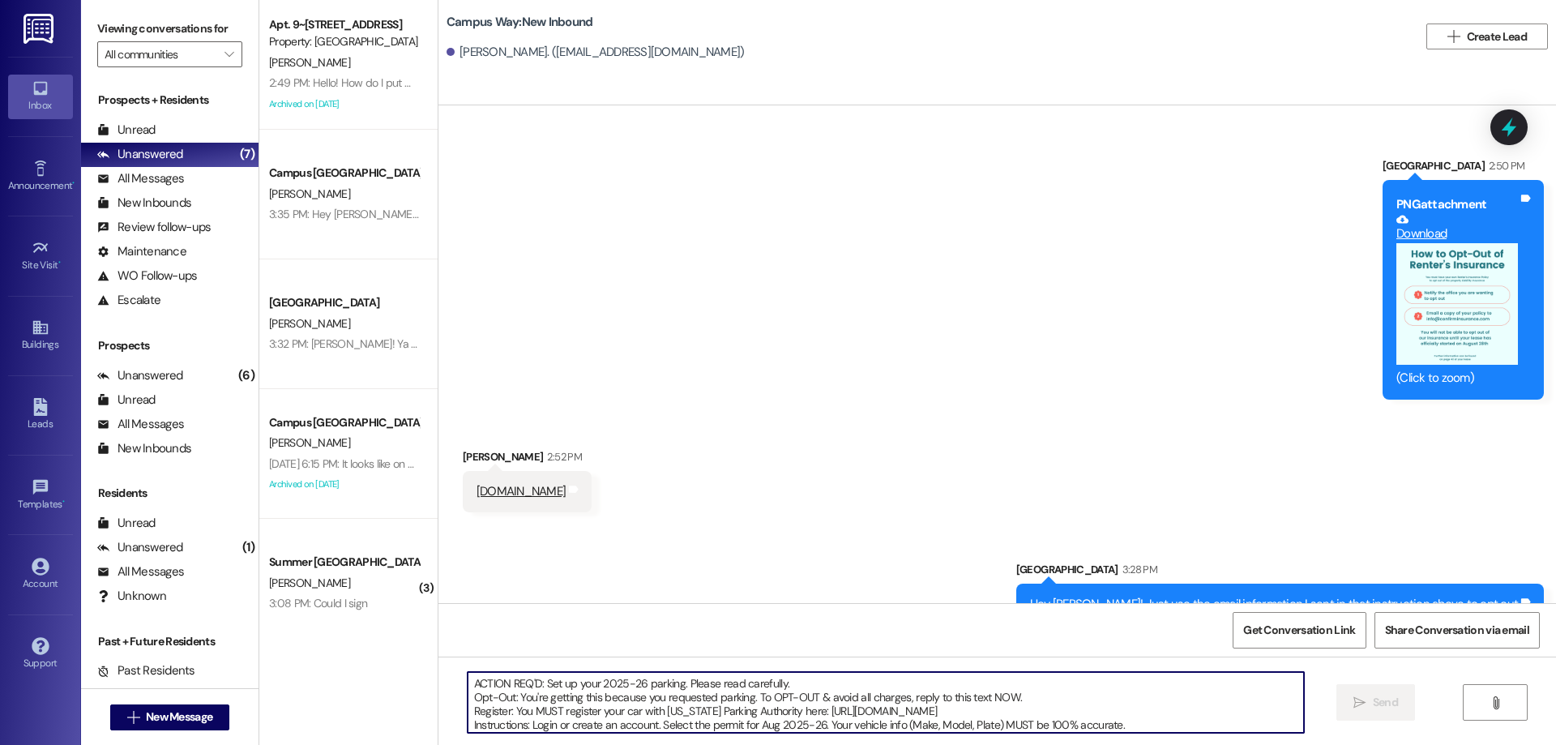
scroll to position [69, 0]
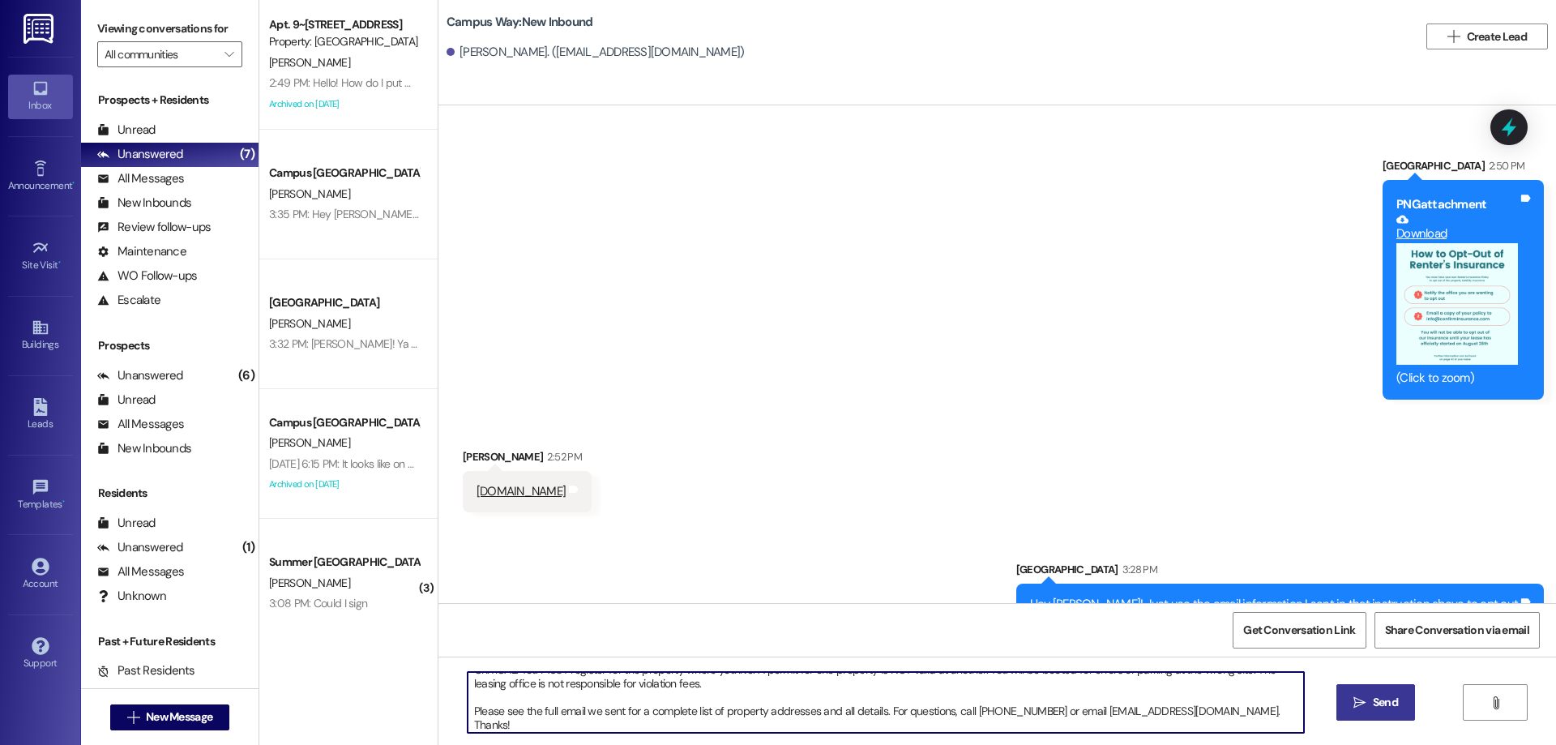
type textarea "ACTION REQ'D: Set up your 2025-26 parking. Please read carefully. Opt-Out: You'…"
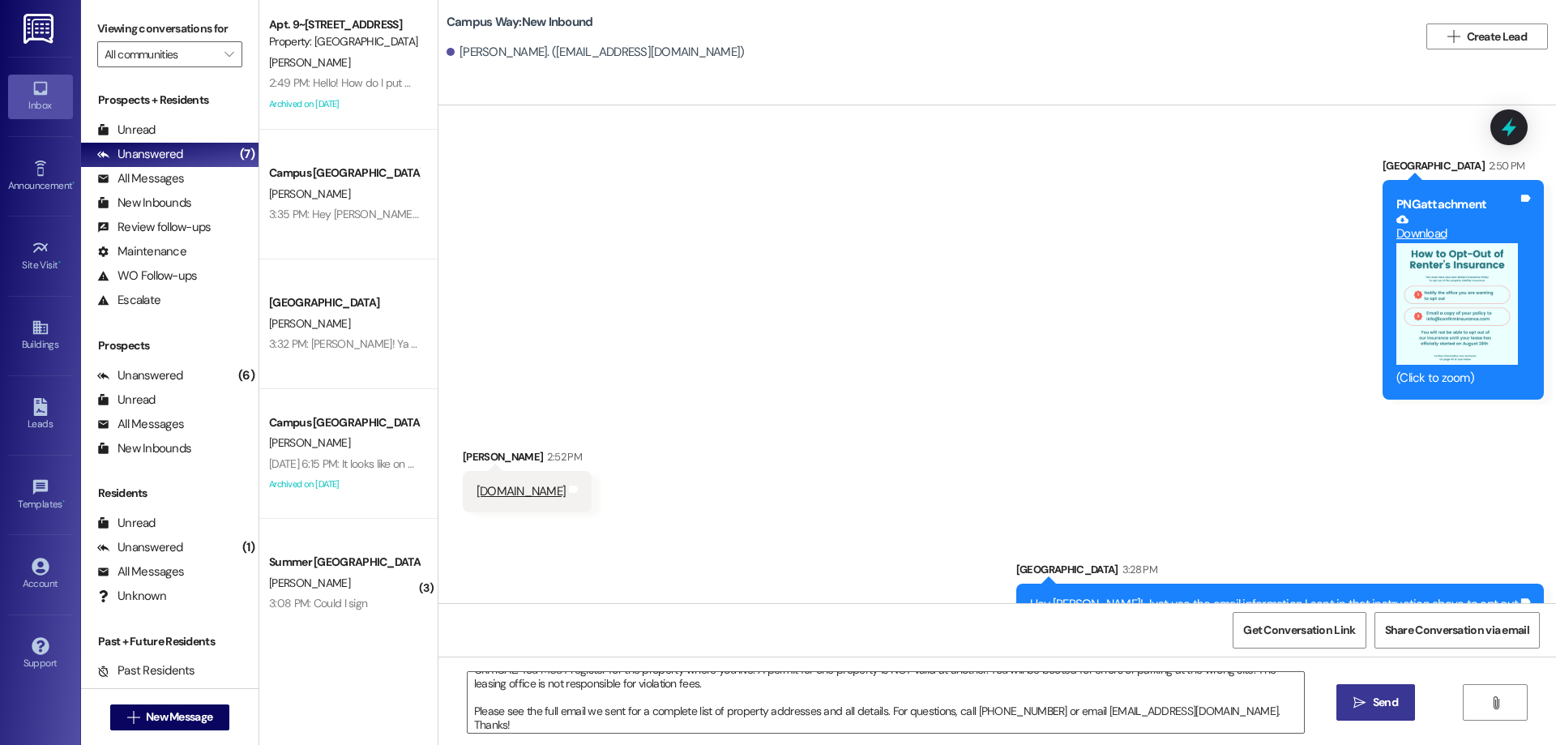
click at [1366, 691] on button " Send" at bounding box center [1375, 702] width 79 height 36
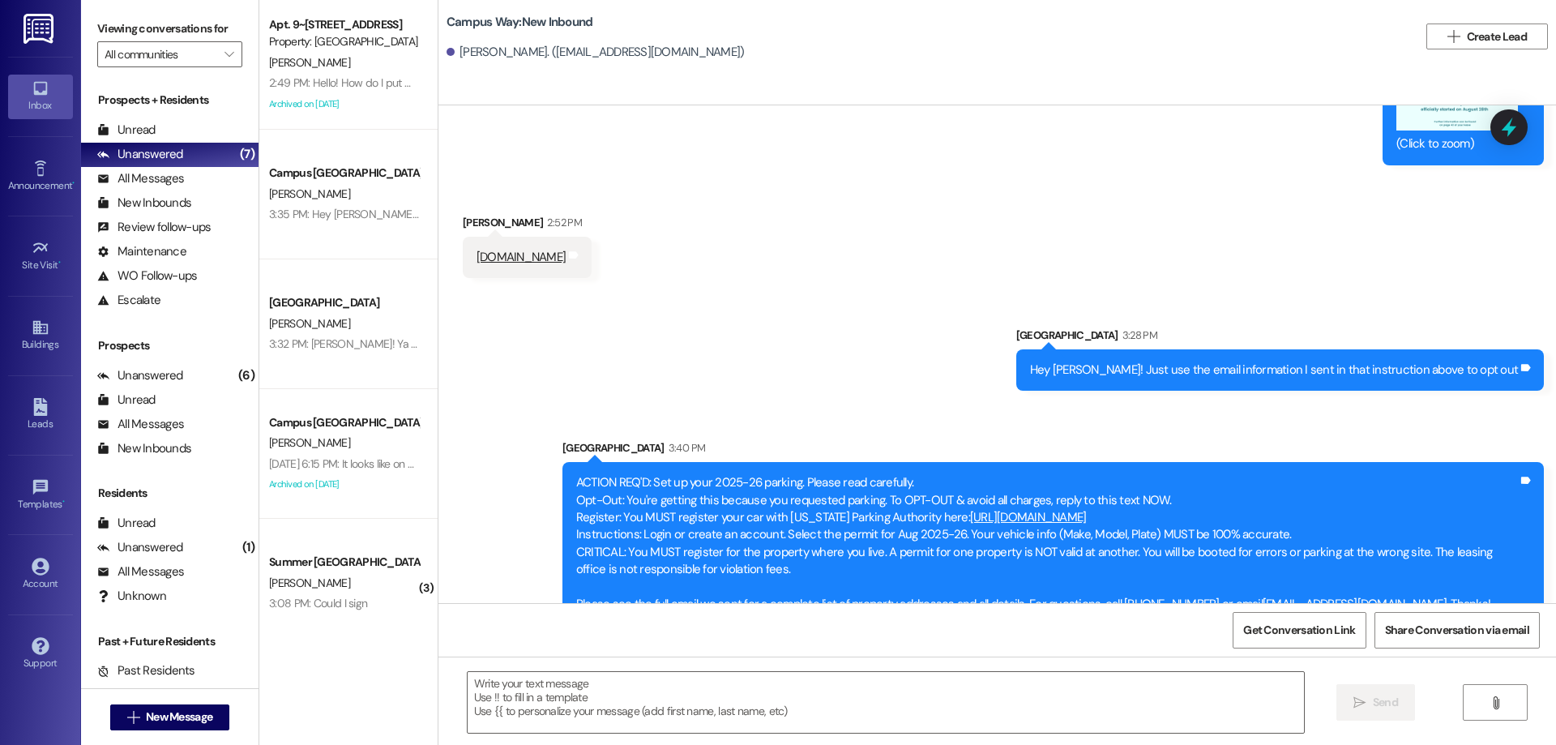
scroll to position [1231, 0]
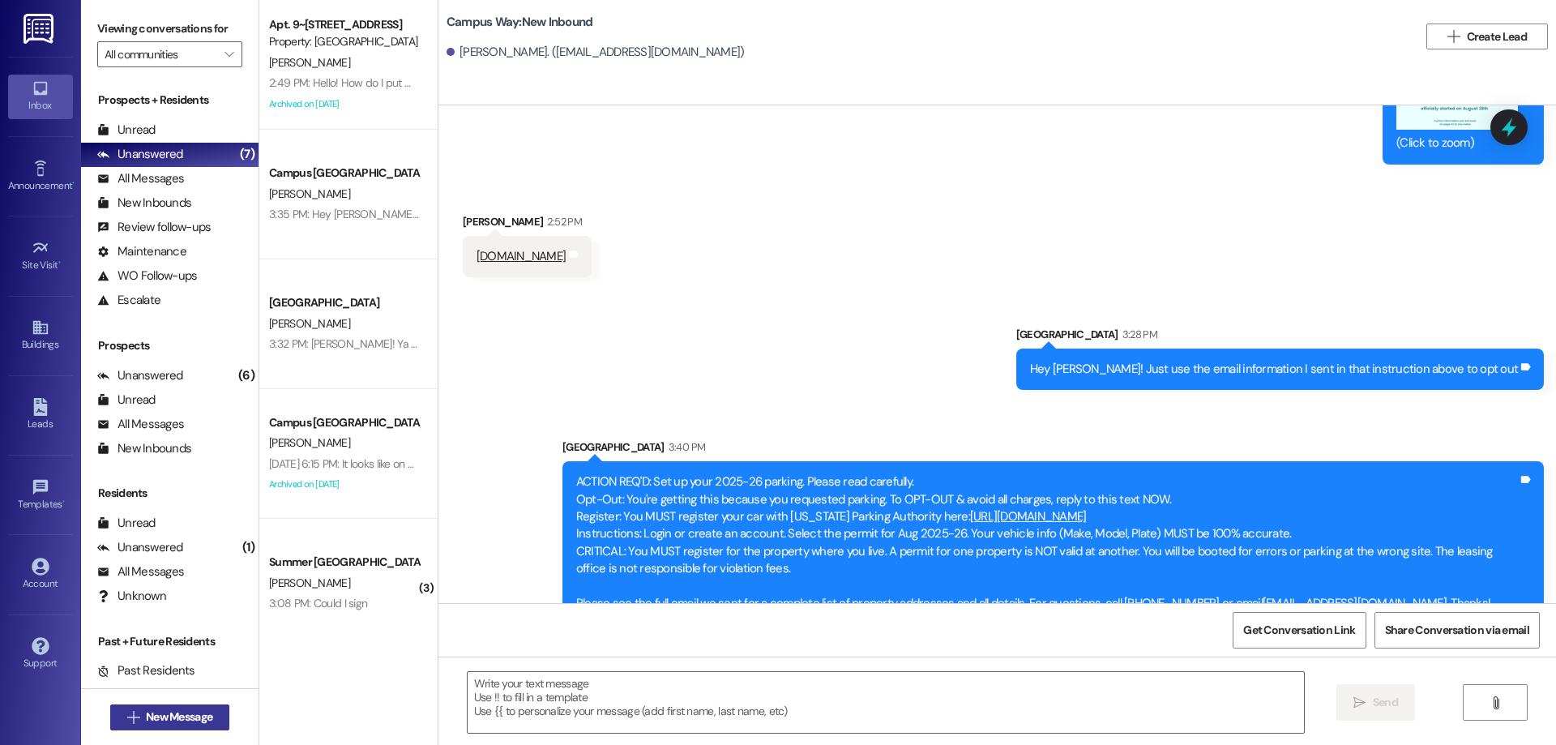
click at [193, 710] on span "New Message" at bounding box center [179, 716] width 66 height 17
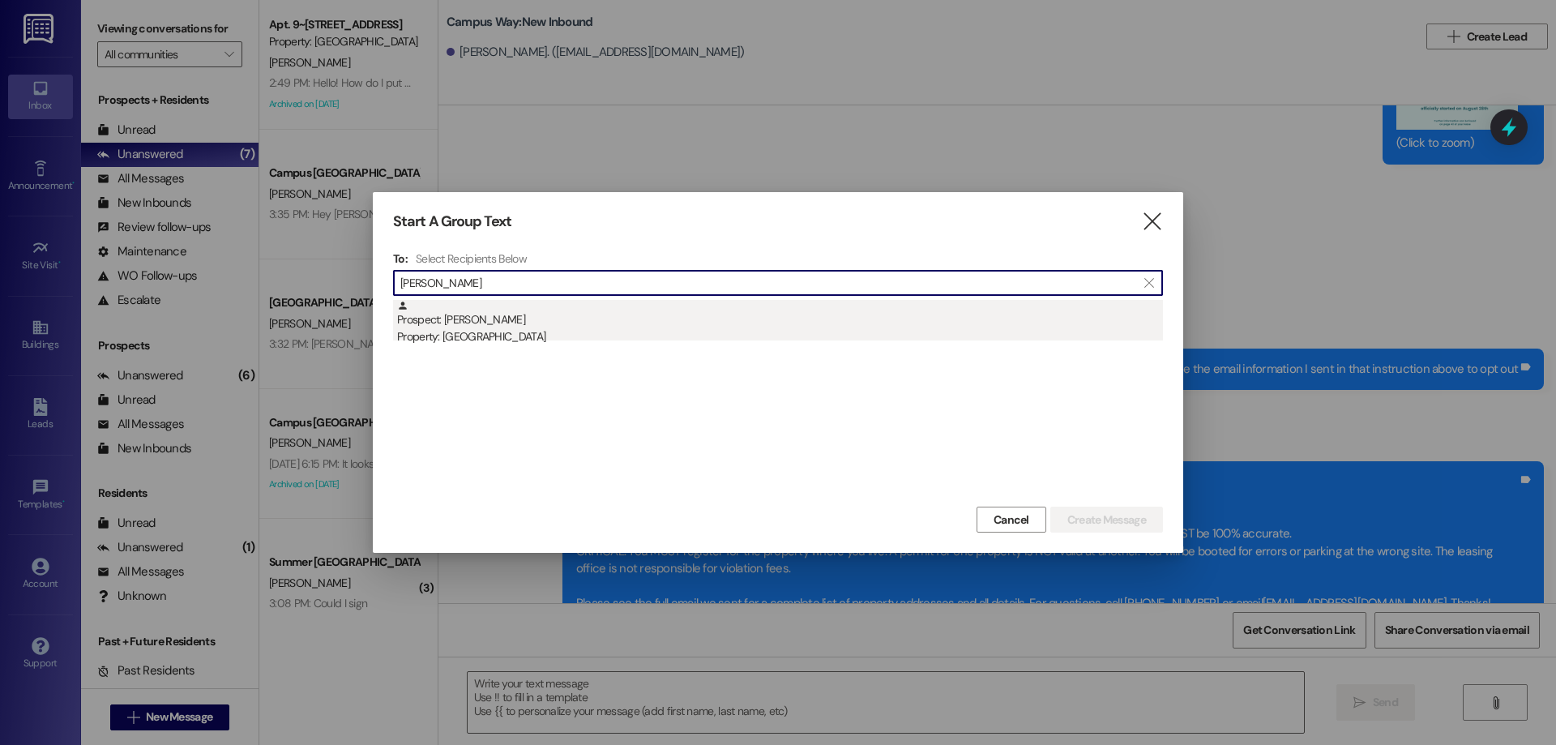
type input "isaac wilk"
click at [698, 329] on div "Property: Campus Way" at bounding box center [780, 336] width 766 height 17
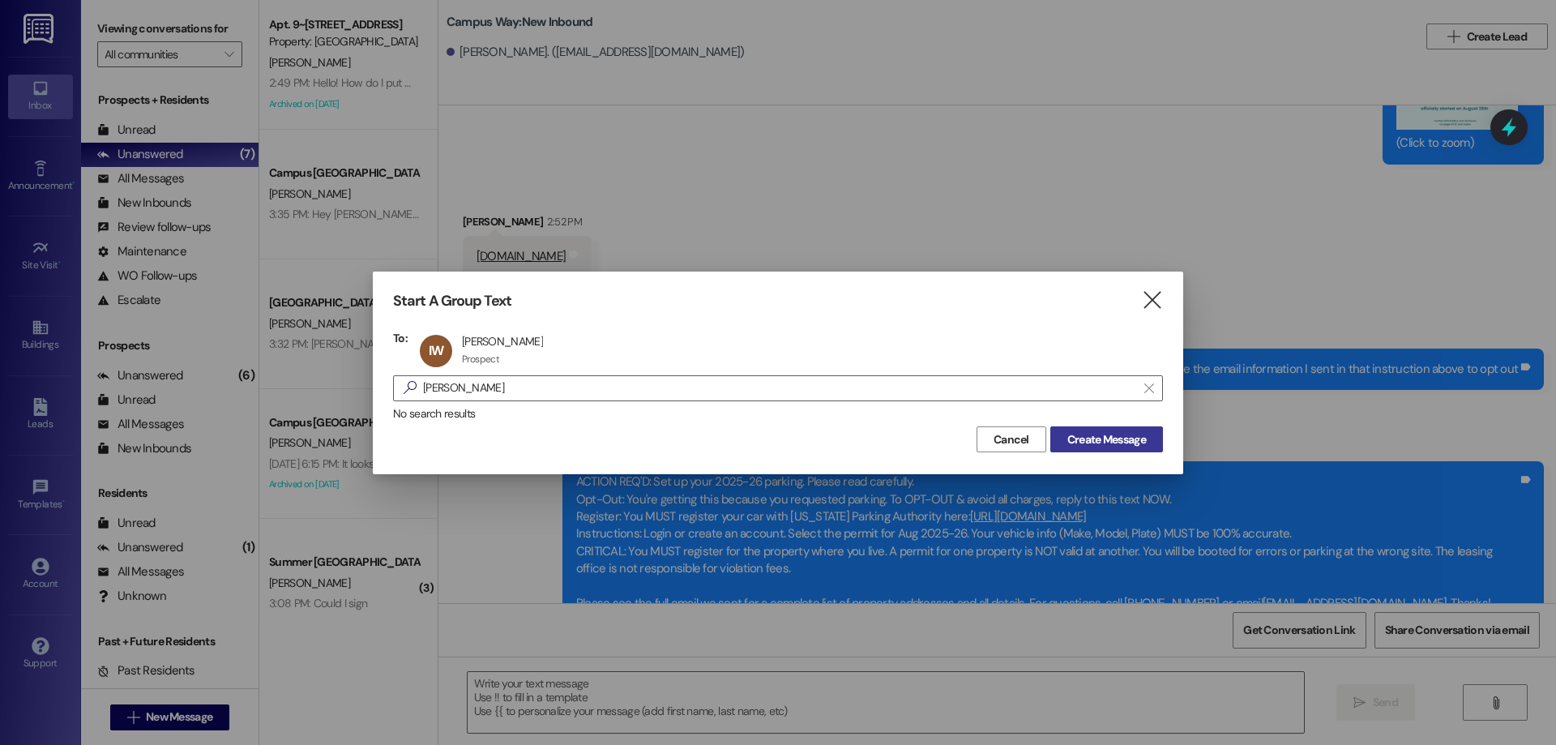
click at [1119, 434] on span "Create Message" at bounding box center [1106, 439] width 79 height 17
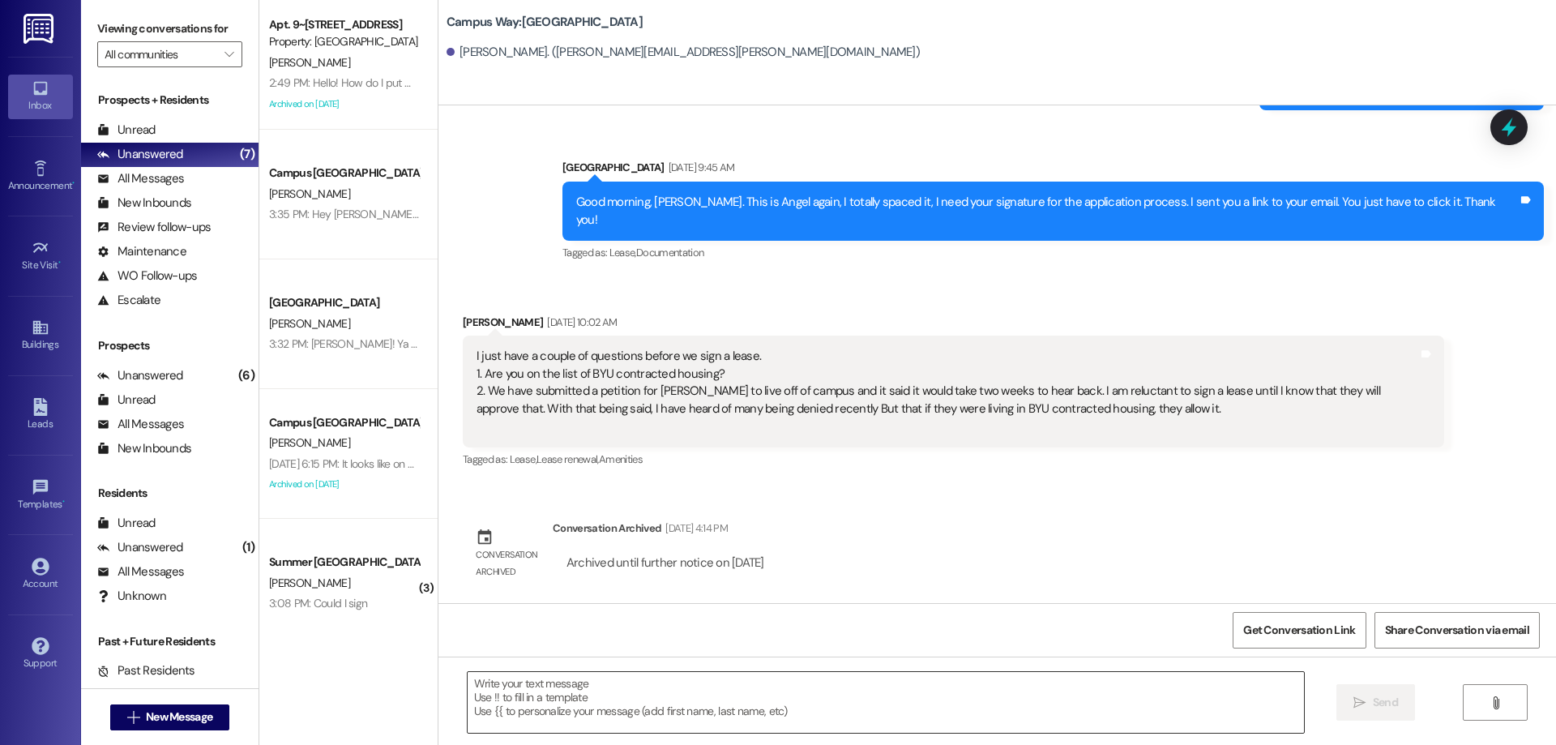
scroll to position [673, 0]
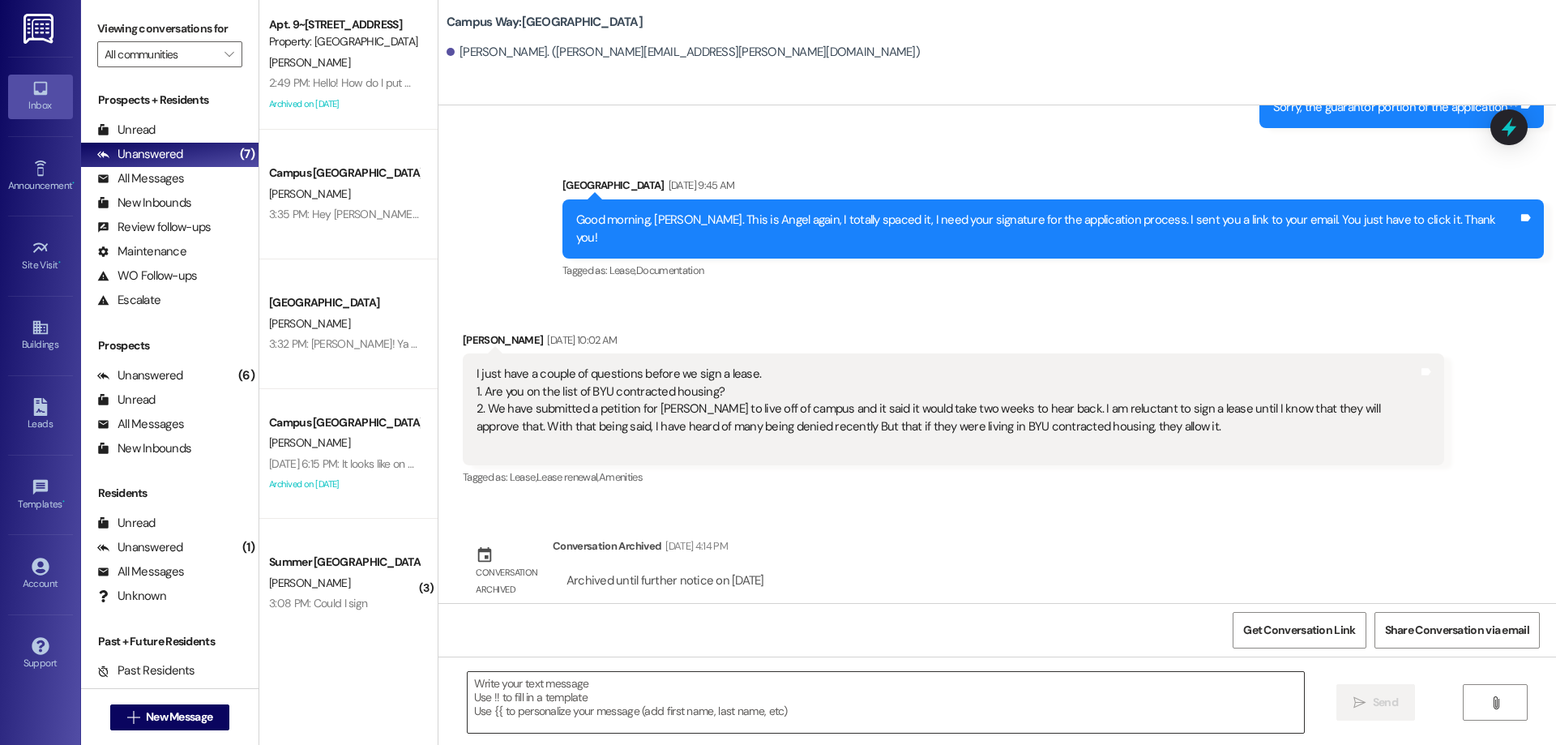
click at [793, 704] on textarea at bounding box center [886, 702] width 836 height 61
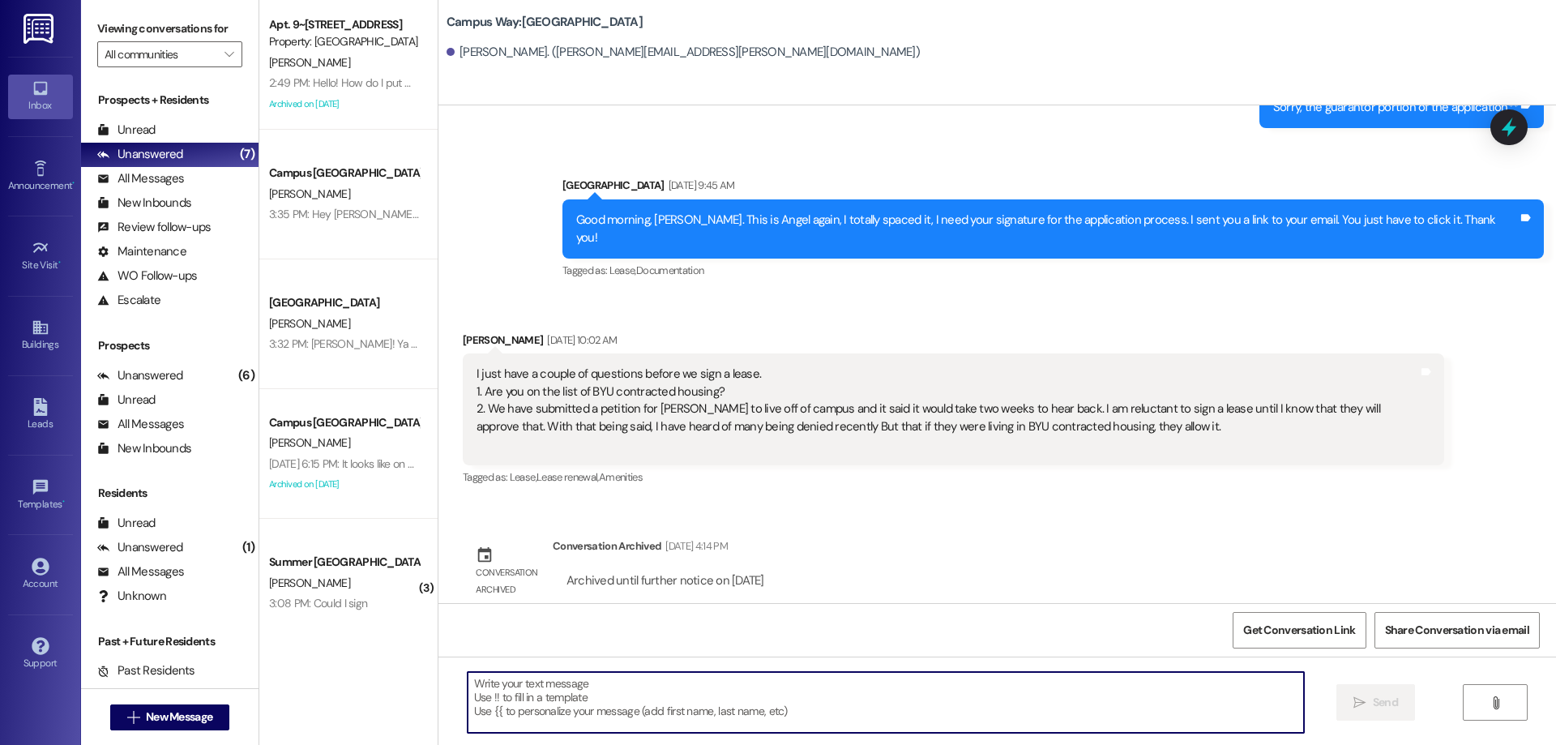
paste textarea "ACTION REQ'D: Set up your 2025-26 parking. Please read carefully. Opt-Out: You'…"
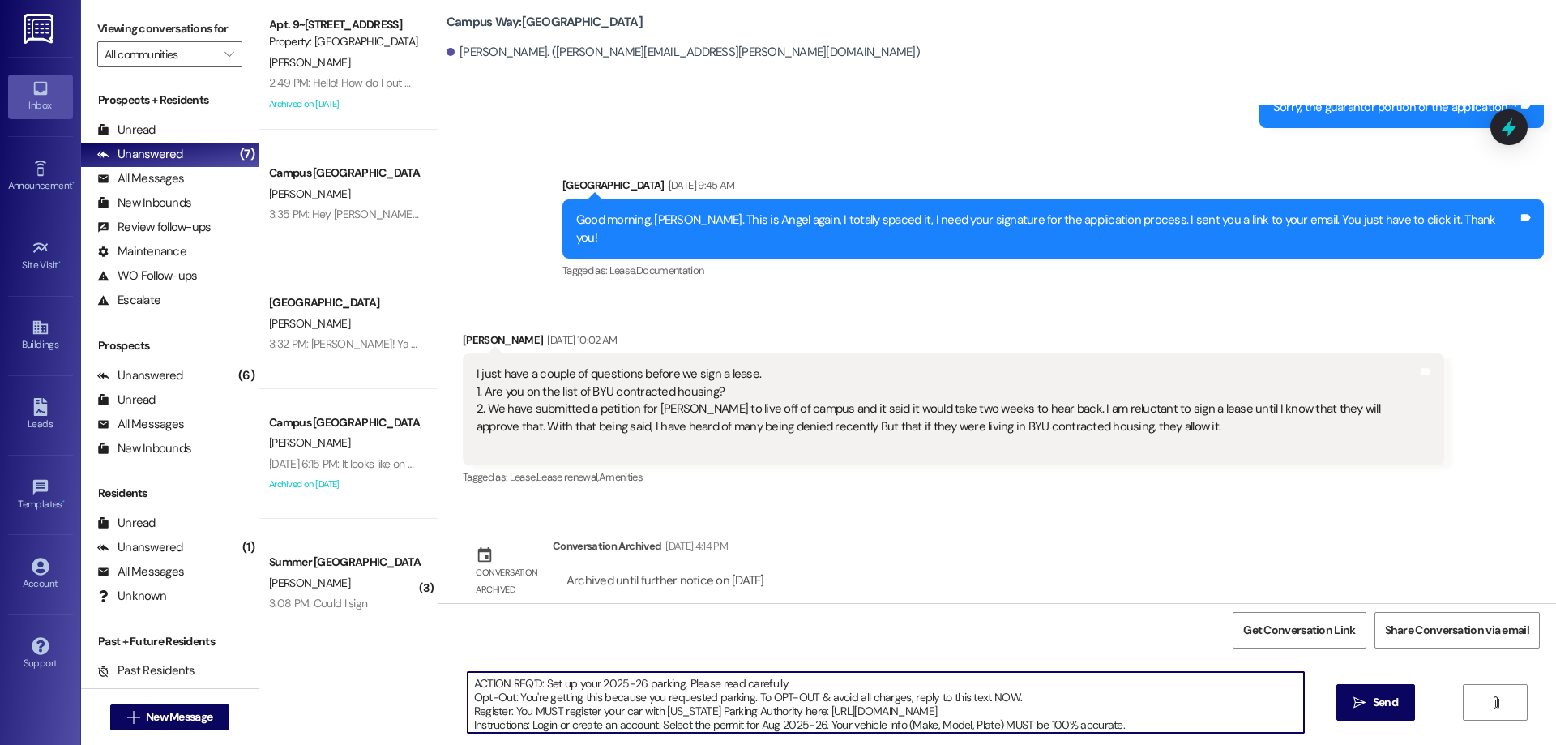
scroll to position [69, 0]
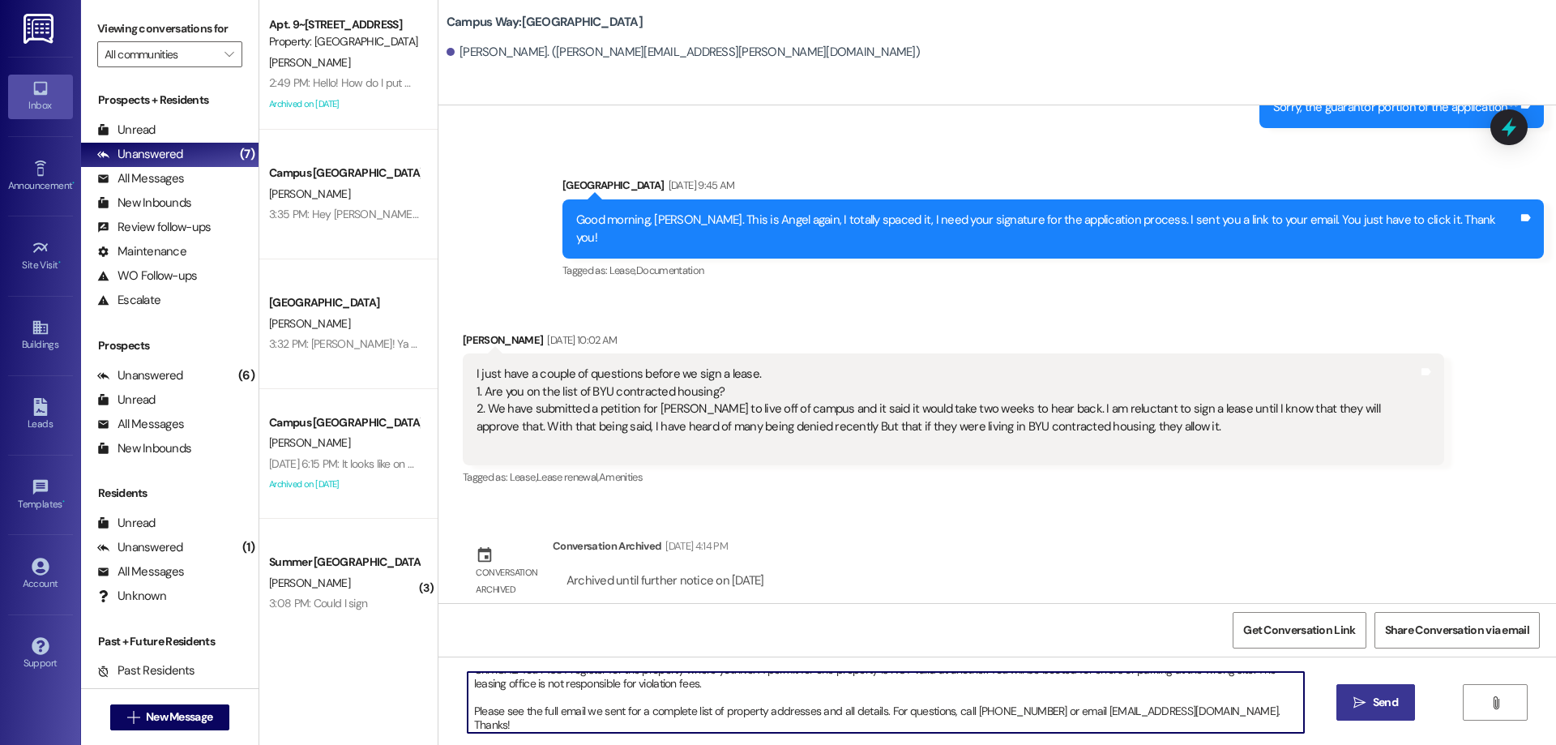
type textarea "ACTION REQ'D: Set up your 2025-26 parking. Please read carefully. Opt-Out: You'…"
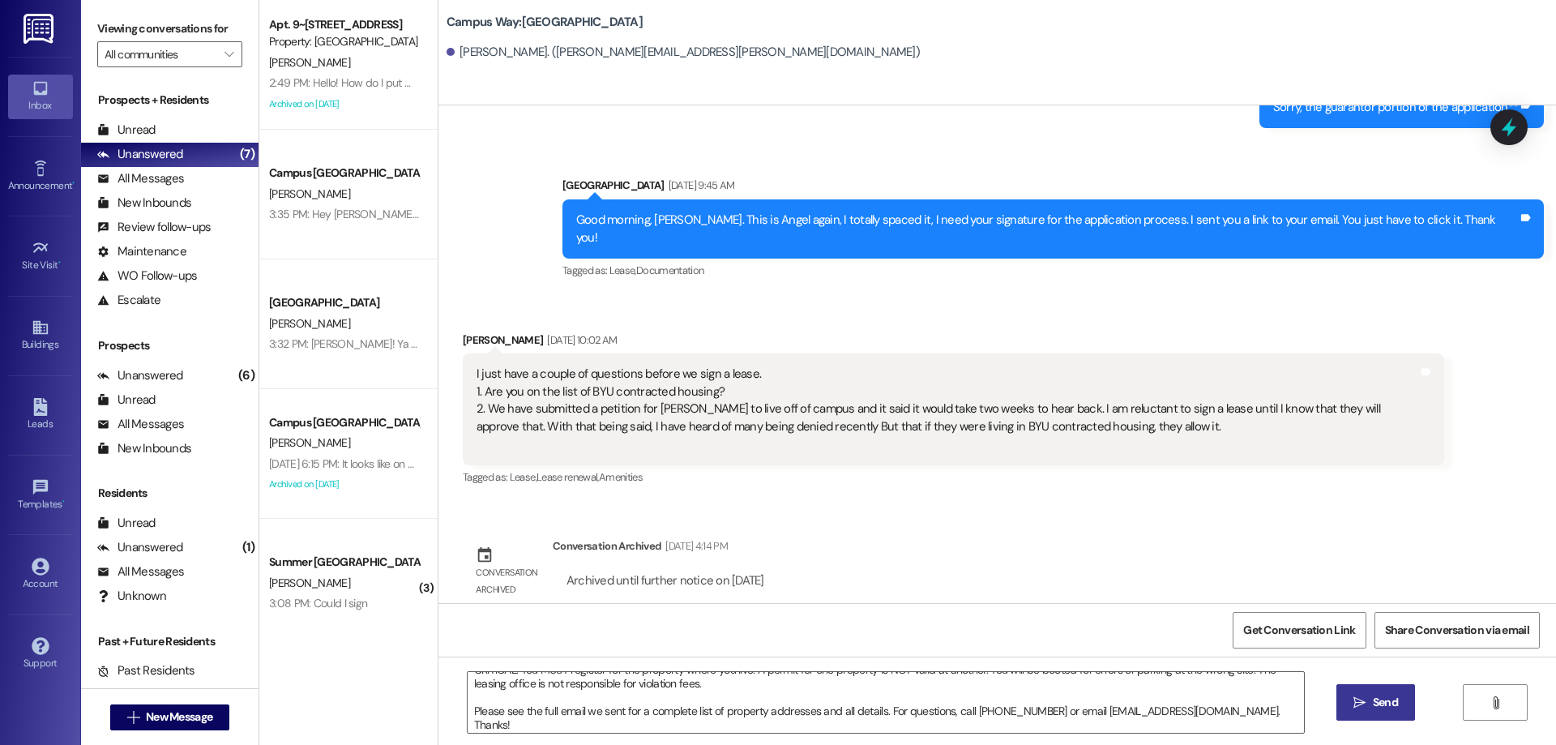
click at [1366, 705] on span " Send" at bounding box center [1375, 702] width 51 height 17
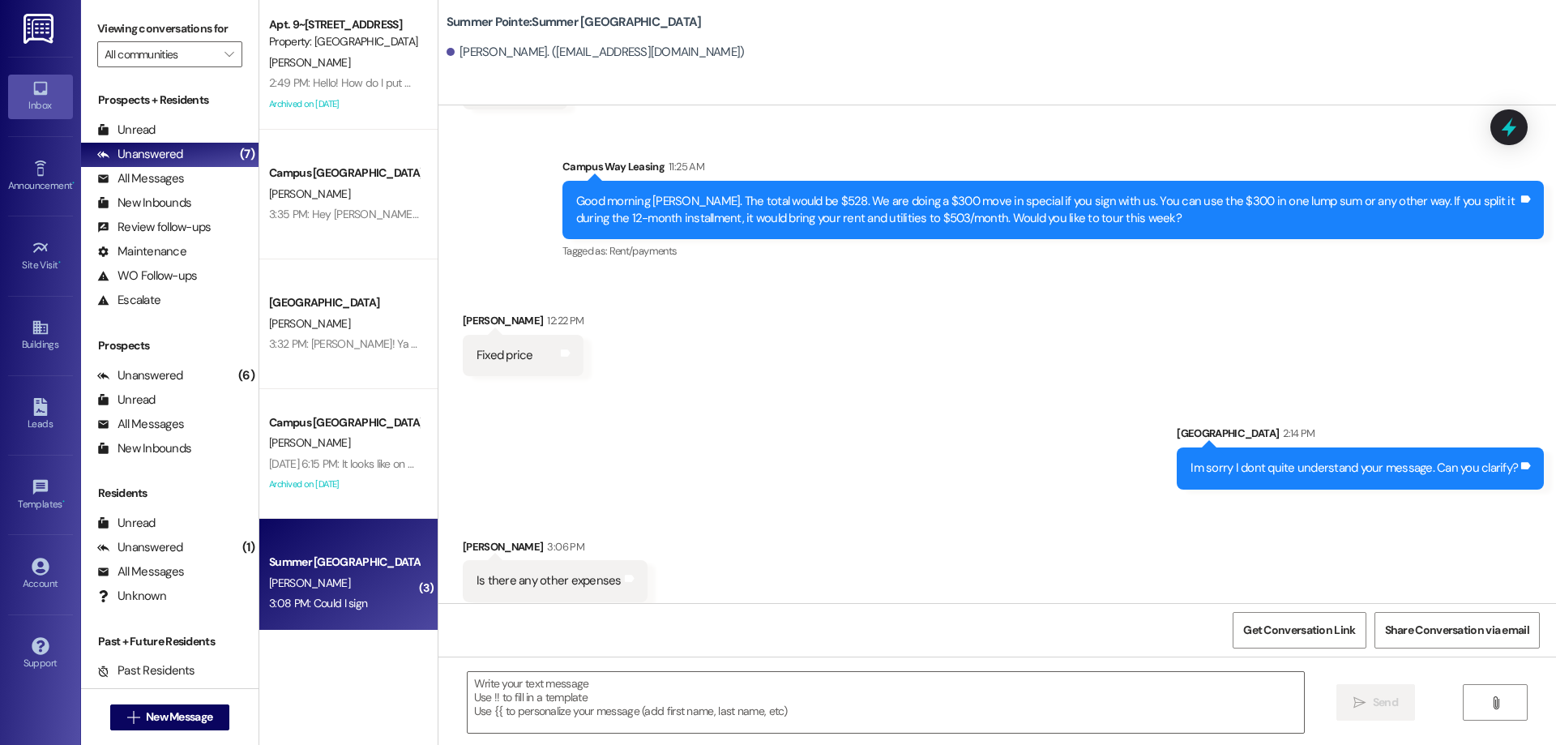
scroll to position [598, 0]
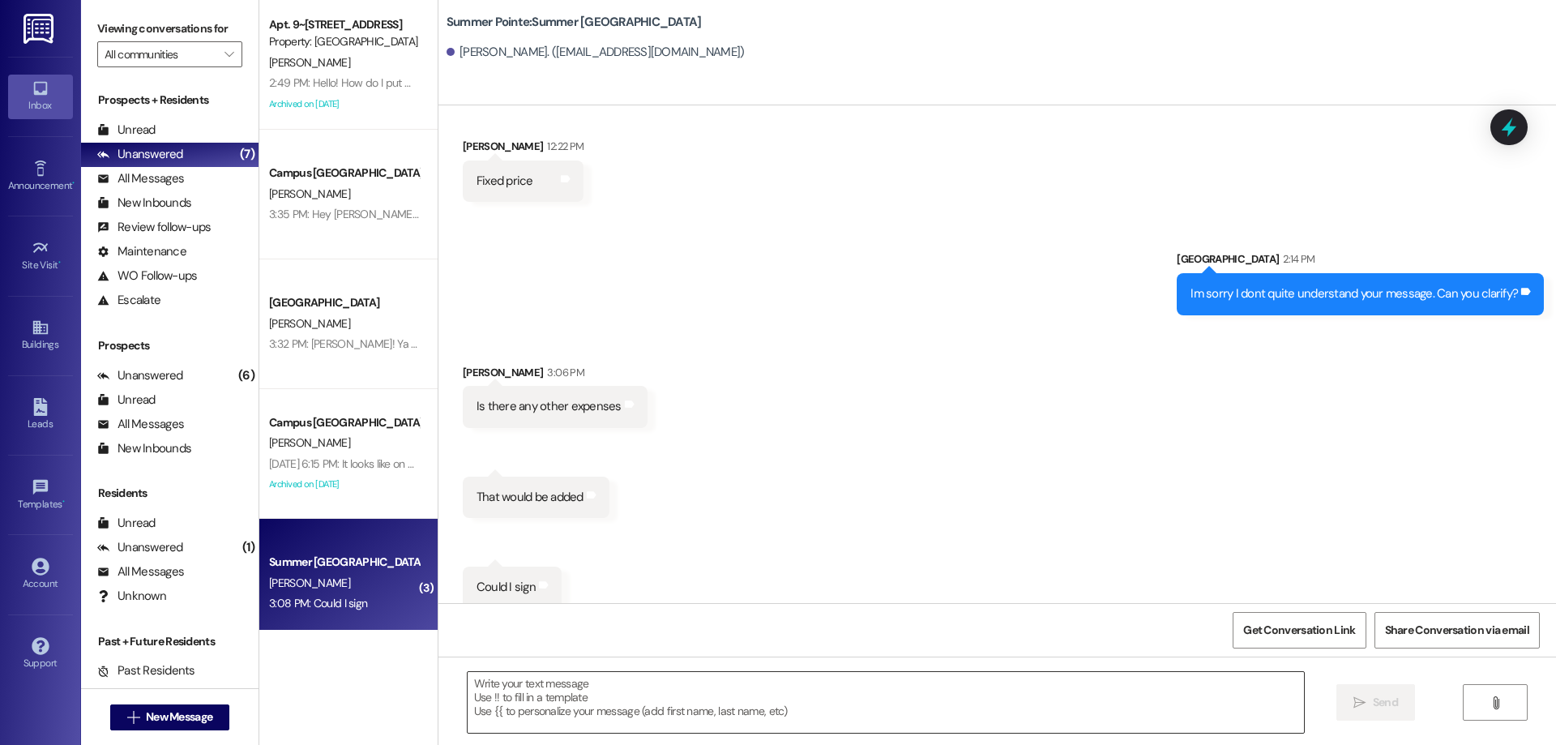
click at [664, 714] on textarea at bounding box center [886, 702] width 836 height 61
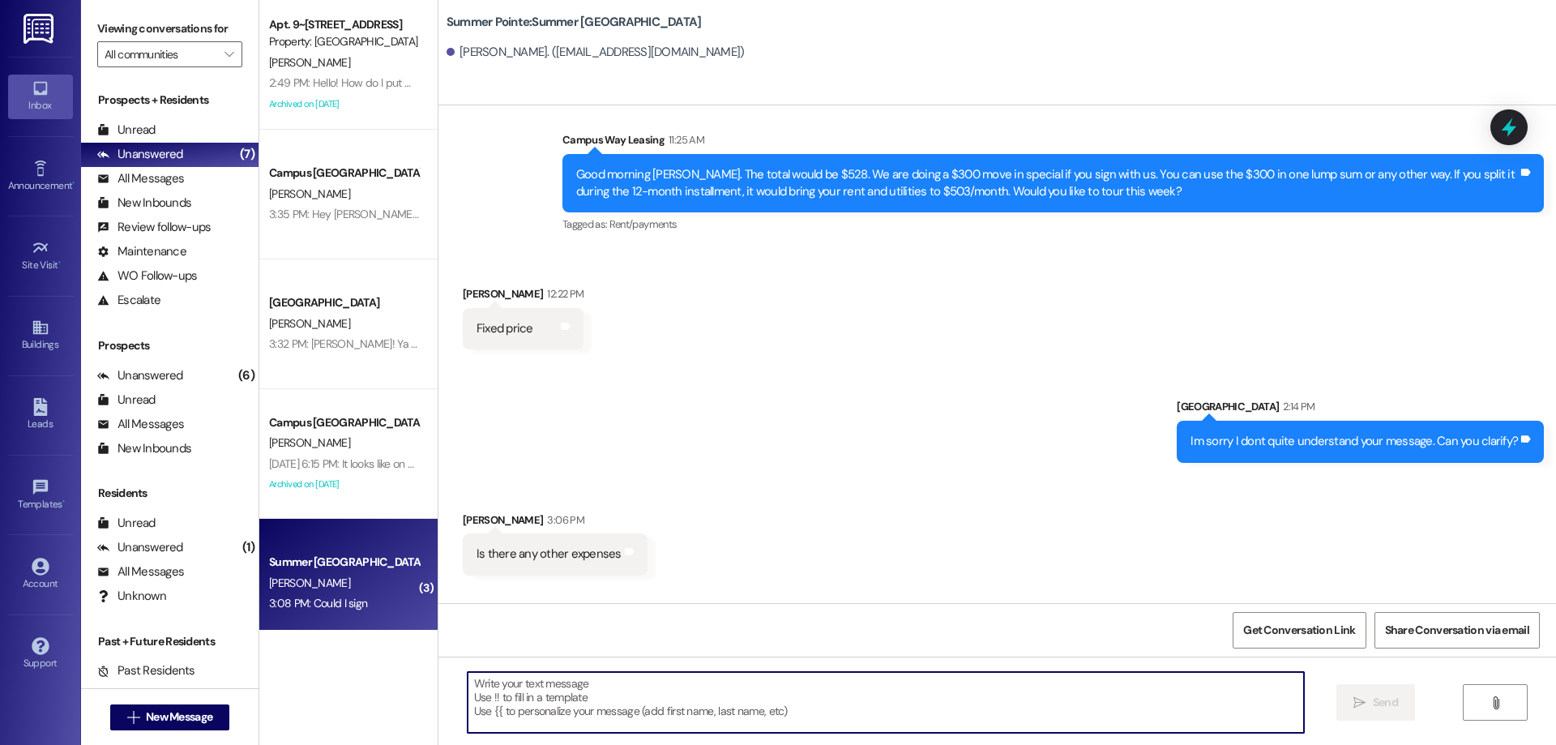
scroll to position [599, 0]
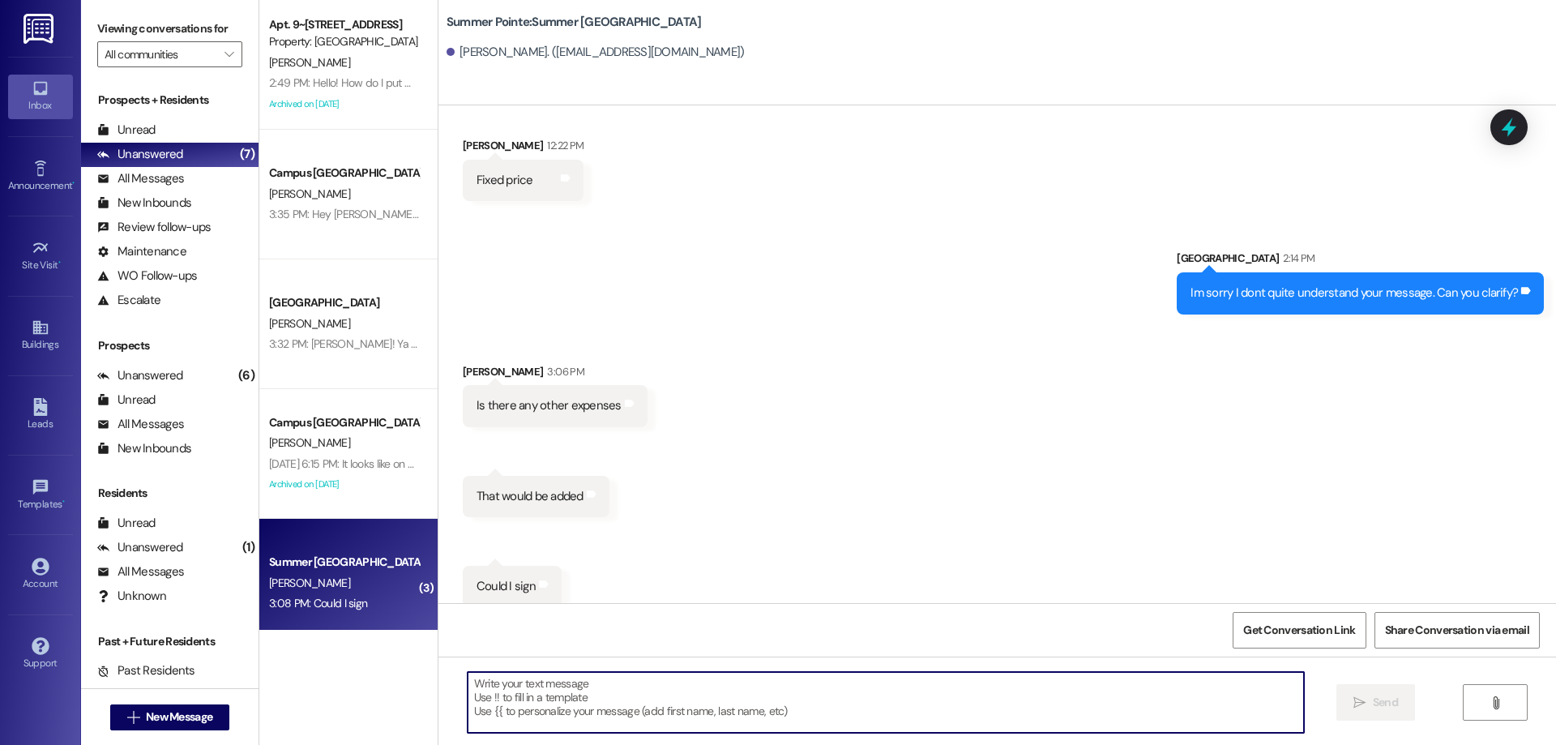
click at [685, 687] on textarea at bounding box center [886, 702] width 836 height 61
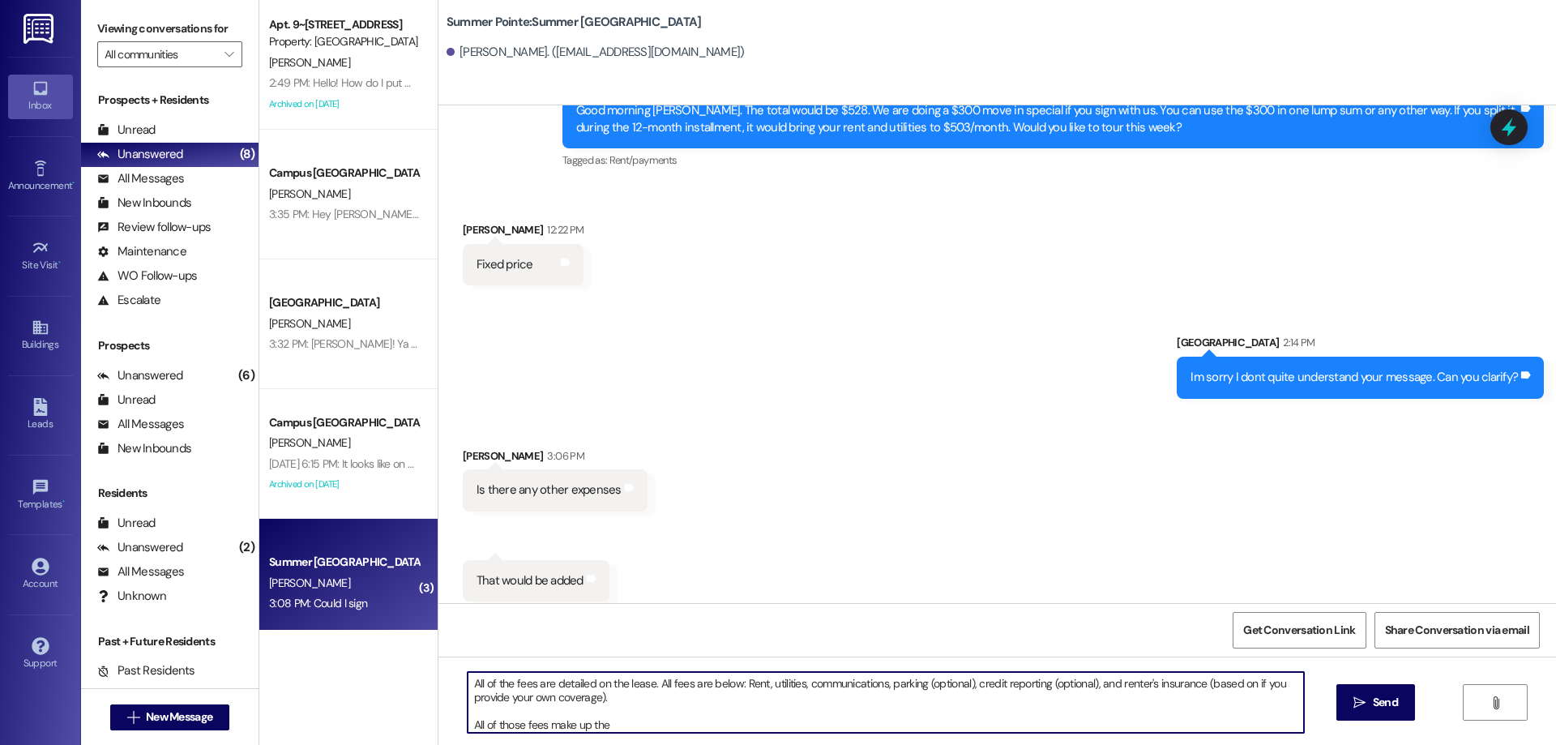
scroll to position [356, 0]
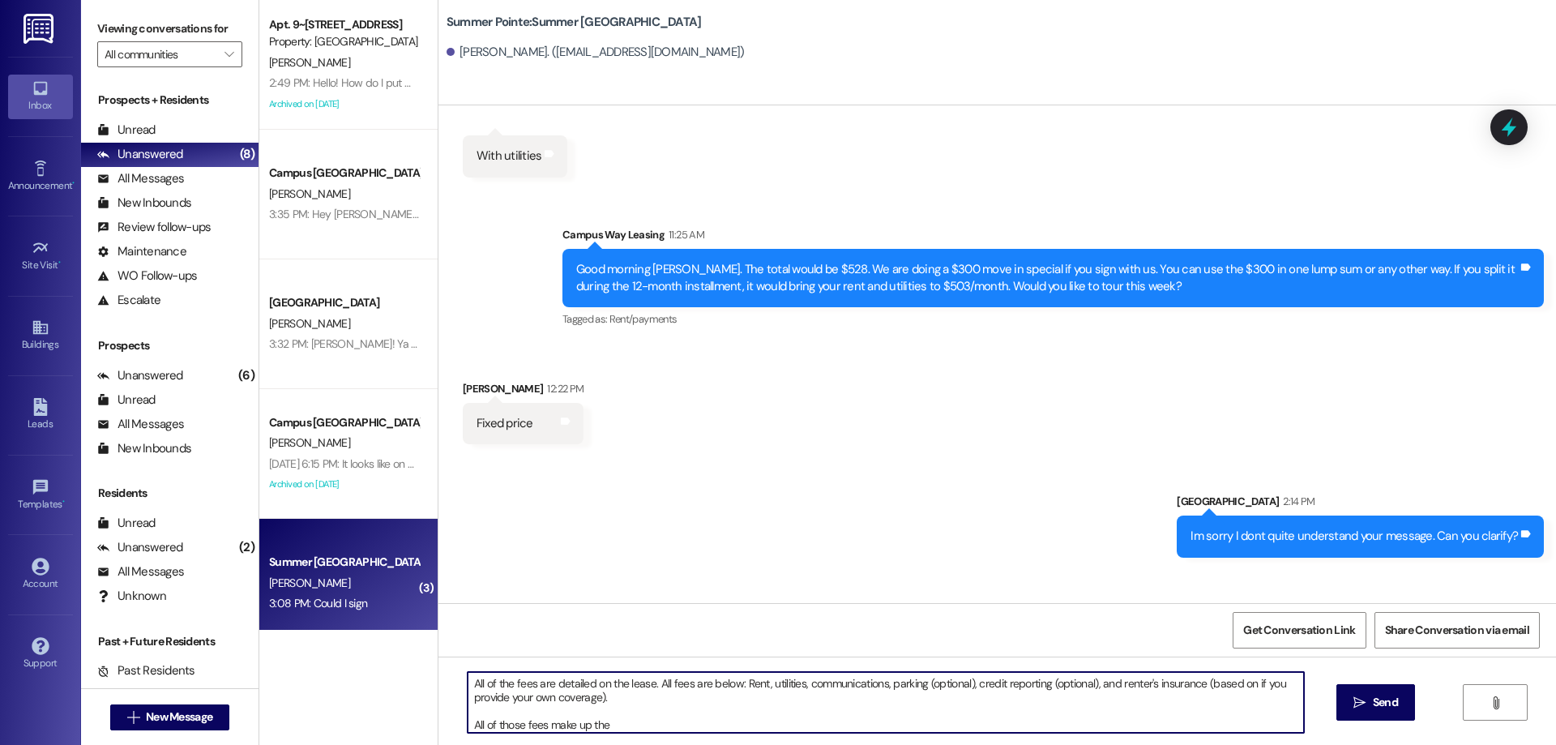
drag, startPoint x: 963, startPoint y: 679, endPoint x: 882, endPoint y: 673, distance: 81.3
click at [880, 689] on textarea "All of the fees are detailed on the lease. All fees are below: Rent, utilities,…" at bounding box center [886, 702] width 836 height 61
click at [605, 724] on textarea "All of the fees are detailed on the lease. All fees are below: Rent, utilities,…" at bounding box center [886, 702] width 836 height 61
type textarea "All of the fees are detailed on the lease. All fees are below: Rent, utilities,…"
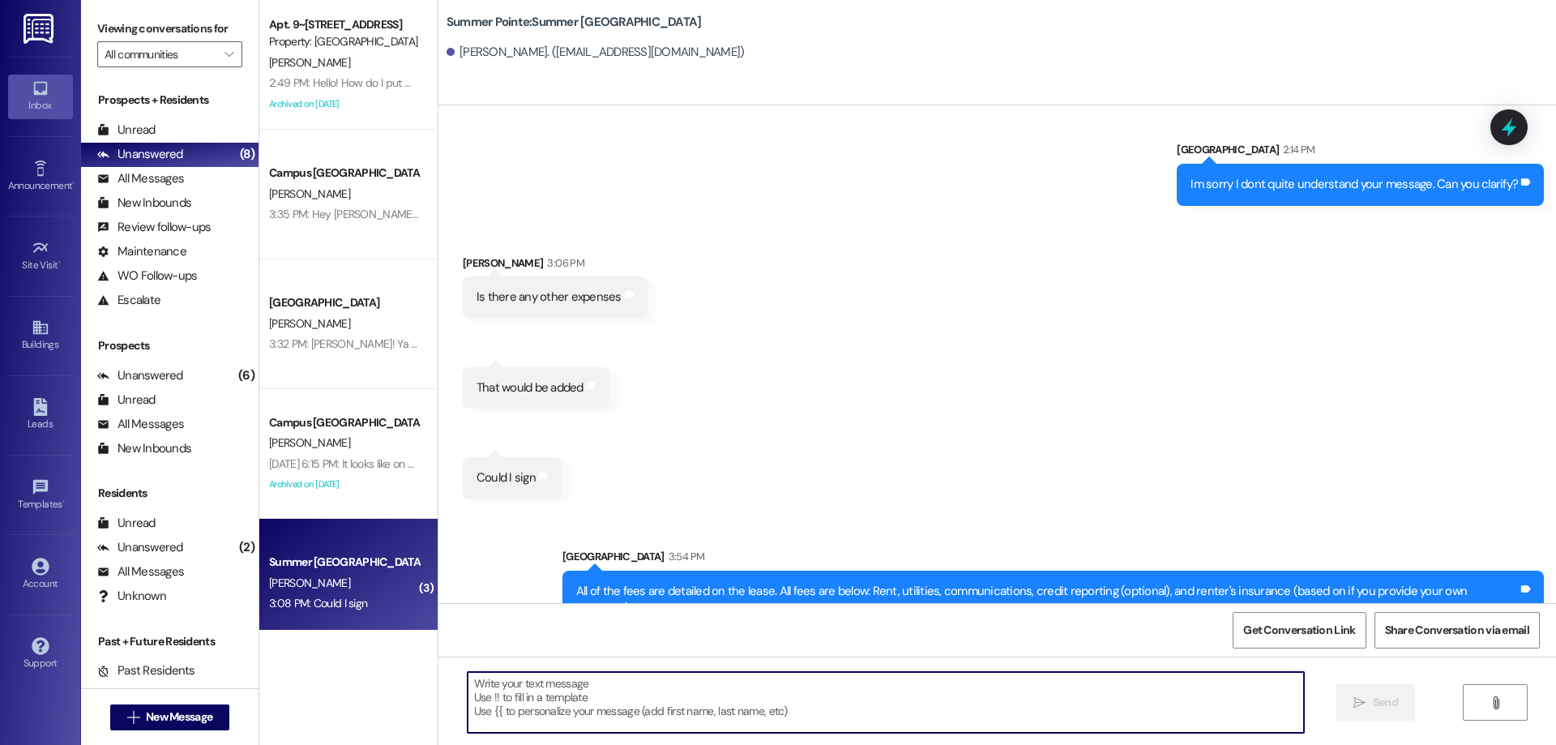
scroll to position [746, 0]
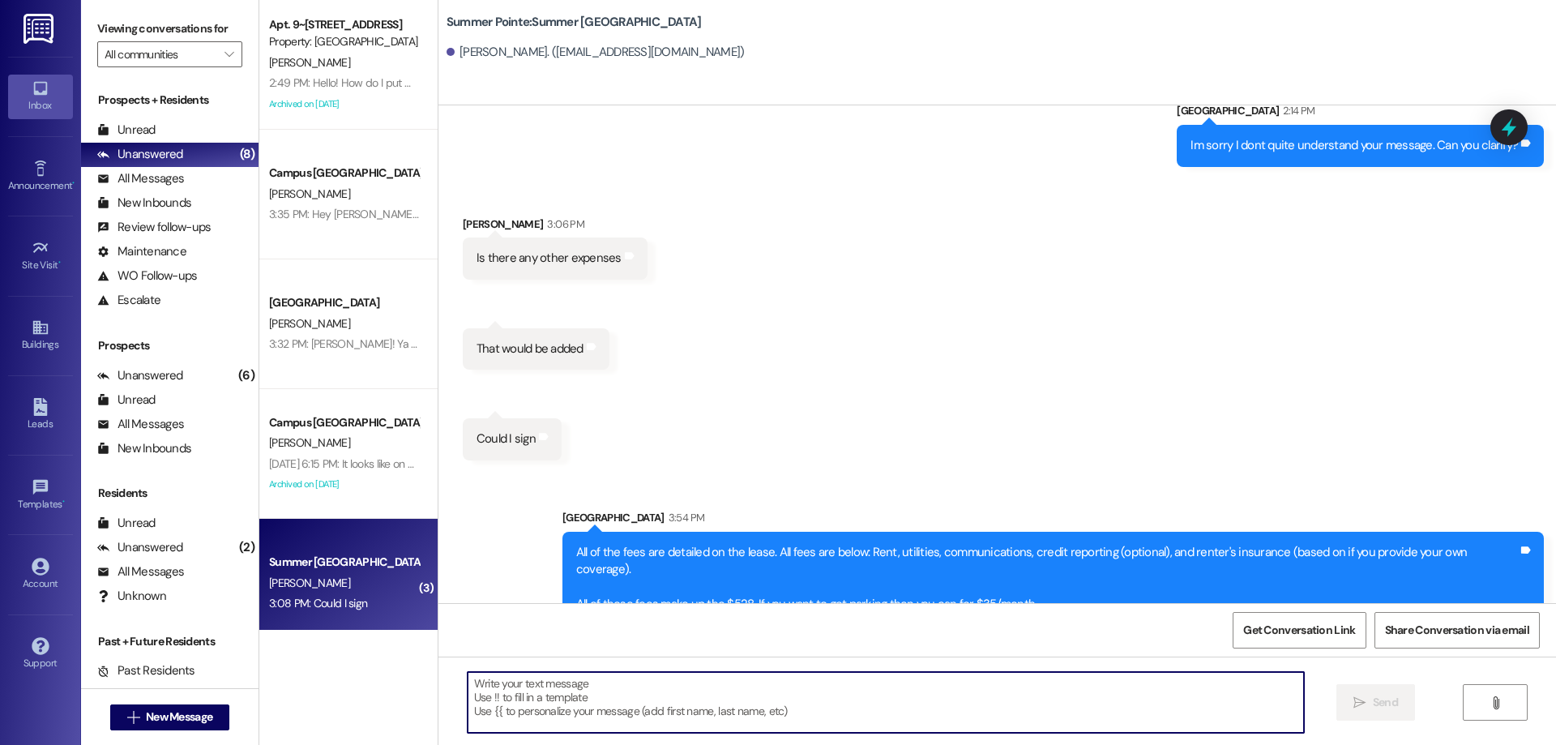
click at [611, 712] on textarea at bounding box center [886, 702] width 836 height 61
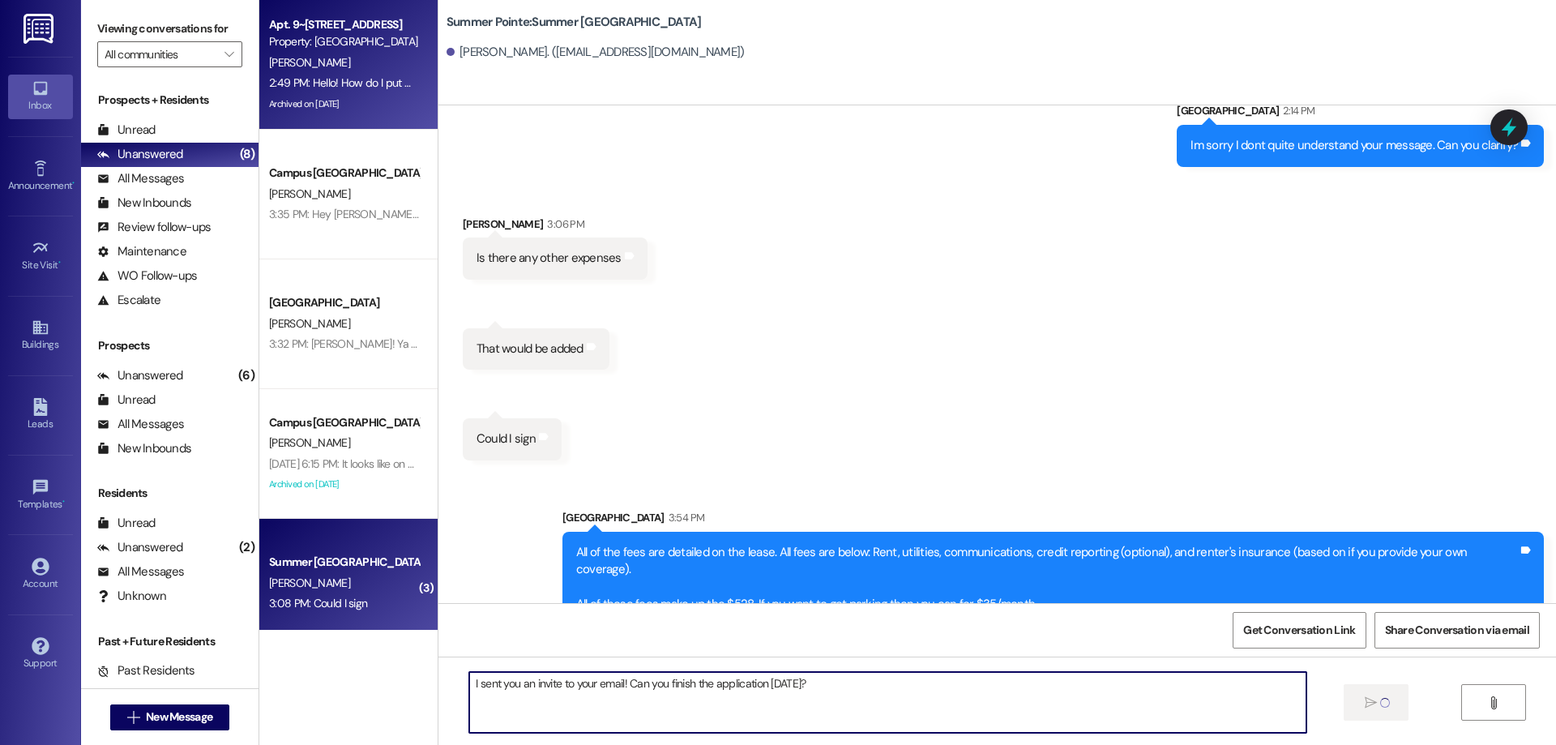
type textarea "I sent you an invite to your email! Can you finish the application today?"
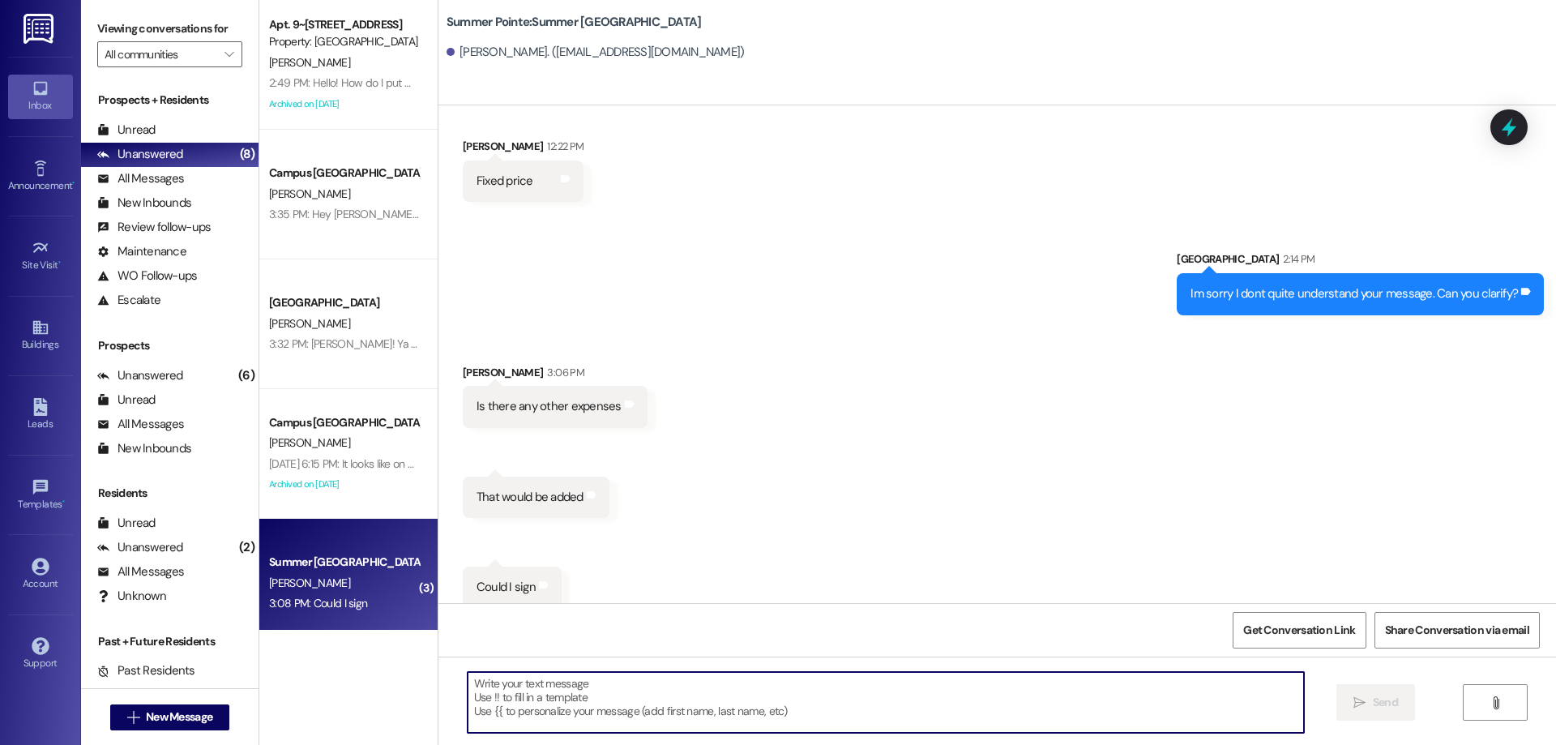
scroll to position [860, 0]
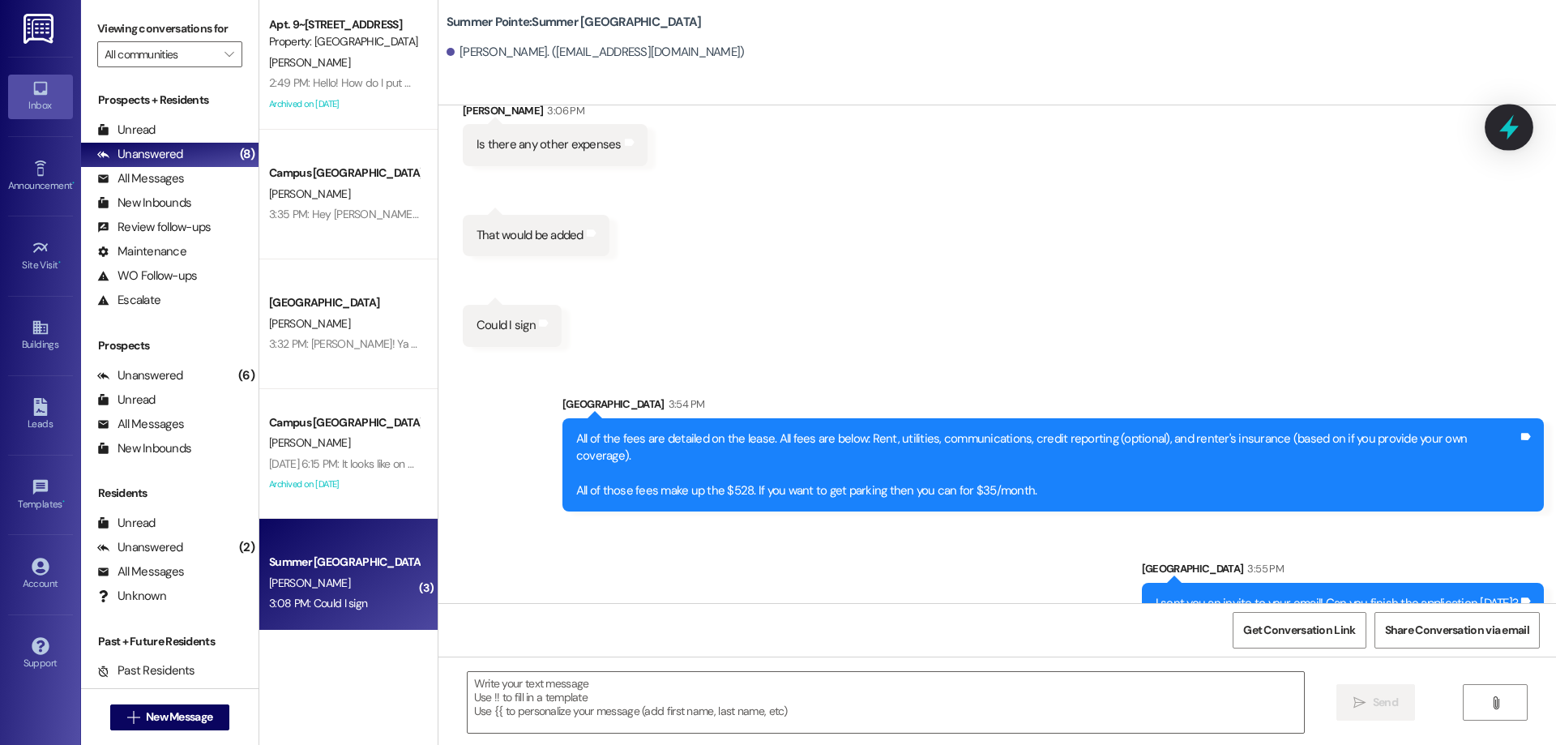
click at [1503, 122] on icon at bounding box center [1509, 127] width 28 height 28
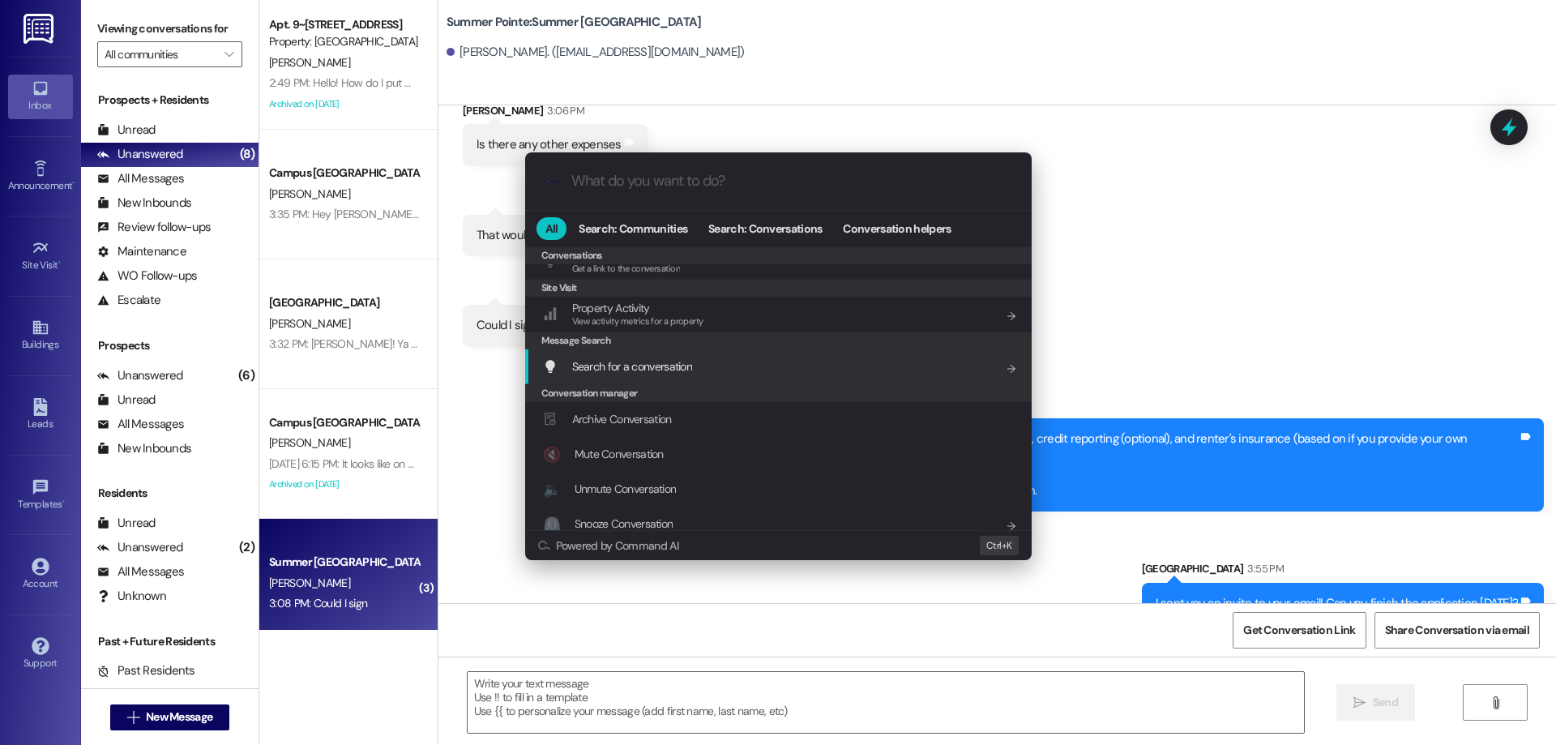
scroll to position [707, 0]
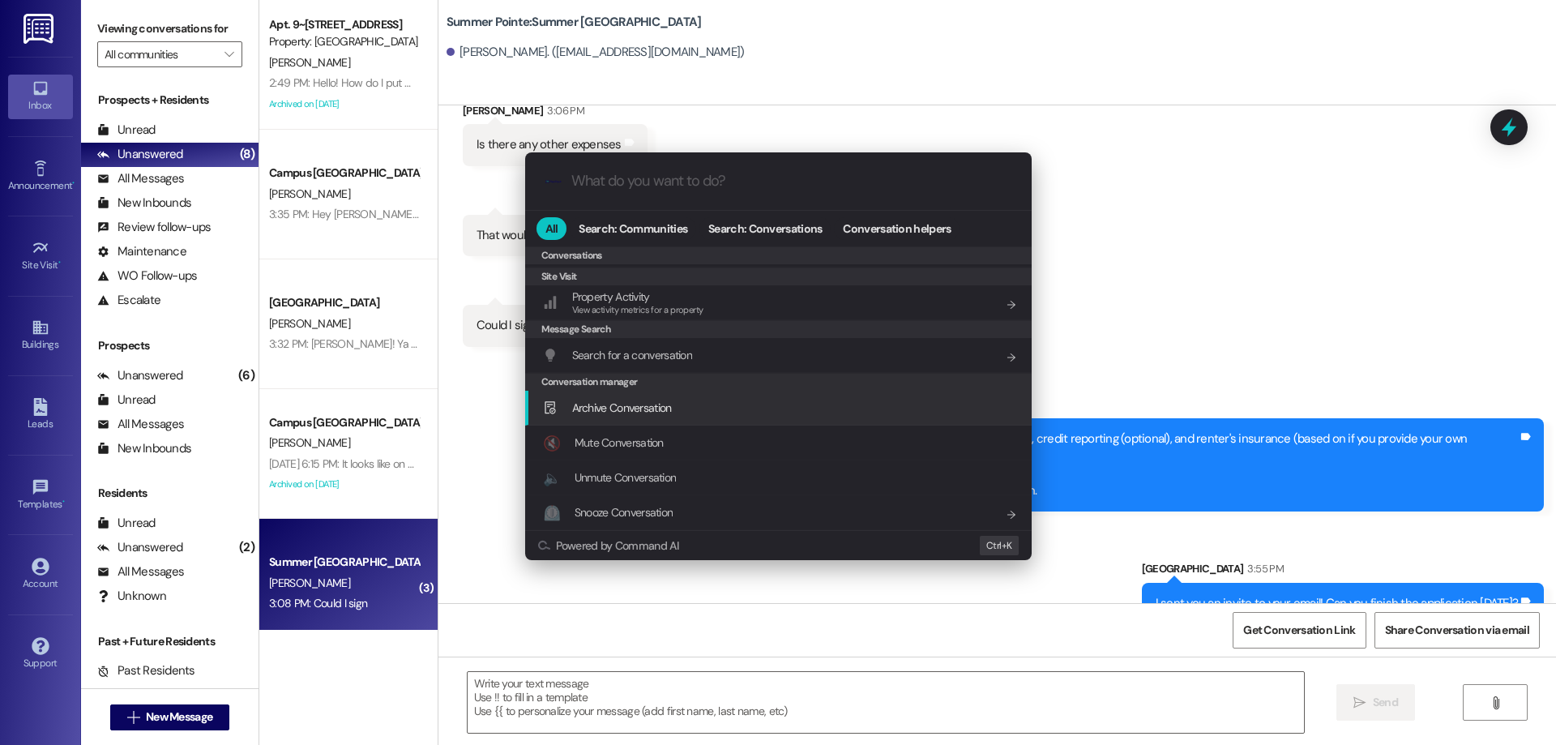
click at [615, 410] on span "Archive Conversation" at bounding box center [622, 407] width 100 height 15
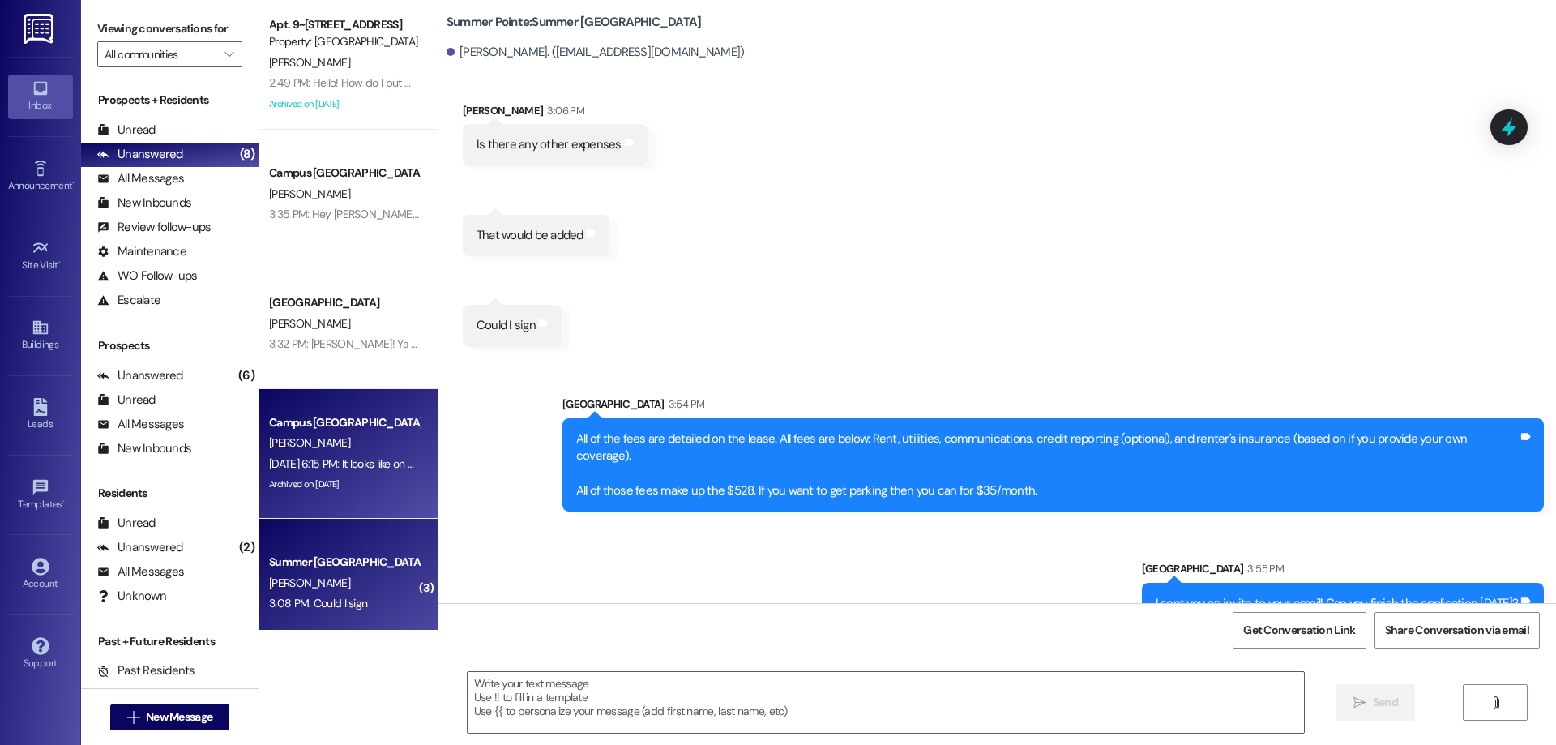
click at [360, 499] on div "Campus Edge Prospect B. Wirig Aug 09, 2025 at 6:15 PM: It looks like on a compu…" at bounding box center [348, 454] width 178 height 130
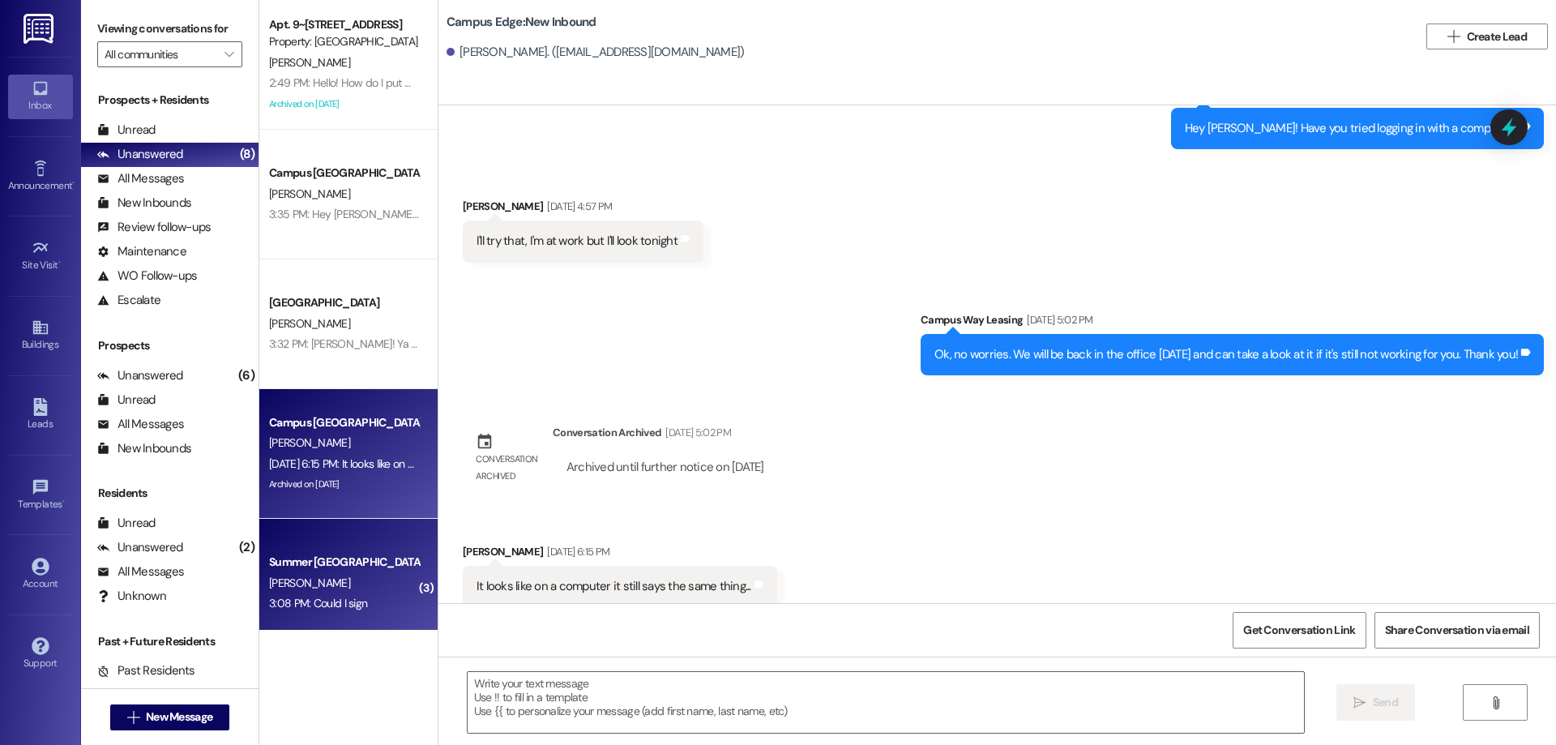
scroll to position [148, 0]
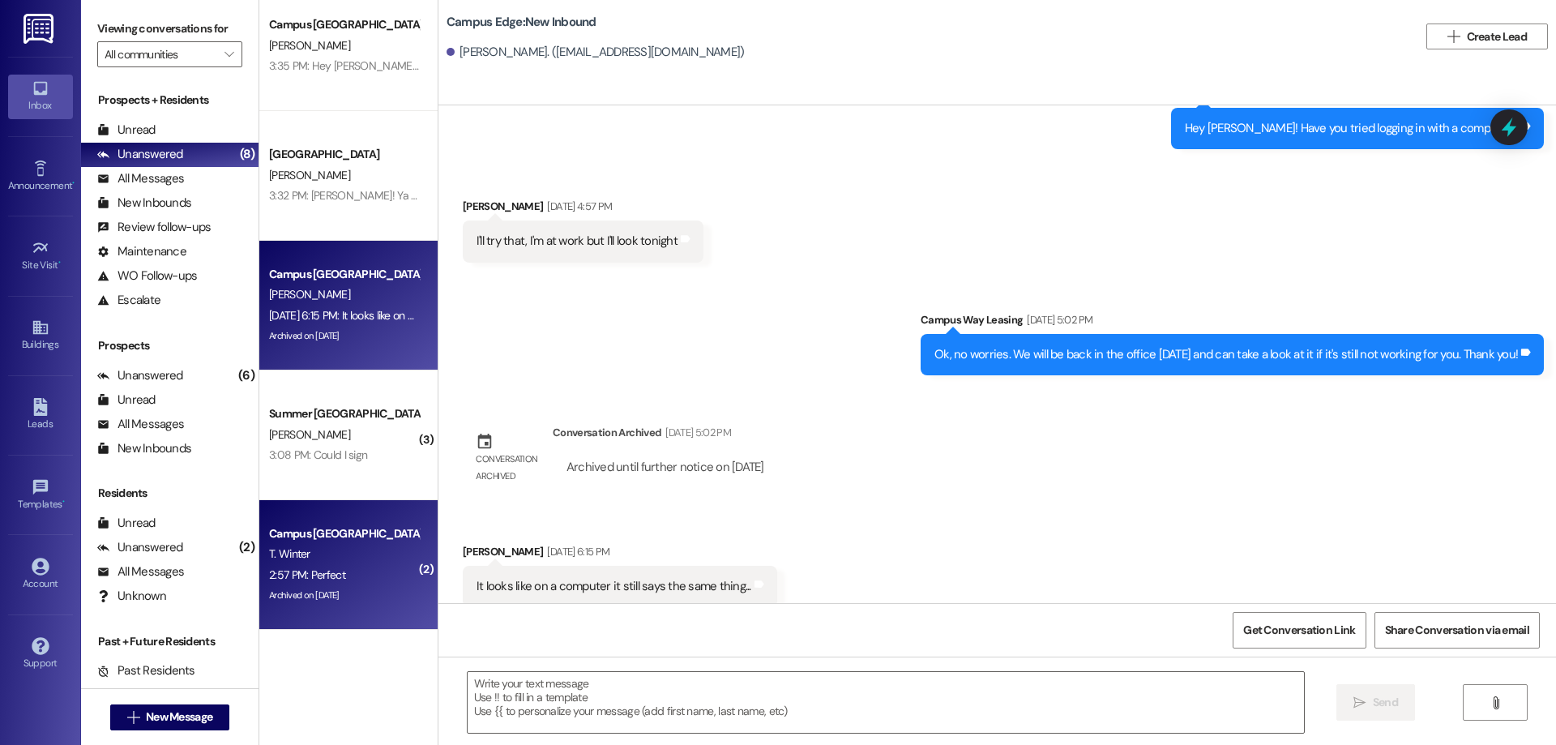
click at [335, 582] on div "2:57 PM: Perfect 2:57 PM: Perfect" at bounding box center [343, 575] width 153 height 20
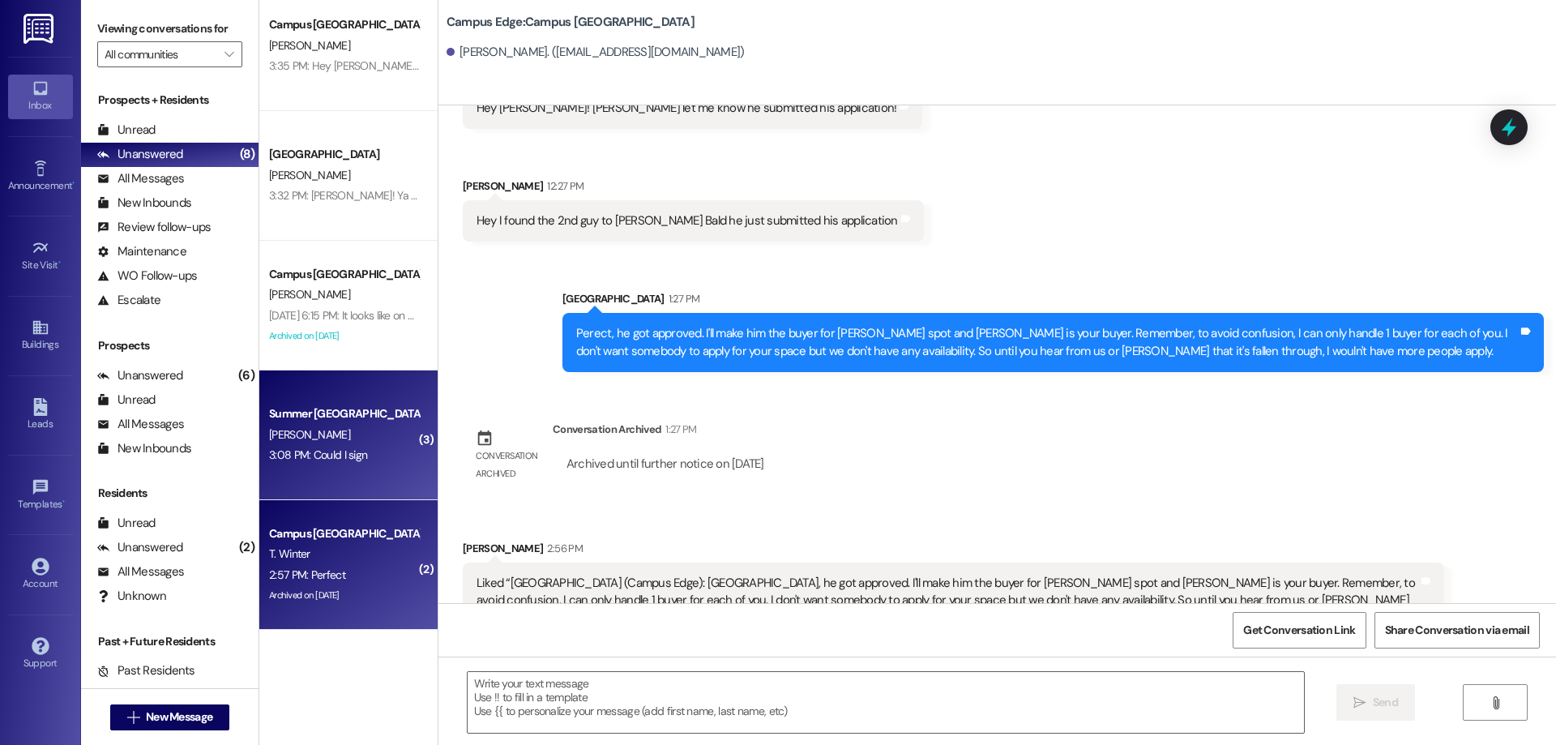
scroll to position [5793, 0]
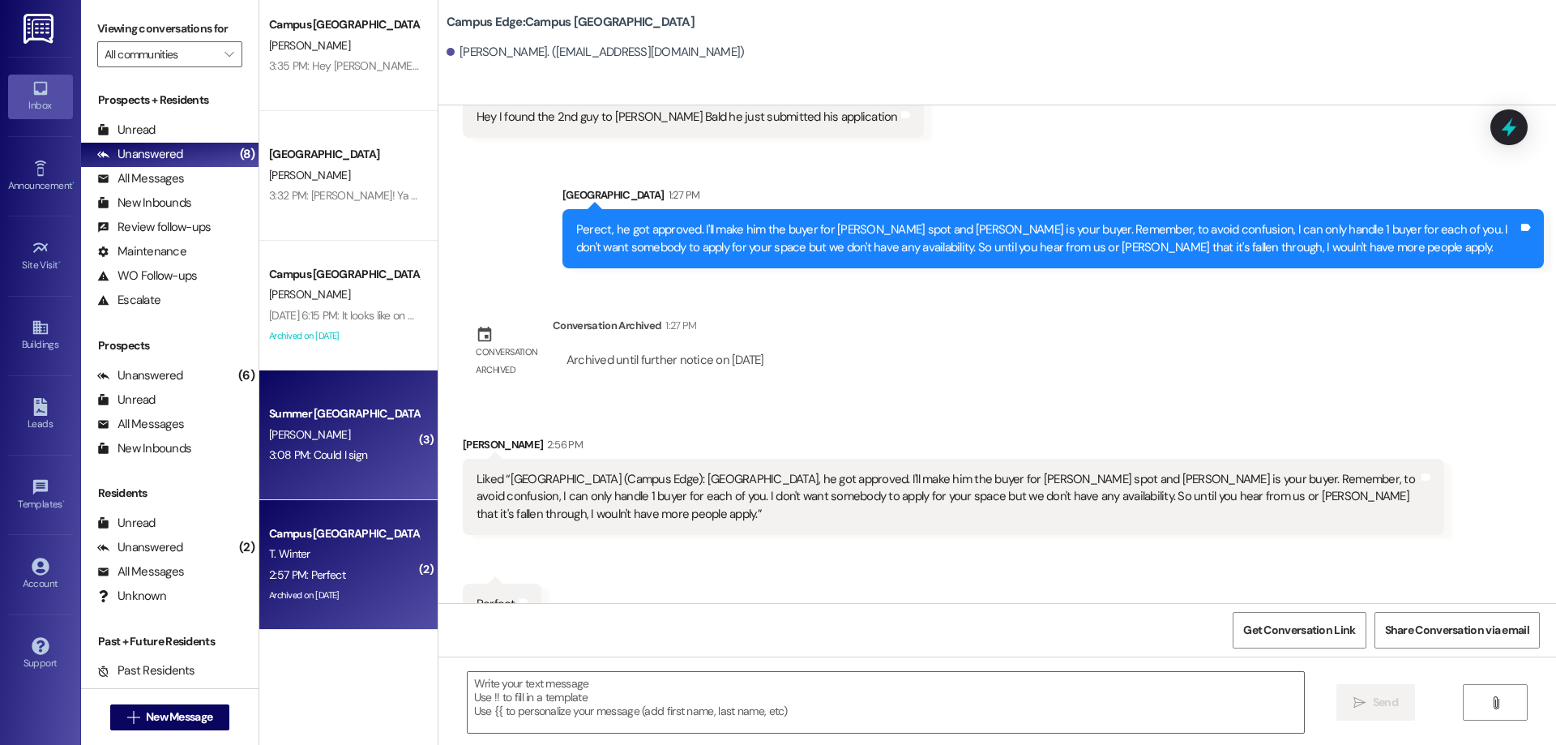
click at [374, 416] on div "Summer Pointe Prospect" at bounding box center [344, 413] width 150 height 17
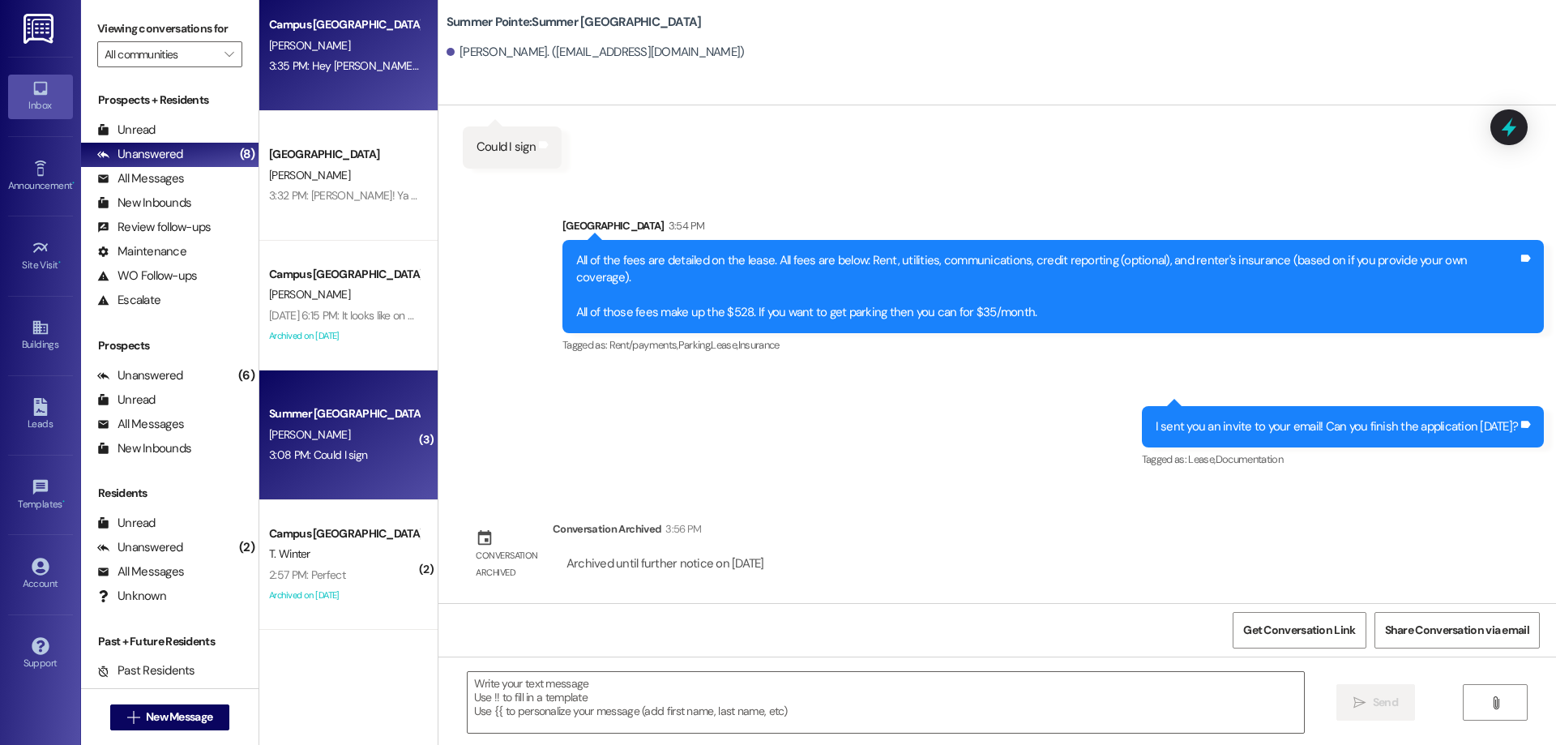
scroll to position [1004, 0]
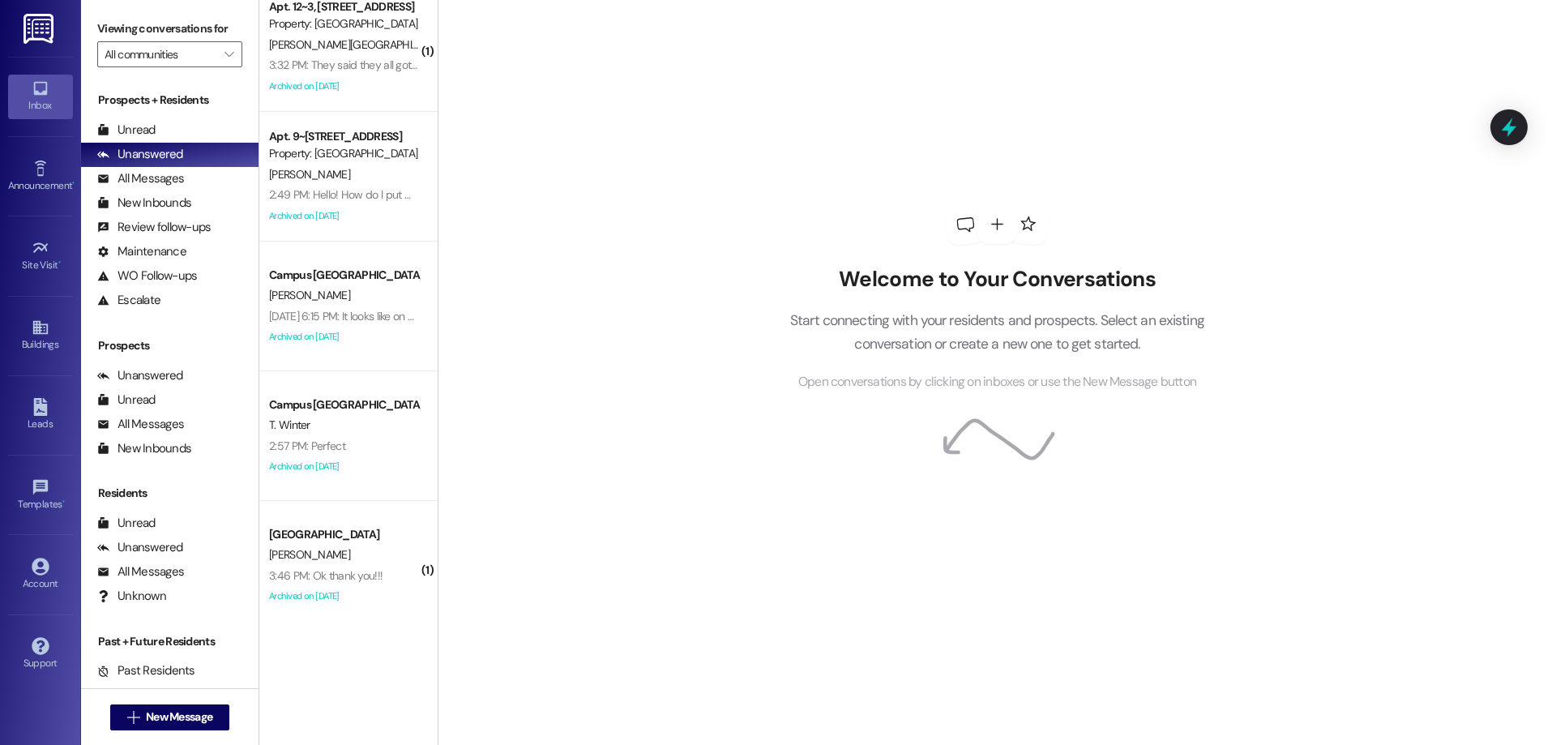
scroll to position [19, 0]
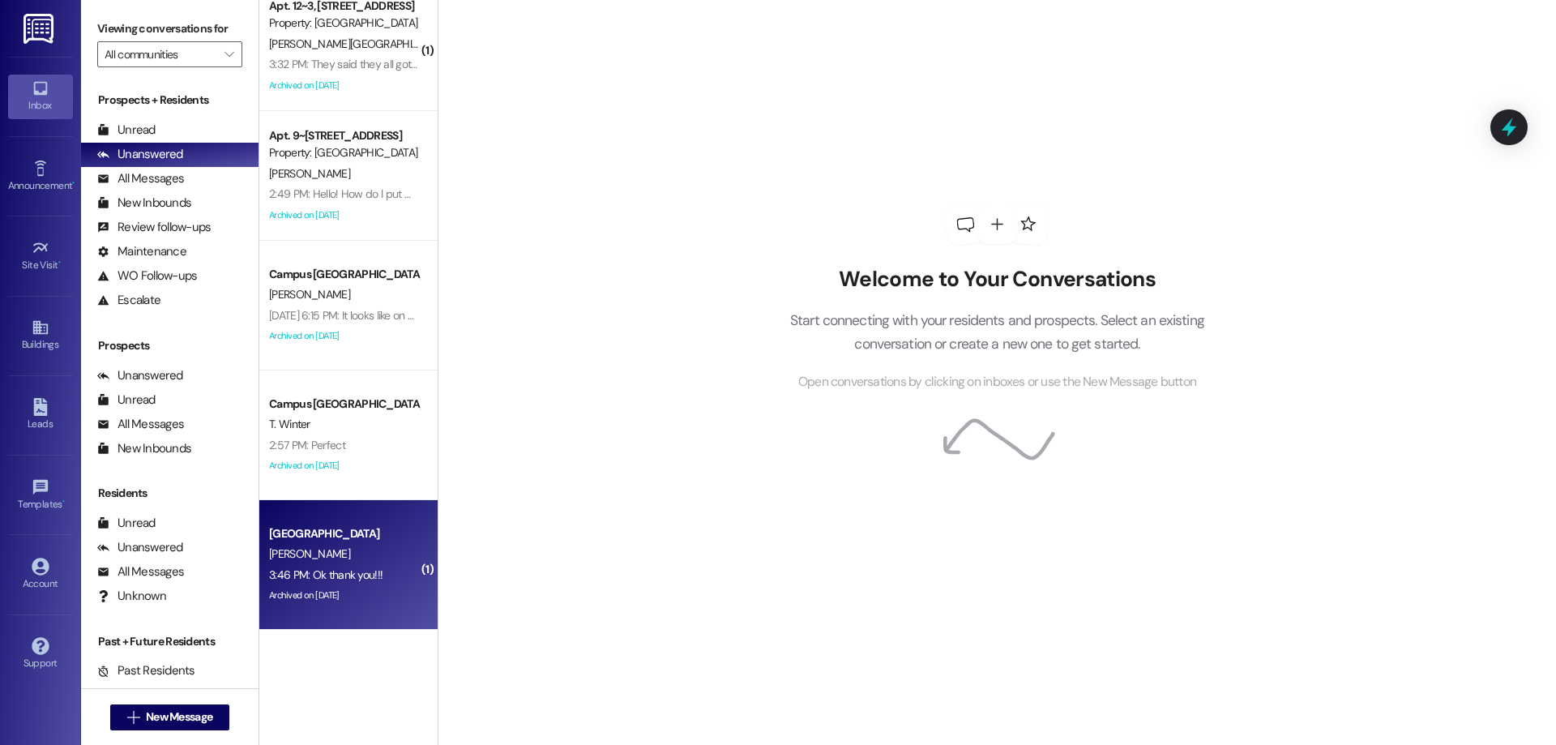
click at [370, 555] on div "[PERSON_NAME]" at bounding box center [343, 554] width 153 height 20
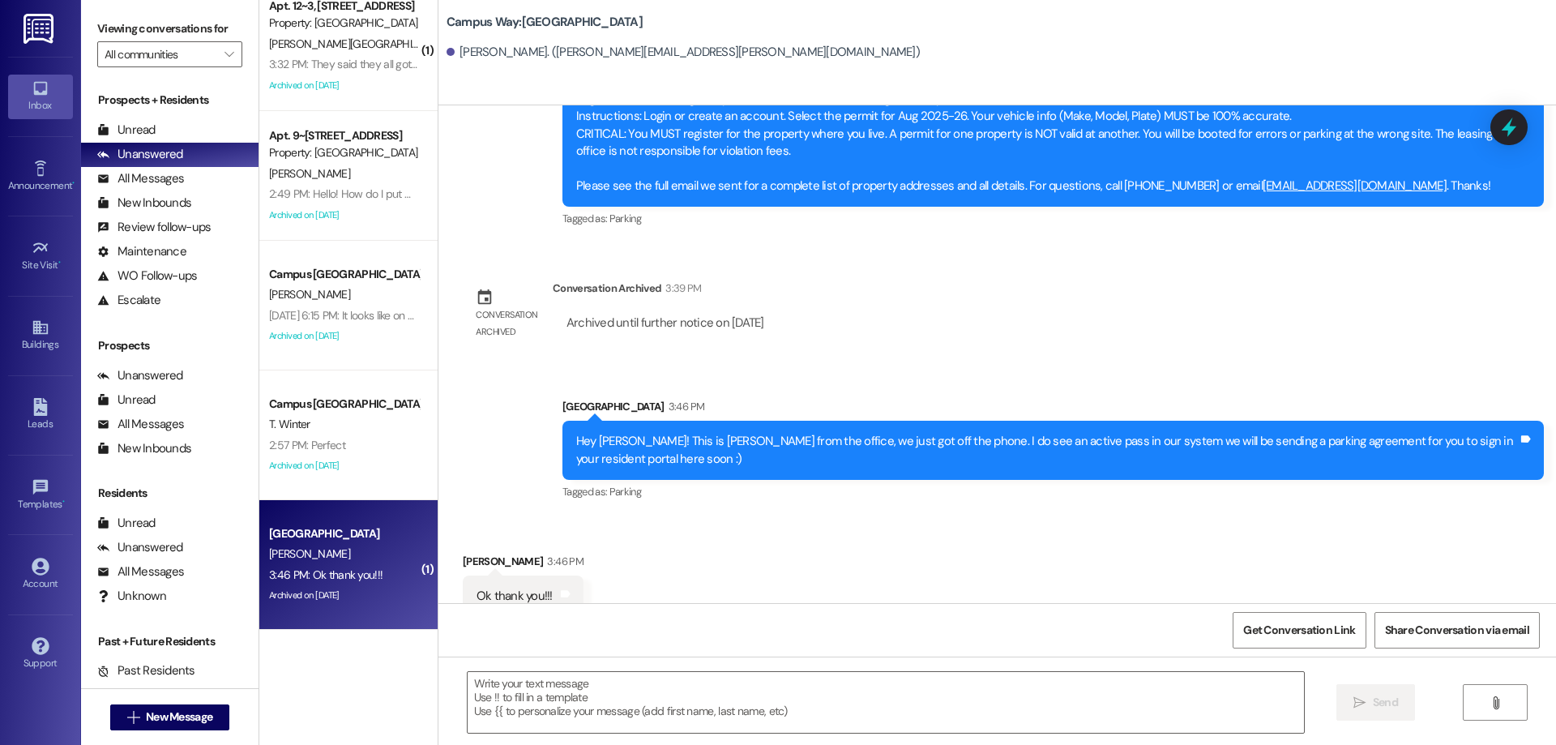
scroll to position [1390, 0]
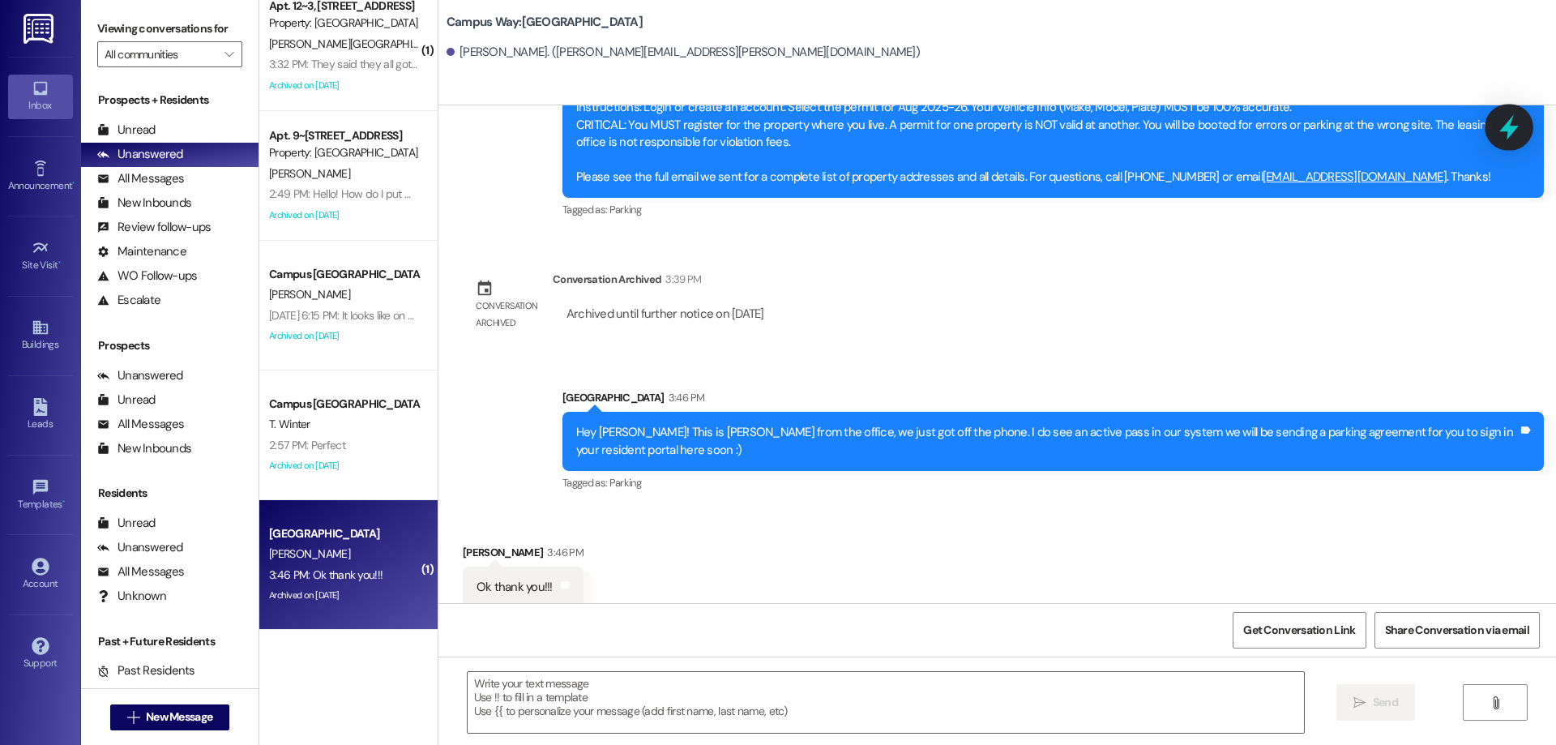
click at [1495, 126] on icon at bounding box center [1509, 127] width 28 height 28
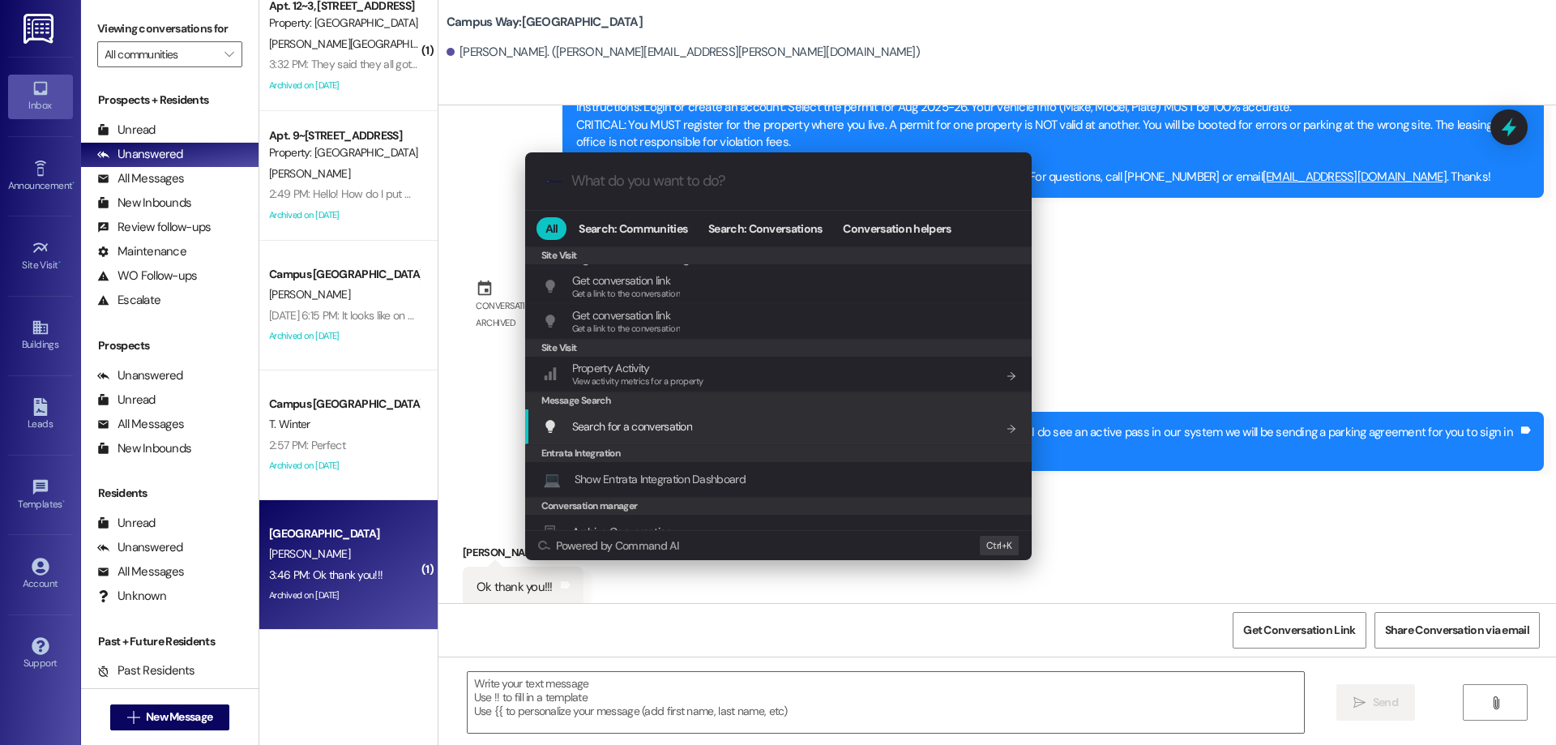
scroll to position [759, 0]
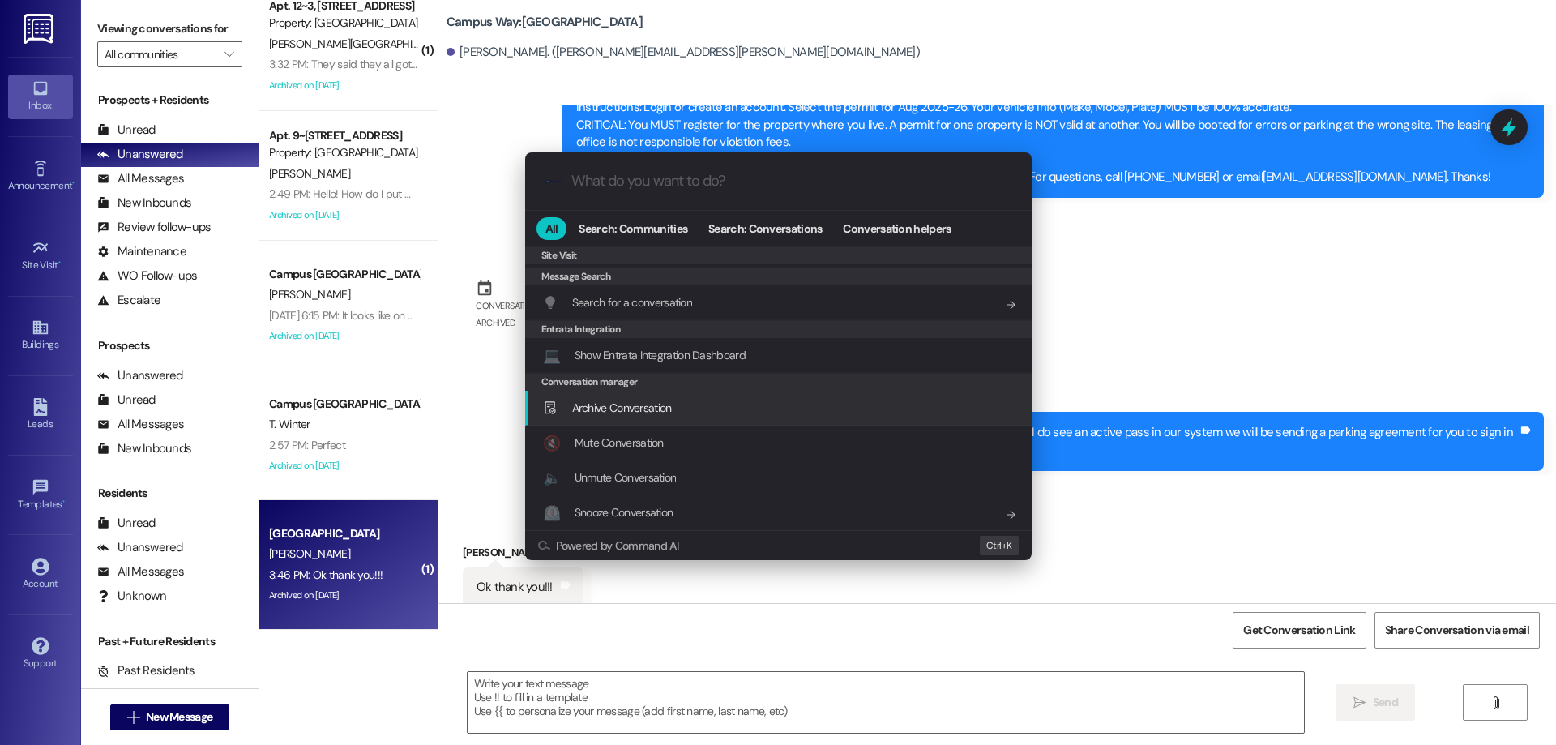
click at [686, 406] on div "Archive Conversation Add shortcut" at bounding box center [780, 408] width 474 height 18
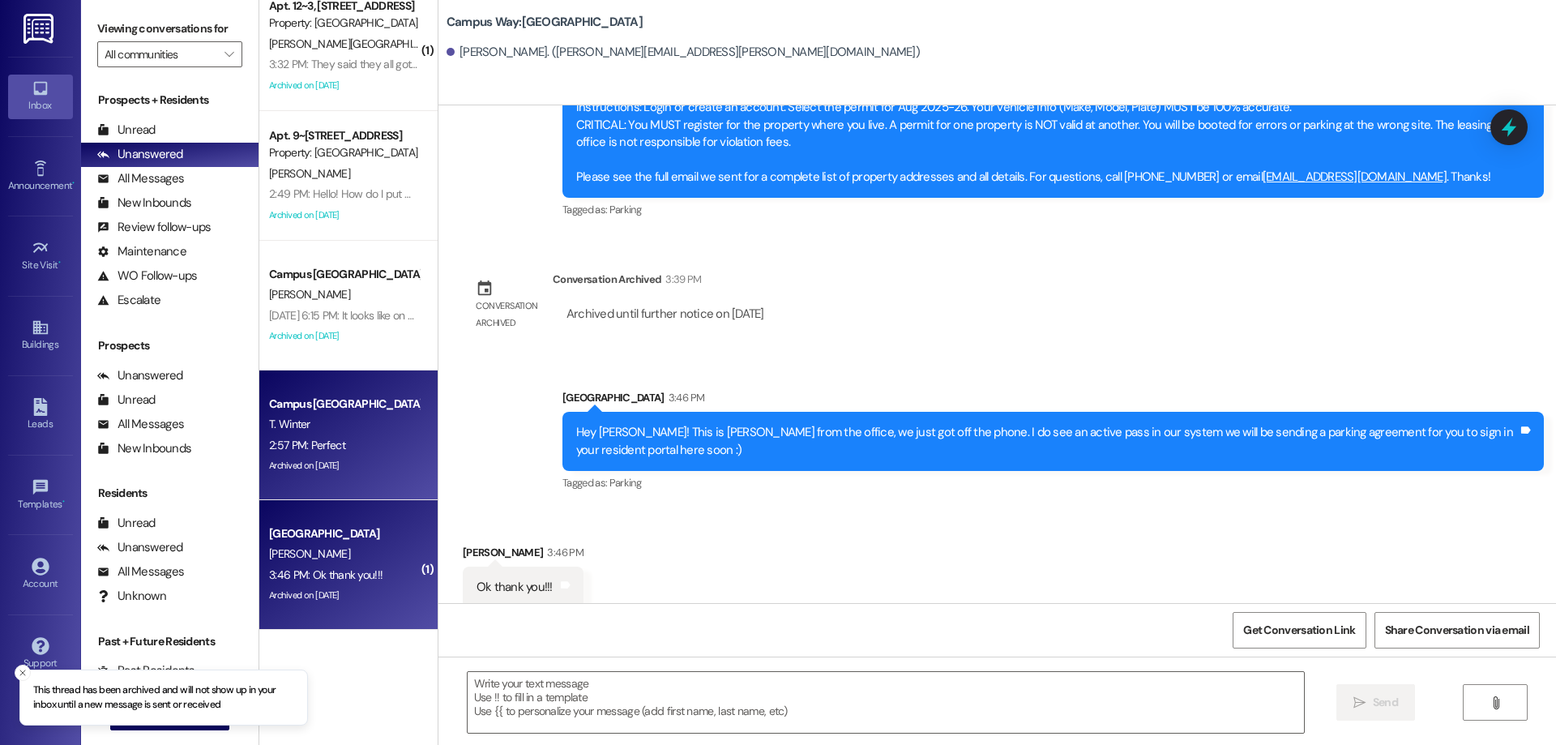
click at [353, 431] on div "T. Winter" at bounding box center [343, 424] width 153 height 20
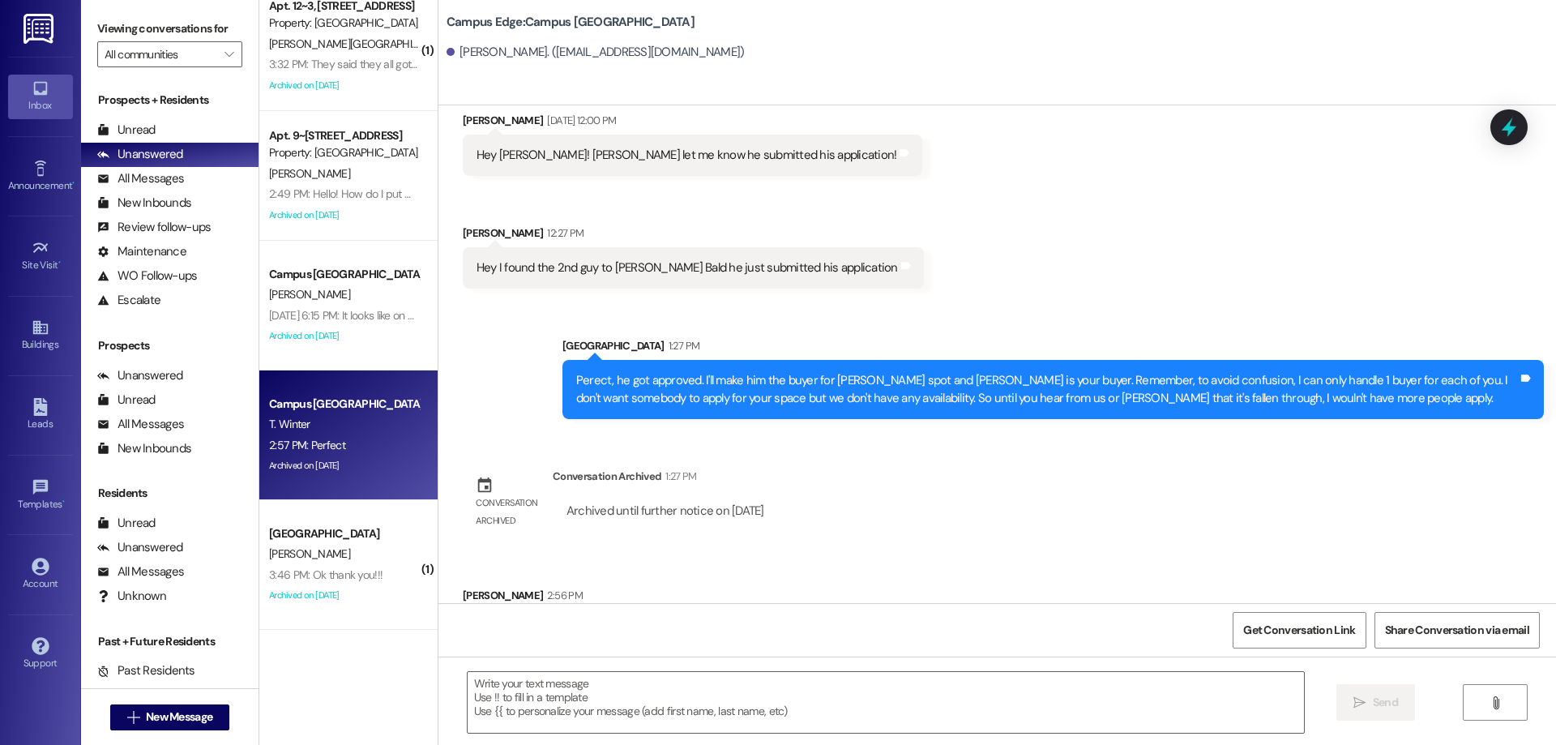
scroll to position [5793, 0]
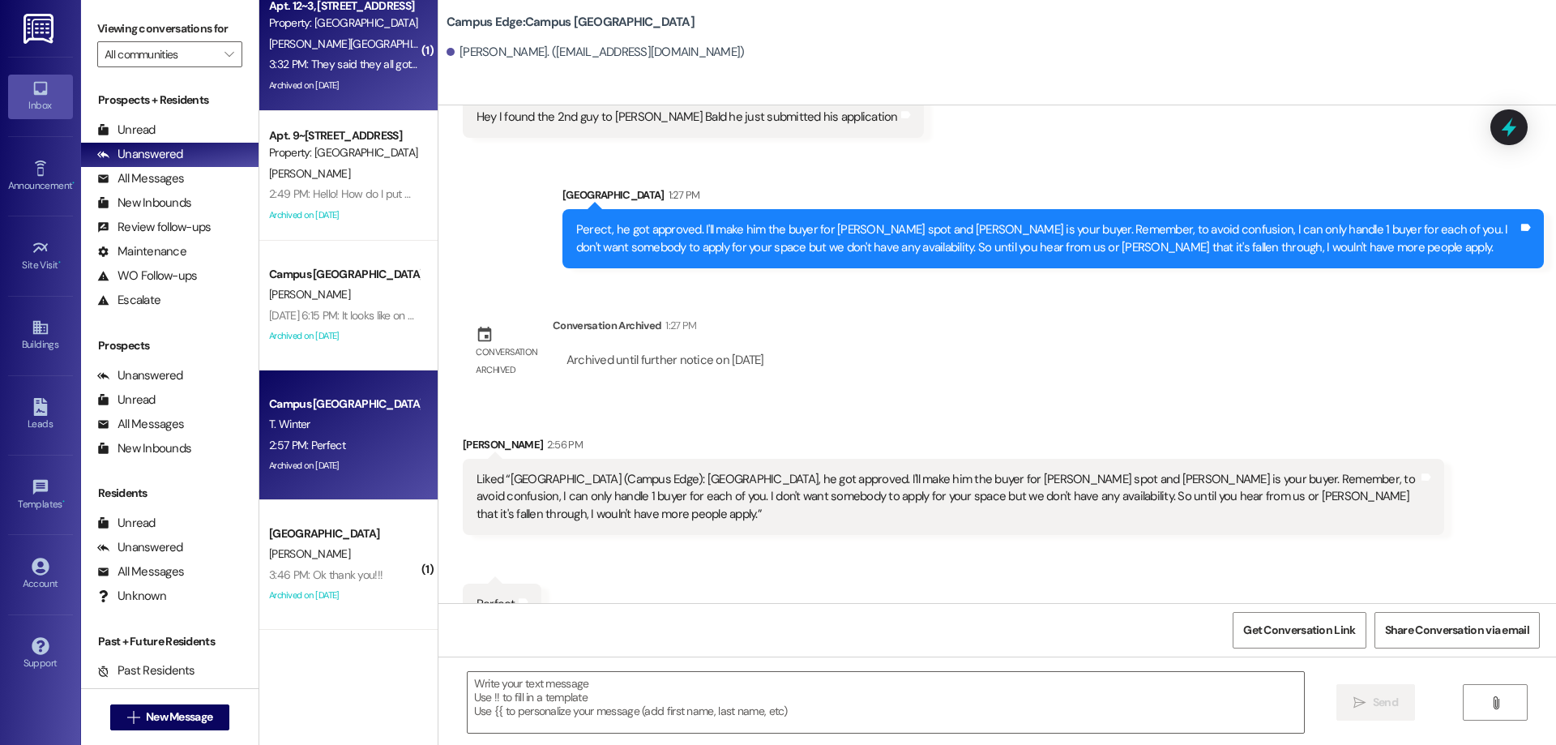
click at [310, 41] on div "C. Lyon" at bounding box center [343, 44] width 153 height 20
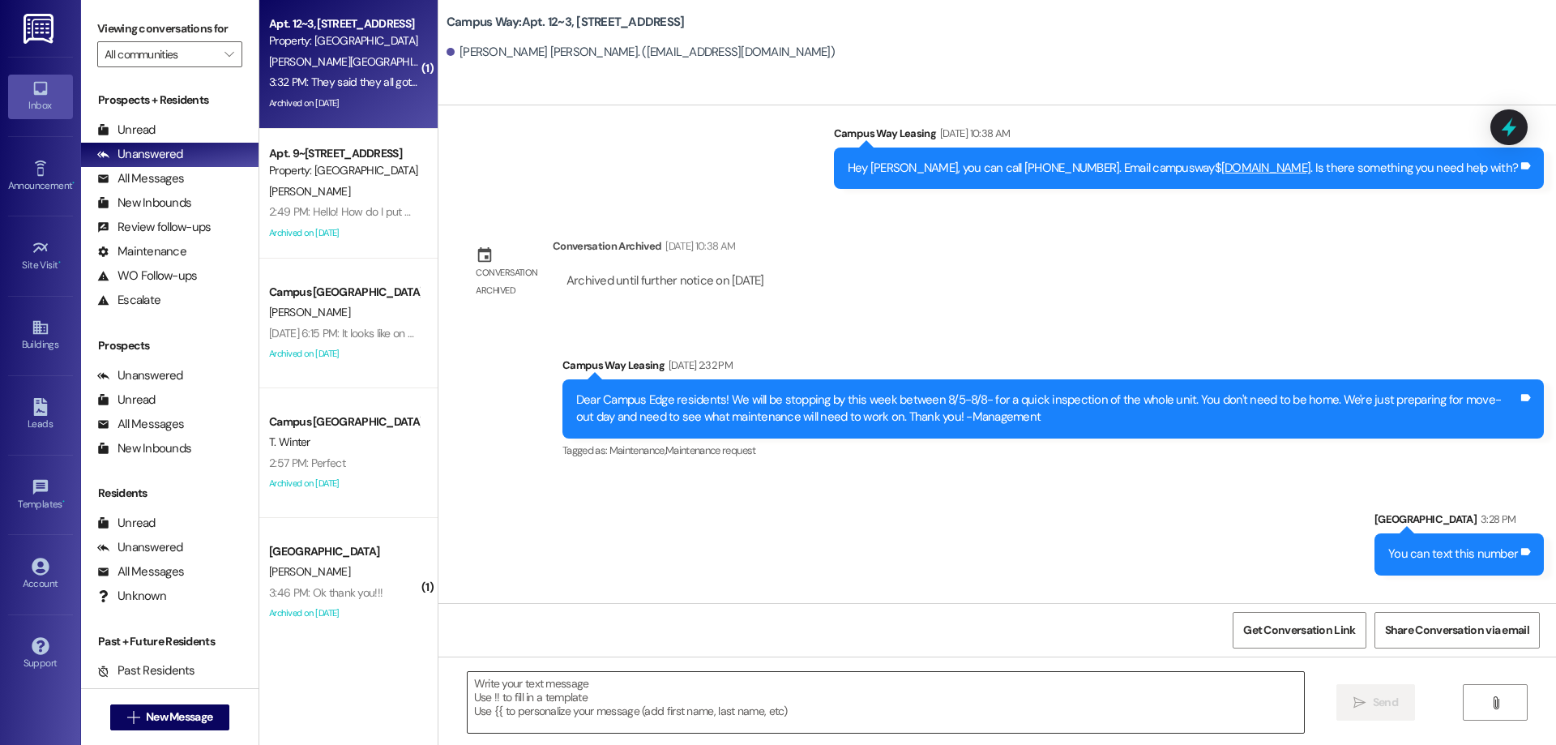
scroll to position [0, 0]
click at [723, 684] on textarea at bounding box center [886, 702] width 836 height 61
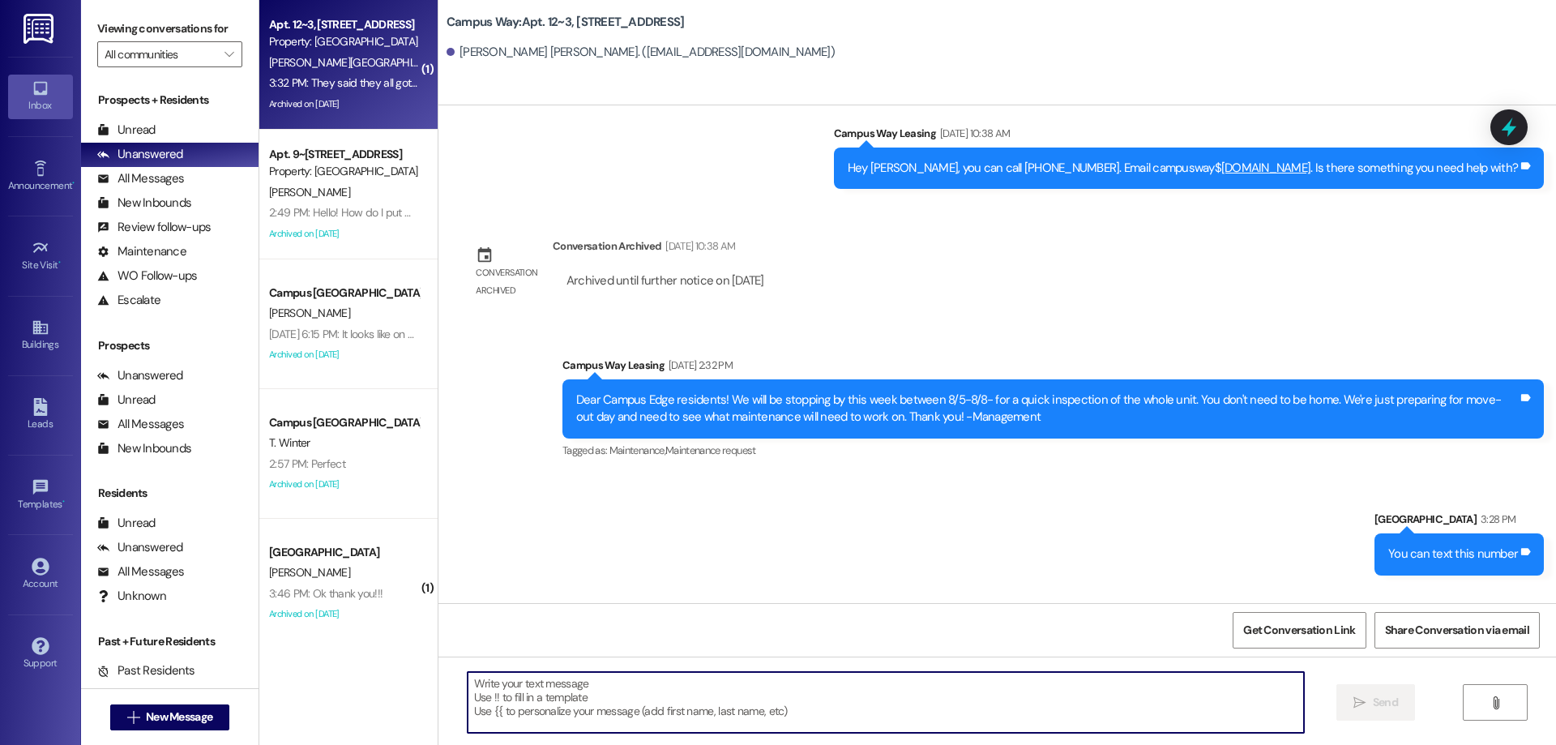
click at [574, 711] on textarea at bounding box center [886, 702] width 836 height 61
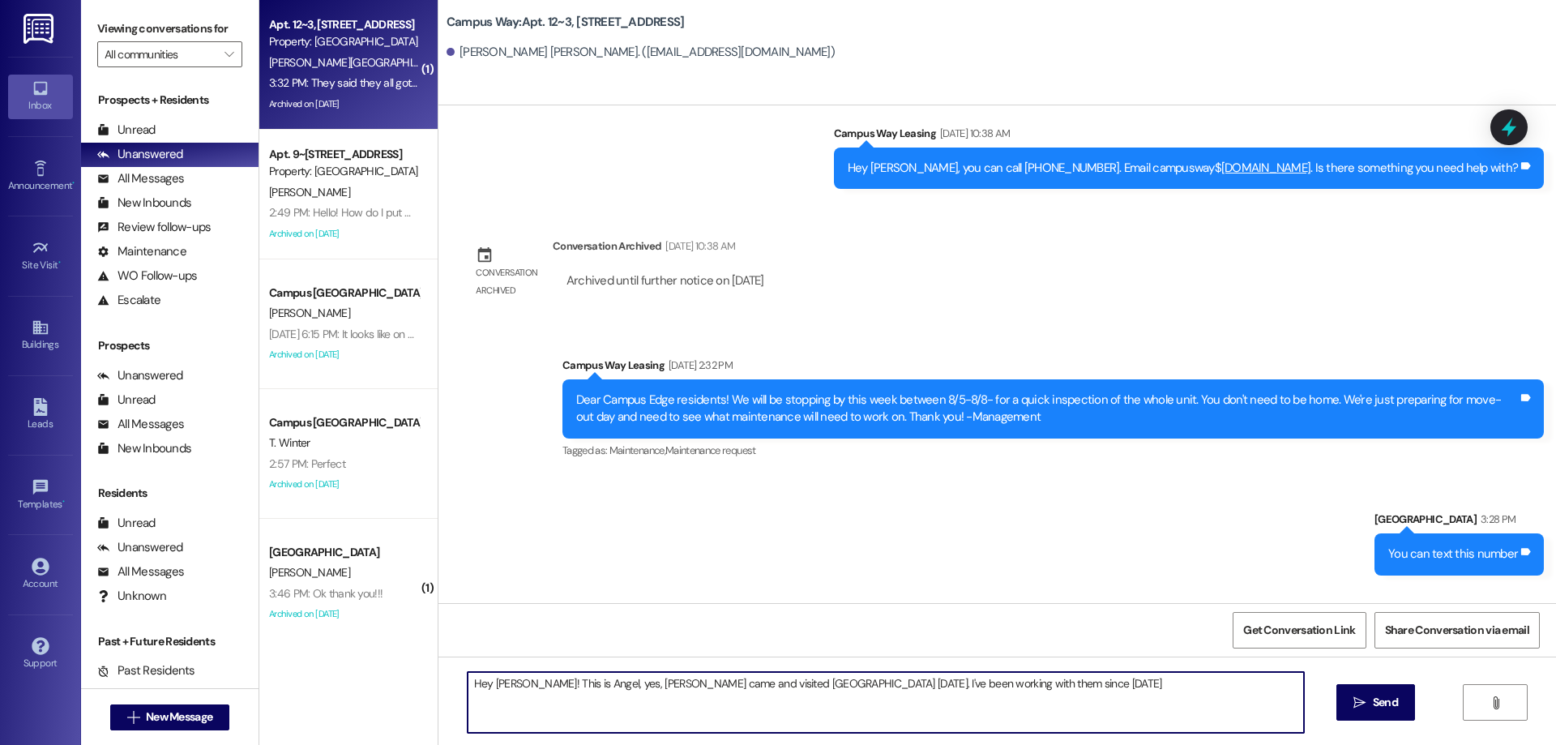
click at [1092, 695] on textarea "Hey Connor! This is Angel, yes, Erick came and visited South Pointe today. I've…" at bounding box center [886, 702] width 836 height 61
click at [1297, 684] on textarea "Hey Connor! This is Angel, yes, Erick came and visited South Pointe today. I've…" at bounding box center [886, 702] width 836 height 61
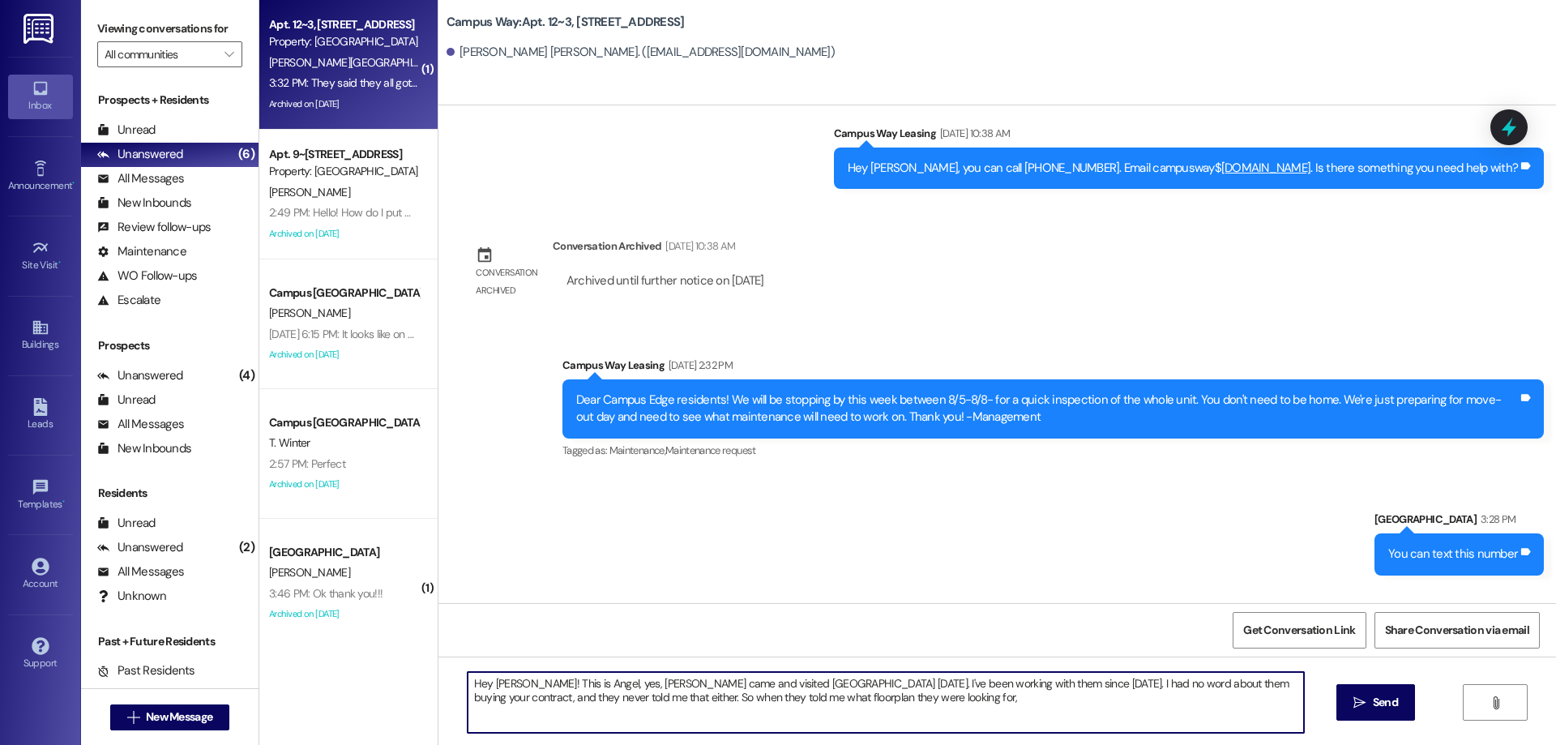
click at [942, 704] on textarea "Hey Connor! This is Angel, yes, Erick came and visited South Pointe today. I've…" at bounding box center [886, 702] width 836 height 61
click at [1202, 721] on textarea "Hey Connor! This is Angel, yes, Erick came and visited South Pointe today. I've…" at bounding box center [886, 702] width 836 height 61
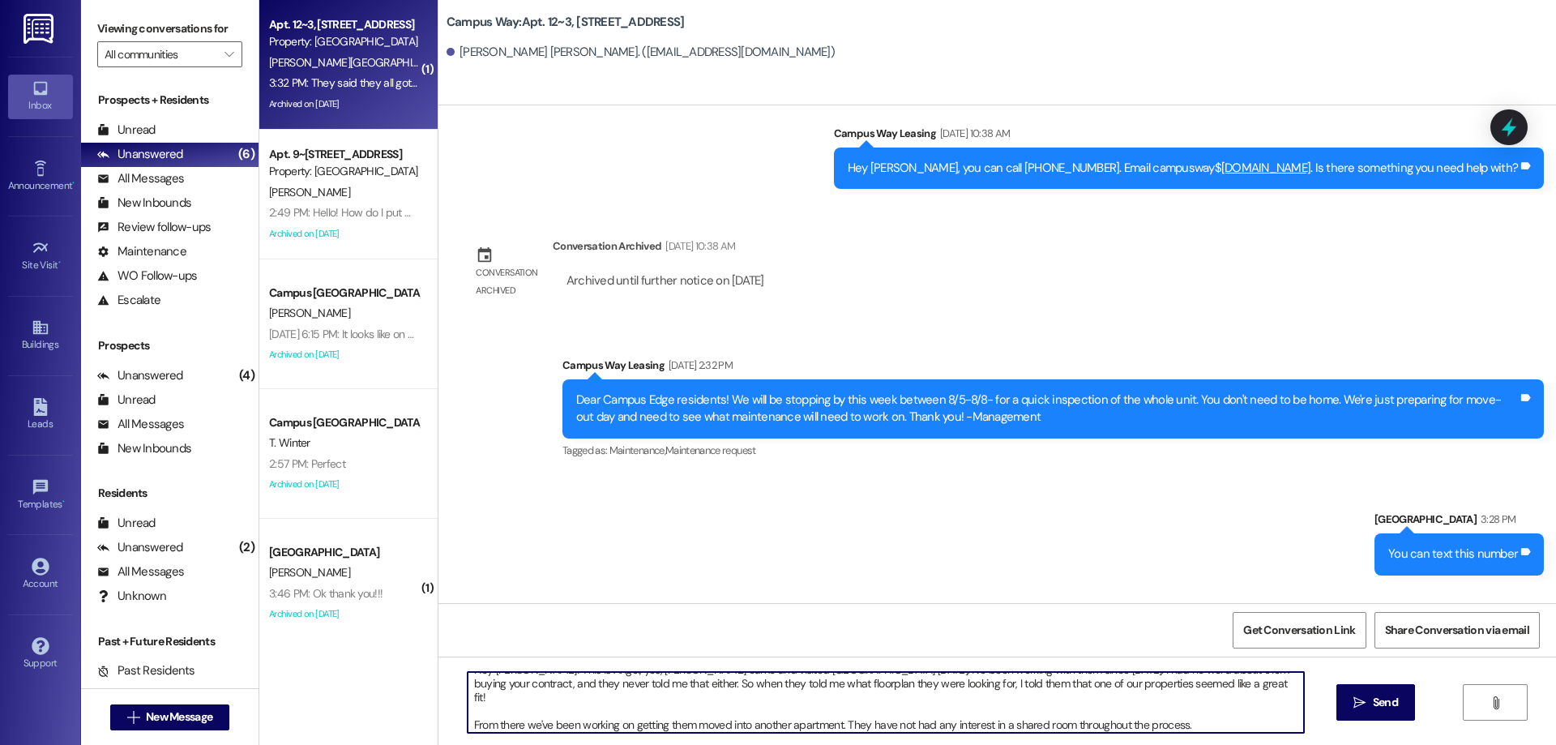
scroll to position [28, 0]
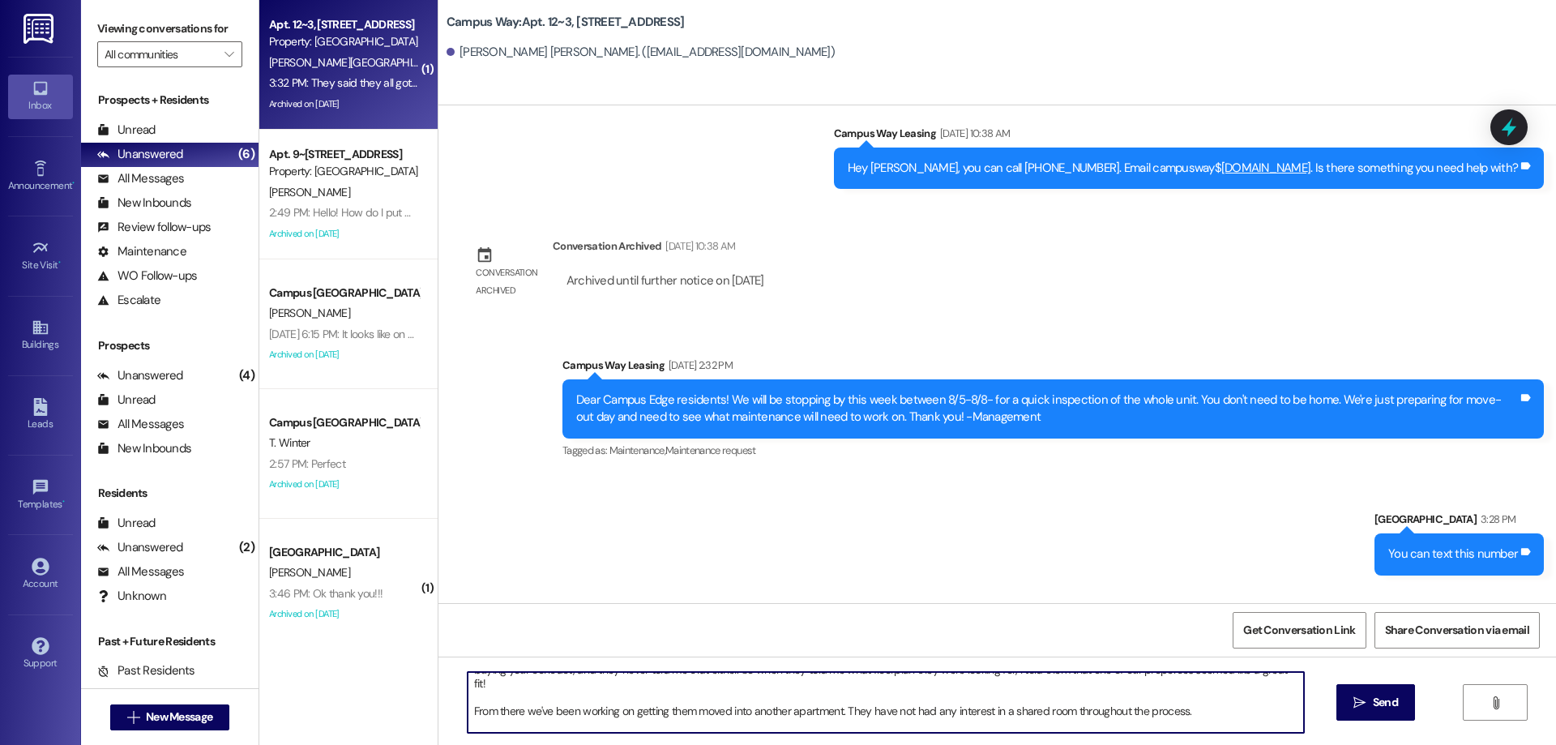
click at [468, 721] on textarea "Hey Connor! This is Angel, yes, Erick came and visited South Pointe today. I've…" at bounding box center [886, 702] width 836 height 61
click at [913, 720] on textarea "Hey Connor! This is Angel, yes, Erick came and visited South Pointe today. I've…" at bounding box center [886, 702] width 836 height 61
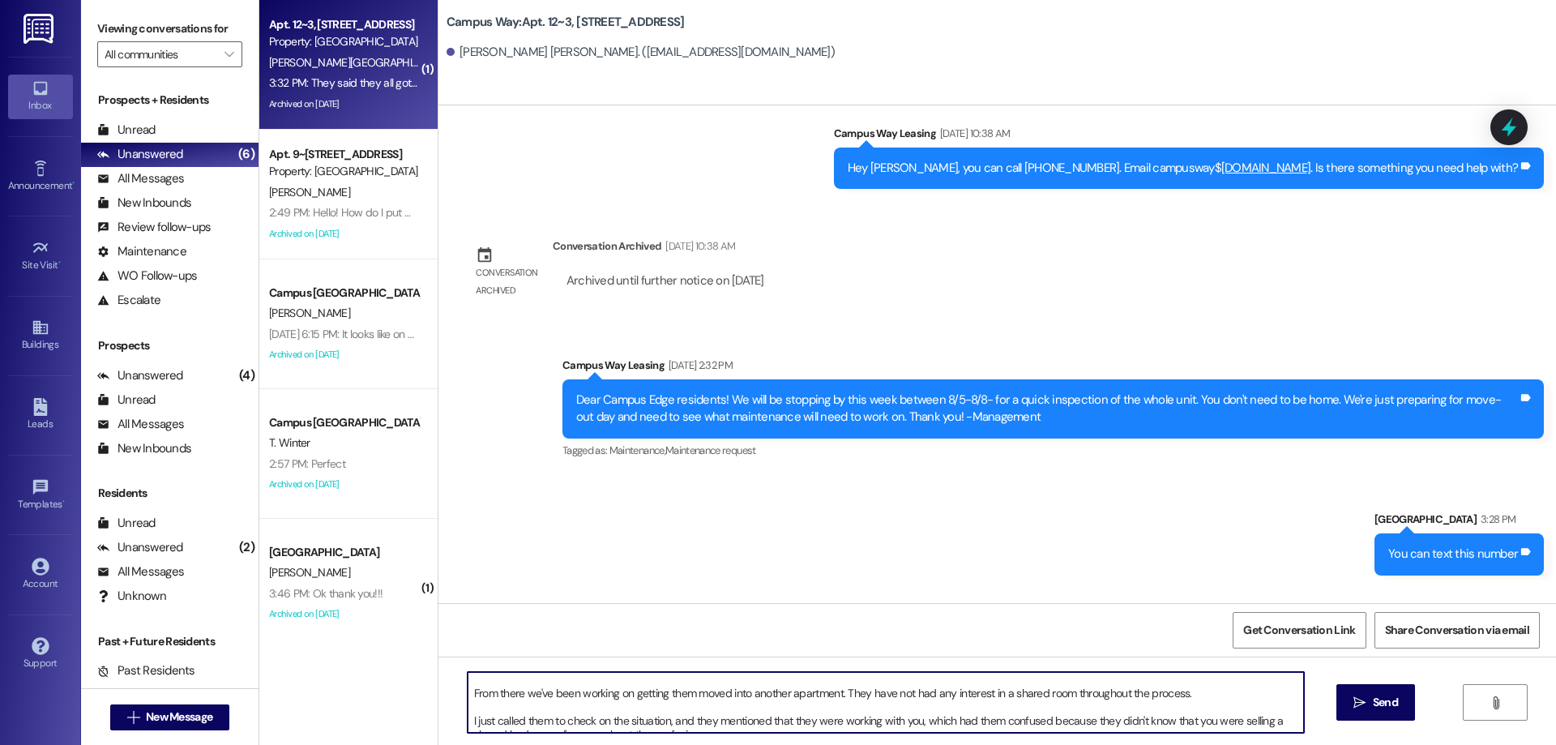
click at [700, 722] on textarea "Hey Connor! This is Angel, yes, Erick came and visited South Pointe today. I've…" at bounding box center [886, 702] width 836 height 61
click at [804, 717] on textarea "Hey Connor! This is Angel, yes, Erick came and visited South Pointe today. I've…" at bounding box center [886, 702] width 836 height 61
click at [1271, 726] on textarea "Hey Connor! This is Angel, yes, Erick came and visited South Pointe today. I've…" at bounding box center [886, 702] width 836 height 61
type textarea "Hey Connor! This is Angel, yes, Erick came and visited South Pointe today. I've…"
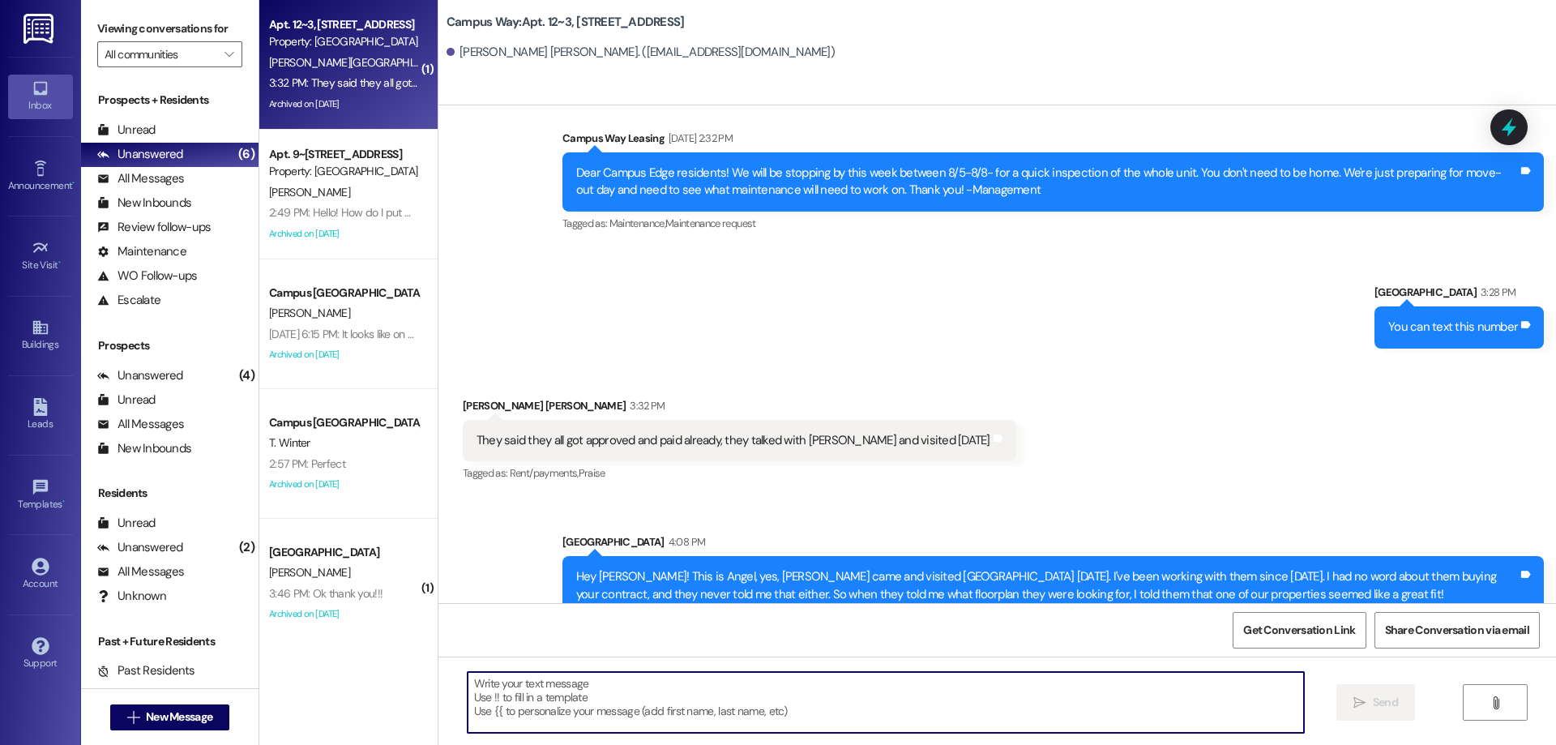
scroll to position [6366, 0]
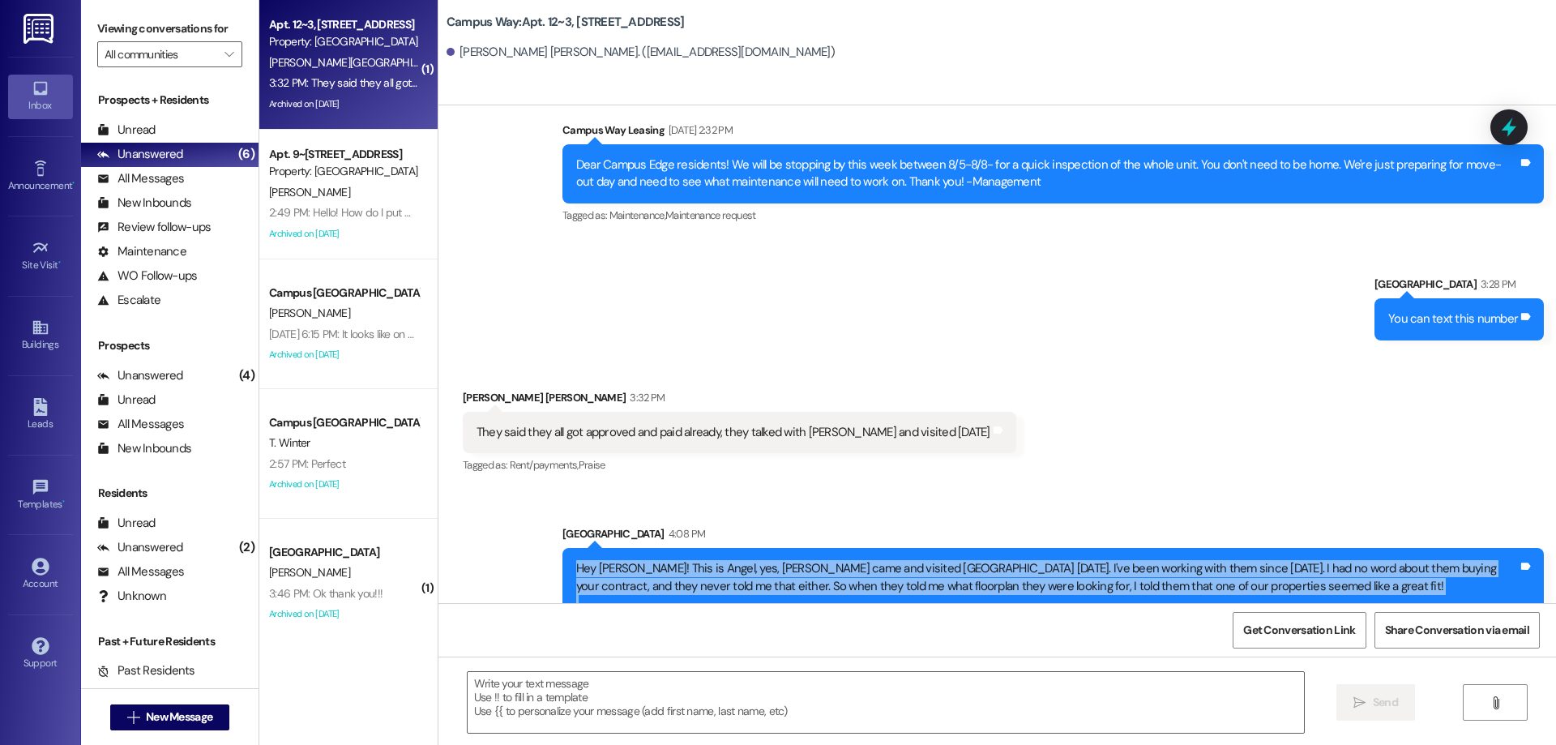
drag, startPoint x: 695, startPoint y: 571, endPoint x: 565, endPoint y: 454, distance: 175.0
click at [576, 560] on div "Hey Connor! This is Angel, yes, Erick came and visited South Pointe today. I've…" at bounding box center [1047, 629] width 942 height 139
copy div "Hey Connor! This is Angel, yes, Erick came and visited South Pointe today. I've…"
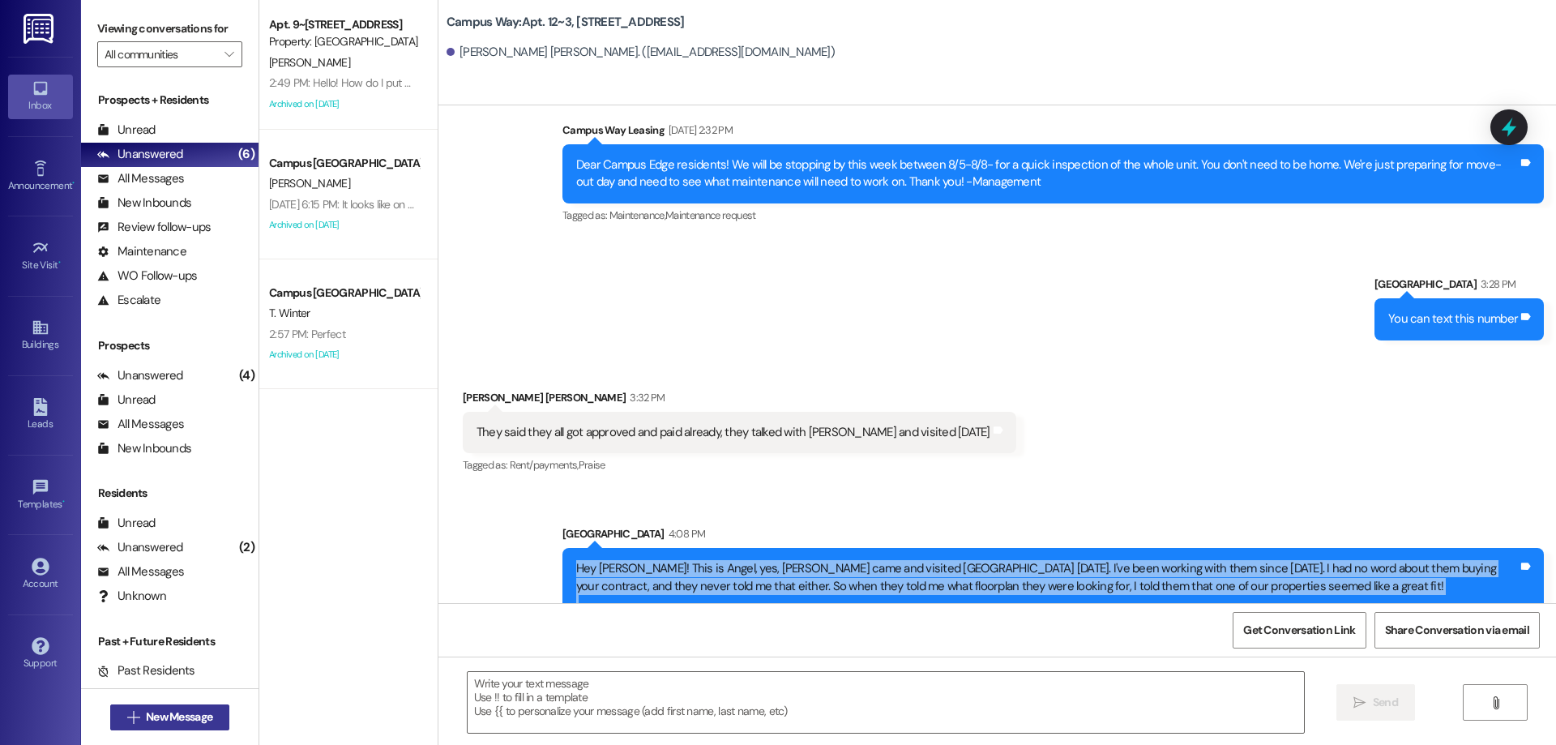
click at [146, 710] on span "New Message" at bounding box center [179, 716] width 66 height 17
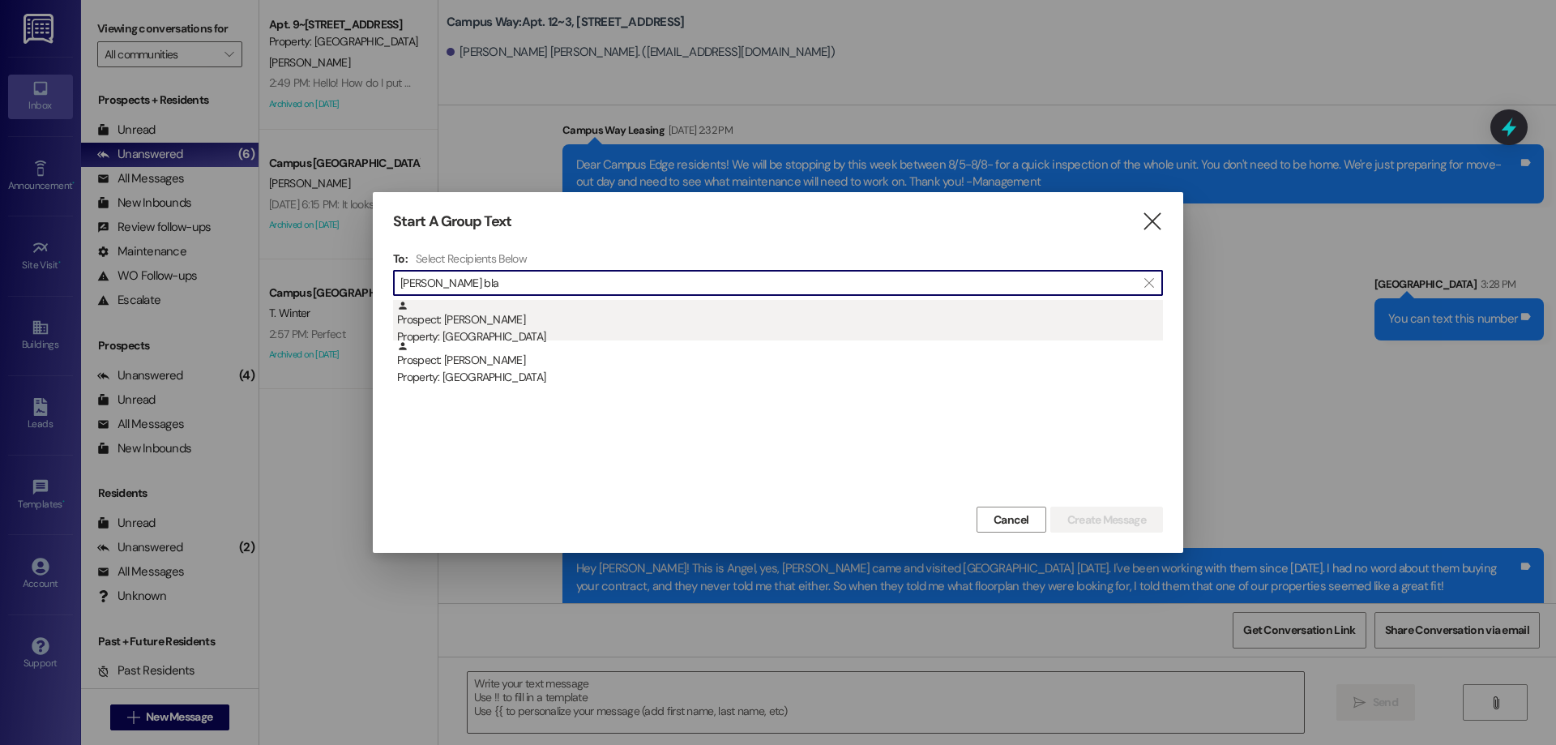
type input "jameson bla"
click at [491, 328] on div "Property: East Pointe" at bounding box center [780, 336] width 766 height 17
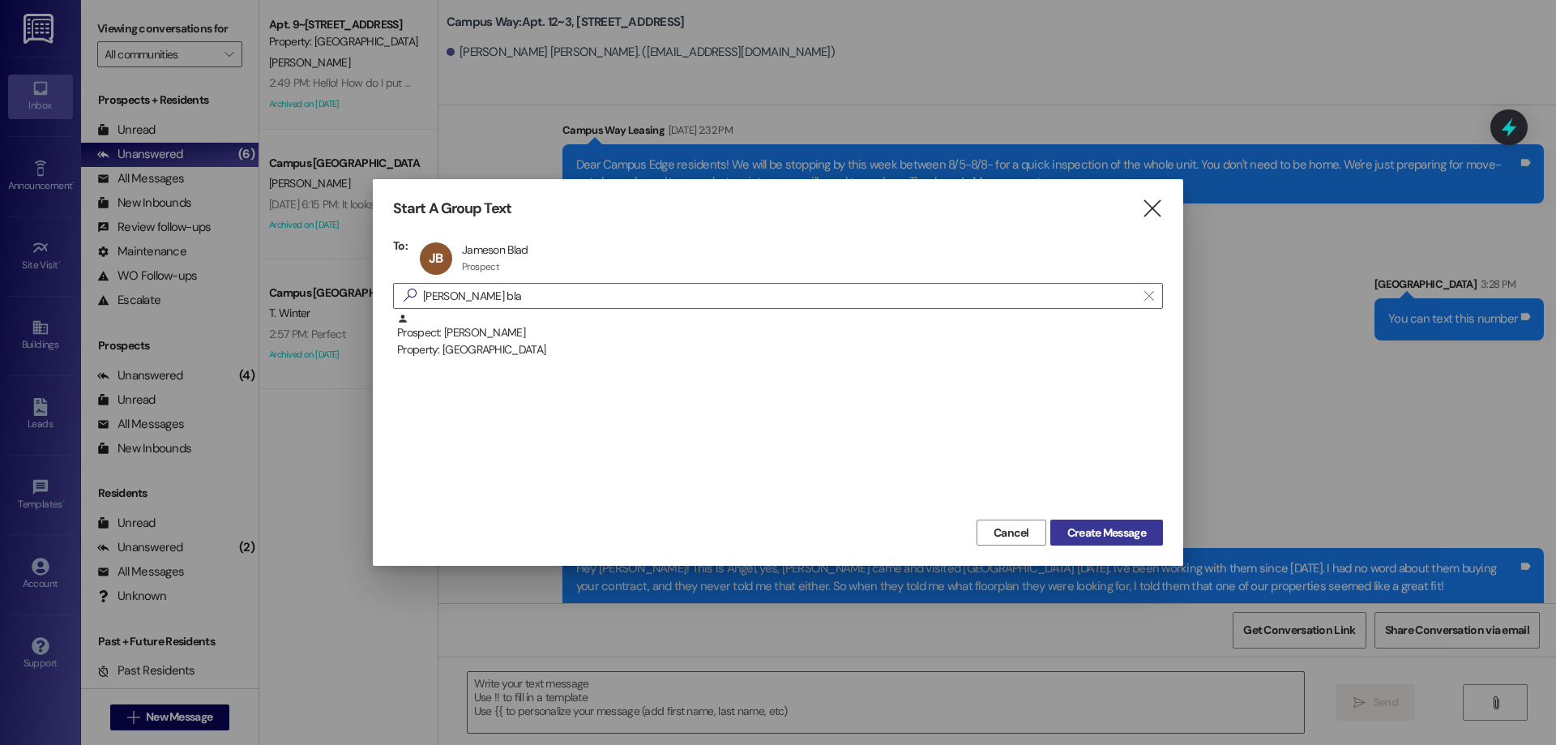
click at [1067, 526] on span "Create Message" at bounding box center [1106, 532] width 79 height 17
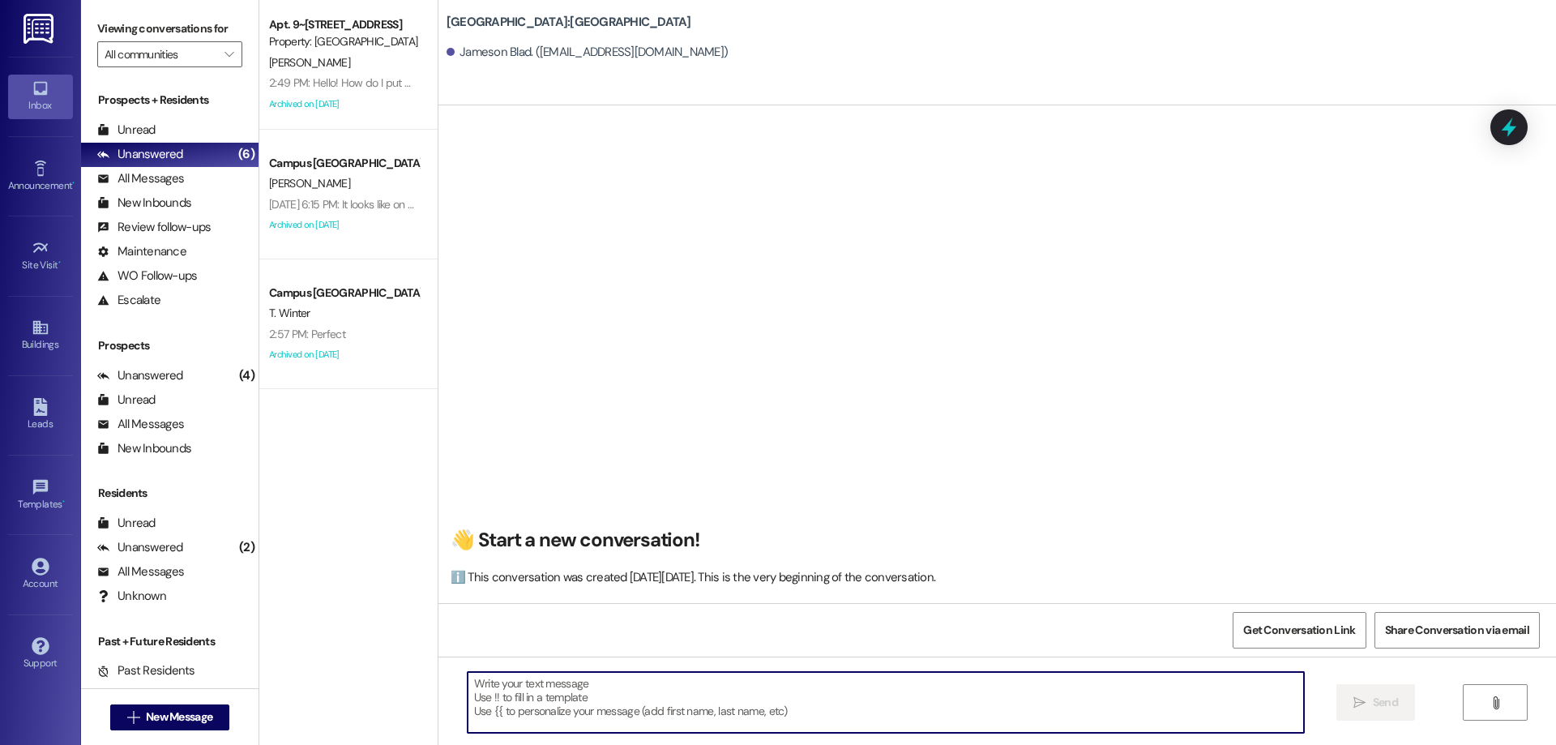
click at [846, 709] on textarea at bounding box center [886, 702] width 836 height 61
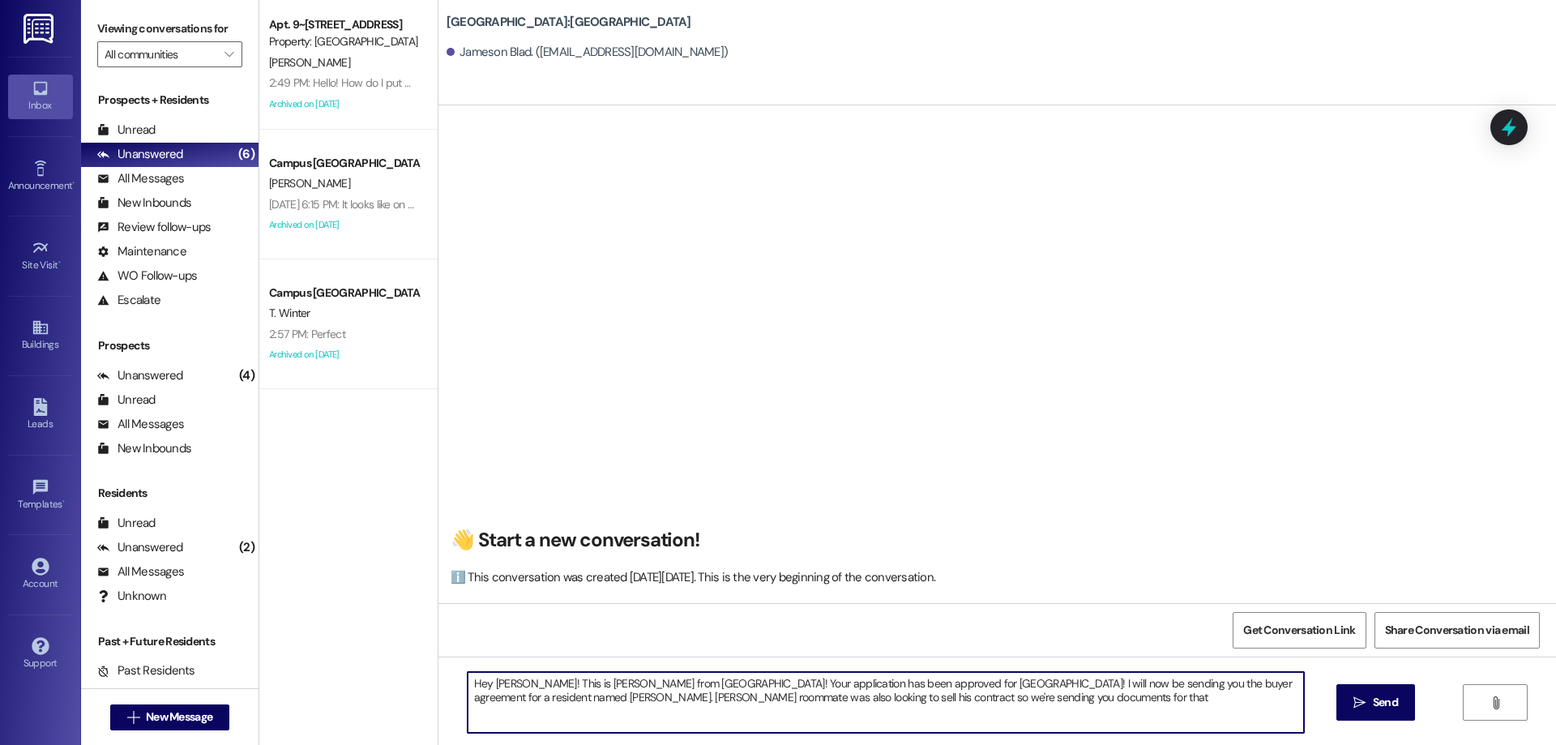
type textarea "Hey Jameson! This is Drew from East Pointe apartments! Your application has bee…"
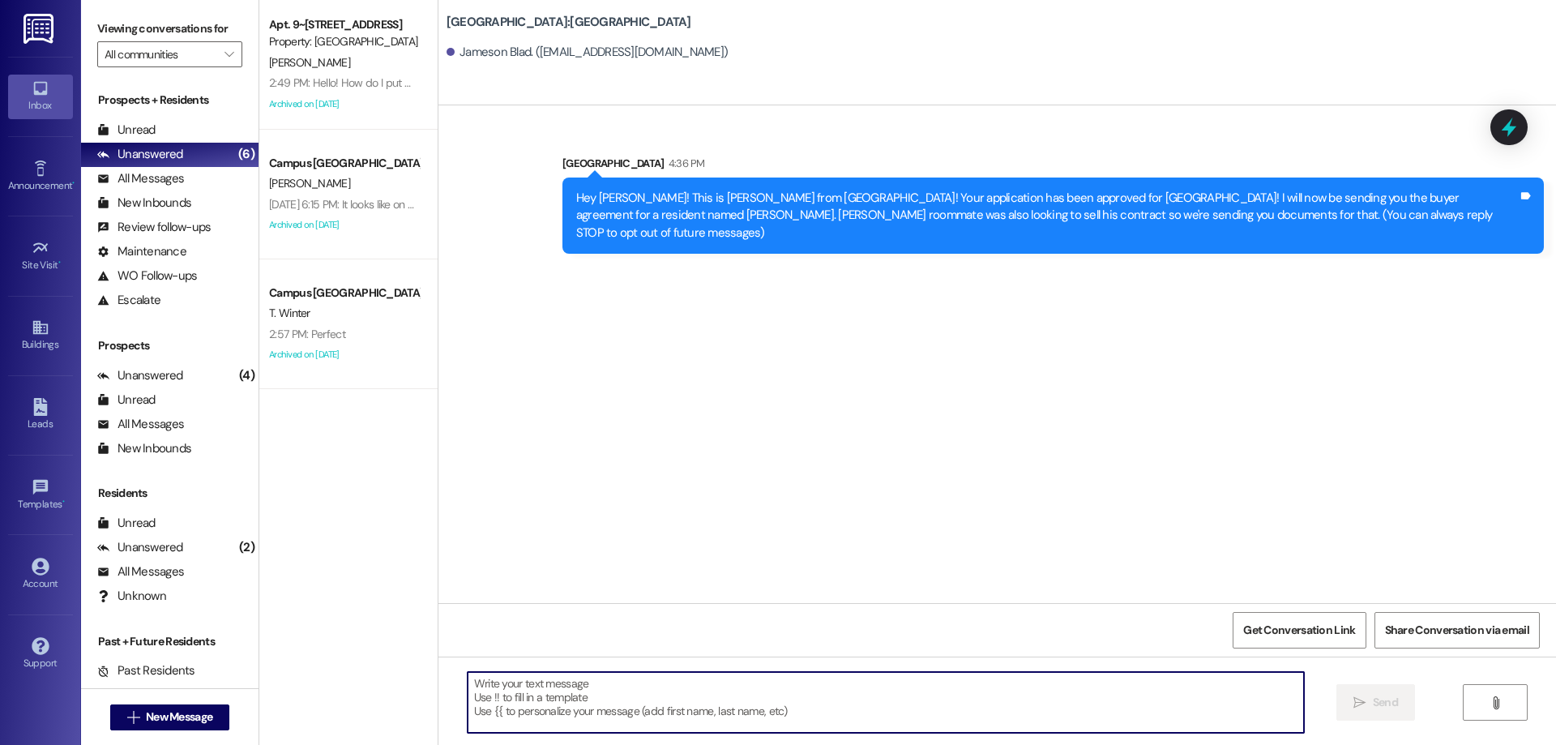
scroll to position [0, 0]
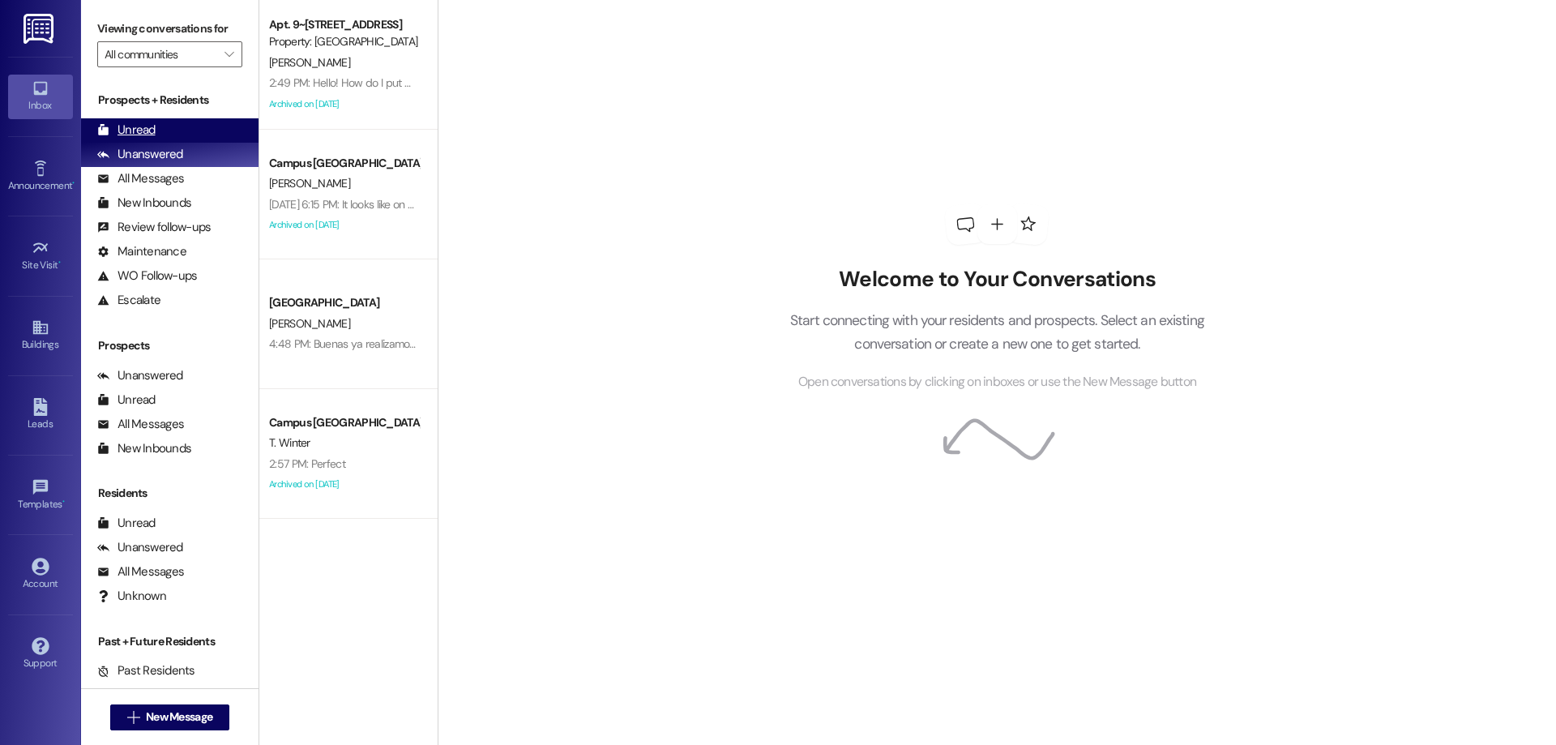
click at [184, 129] on div "Unread (0)" at bounding box center [169, 130] width 177 height 24
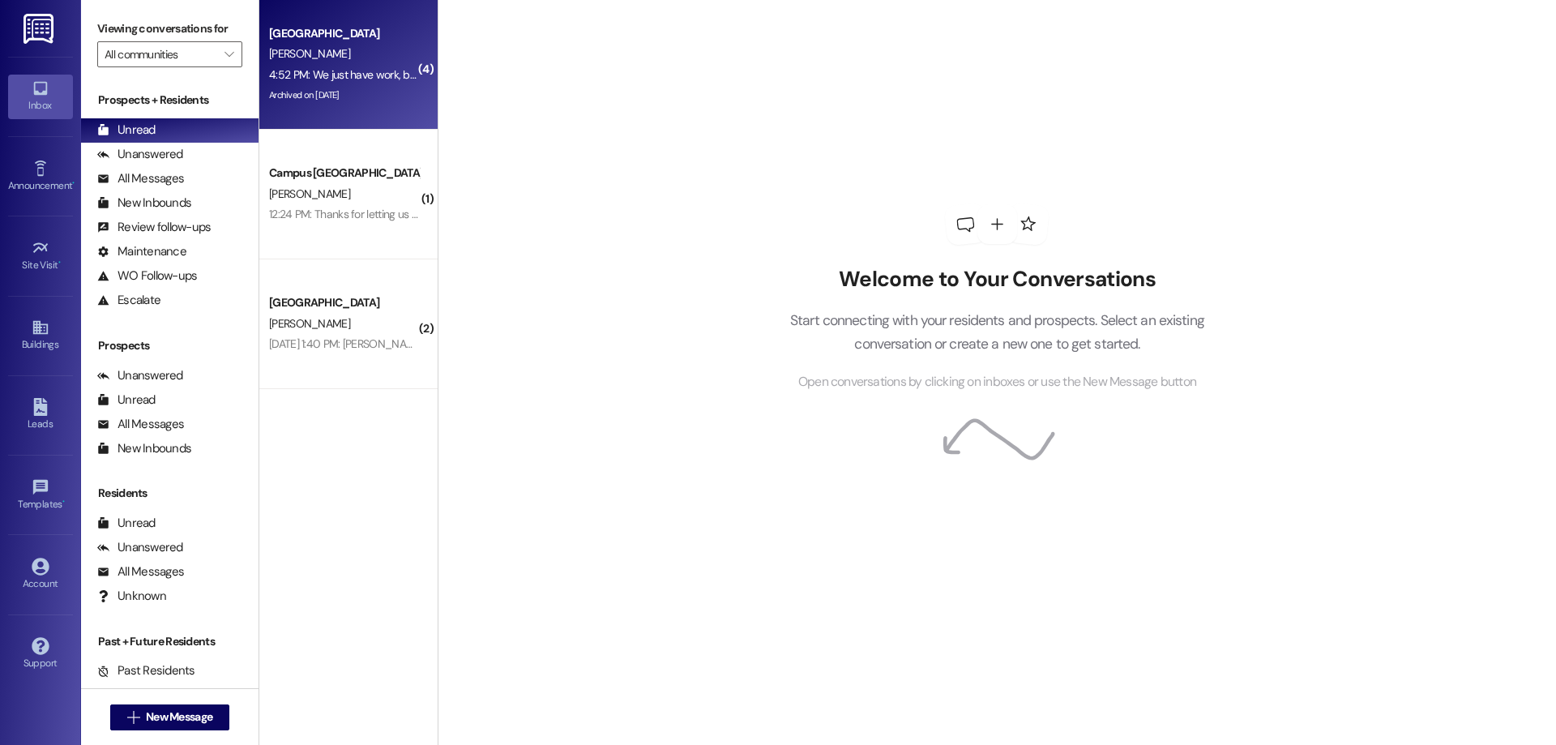
click at [379, 90] on div "Archived on [DATE]" at bounding box center [343, 95] width 153 height 20
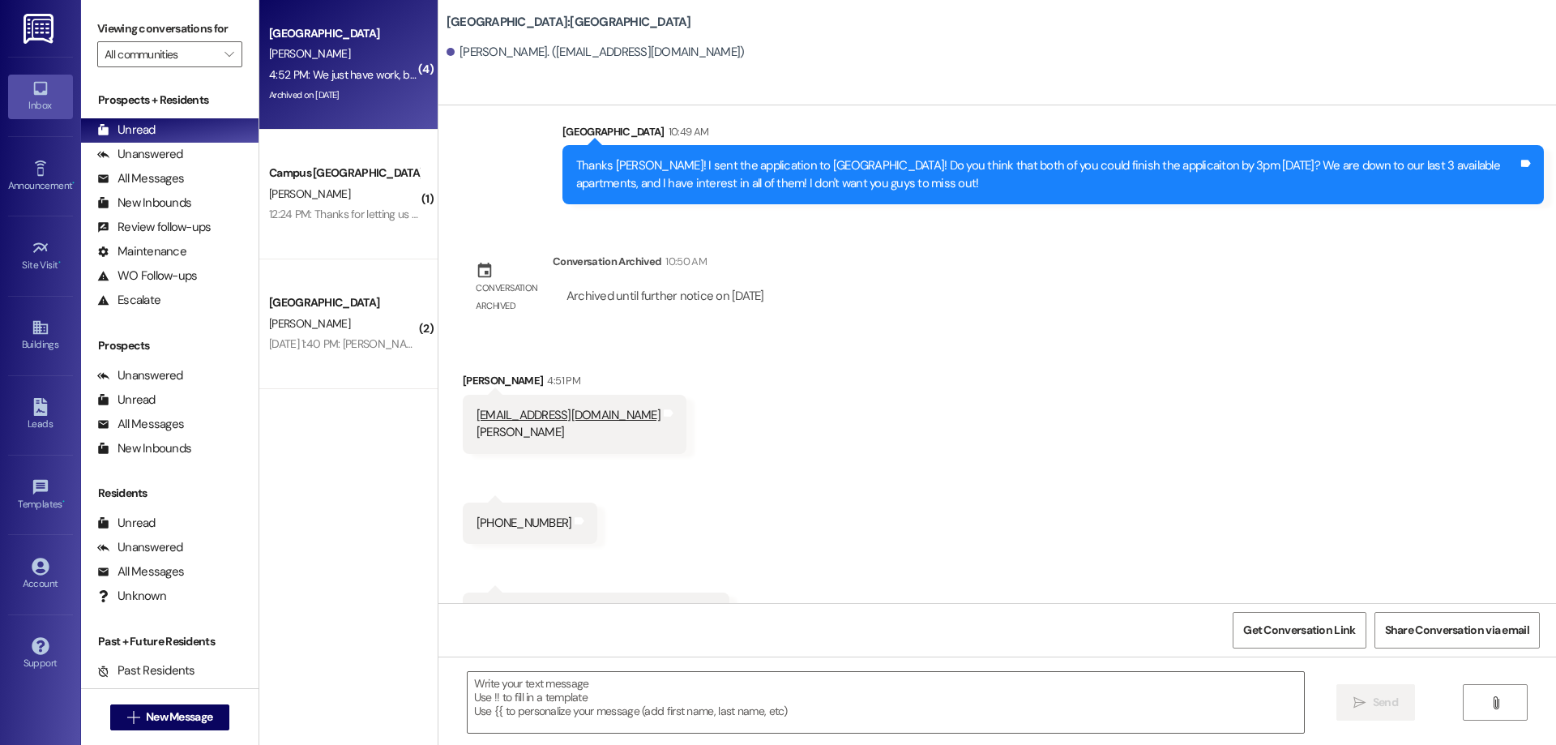
scroll to position [3119, 0]
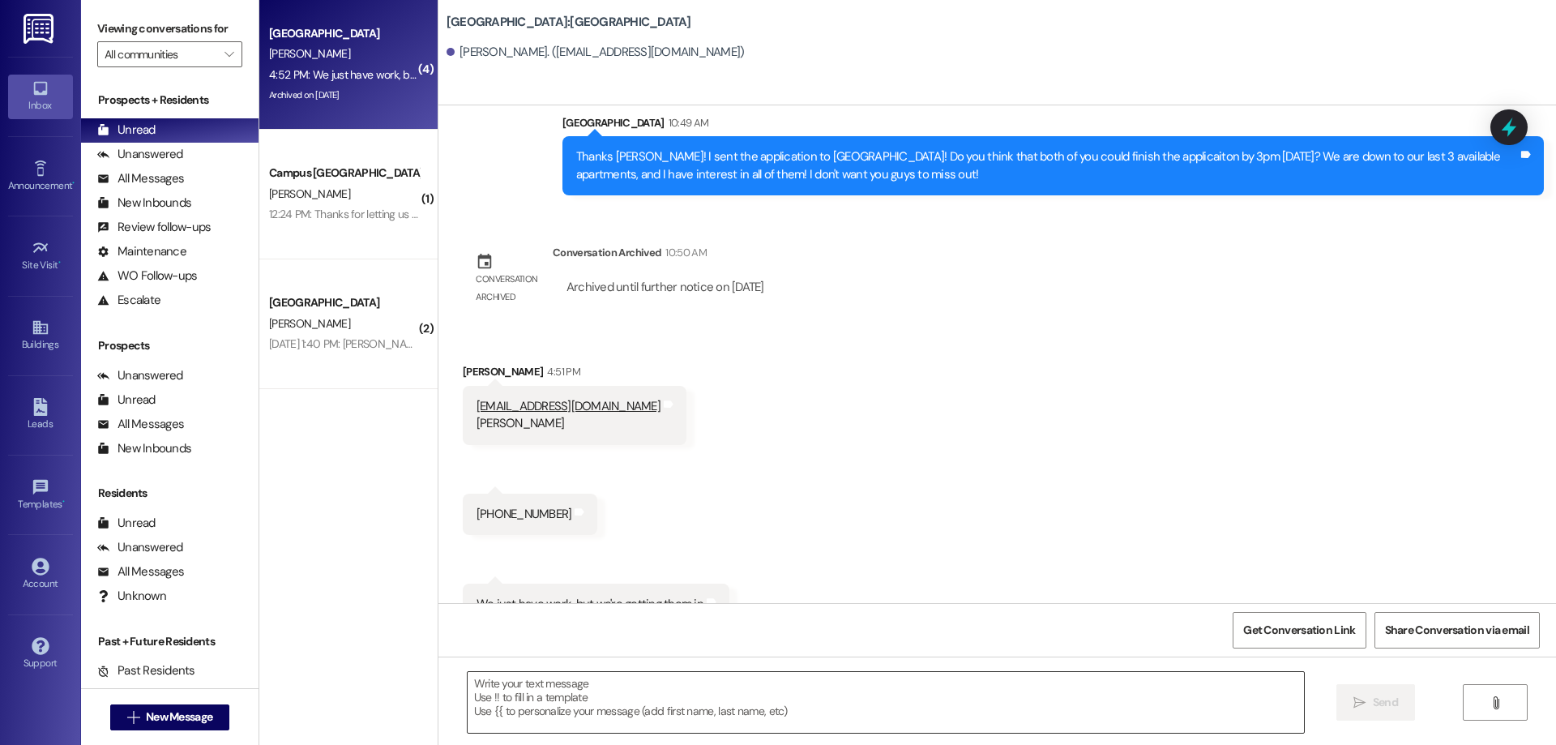
click at [844, 699] on textarea at bounding box center [886, 702] width 836 height 61
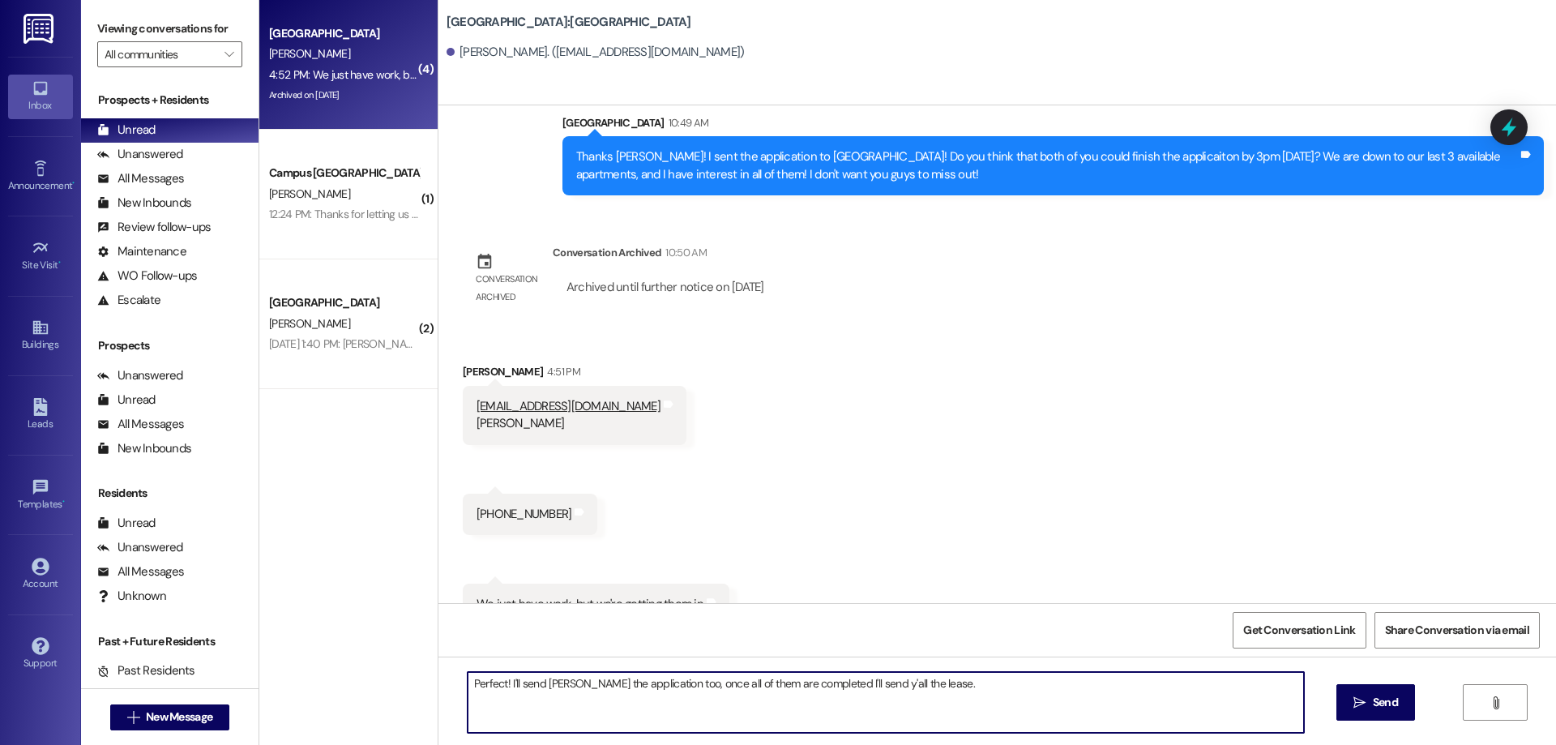
type textarea "Perfect! I'll send Aaron the application too, once all of them are completed I'…"
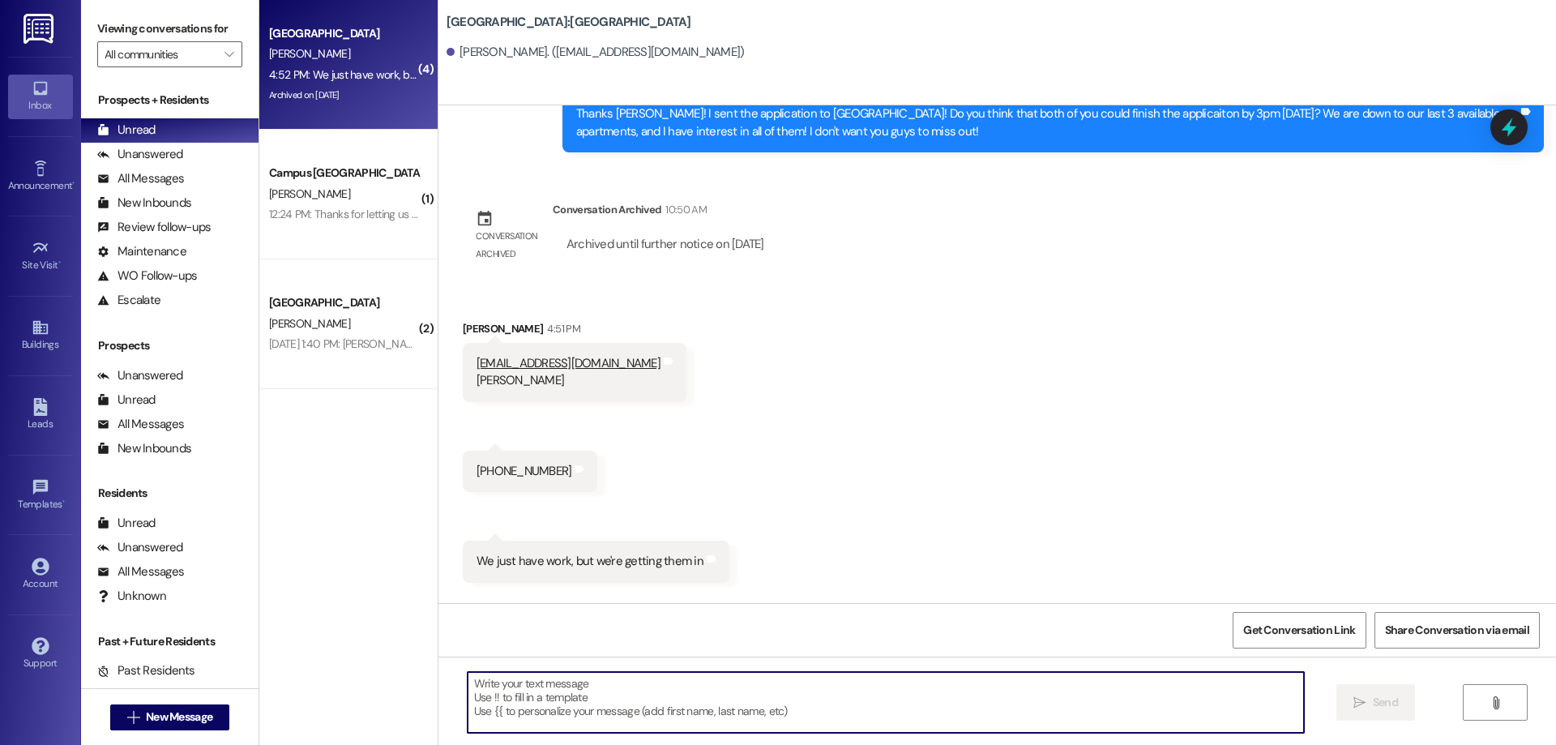
scroll to position [3232, 0]
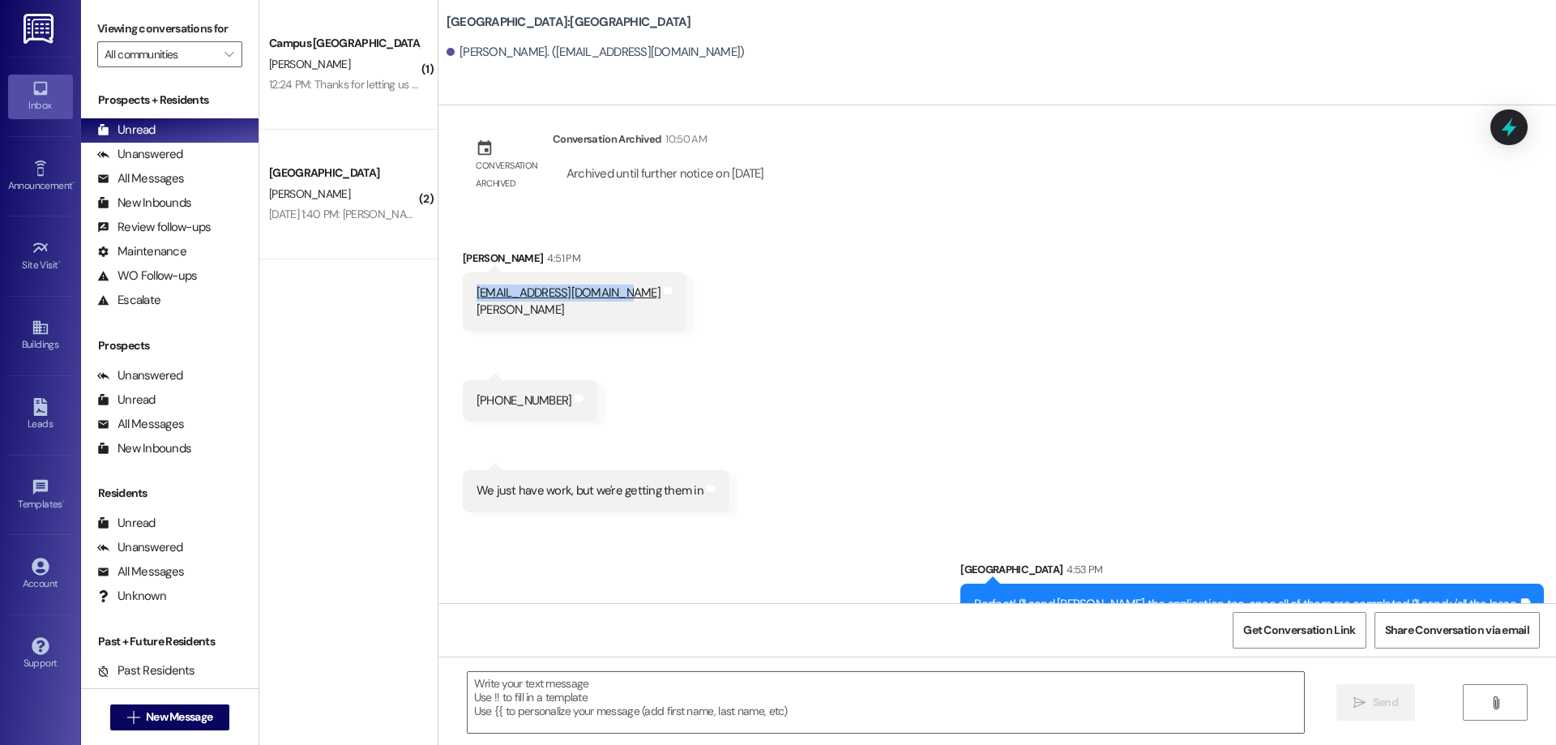
drag, startPoint x: 454, startPoint y: 257, endPoint x: 599, endPoint y: 266, distance: 145.4
click at [599, 272] on div "Aaronjolley361@gmail.com Aaron Tags and notes" at bounding box center [575, 301] width 224 height 59
copy link "Aaronjolley361@gmail.com"
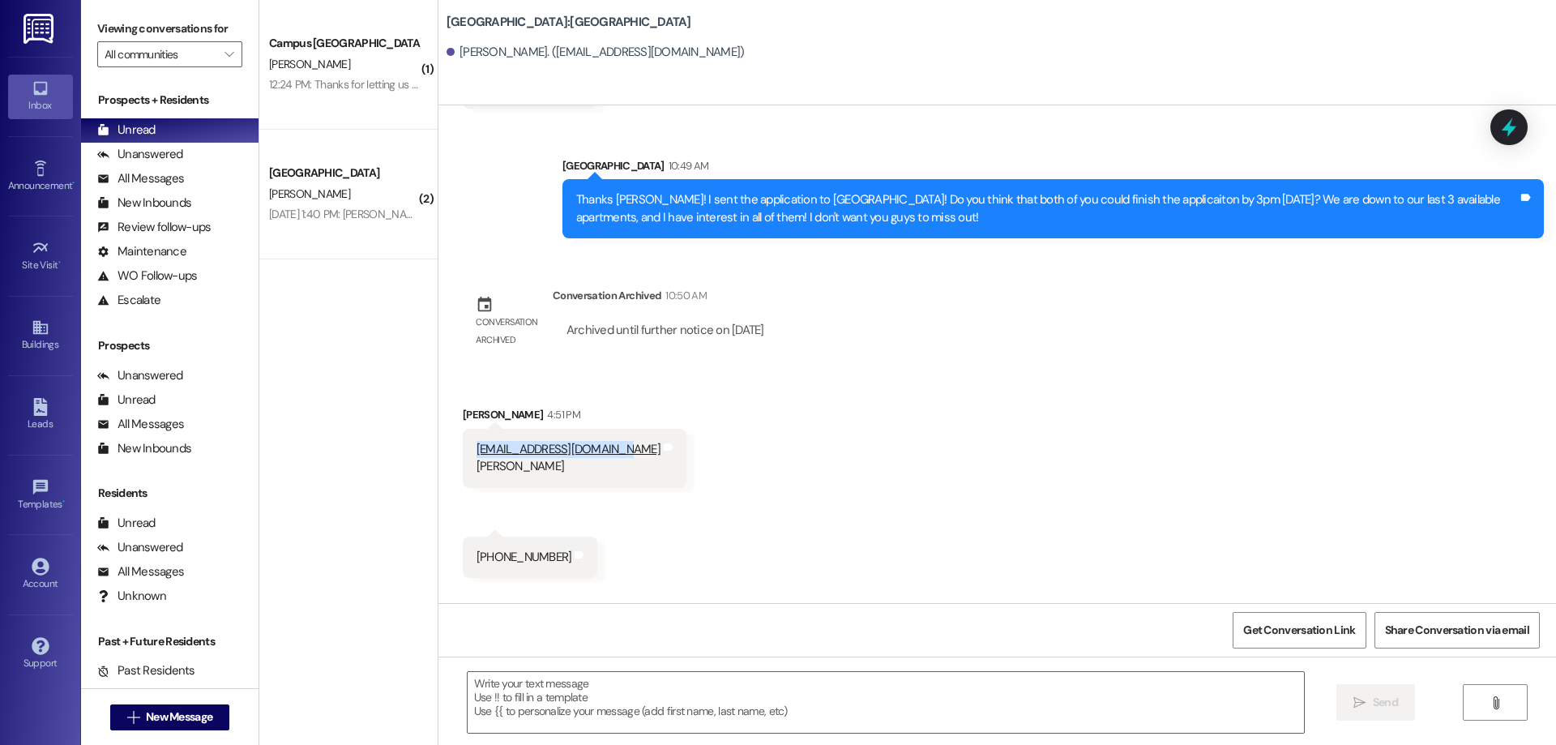
scroll to position [3070, 0]
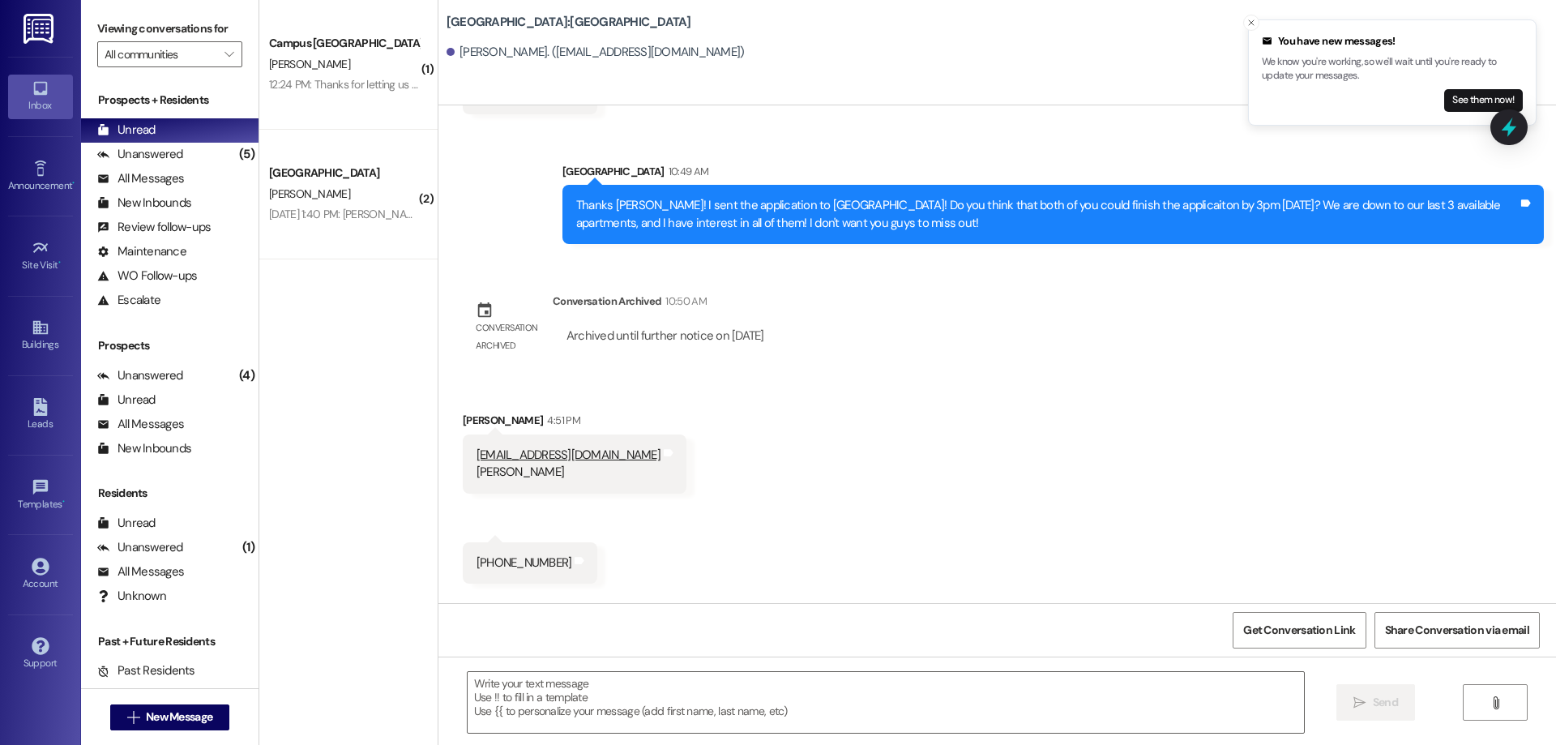
click at [906, 455] on div "Received via SMS Quinn Beames 4:51 PM Aaronjolley361@gmail.com Aaron Tags and n…" at bounding box center [997, 530] width 1118 height 311
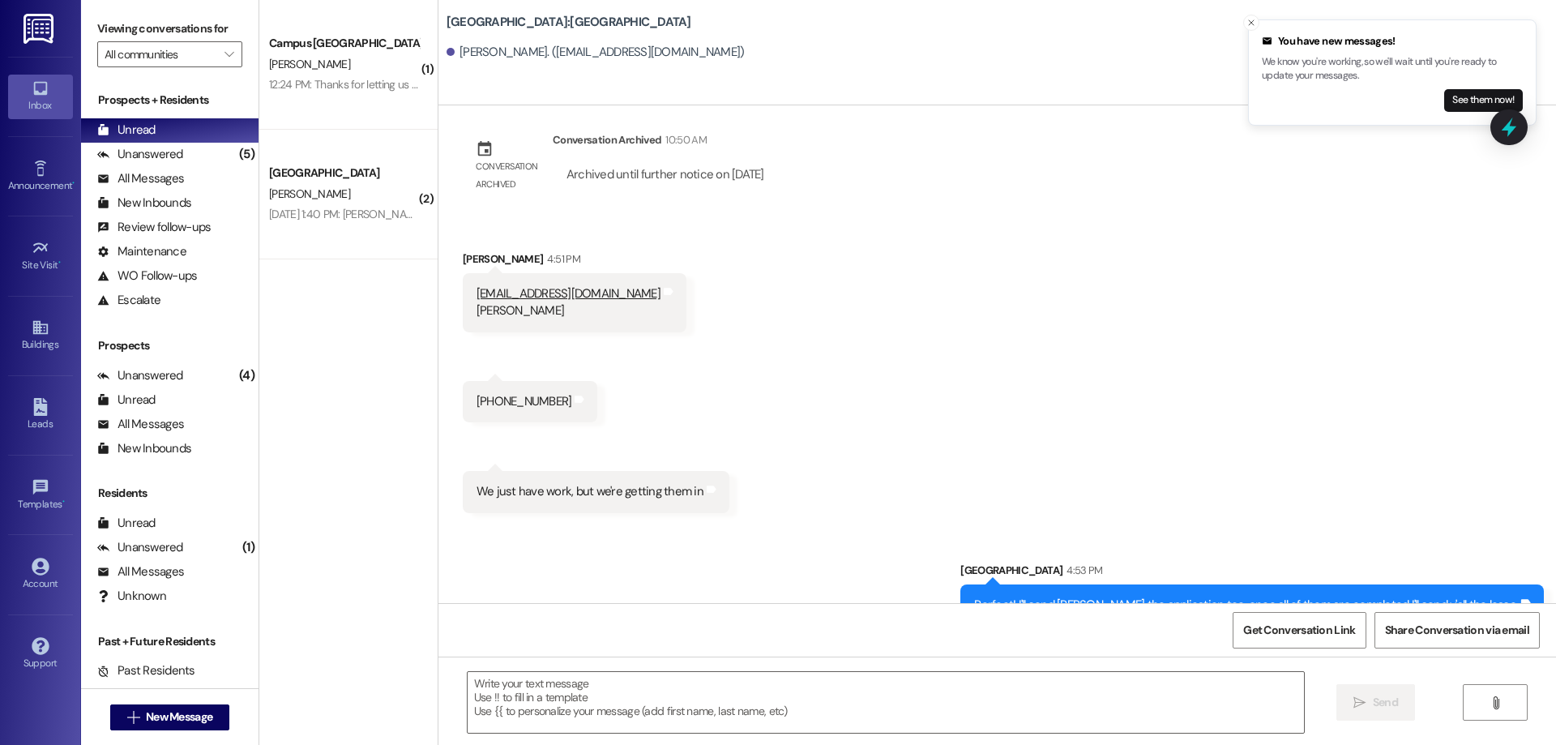
scroll to position [3232, 0]
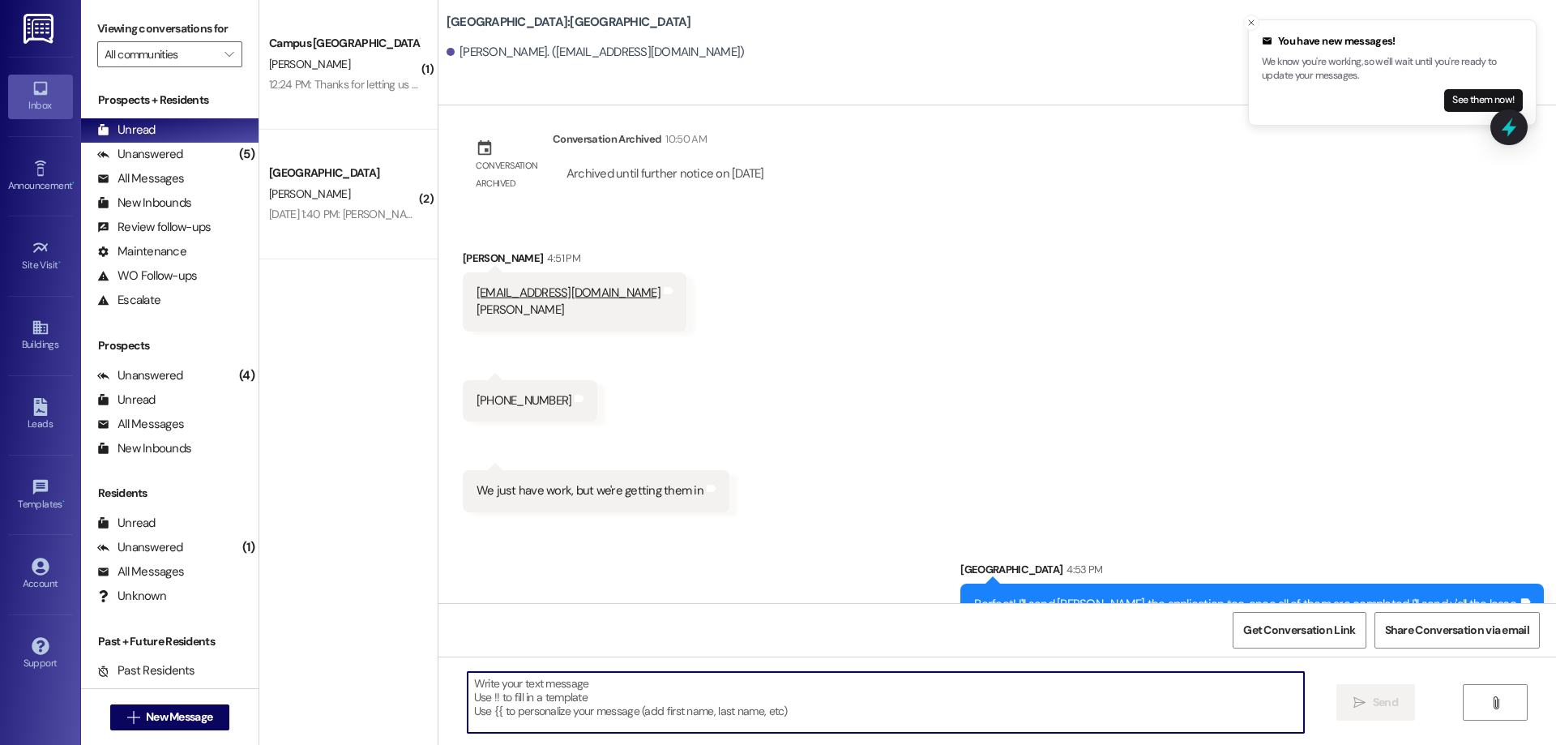
click at [706, 678] on textarea at bounding box center [886, 702] width 836 height 61
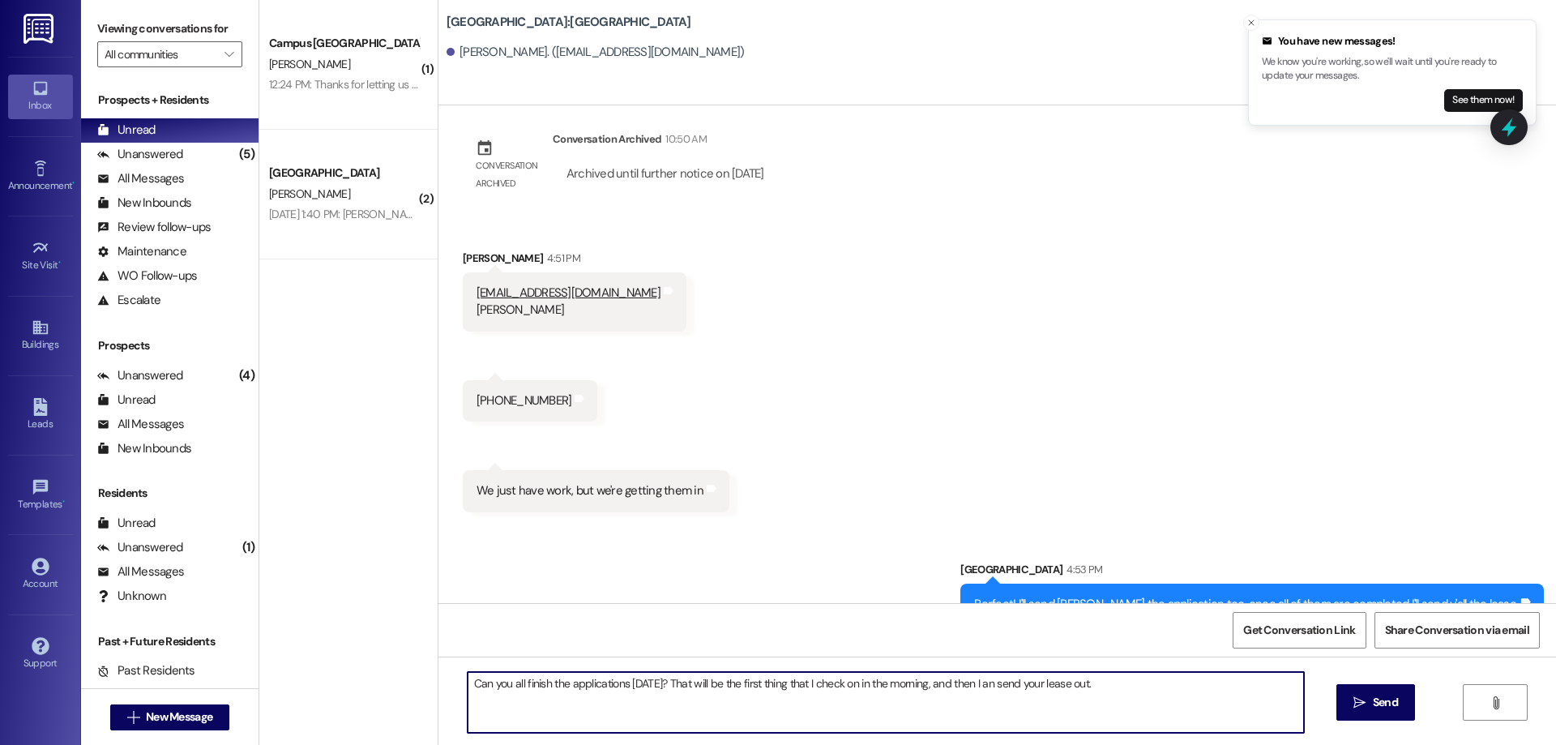
type textarea "Can you all finish the applications today? That will be the first thing that I …"
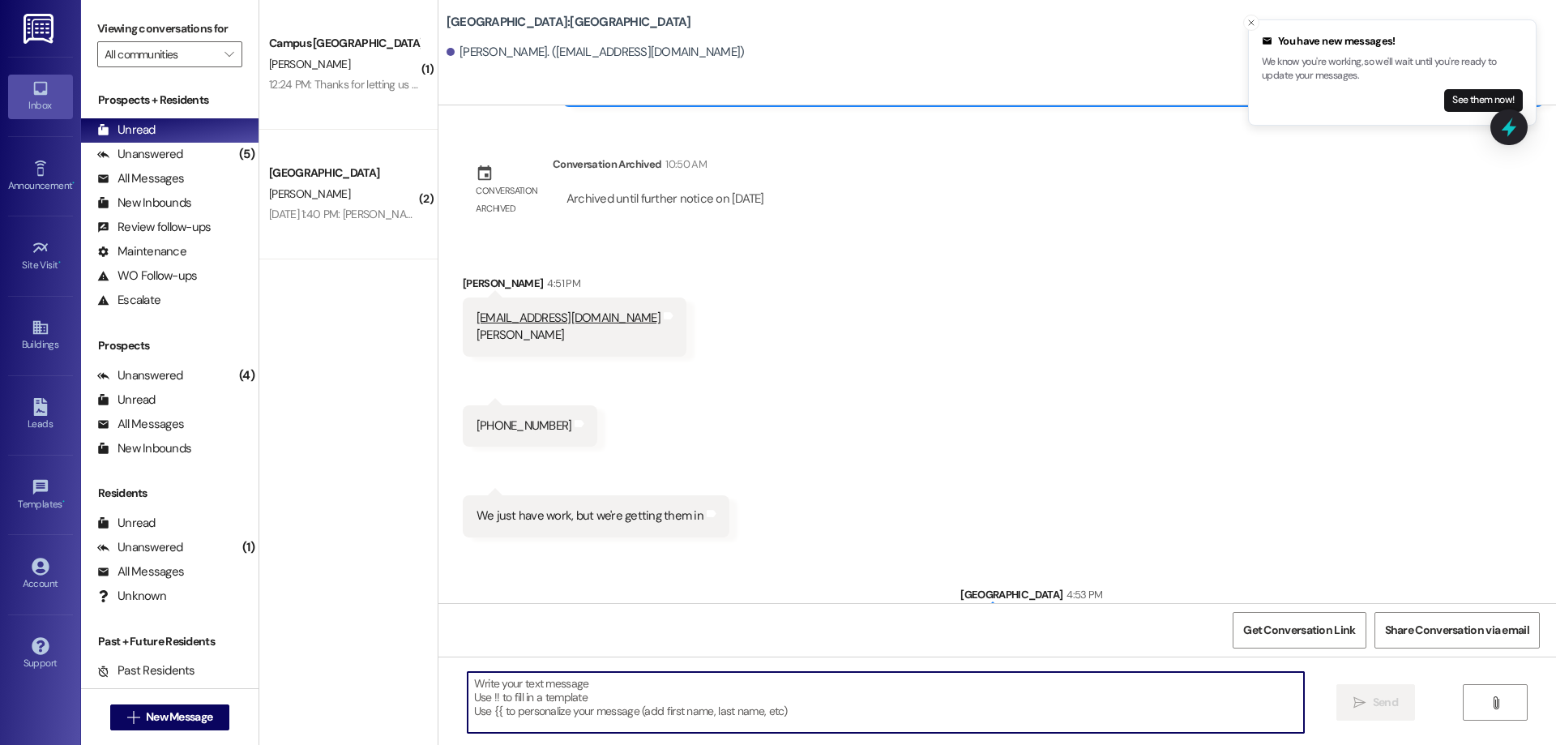
scroll to position [3346, 0]
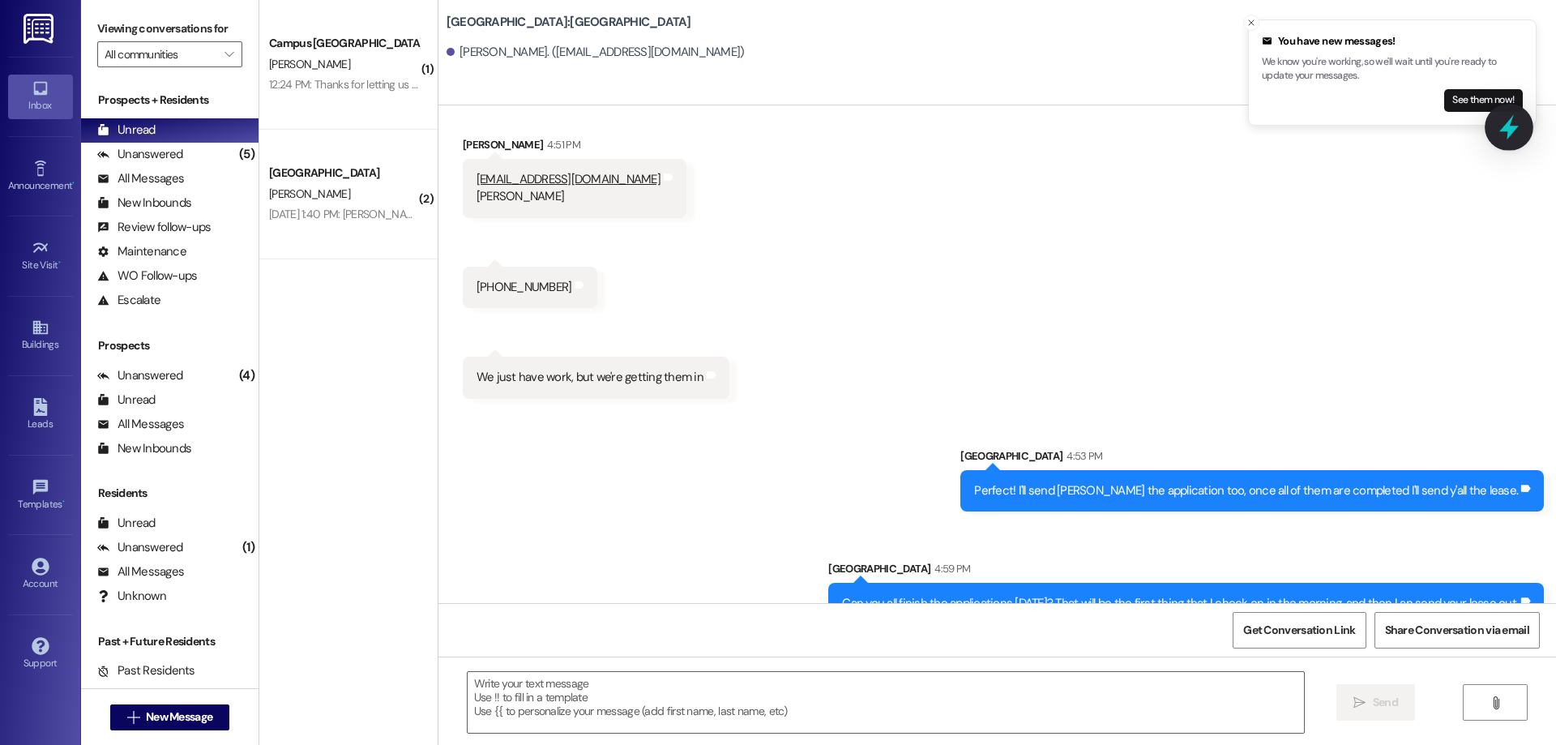
click at [1505, 114] on icon at bounding box center [1509, 127] width 28 height 28
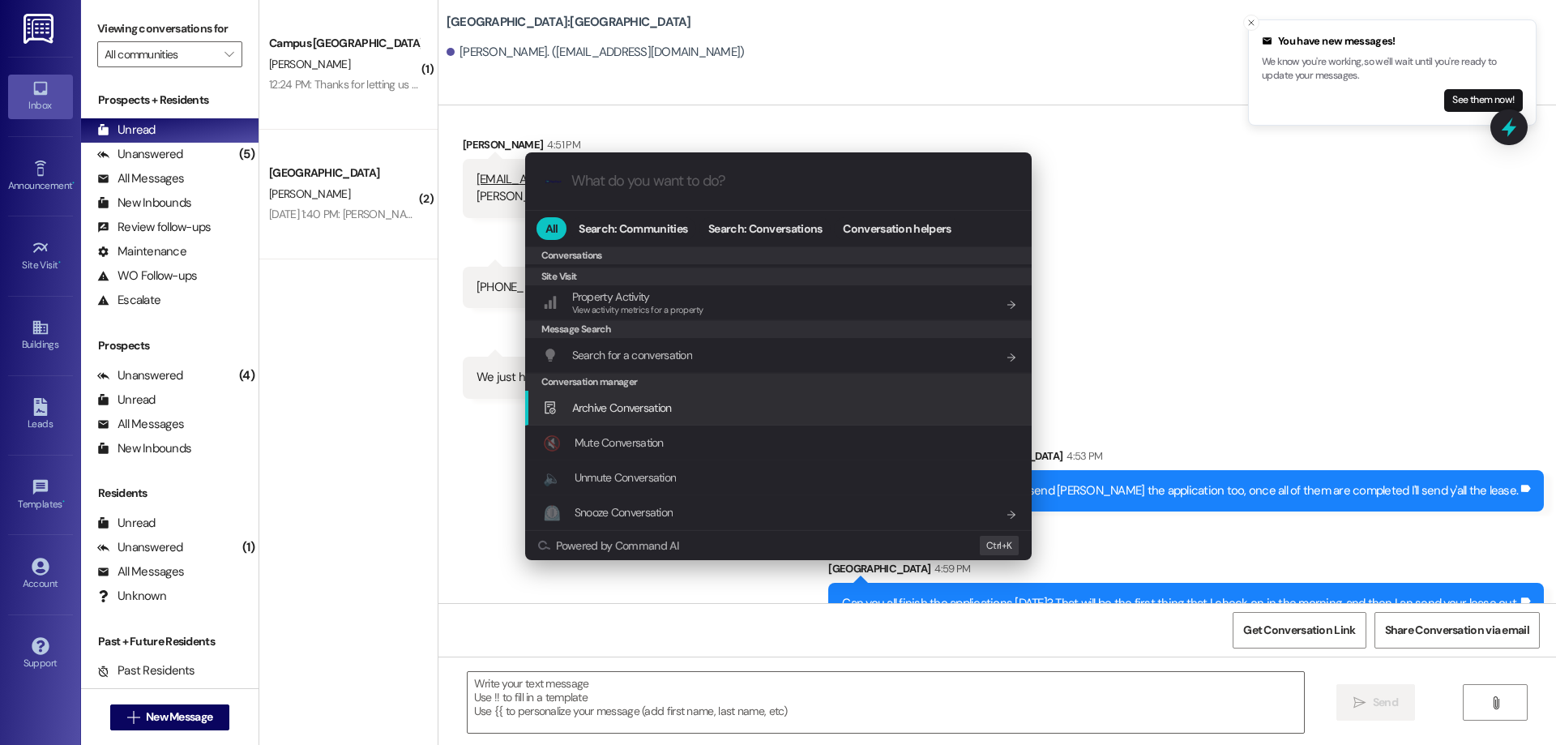
scroll to position [707, 0]
click at [702, 405] on div "Archive Conversation Add shortcut" at bounding box center [780, 408] width 474 height 18
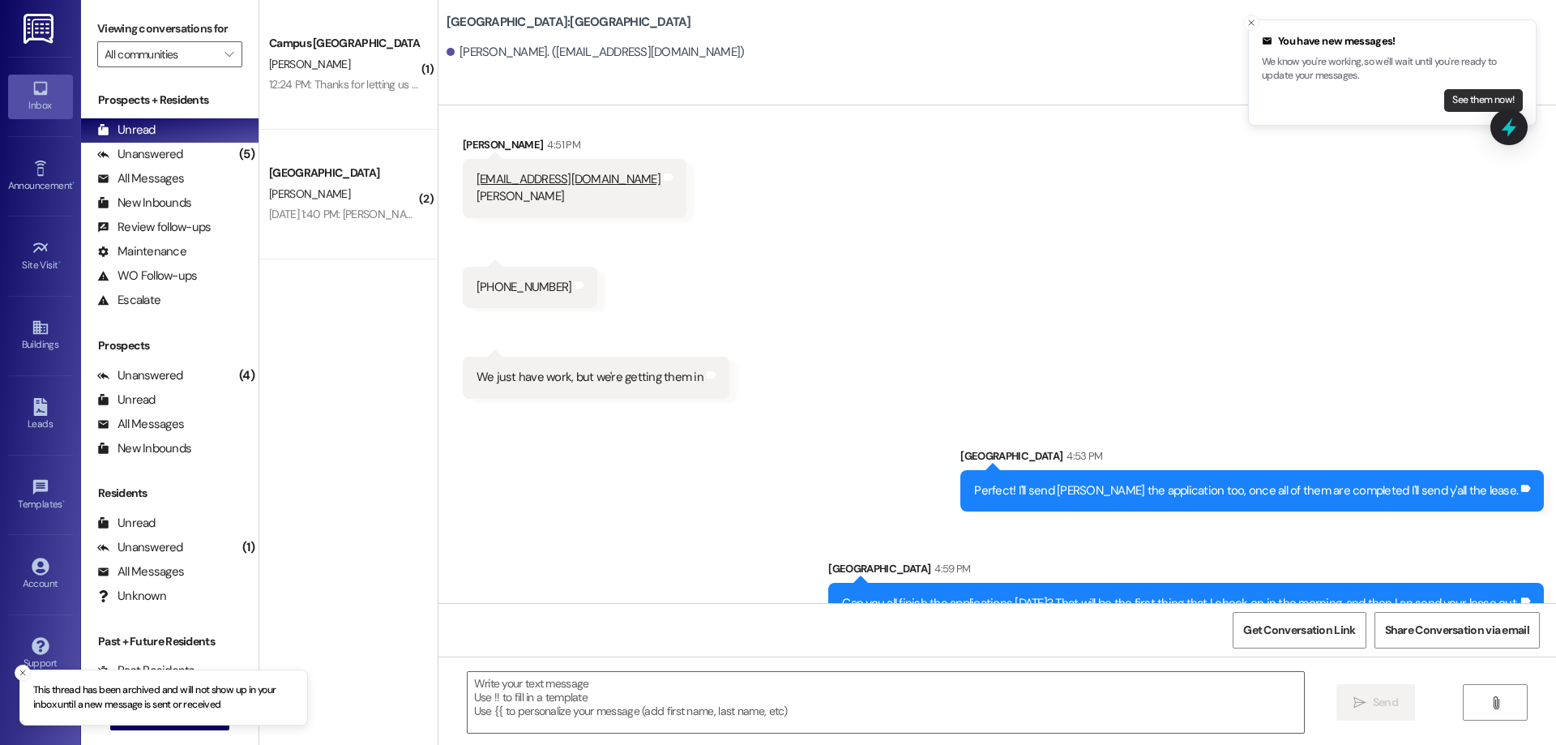
click at [1486, 105] on button "See them now!" at bounding box center [1483, 100] width 79 height 23
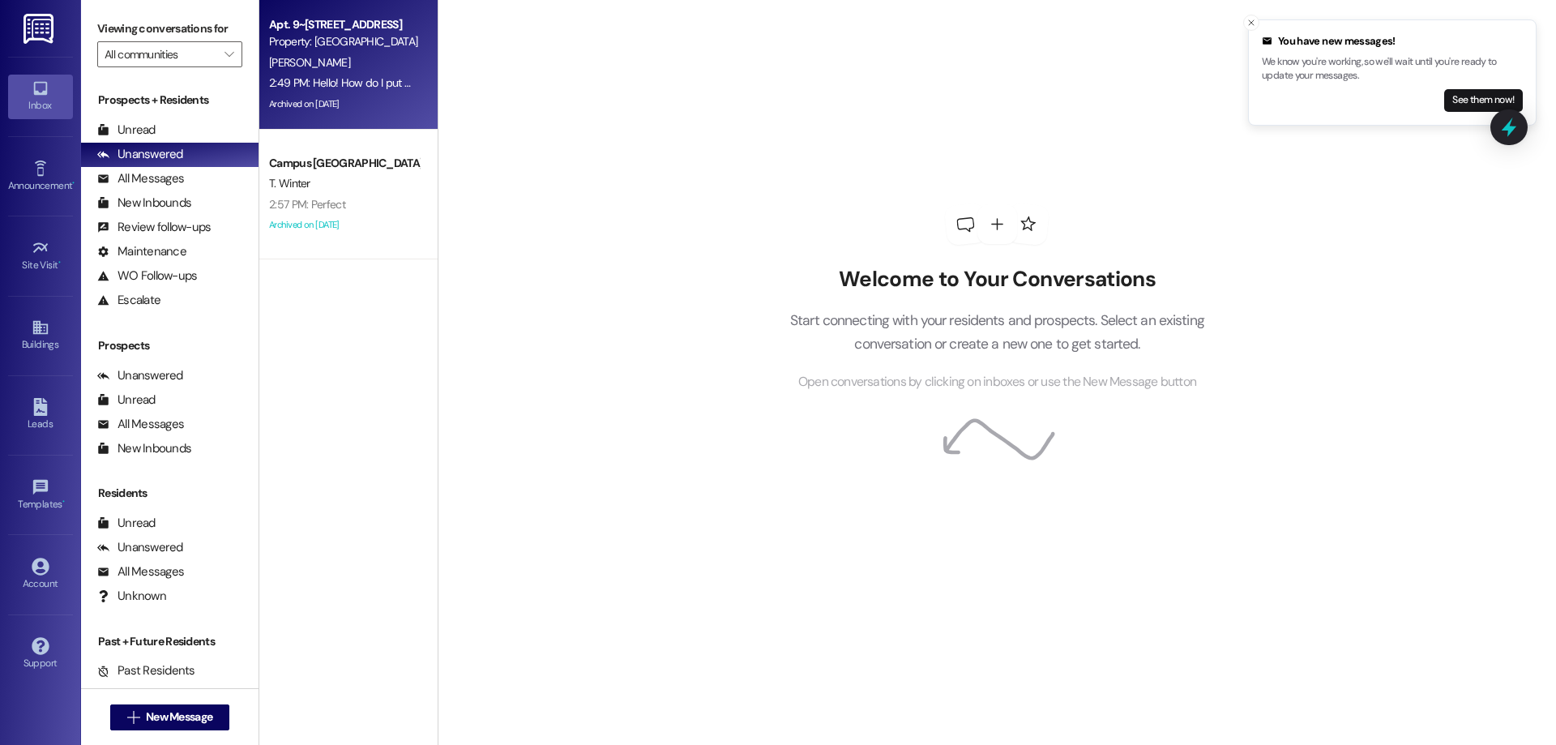
click at [302, 60] on span "[PERSON_NAME]" at bounding box center [309, 62] width 81 height 15
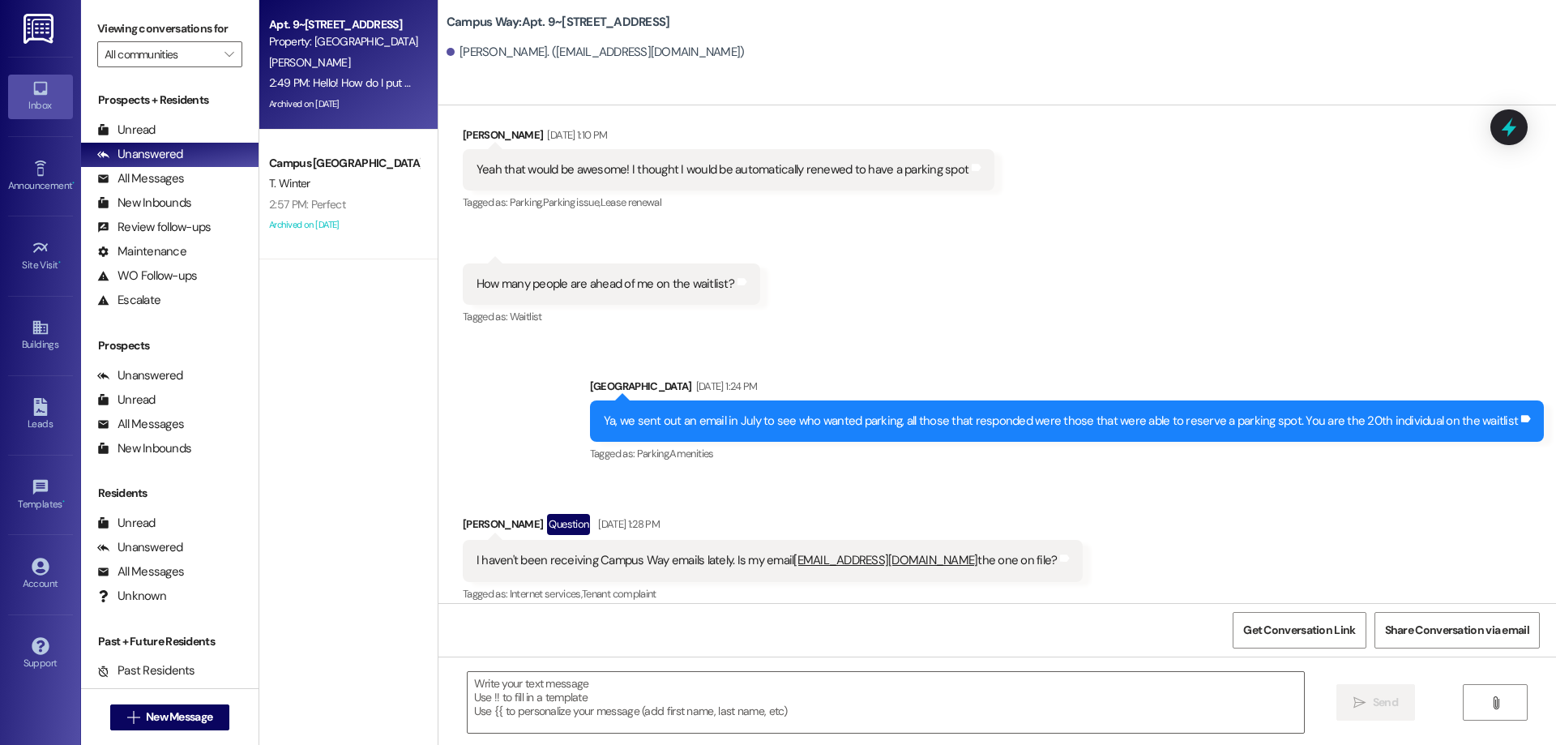
scroll to position [3605, 0]
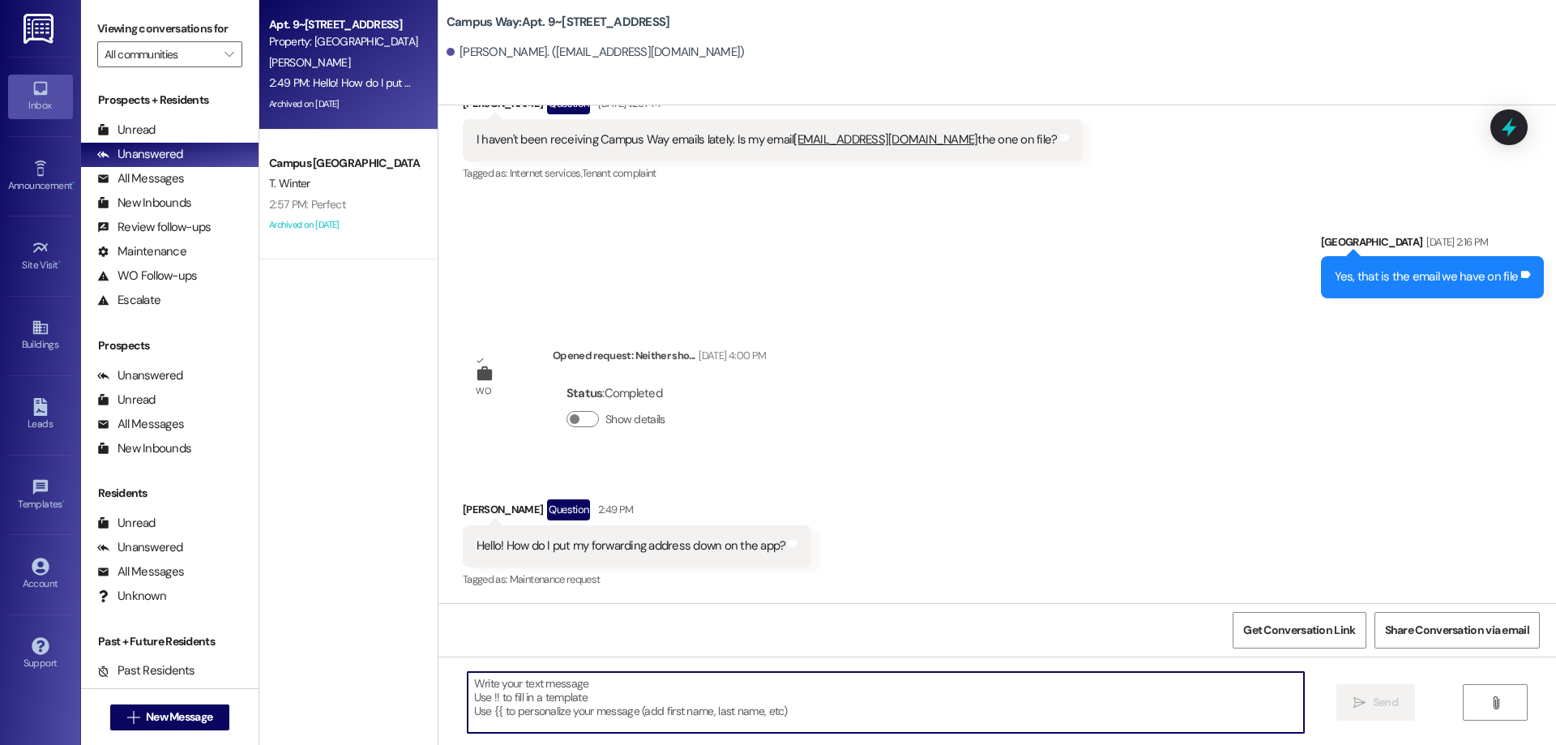
click at [739, 689] on textarea at bounding box center [886, 702] width 836 height 61
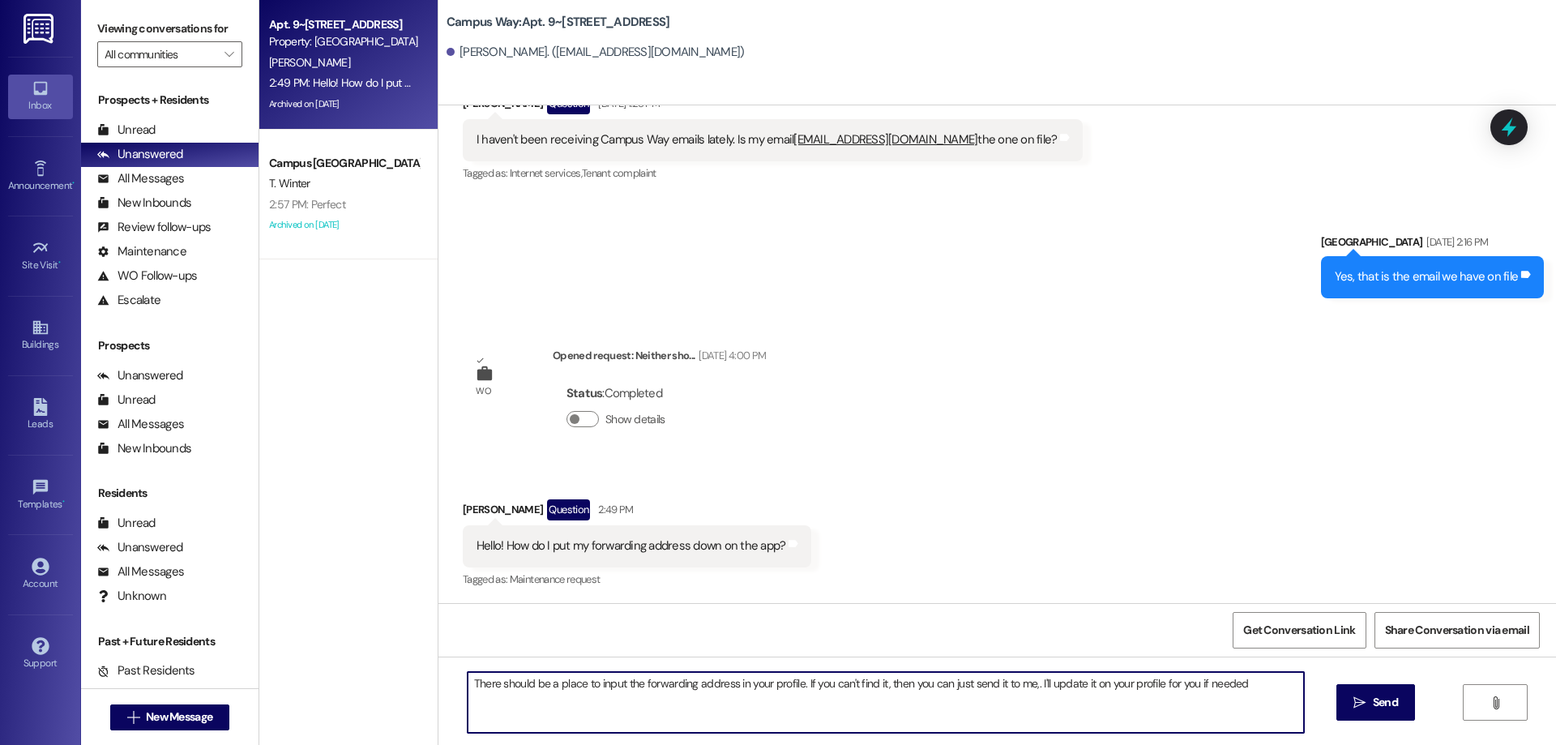
type textarea "There should be a place to input the forwarding address in your profile. If you…"
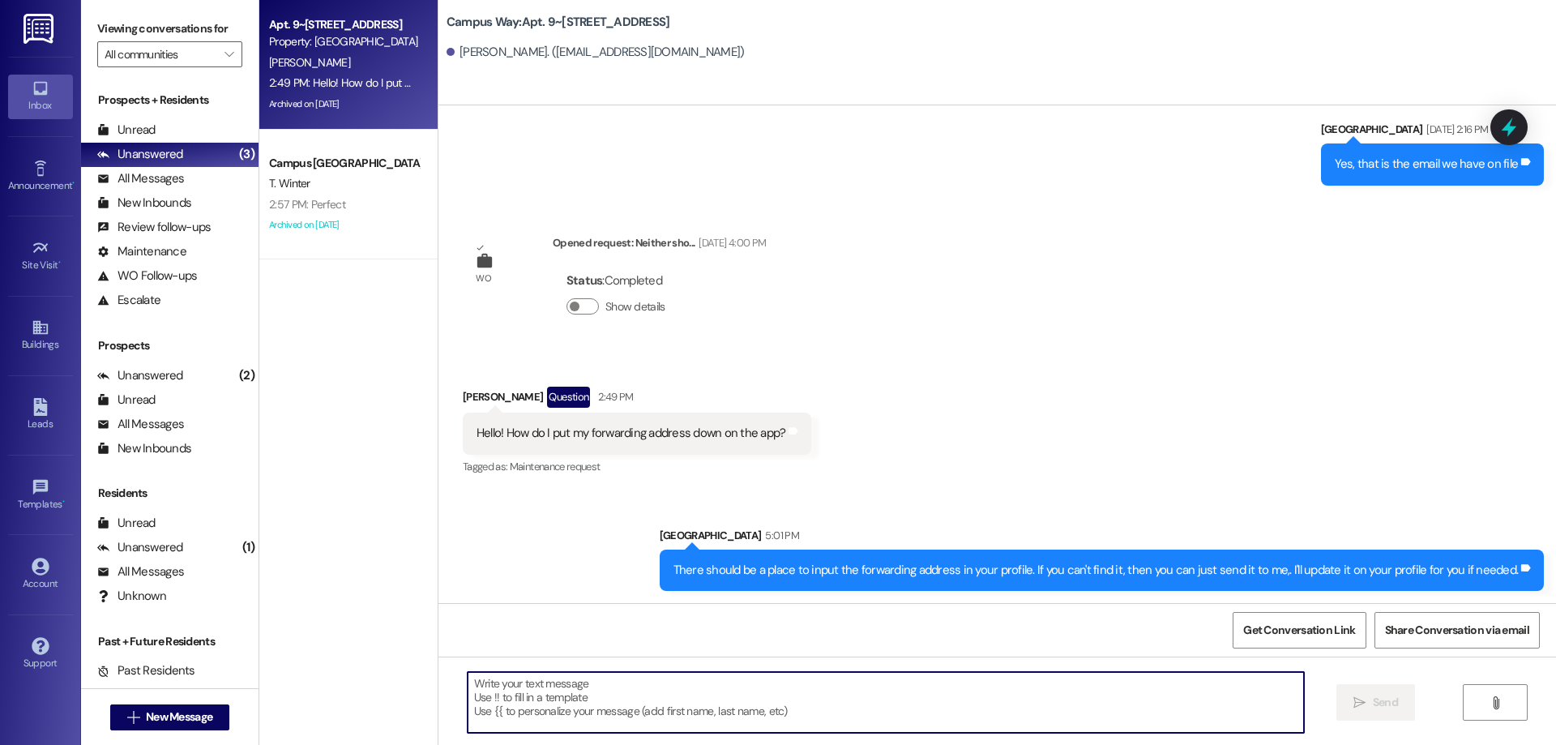
scroll to position [3719, 0]
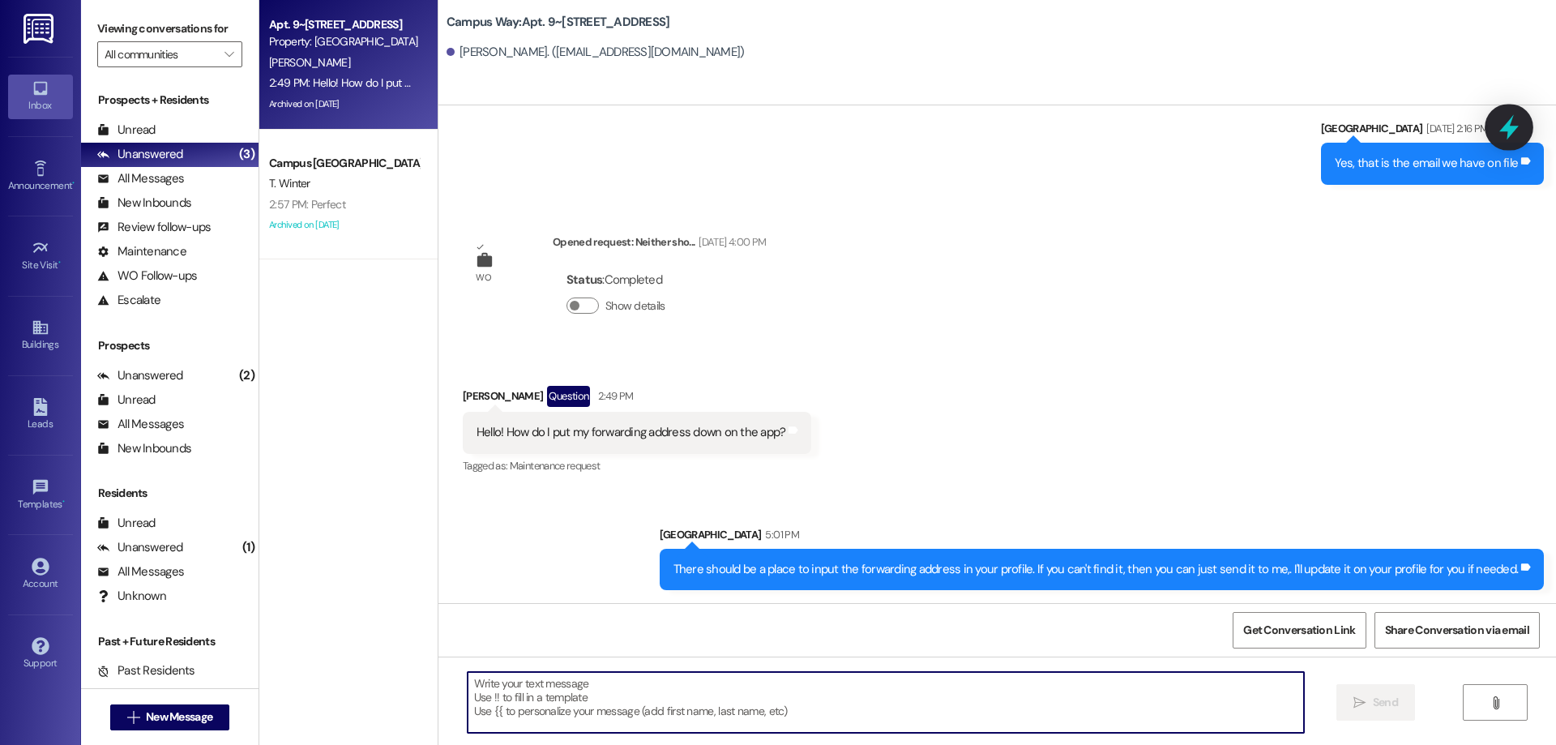
click at [1488, 129] on div at bounding box center [1509, 127] width 49 height 46
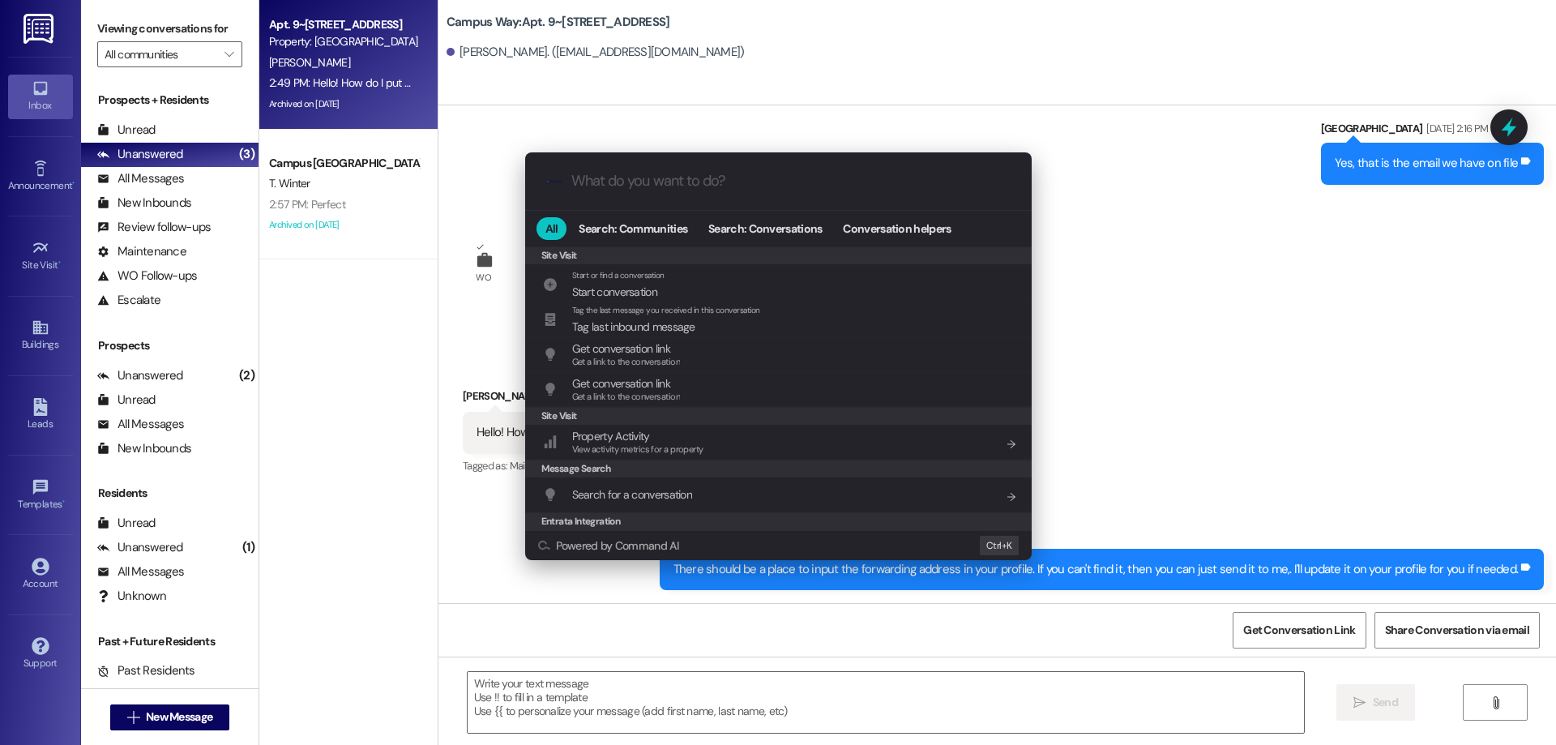
scroll to position [759, 0]
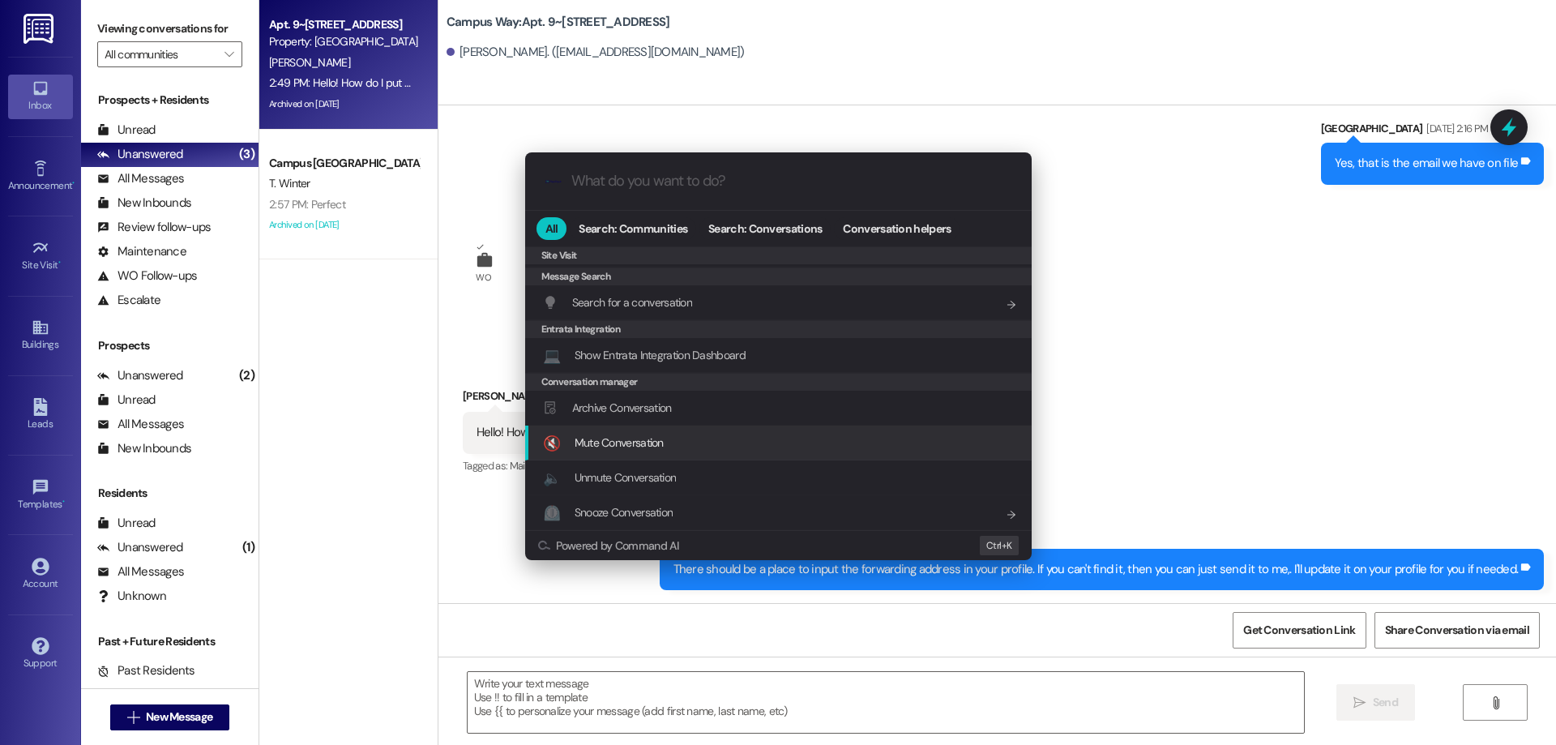
click at [667, 409] on span "Archive Conversation" at bounding box center [622, 407] width 100 height 15
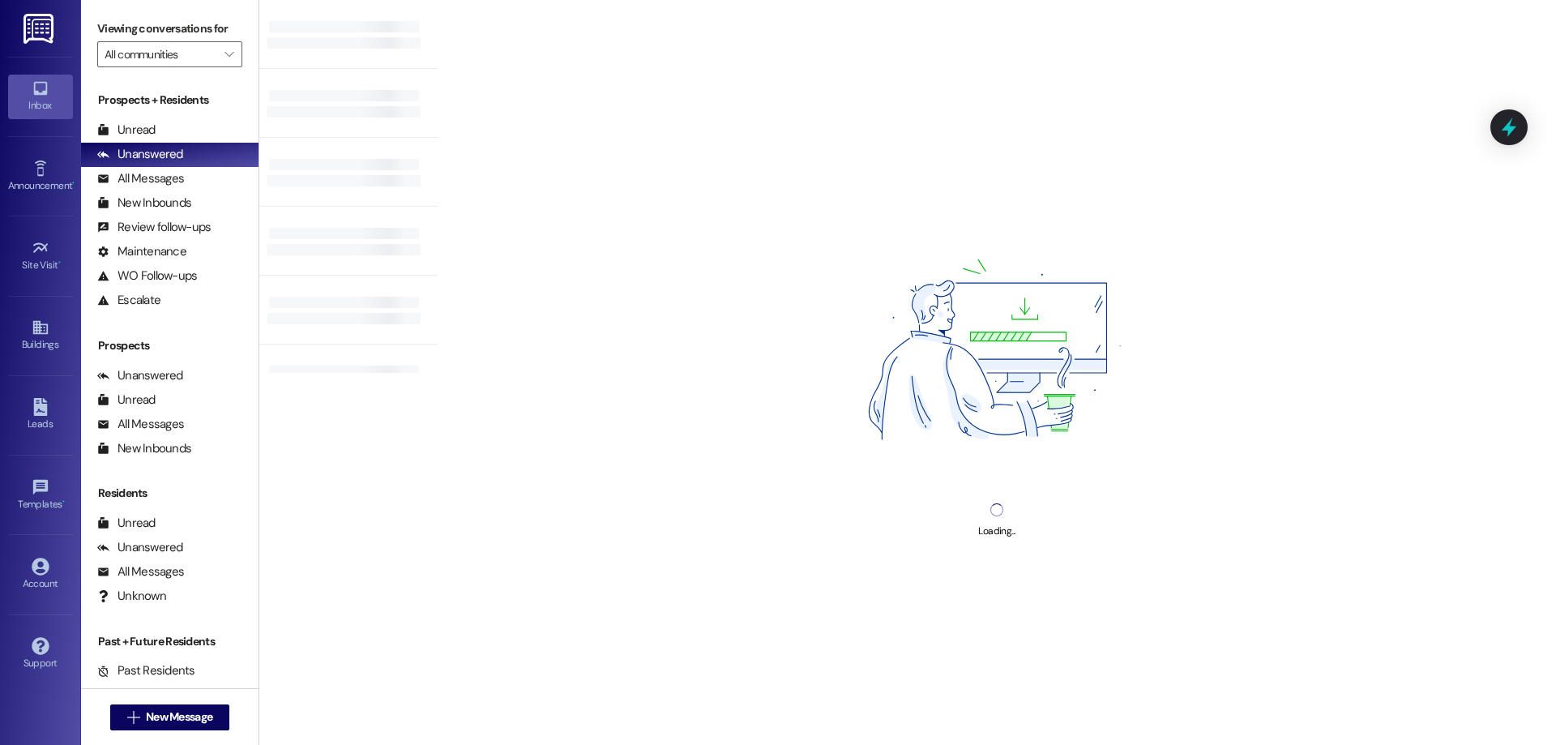
click at [209, 117] on div "Prospects + Residents Unread (0) Unread: Any message you haven't read yet will …" at bounding box center [169, 202] width 177 height 220
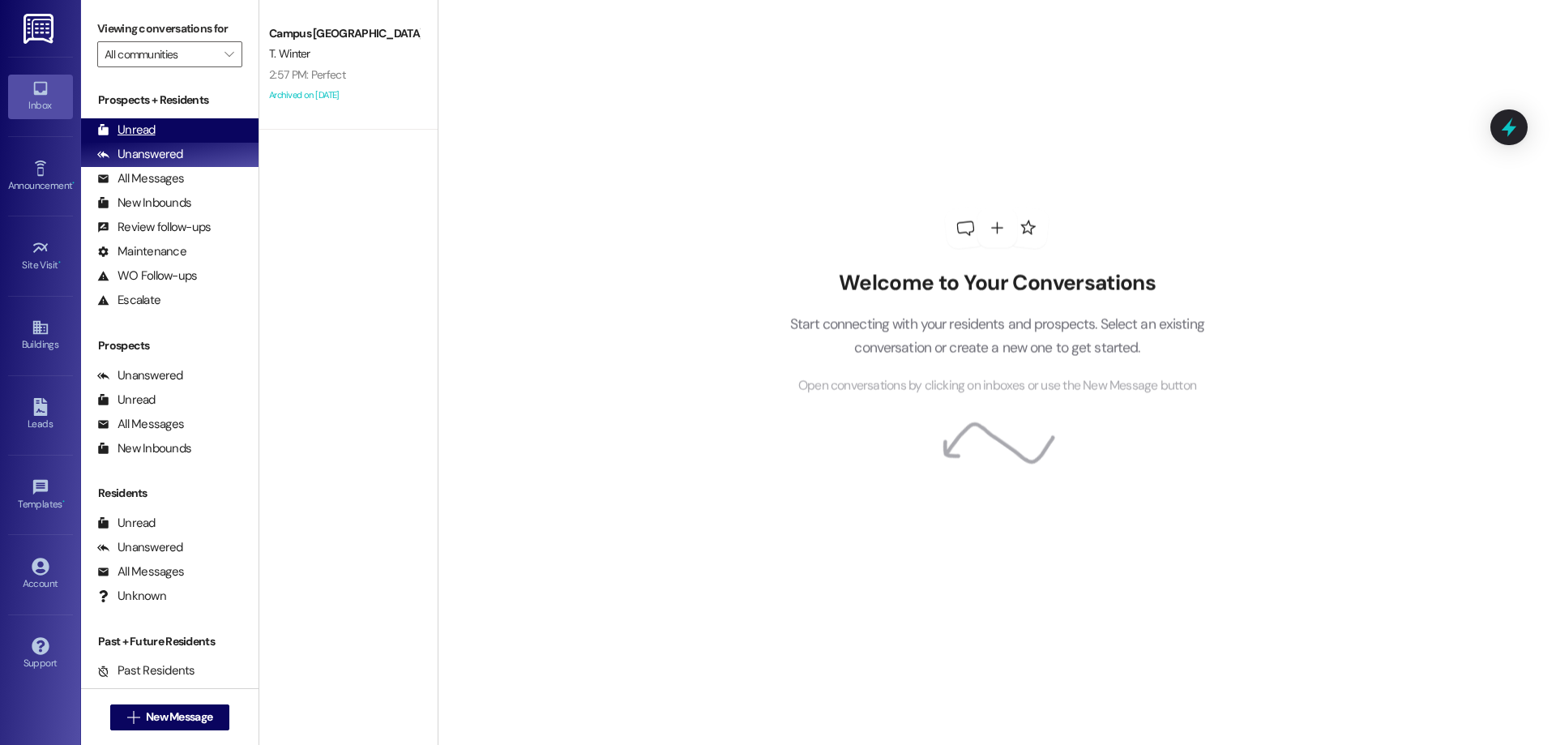
click at [204, 119] on div "Unread (0)" at bounding box center [169, 130] width 177 height 24
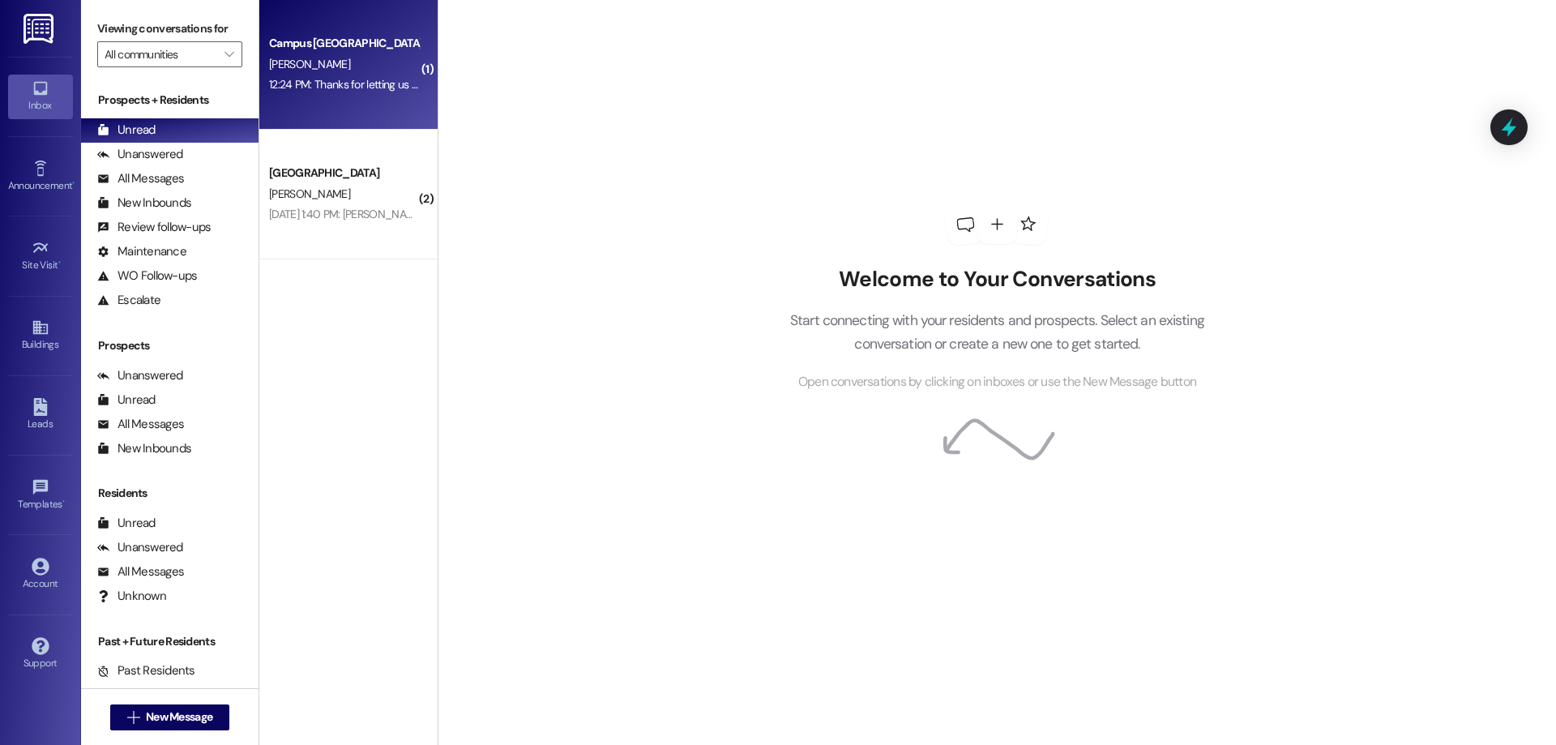
click at [344, 87] on div "12:24 PM: Thanks for letting us know, you have a fantastic Monday :) 12:24 PM: …" at bounding box center [422, 84] width 307 height 15
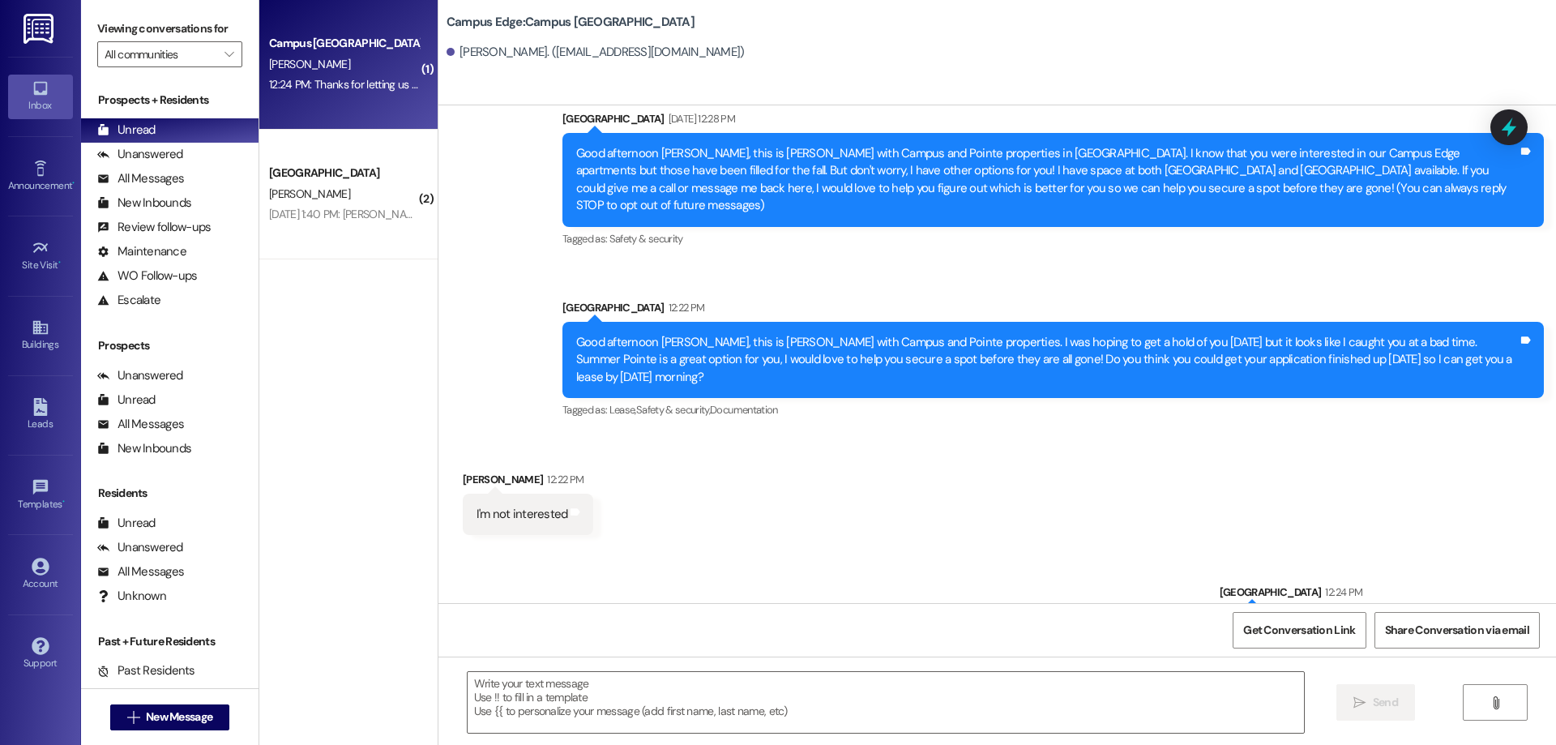
scroll to position [67, 0]
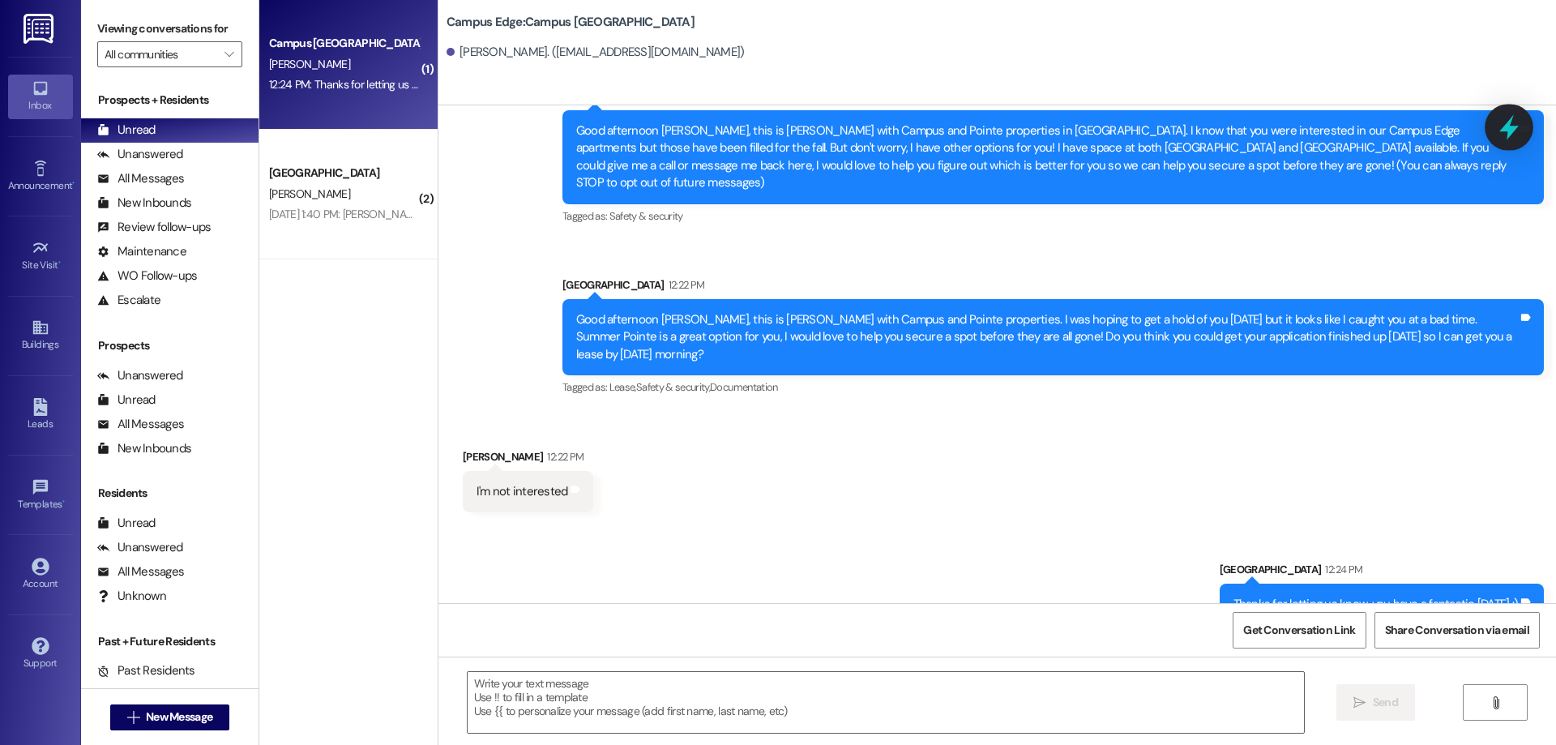
click at [1499, 121] on icon at bounding box center [1509, 127] width 28 height 28
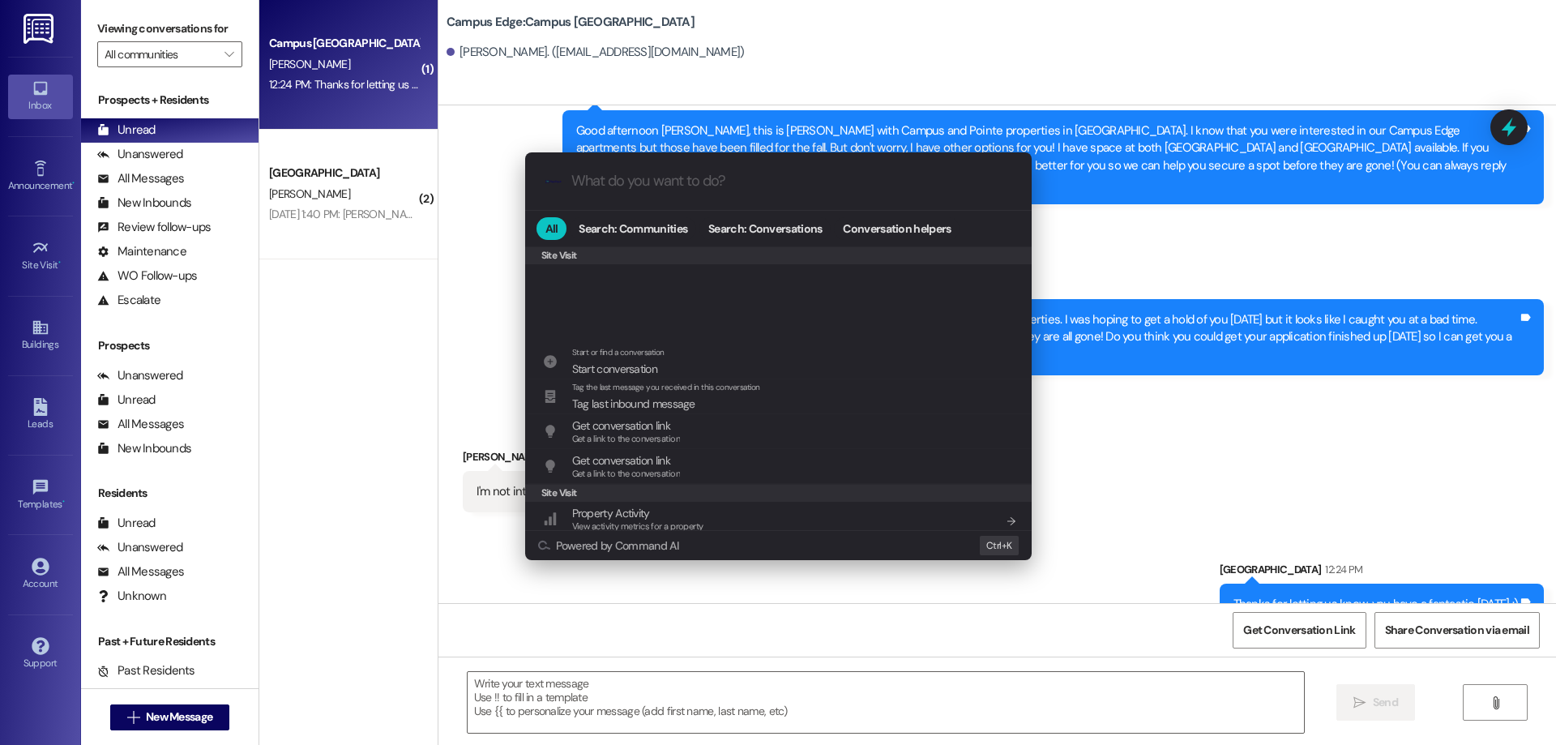
scroll to position [759, 0]
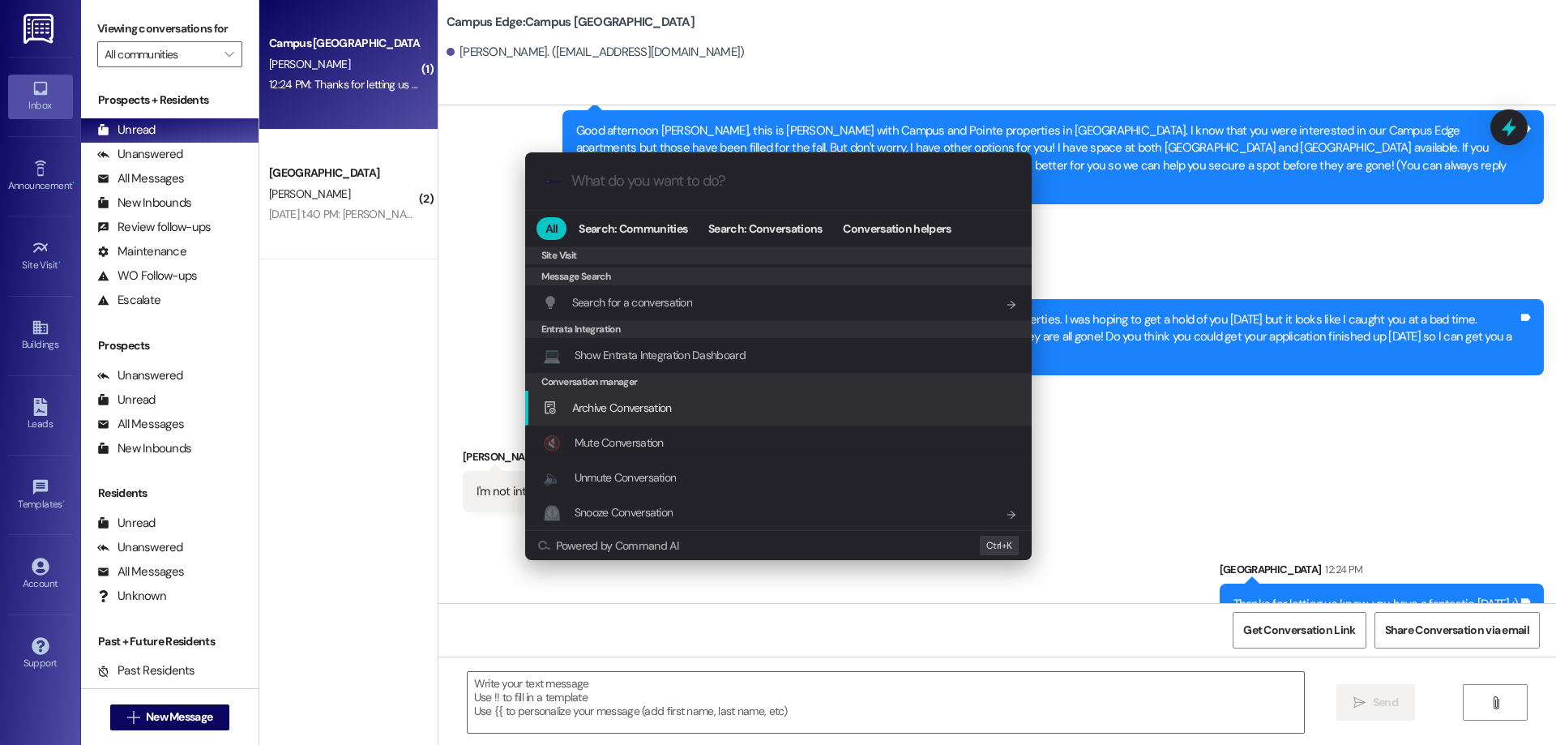
click at [669, 413] on span "Archive Conversation" at bounding box center [622, 407] width 100 height 15
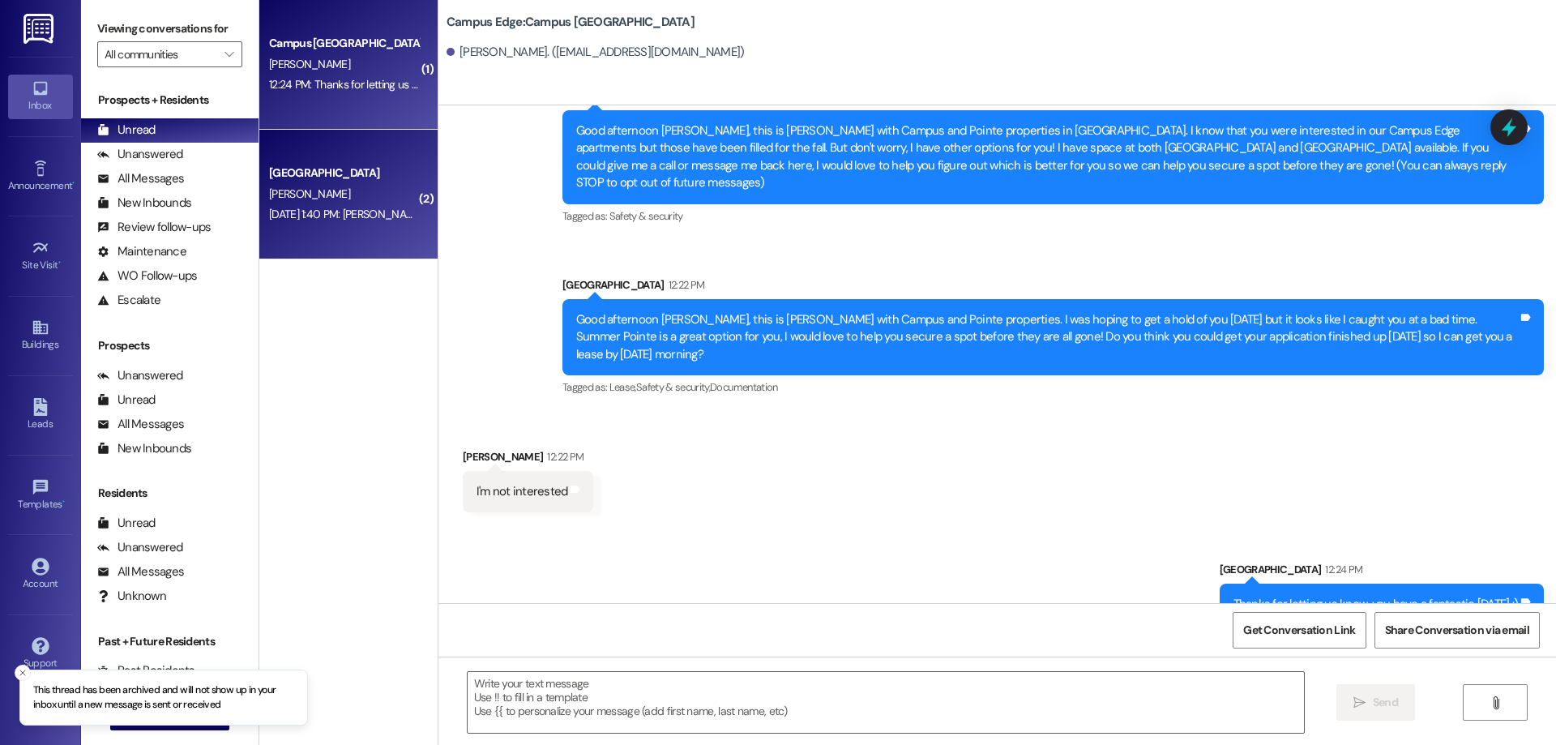
click at [375, 229] on div "Campus Way Prospect S. Ramsey Aug 05, 2025 at 1:40 PM: Shane Ramsey Aug 05, 202…" at bounding box center [348, 195] width 178 height 130
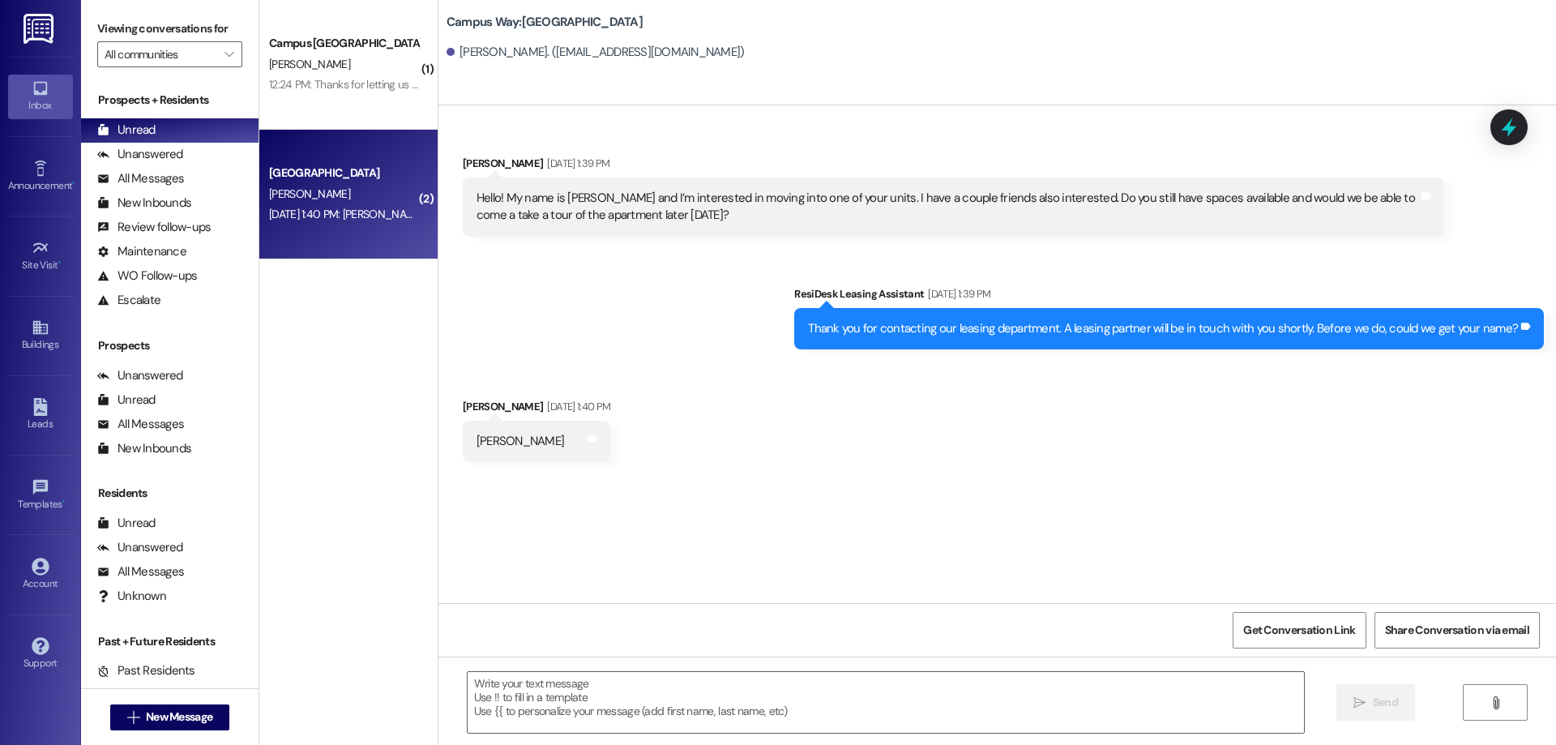
scroll to position [0, 0]
click at [786, 703] on textarea at bounding box center [886, 702] width 836 height 61
click at [1502, 138] on icon at bounding box center [1509, 127] width 28 height 28
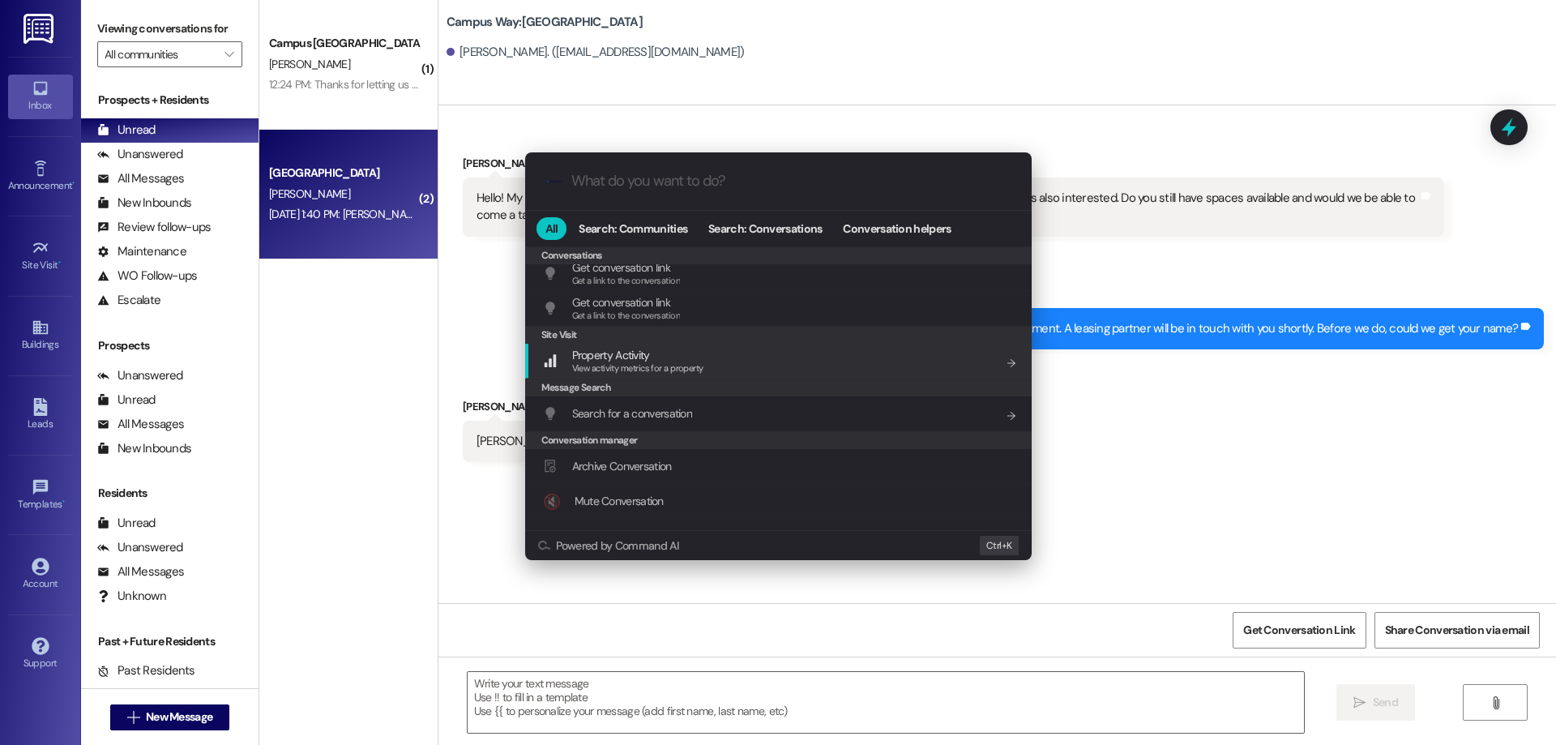
scroll to position [707, 0]
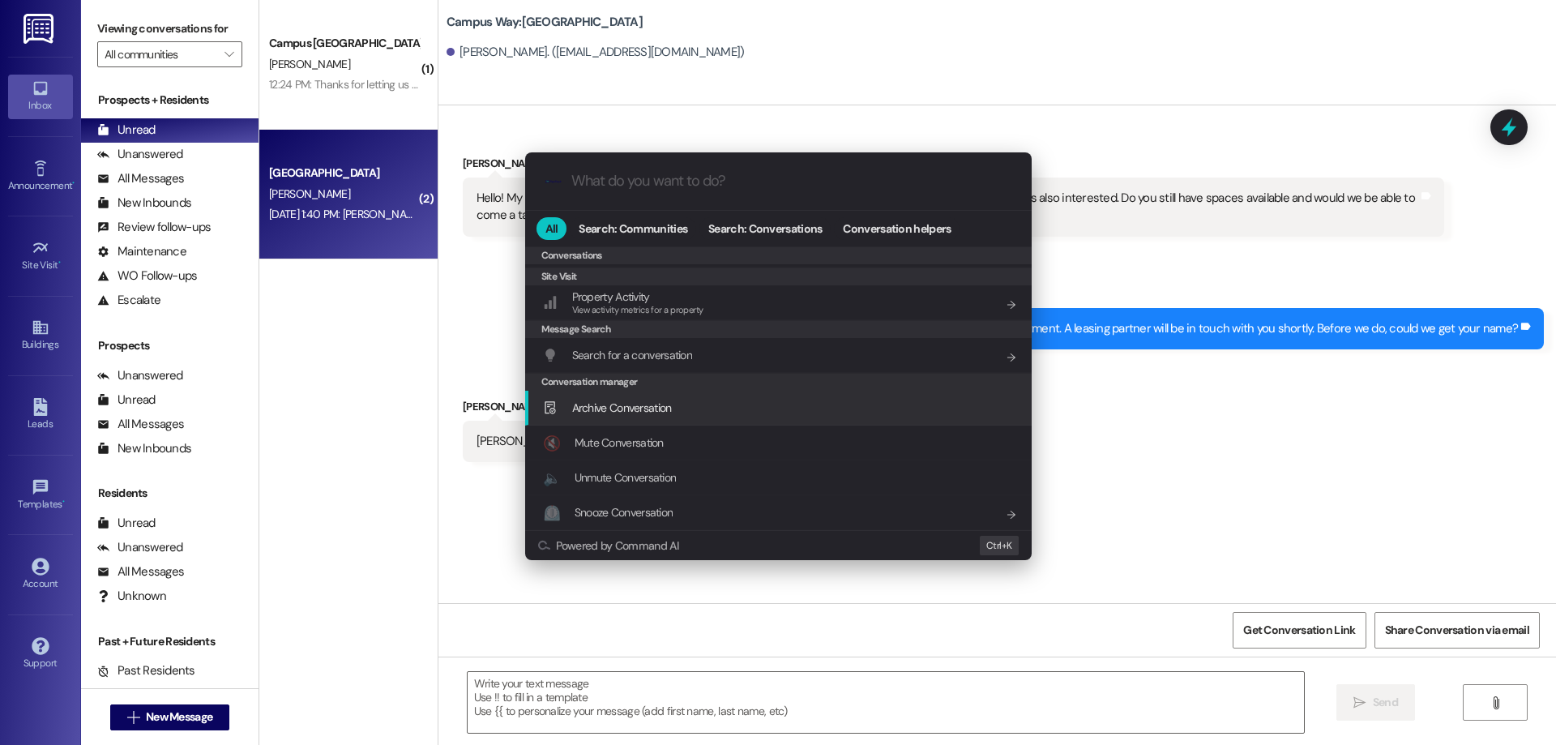
click at [625, 420] on div "Archive Conversation Add shortcut" at bounding box center [778, 408] width 507 height 35
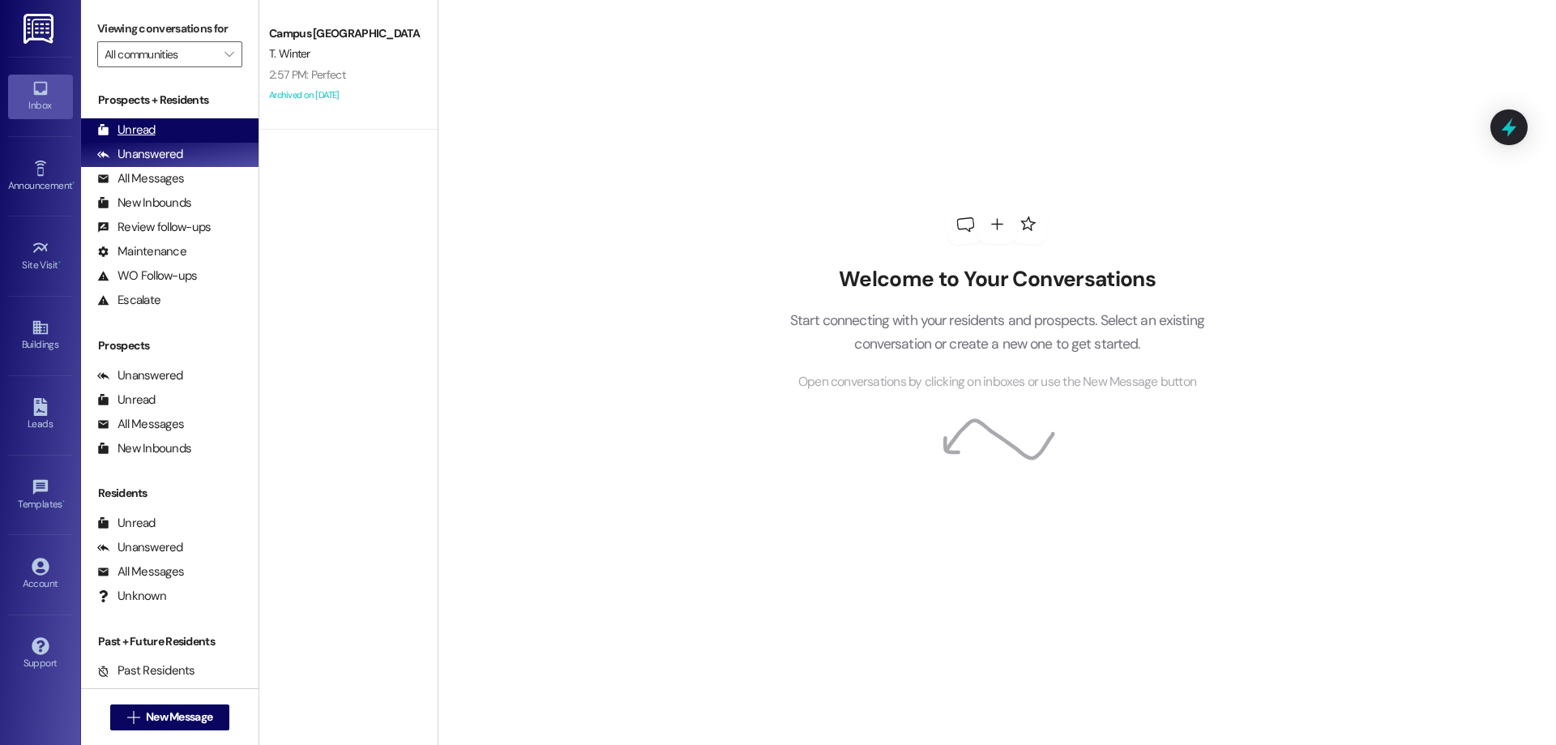
click at [177, 126] on div "Unread (0)" at bounding box center [169, 130] width 177 height 24
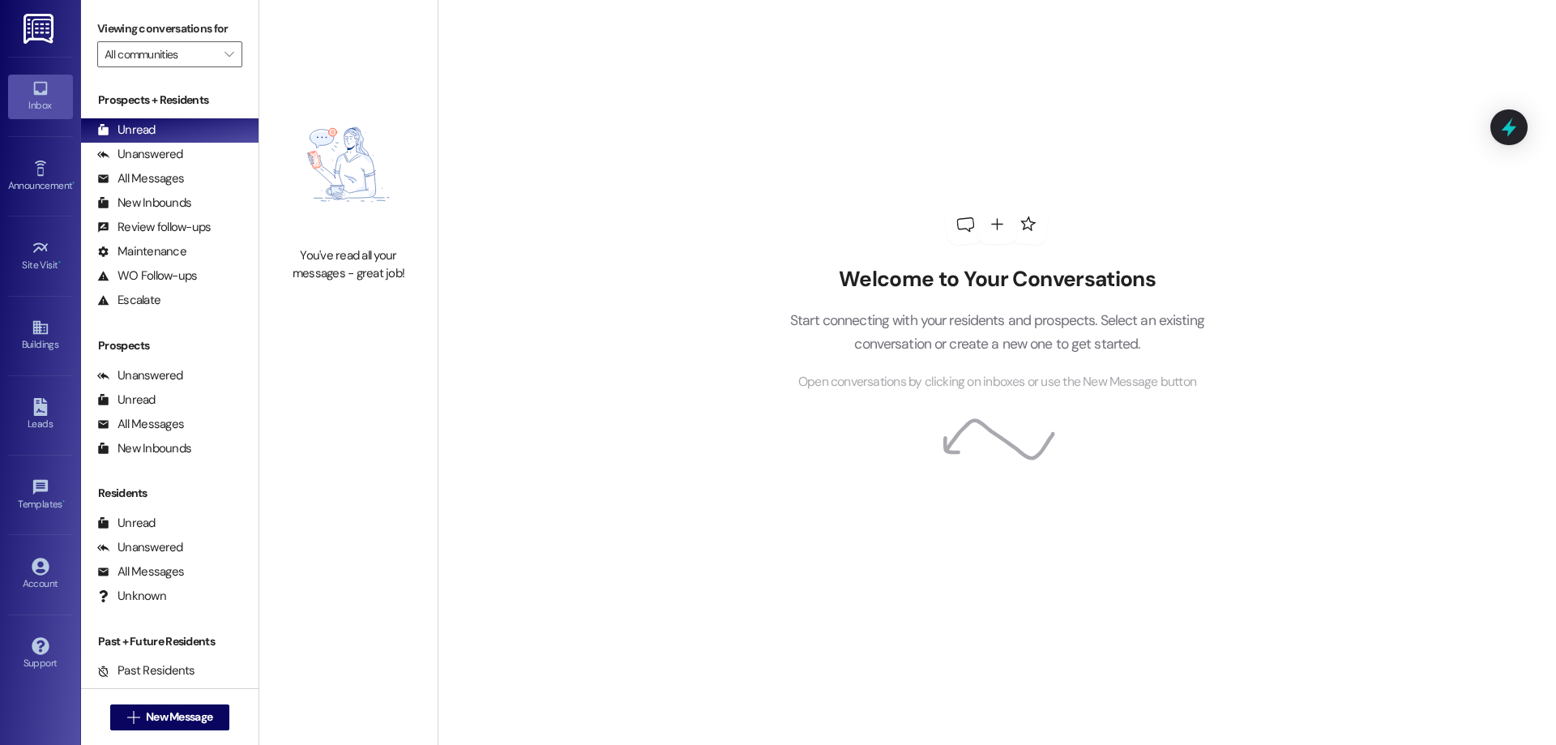
click at [213, 112] on div "Prospects + Residents Unread (0) Unread: Any message you haven't read yet will …" at bounding box center [169, 202] width 177 height 220
click at [216, 172] on div "All Messages (undefined)" at bounding box center [169, 179] width 177 height 24
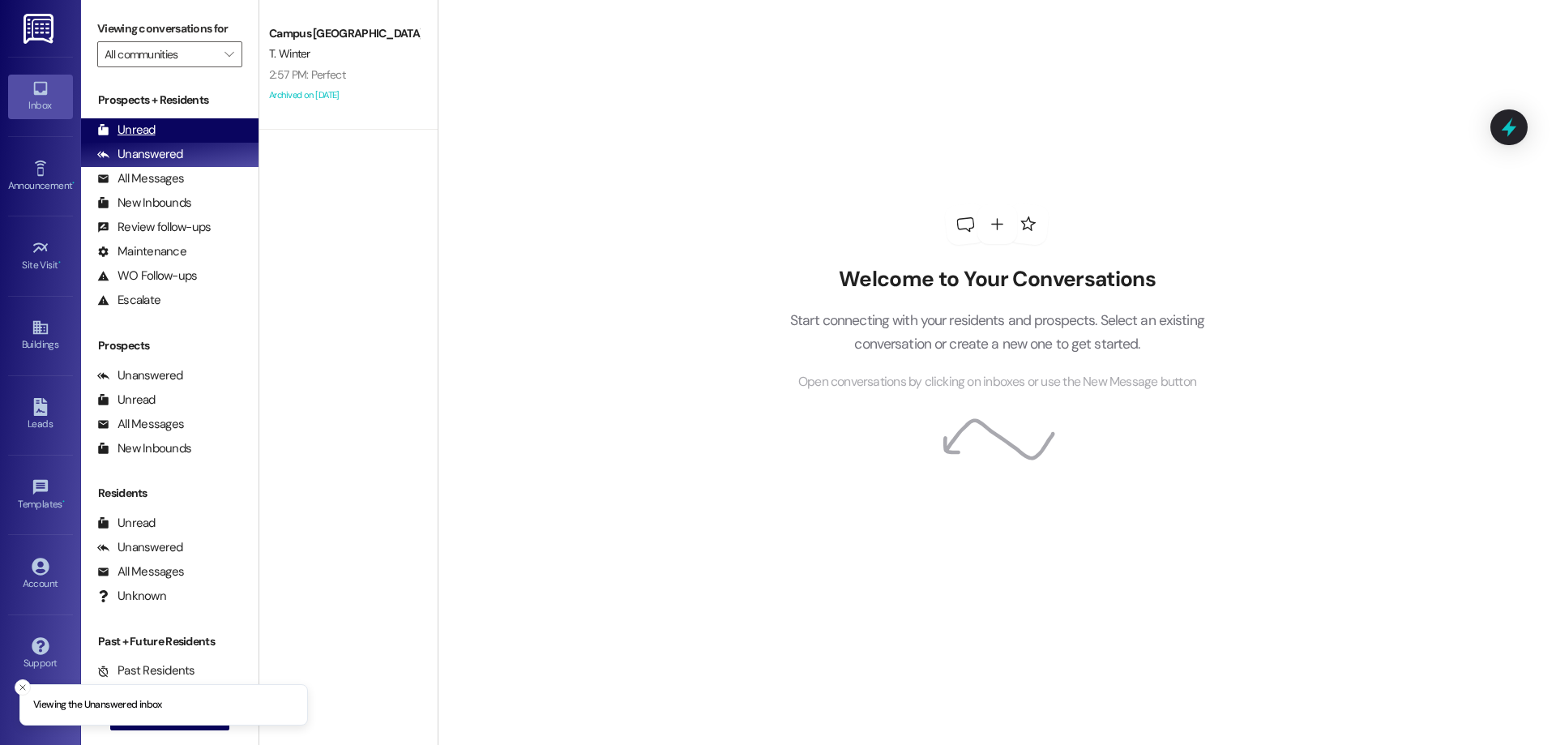
click at [223, 126] on div "Unread (0)" at bounding box center [169, 130] width 177 height 24
